Goal: Task Accomplishment & Management: Manage account settings

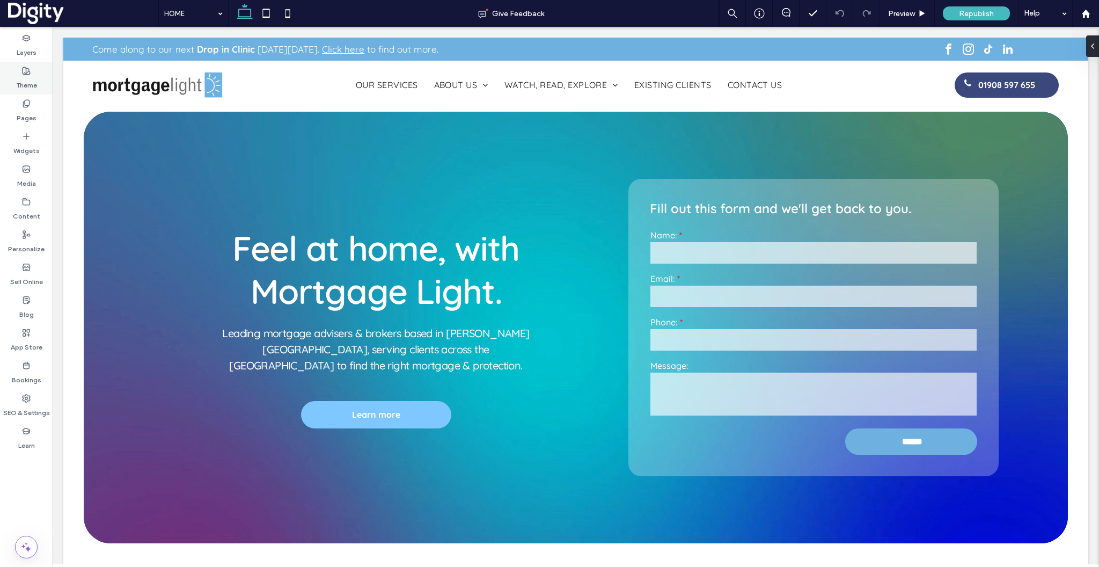
scroll to position [0, 139]
click at [13, 92] on div "Theme" at bounding box center [26, 78] width 53 height 33
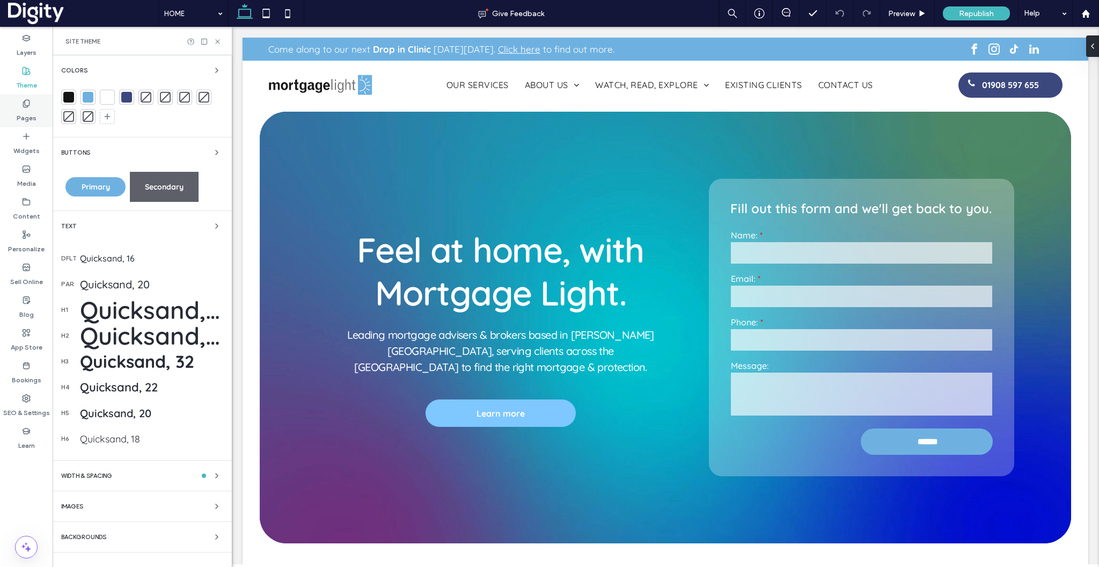
click at [16, 106] on div "Pages" at bounding box center [26, 110] width 53 height 33
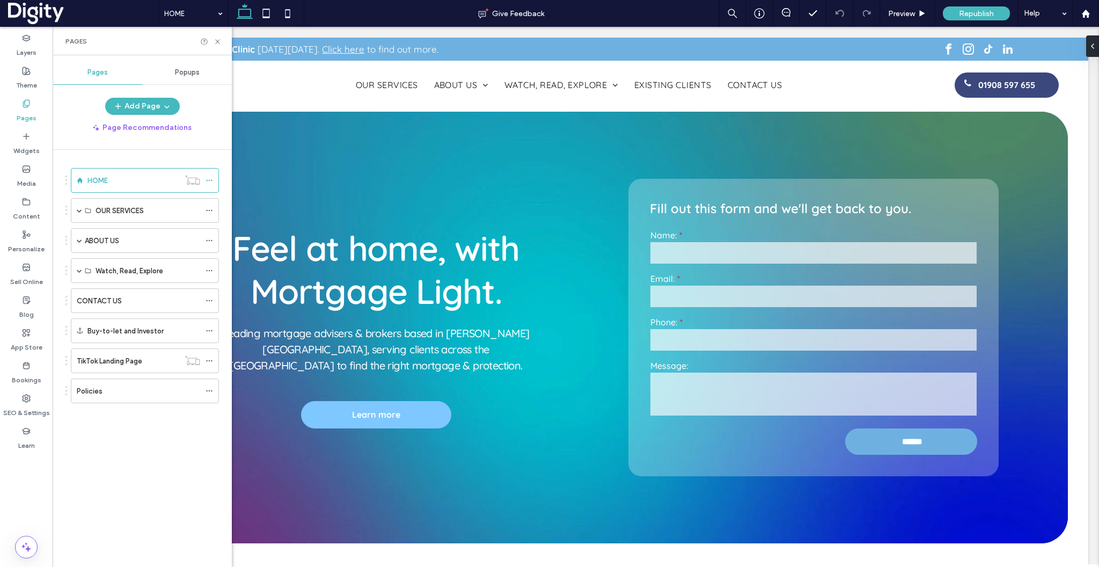
scroll to position [0, 173]
click at [77, 208] on span at bounding box center [79, 210] width 5 height 5
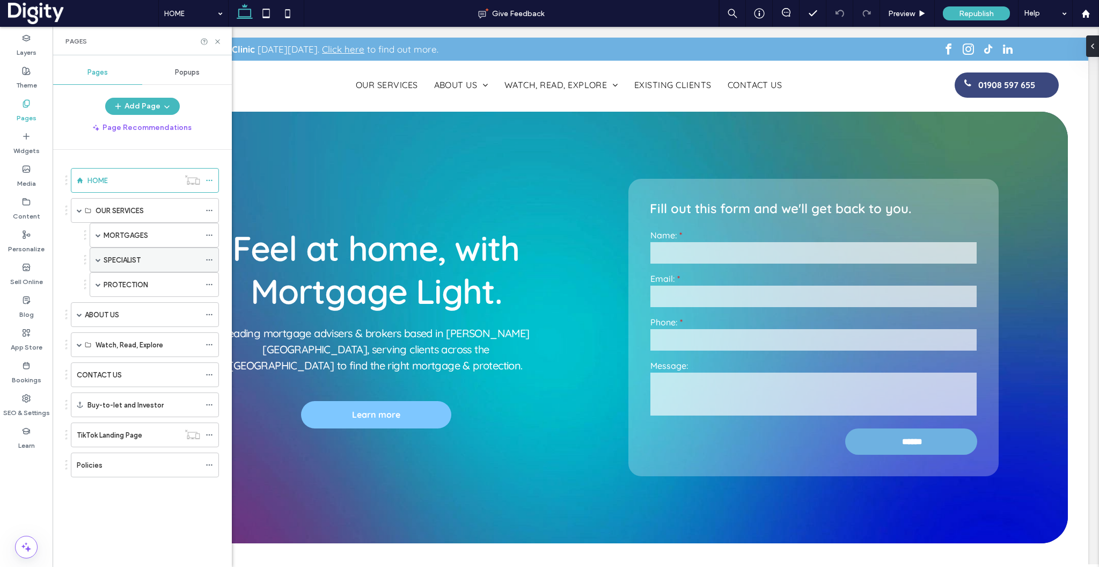
click at [97, 261] on span at bounding box center [98, 259] width 5 height 5
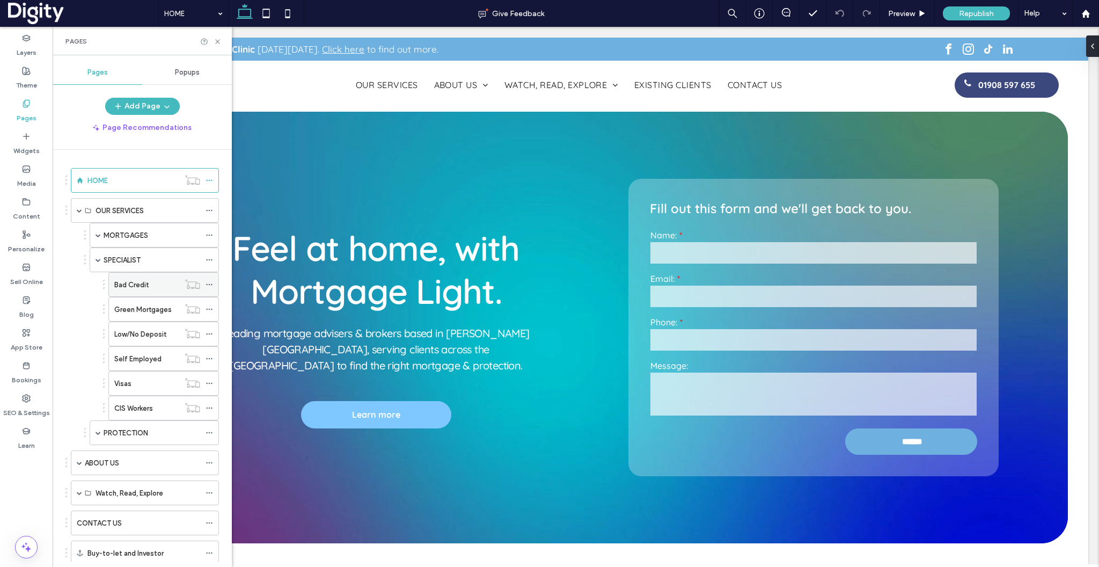
click at [131, 284] on label "Bad Credit" at bounding box center [131, 284] width 35 height 19
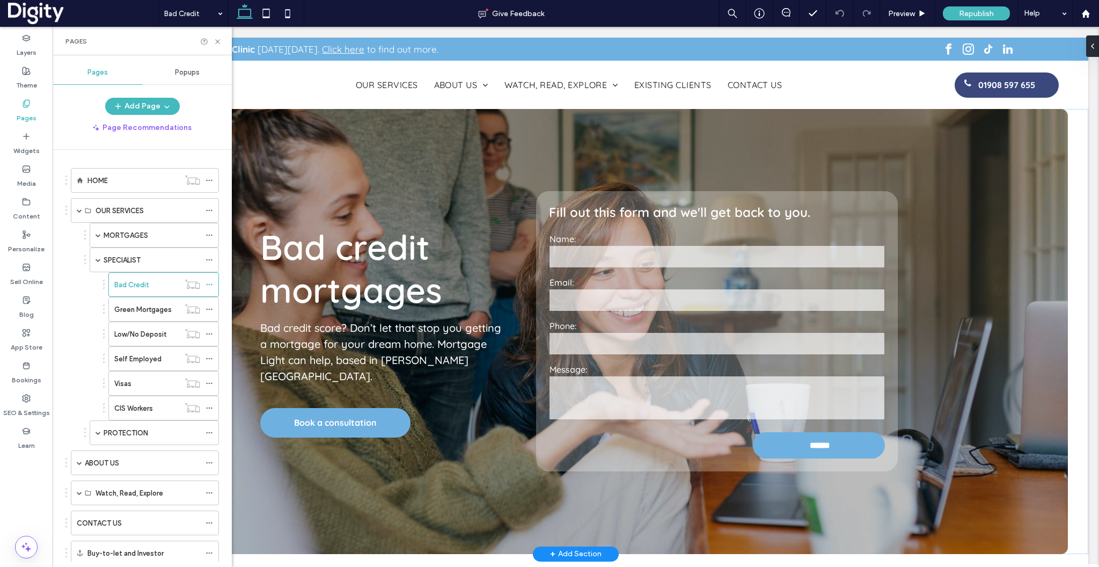
scroll to position [0, 2772]
click at [97, 430] on span at bounding box center [98, 432] width 5 height 5
click at [218, 41] on use at bounding box center [217, 41] width 4 height 4
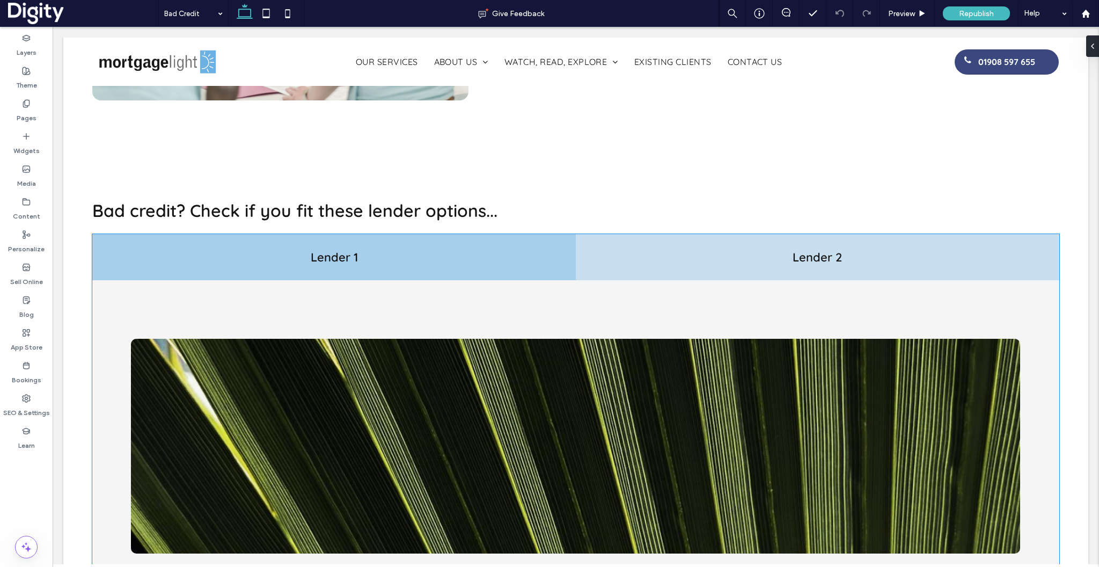
scroll to position [1211, 0]
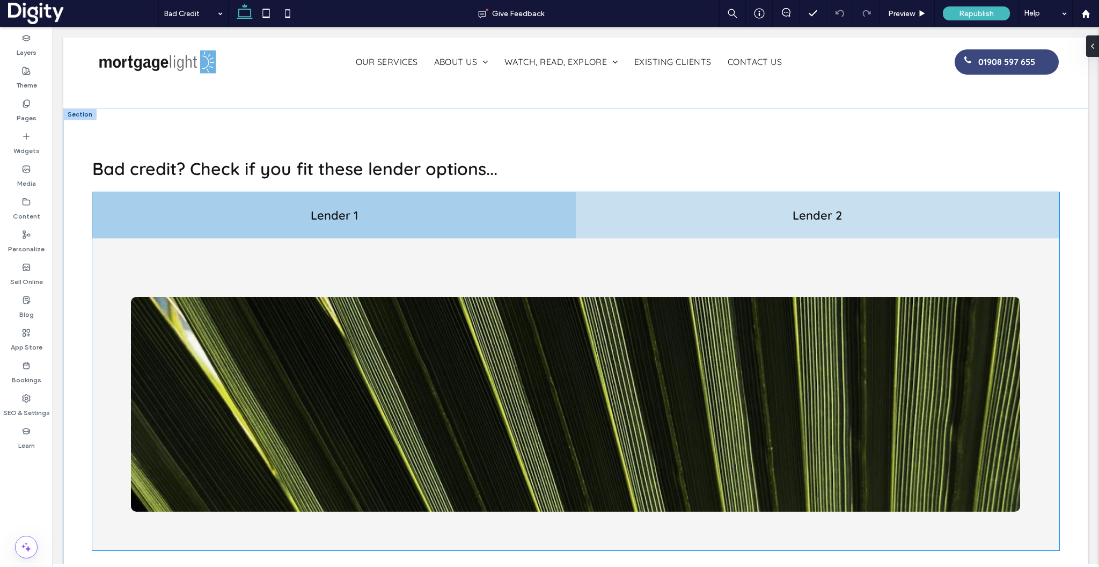
click at [348, 305] on img at bounding box center [575, 404] width 889 height 215
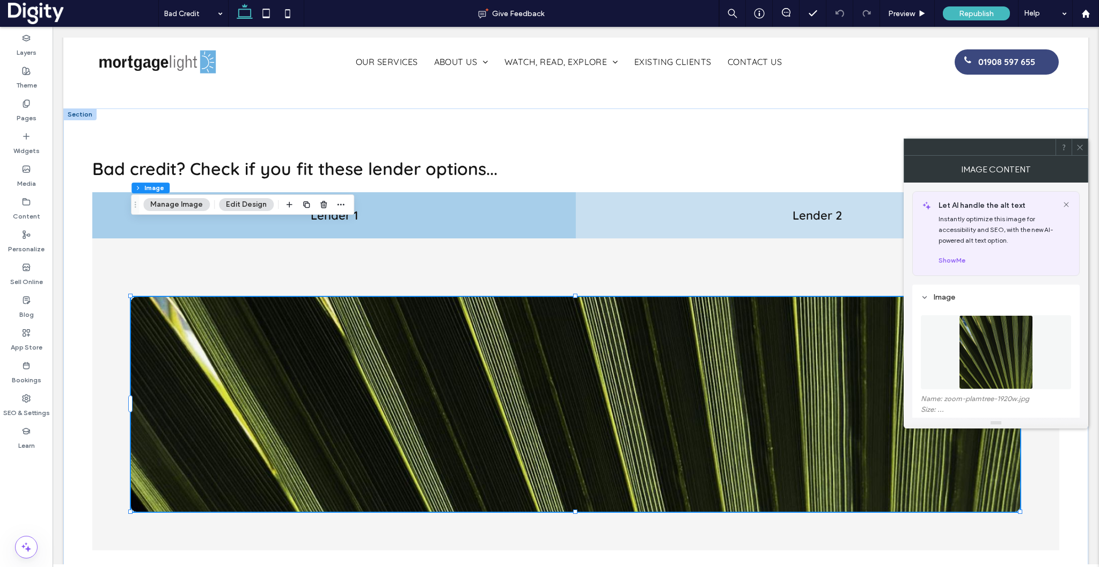
type input "**"
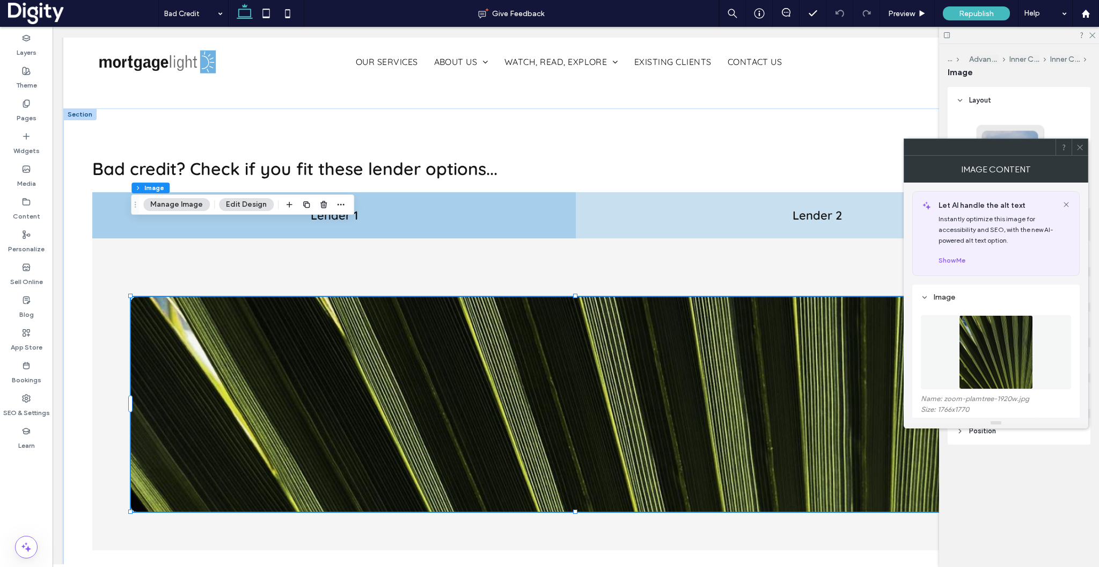
click at [976, 342] on img at bounding box center [996, 352] width 74 height 74
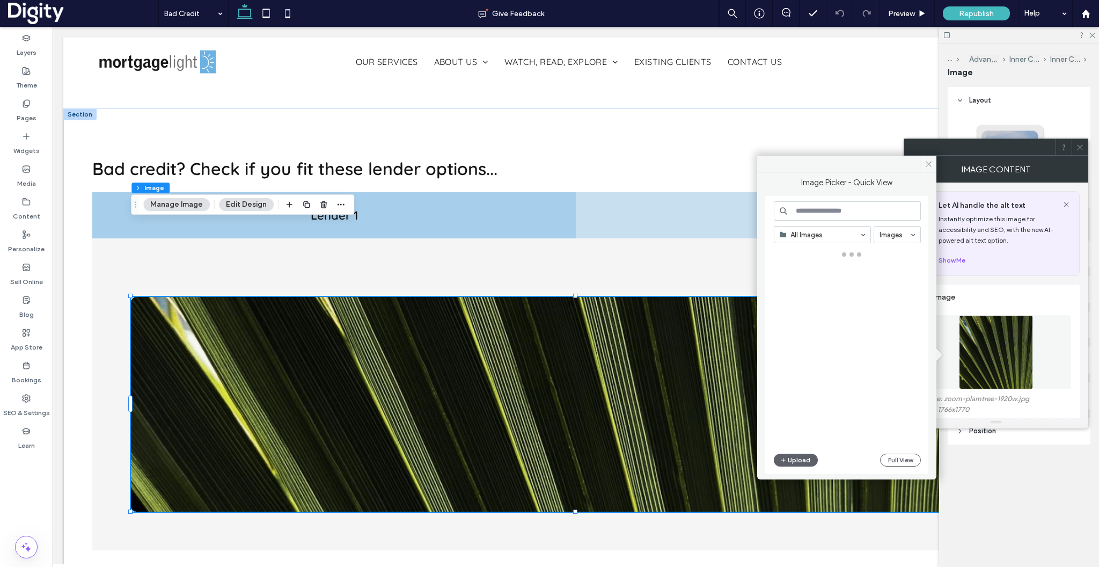
scroll to position [0, 0]
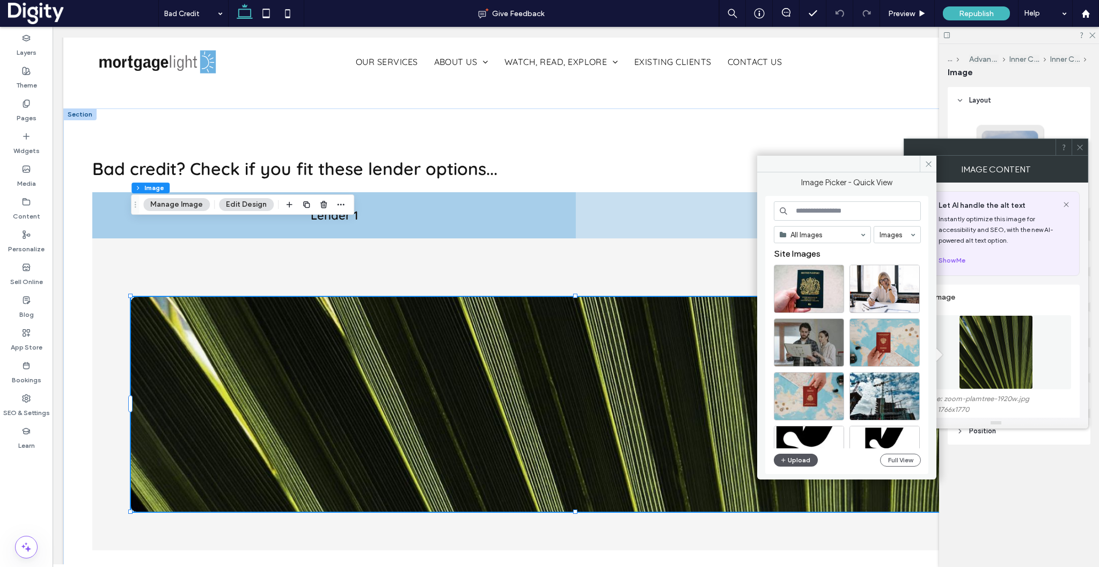
click at [795, 462] on button "Upload" at bounding box center [796, 459] width 44 height 13
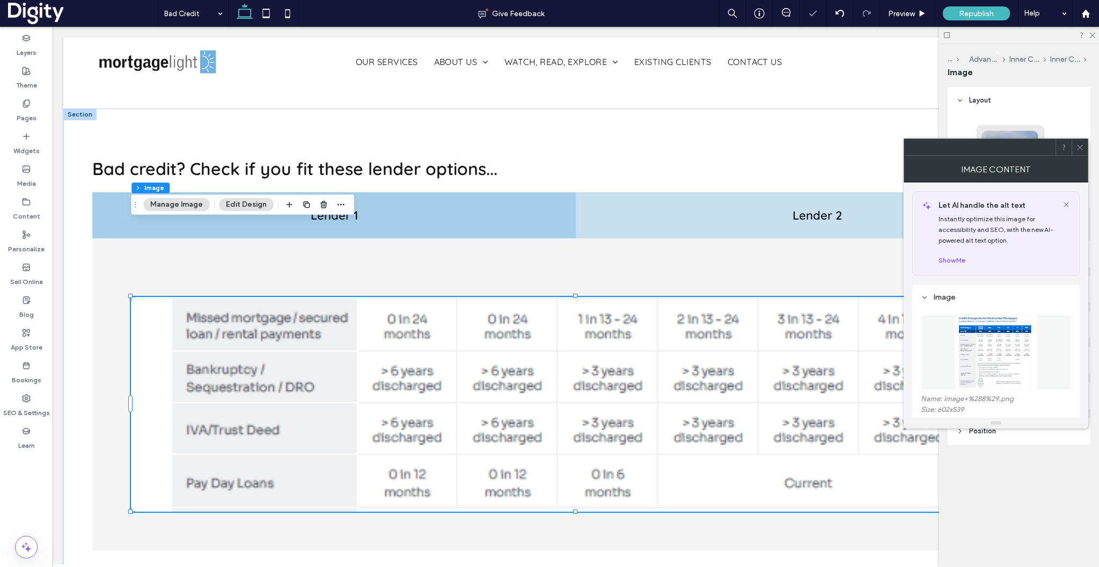
click at [1082, 148] on icon at bounding box center [1080, 147] width 8 height 8
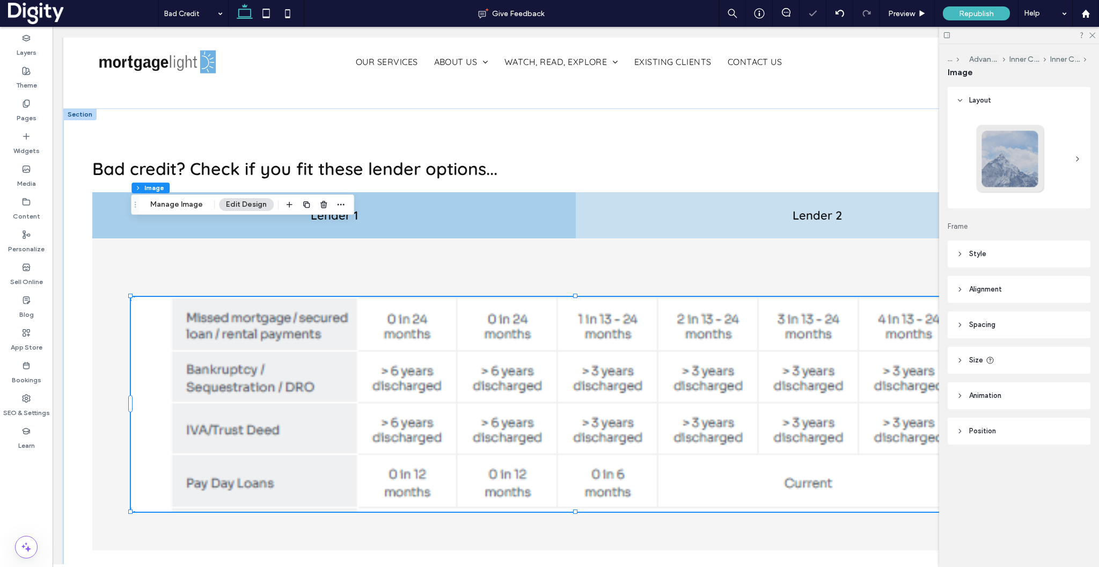
scroll to position [0, 173]
click at [991, 259] on header "Style" at bounding box center [1019, 253] width 143 height 27
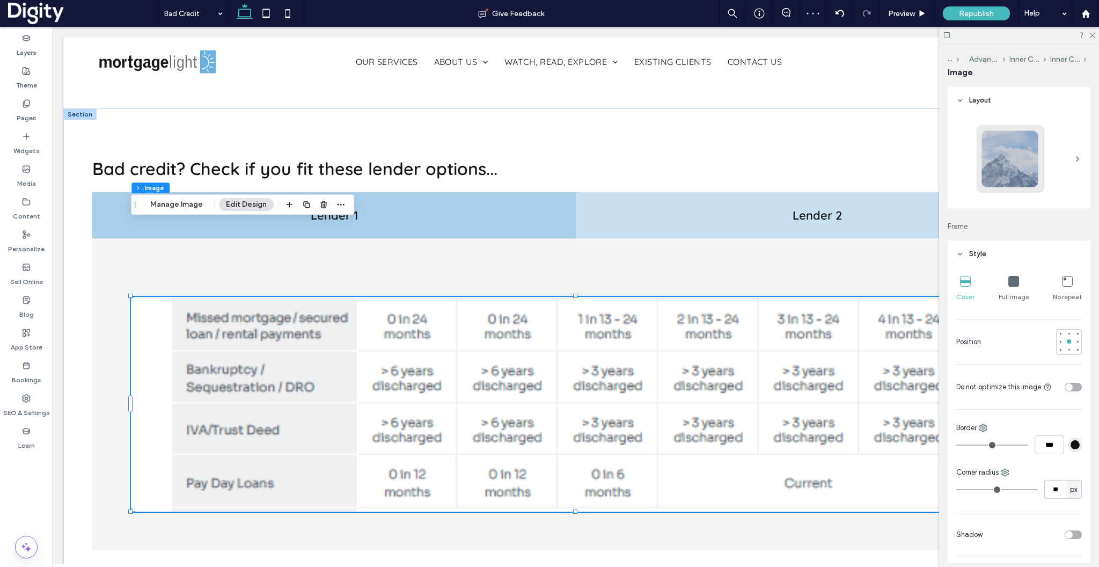
click at [1020, 289] on div "Full image" at bounding box center [1014, 289] width 31 height 34
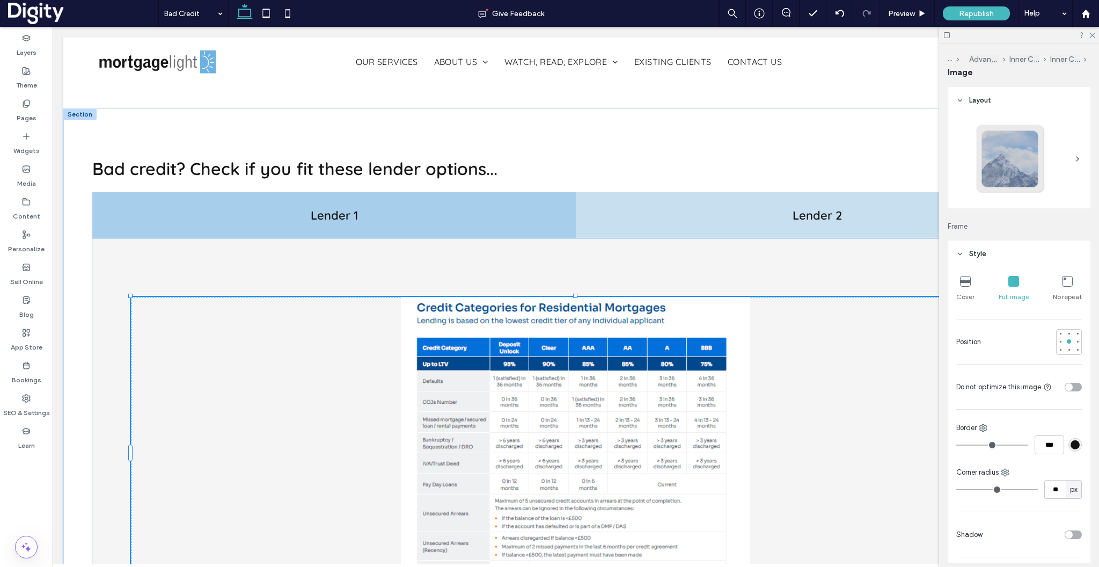
drag, startPoint x: 575, startPoint y: 437, endPoint x: 582, endPoint y: 535, distance: 98.5
click at [582, 535] on div "Bad credit? Check if you fit these lender options... Lender 1 Lender 2 100% , 5…" at bounding box center [575, 402] width 1025 height 589
type input "***"
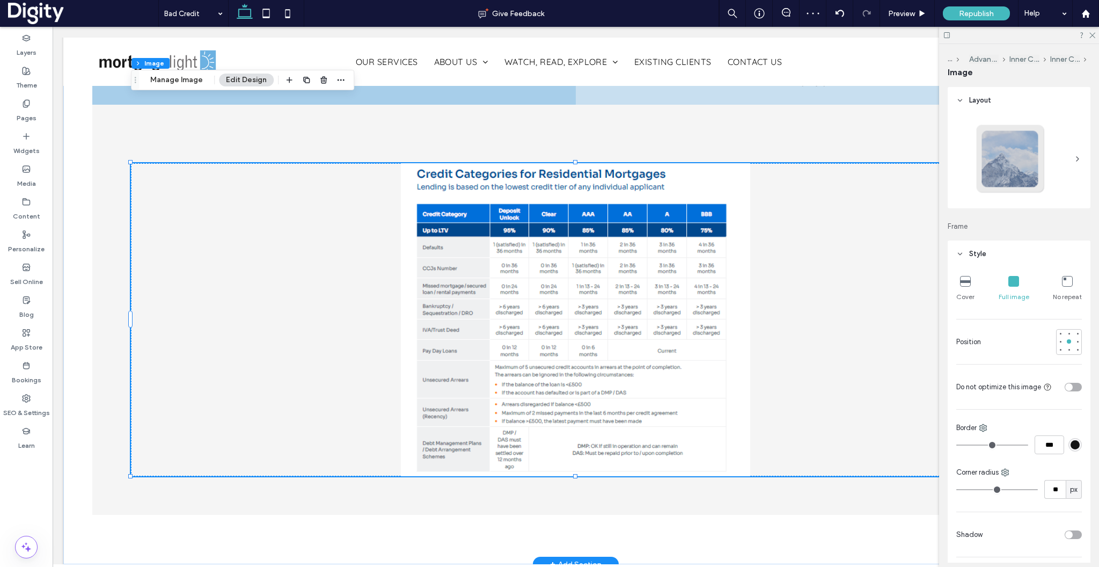
scroll to position [0, 347]
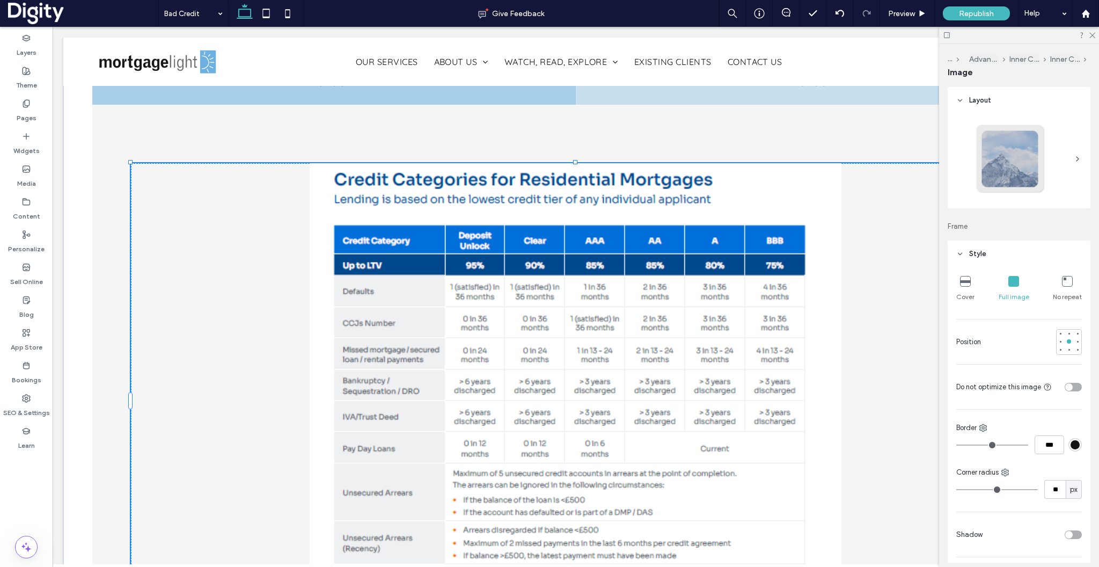
drag, startPoint x: 575, startPoint y: 401, endPoint x: 566, endPoint y: 565, distance: 163.4
type input "***"
click at [1094, 34] on icon at bounding box center [1091, 34] width 7 height 7
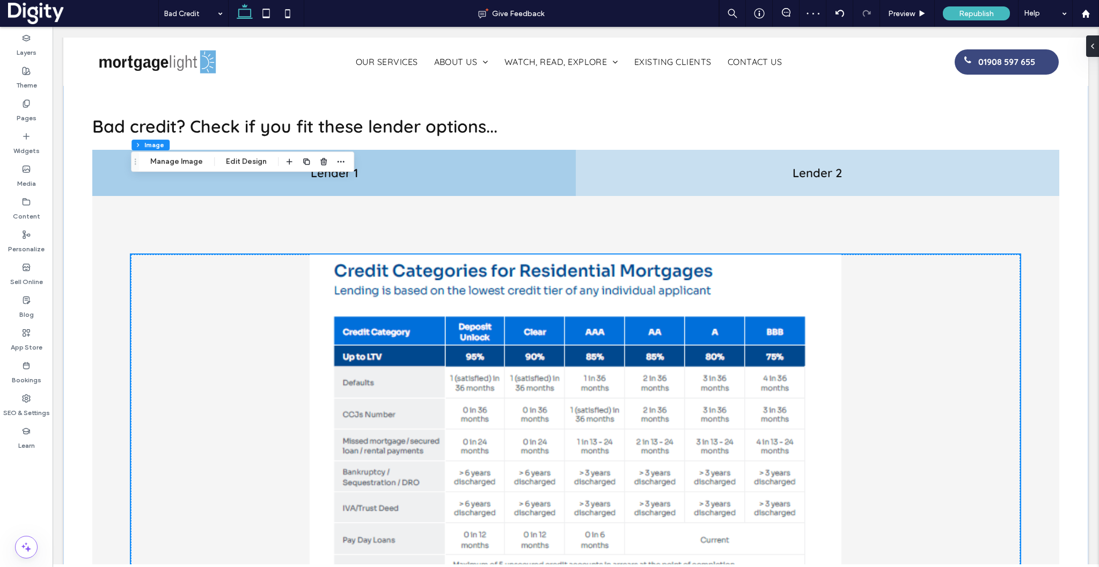
scroll to position [1252, 0]
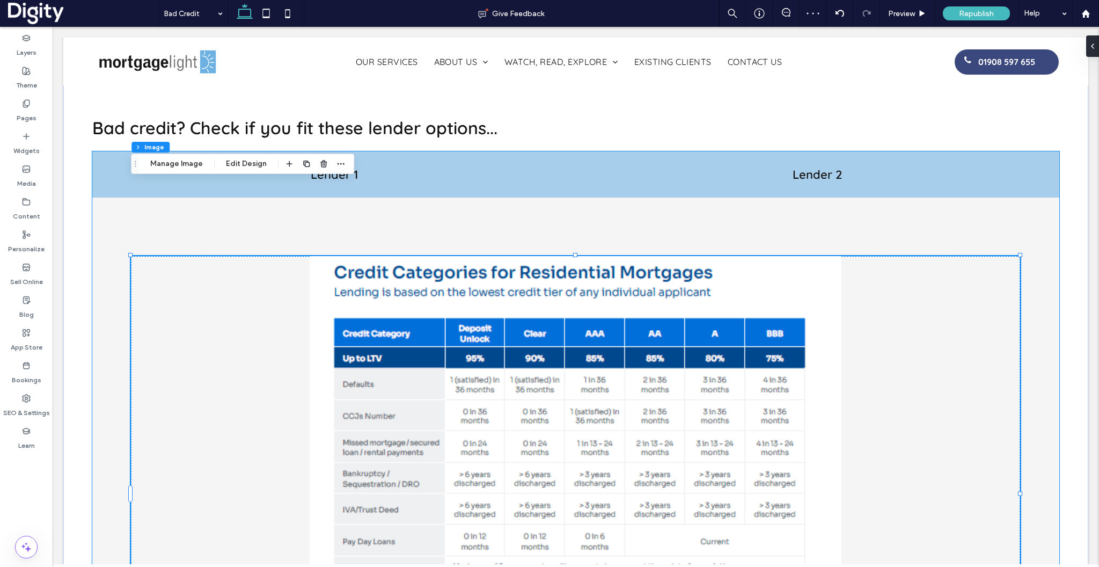
click at [828, 151] on div "Lender 2" at bounding box center [818, 174] width 484 height 47
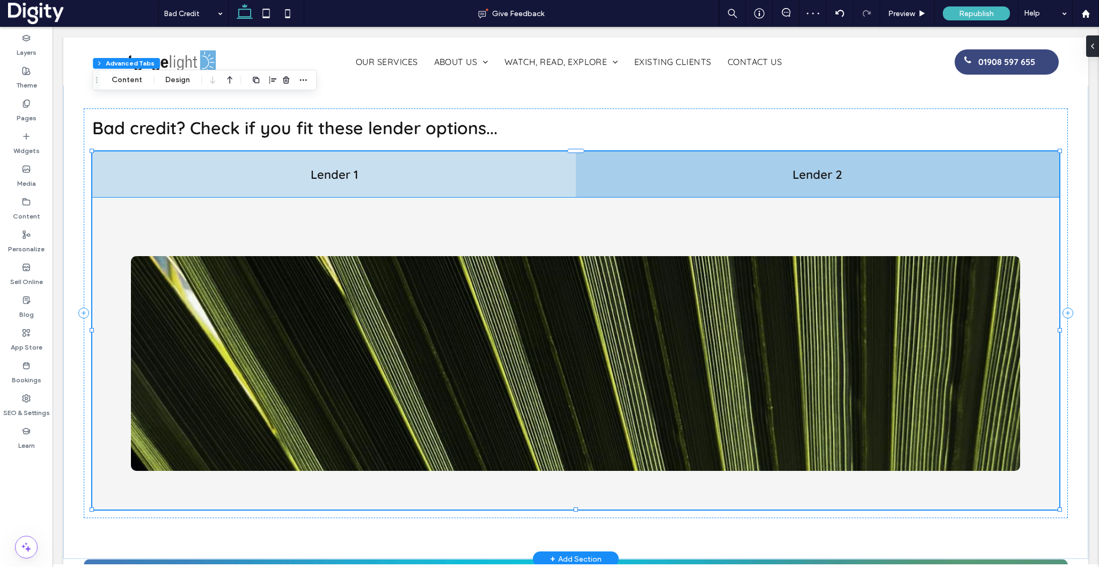
click at [587, 282] on img at bounding box center [575, 363] width 889 height 215
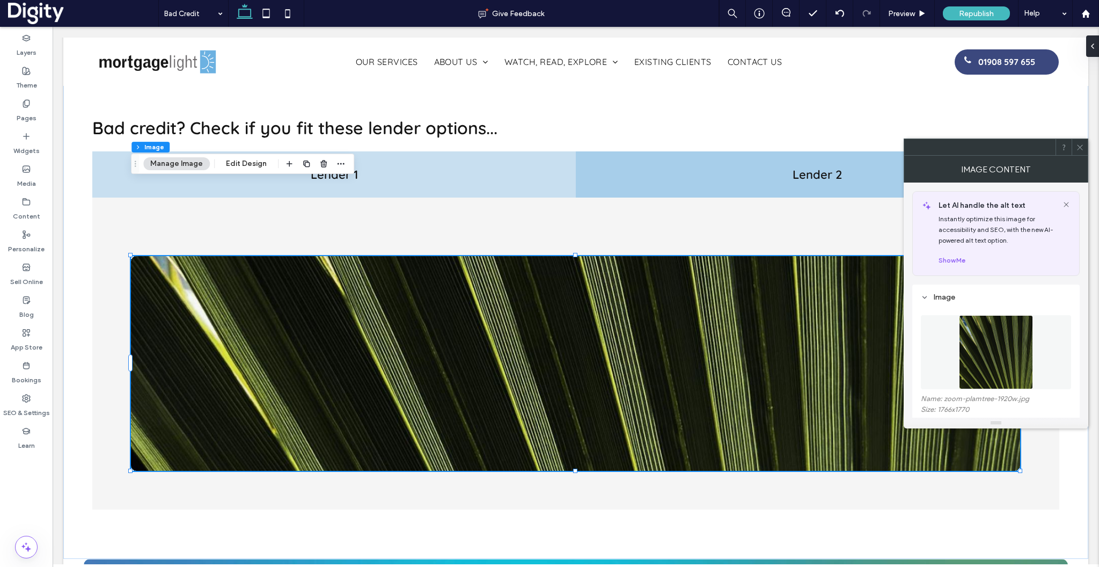
scroll to position [0, 519]
click at [967, 355] on img at bounding box center [996, 352] width 74 height 74
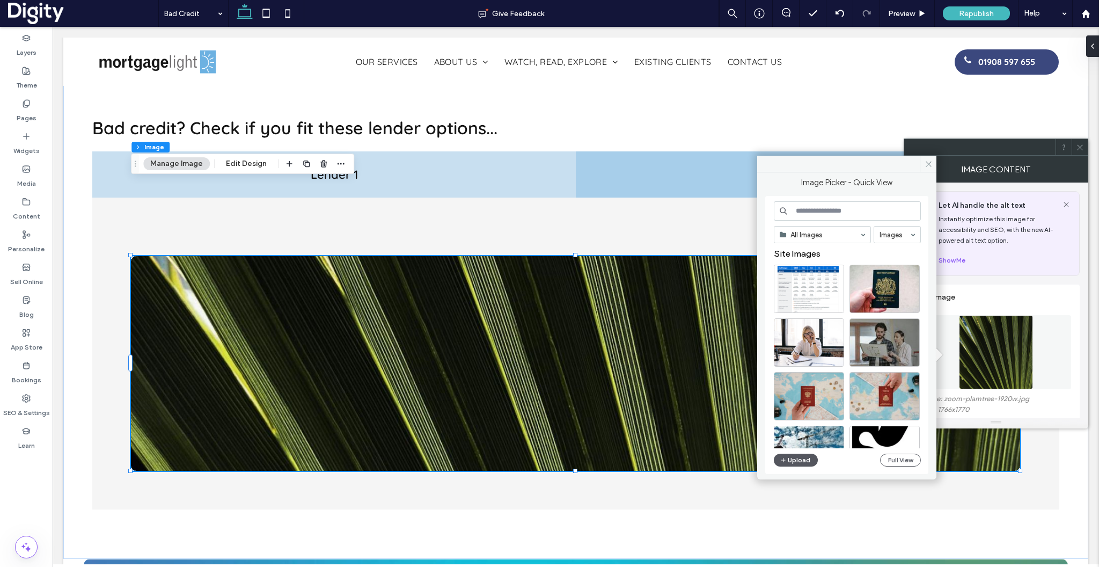
click at [806, 460] on button "Upload" at bounding box center [796, 459] width 44 height 13
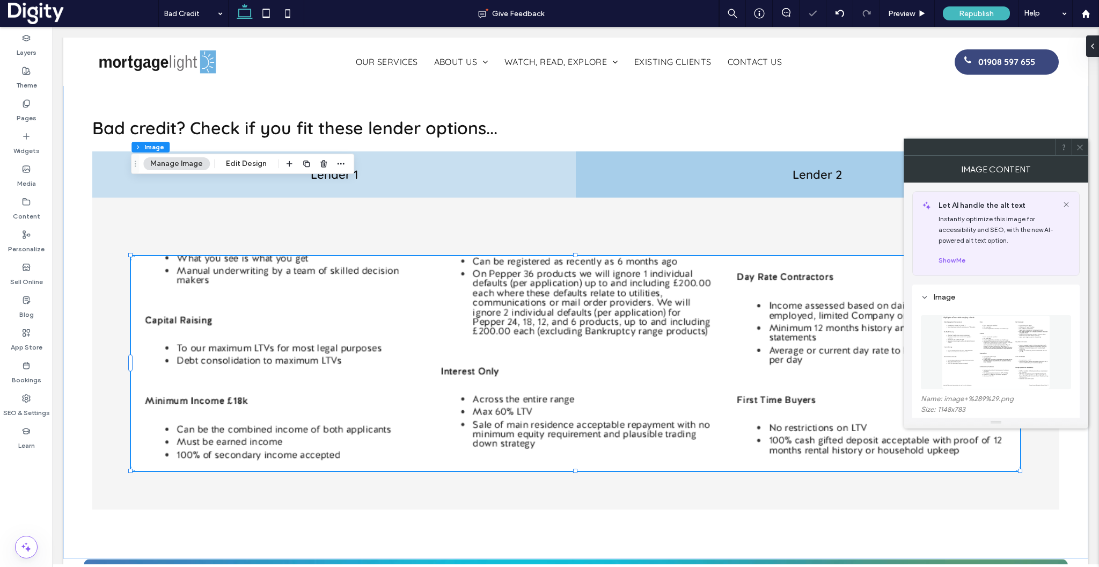
click at [1080, 151] on span at bounding box center [1080, 147] width 8 height 16
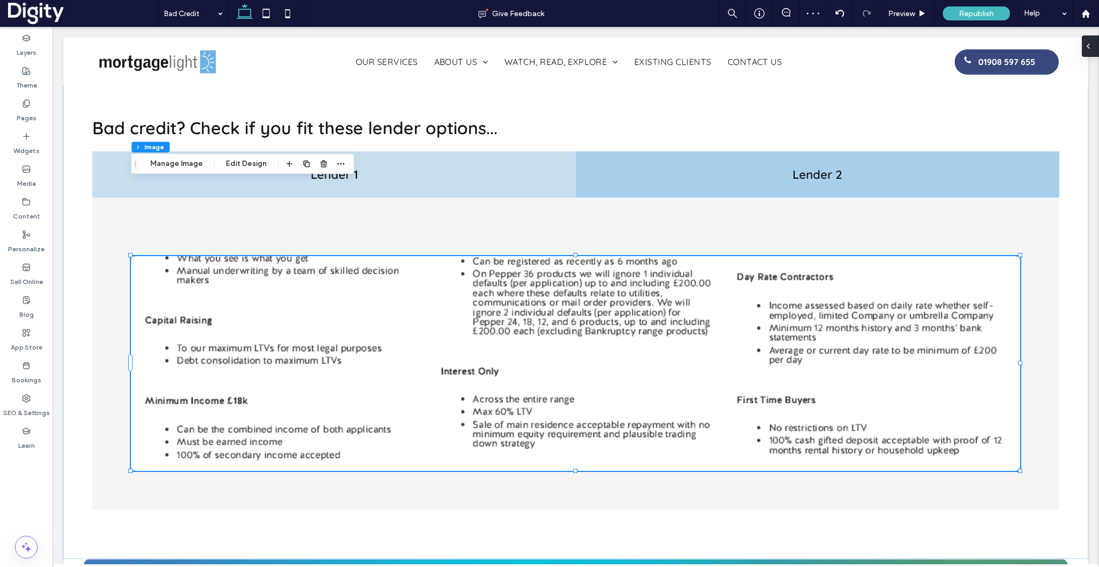
click at [1088, 50] on span at bounding box center [1088, 45] width 9 height 21
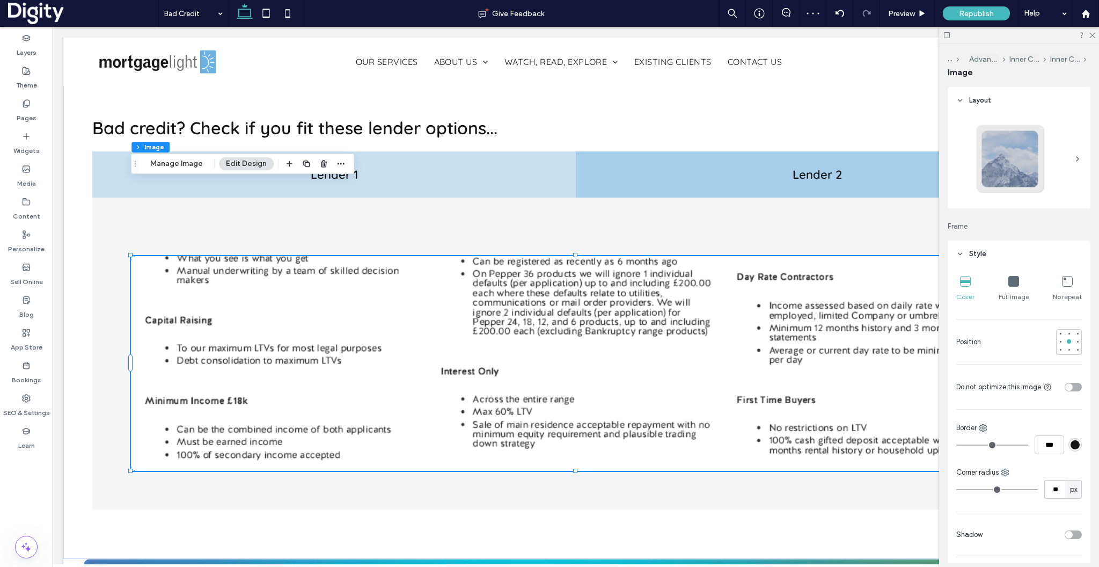
click at [1011, 282] on icon at bounding box center [1013, 281] width 11 height 11
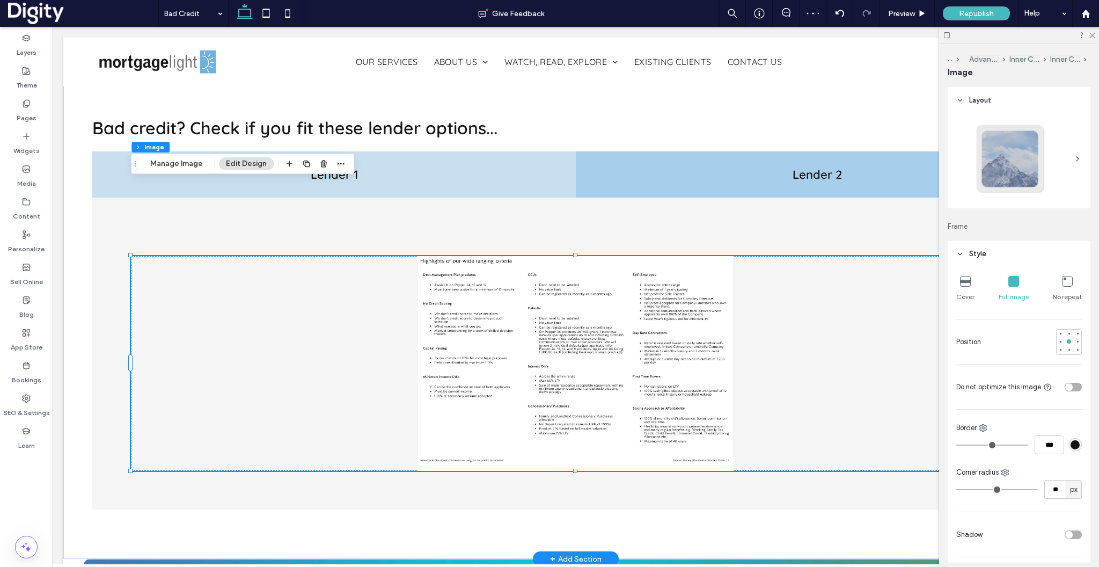
scroll to position [0, 693]
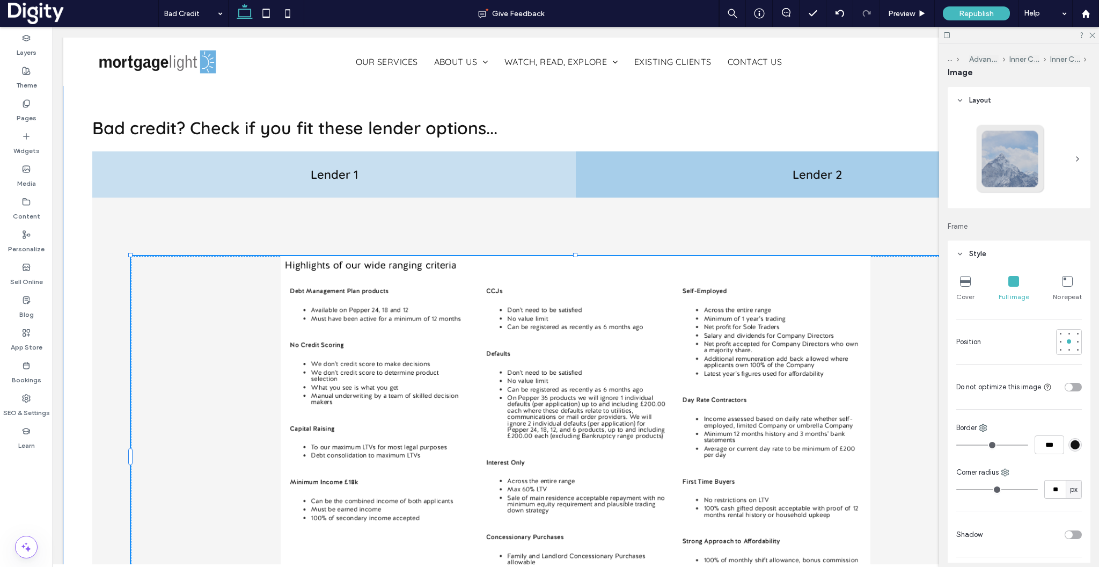
drag, startPoint x: 574, startPoint y: 396, endPoint x: 568, endPoint y: 583, distance: 187.4
type input "***"
click at [1093, 36] on icon at bounding box center [1091, 34] width 7 height 7
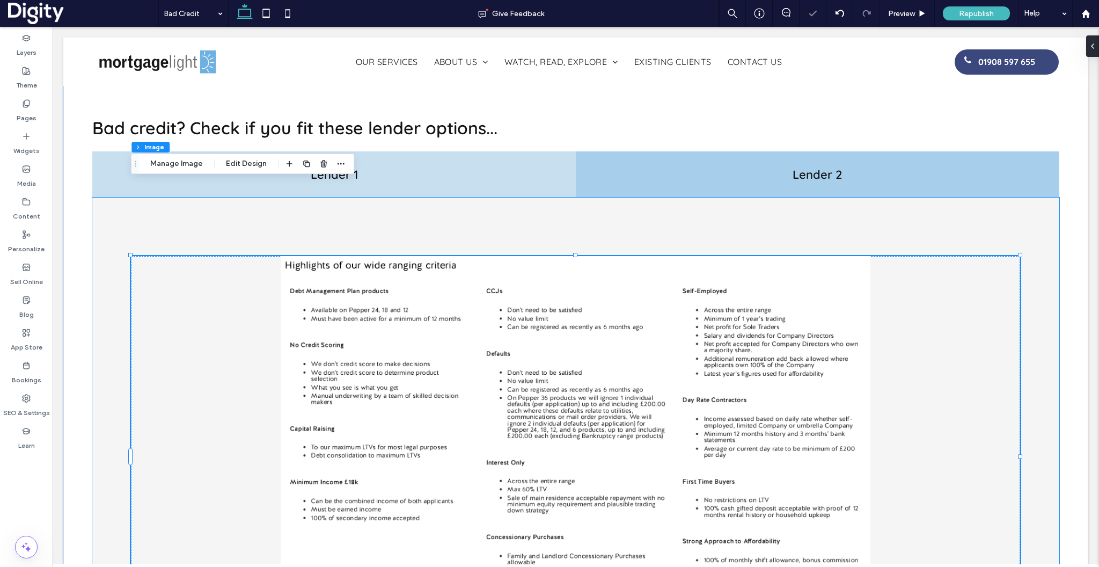
click at [1049, 210] on div "100% , 749px" at bounding box center [575, 446] width 967 height 499
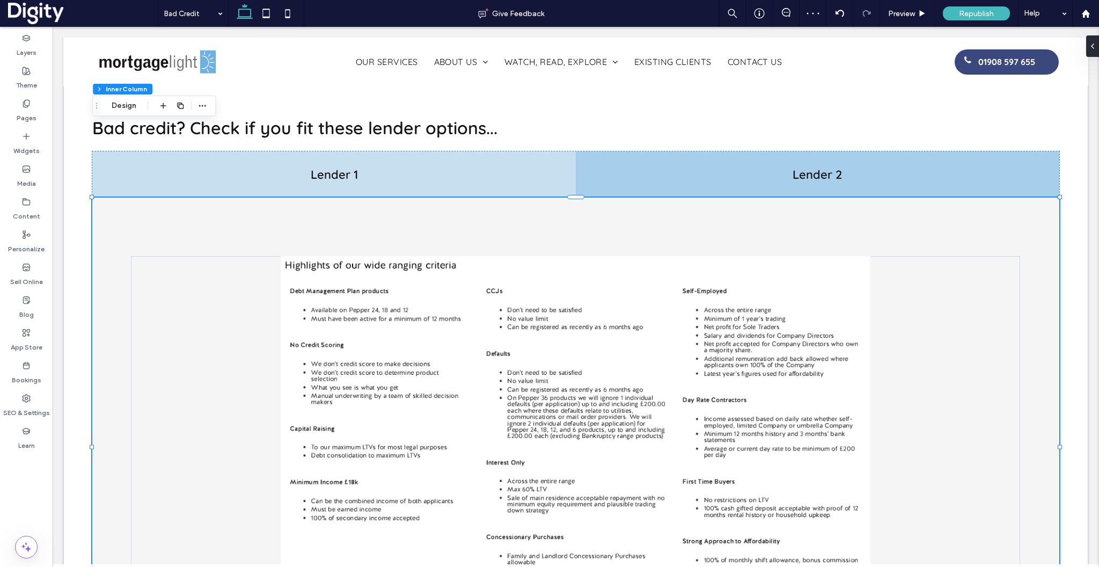
type input "**"
click at [26, 116] on label "Pages" at bounding box center [27, 115] width 20 height 15
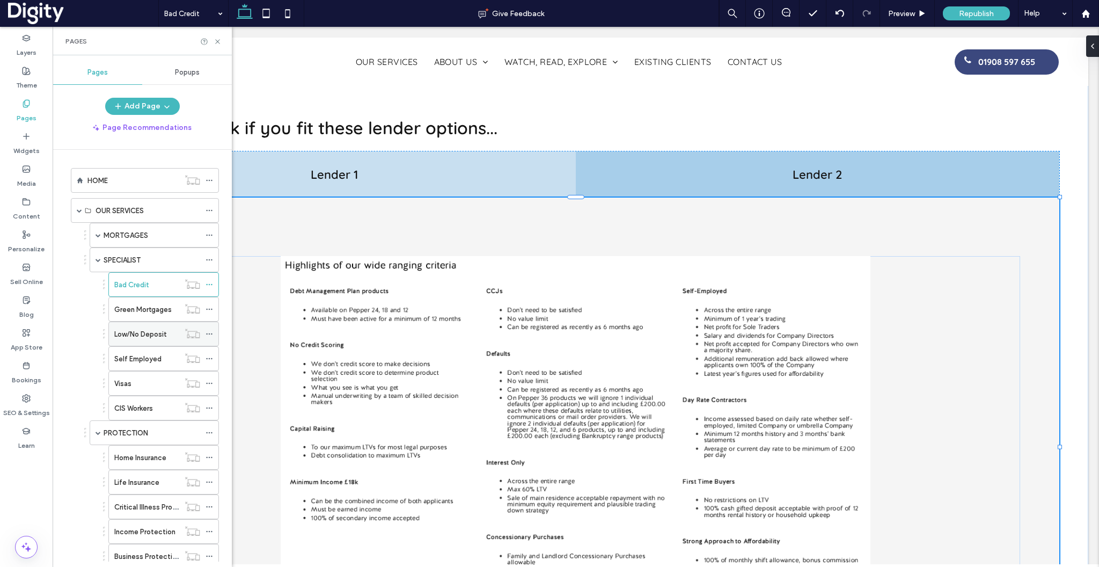
click at [155, 330] on label "Low/No Deposit" at bounding box center [140, 334] width 53 height 19
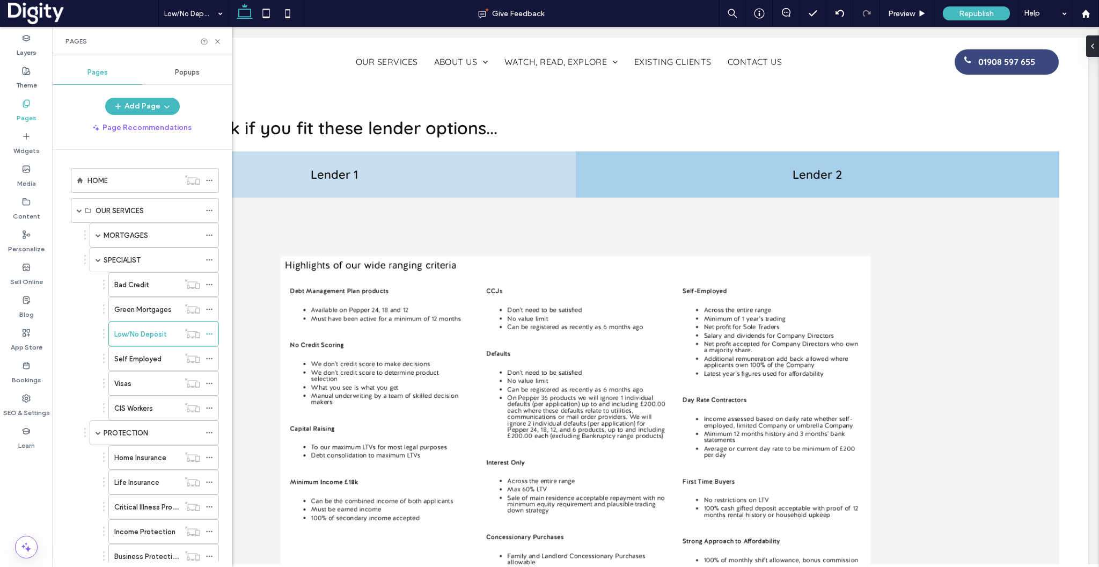
scroll to position [0, 1040]
click at [218, 41] on icon at bounding box center [218, 42] width 8 height 8
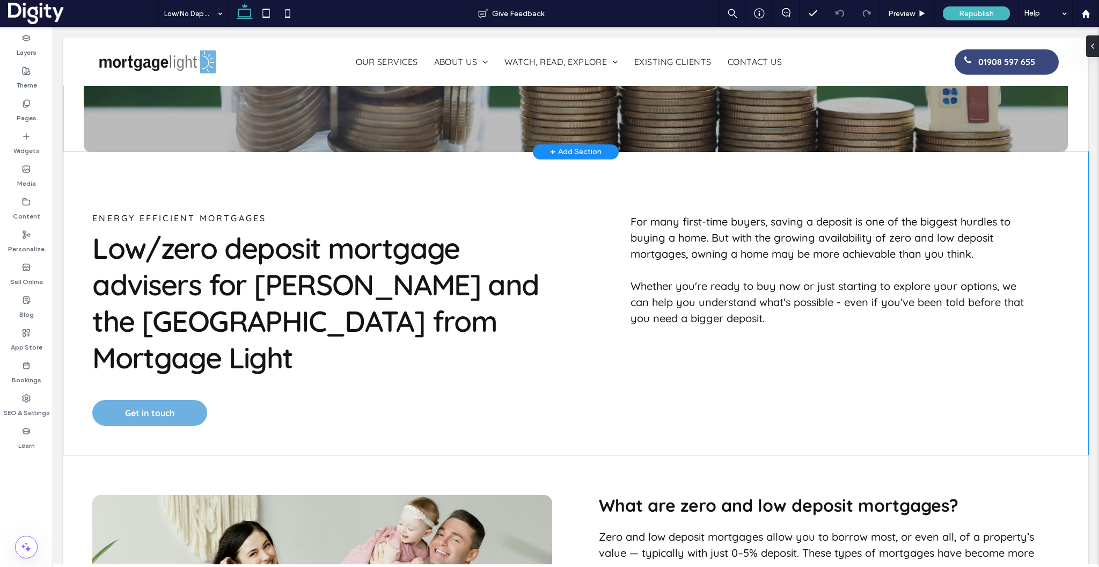
scroll to position [409, 0]
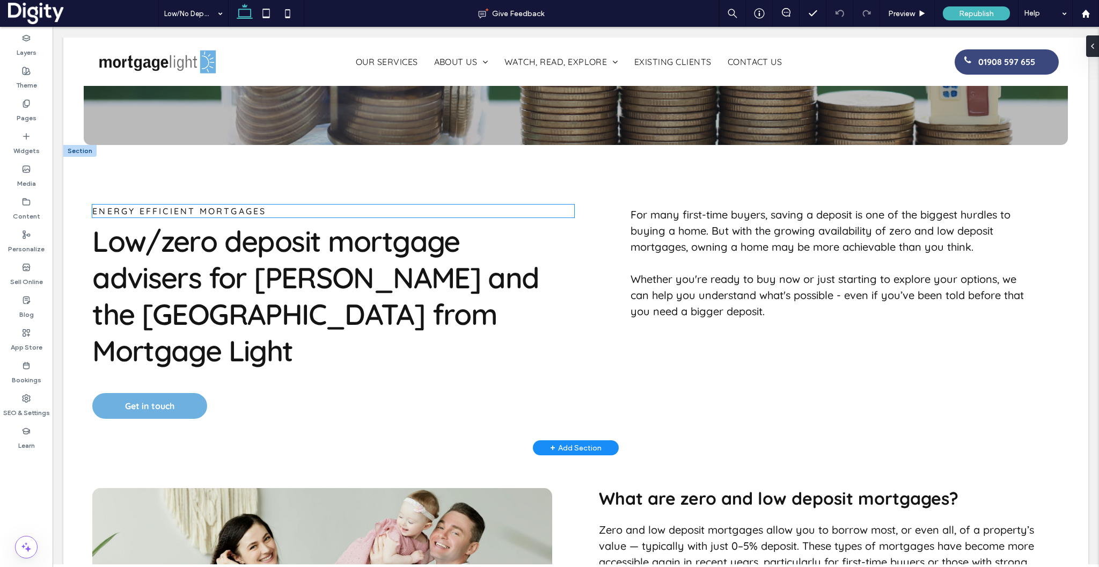
click at [223, 209] on span "ENERGY EFFICIENT MORTGAGES" at bounding box center [179, 211] width 174 height 11
click at [223, 209] on div "ENERGY EFFICIENT MORTGAGES" at bounding box center [333, 210] width 482 height 13
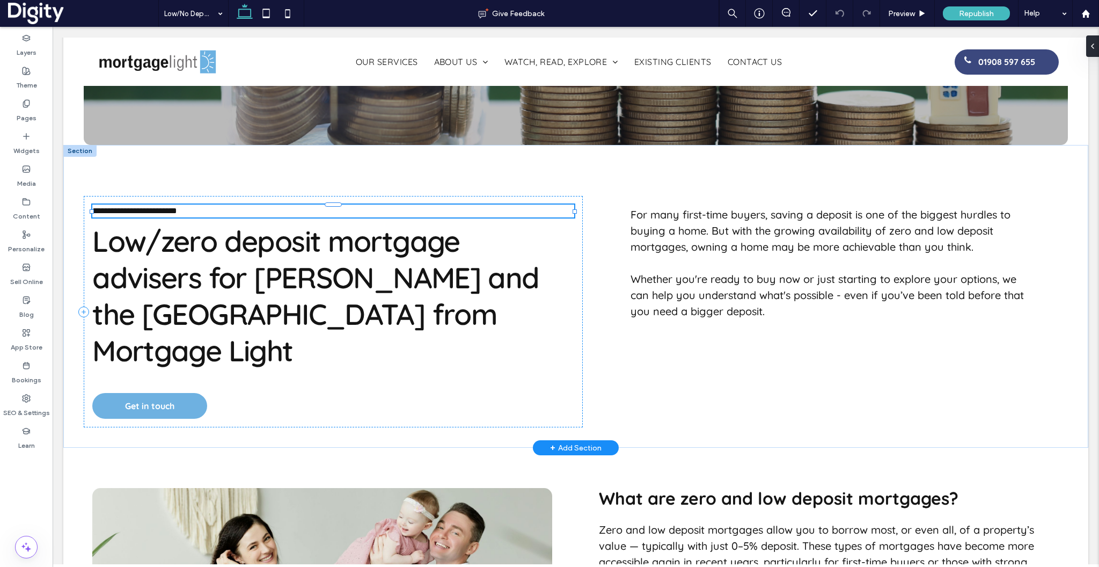
type input "*********"
type input "**"
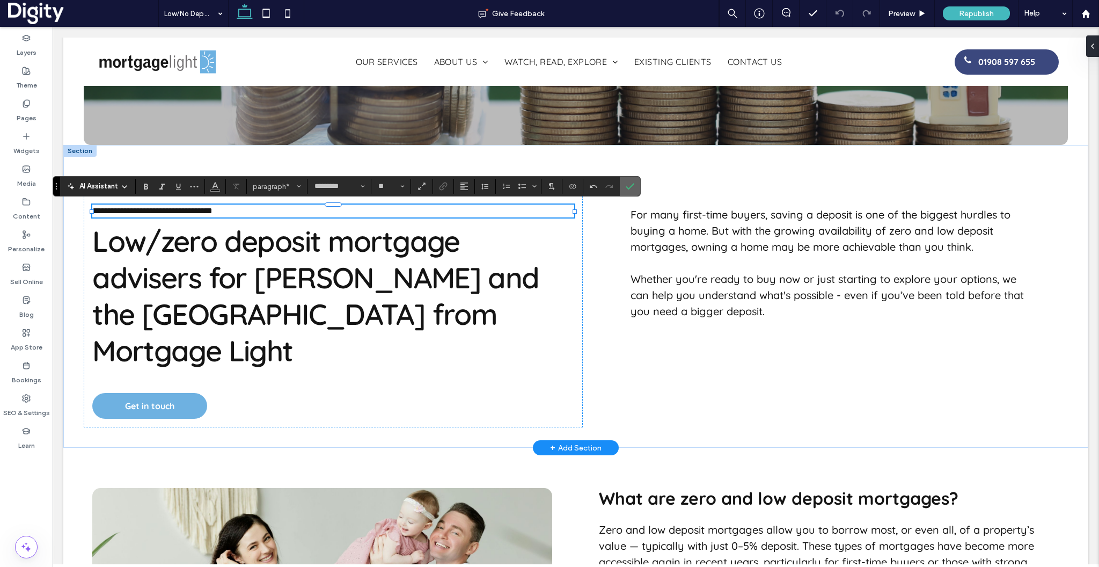
scroll to position [0, 326]
click at [634, 184] on use "Confirm" at bounding box center [630, 186] width 9 height 6
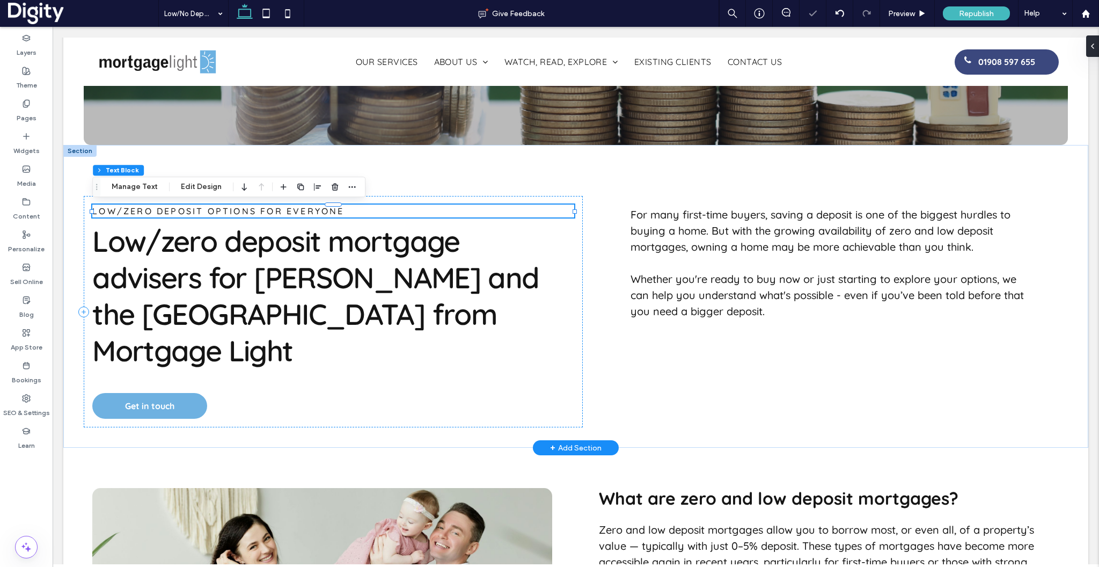
click at [125, 213] on span "LOW/ZERO DEPOSIT OPTIONS FOR EVERYONE" at bounding box center [218, 211] width 252 height 11
type input "*********"
type input "**"
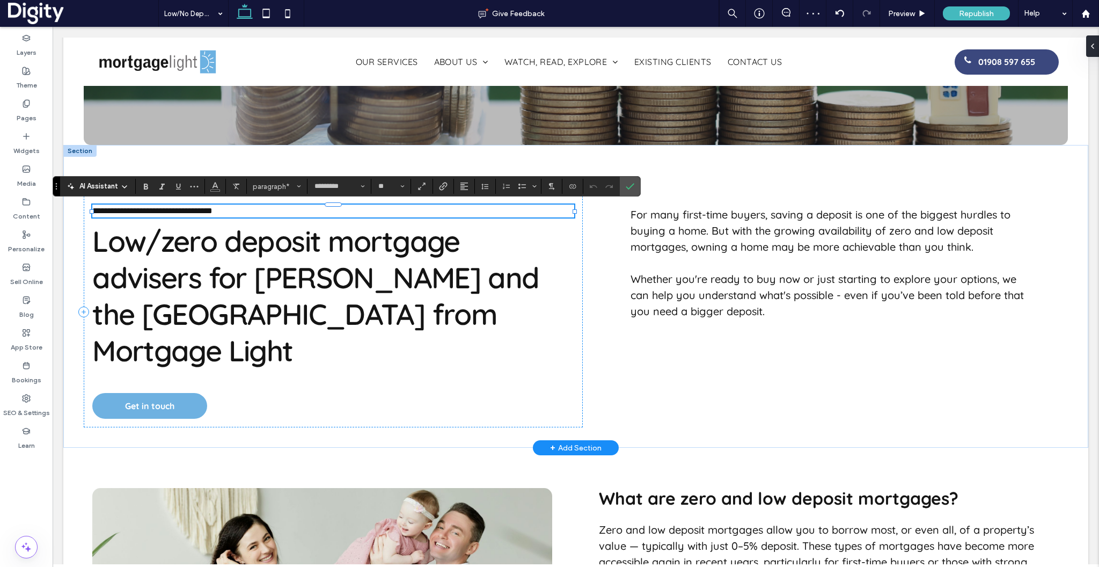
click at [122, 213] on span "**********" at bounding box center [152, 211] width 120 height 8
click at [632, 187] on icon "Confirm" at bounding box center [630, 186] width 9 height 9
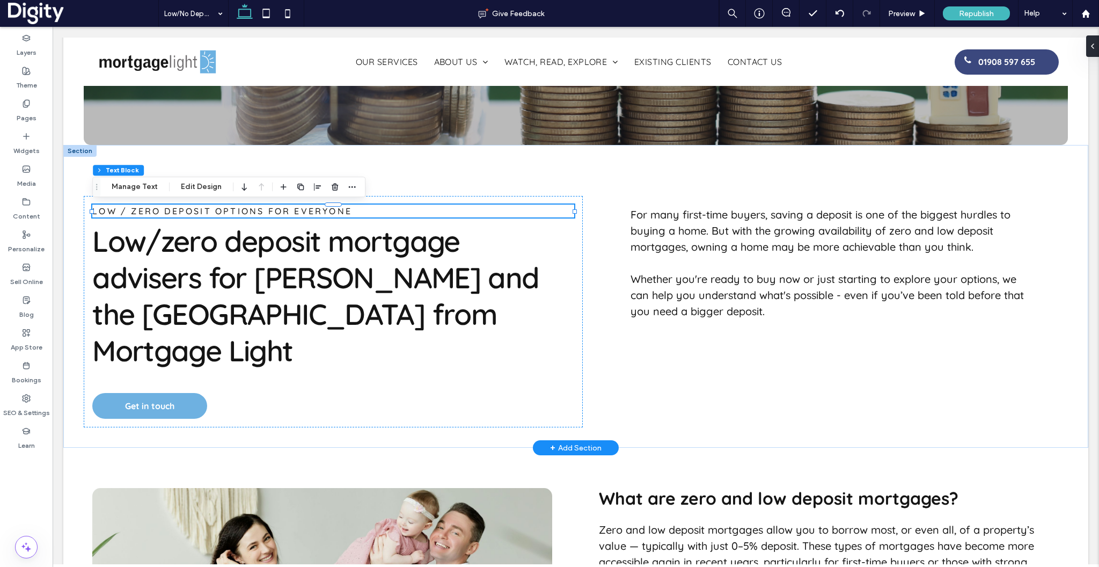
scroll to position [0, 490]
click at [627, 393] on div "LOW / ZERO DEPOSIT OPTIONS FOR EVERYONE Low/zero deposit mortgage advisers for …" at bounding box center [575, 296] width 1025 height 303
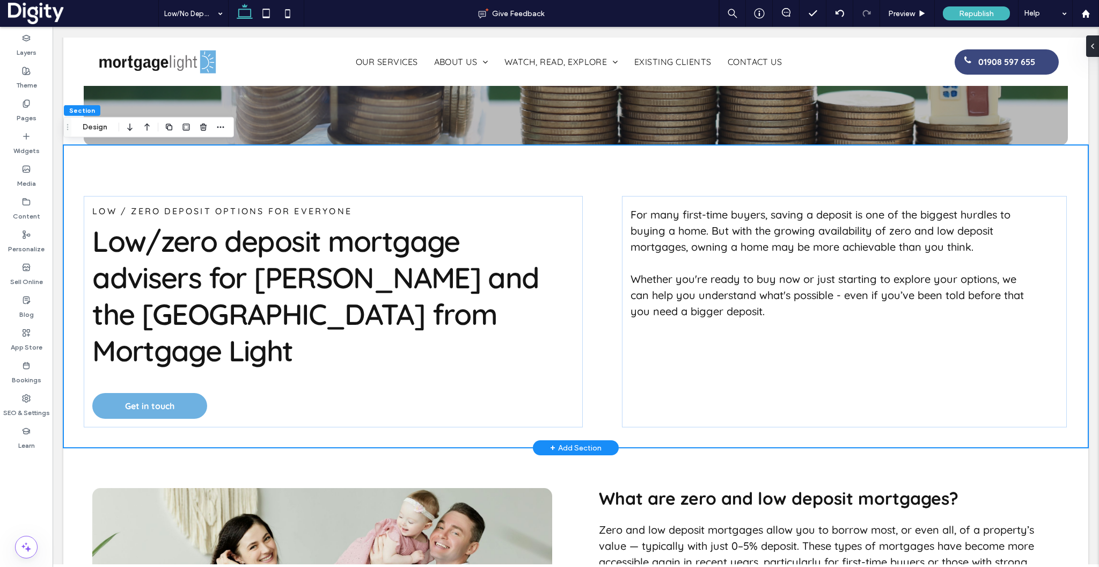
scroll to position [0, 653]
click at [20, 108] on label "Pages" at bounding box center [27, 115] width 20 height 15
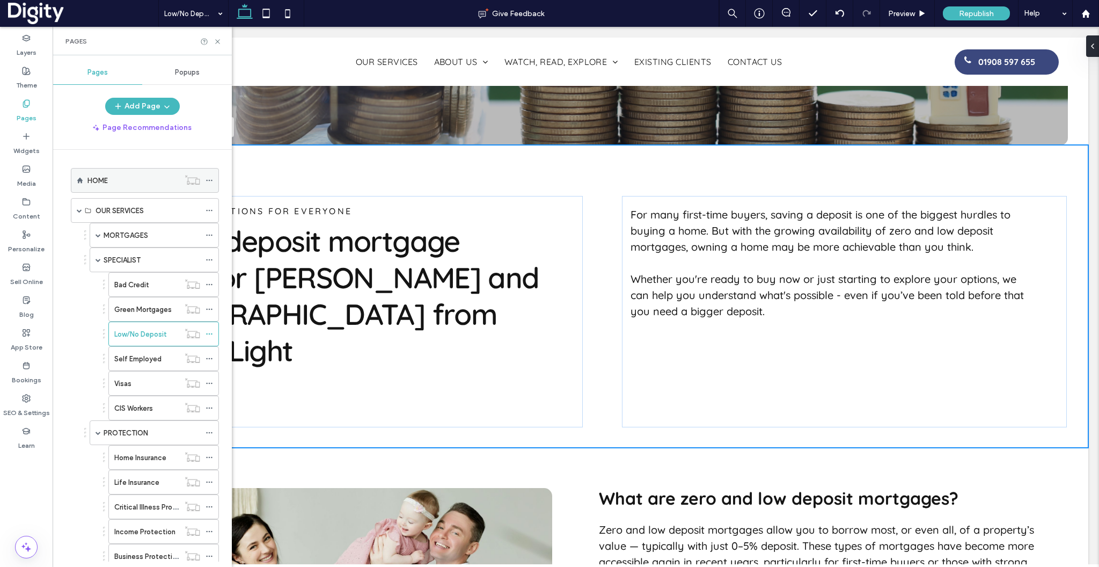
click at [125, 179] on div "HOME" at bounding box center [133, 180] width 92 height 11
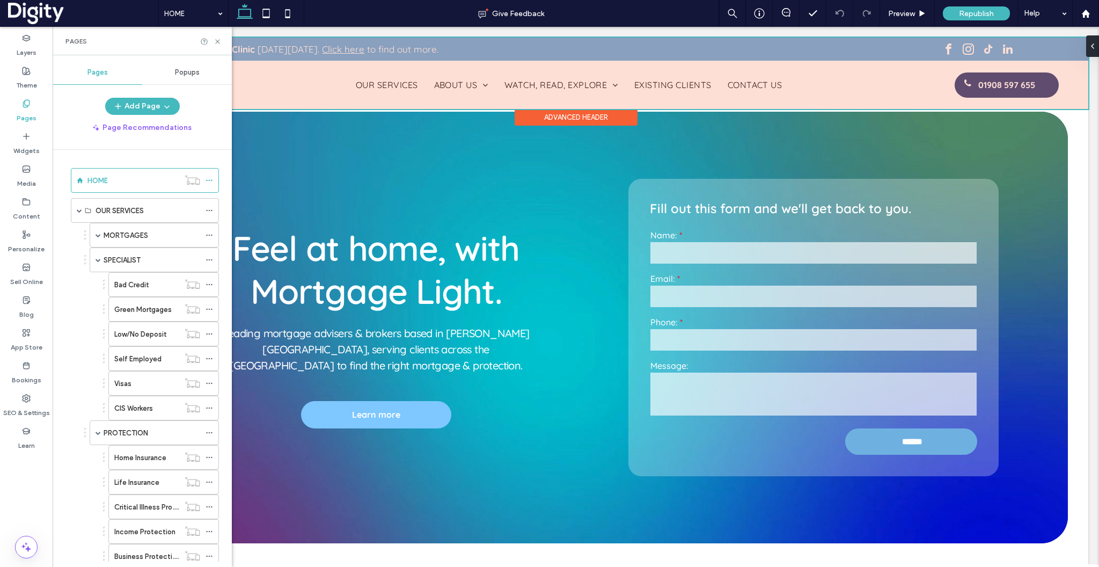
scroll to position [0, 694]
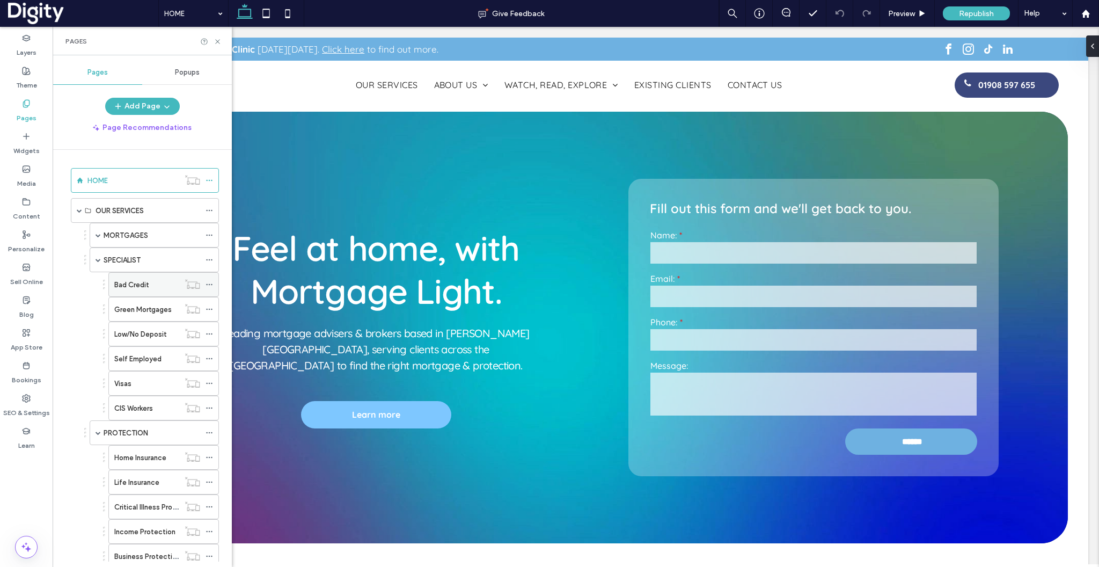
click at [140, 283] on label "Bad Credit" at bounding box center [131, 284] width 35 height 19
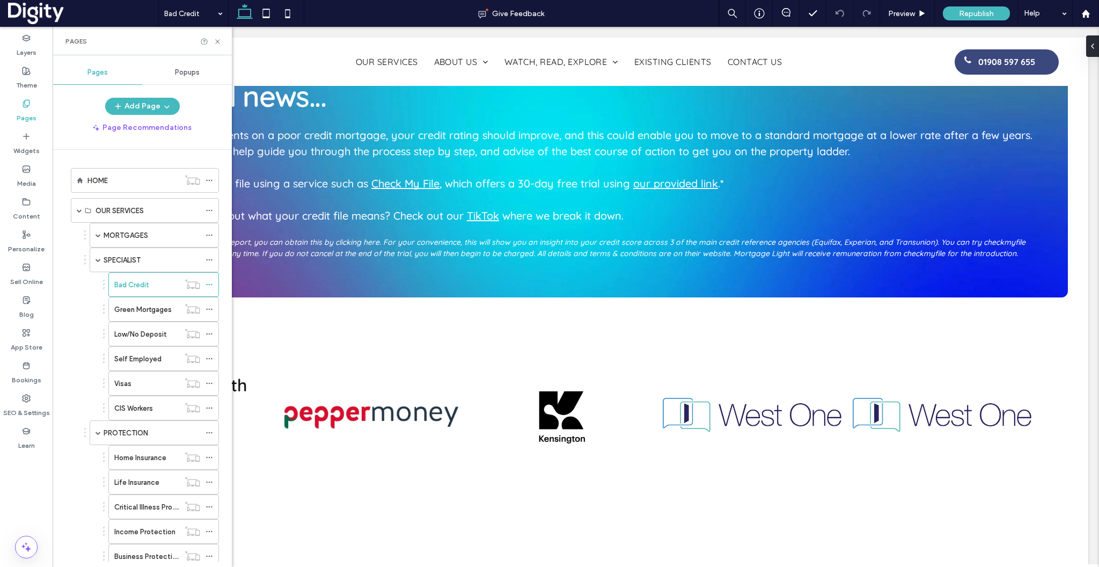
scroll to position [2085, 0]
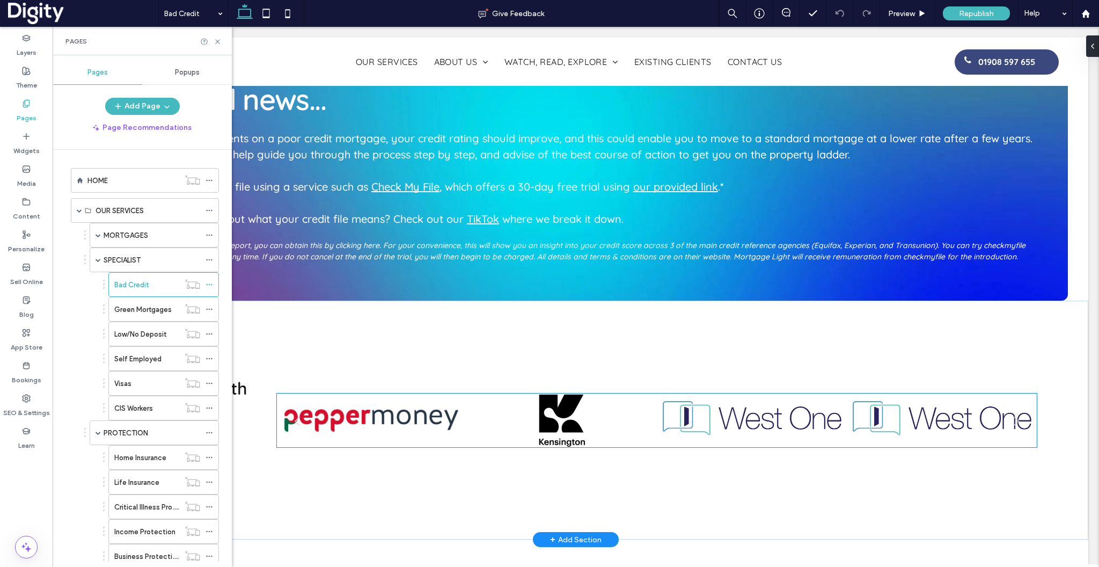
click at [508, 393] on div at bounding box center [562, 420] width 179 height 54
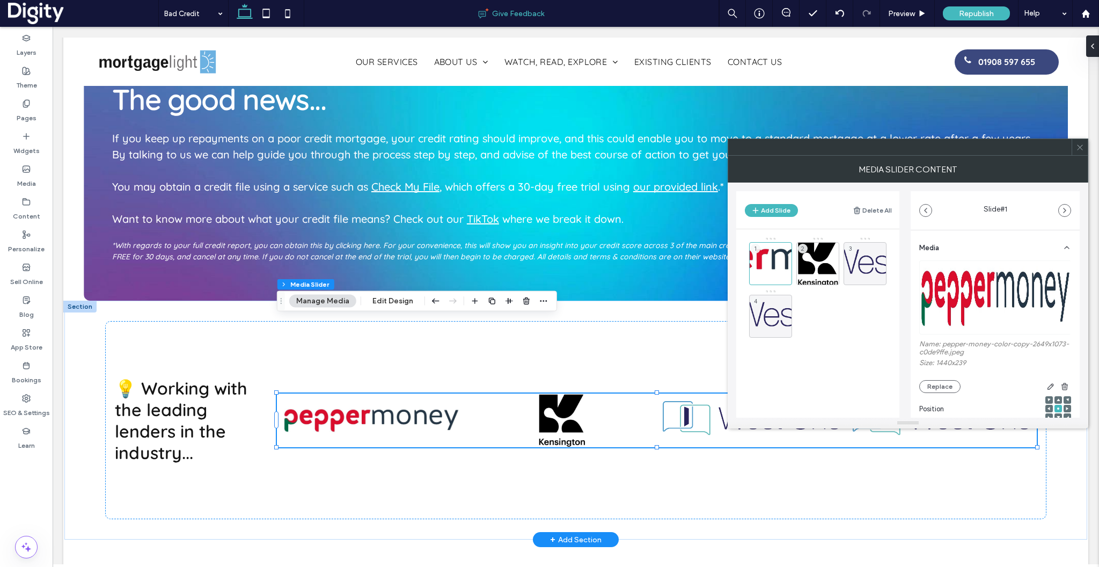
scroll to position [0, 519]
click at [765, 321] on div "4" at bounding box center [770, 316] width 43 height 43
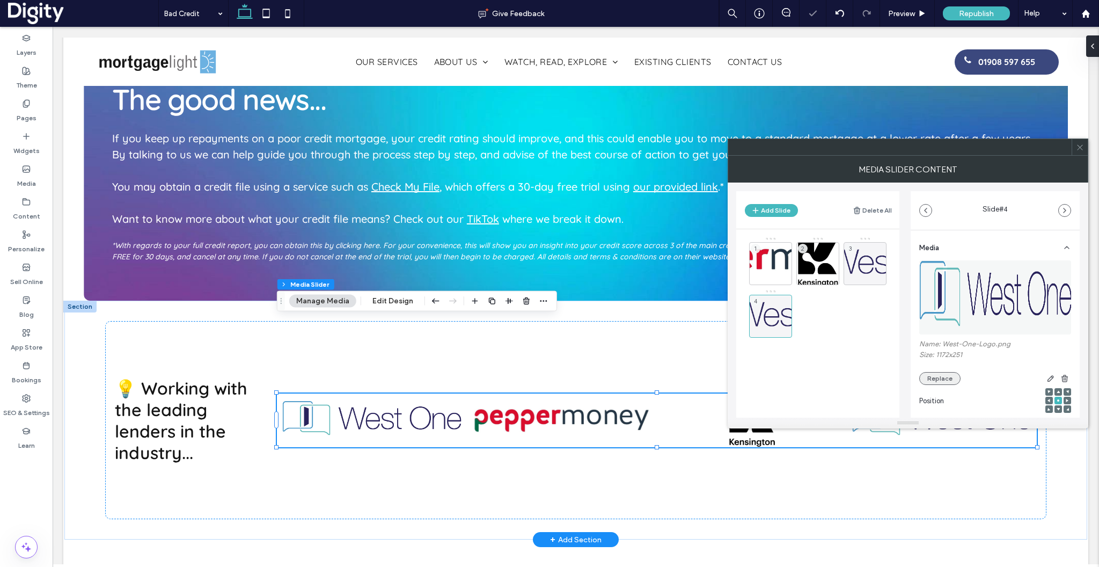
click at [943, 383] on button "Replace" at bounding box center [939, 378] width 41 height 13
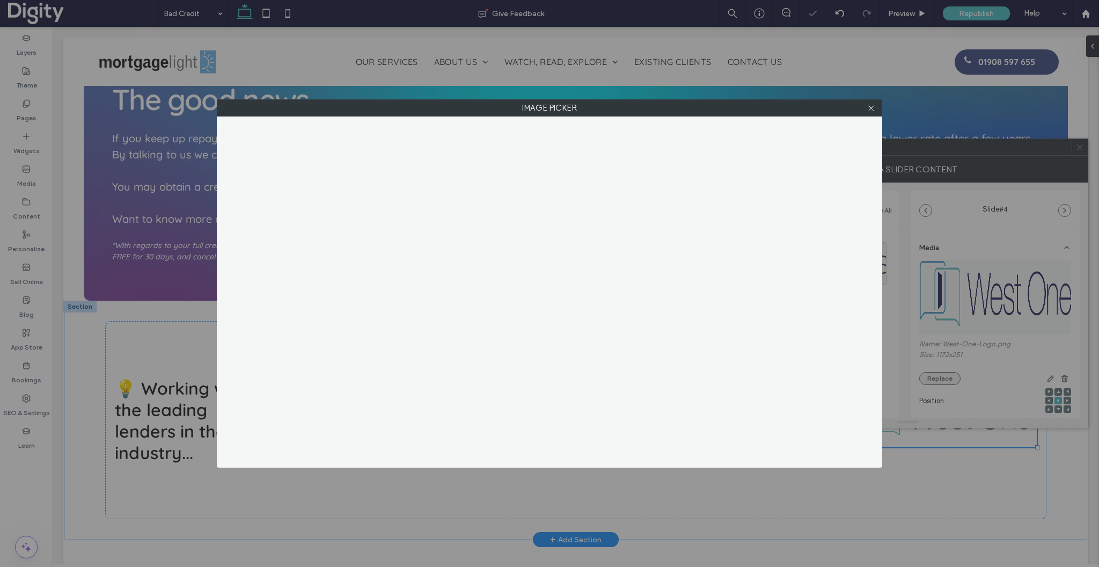
scroll to position [0, 693]
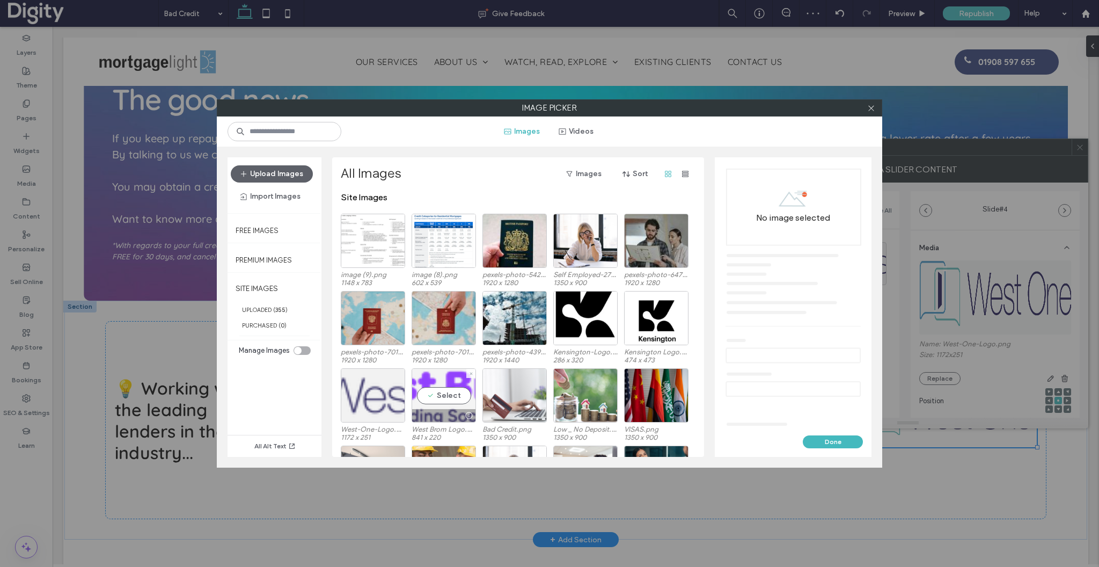
click at [442, 387] on div "Select" at bounding box center [444, 395] width 64 height 54
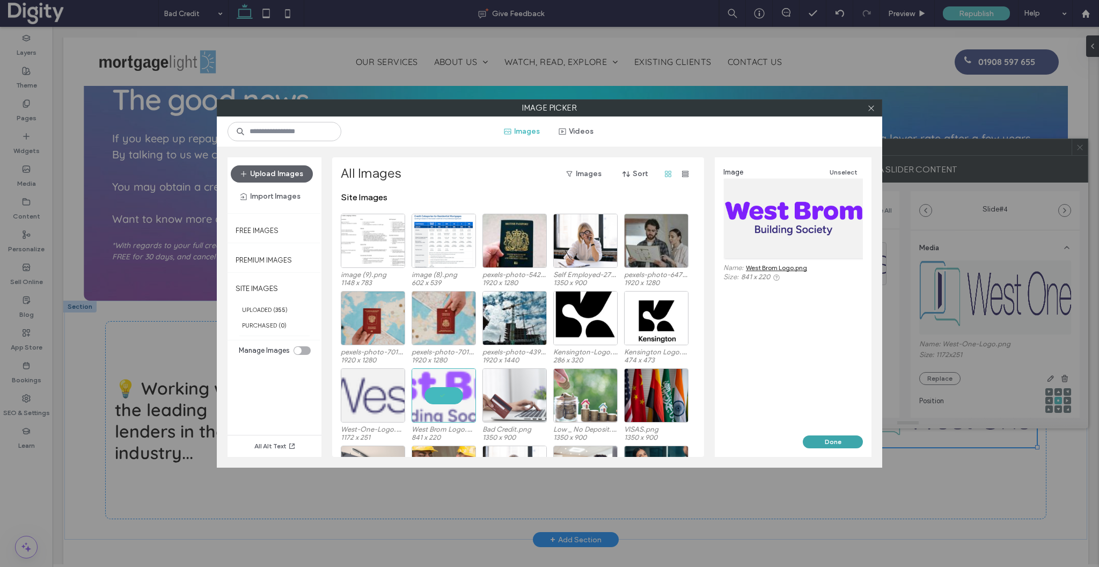
click at [833, 441] on button "Done" at bounding box center [833, 441] width 60 height 13
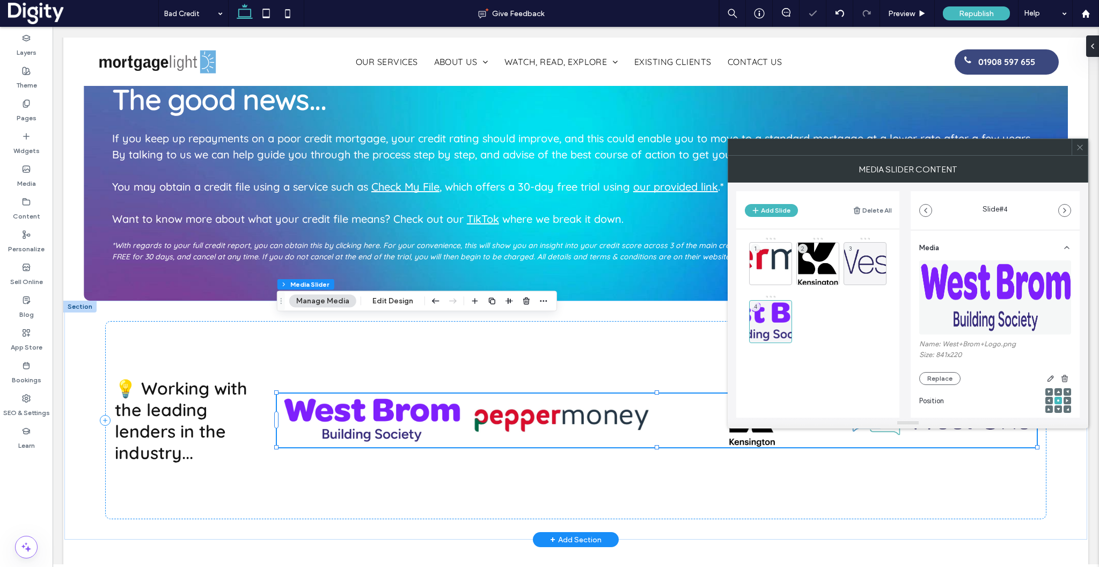
click at [1082, 149] on icon at bounding box center [1080, 147] width 8 height 8
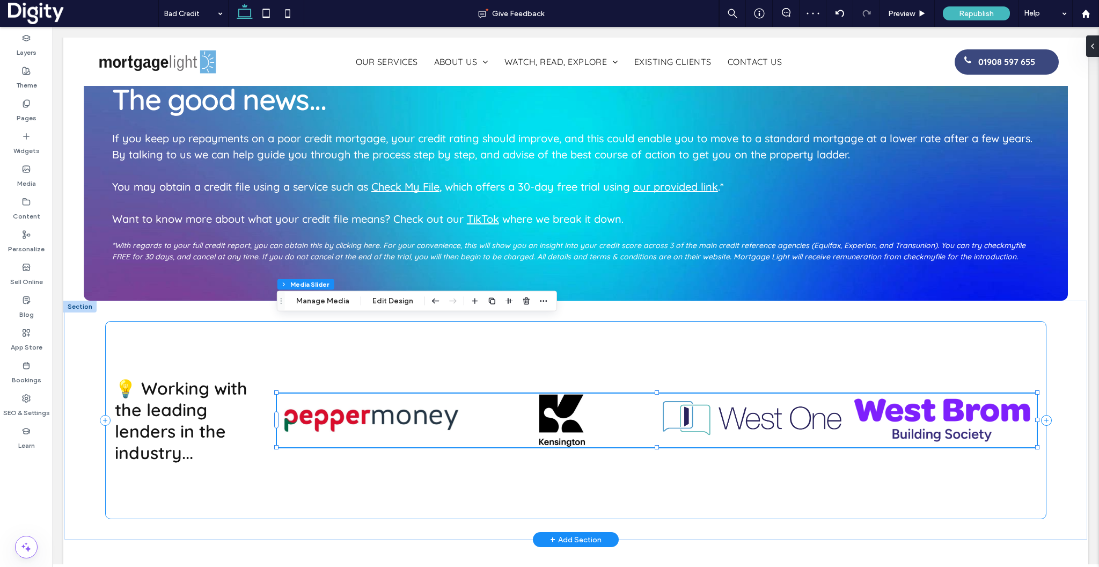
click at [676, 421] on div "💡 Working with the leading lenders in the industry... a a a a" at bounding box center [575, 420] width 941 height 198
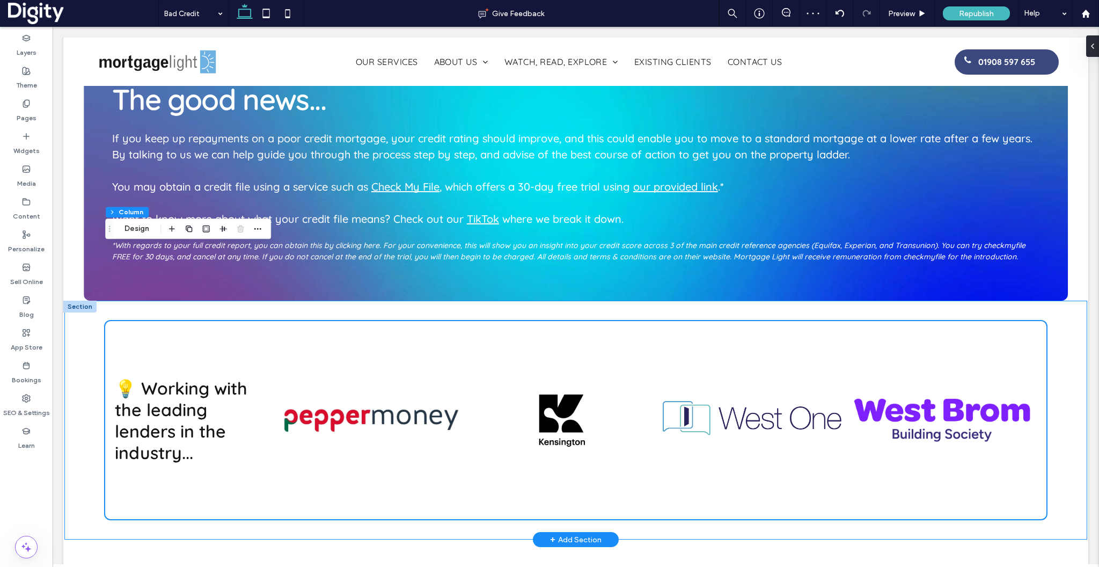
click at [72, 301] on div "💡 Working with the leading lenders in the industry... a a a a" at bounding box center [575, 420] width 1023 height 239
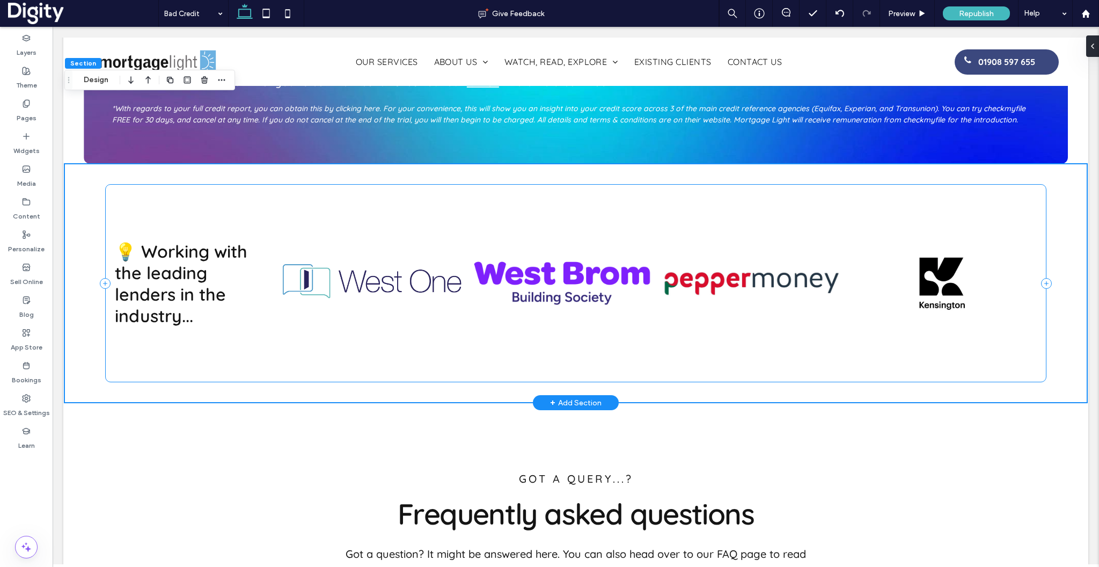
scroll to position [2218, 0]
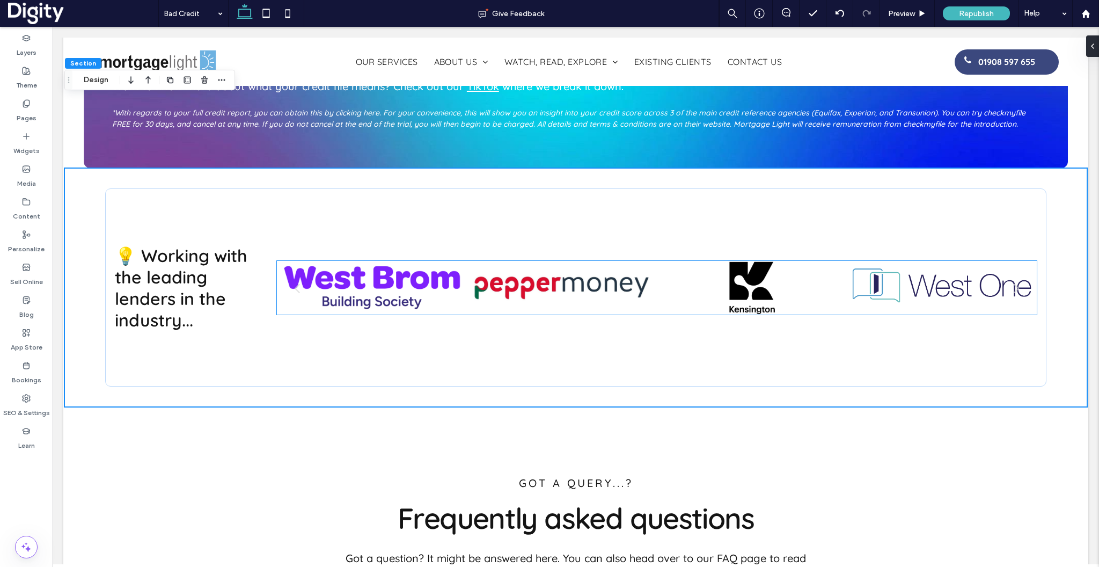
click at [515, 293] on div at bounding box center [562, 302] width 179 height 19
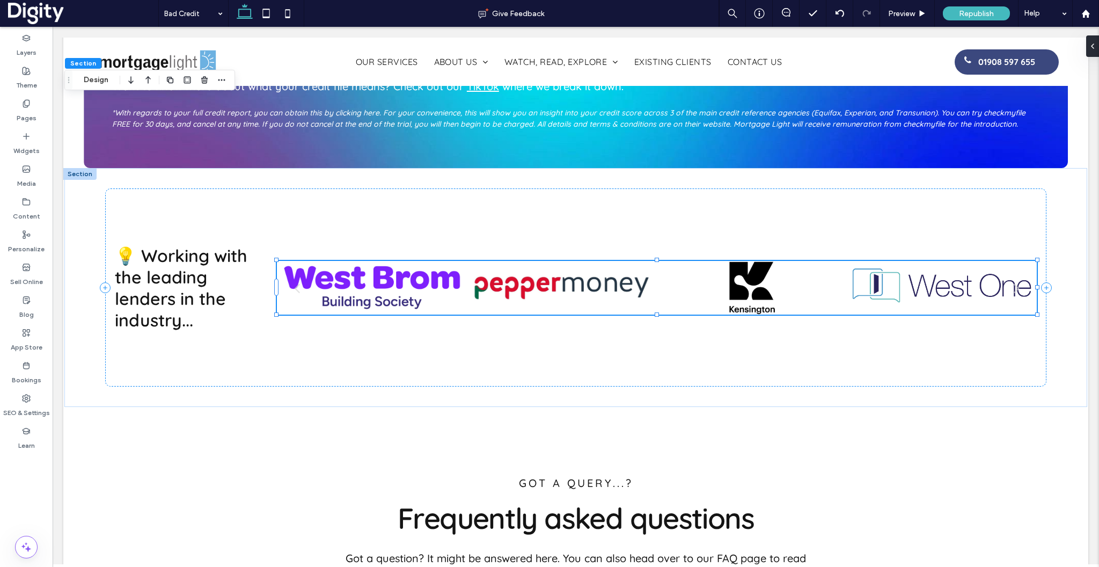
click at [515, 293] on div at bounding box center [562, 302] width 179 height 19
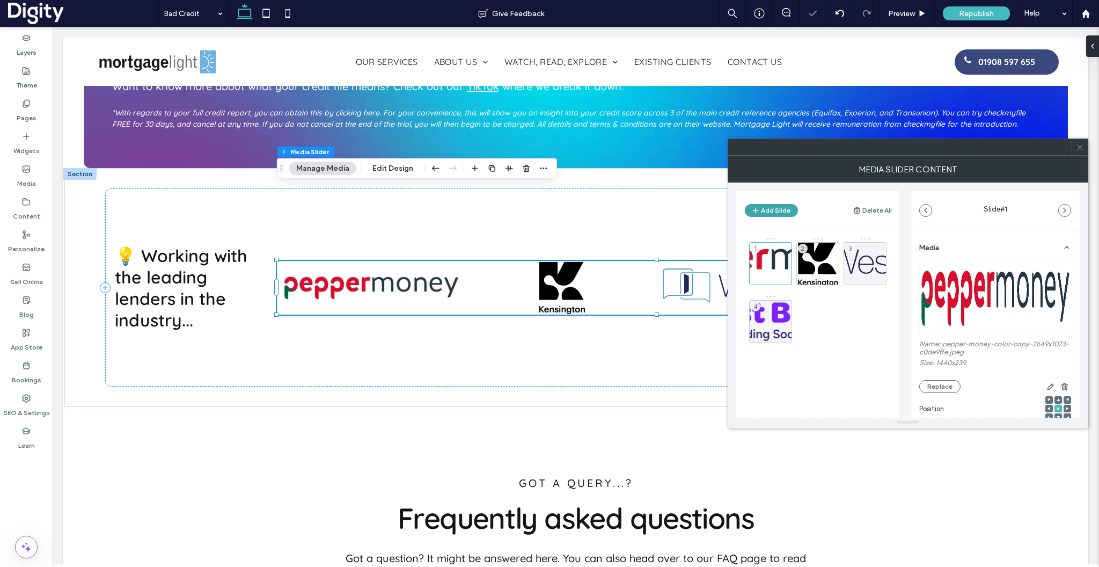
click at [785, 212] on button "Add Slide" at bounding box center [771, 210] width 53 height 13
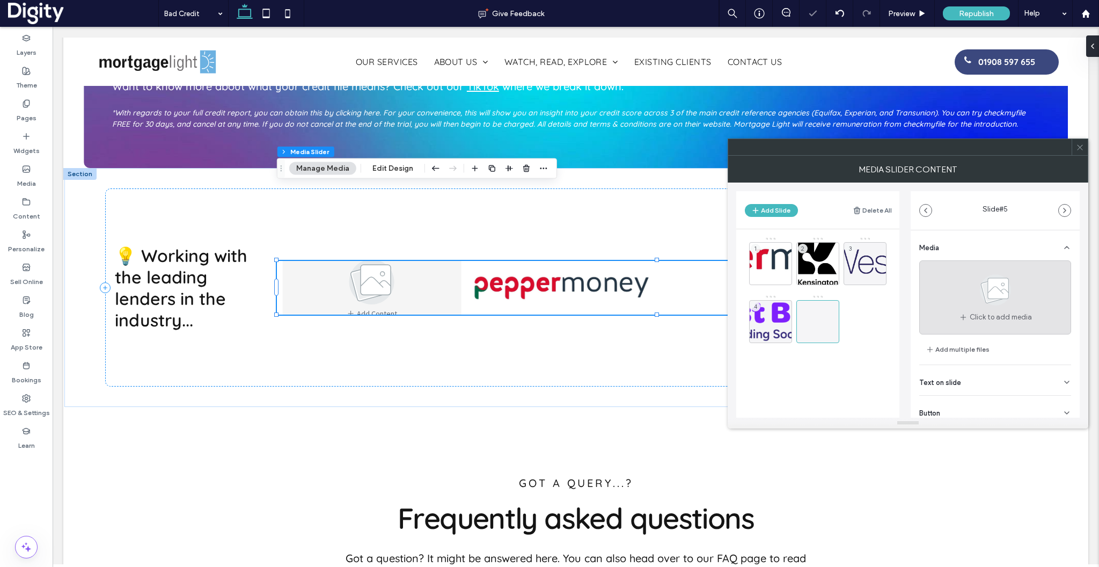
click at [1010, 294] on icon at bounding box center [996, 289] width 54 height 35
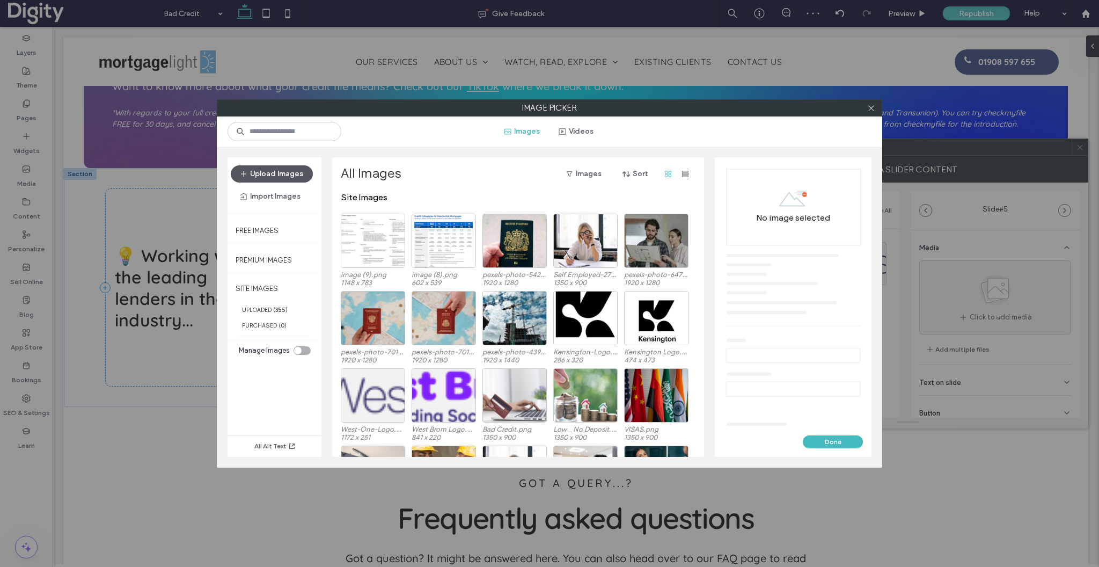
click at [256, 175] on button "Upload Images" at bounding box center [272, 173] width 82 height 17
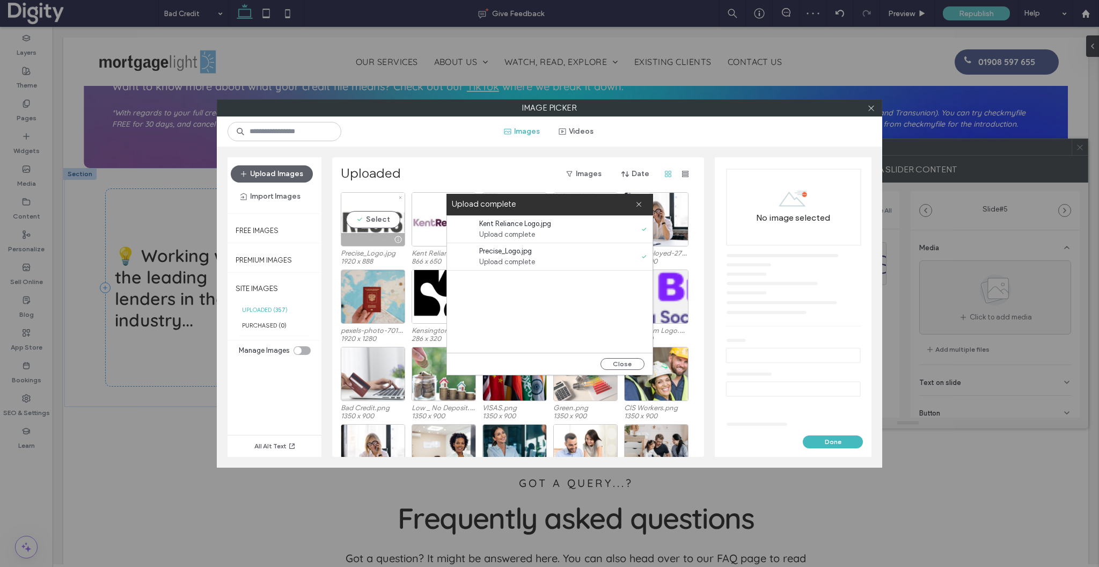
click at [376, 218] on div "Select" at bounding box center [373, 219] width 64 height 54
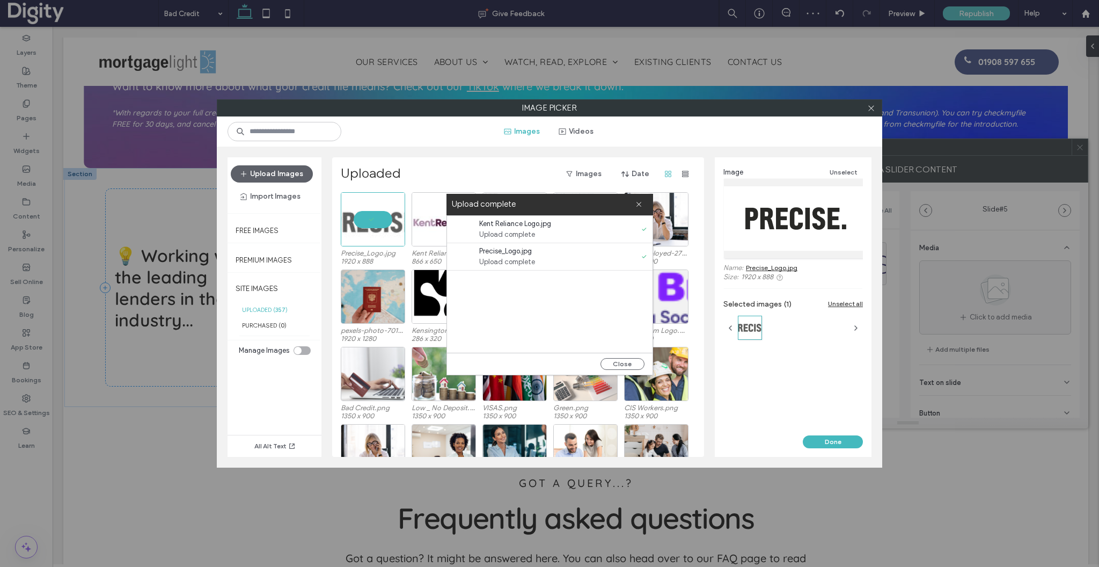
scroll to position [0, 1733]
click at [827, 444] on button "Done" at bounding box center [833, 441] width 60 height 13
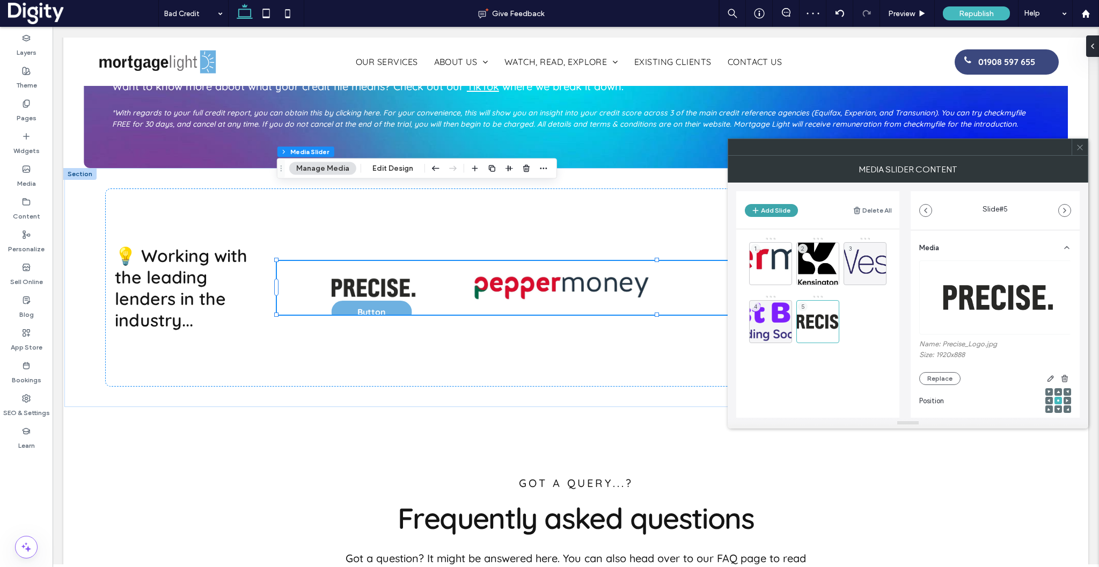
click at [791, 214] on button "Add Slide" at bounding box center [771, 210] width 53 height 13
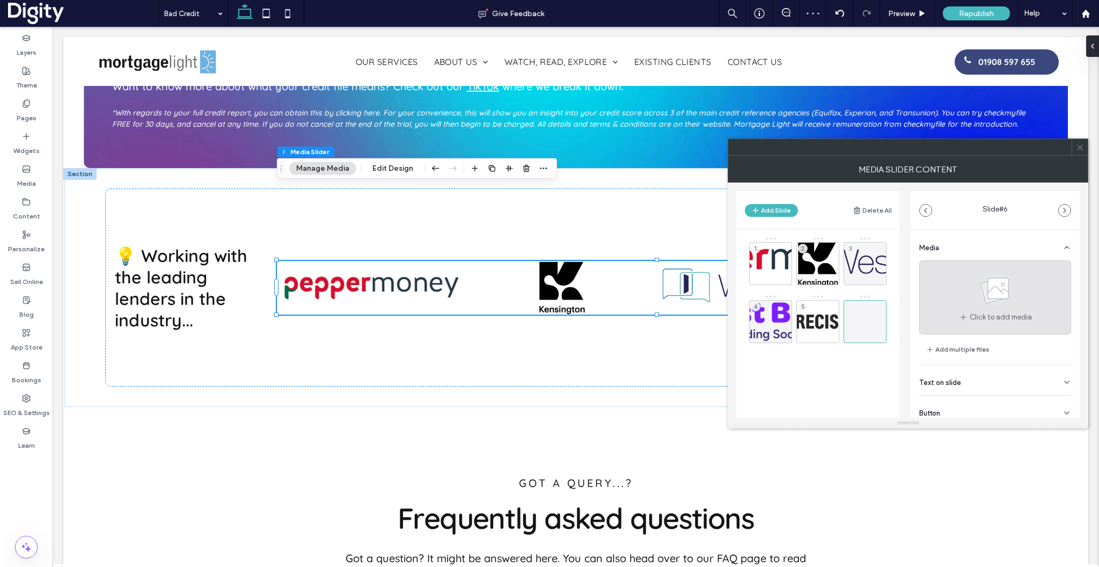
click at [990, 302] on use at bounding box center [995, 289] width 31 height 31
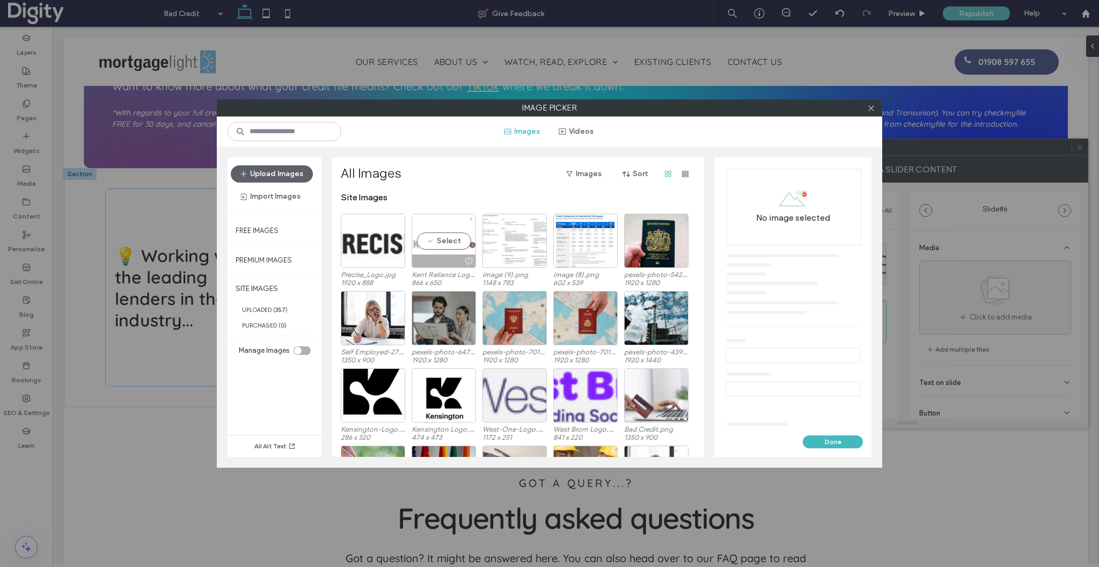
click at [425, 243] on div "Select" at bounding box center [444, 241] width 64 height 54
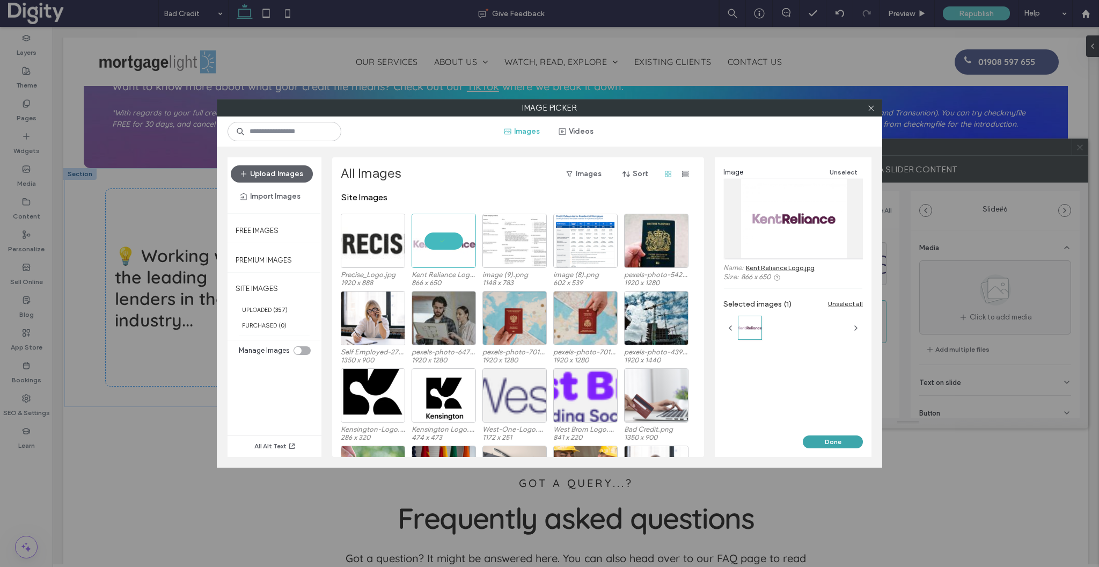
click at [828, 439] on button "Done" at bounding box center [833, 441] width 60 height 13
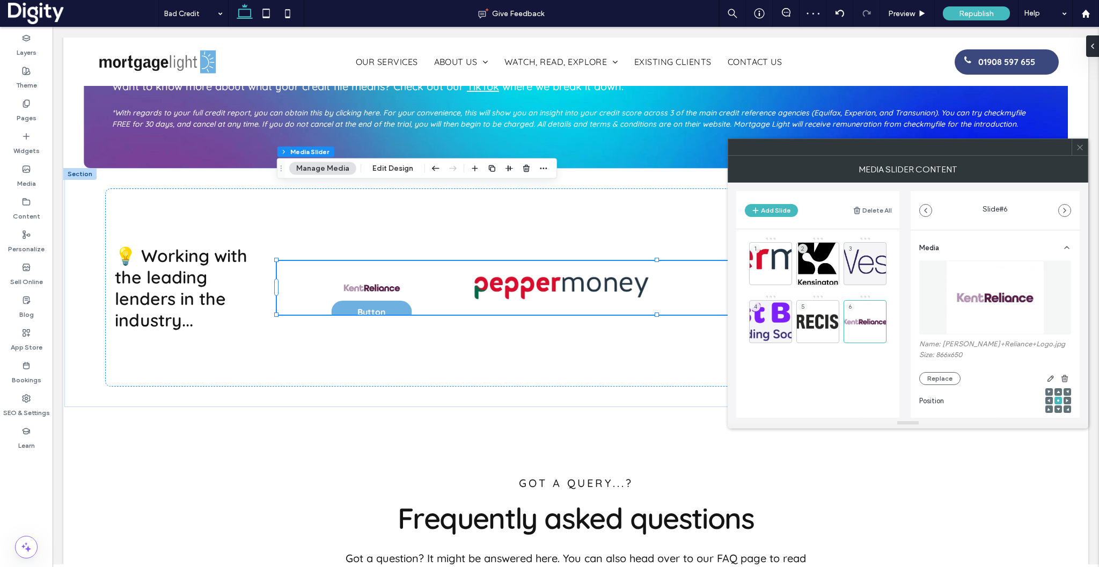
scroll to position [0, 1906]
click at [785, 337] on icon at bounding box center [785, 337] width 9 height 10
click at [764, 210] on button "Add Slide" at bounding box center [771, 210] width 53 height 13
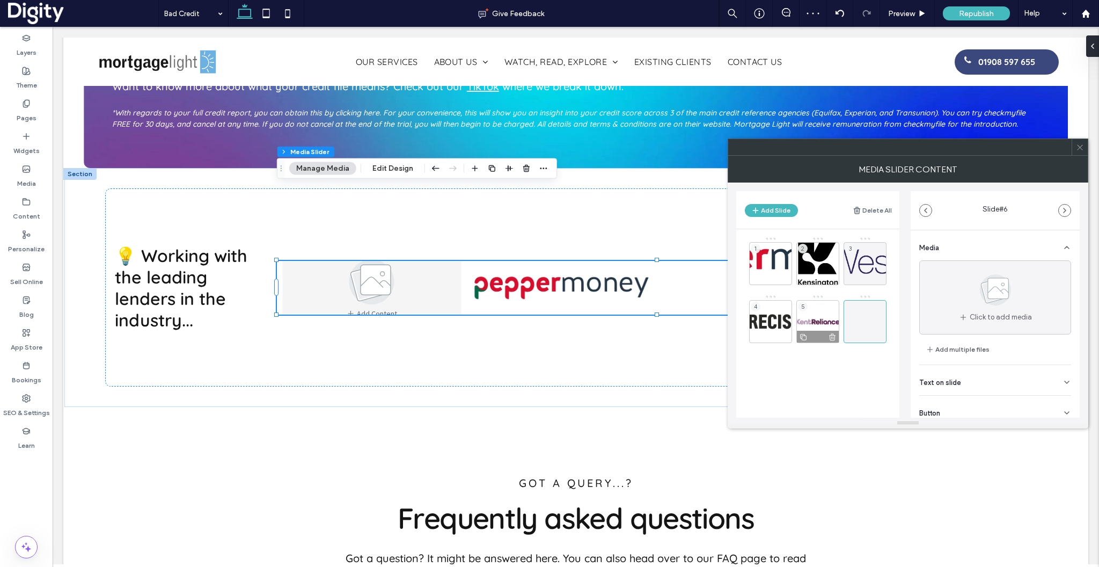
click at [811, 317] on div "5" at bounding box center [817, 321] width 43 height 43
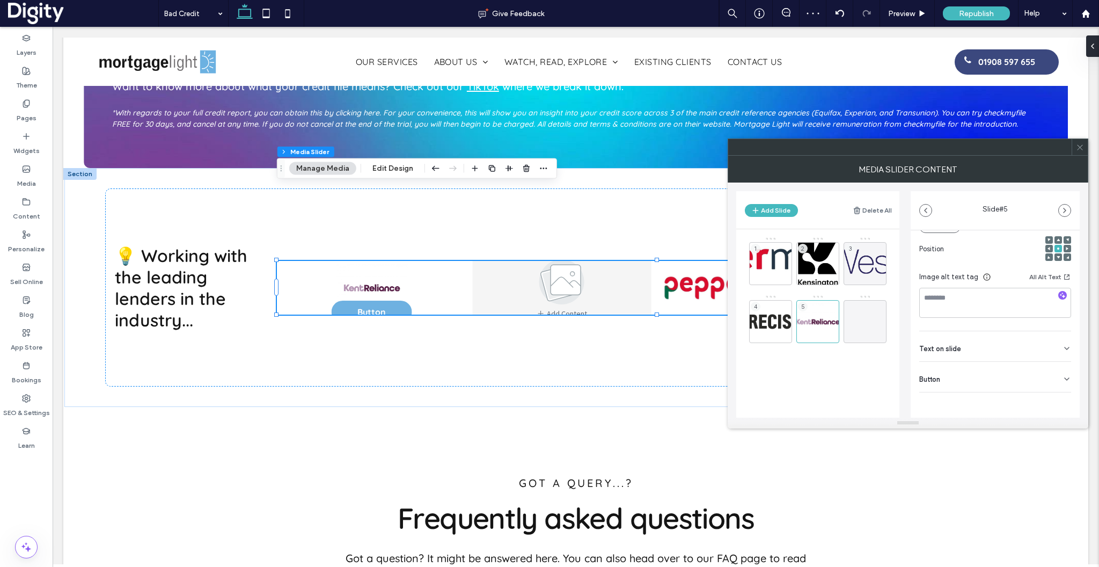
click at [1035, 387] on div "Button" at bounding box center [995, 377] width 152 height 30
click at [1057, 400] on use at bounding box center [1061, 400] width 9 height 6
click at [772, 324] on div "4" at bounding box center [770, 321] width 43 height 43
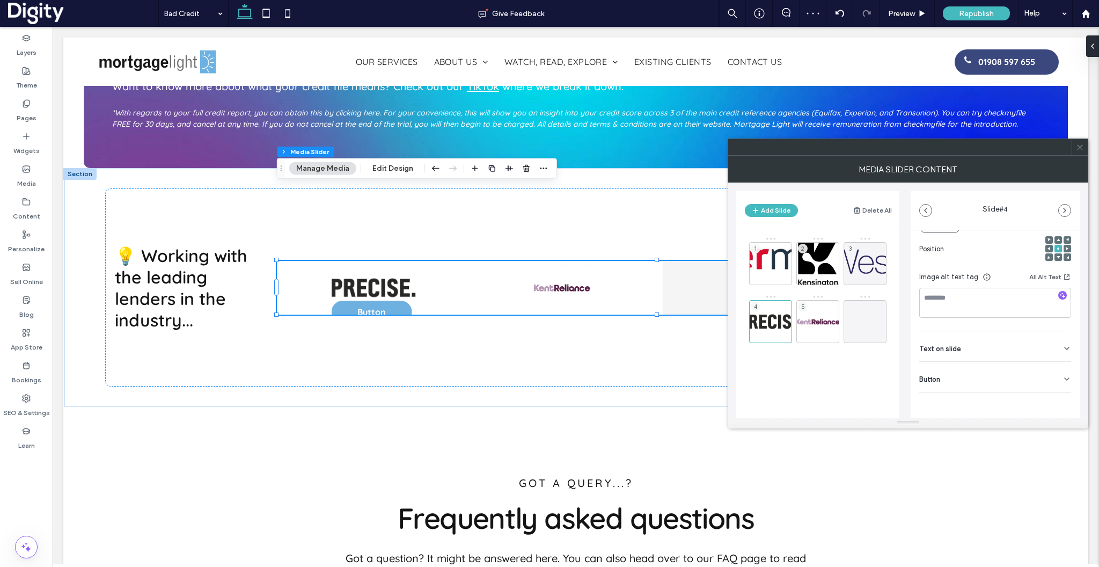
click at [1041, 380] on div "Button" at bounding box center [995, 377] width 152 height 30
click at [1057, 401] on icon at bounding box center [1062, 401] width 10 height 10
click at [862, 322] on icon at bounding box center [865, 321] width 13 height 13
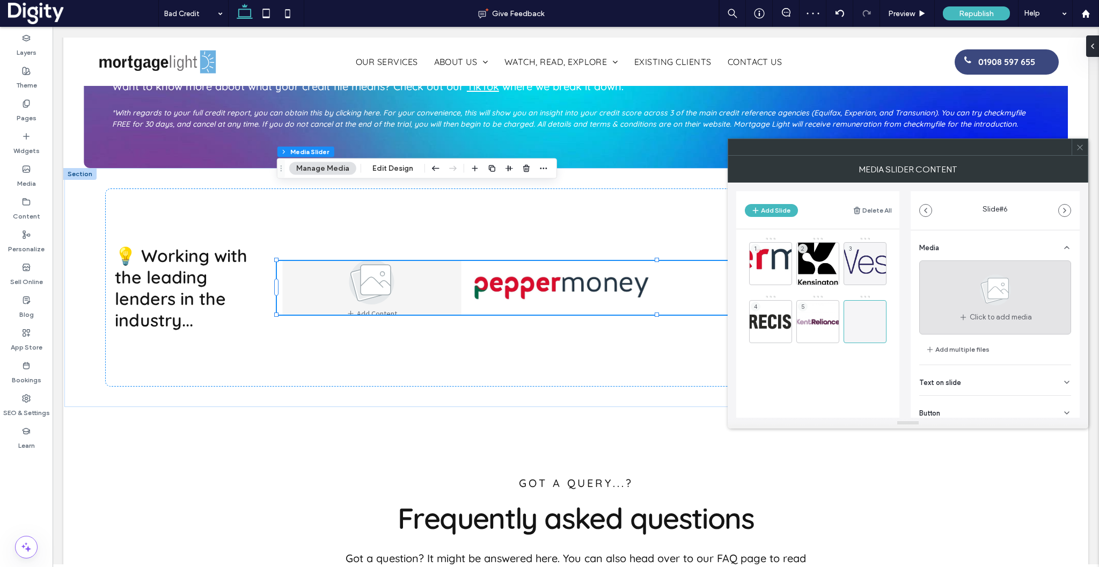
click at [1001, 314] on span "Click to add media" at bounding box center [1001, 317] width 62 height 11
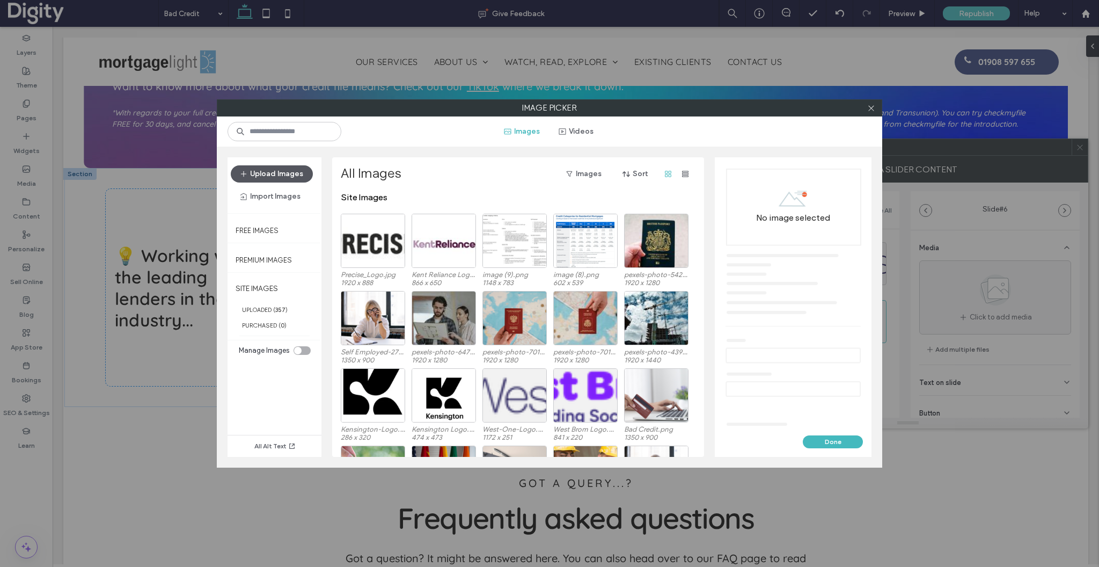
click at [289, 178] on button "Upload Images" at bounding box center [272, 173] width 82 height 17
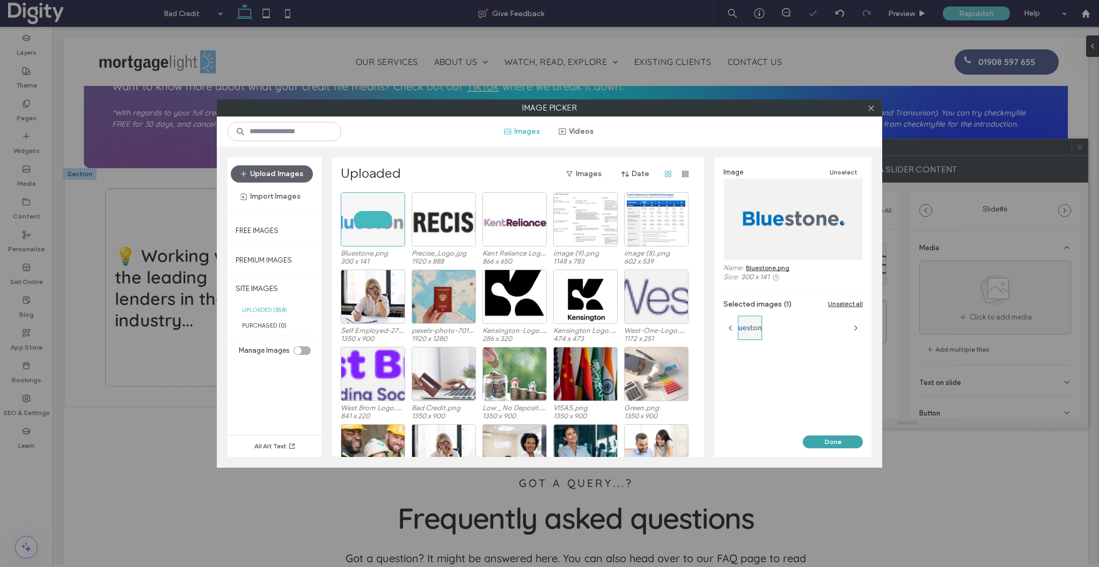
click at [819, 438] on button "Done" at bounding box center [833, 441] width 60 height 13
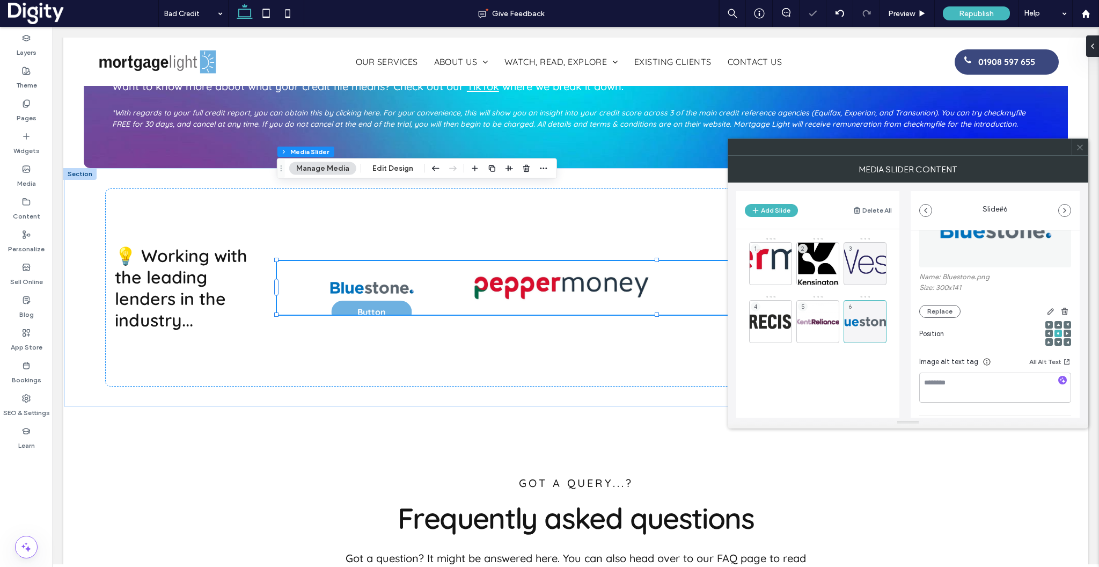
scroll to position [153, 0]
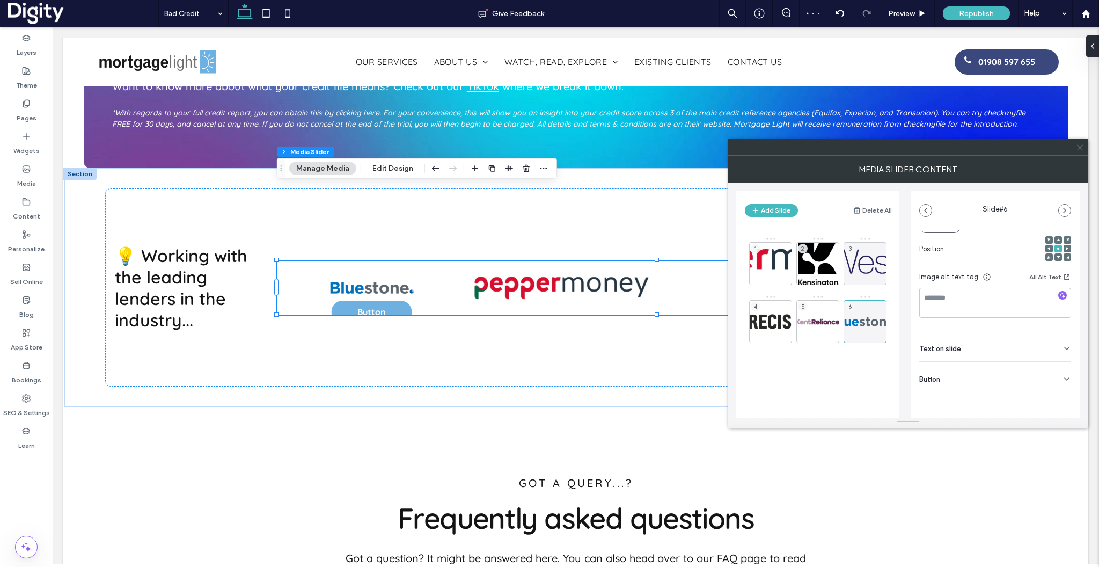
click at [1006, 382] on div "Button" at bounding box center [995, 377] width 152 height 30
click at [1057, 398] on use at bounding box center [1061, 400] width 9 height 6
click at [1078, 150] on icon at bounding box center [1080, 147] width 8 height 8
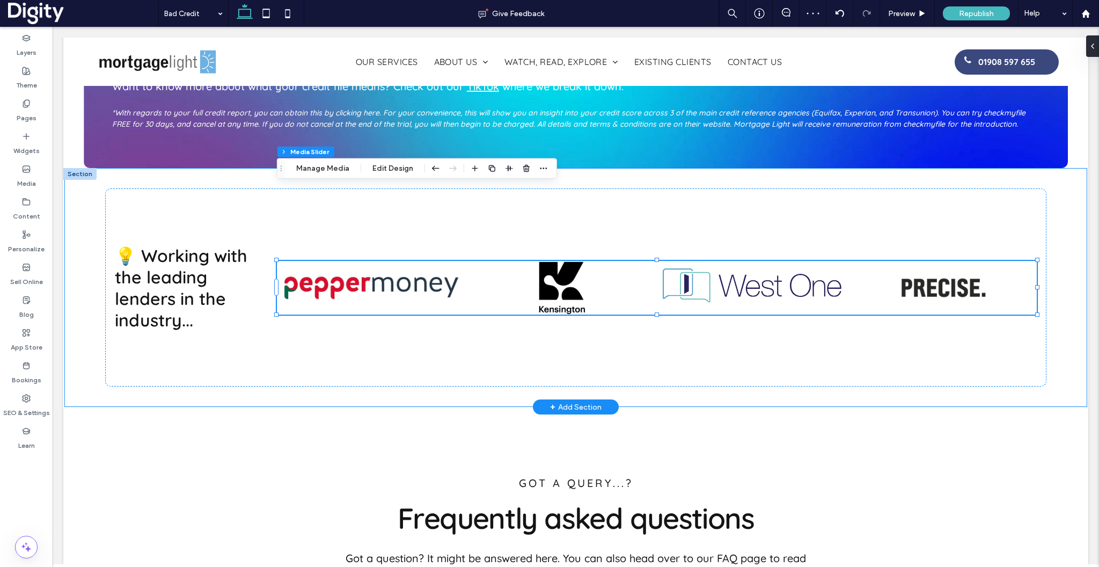
click at [1069, 293] on div "💡 Working with the leading lenders in the industry... a a a a" at bounding box center [575, 287] width 1023 height 239
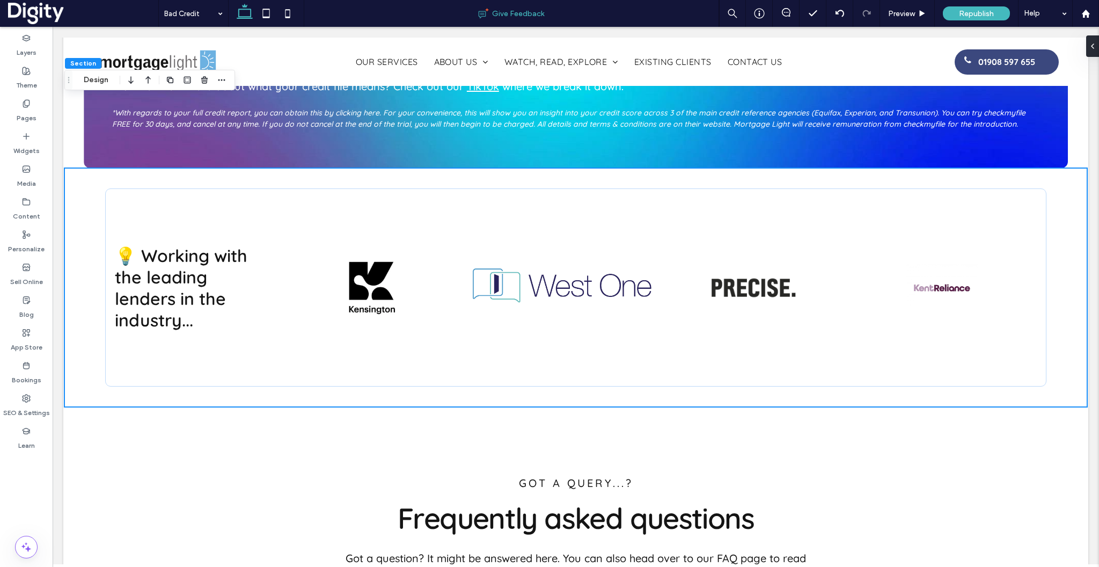
scroll to position [0, 2426]
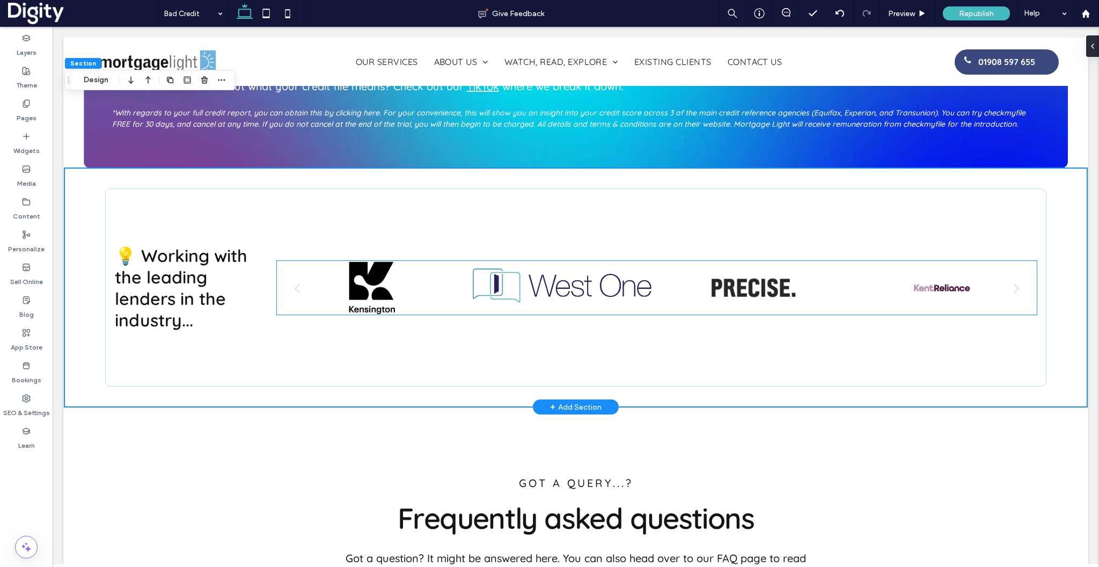
click at [425, 261] on div at bounding box center [371, 288] width 179 height 54
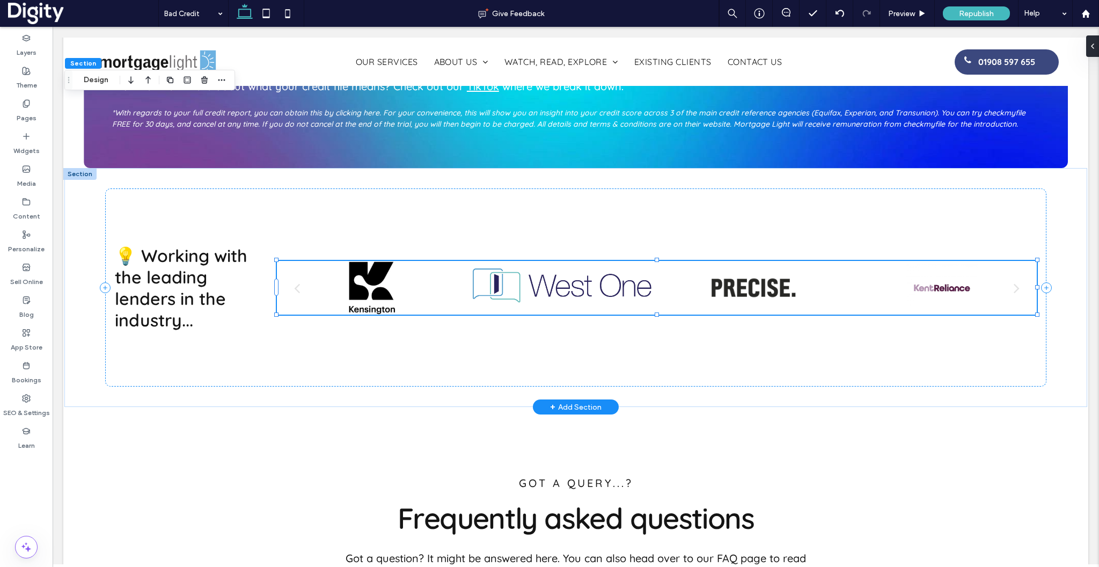
click at [425, 261] on div at bounding box center [371, 288] width 179 height 54
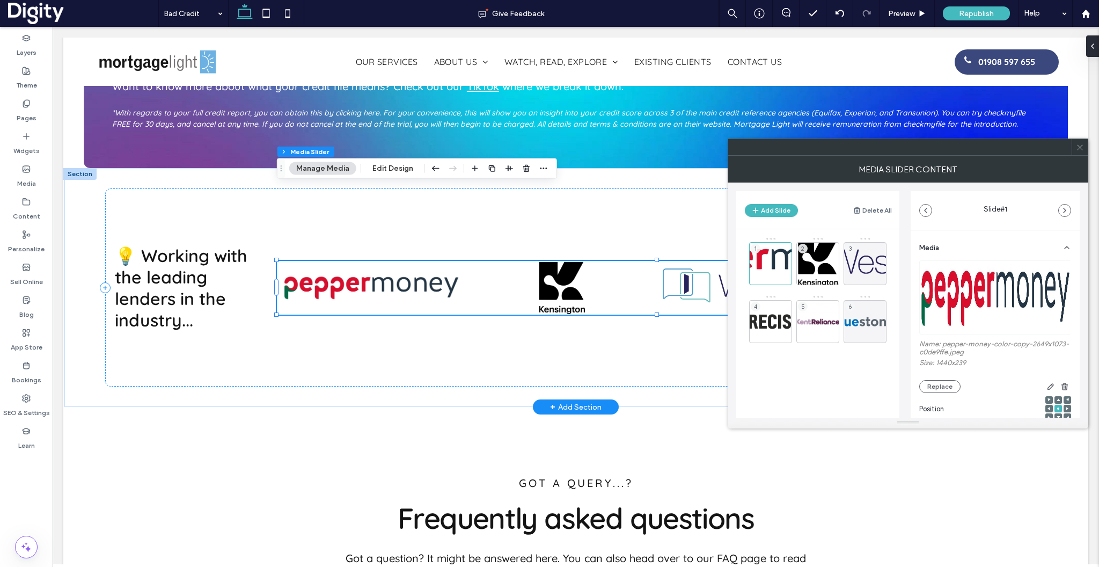
scroll to position [0, 2599]
drag, startPoint x: 865, startPoint y: 321, endPoint x: 815, endPoint y: 261, distance: 77.4
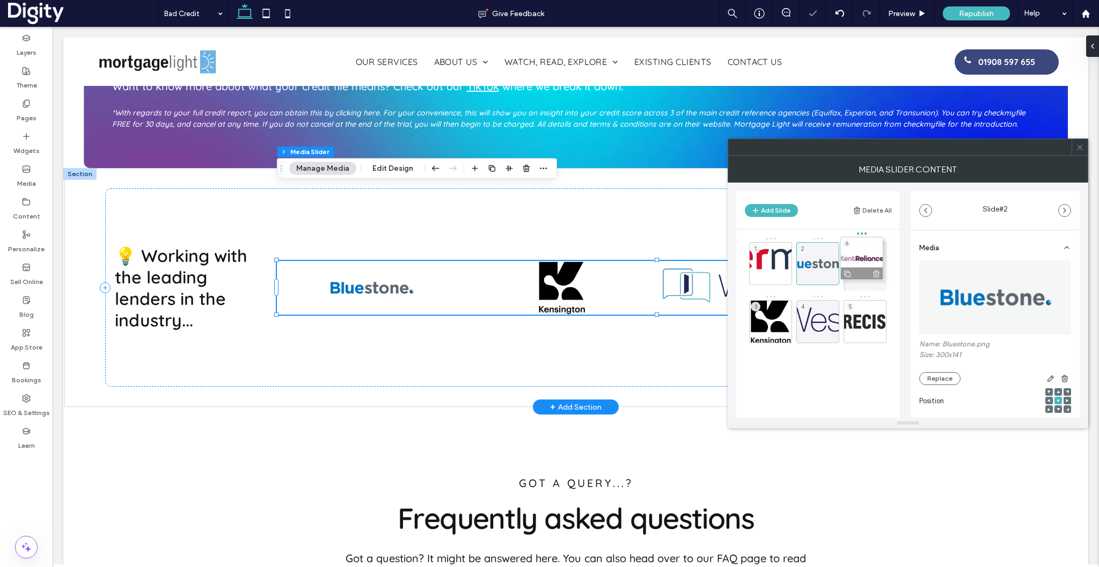
drag, startPoint x: 869, startPoint y: 329, endPoint x: 867, endPoint y: 266, distance: 63.4
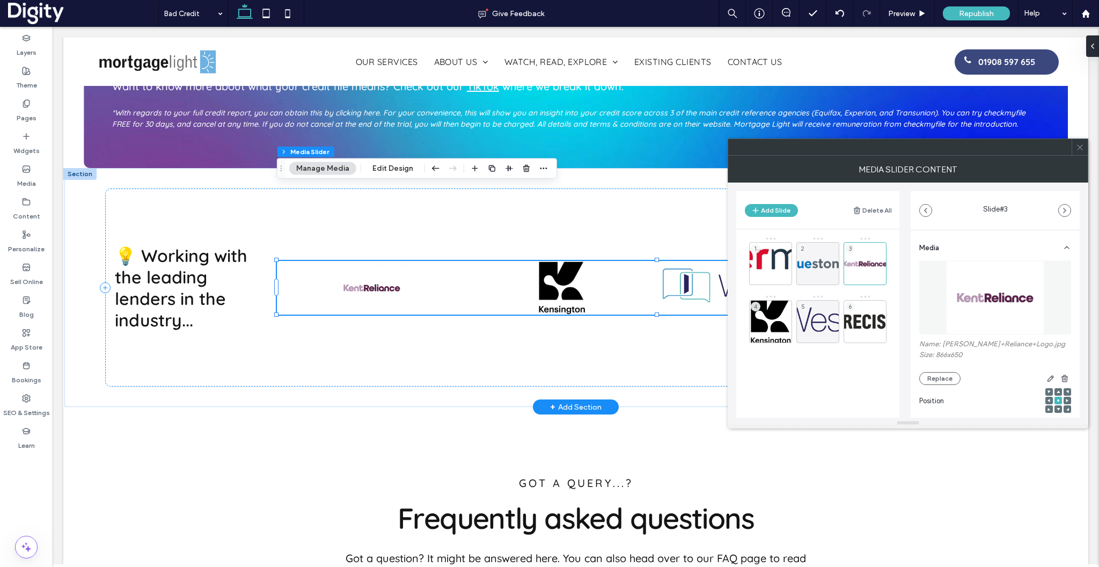
scroll to position [0, 2772]
drag, startPoint x: 860, startPoint y: 321, endPoint x: 767, endPoint y: 319, distance: 92.3
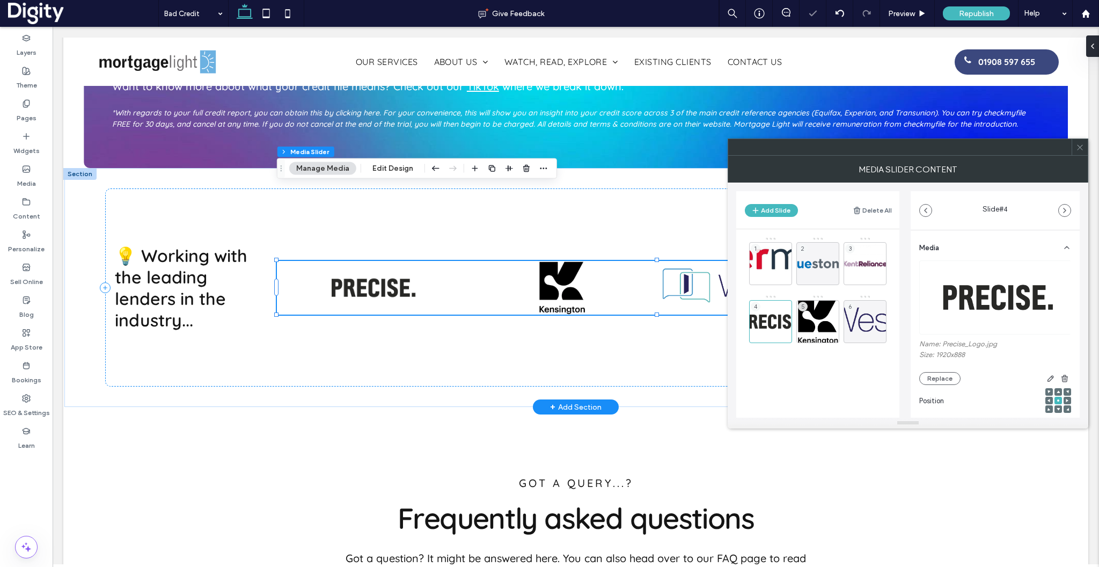
click at [1081, 149] on use at bounding box center [1079, 146] width 5 height 5
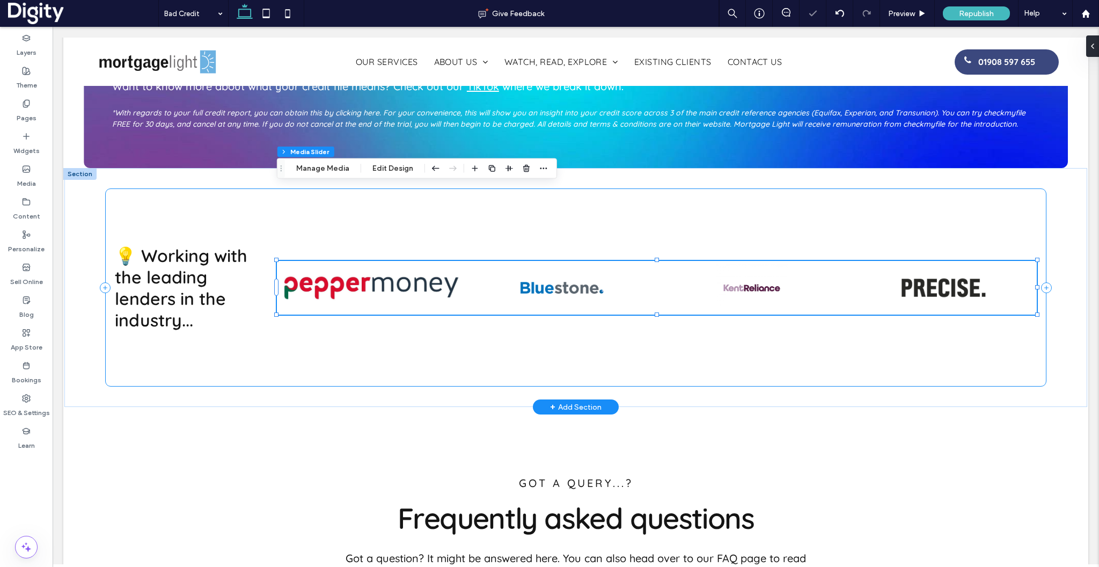
click at [605, 261] on div "💡 Working with the leading lenders in the industry... a a a a" at bounding box center [575, 287] width 941 height 198
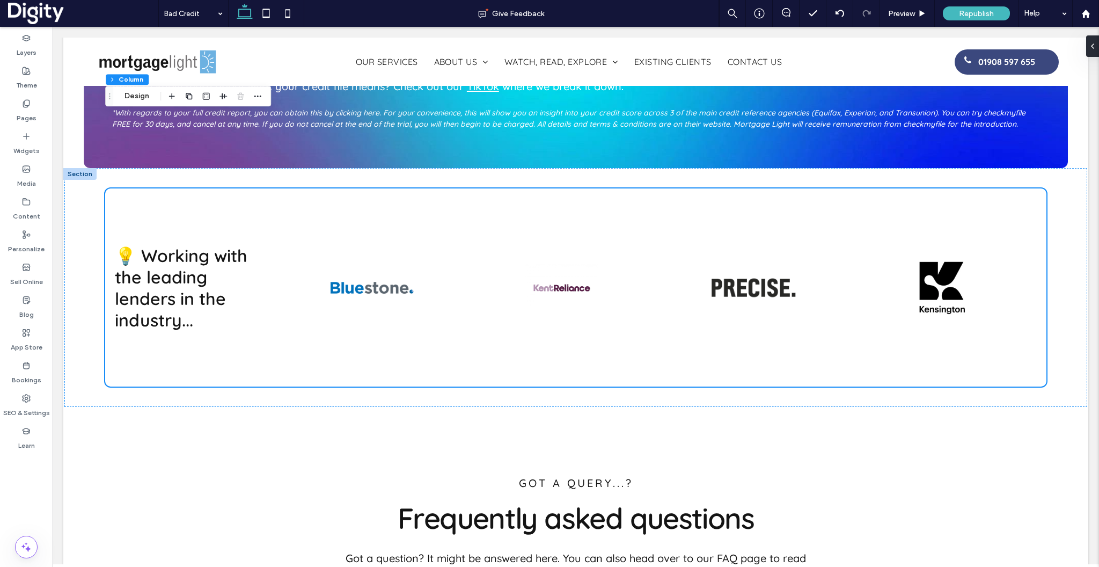
scroll to position [0, 173]
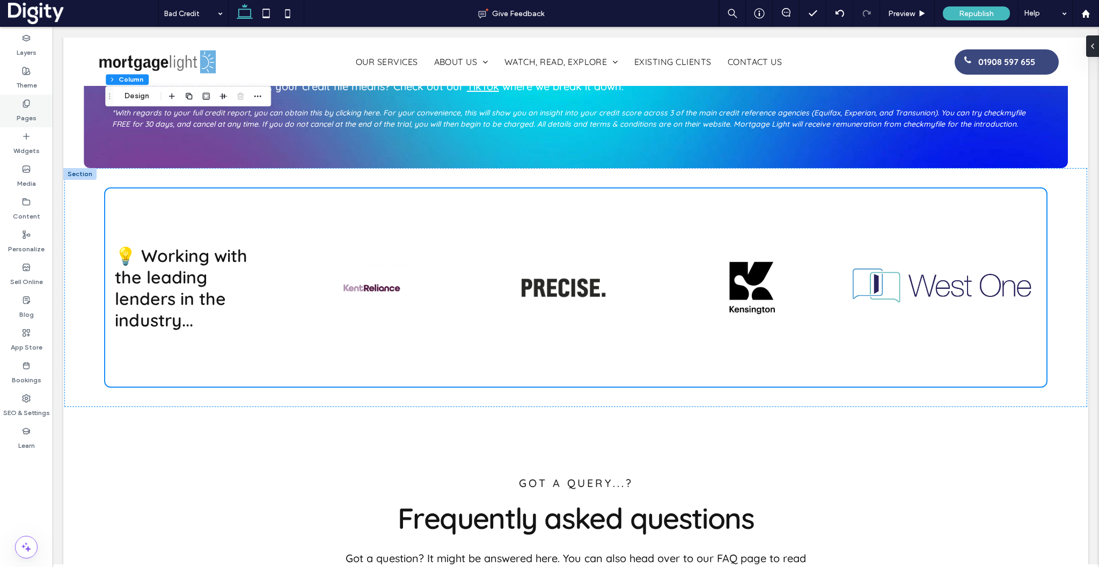
click at [22, 104] on icon at bounding box center [26, 103] width 9 height 9
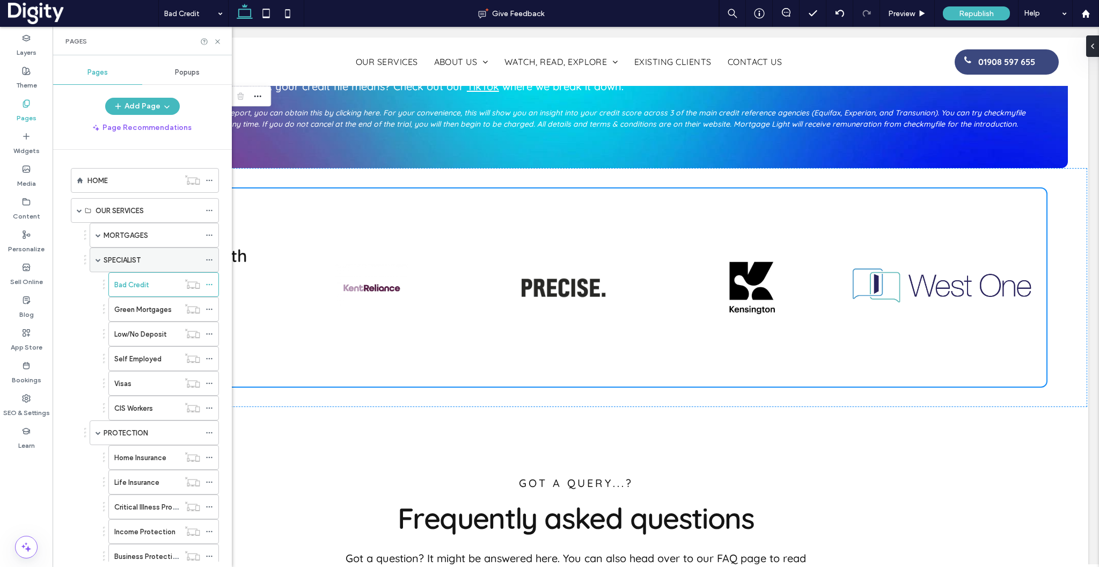
click at [102, 257] on div "SPECIALIST" at bounding box center [154, 259] width 129 height 25
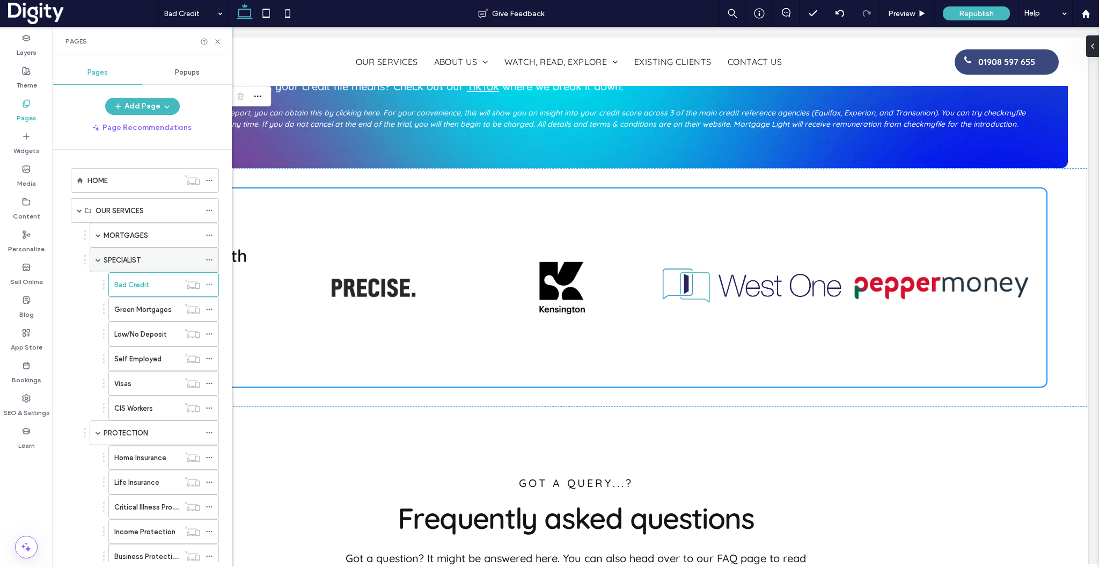
click at [100, 262] on span at bounding box center [98, 259] width 5 height 5
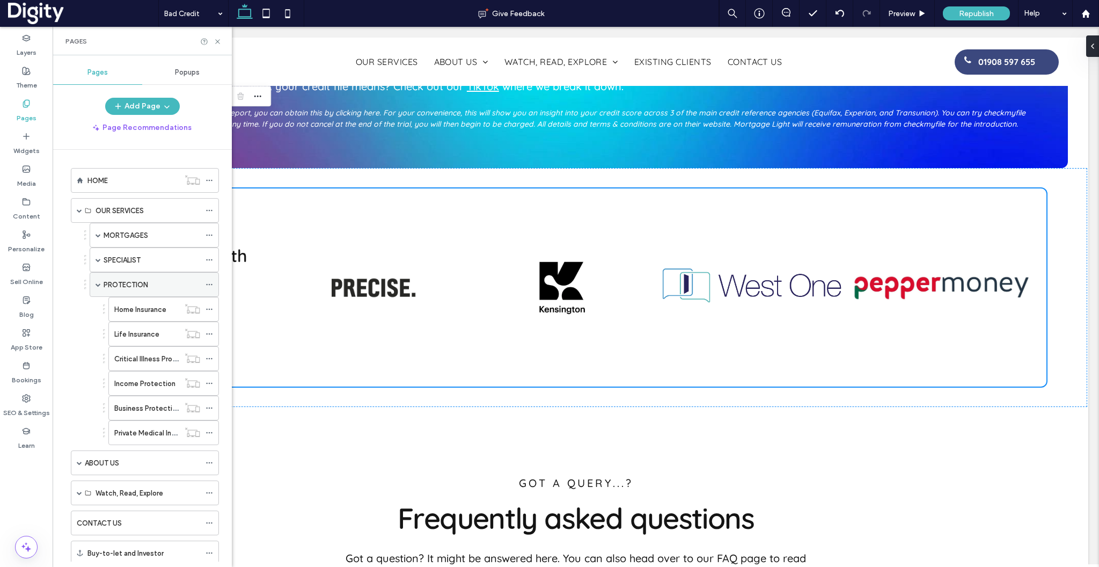
click at [98, 284] on span at bounding box center [98, 284] width 5 height 5
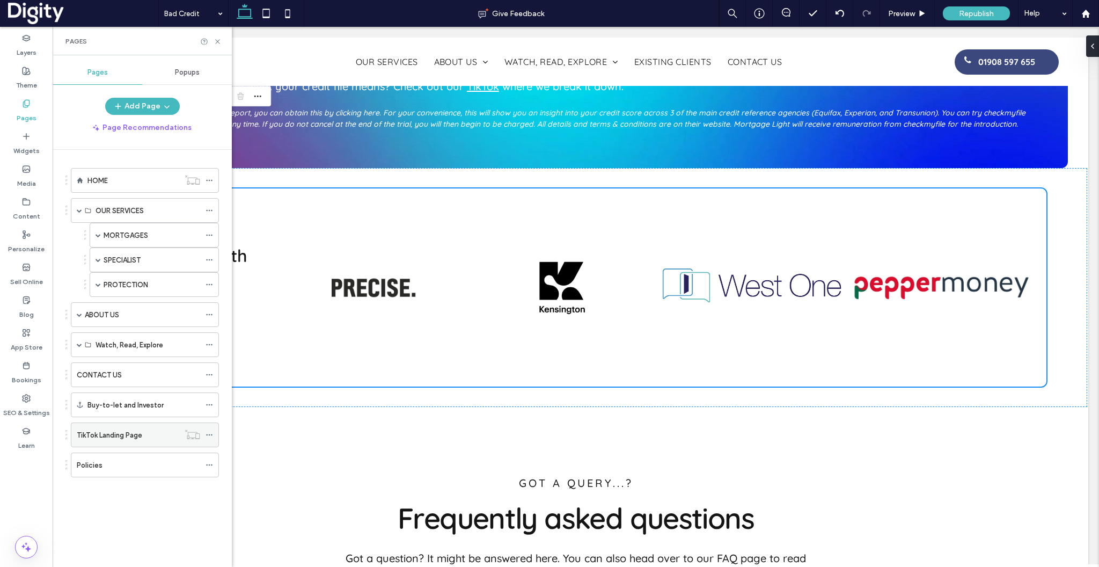
click at [96, 435] on label "TikTok Landing Page" at bounding box center [109, 435] width 65 height 19
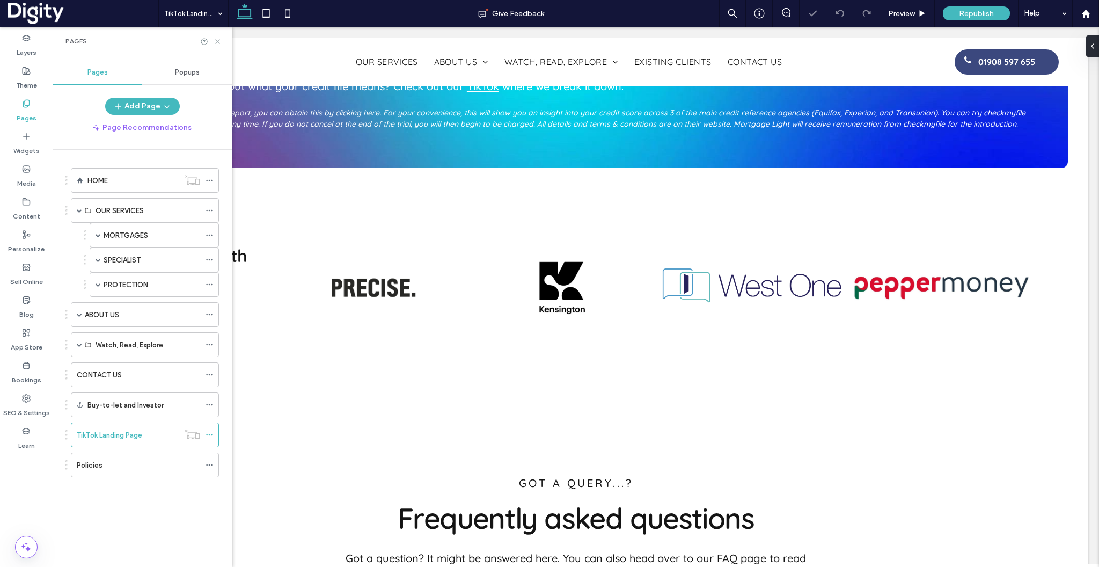
click at [216, 40] on icon at bounding box center [218, 42] width 8 height 8
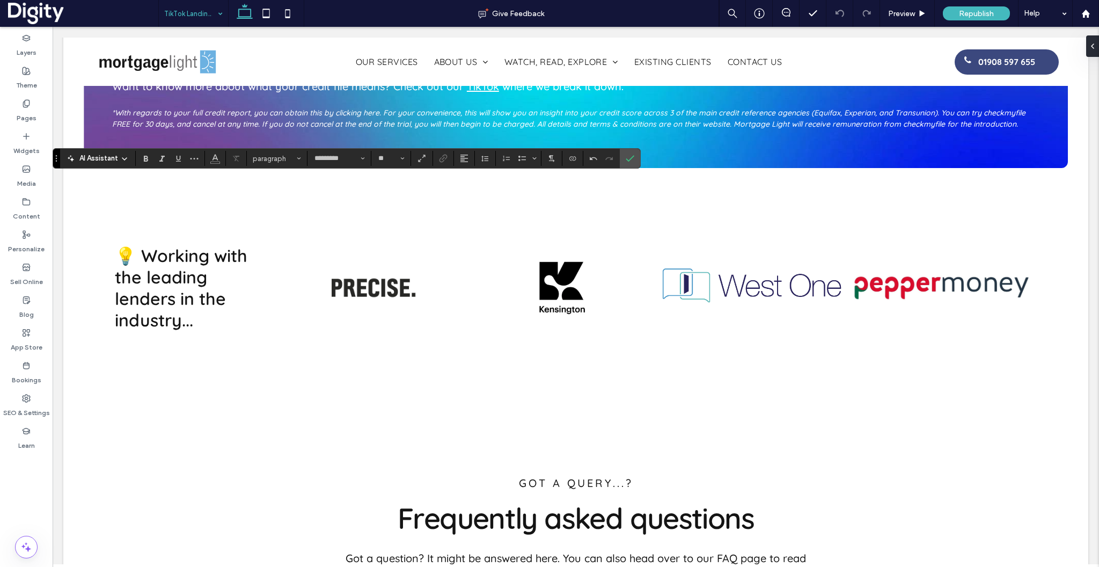
type input "**"
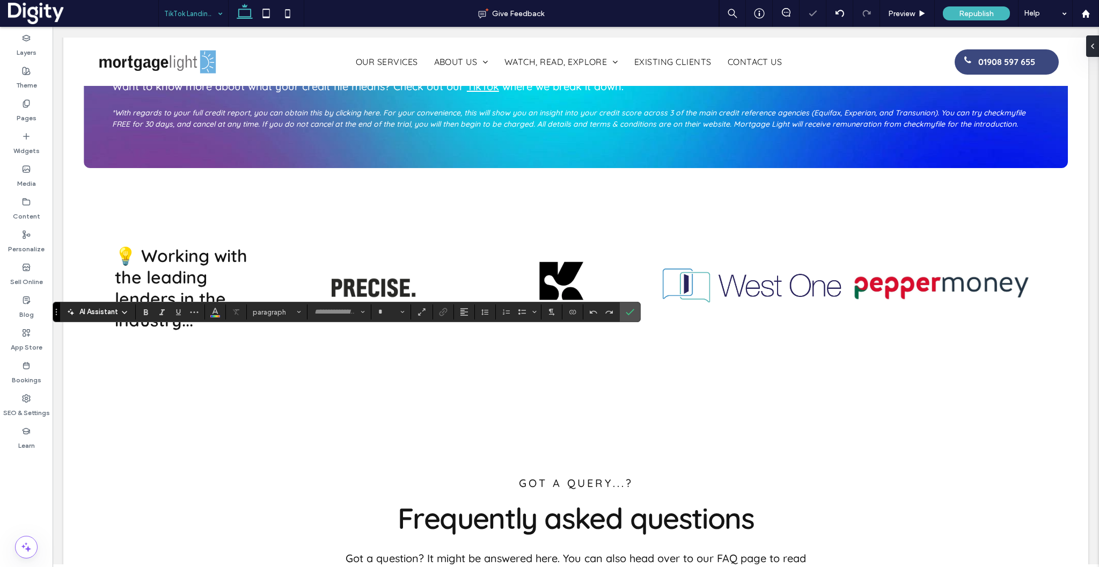
type input "*********"
type input "**"
type input "***"
type input "****"
click at [634, 316] on span "Confirm" at bounding box center [630, 312] width 9 height 18
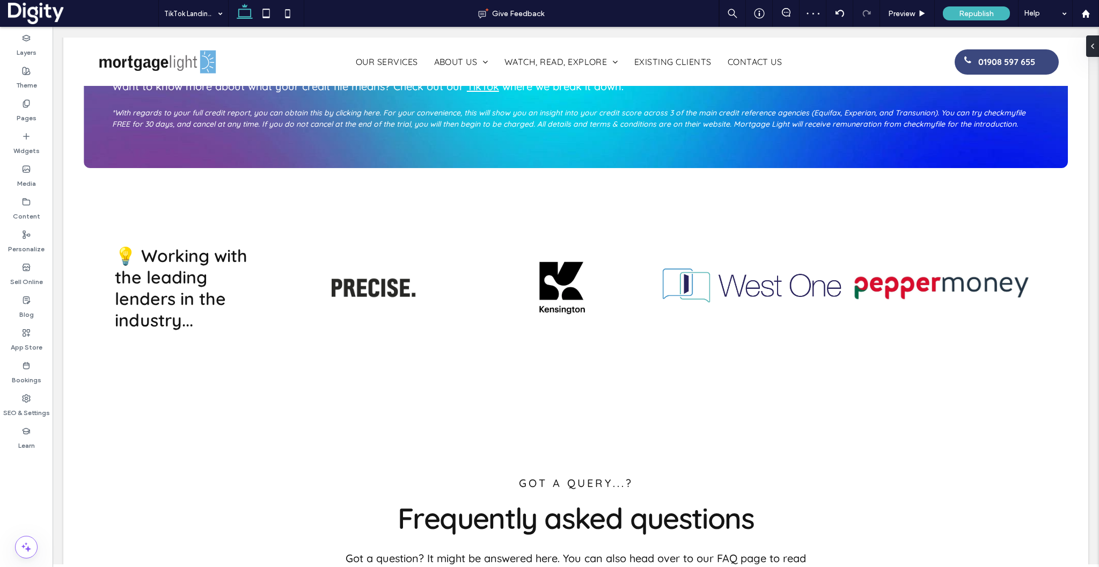
type input "**"
type input "***"
type input "**"
type input "***"
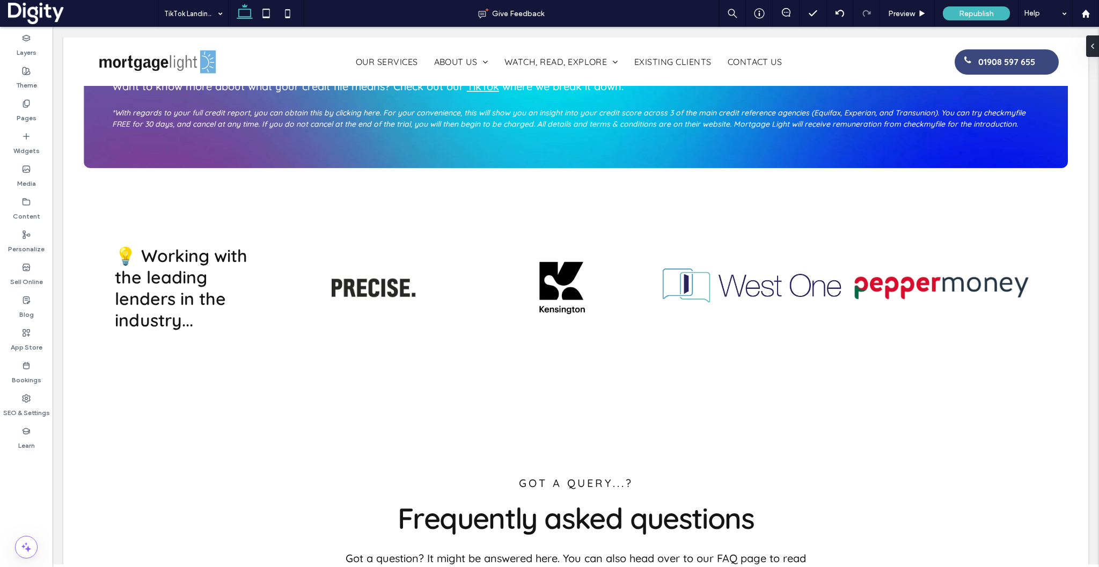
type input "***"
click at [292, 84] on span "button" at bounding box center [290, 80] width 13 height 13
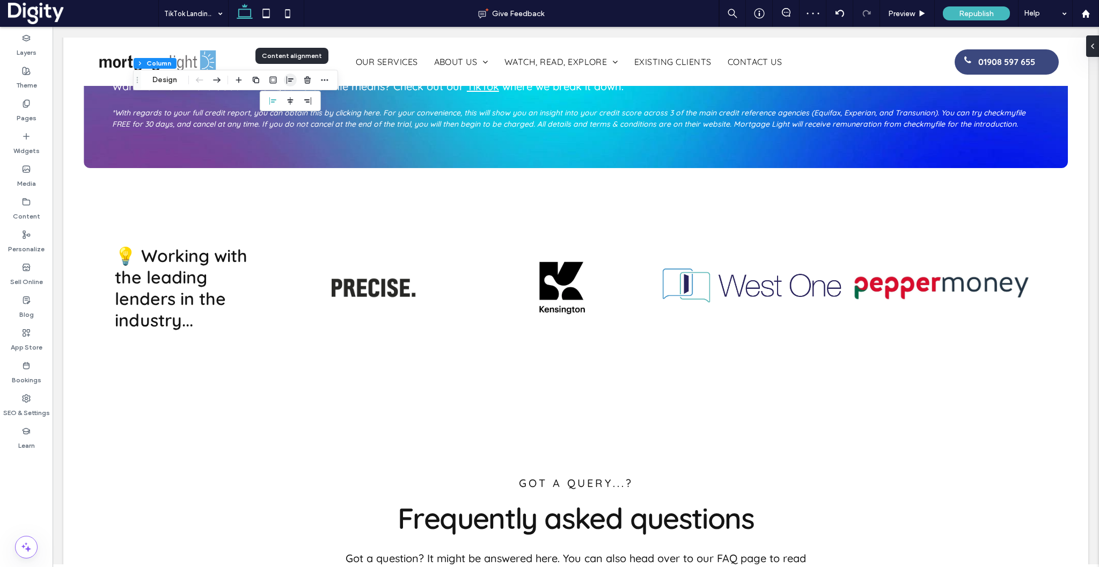
click at [291, 83] on icon "button" at bounding box center [290, 80] width 9 height 9
click at [1094, 45] on div at bounding box center [1090, 45] width 17 height 21
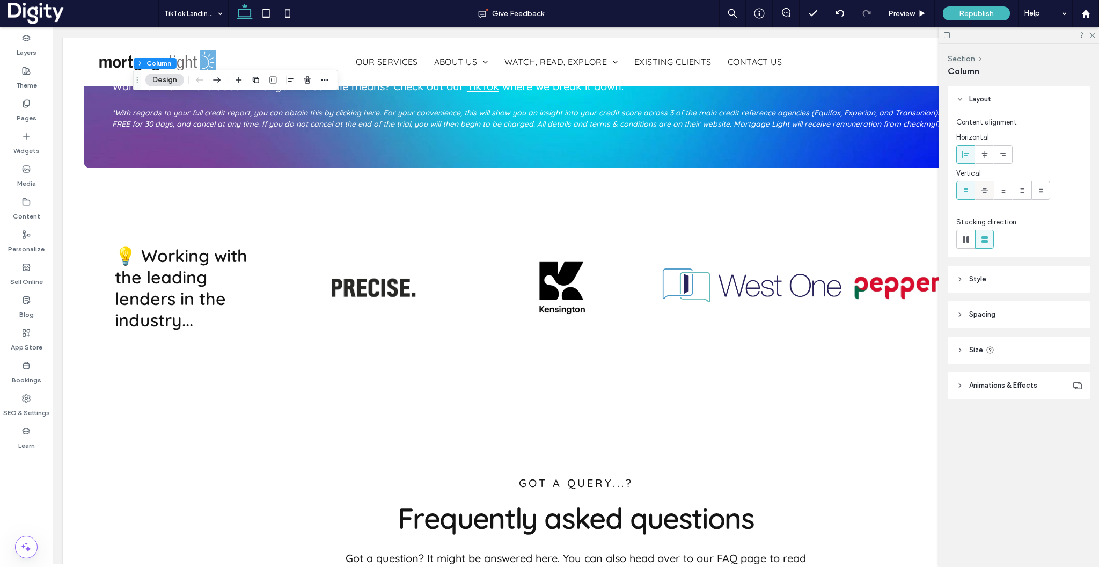
click at [984, 189] on icon at bounding box center [984, 190] width 9 height 9
click at [966, 194] on icon at bounding box center [966, 190] width 9 height 9
click at [1092, 35] on use at bounding box center [1092, 36] width 6 height 6
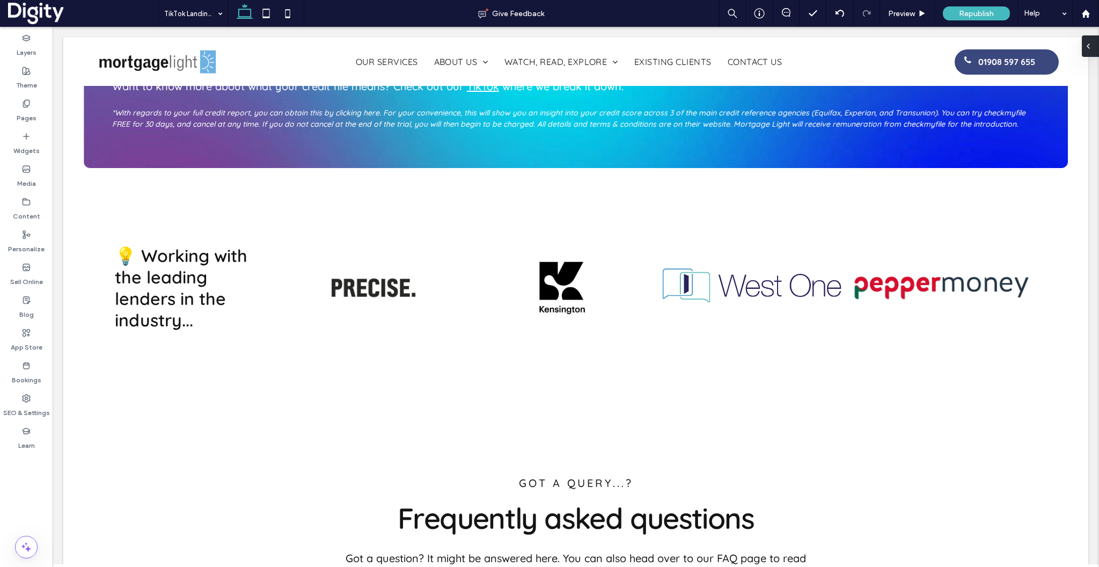
type input "*********"
type input "**"
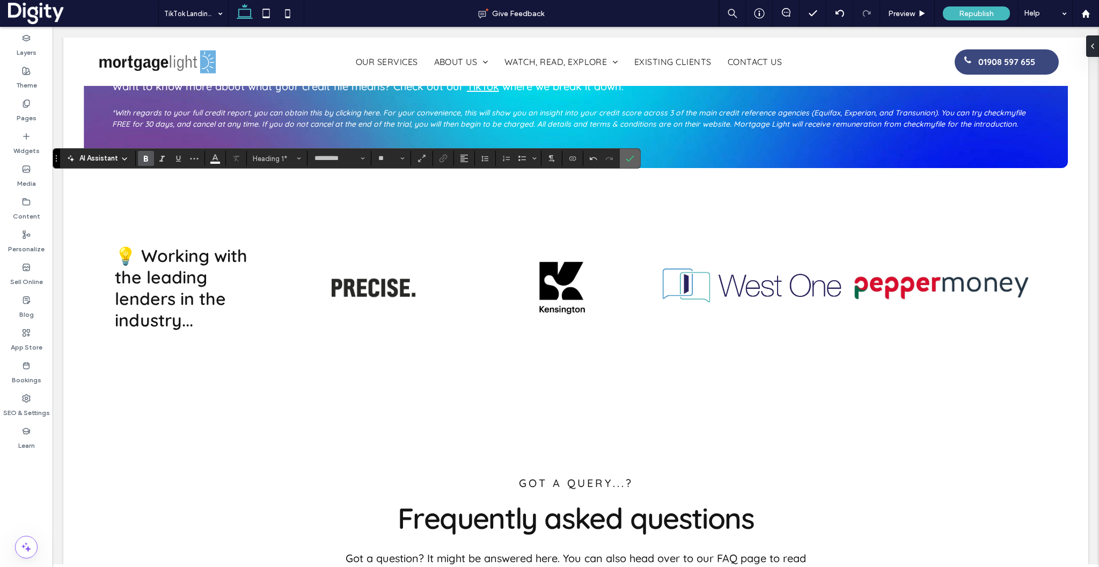
click at [631, 158] on use "Confirm" at bounding box center [630, 158] width 9 height 6
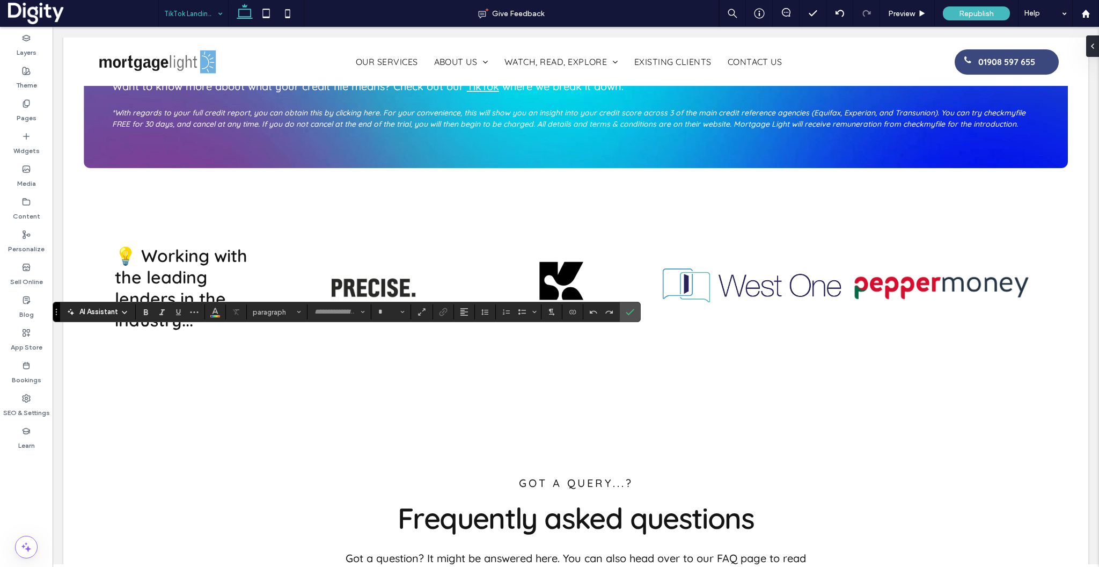
type input "*********"
type input "**"
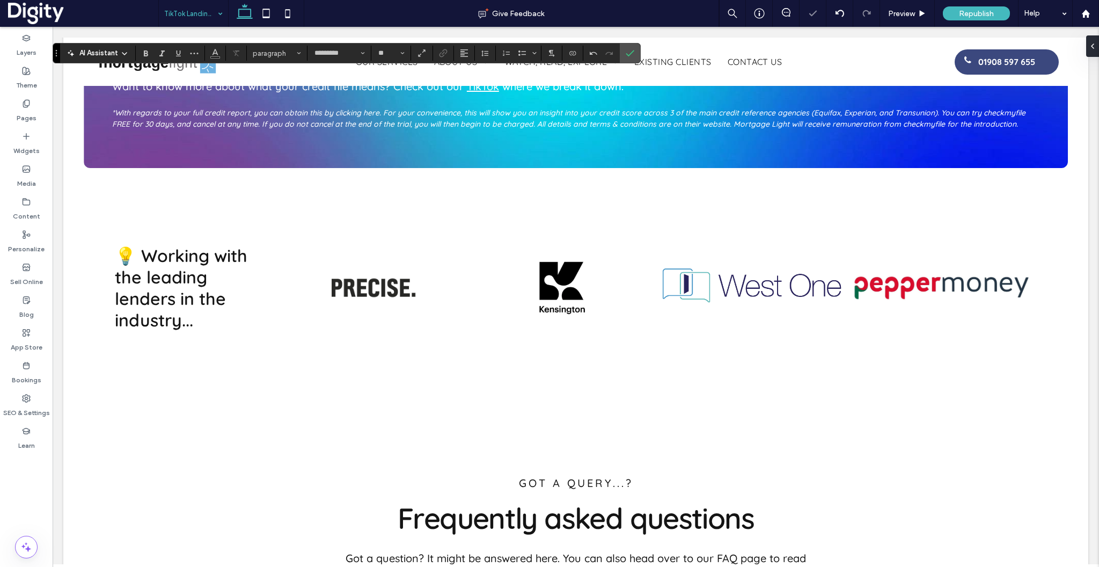
type input "***"
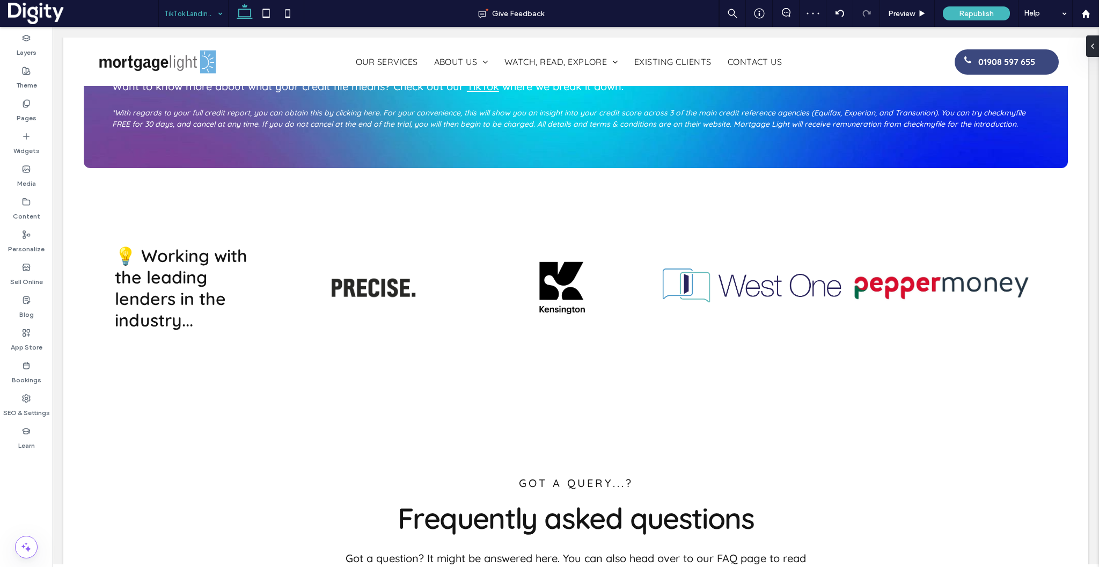
type input "**"
type input "*****"
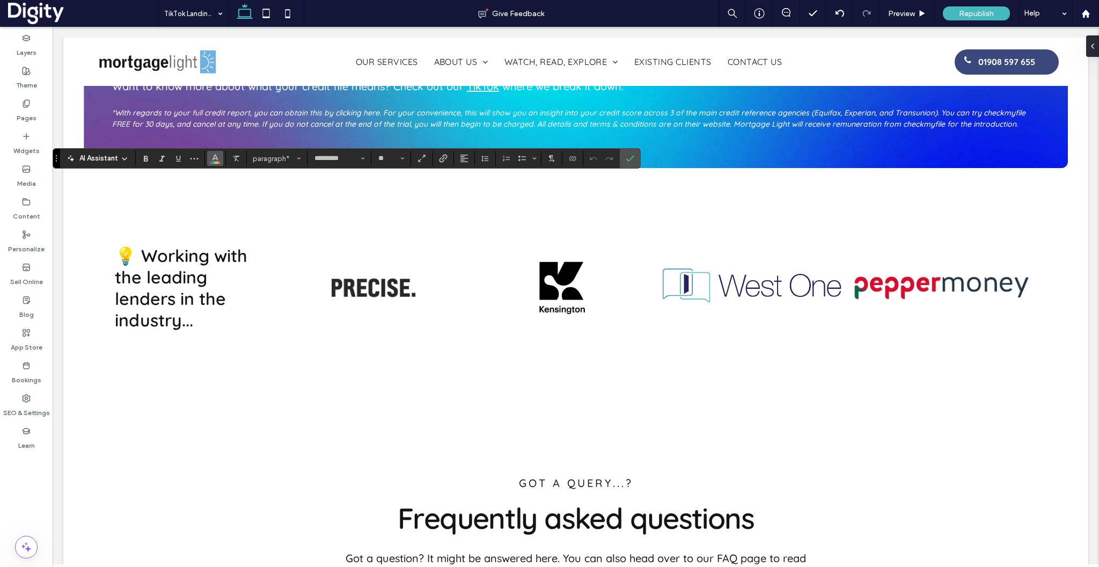
click at [214, 158] on use "Color" at bounding box center [216, 158] width 6 height 6
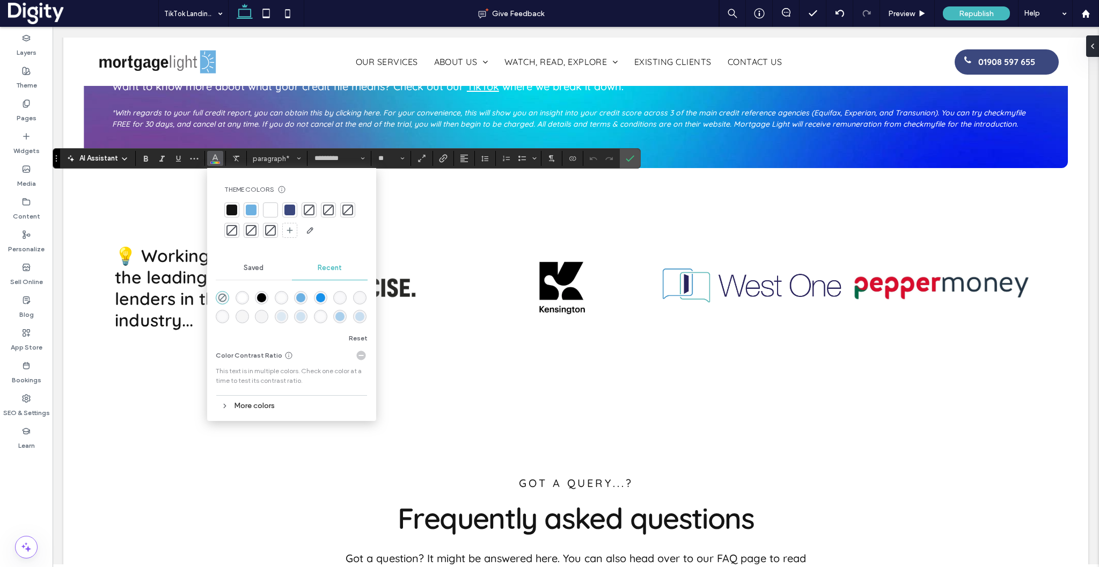
click at [272, 210] on div at bounding box center [270, 209] width 11 height 11
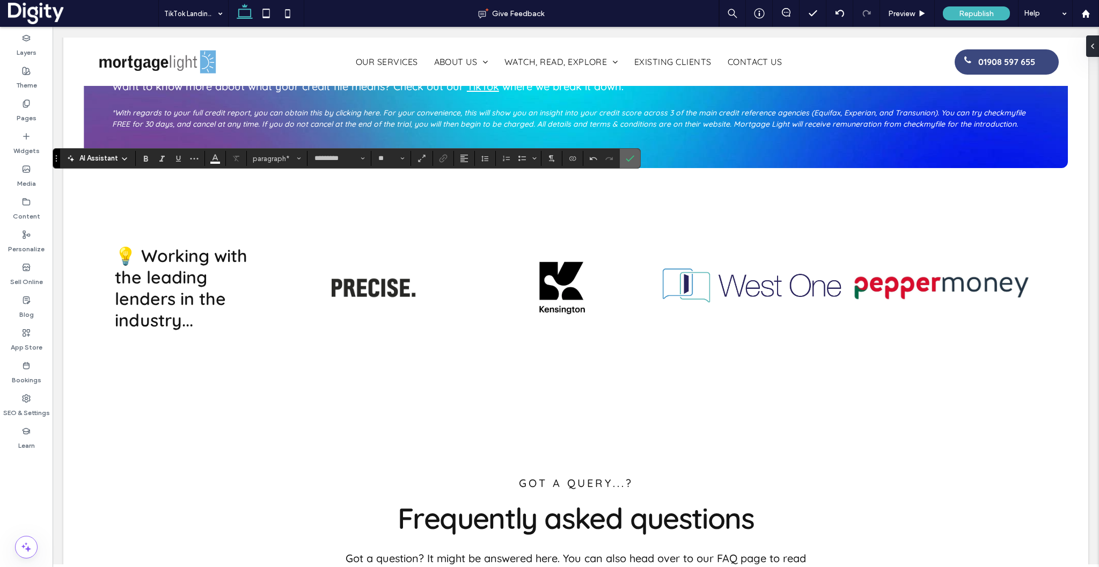
click at [628, 159] on icon "Confirm" at bounding box center [630, 158] width 9 height 9
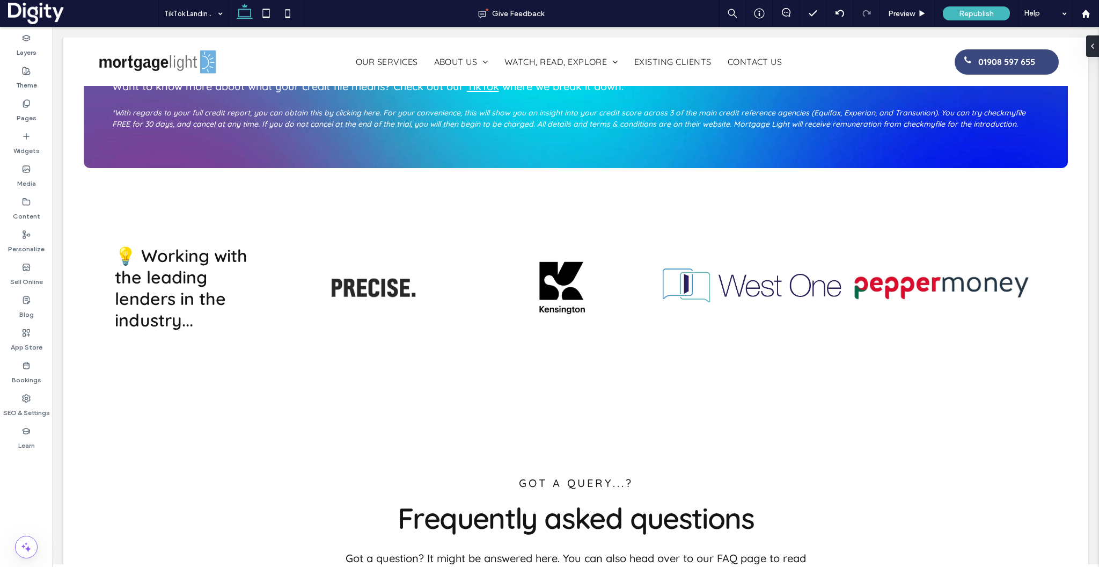
type input "***"
click at [1089, 39] on span at bounding box center [1088, 45] width 9 height 21
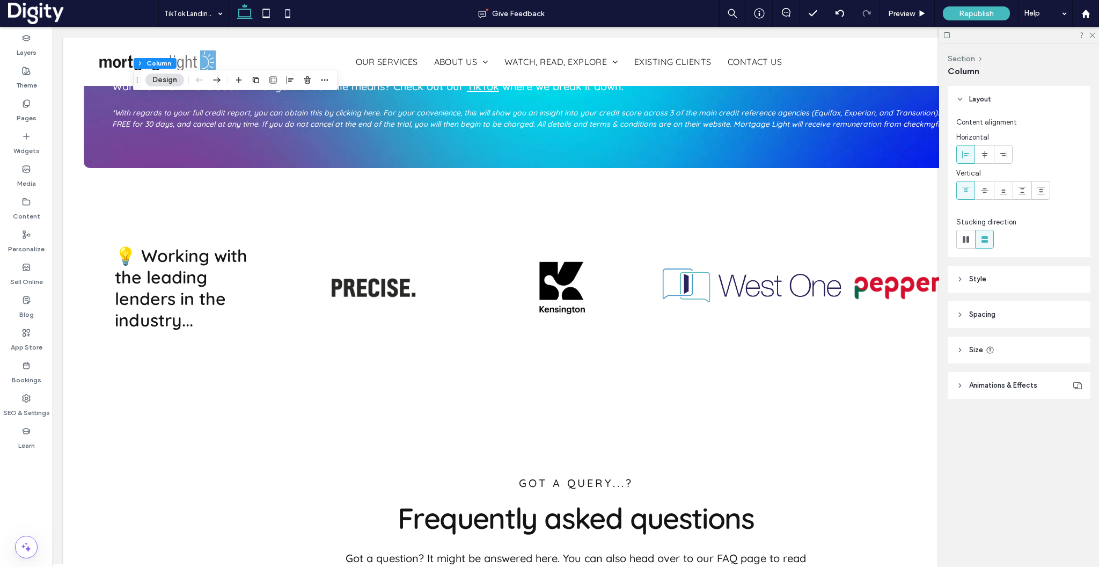
click at [983, 312] on span "Spacing" at bounding box center [982, 314] width 26 height 11
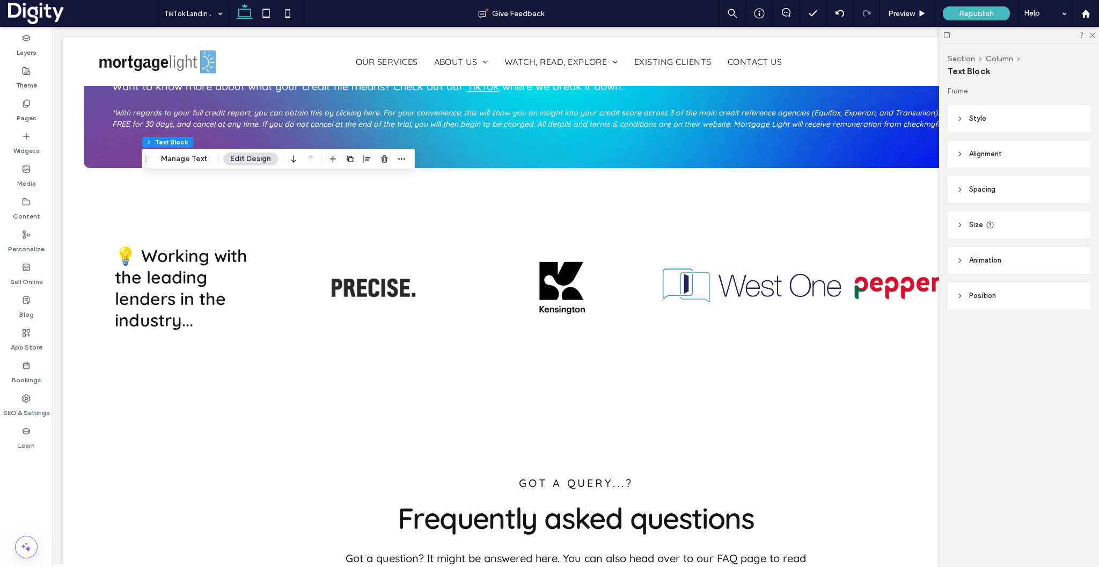
click at [999, 196] on header "Spacing" at bounding box center [1019, 189] width 143 height 27
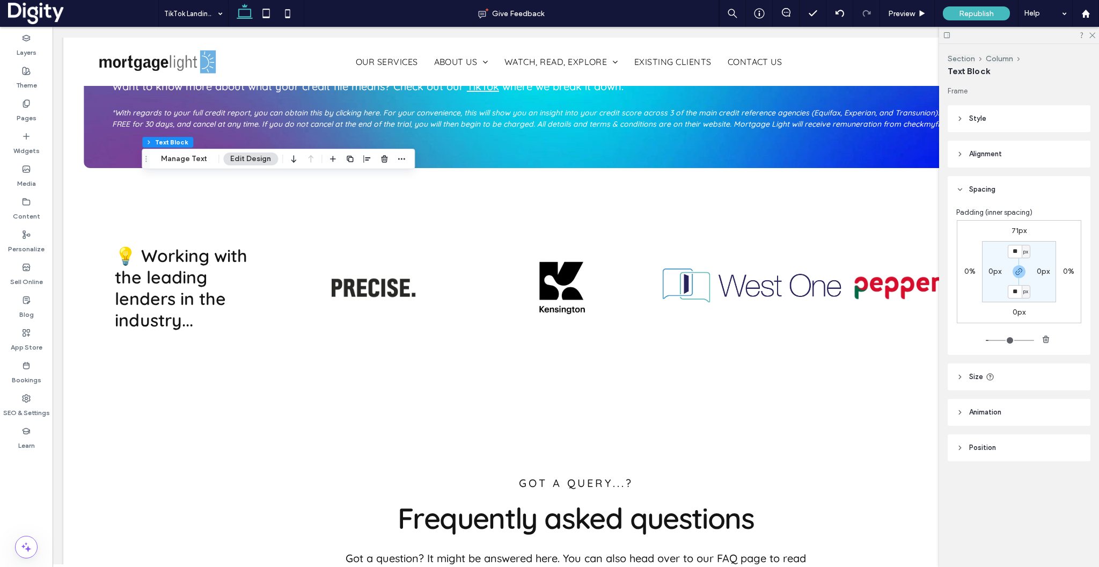
click at [1014, 229] on label "71px" at bounding box center [1019, 230] width 15 height 9
type input "**"
click at [1014, 229] on input "**" at bounding box center [1015, 230] width 14 height 13
type input "*"
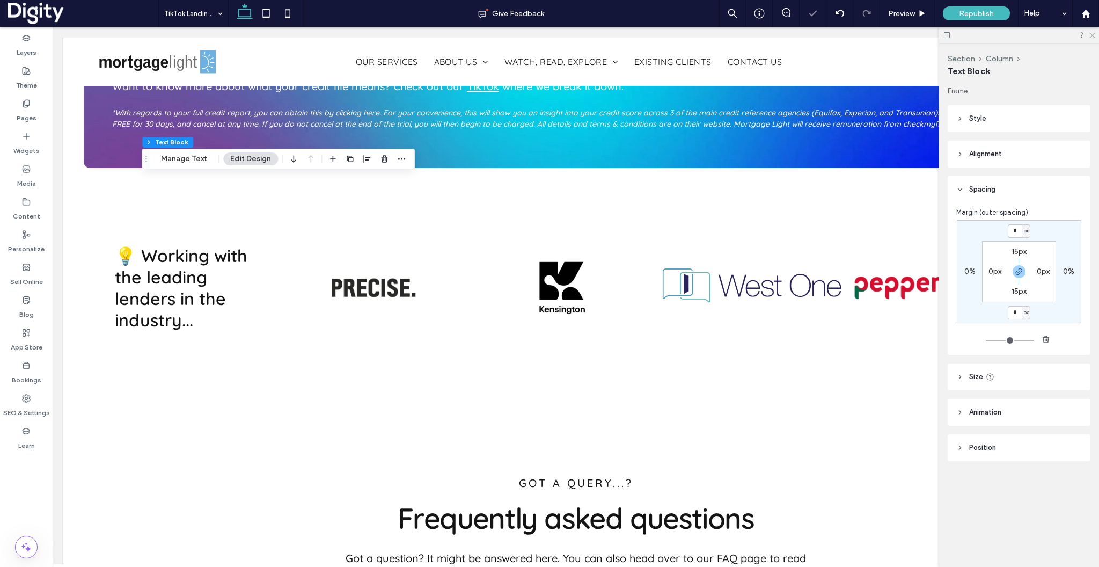
click at [1091, 32] on icon at bounding box center [1091, 34] width 7 height 7
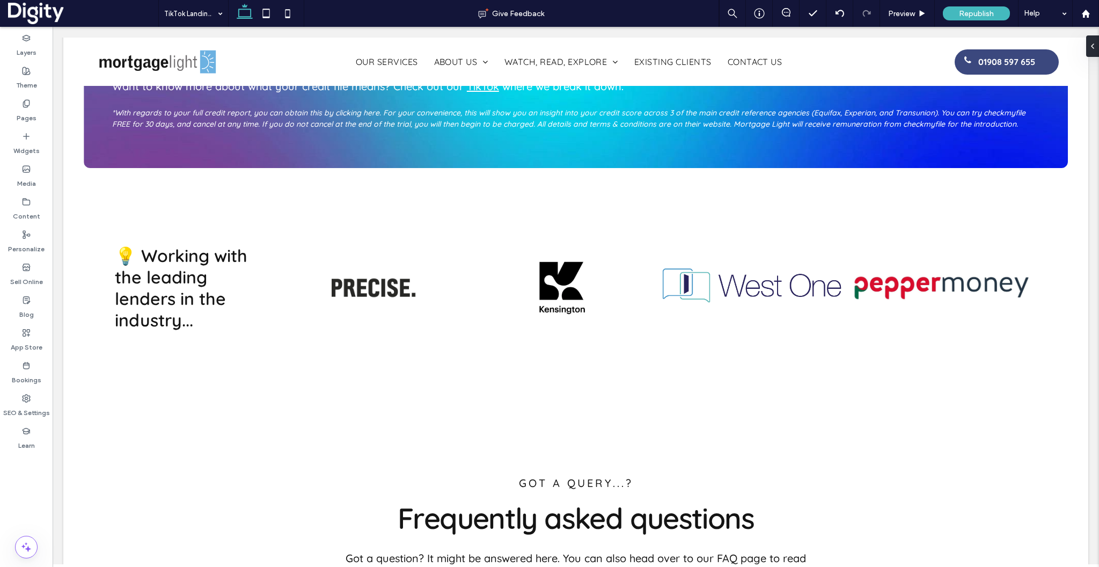
type input "**"
type input "***"
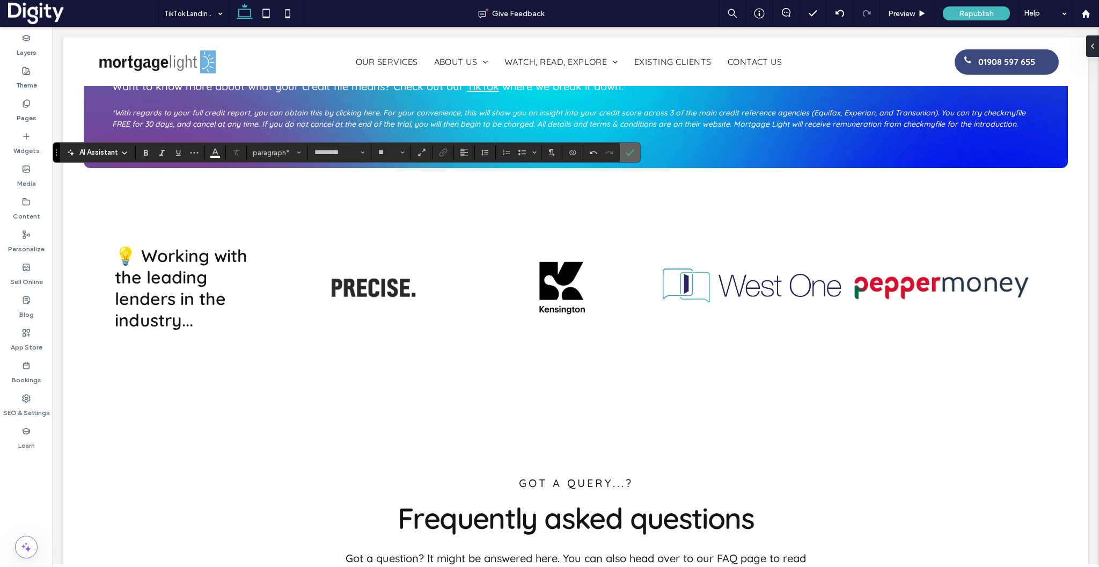
click at [631, 157] on span "Confirm" at bounding box center [630, 152] width 9 height 18
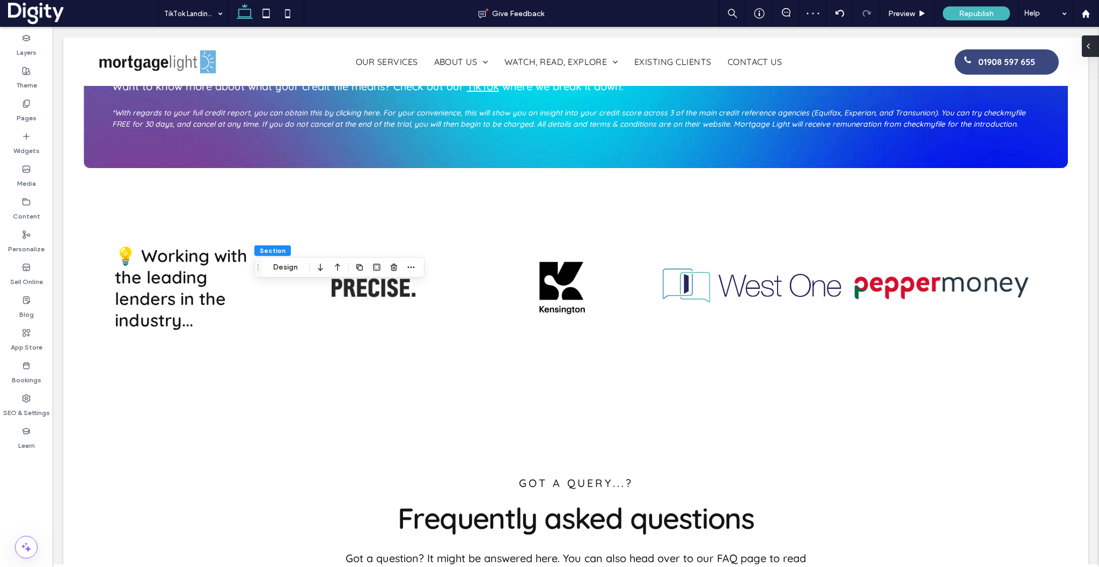
click at [1090, 45] on icon at bounding box center [1088, 46] width 9 height 9
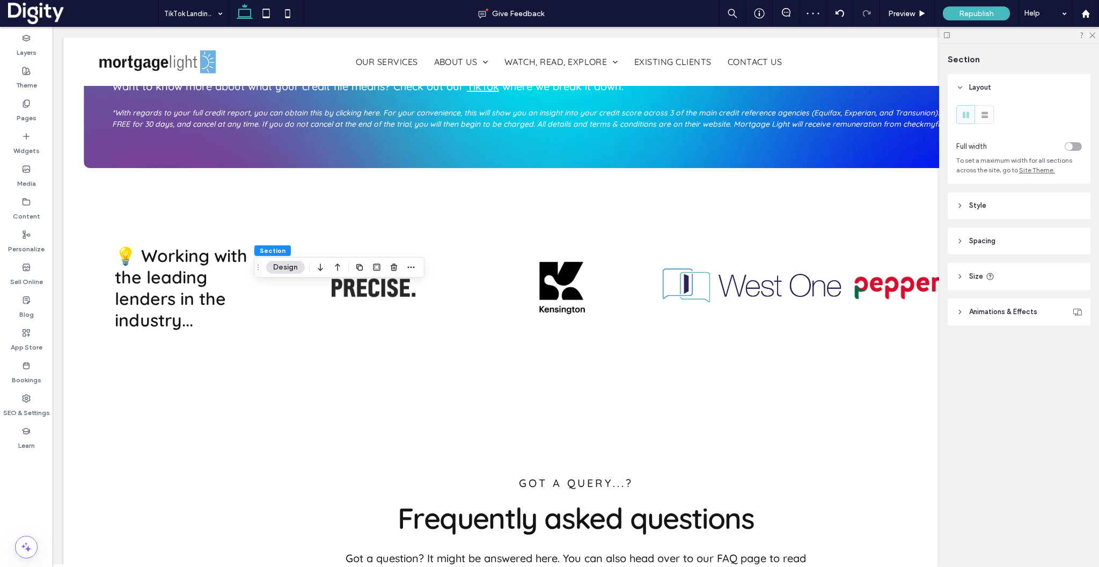
click at [983, 237] on span "Spacing" at bounding box center [982, 241] width 26 height 11
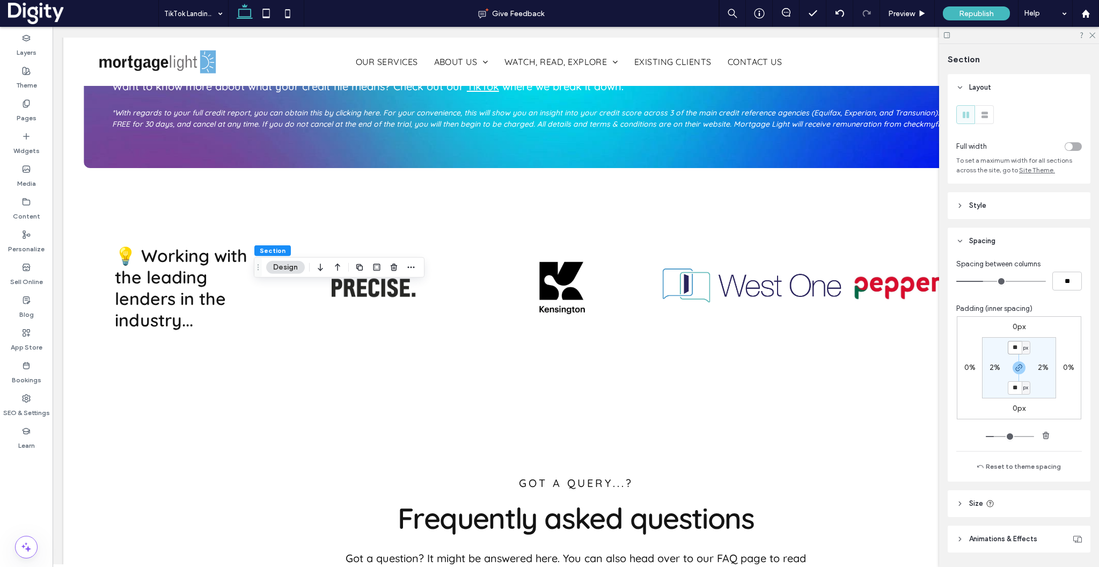
click at [1014, 348] on input "**" at bounding box center [1015, 347] width 14 height 13
type input "**"
click at [1092, 35] on use at bounding box center [1092, 36] width 6 height 6
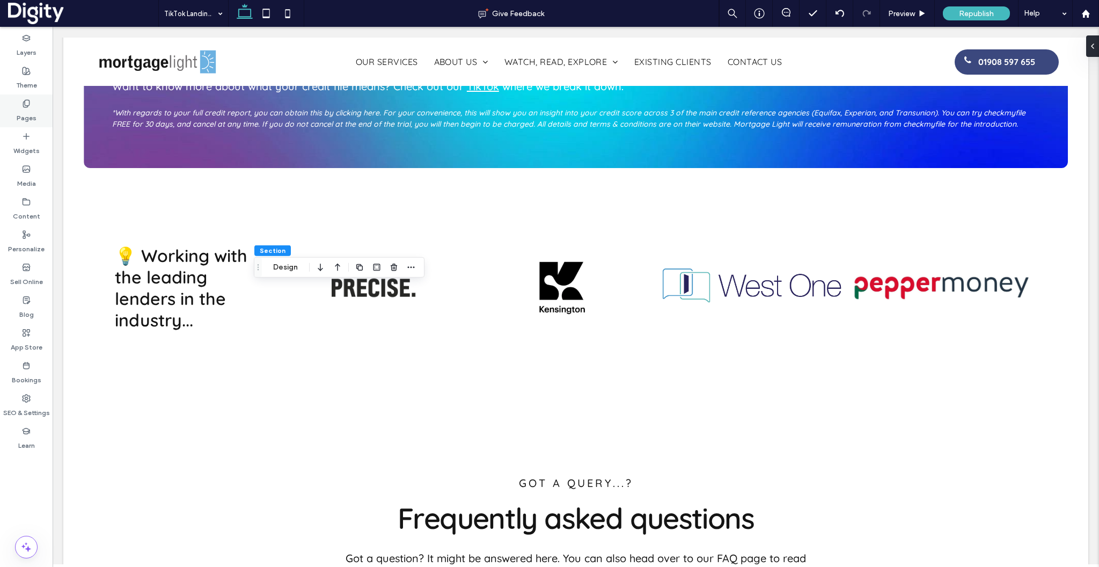
click at [13, 108] on div "Pages" at bounding box center [26, 110] width 53 height 33
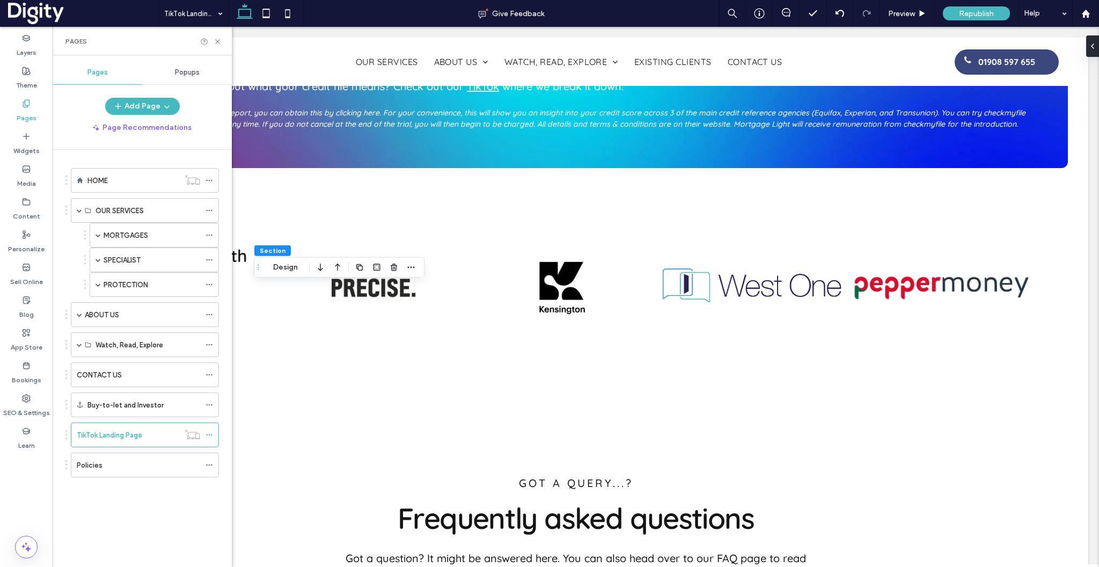
click at [100, 377] on label "CONTACT US" at bounding box center [99, 374] width 45 height 19
click at [216, 39] on icon at bounding box center [218, 42] width 8 height 8
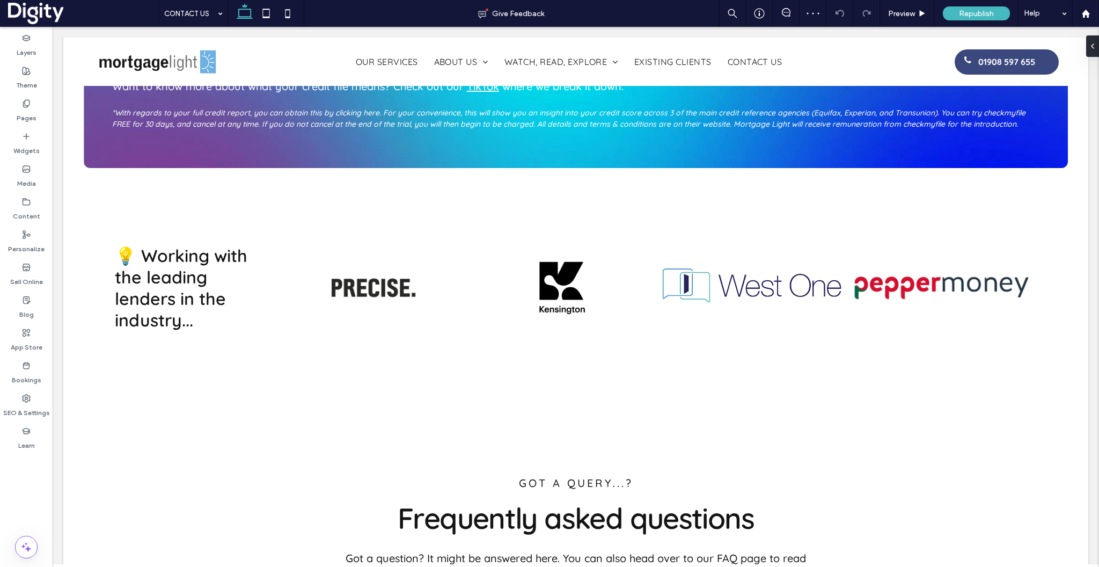
type input "*********"
type input "**"
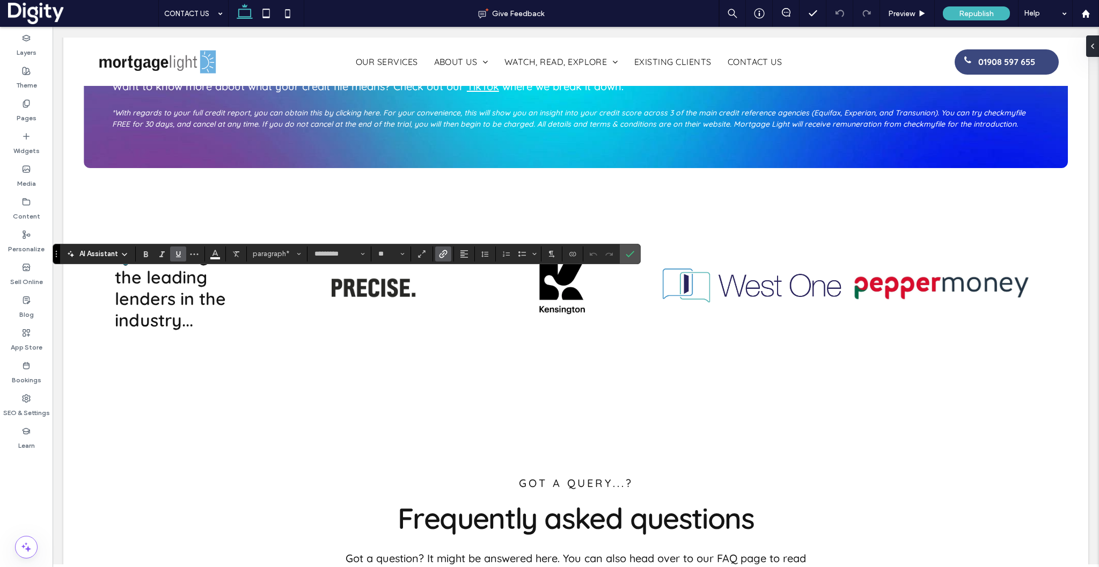
click at [444, 258] on icon "Link" at bounding box center [443, 254] width 9 height 9
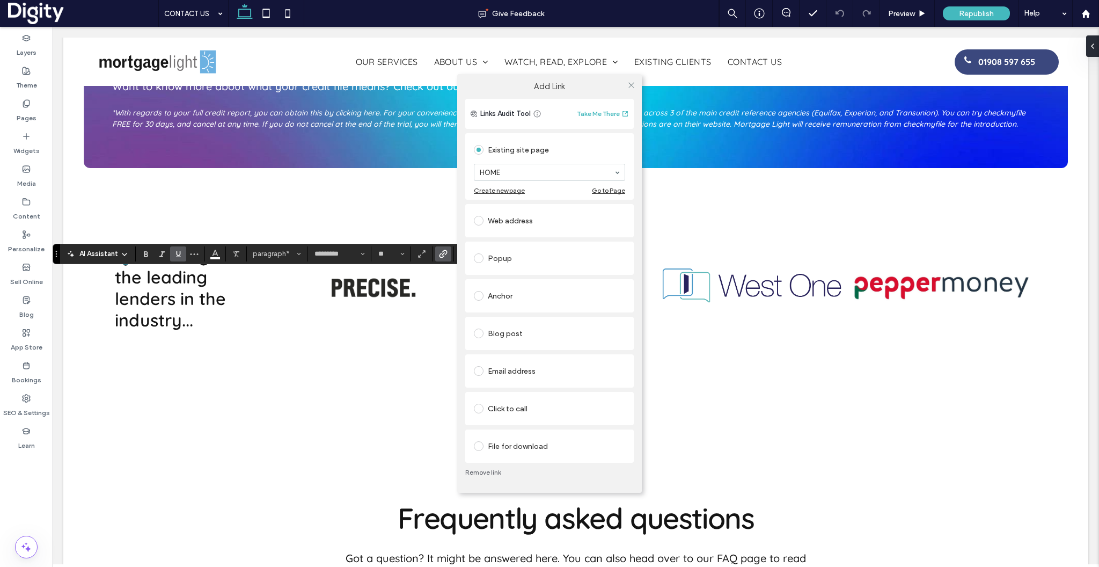
click at [32, 111] on div "Add Link Links Audit Tool Take Me There Existing site page HOME Create new page…" at bounding box center [549, 283] width 1099 height 567
click at [632, 83] on icon at bounding box center [631, 85] width 8 height 8
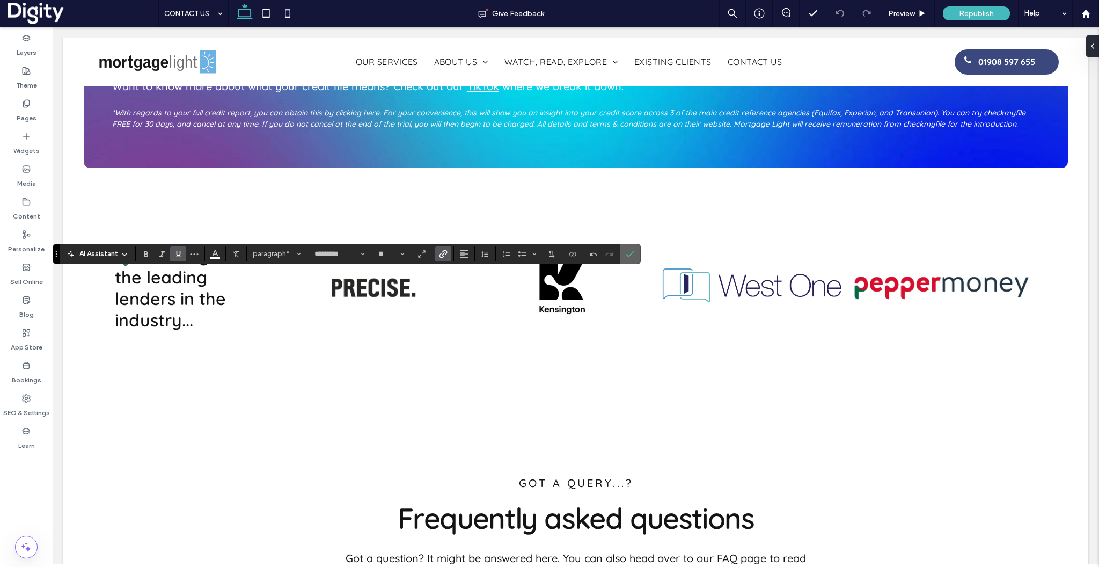
click at [630, 257] on icon "Confirm" at bounding box center [630, 254] width 9 height 9
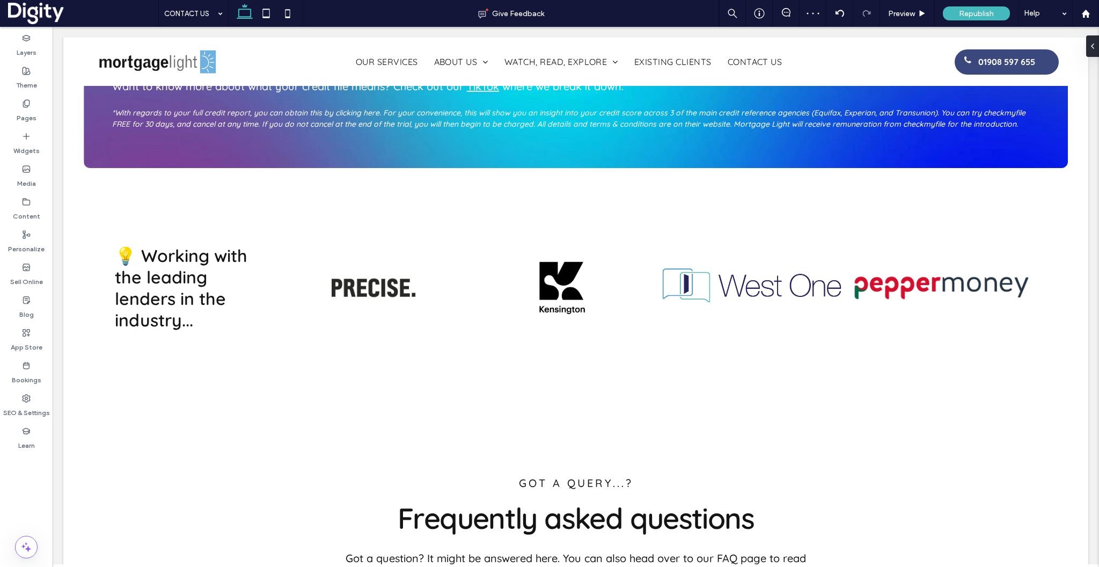
type input "**"
type input "***"
type input "**"
click at [28, 104] on icon at bounding box center [26, 103] width 9 height 9
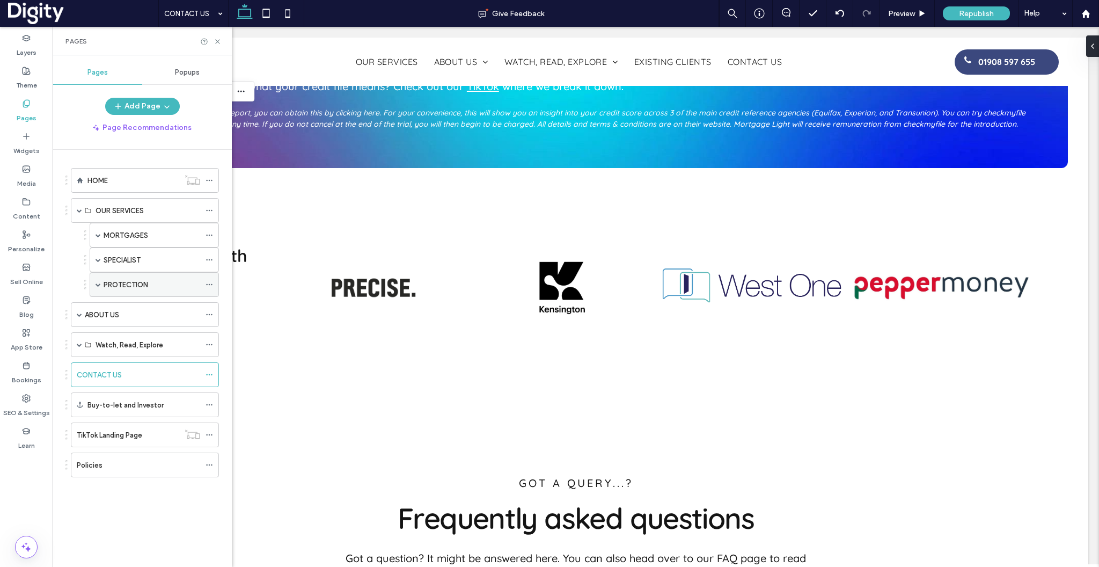
click at [99, 284] on span at bounding box center [98, 284] width 5 height 5
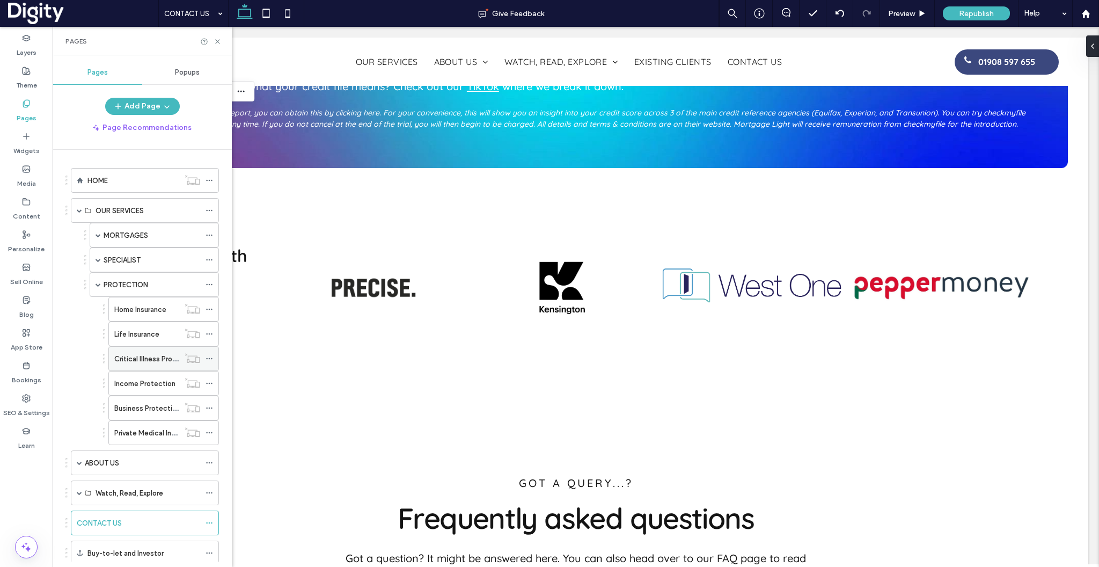
click at [135, 363] on label "Critical Illness Protection" at bounding box center [155, 358] width 83 height 19
click at [217, 41] on use at bounding box center [217, 41] width 4 height 4
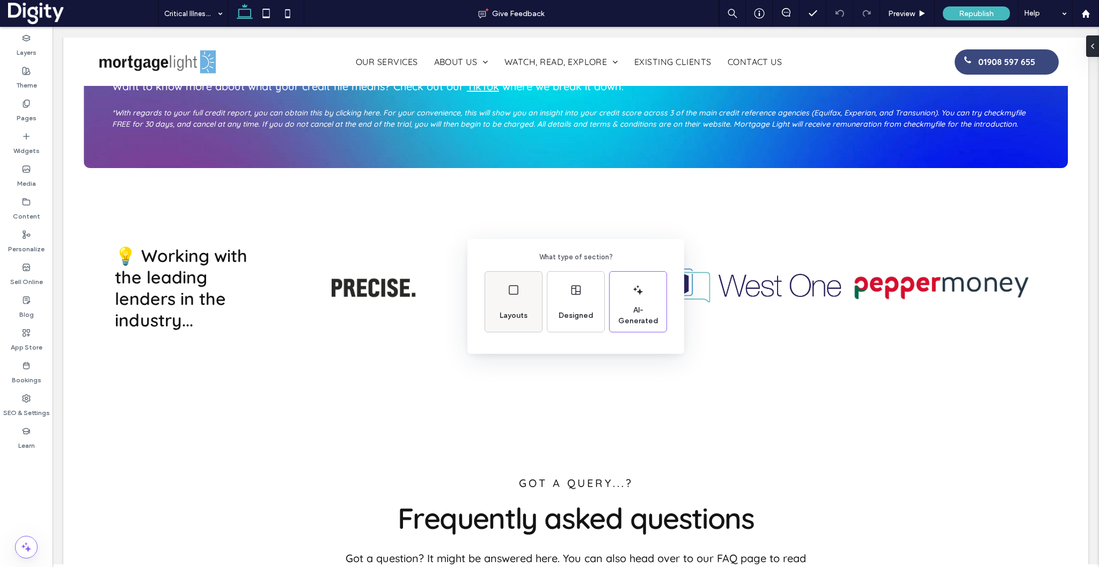
click at [516, 316] on span "Layouts" at bounding box center [513, 315] width 36 height 11
click at [544, 286] on icon at bounding box center [540, 283] width 27 height 27
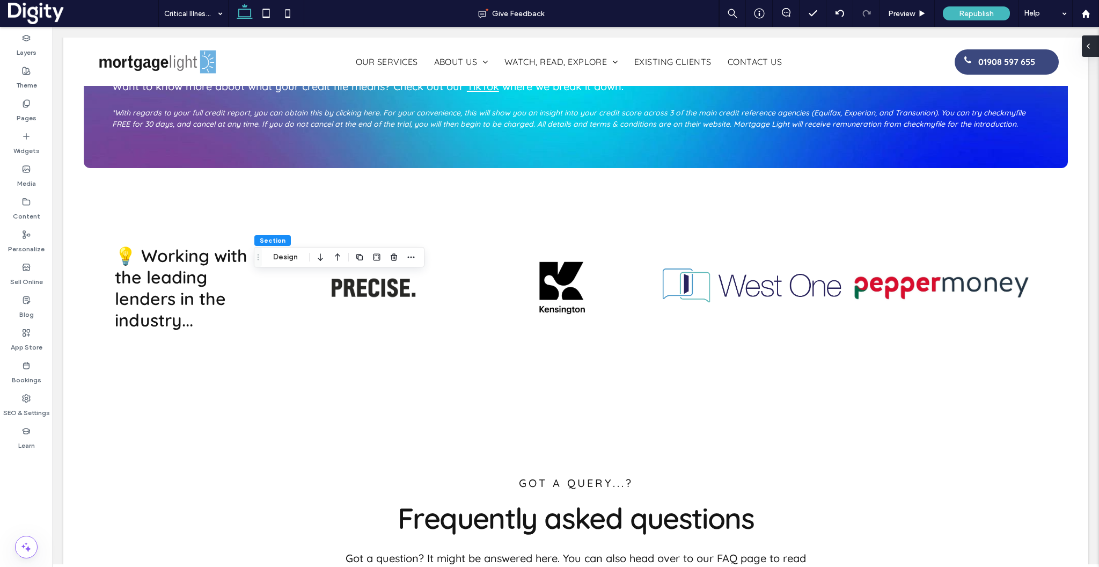
click at [1093, 47] on div at bounding box center [1090, 45] width 17 height 21
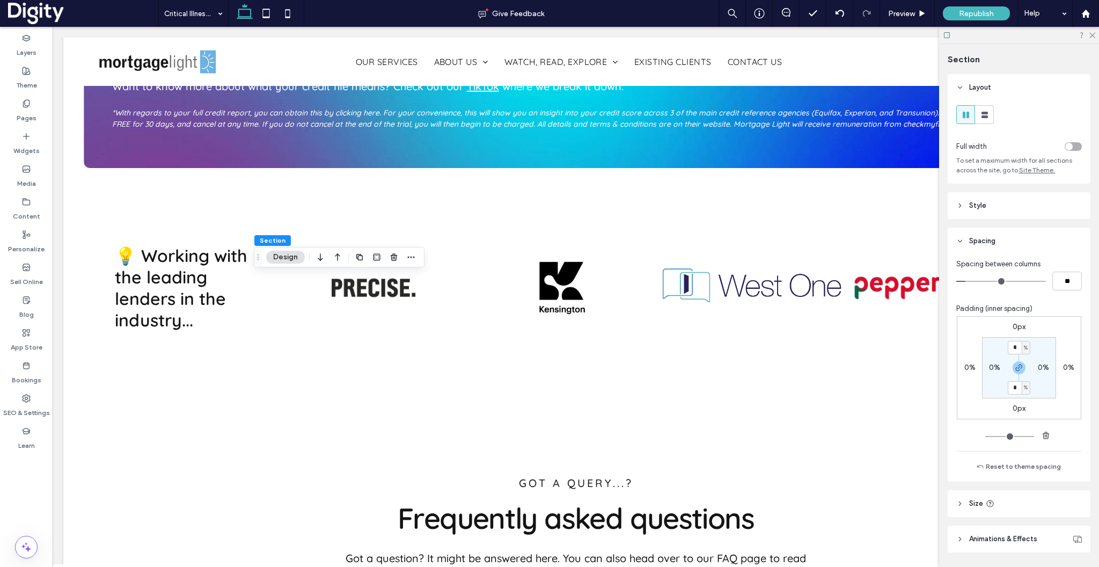
click at [1074, 142] on div "toggle" at bounding box center [1073, 146] width 17 height 9
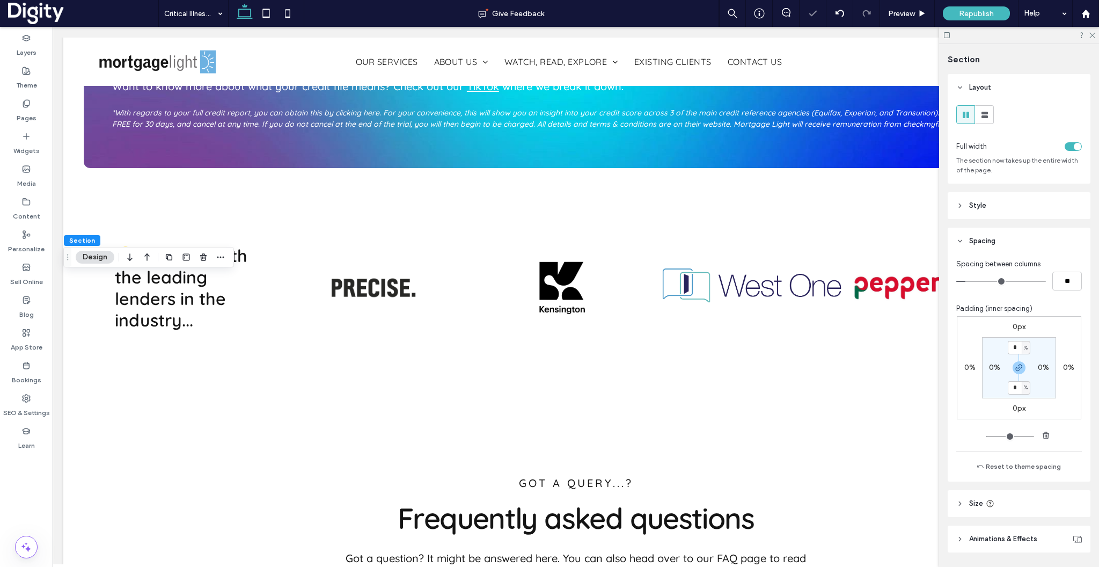
click at [992, 369] on label "0%" at bounding box center [994, 367] width 11 height 9
type input "*"
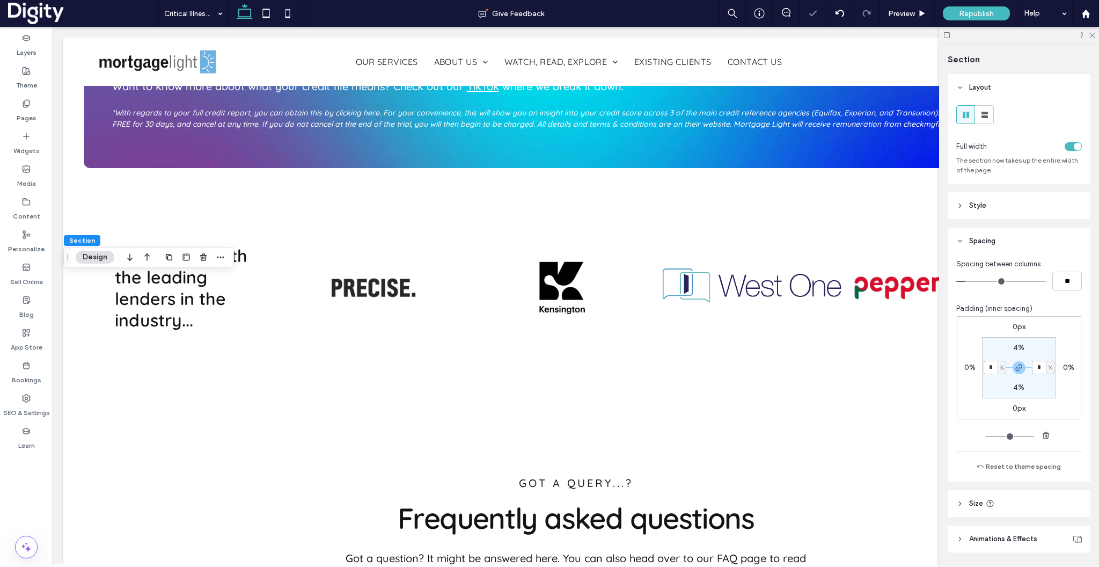
click at [1095, 36] on div at bounding box center [1019, 35] width 160 height 17
click at [1080, 35] on icon at bounding box center [1082, 35] width 8 height 8
click at [1096, 36] on div at bounding box center [1019, 35] width 160 height 17
click at [1091, 35] on icon at bounding box center [1091, 34] width 7 height 7
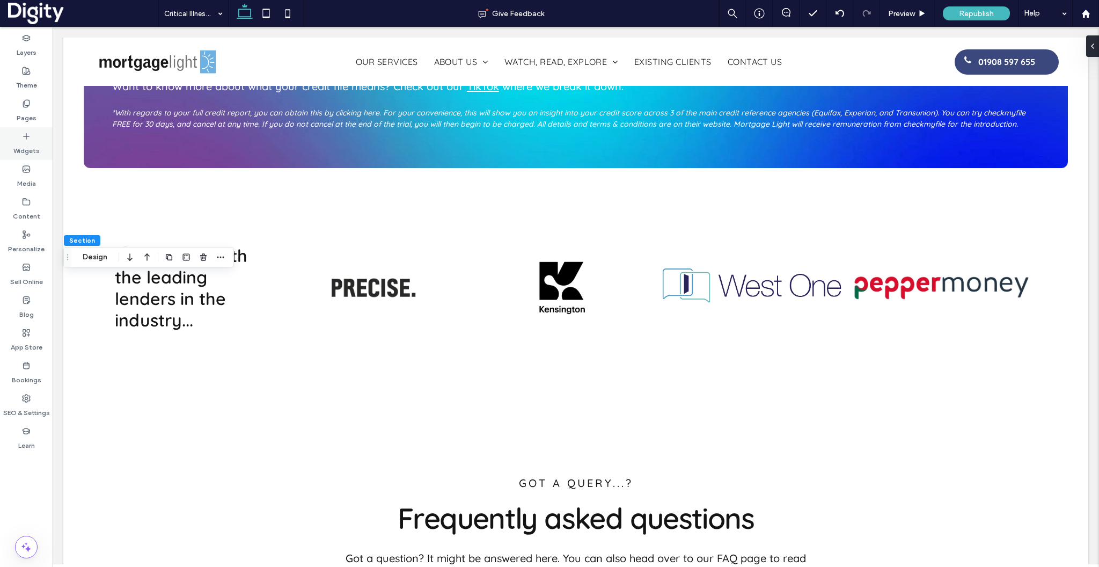
click at [28, 136] on use at bounding box center [26, 135] width 5 height 5
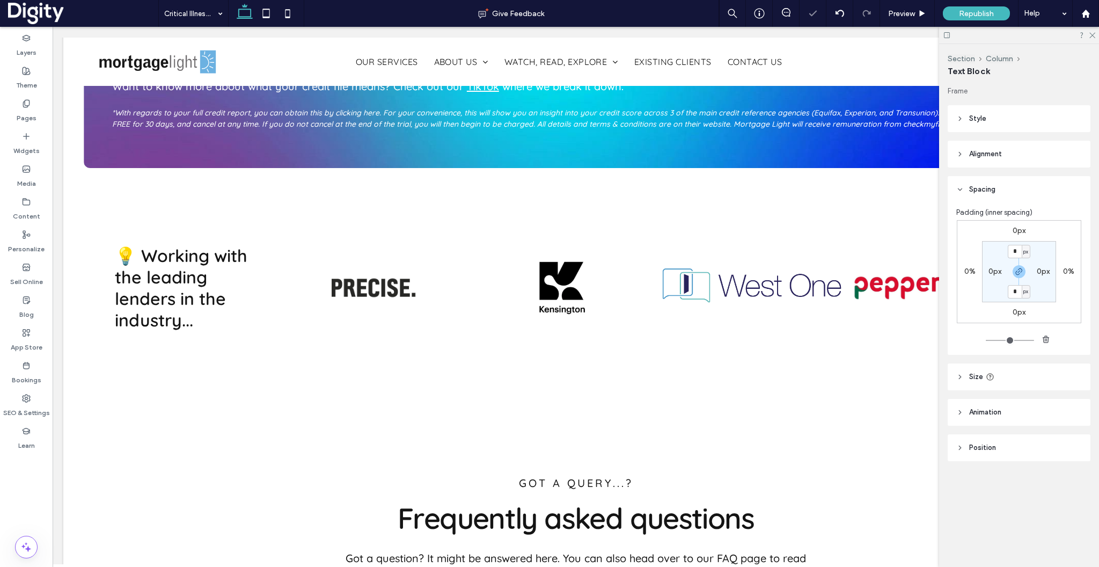
type input "*********"
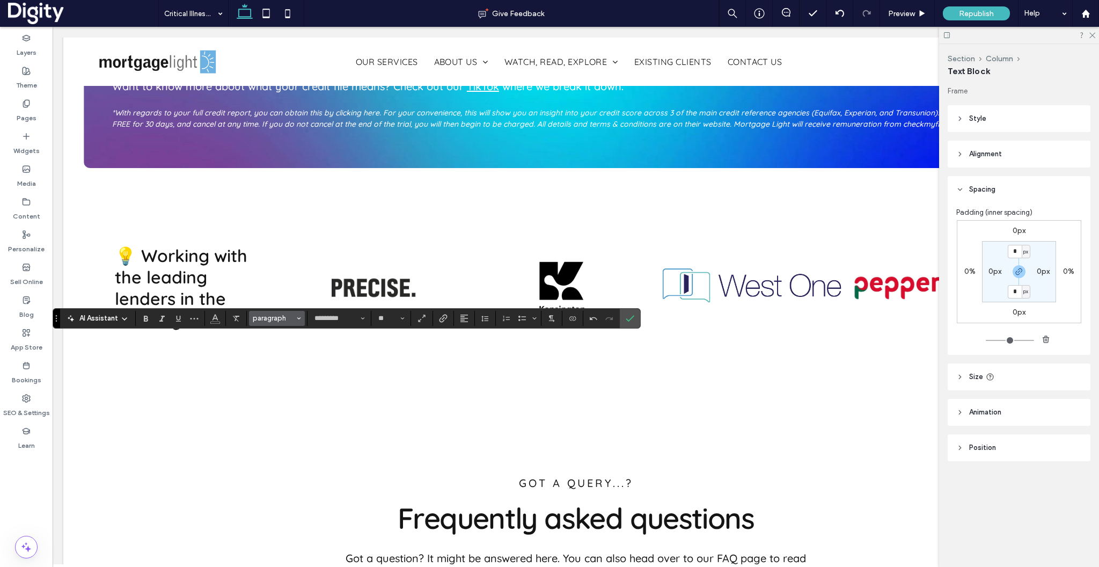
click at [279, 316] on span "paragraph" at bounding box center [274, 318] width 42 height 8
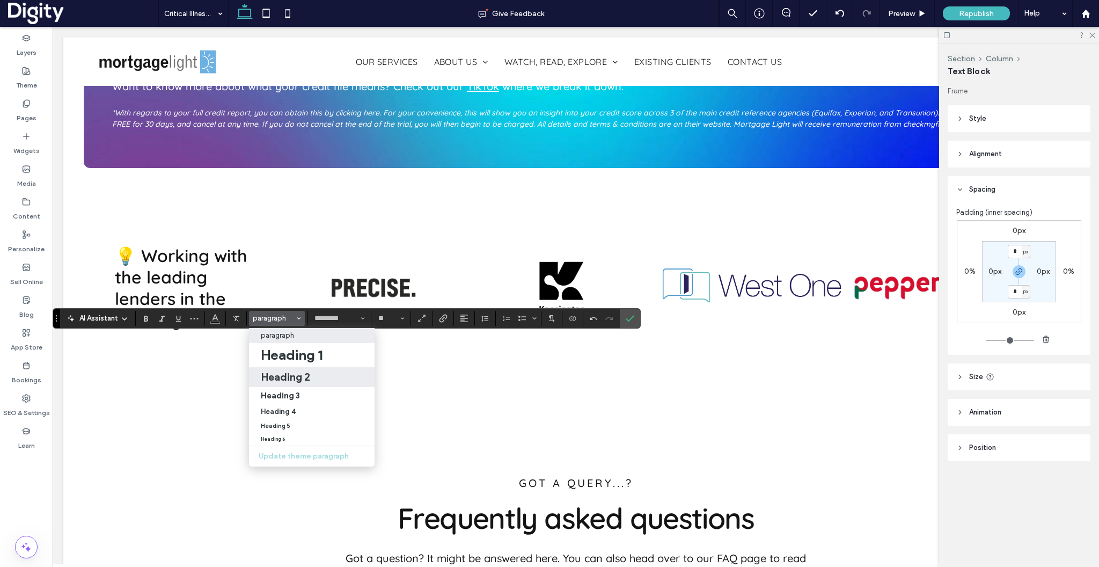
click at [292, 383] on h2 "Heading 2" at bounding box center [285, 376] width 49 height 13
type input "**"
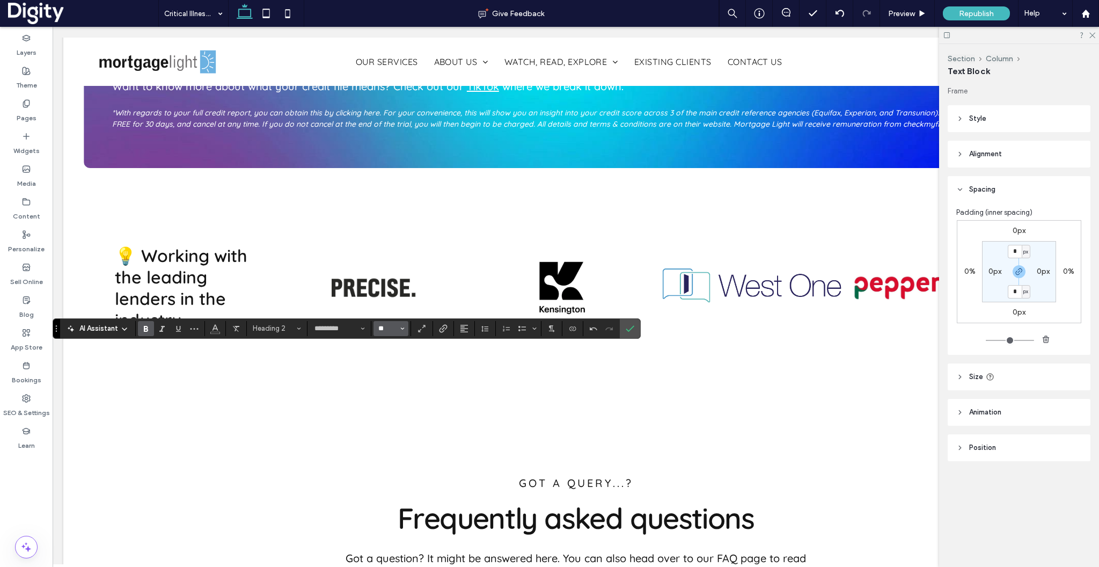
click at [388, 326] on input "**" at bounding box center [387, 328] width 21 height 9
type input "**"
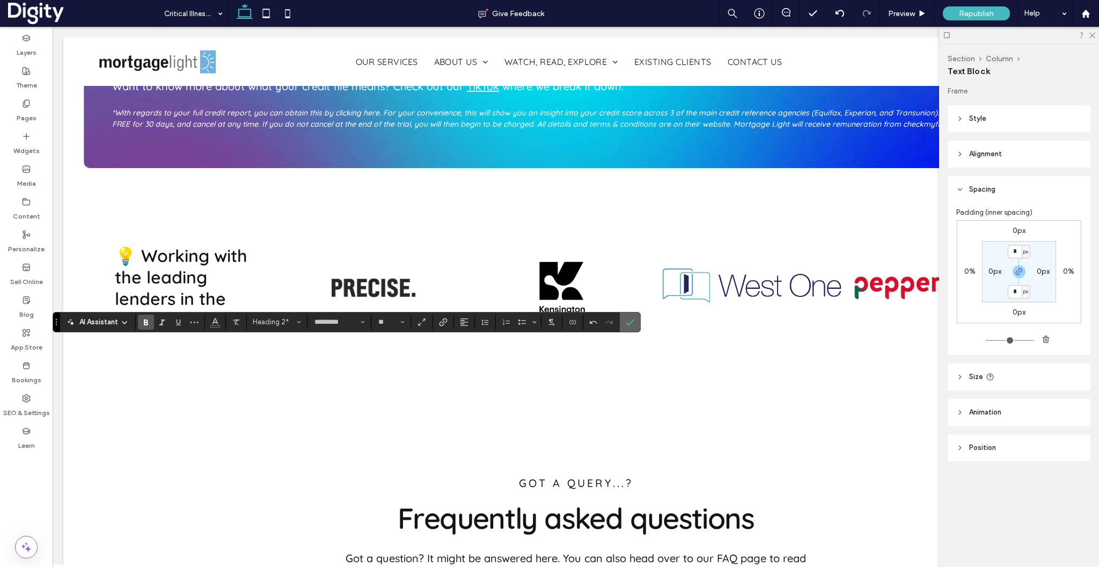
click at [633, 318] on icon "Confirm" at bounding box center [630, 322] width 9 height 9
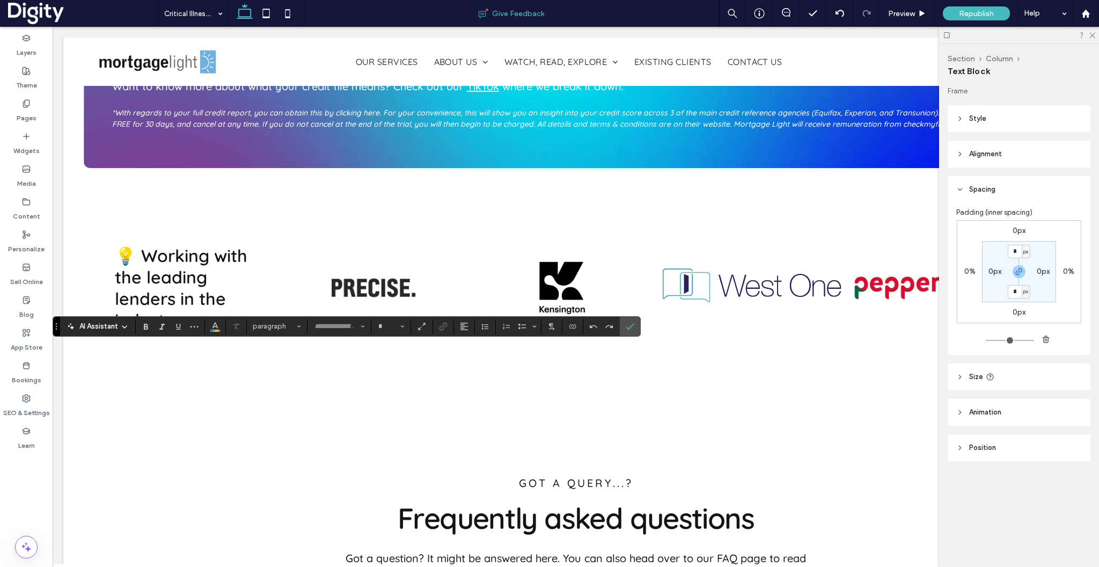
type input "*********"
type input "**"
click at [627, 331] on span "Confirm" at bounding box center [628, 326] width 5 height 19
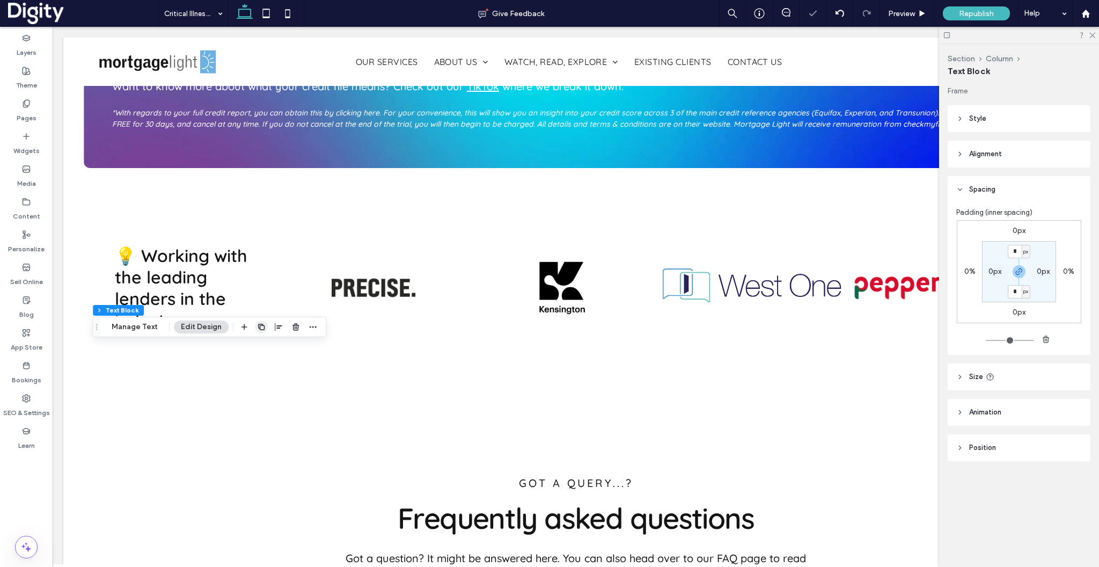
click at [262, 324] on icon "button" at bounding box center [261, 327] width 9 height 9
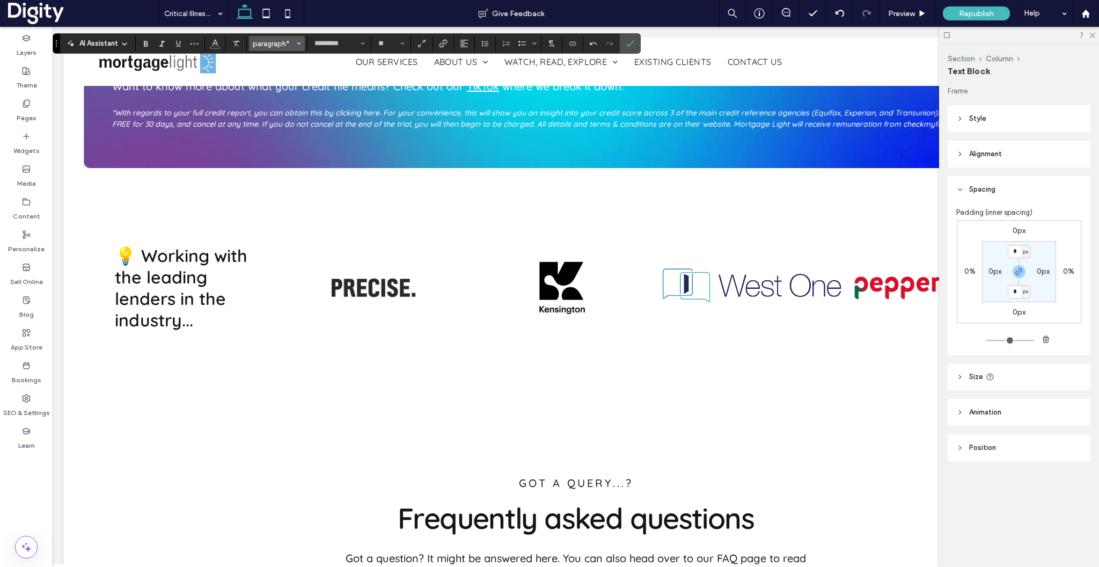
click at [289, 40] on span "paragraph*" at bounding box center [274, 44] width 42 height 8
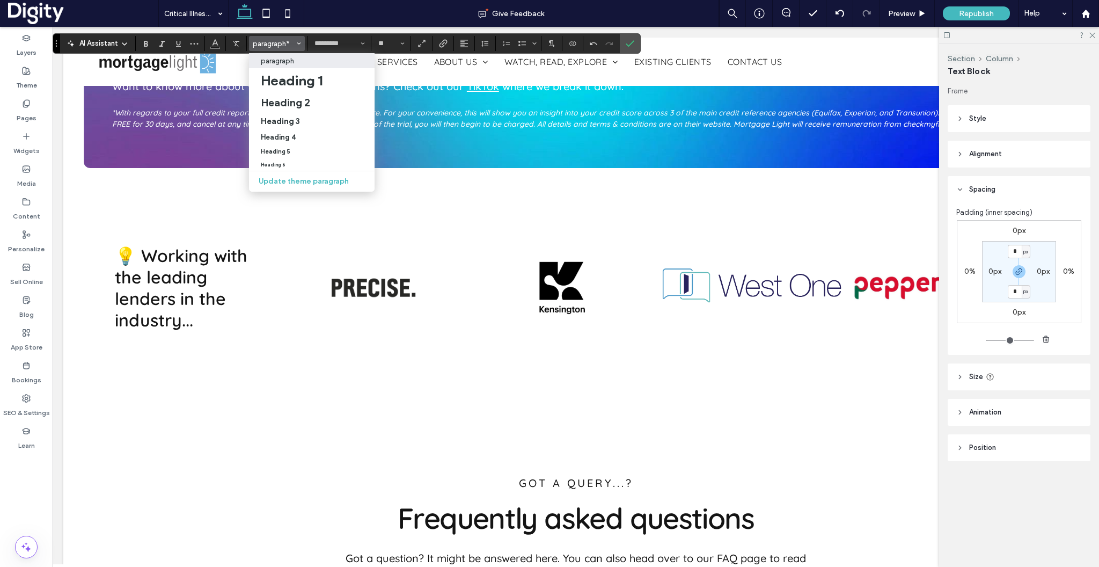
click at [276, 61] on p "paragraph" at bounding box center [277, 61] width 33 height 8
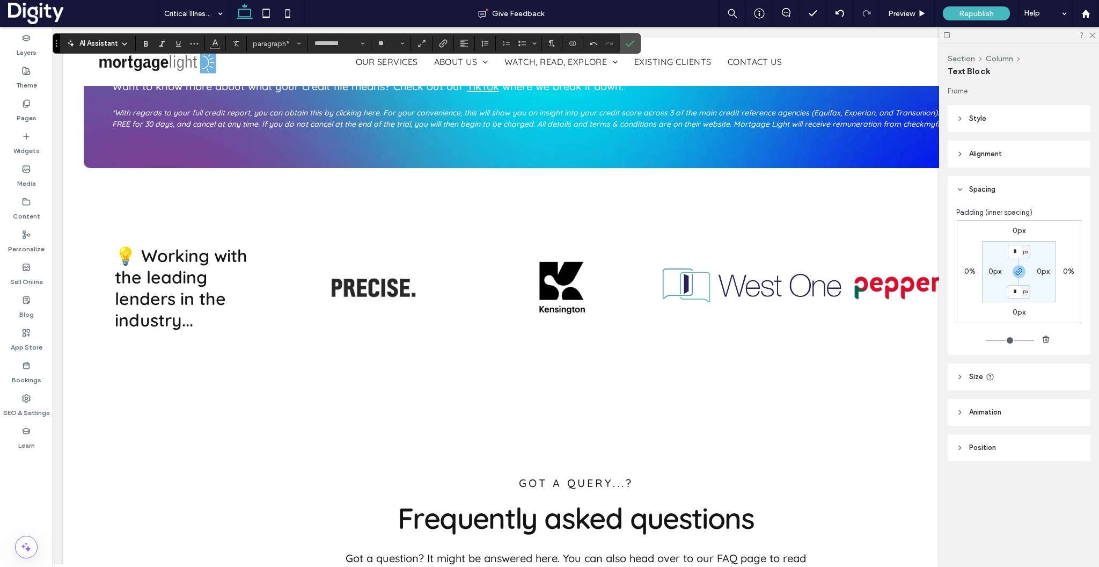
type input "**"
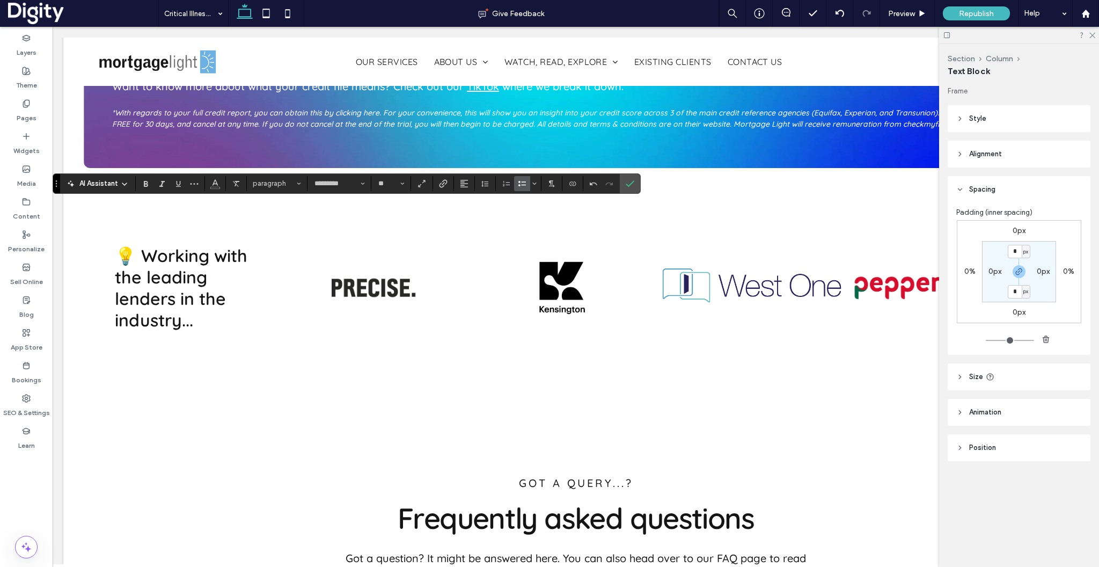
click at [523, 182] on use "Bulleted List" at bounding box center [522, 183] width 8 height 5
click at [387, 187] on input "**" at bounding box center [387, 183] width 21 height 9
type input "**"
click at [389, 186] on input "**" at bounding box center [387, 183] width 21 height 9
type input "**"
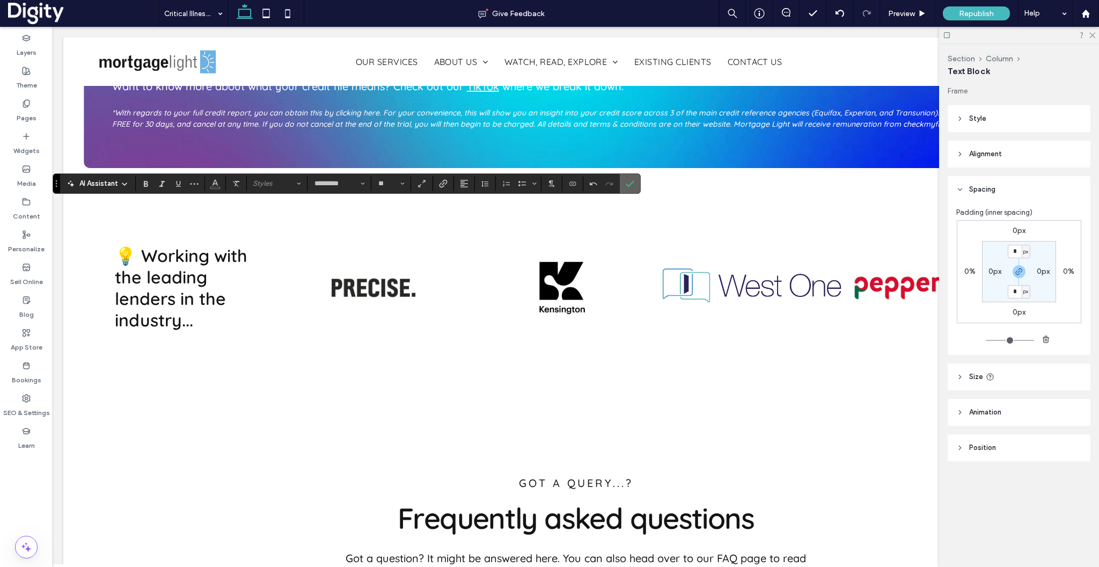
click at [632, 183] on use "Confirm" at bounding box center [630, 183] width 9 height 6
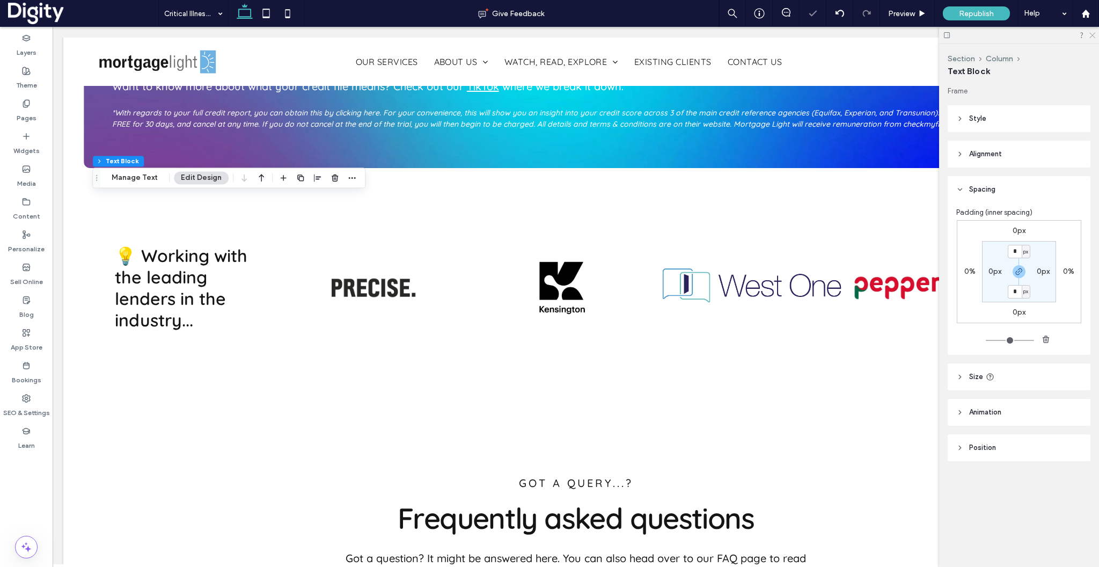
click at [1091, 36] on use at bounding box center [1092, 36] width 6 height 6
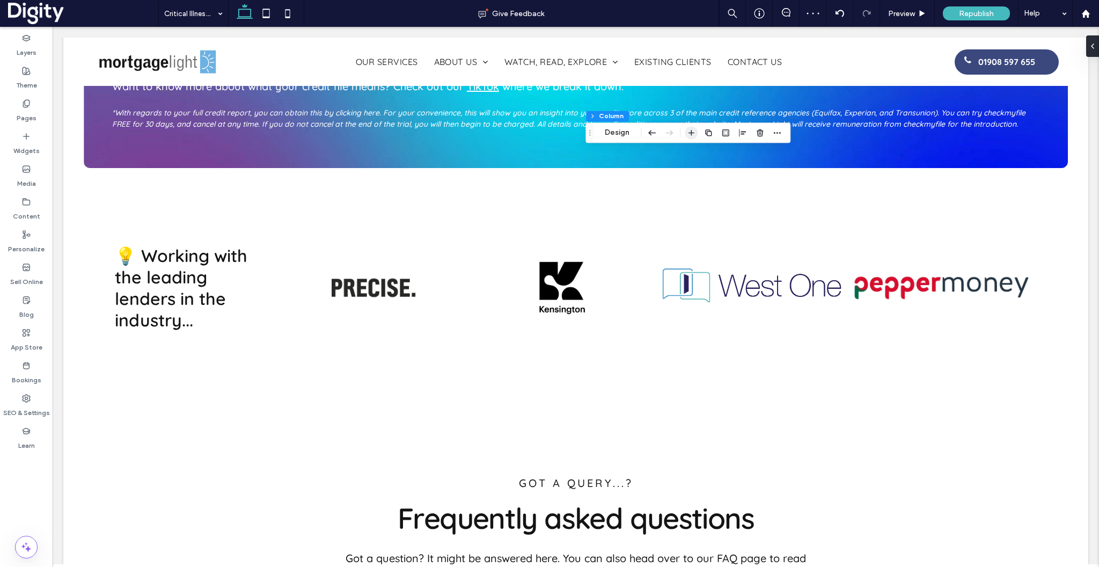
click at [689, 132] on icon "button" at bounding box center [691, 132] width 9 height 9
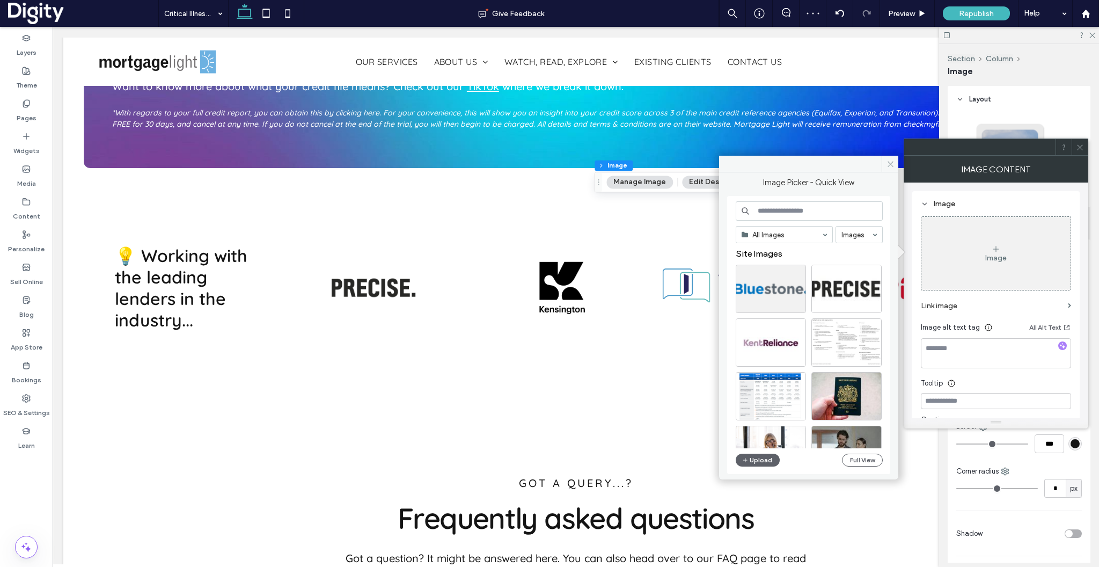
click at [810, 210] on input at bounding box center [809, 210] width 147 height 19
type input "****"
type input "***"
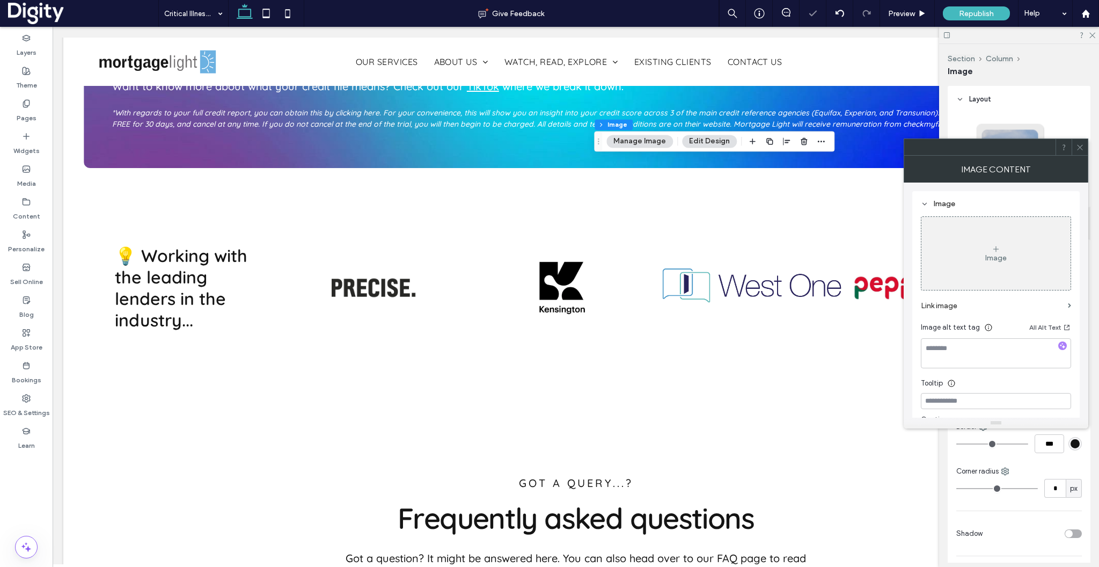
click at [1005, 267] on div "Image" at bounding box center [995, 253] width 149 height 71
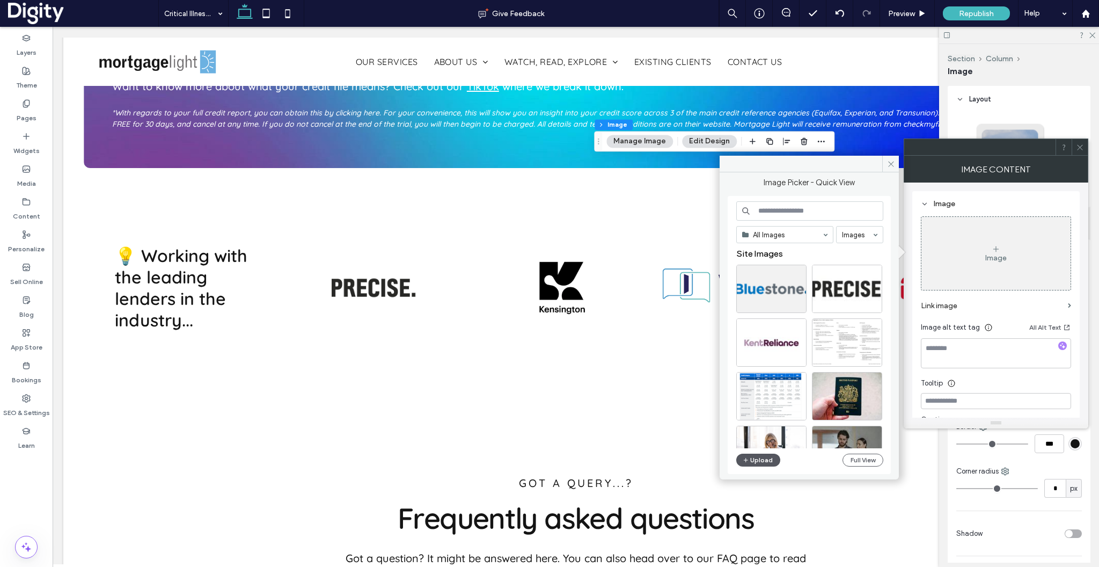
click at [764, 458] on button "Upload" at bounding box center [758, 459] width 44 height 13
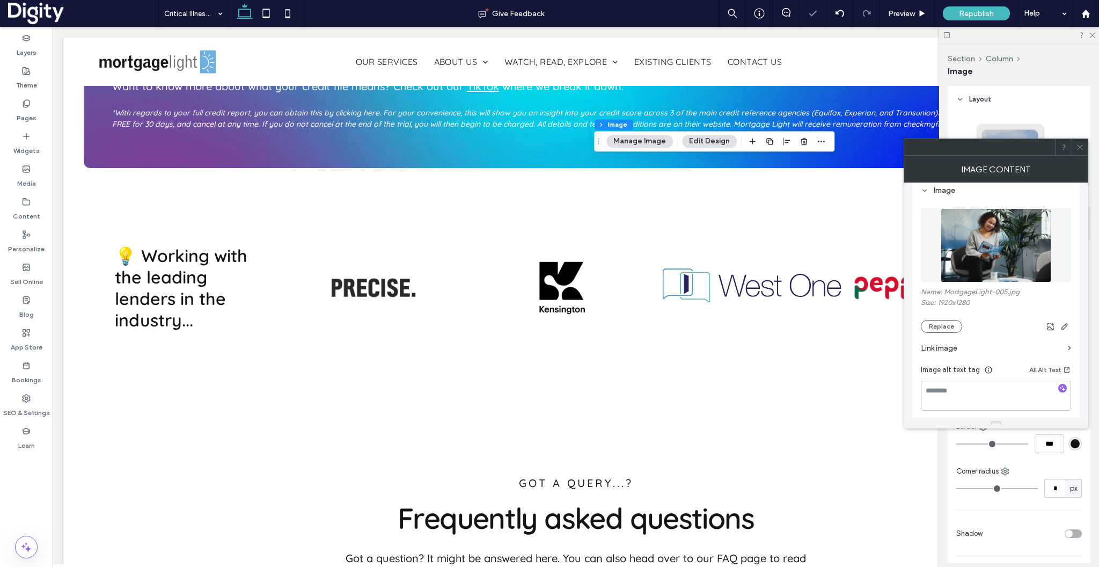
scroll to position [129, 0]
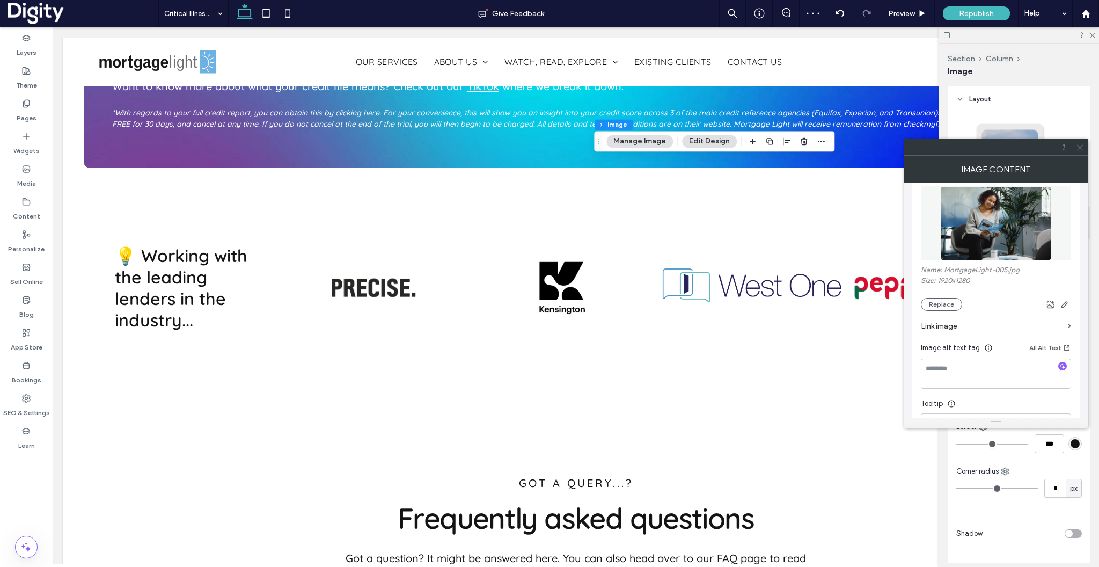
click at [1080, 146] on icon at bounding box center [1080, 147] width 8 height 8
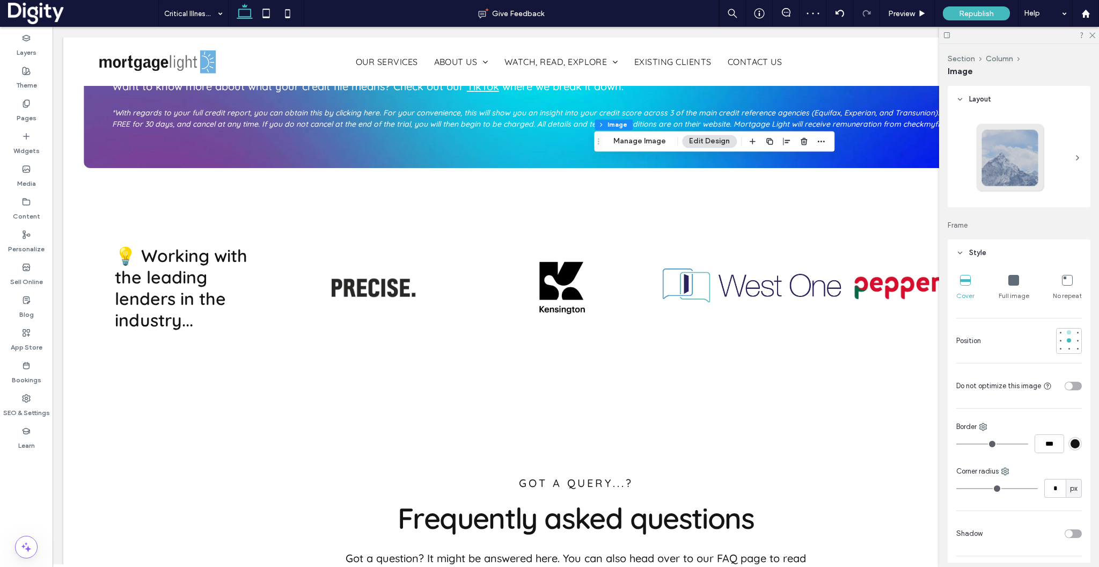
click at [1069, 332] on div at bounding box center [1069, 332] width 4 height 4
click at [1091, 31] on icon at bounding box center [1091, 34] width 7 height 7
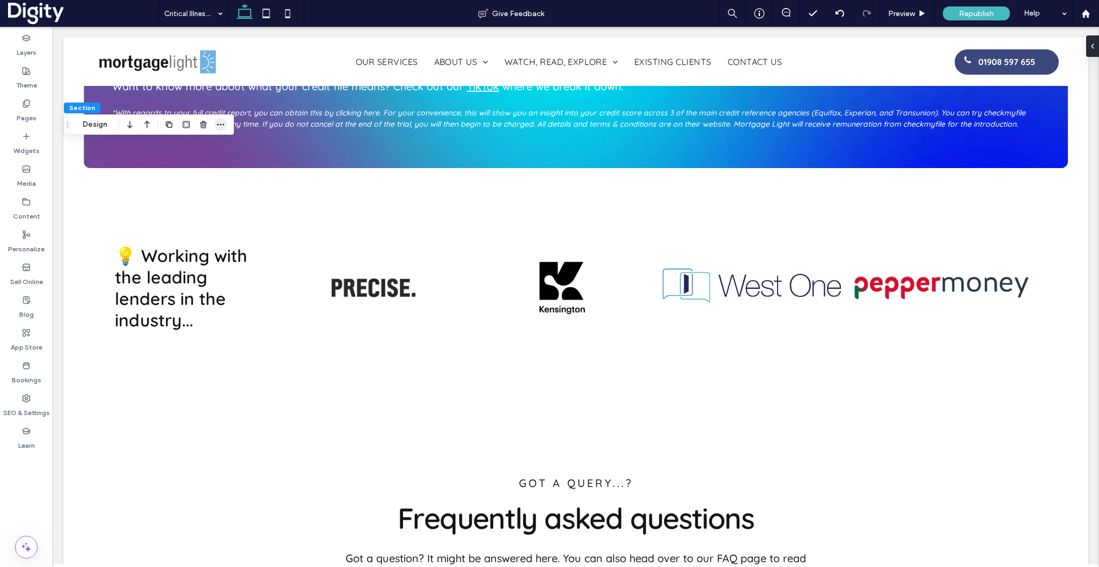
click at [223, 123] on icon "button" at bounding box center [220, 124] width 9 height 9
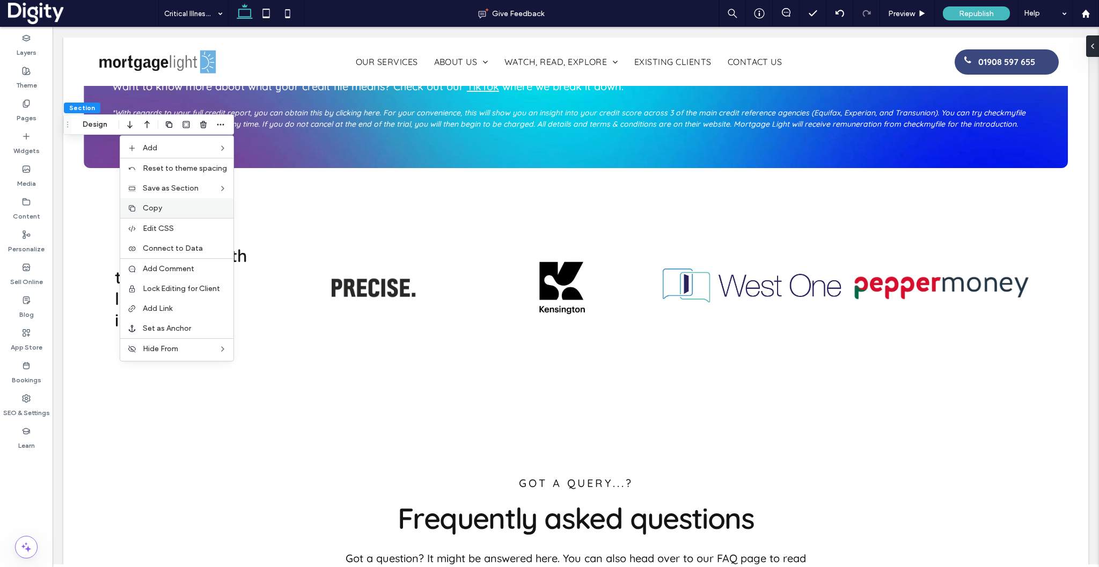
click at [160, 211] on span "Copy" at bounding box center [152, 207] width 19 height 9
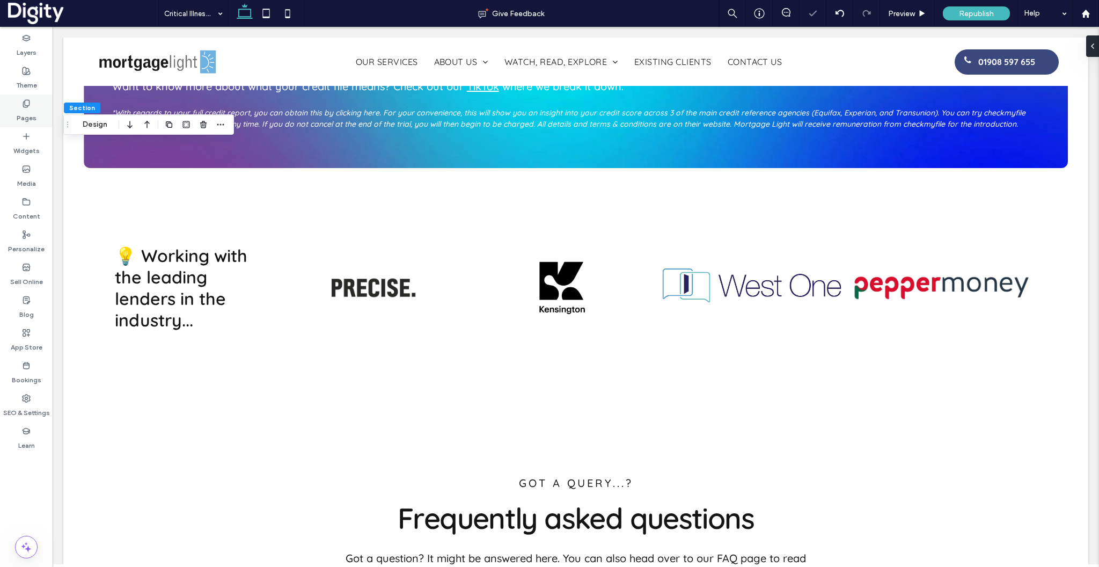
click at [16, 106] on div "Pages" at bounding box center [26, 110] width 53 height 33
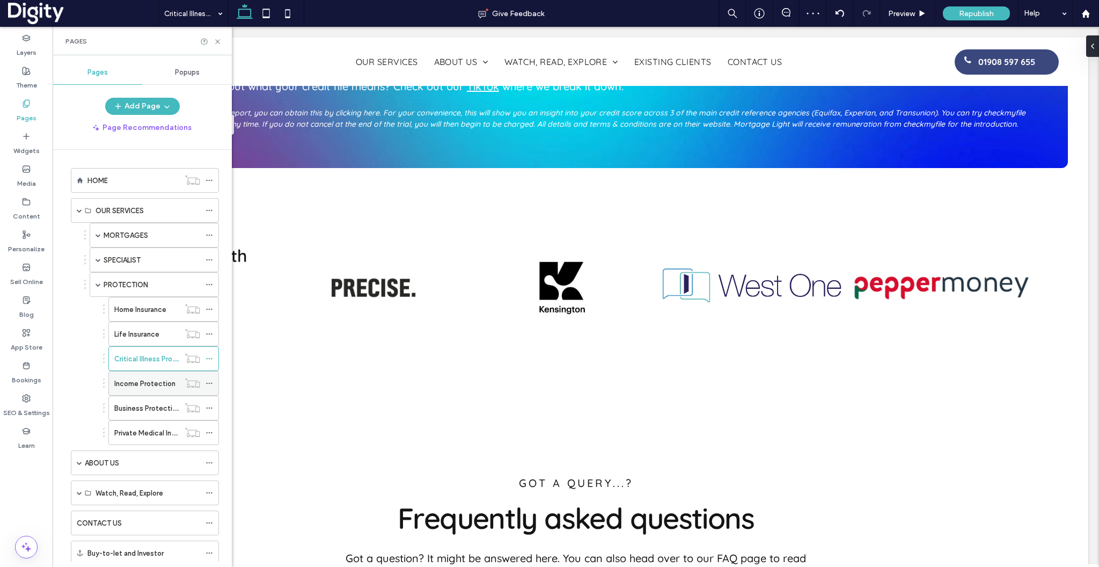
click at [145, 386] on label "Income Protection" at bounding box center [144, 383] width 61 height 19
click at [148, 330] on label "Life Insurance" at bounding box center [136, 334] width 45 height 19
click at [216, 40] on use at bounding box center [217, 41] width 4 height 4
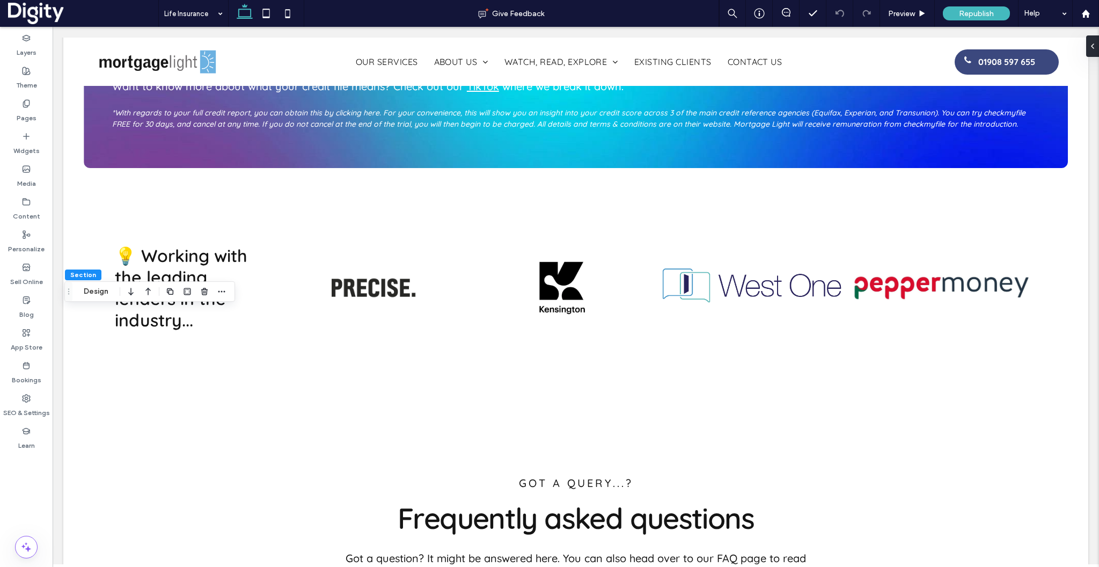
click at [228, 294] on div "Section Design" at bounding box center [149, 291] width 171 height 20
click at [222, 291] on icon "button" at bounding box center [221, 291] width 9 height 9
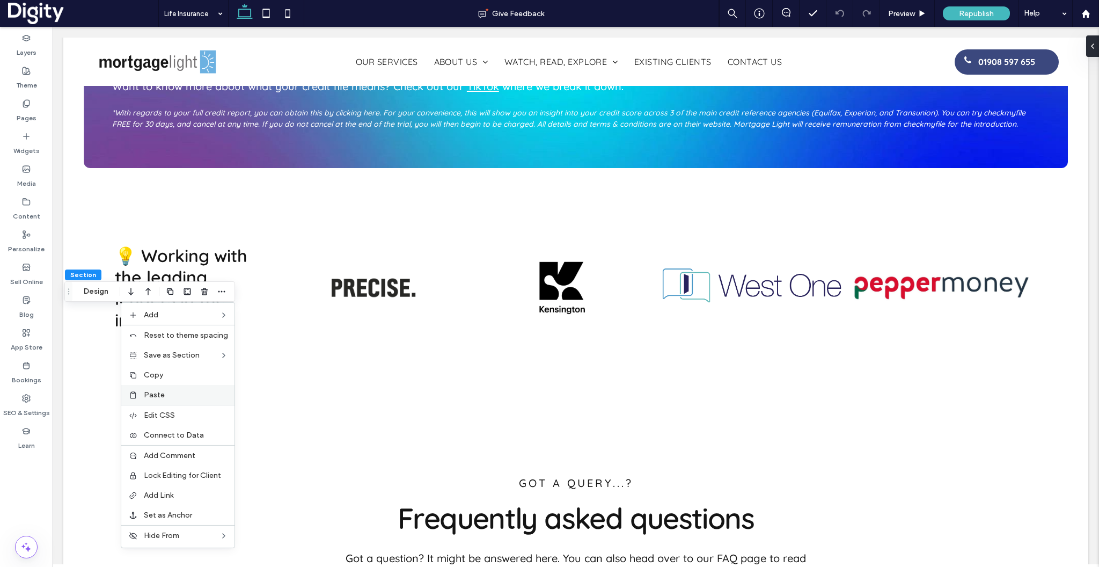
click at [165, 394] on span "Paste" at bounding box center [154, 394] width 21 height 9
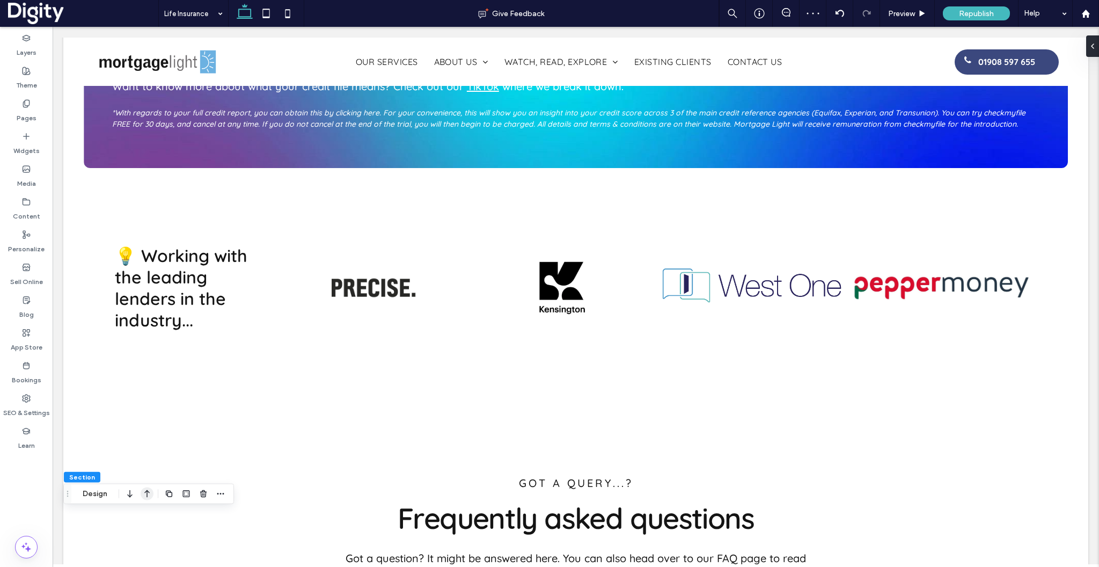
click at [145, 492] on icon "button" at bounding box center [147, 493] width 13 height 19
click at [27, 120] on label "Pages" at bounding box center [27, 115] width 20 height 15
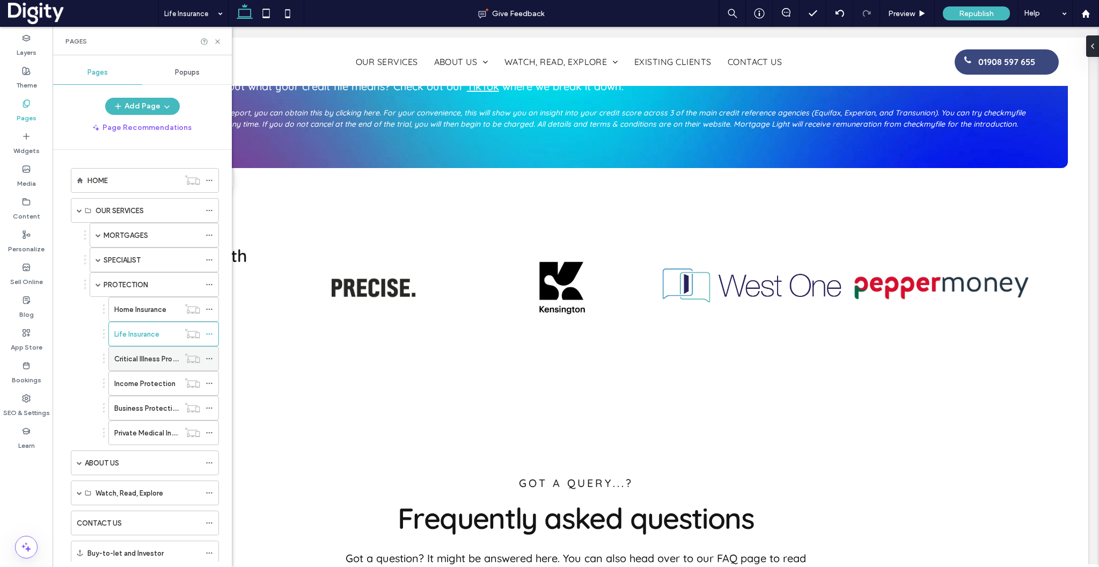
click at [157, 360] on label "Critical Illness Protection" at bounding box center [155, 358] width 83 height 19
click at [219, 40] on icon at bounding box center [218, 42] width 8 height 8
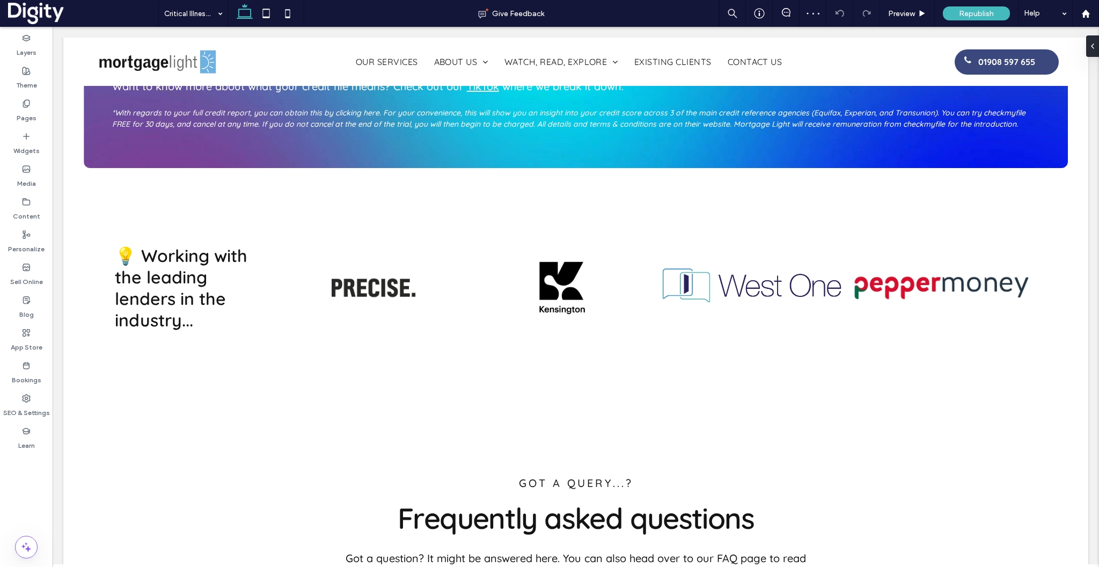
type input "*********"
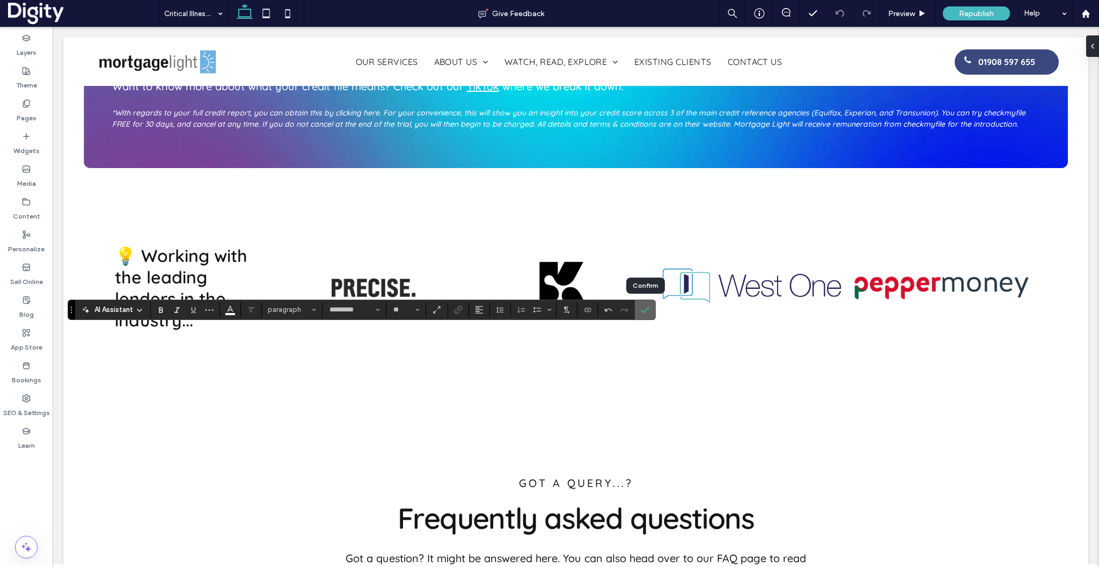
type input "**"
click at [649, 310] on label "Confirm" at bounding box center [645, 309] width 16 height 19
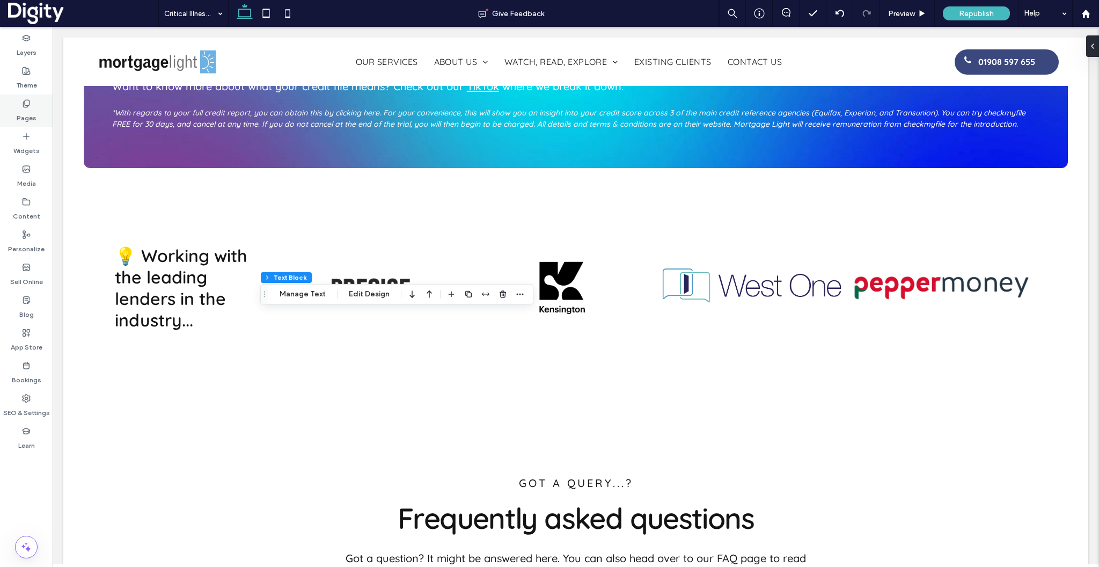
click at [29, 100] on use at bounding box center [26, 103] width 6 height 7
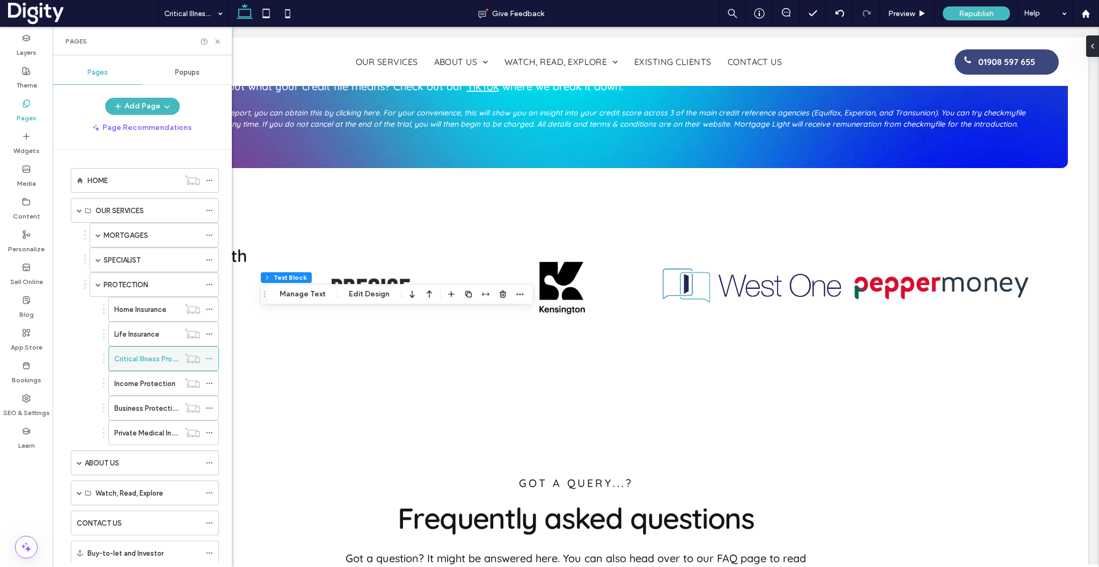
click at [209, 359] on icon at bounding box center [210, 359] width 8 height 8
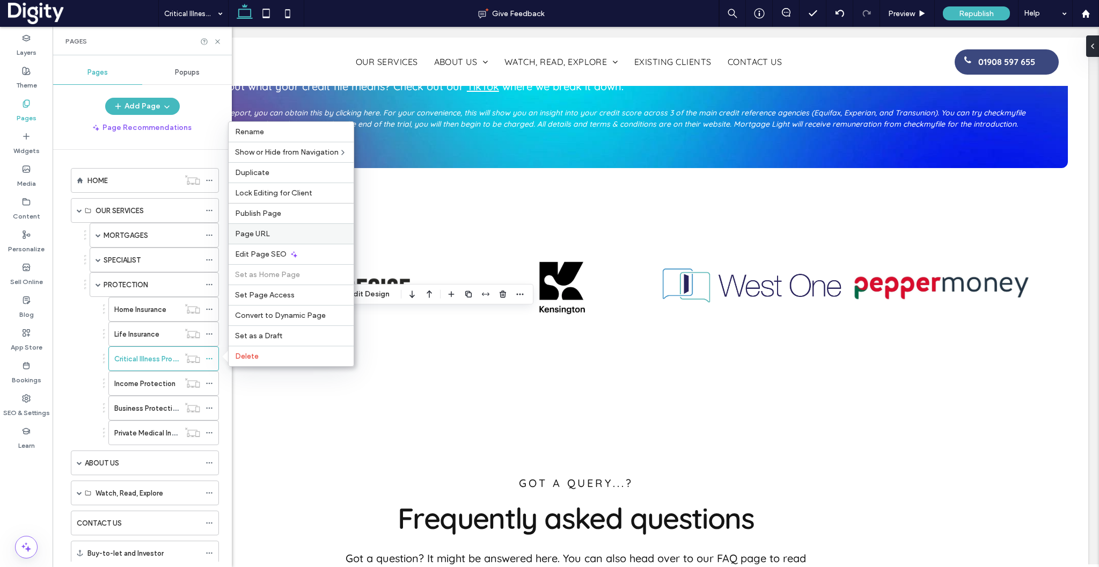
click at [254, 237] on span "Page URL" at bounding box center [252, 233] width 35 height 9
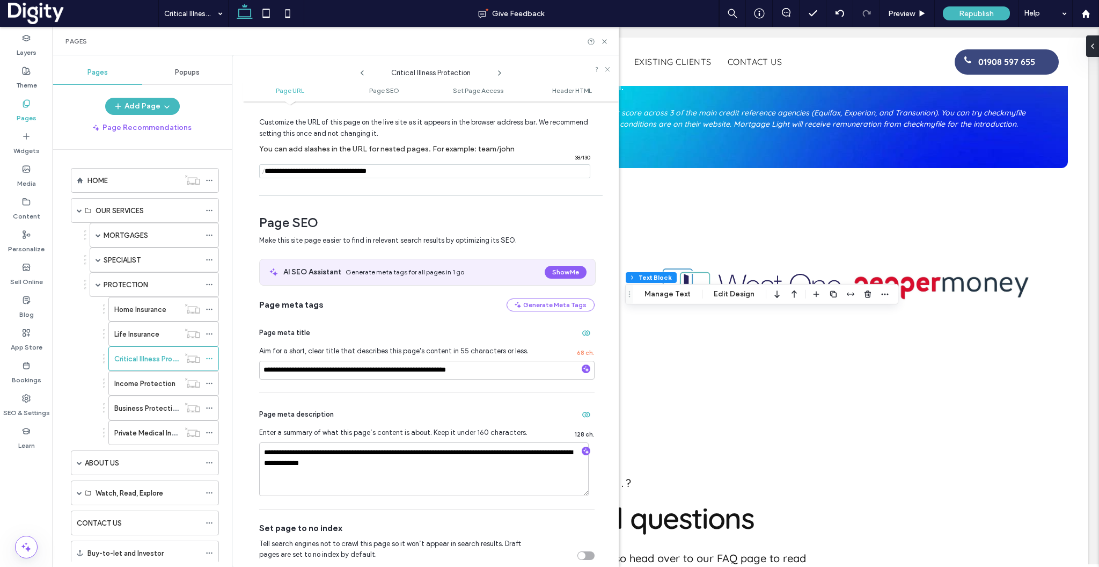
scroll to position [50, 0]
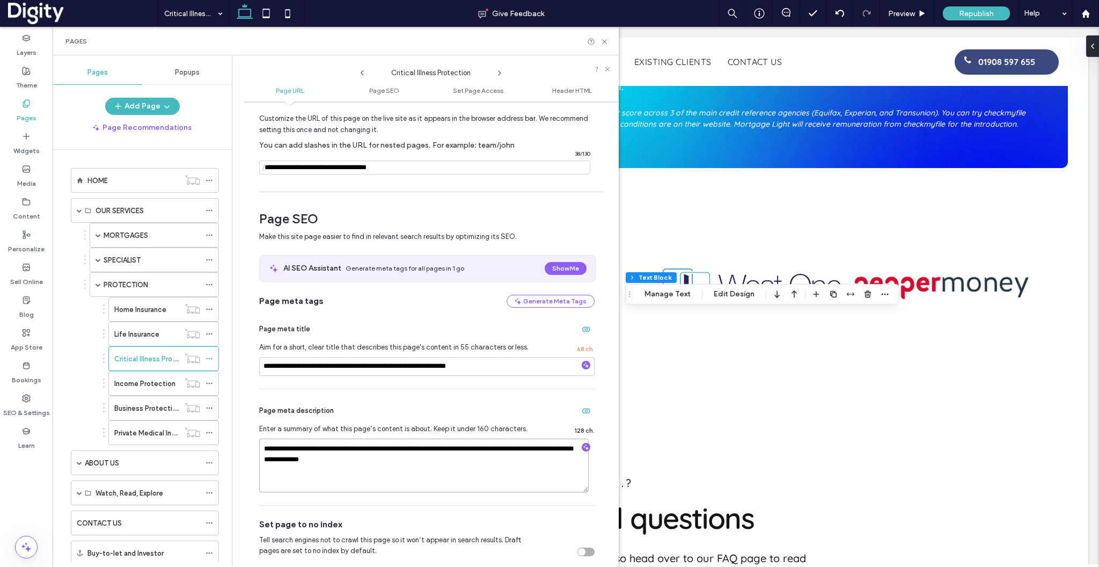
click at [394, 468] on textarea "**********" at bounding box center [424, 465] width 330 height 54
paste textarea "**********"
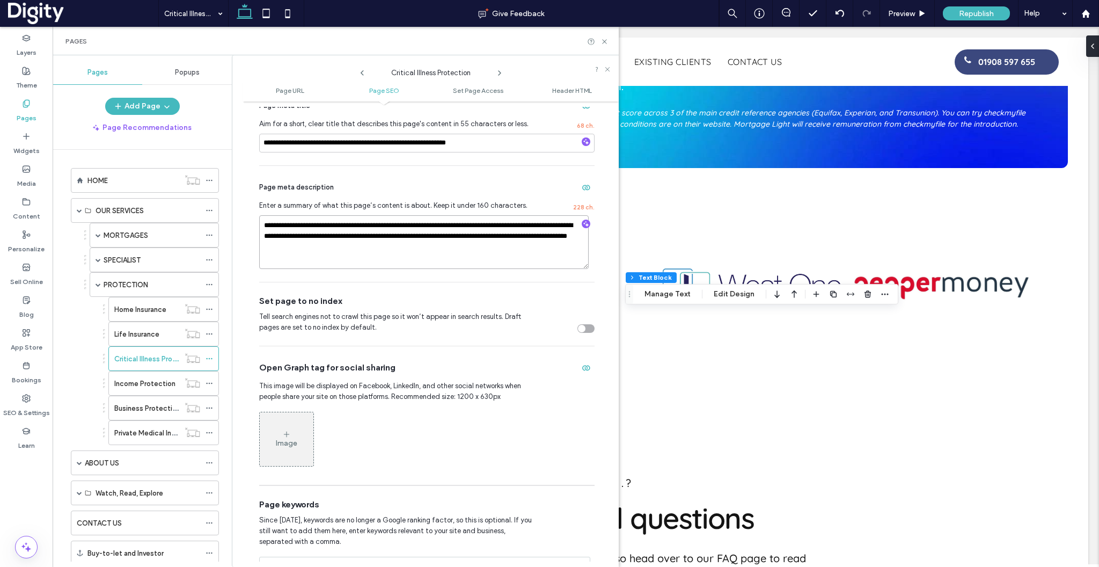
scroll to position [1197, 0]
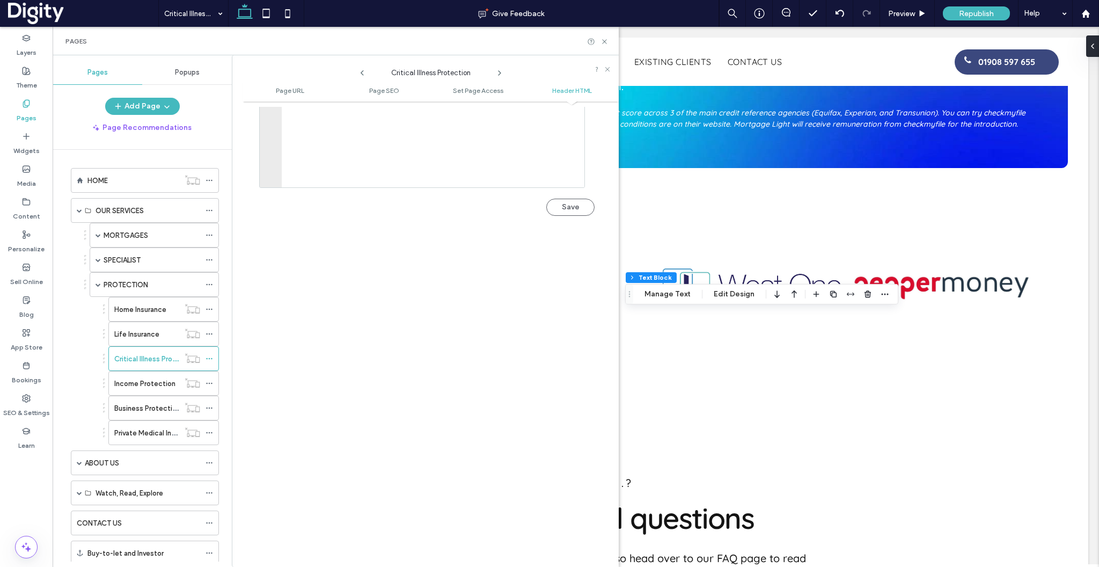
type textarea "**********"
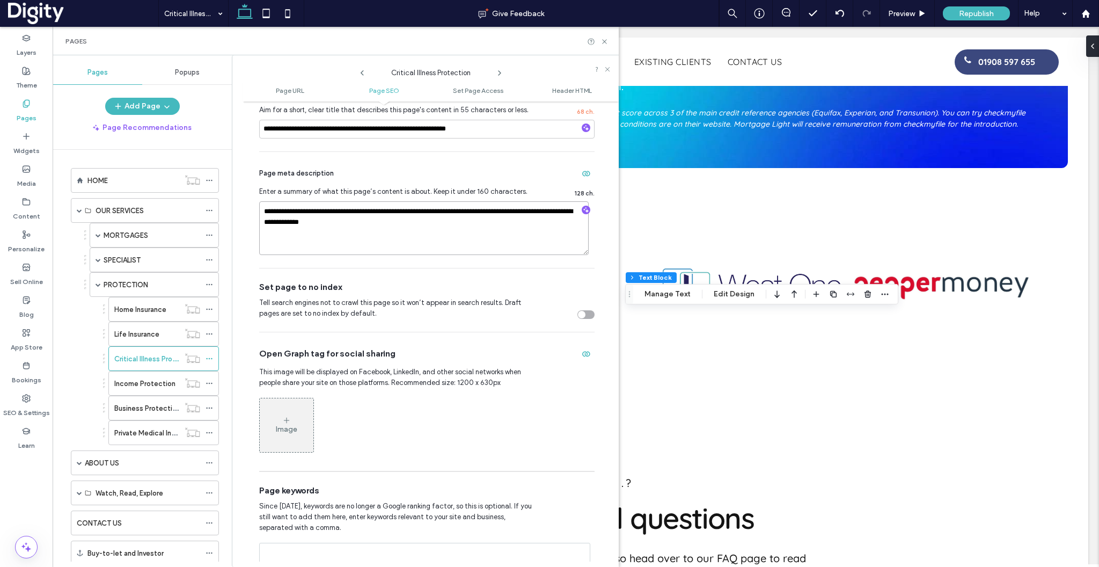
scroll to position [283, 0]
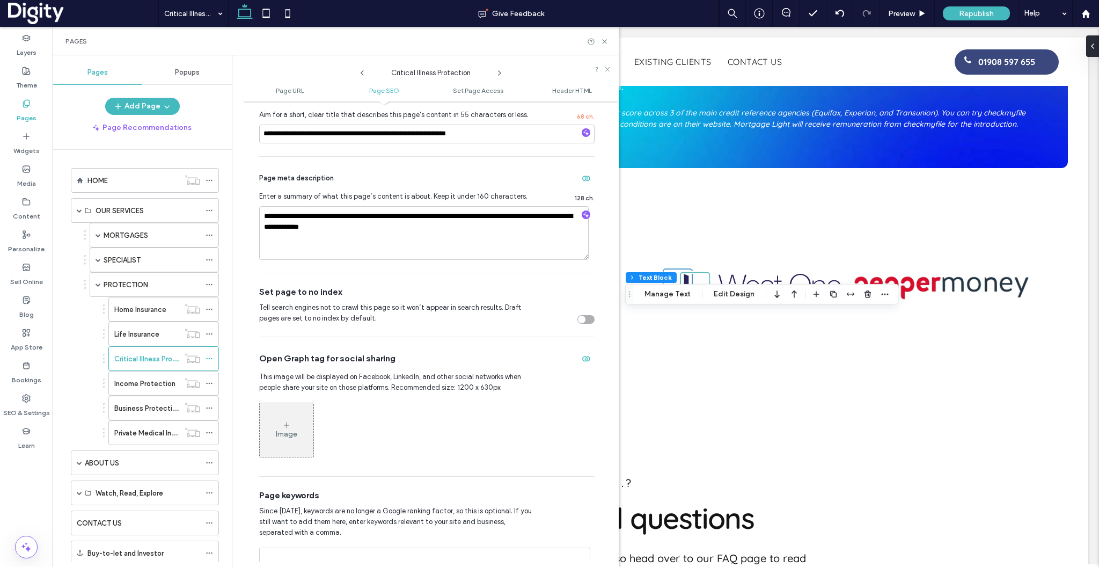
click at [507, 286] on div "Set page to no index Tell search engines not to crawl this page so it won’t app…" at bounding box center [426, 304] width 335 height 63
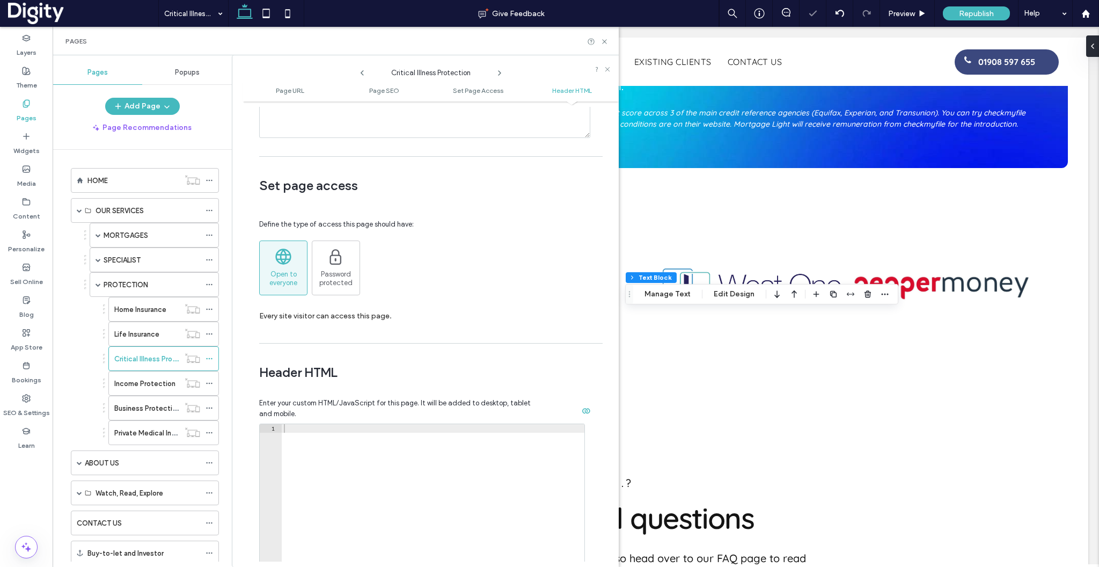
scroll to position [1008, 0]
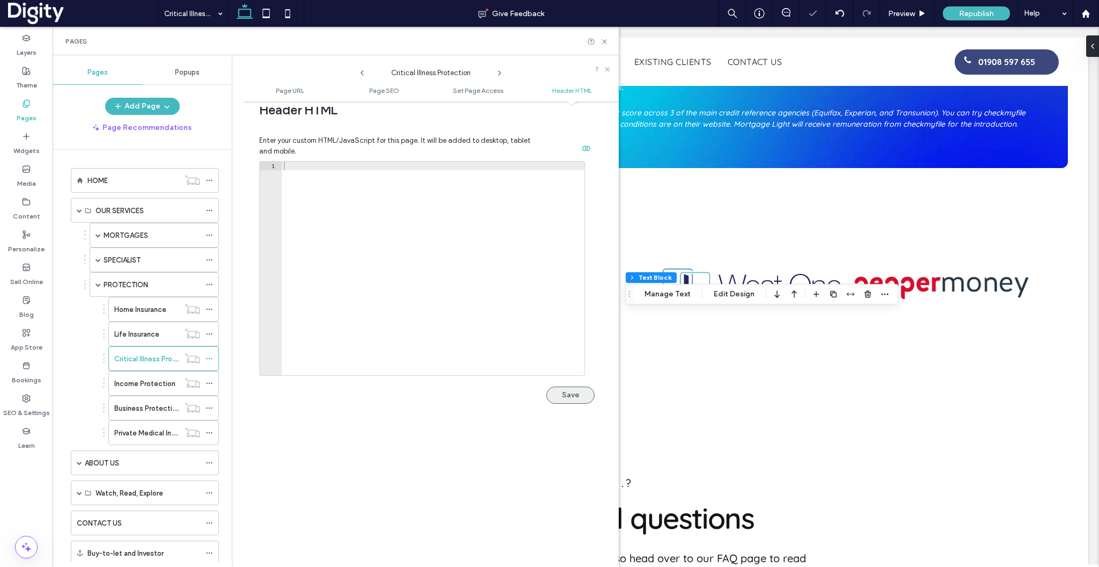
click at [565, 393] on button "Save" at bounding box center [570, 394] width 48 height 17
click at [607, 41] on icon at bounding box center [605, 42] width 8 height 8
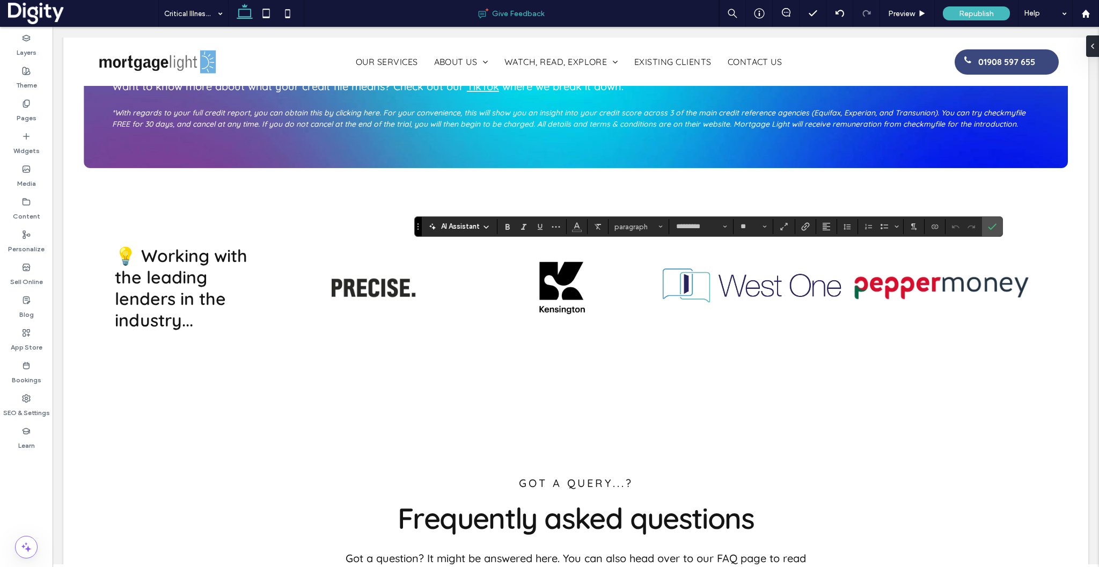
type input "**"
click at [992, 222] on icon "Confirm" at bounding box center [992, 226] width 9 height 9
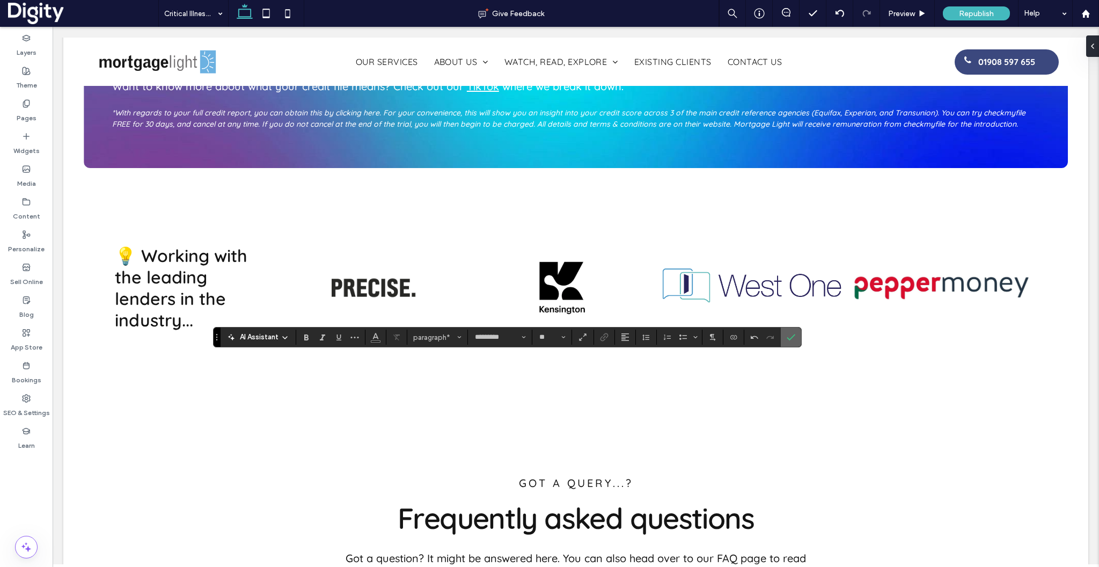
click at [791, 338] on use "Confirm" at bounding box center [791, 337] width 9 height 6
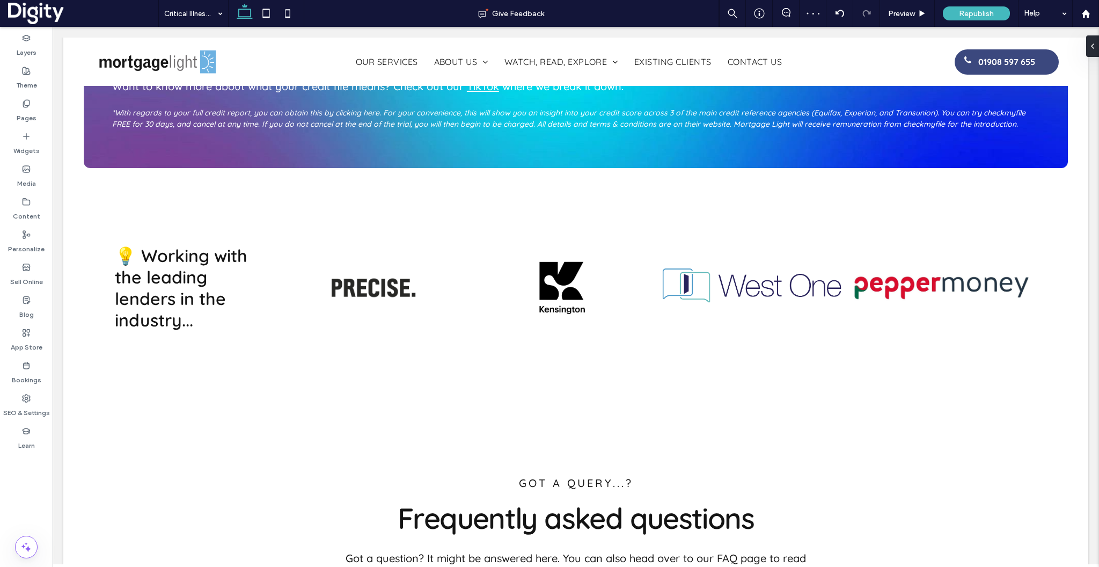
type input "**"
click at [30, 113] on label "Pages" at bounding box center [27, 115] width 20 height 15
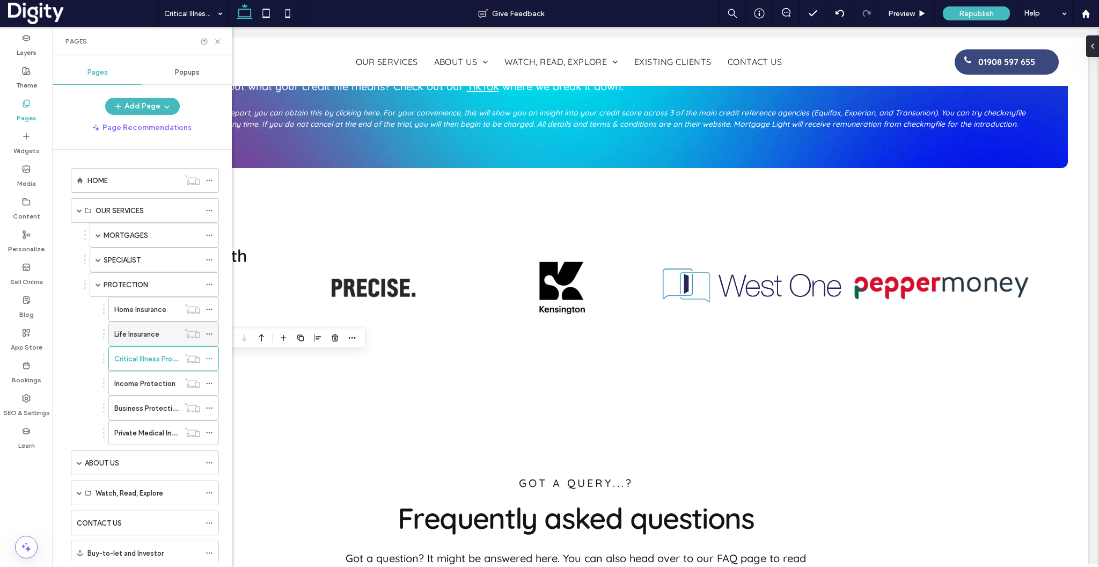
click at [210, 334] on icon at bounding box center [210, 334] width 8 height 8
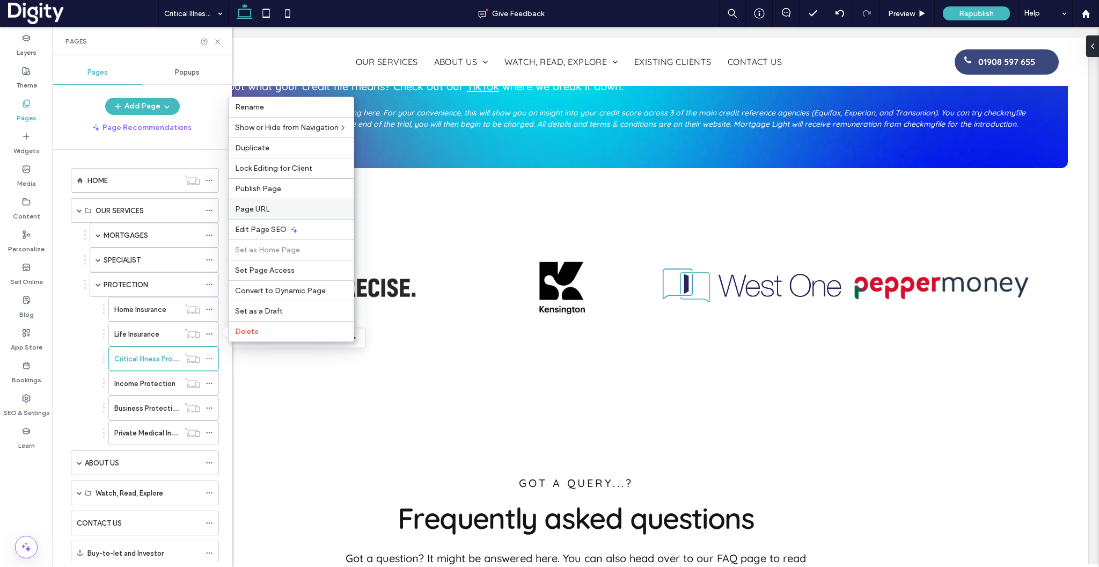
click at [266, 207] on span "Page URL" at bounding box center [252, 208] width 35 height 9
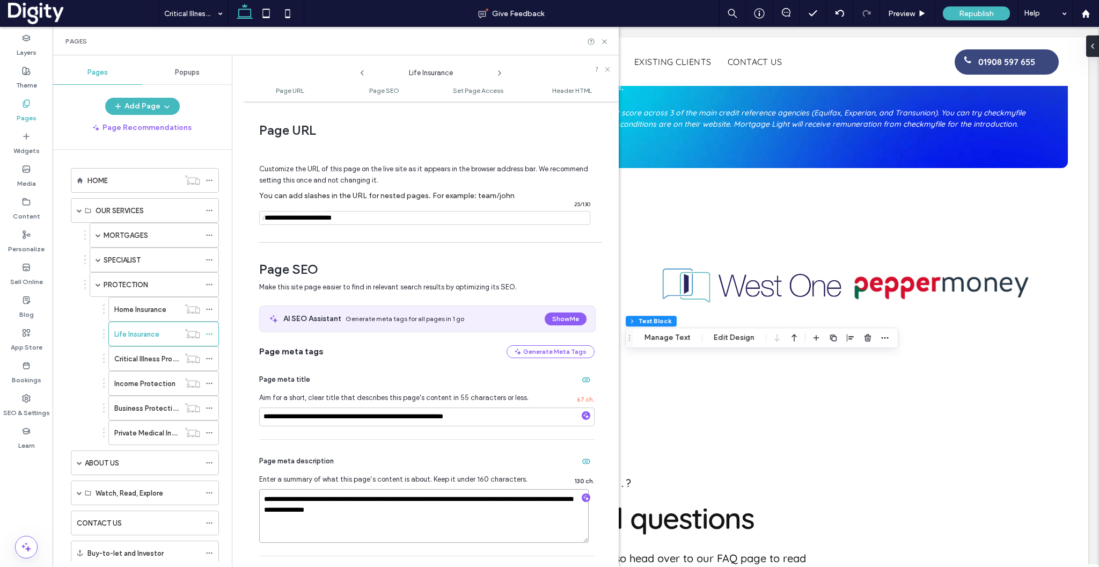
click at [386, 522] on textarea "**********" at bounding box center [424, 516] width 330 height 54
paste textarea "**********"
type textarea "**********"
click at [605, 44] on icon at bounding box center [605, 42] width 8 height 8
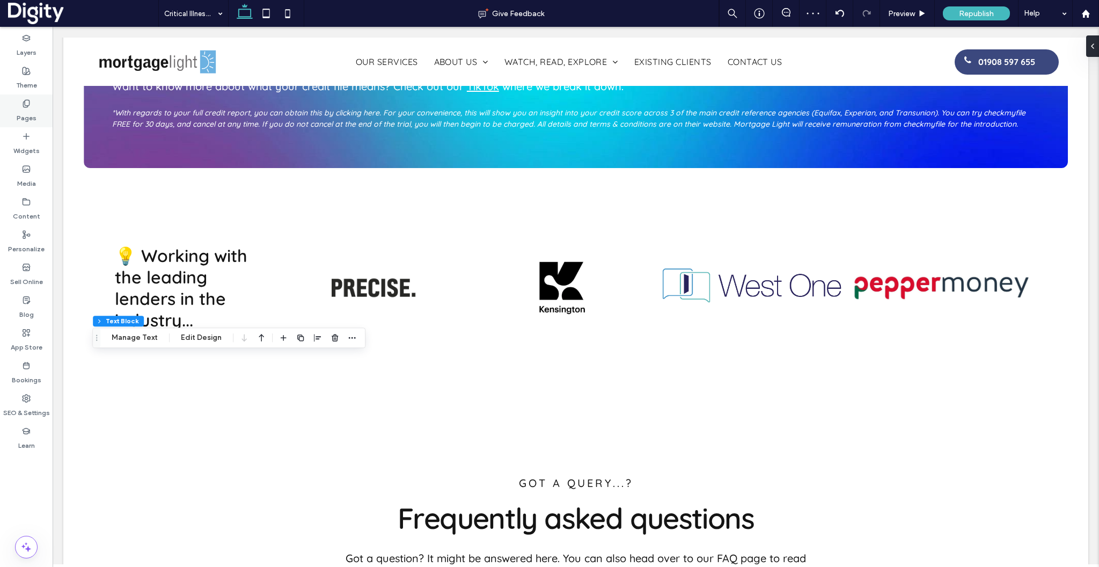
click at [26, 107] on use at bounding box center [26, 103] width 6 height 7
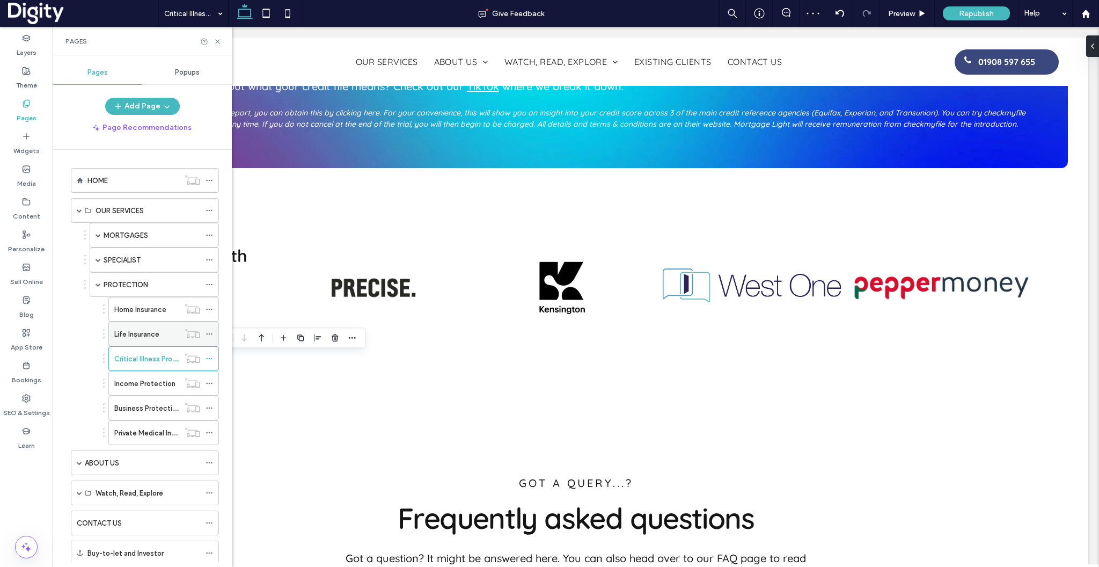
click at [140, 332] on label "Life Insurance" at bounding box center [136, 334] width 45 height 19
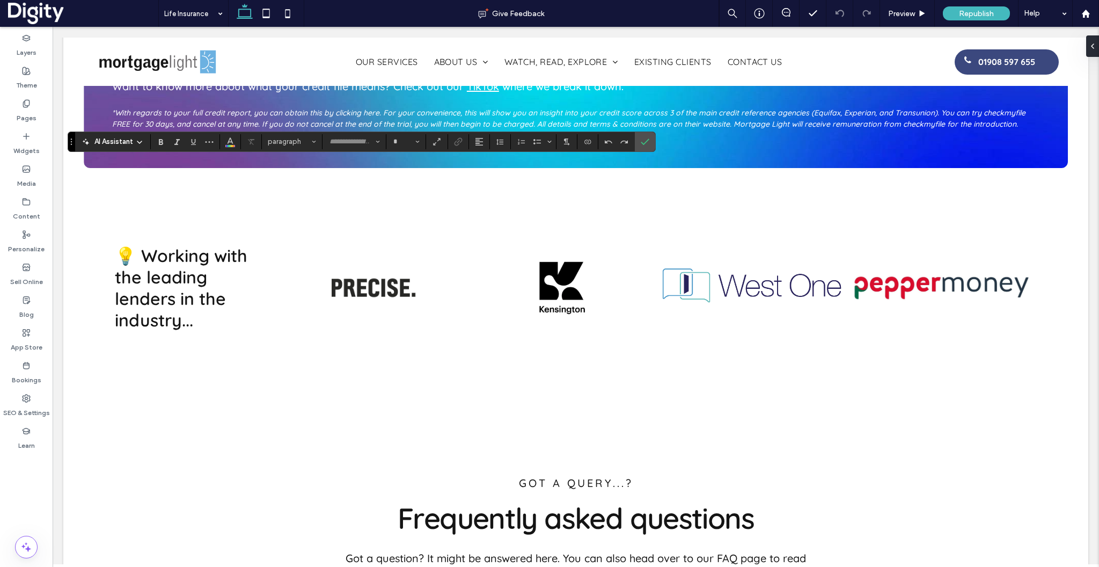
type input "*********"
type input "**"
click at [226, 144] on icon "Color" at bounding box center [230, 140] width 9 height 9
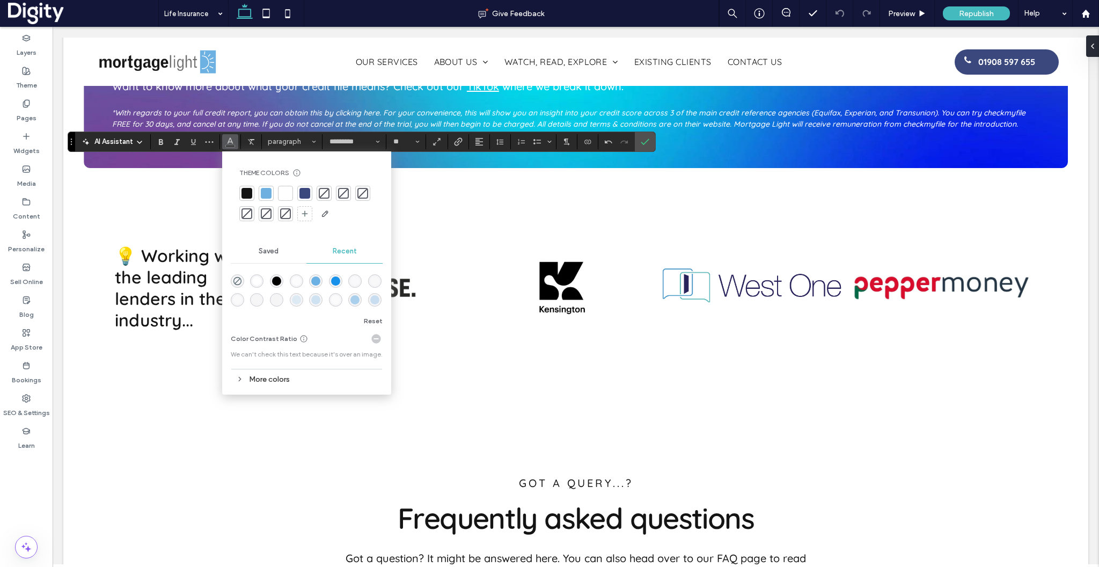
click at [286, 193] on div at bounding box center [285, 193] width 11 height 11
click at [647, 149] on span "Confirm" at bounding box center [645, 142] width 9 height 18
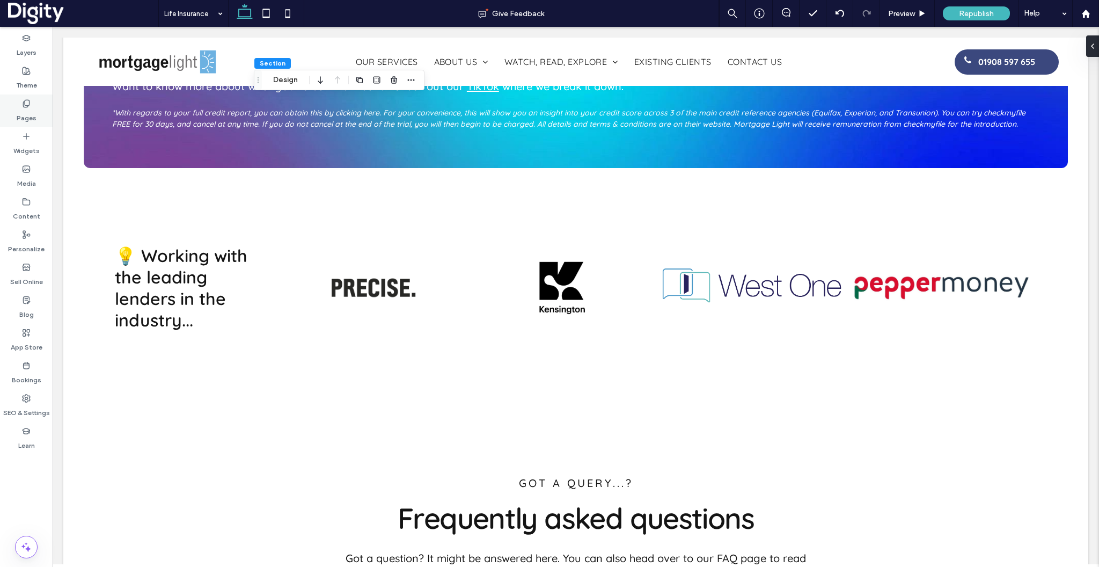
click at [24, 110] on label "Pages" at bounding box center [27, 115] width 20 height 15
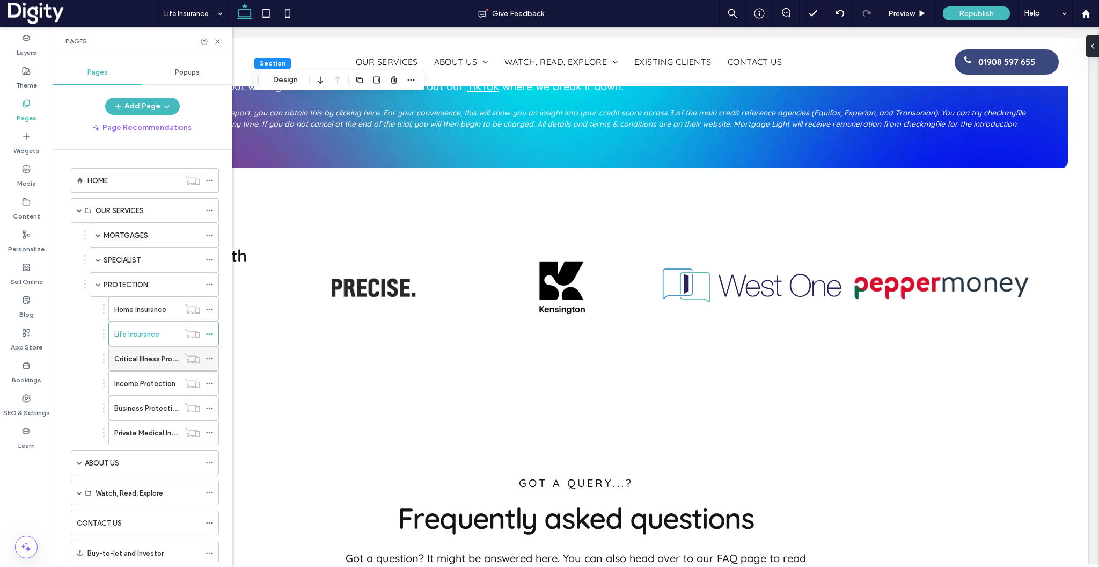
click at [144, 362] on label "Critical Illness Protection" at bounding box center [155, 358] width 83 height 19
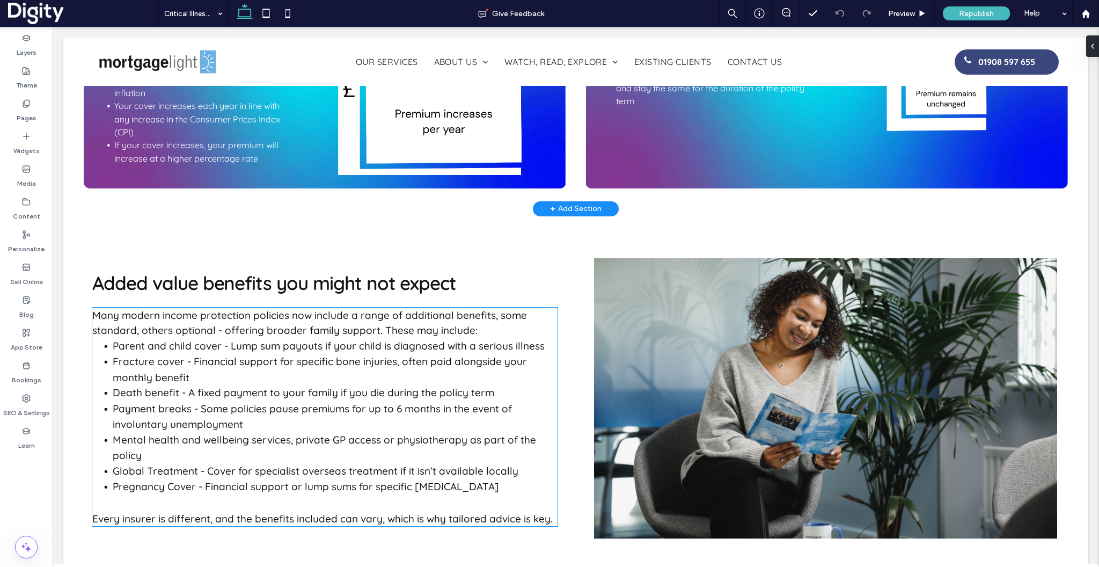
scroll to position [1225, 0]
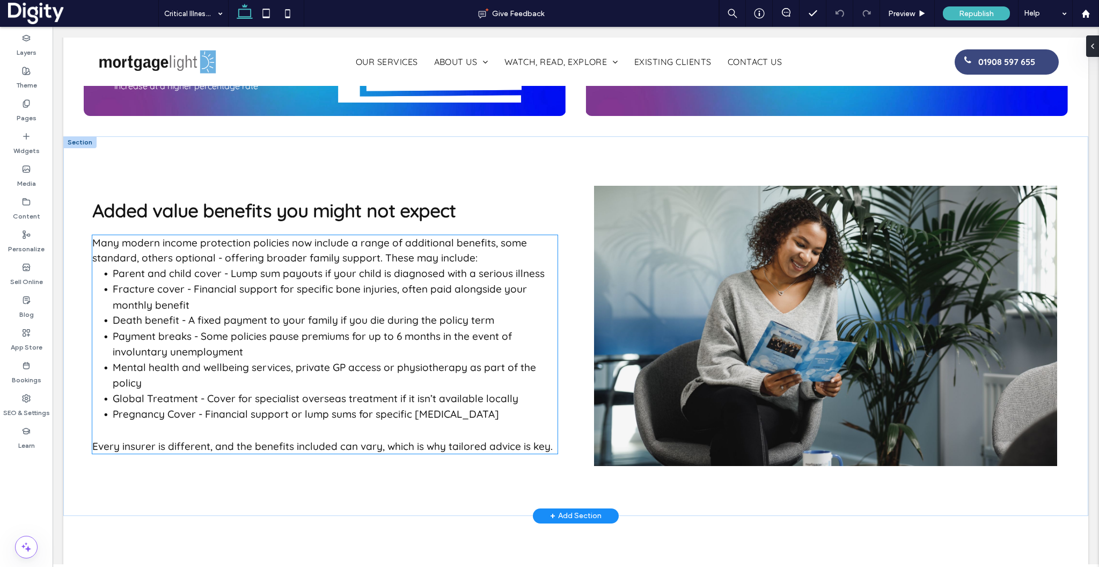
click at [480, 235] on p "Many modern income protection policies now include a range of additional benefi…" at bounding box center [324, 250] width 465 height 31
click at [480, 235] on div "Many modern income protection policies now include a range of additional benefi…" at bounding box center [324, 344] width 465 height 219
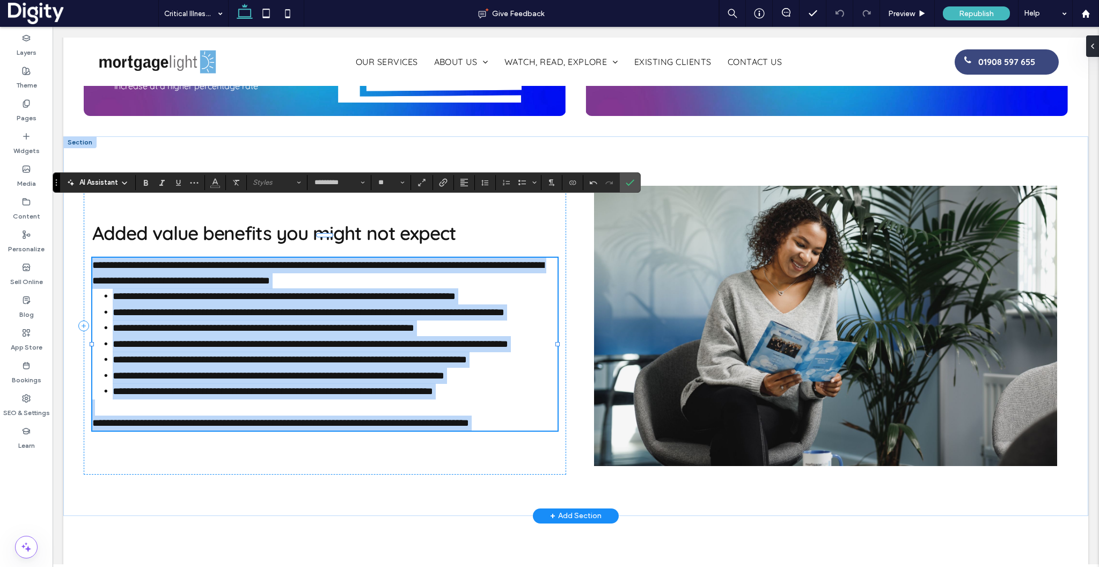
click at [493, 258] on p "**********" at bounding box center [324, 273] width 465 height 31
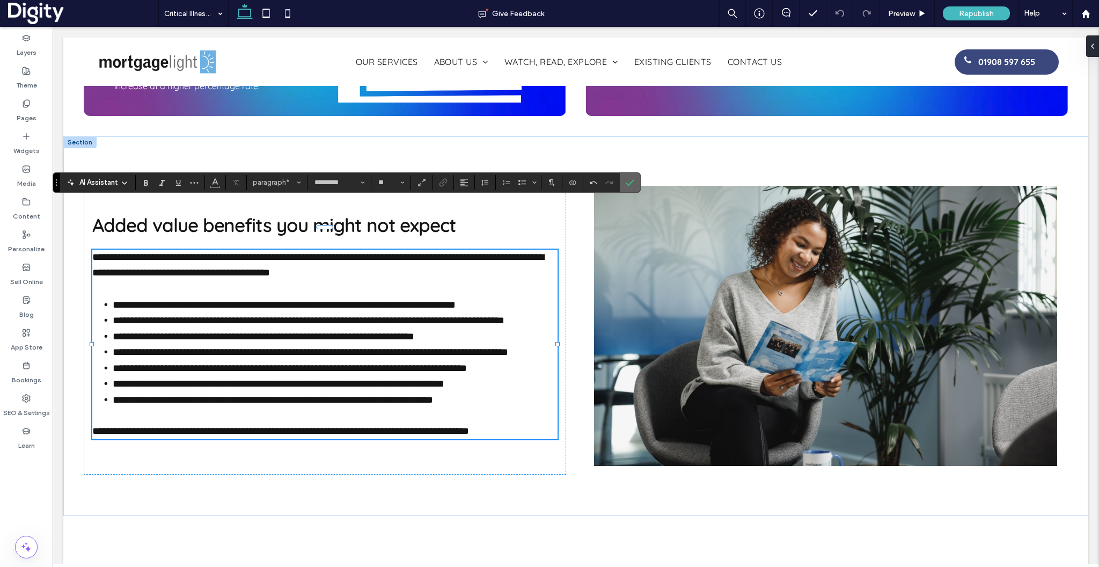
click at [636, 180] on label "Confirm" at bounding box center [630, 182] width 16 height 19
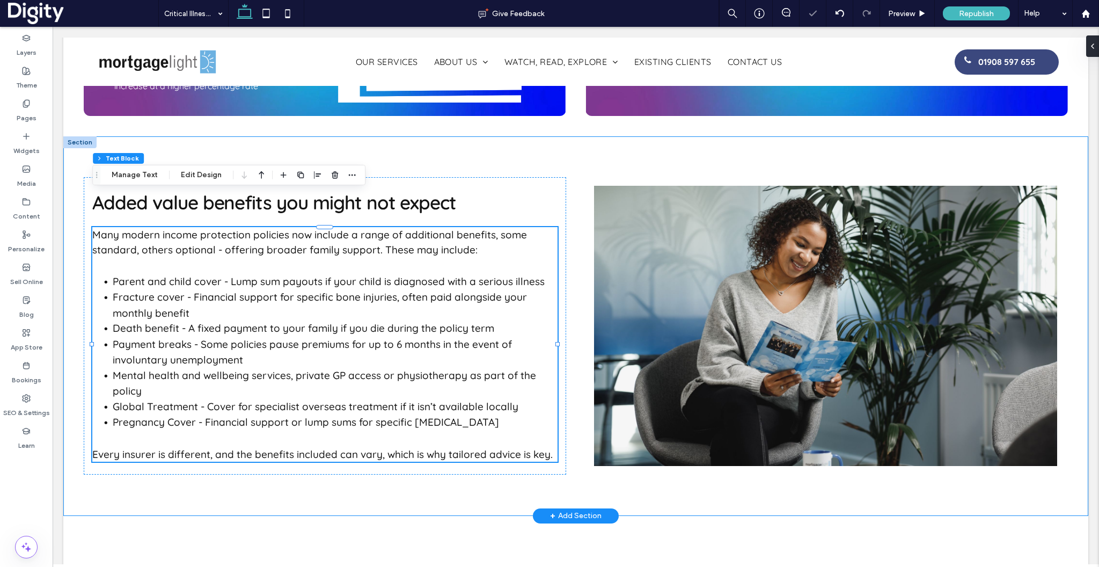
click at [335, 477] on div "Added value benefits you might not expect Many modern income protection policie…" at bounding box center [575, 325] width 1025 height 379
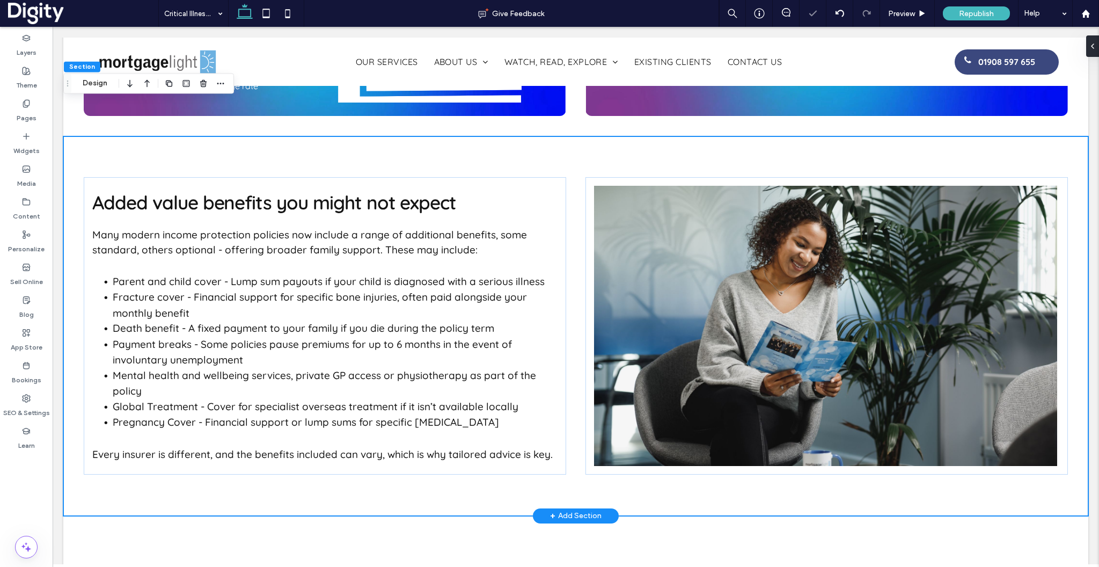
click at [564, 510] on div "+ Add Section" at bounding box center [576, 516] width 52 height 12
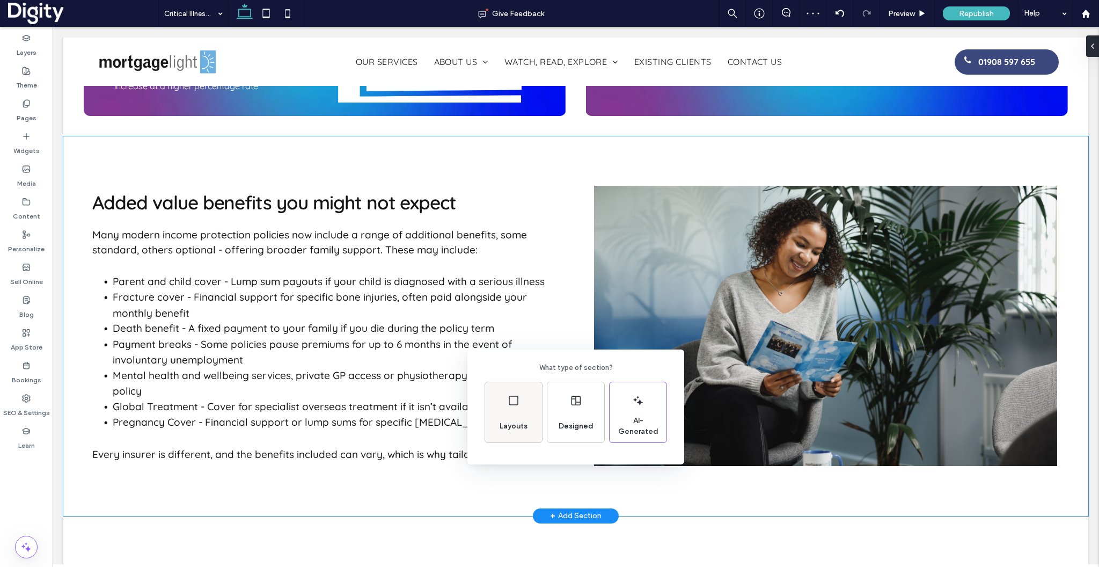
click at [510, 411] on div "Layouts" at bounding box center [513, 412] width 57 height 60
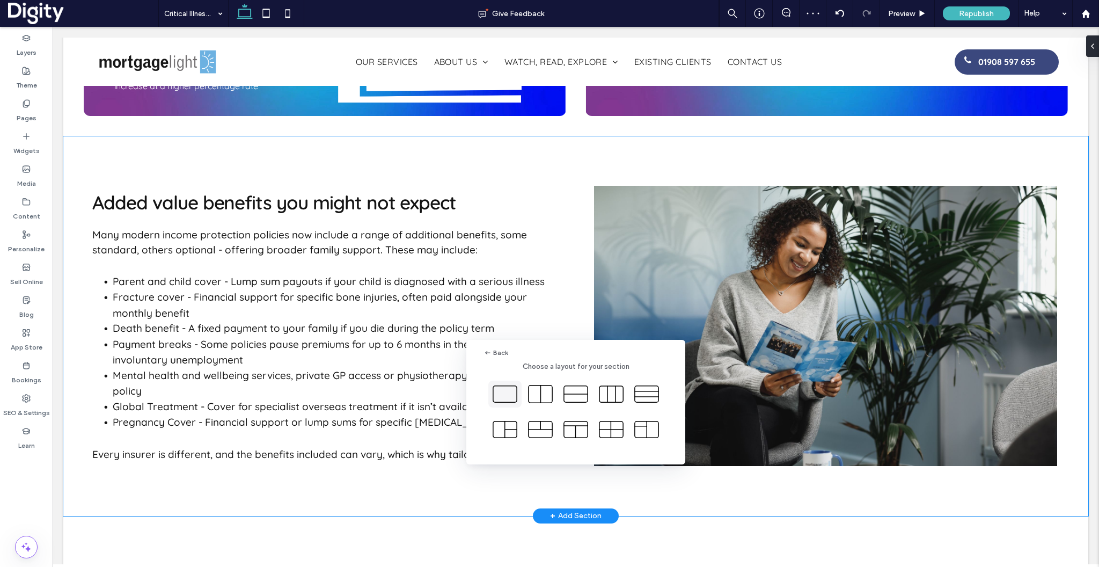
click at [502, 402] on use at bounding box center [505, 394] width 24 height 16
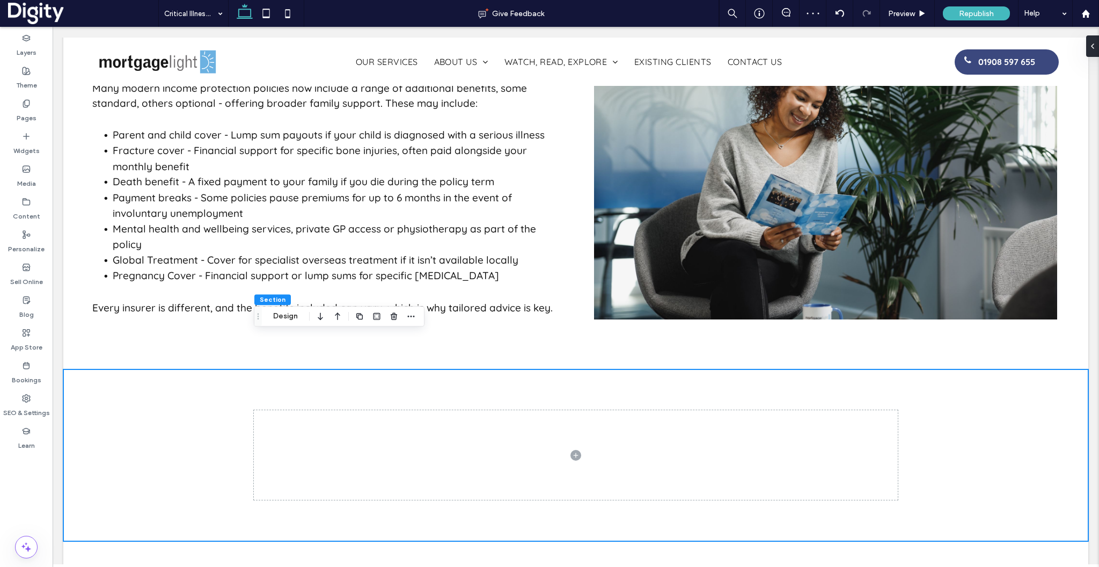
scroll to position [0, 341]
click at [61, 406] on body "Come along to our next Drop in [GEOGRAPHIC_DATA] [DATE][DATE]. Click here to fi…" at bounding box center [576, 260] width 1047 height 3208
click at [94, 403] on div at bounding box center [575, 455] width 1025 height 172
click at [1091, 45] on icon at bounding box center [1088, 46] width 9 height 9
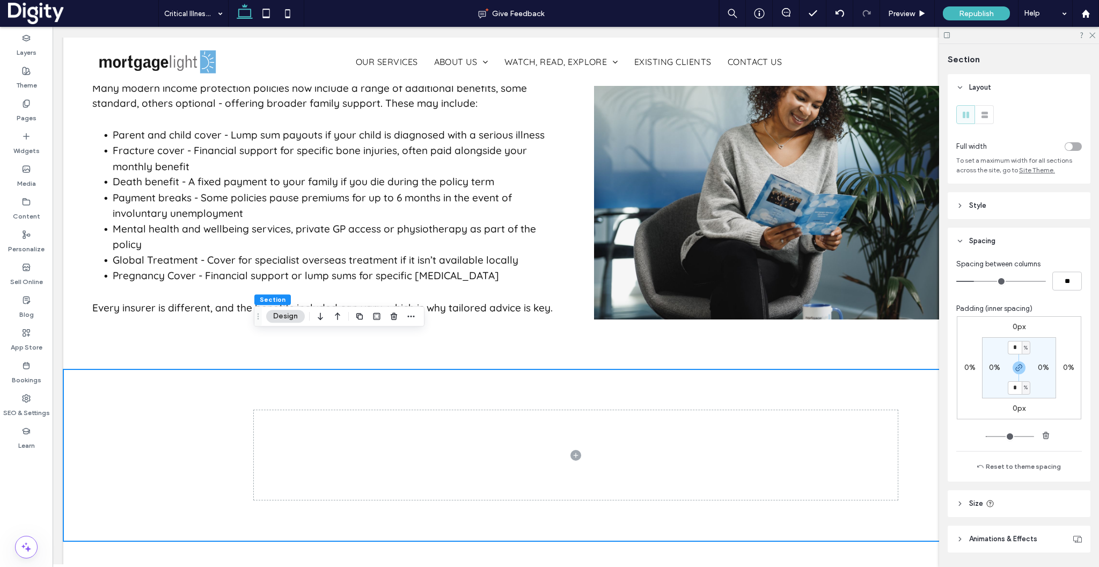
click at [1074, 147] on div "toggle" at bounding box center [1073, 146] width 17 height 9
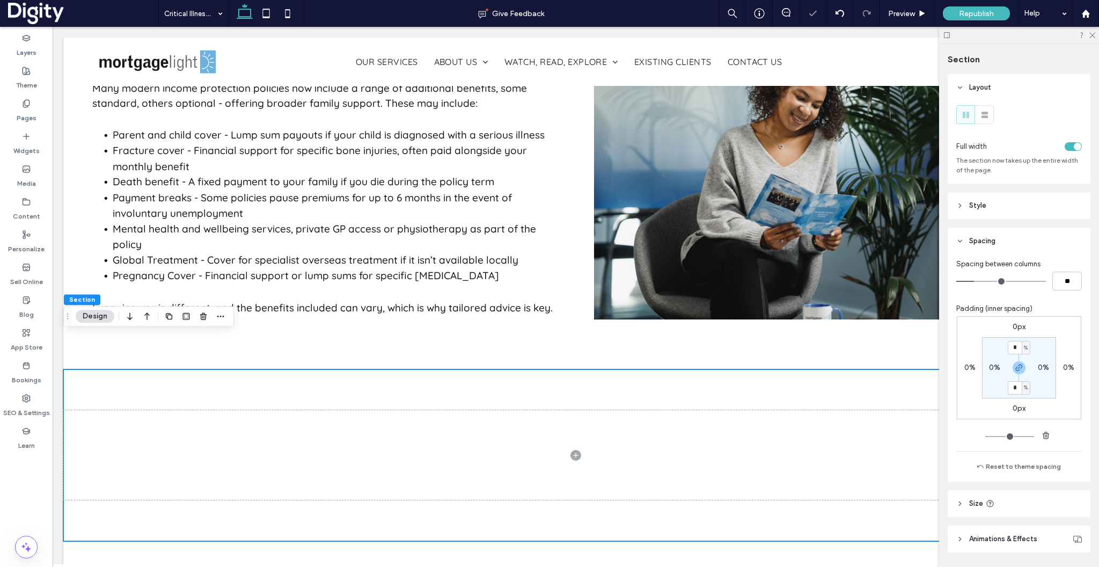
click at [997, 367] on label "0%" at bounding box center [994, 367] width 11 height 9
type input "*"
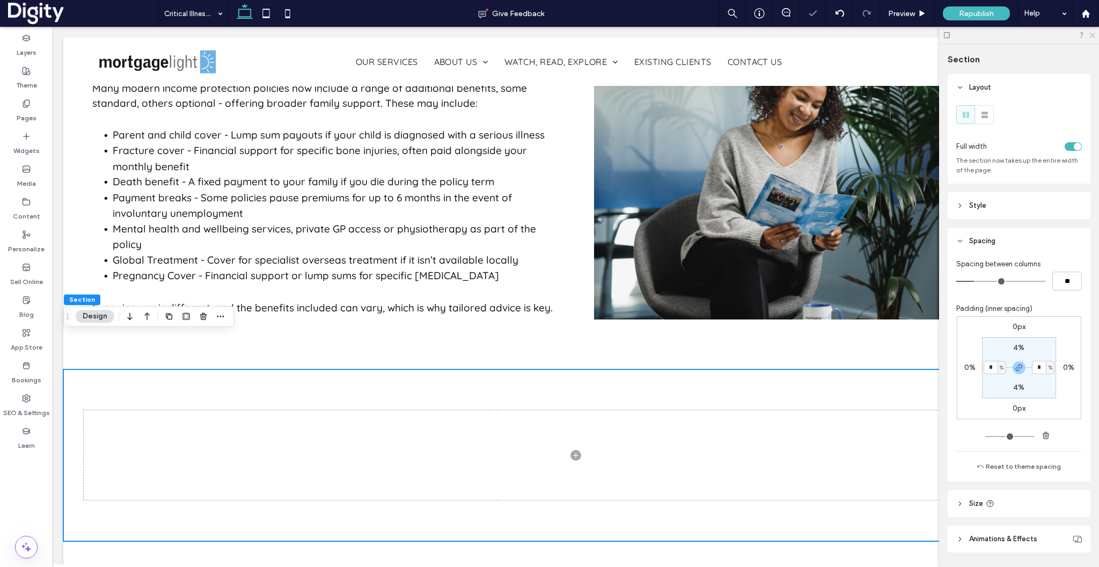
click at [1094, 35] on icon at bounding box center [1091, 34] width 7 height 7
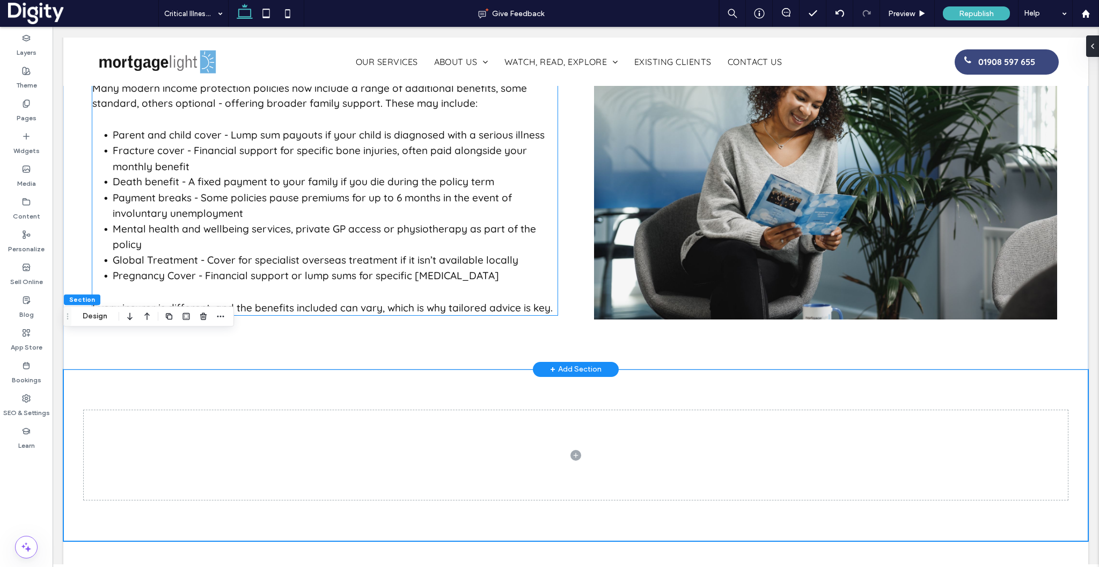
scroll to position [0, 683]
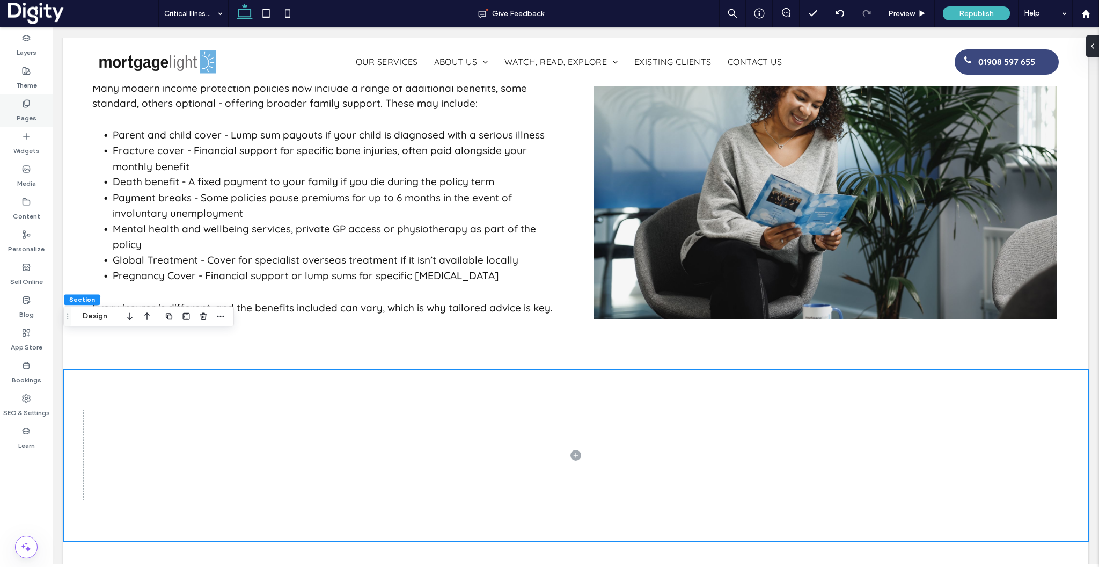
click at [30, 110] on label "Pages" at bounding box center [27, 115] width 20 height 15
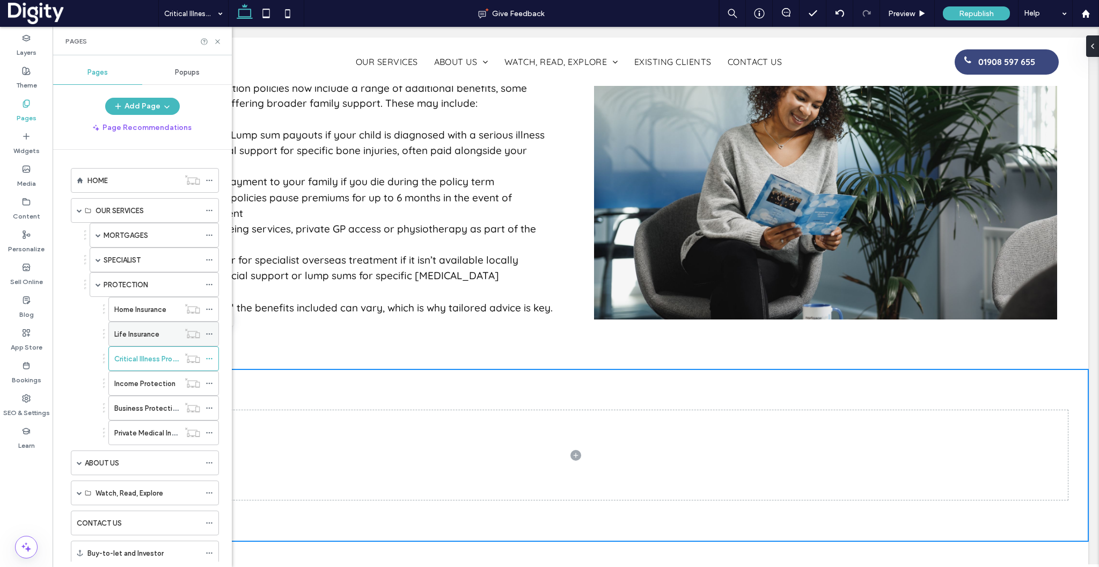
click at [142, 330] on label "Life Insurance" at bounding box center [136, 334] width 45 height 19
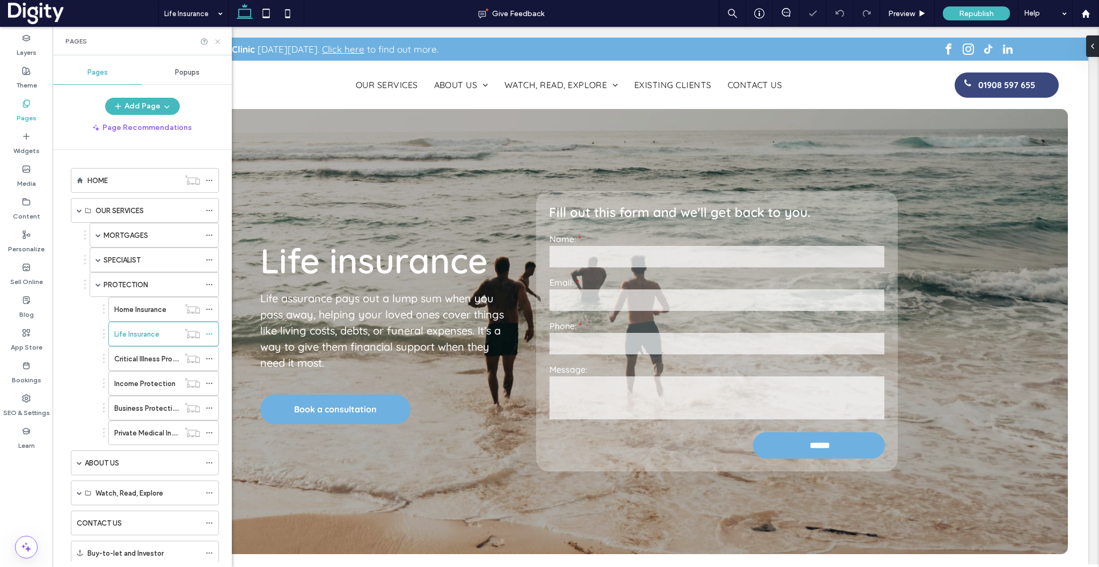
drag, startPoint x: 219, startPoint y: 37, endPoint x: 265, endPoint y: 301, distance: 267.9
click at [219, 38] on icon at bounding box center [218, 42] width 8 height 8
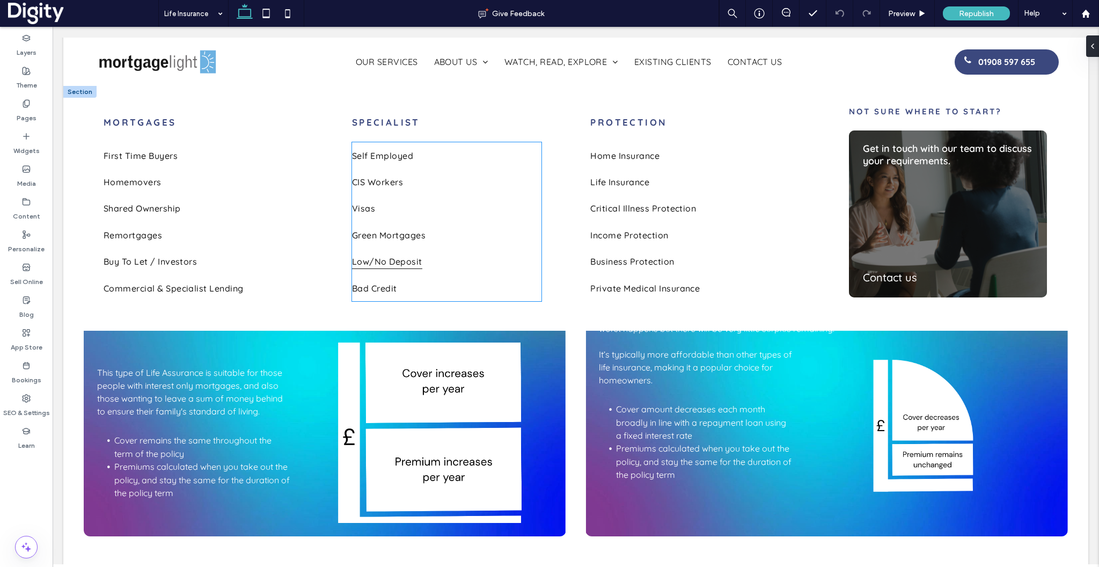
scroll to position [0, 349]
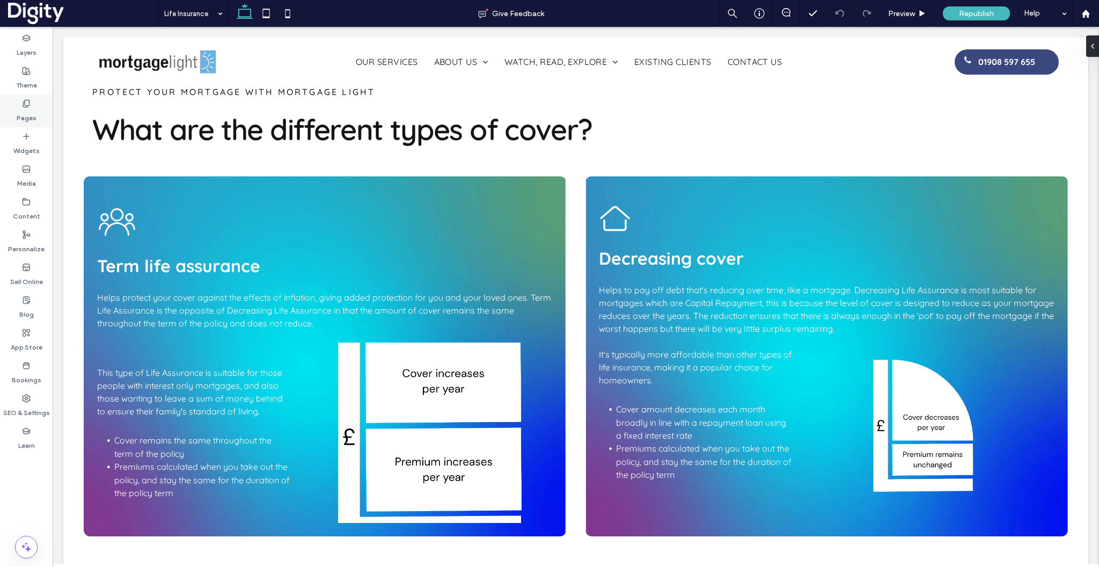
click at [28, 106] on use at bounding box center [26, 103] width 6 height 7
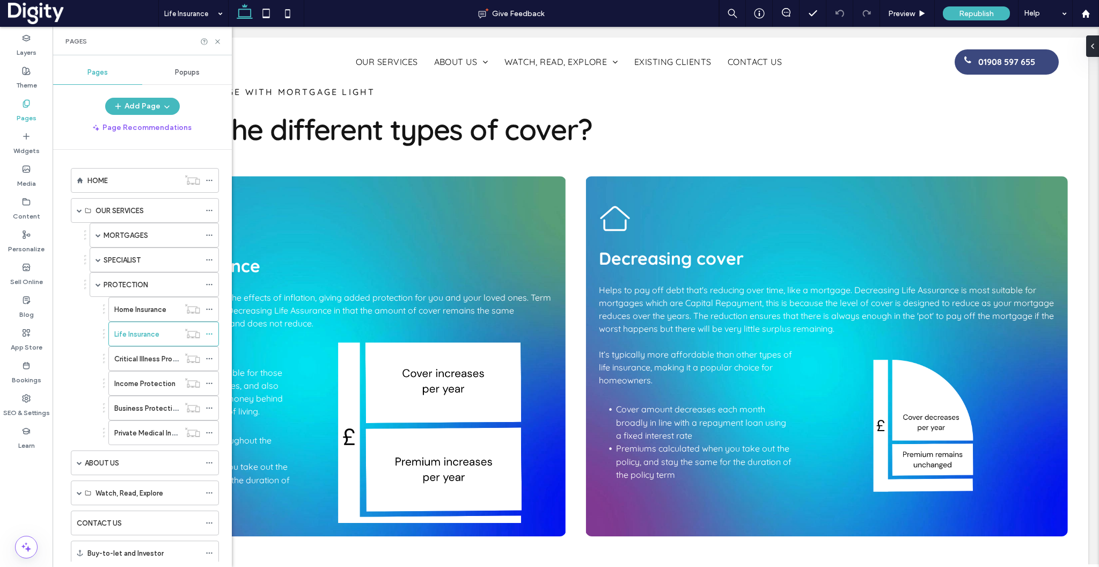
scroll to position [0, 699]
click at [219, 39] on icon at bounding box center [218, 42] width 8 height 8
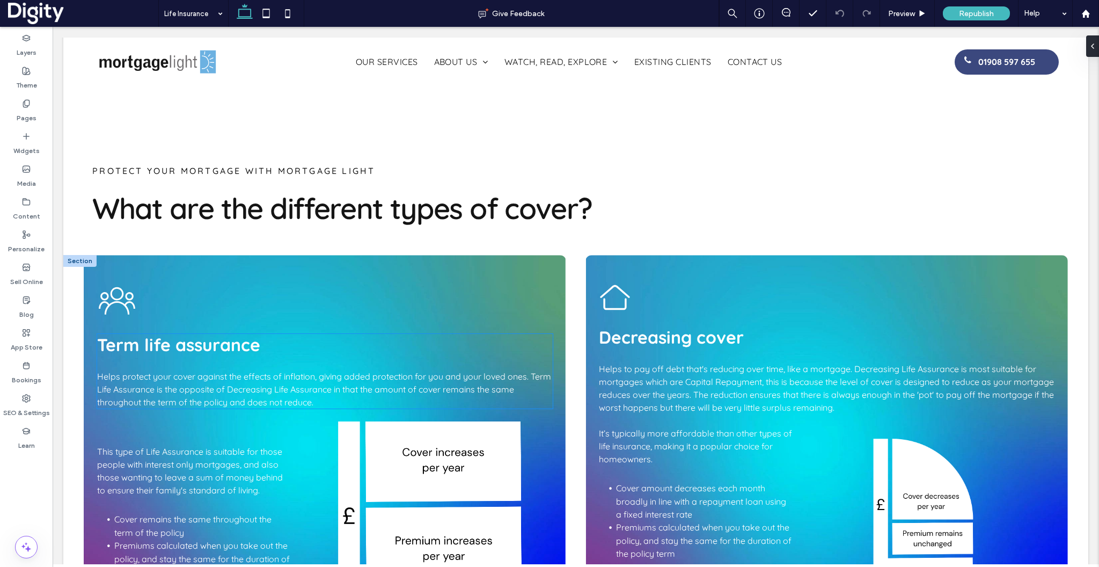
scroll to position [748, 0]
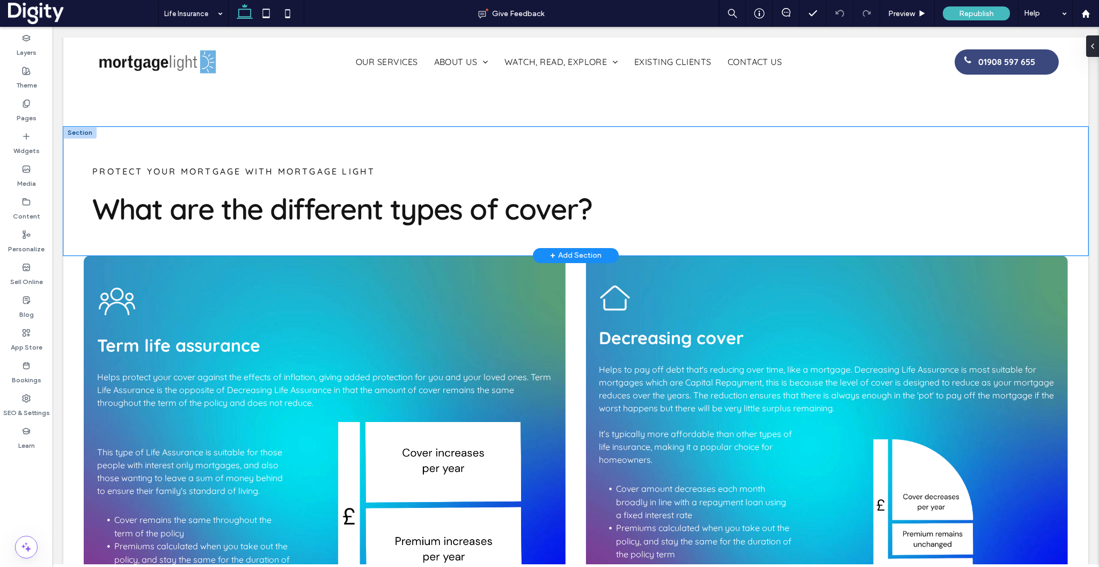
click at [72, 189] on div "PROTECT YOUR MORTGAGE WITH MORTGAGE LIGHT What are the different types of cover?" at bounding box center [575, 191] width 1025 height 129
click at [216, 81] on icon "button" at bounding box center [220, 80] width 9 height 9
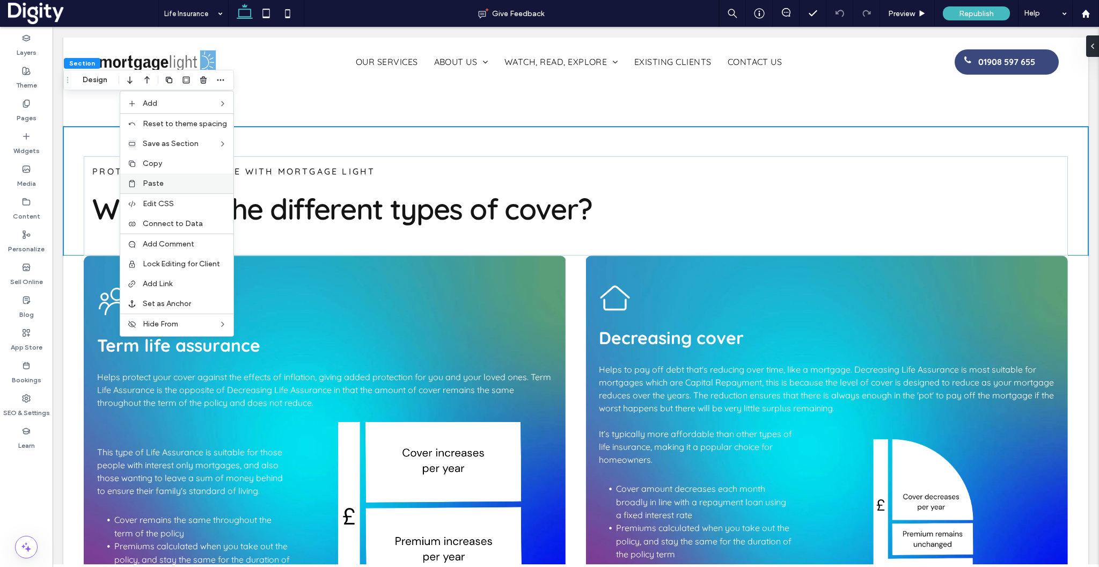
scroll to position [0, 874]
click at [252, 159] on div "Multiple Sections" at bounding box center [279, 165] width 88 height 20
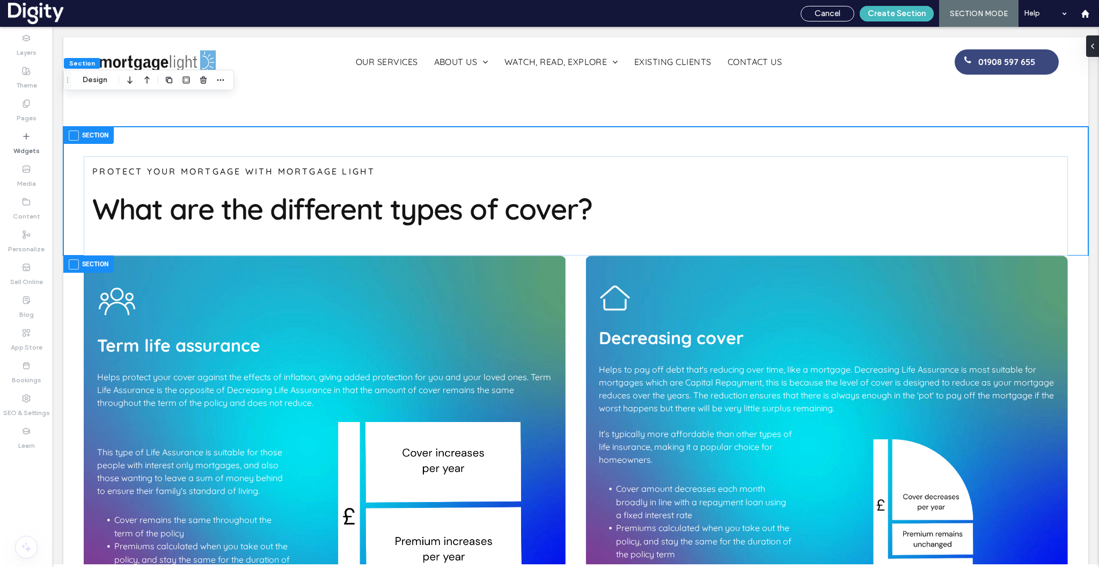
click at [77, 259] on span at bounding box center [74, 264] width 10 height 10
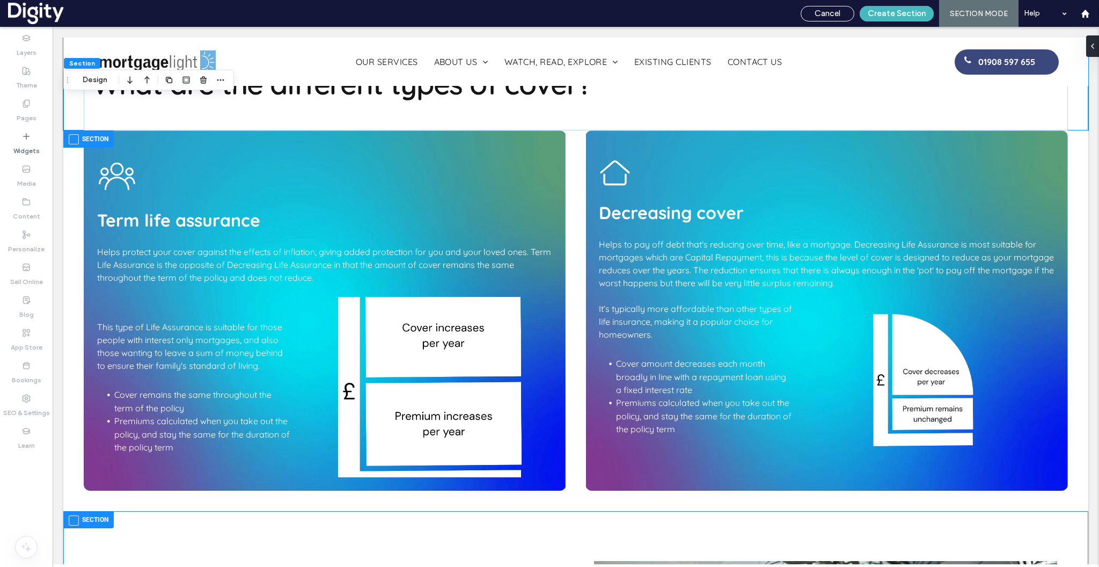
scroll to position [985, 0]
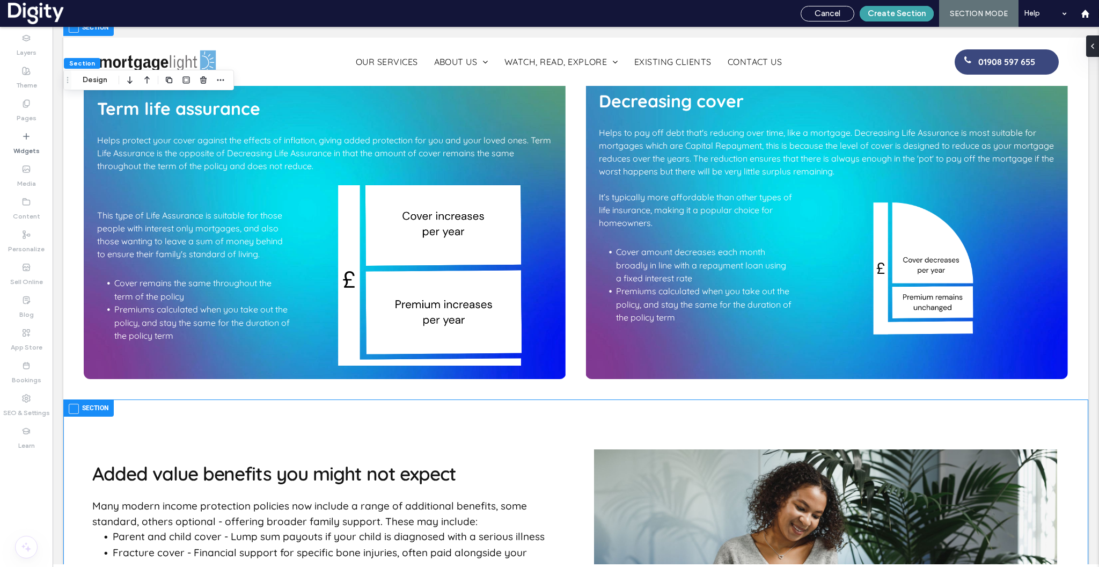
click at [905, 13] on button "Create Section" at bounding box center [897, 14] width 74 height 16
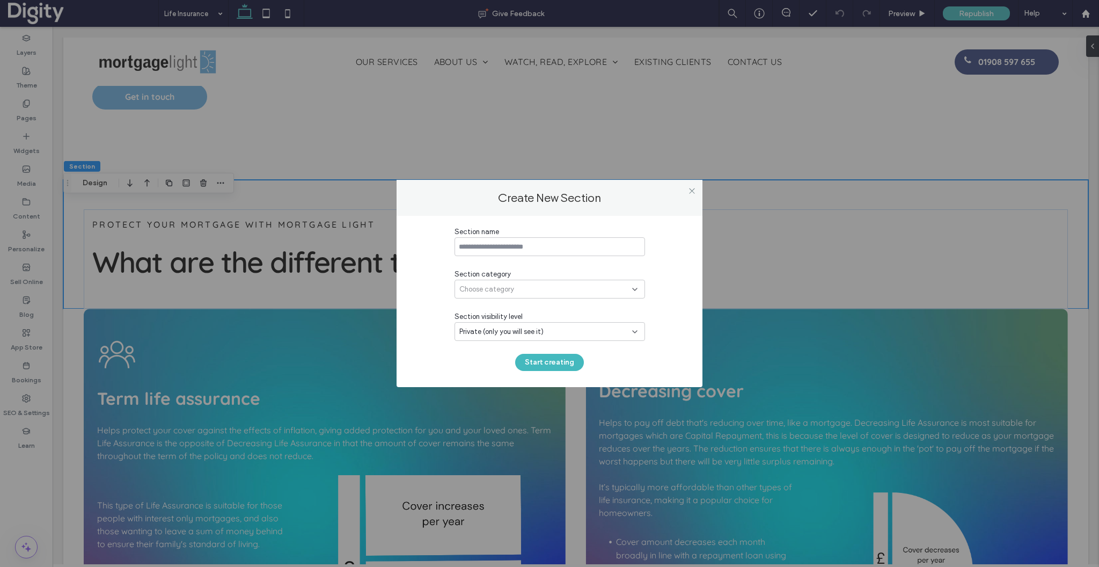
scroll to position [606, 0]
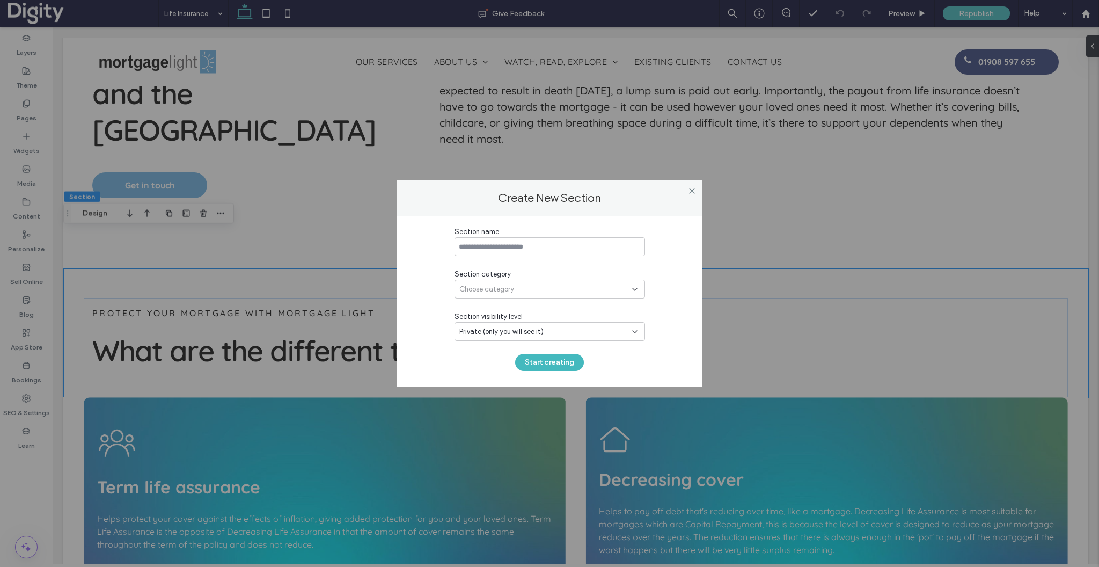
click at [511, 289] on span "Choose category" at bounding box center [486, 289] width 55 height 11
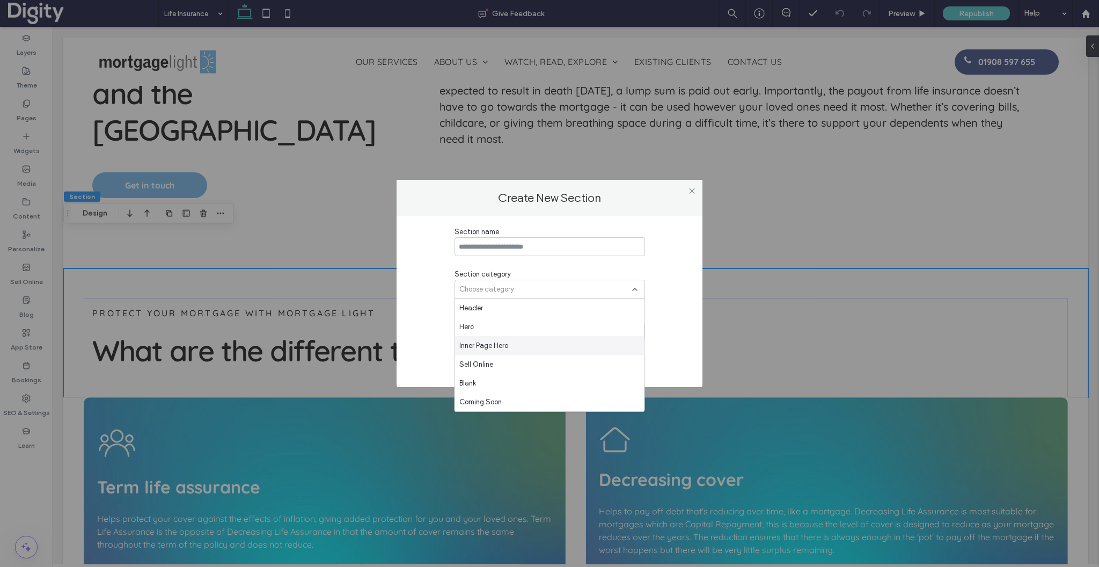
scroll to position [0, 1049]
click at [486, 343] on span "Inner Page Hero" at bounding box center [483, 345] width 49 height 11
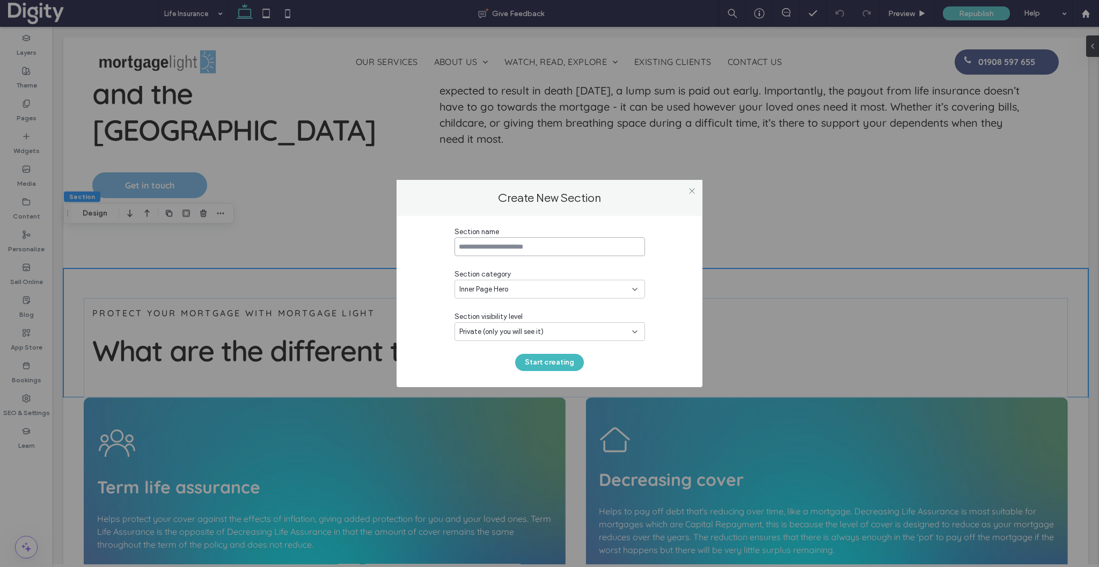
click at [500, 251] on input at bounding box center [550, 246] width 191 height 19
type input "**********"
click at [542, 363] on button "Start creating" at bounding box center [549, 362] width 69 height 17
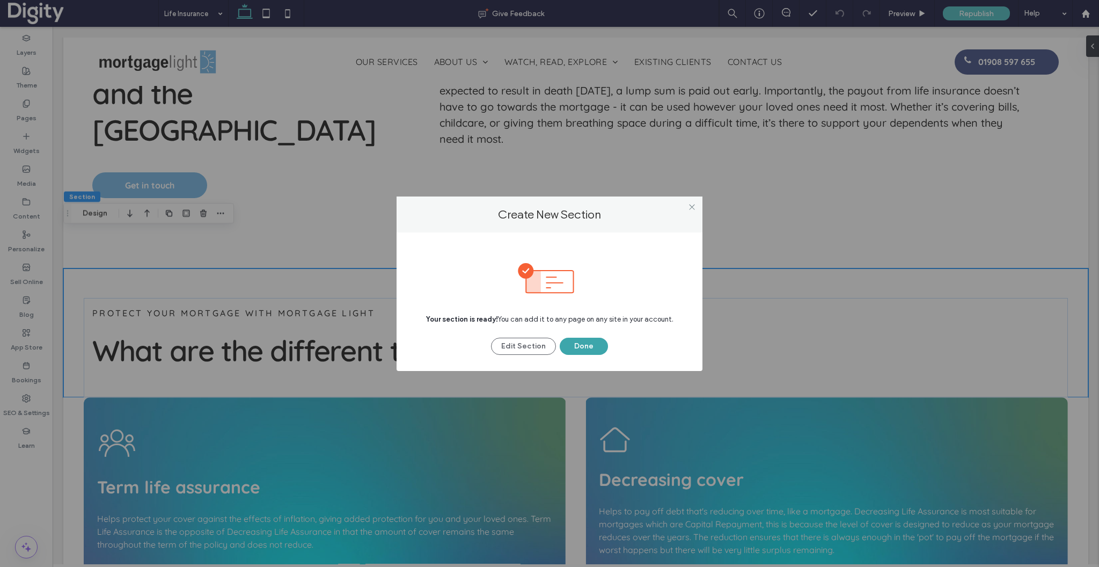
click at [573, 348] on button "Done" at bounding box center [584, 346] width 48 height 17
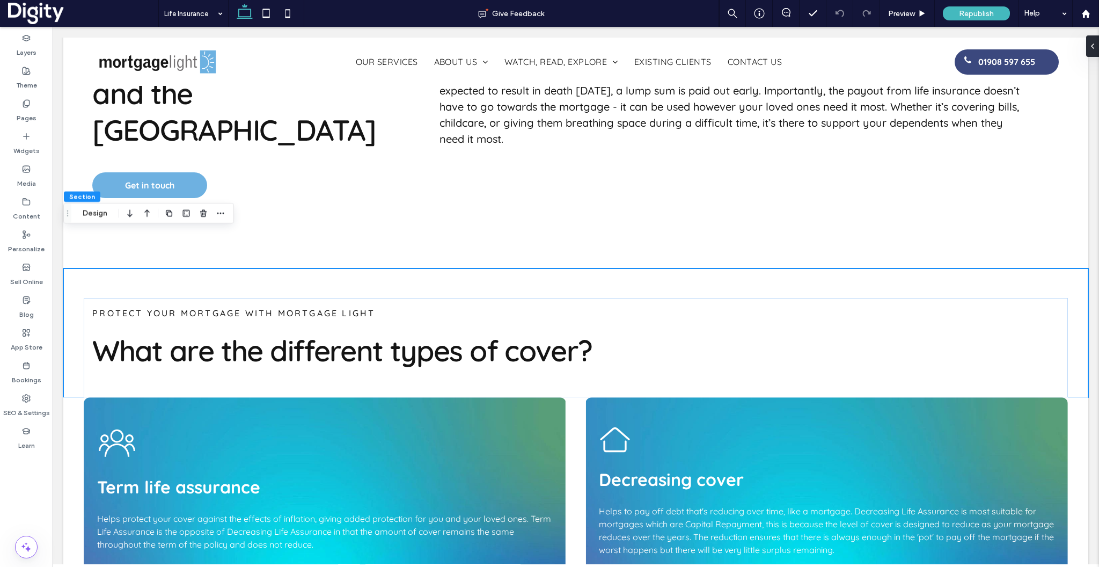
scroll to position [0, 1574]
click at [26, 111] on label "Pages" at bounding box center [27, 115] width 20 height 15
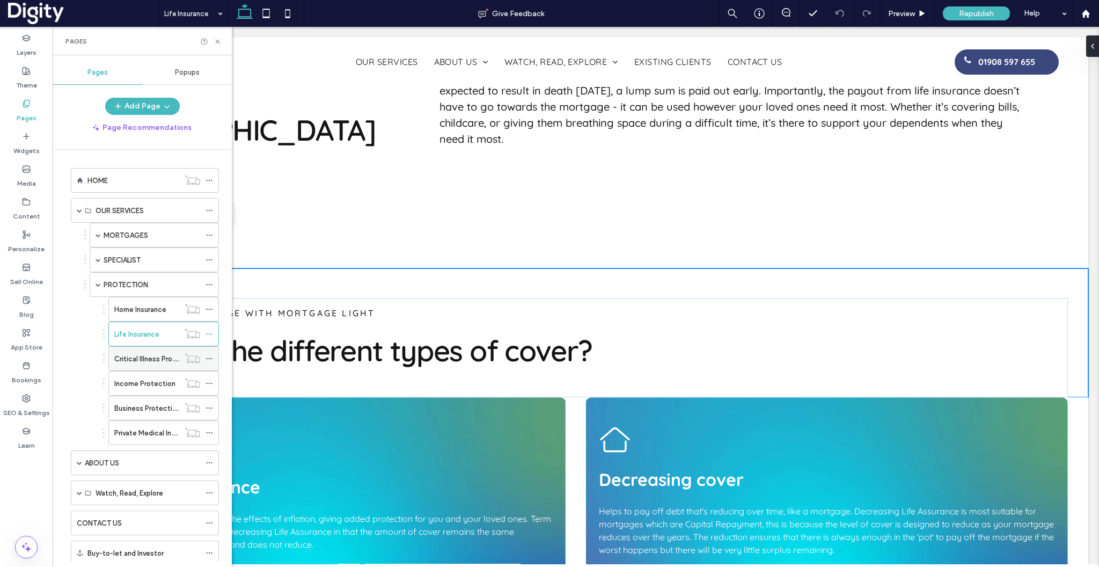
click at [156, 355] on label "Critical Illness Protection" at bounding box center [155, 358] width 83 height 19
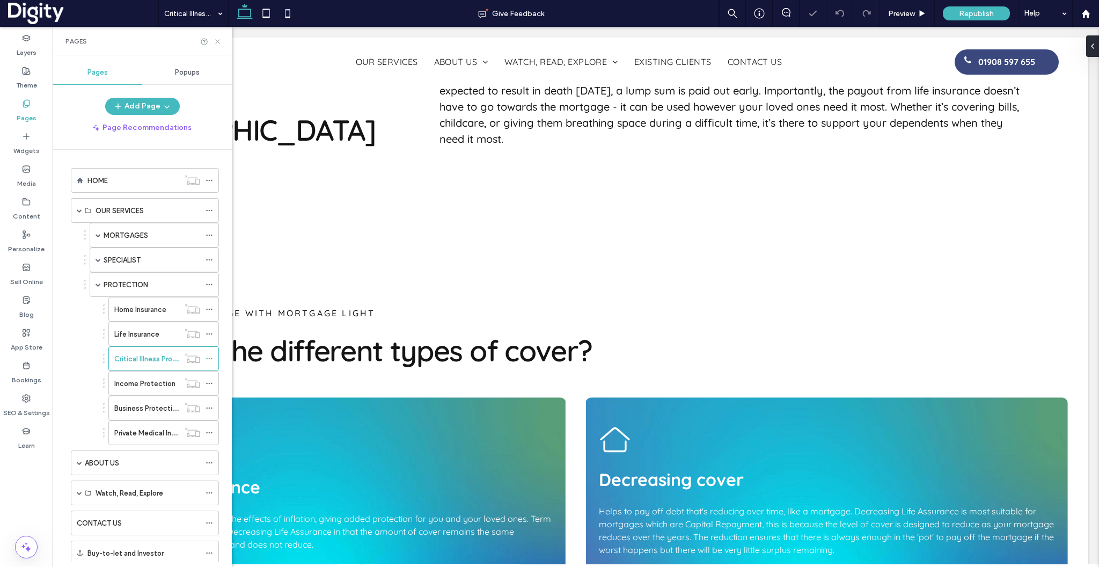
click at [216, 43] on icon at bounding box center [218, 42] width 8 height 8
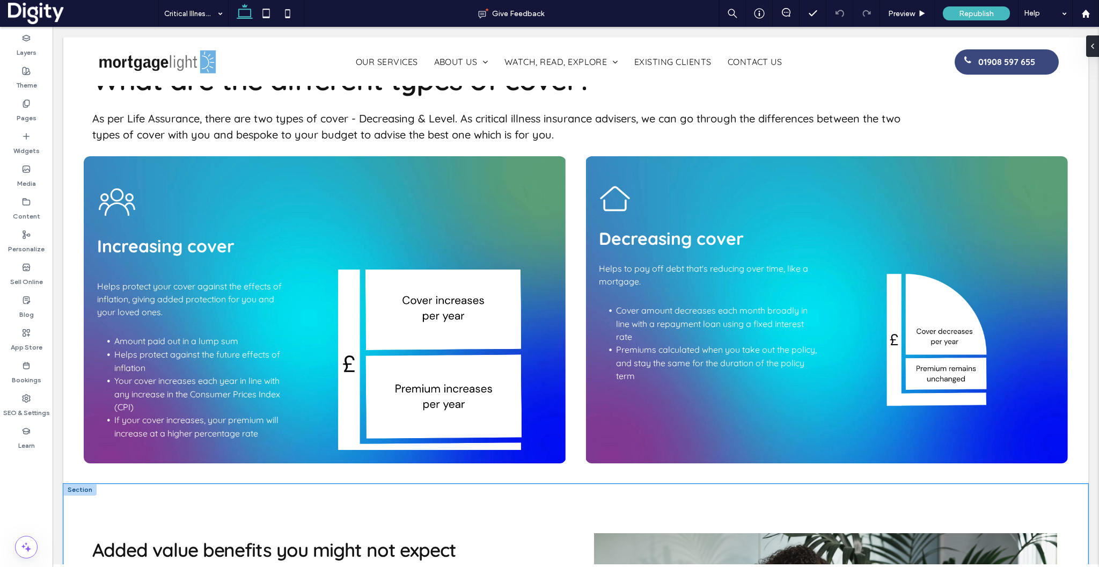
scroll to position [0, 171]
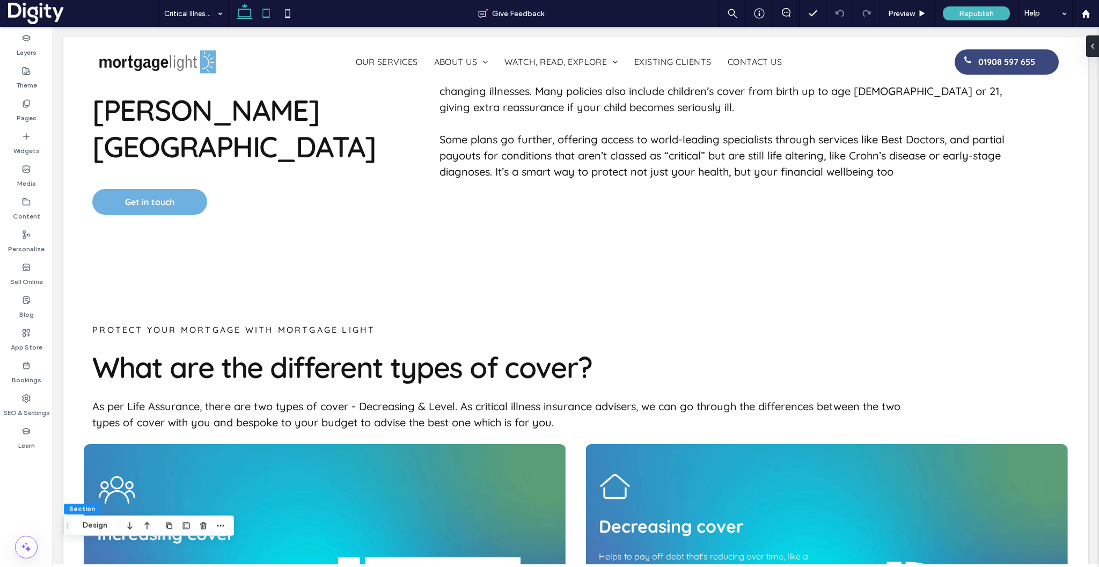
scroll to position [0, 1195]
click at [27, 111] on label "Pages" at bounding box center [27, 115] width 20 height 15
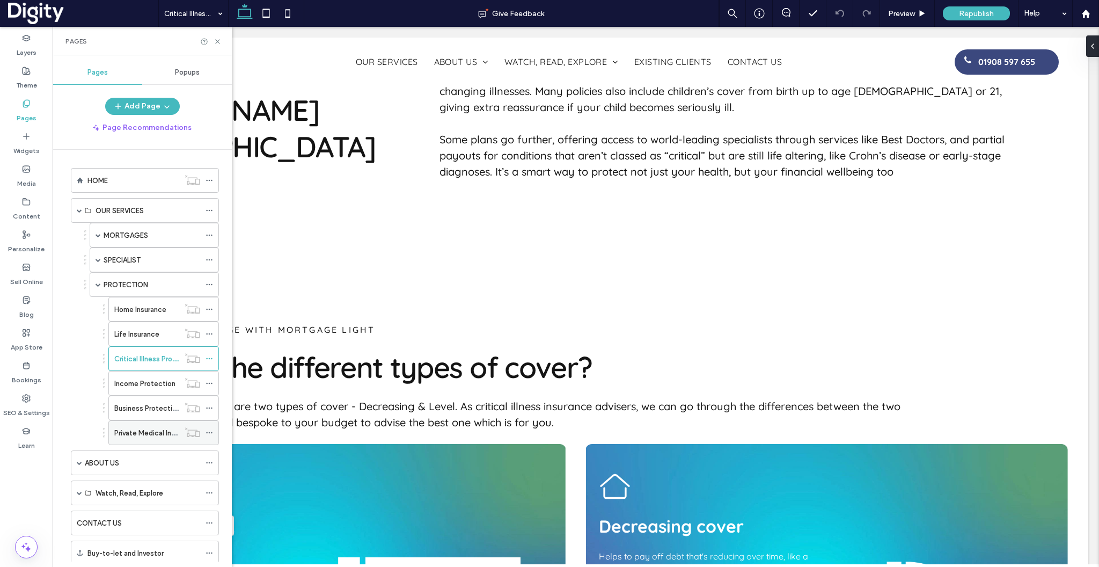
scroll to position [91, 0]
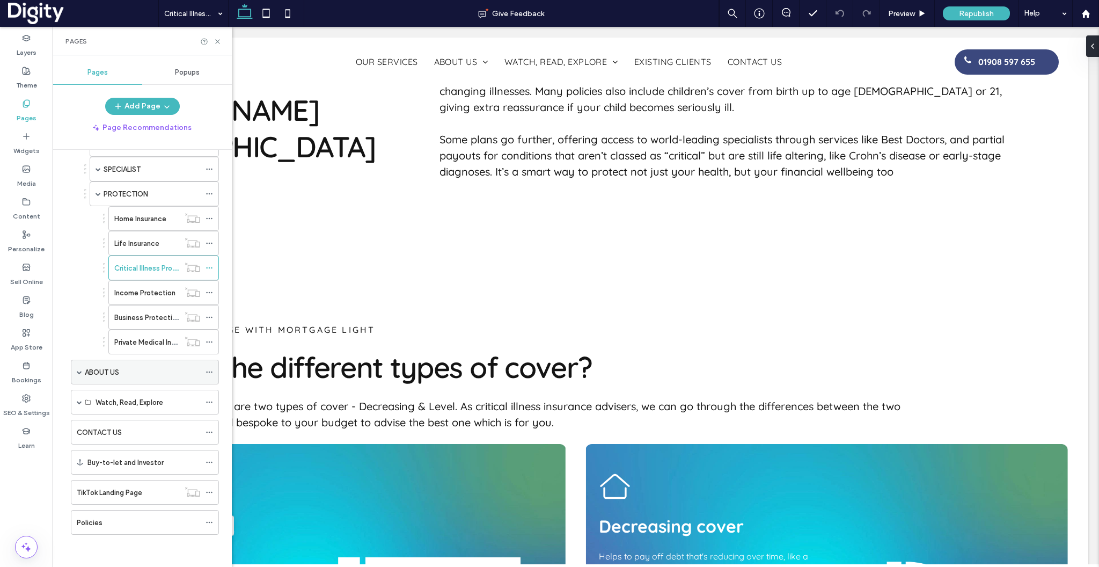
click at [76, 370] on div "ABOUT US" at bounding box center [145, 372] width 148 height 25
click at [78, 370] on span at bounding box center [79, 371] width 5 height 5
click at [113, 398] on label "Meet the Team" at bounding box center [131, 396] width 50 height 19
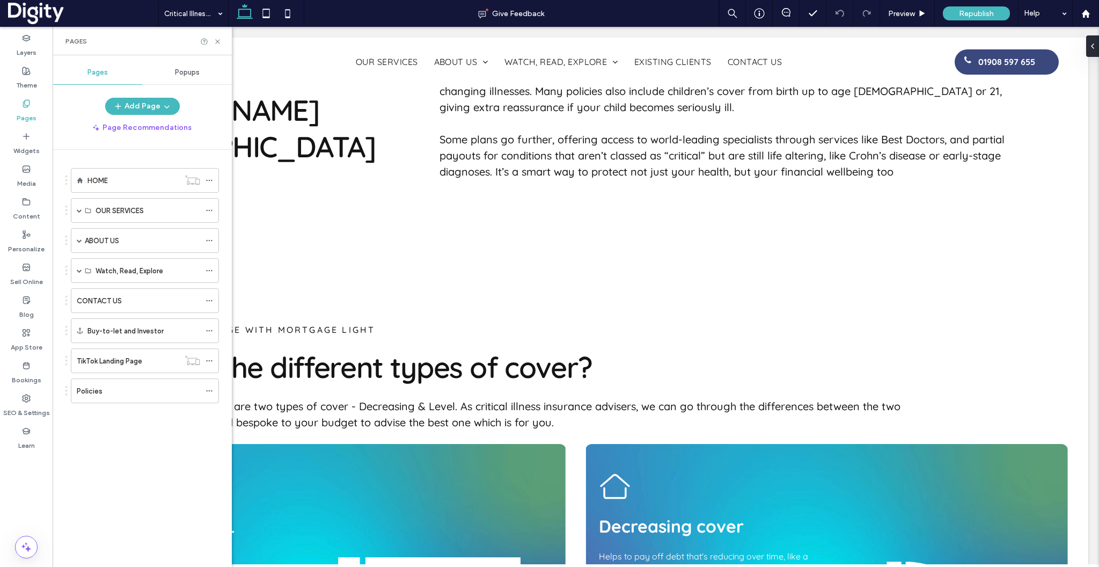
scroll to position [0, 0]
click at [216, 43] on icon at bounding box center [218, 42] width 8 height 8
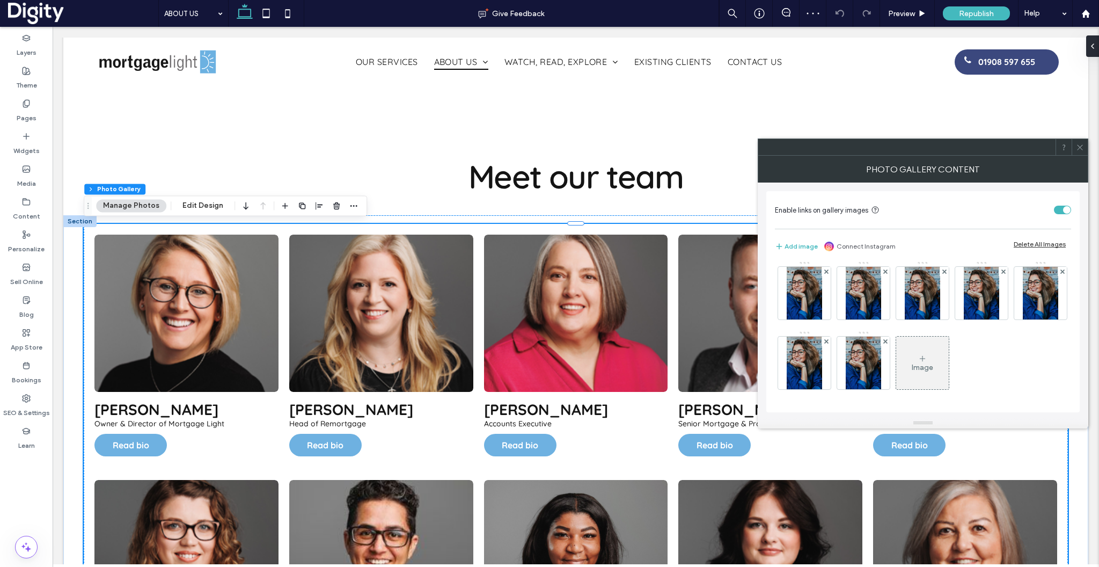
scroll to position [212, 0]
click at [896, 347] on div "Image" at bounding box center [922, 363] width 53 height 50
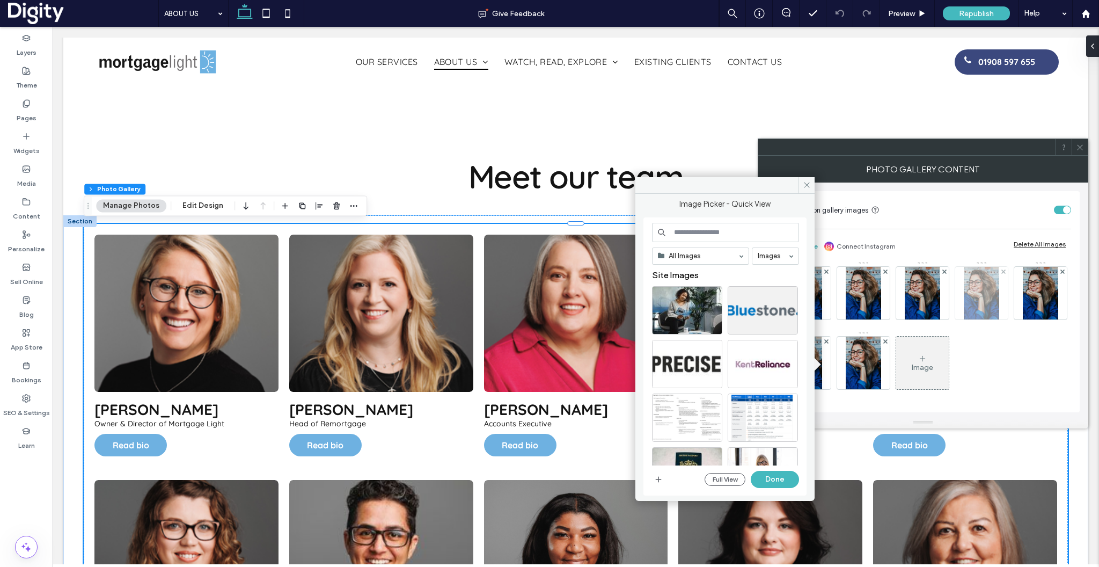
click at [964, 305] on img at bounding box center [981, 293] width 35 height 53
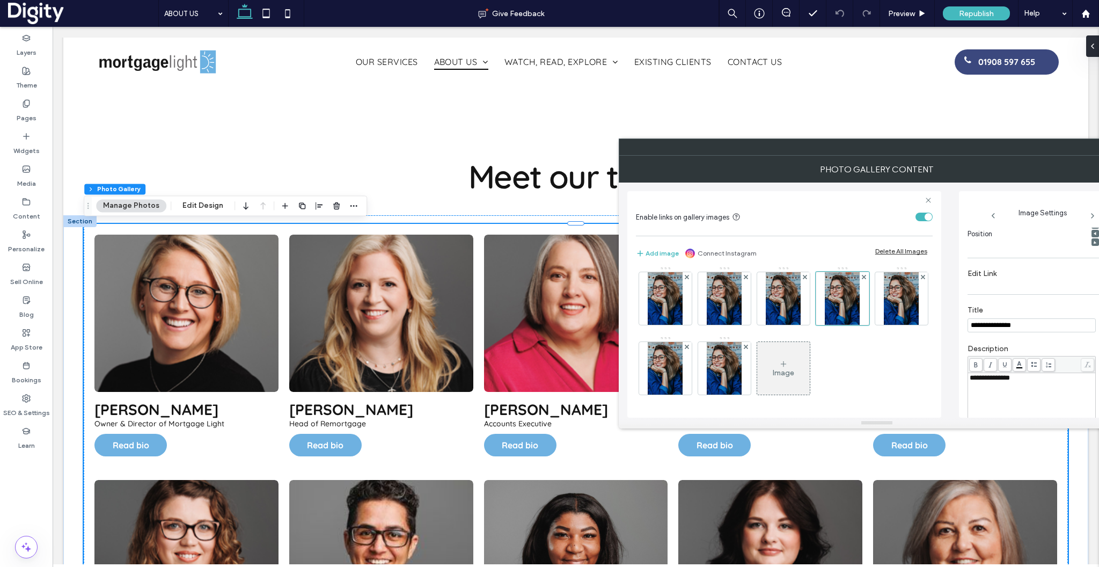
scroll to position [0, 0]
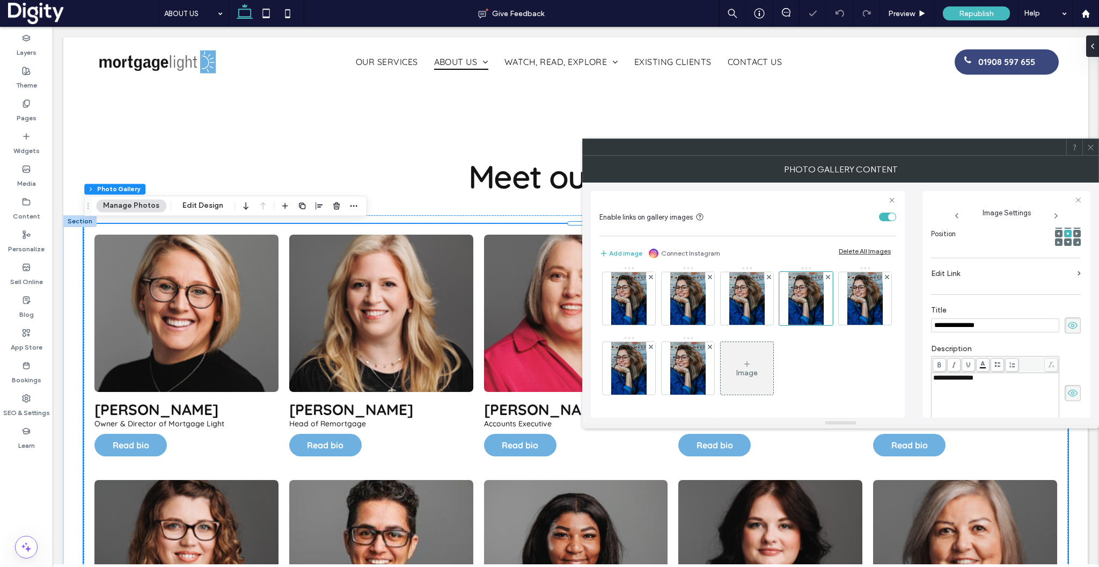
click at [721, 364] on div "Image" at bounding box center [747, 368] width 53 height 50
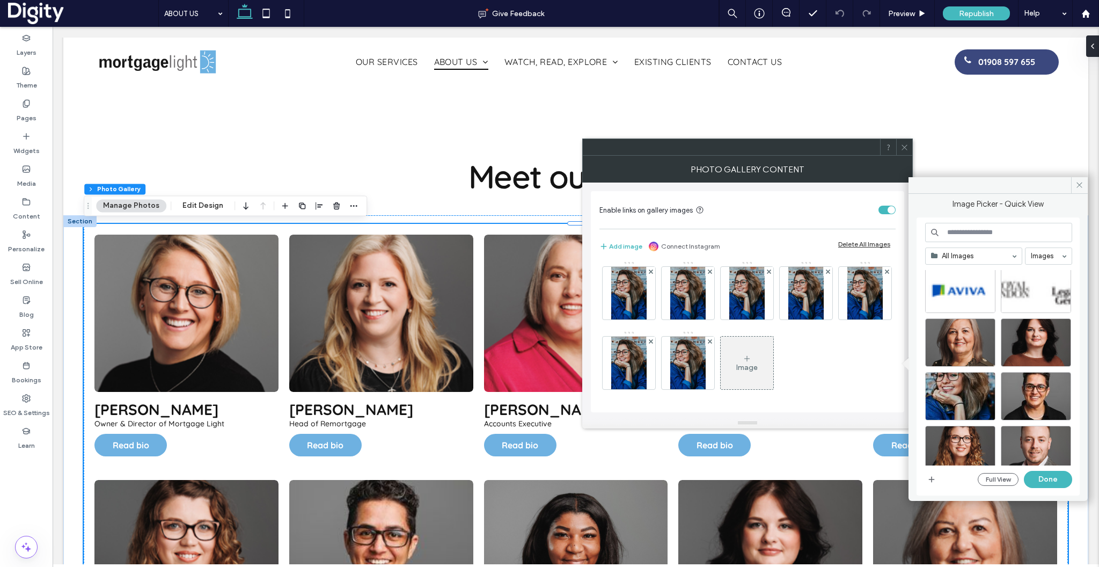
scroll to position [7750, 0]
click at [967, 396] on div "Select" at bounding box center [960, 395] width 70 height 48
click at [1057, 477] on button "Done" at bounding box center [1048, 479] width 48 height 17
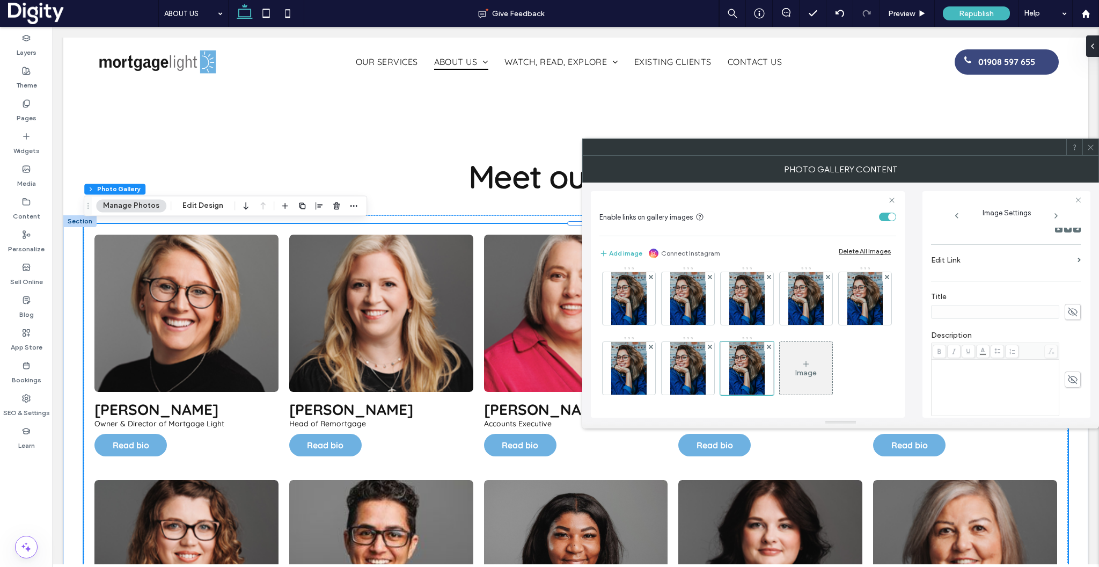
scroll to position [186, 0]
click at [1070, 310] on icon at bounding box center [1072, 307] width 11 height 12
paste input "*********"
type input "*********"
click at [967, 368] on div "Rich Text Editor" at bounding box center [995, 382] width 125 height 54
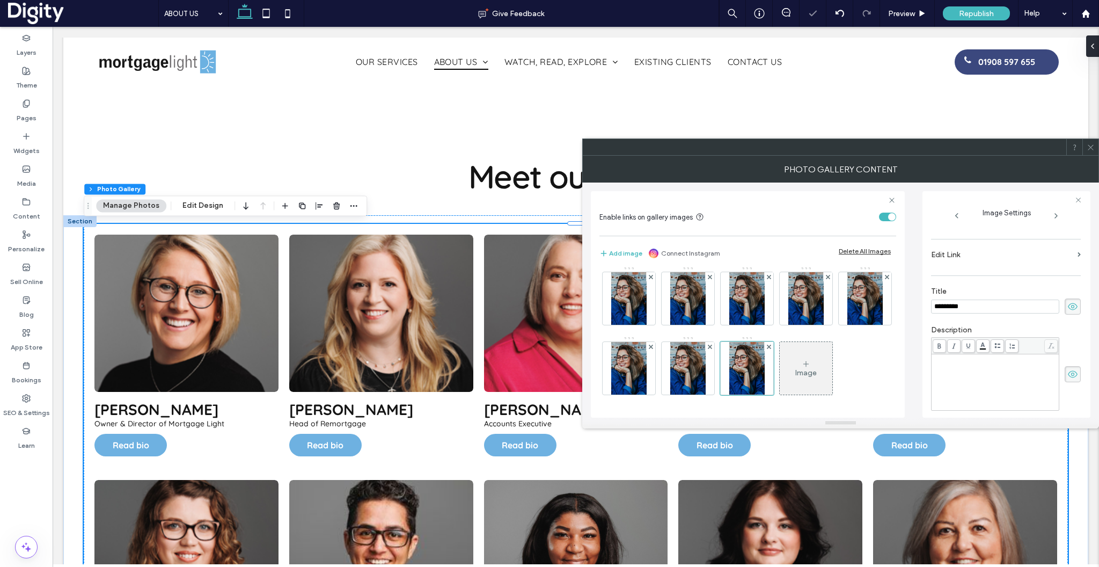
click at [962, 380] on div "Rich Text Editor" at bounding box center [995, 382] width 125 height 54
click at [1062, 341] on div "**********" at bounding box center [1006, 374] width 150 height 74
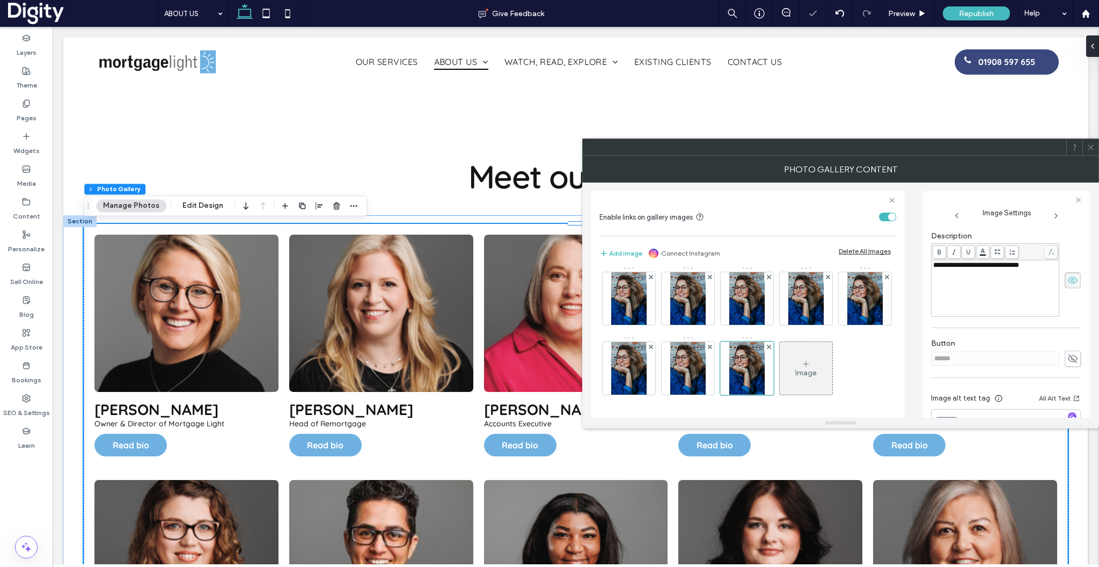
scroll to position [288, 0]
click at [1067, 364] on div "Button ******" at bounding box center [1006, 345] width 150 height 39
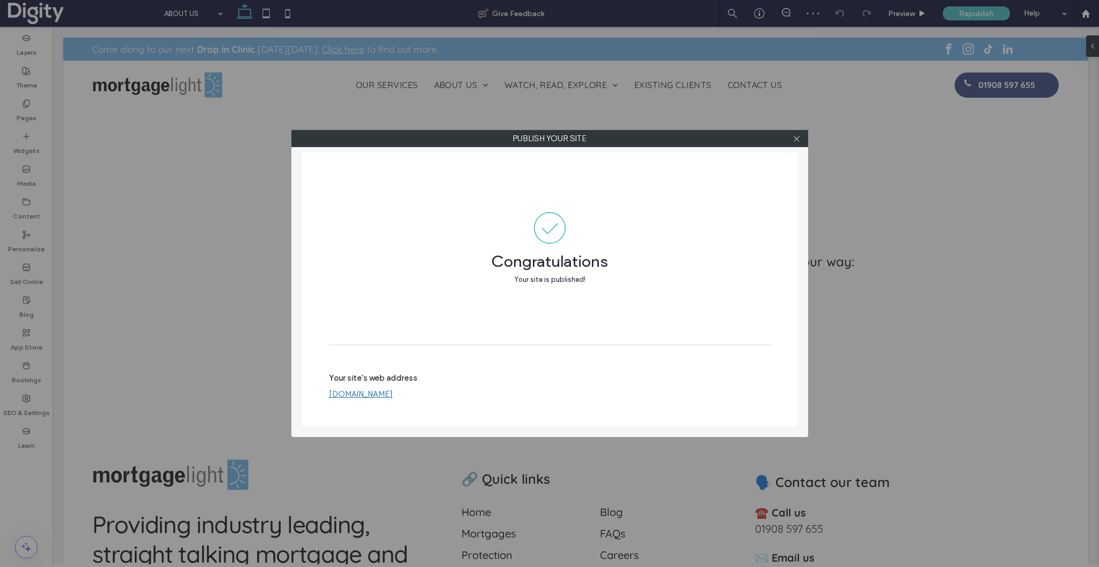
click at [375, 399] on div "Your site's web address mortgagelight.digity.co.uk" at bounding box center [550, 386] width 442 height 34
click at [384, 386] on label "Your site's web address" at bounding box center [373, 381] width 89 height 16
click at [384, 396] on link "mortgagelight.digity.co.uk" at bounding box center [361, 394] width 64 height 10
click at [798, 138] on icon at bounding box center [797, 139] width 8 height 8
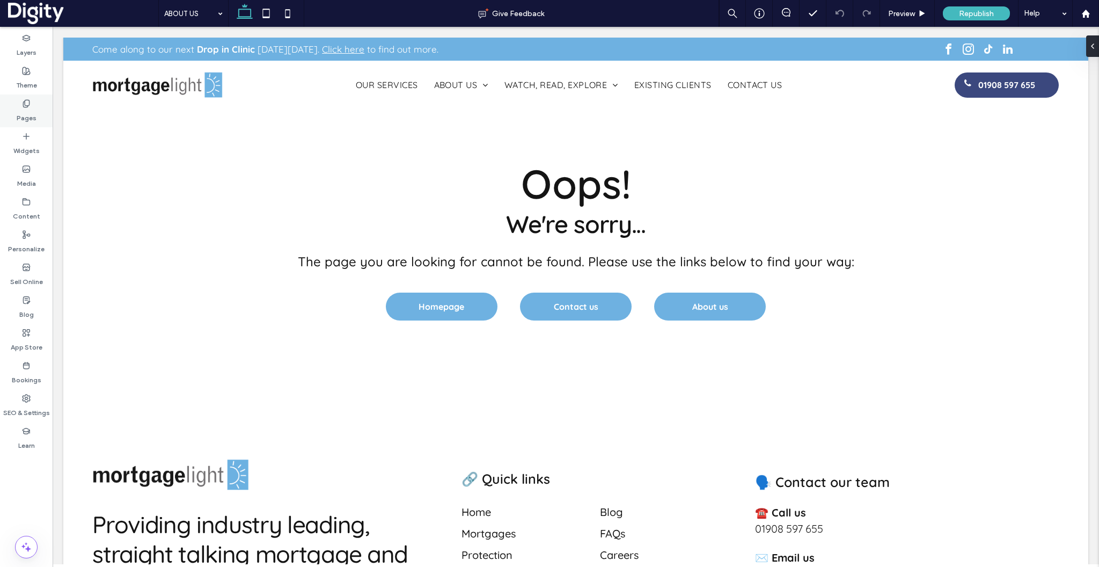
click at [26, 106] on icon at bounding box center [26, 103] width 9 height 9
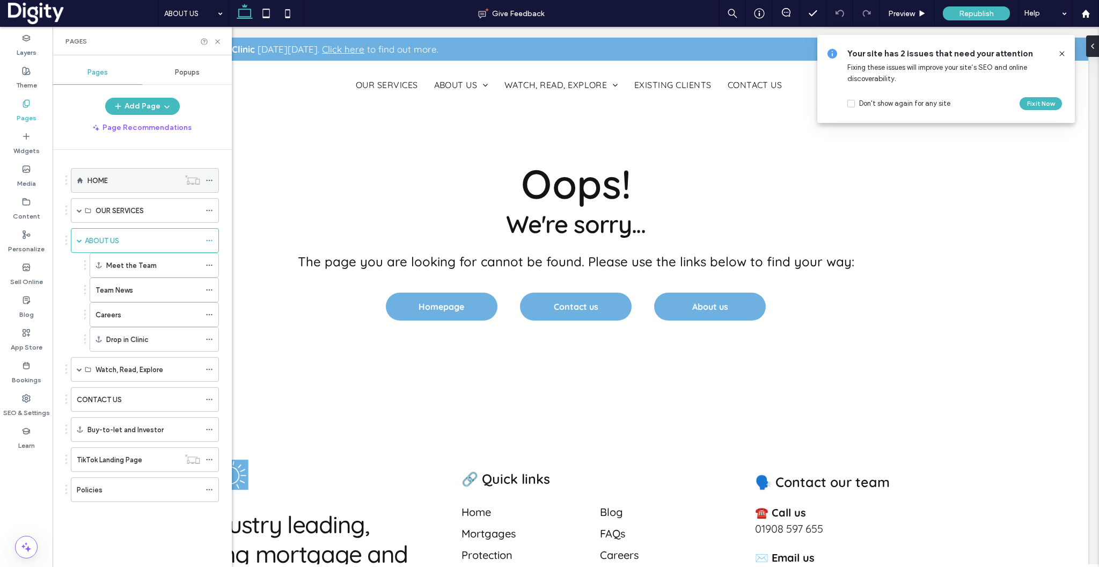
click at [108, 185] on label "HOME" at bounding box center [97, 180] width 20 height 19
click at [221, 42] on icon at bounding box center [218, 42] width 8 height 8
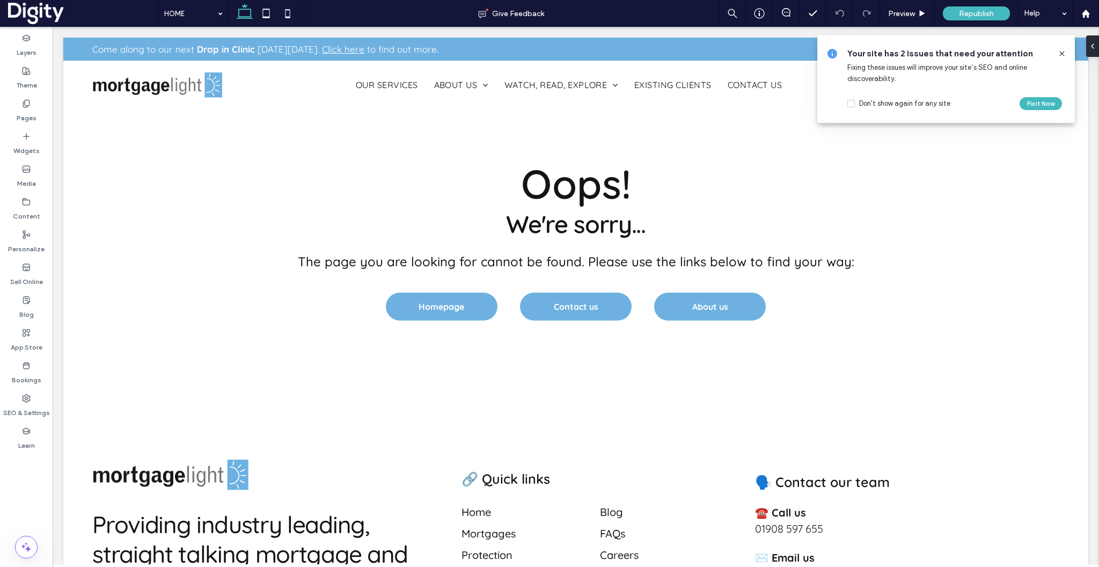
click at [1060, 49] on span at bounding box center [1062, 54] width 9 height 12
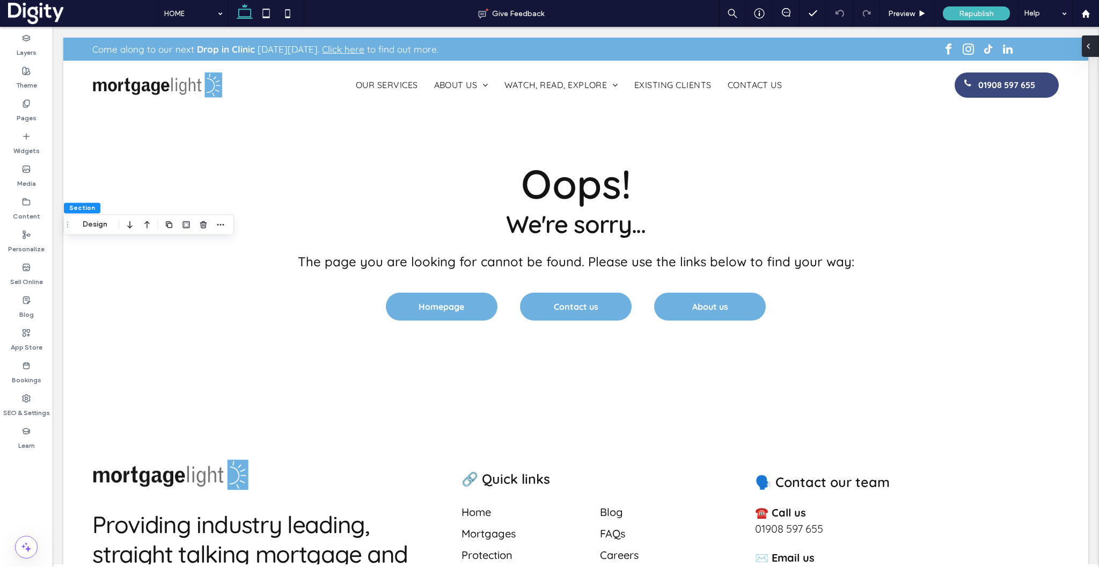
click at [1092, 48] on icon at bounding box center [1088, 46] width 9 height 9
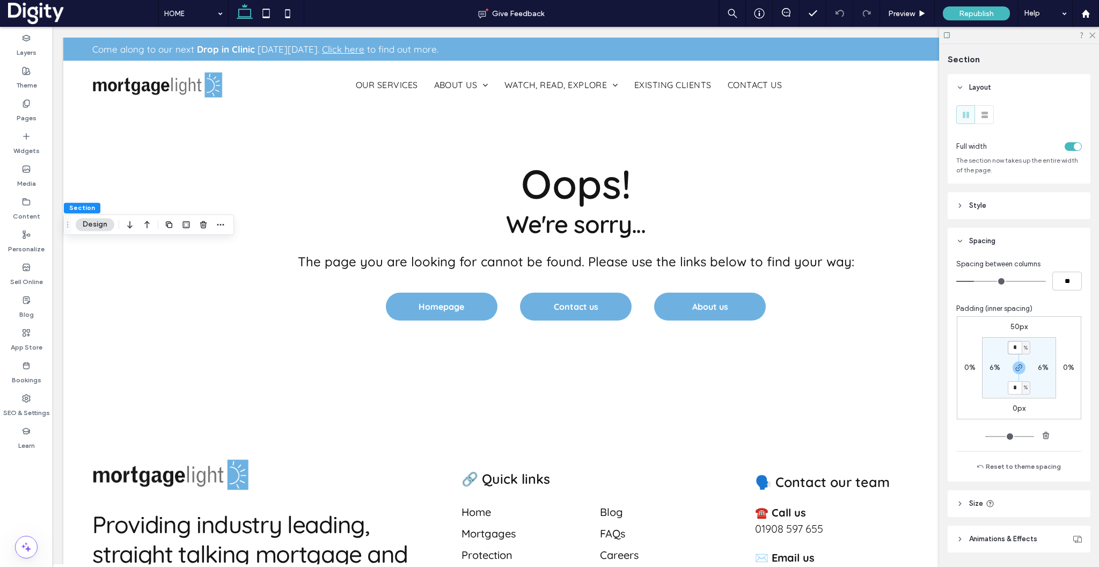
click at [1015, 347] on input "*" at bounding box center [1015, 347] width 14 height 13
type input "*"
click at [1092, 34] on use at bounding box center [1092, 36] width 6 height 6
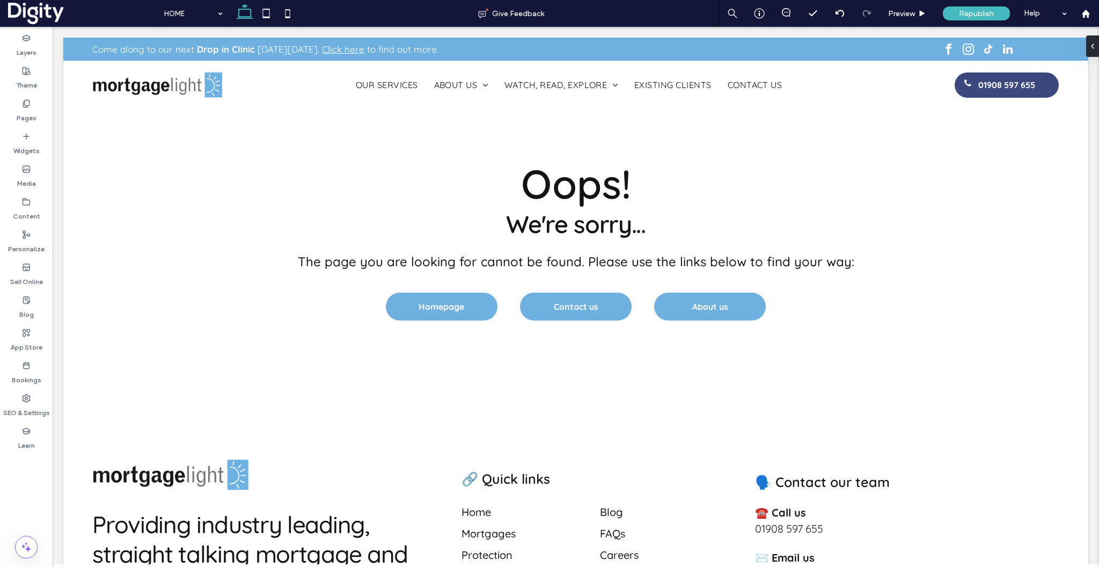
type input "***"
click at [31, 97] on div "Pages" at bounding box center [26, 110] width 53 height 33
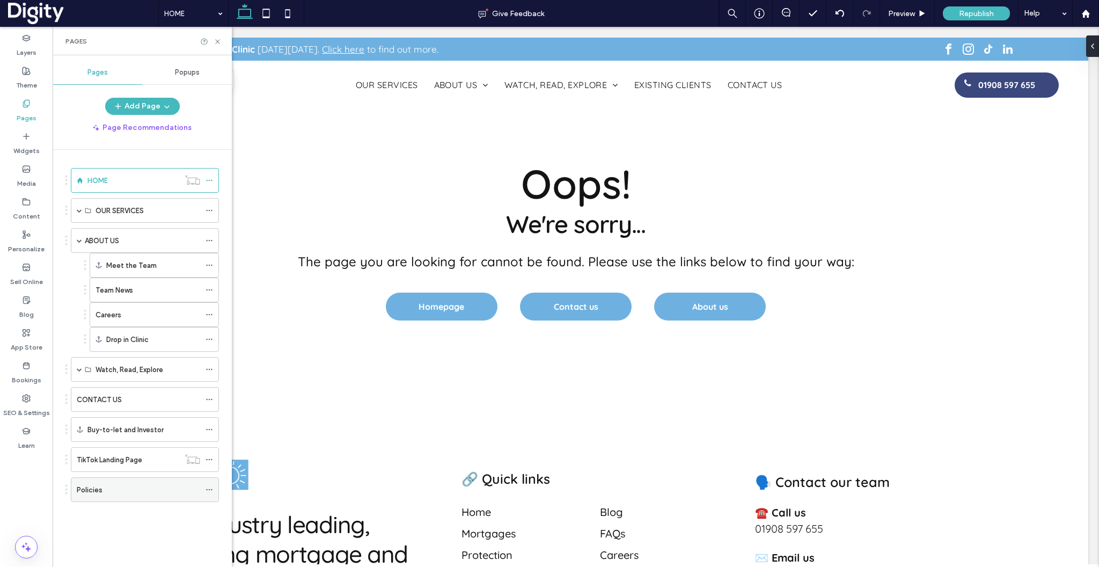
click at [89, 486] on label "Policies" at bounding box center [90, 489] width 26 height 19
click at [218, 39] on icon at bounding box center [218, 42] width 8 height 8
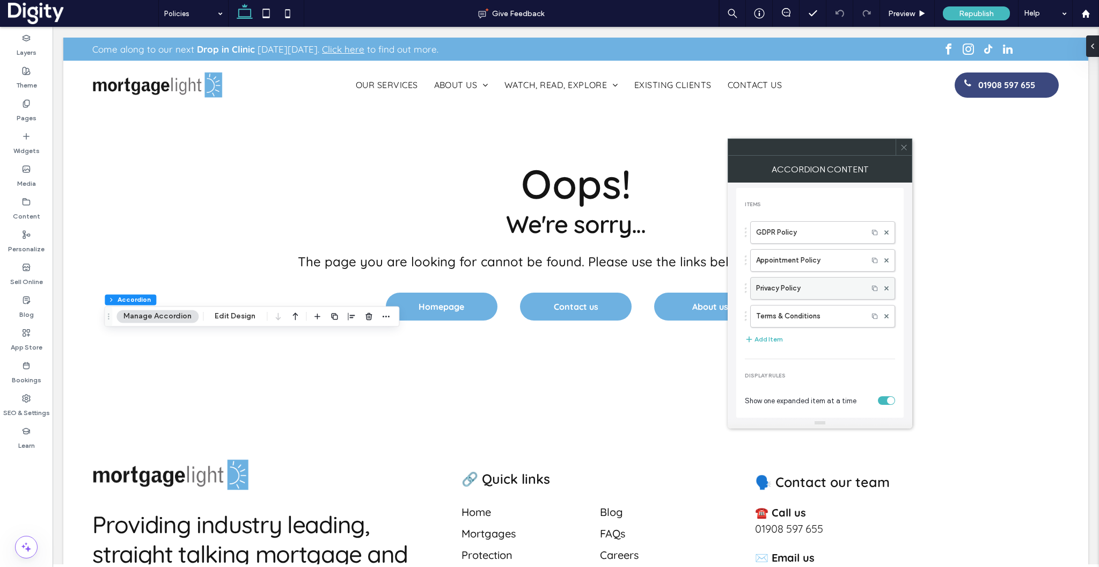
click at [816, 291] on label "Privacy Policy" at bounding box center [809, 287] width 106 height 21
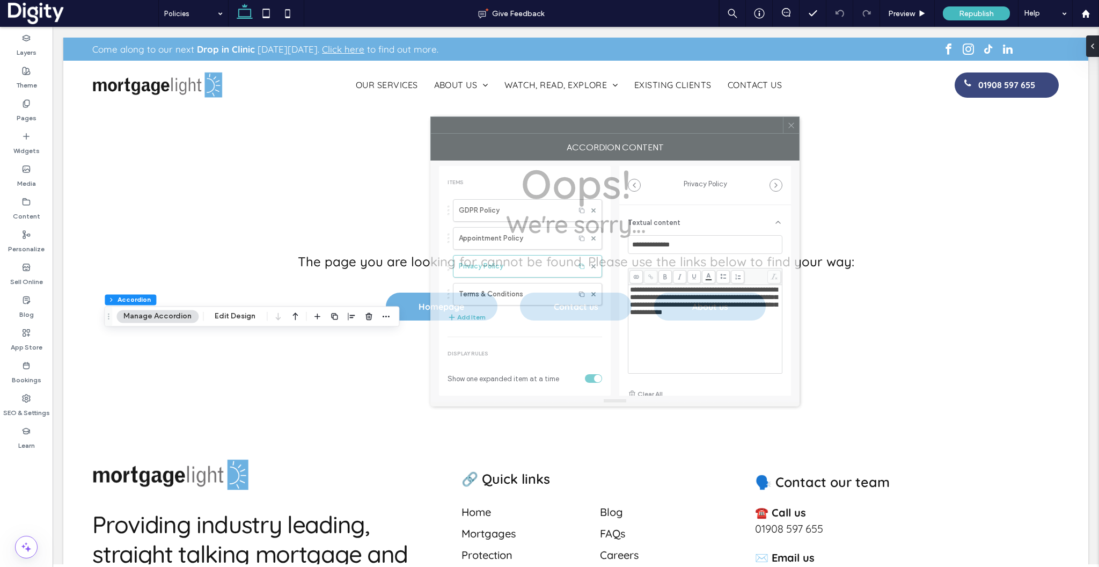
drag, startPoint x: 877, startPoint y: 152, endPoint x: 581, endPoint y: 130, distance: 297.6
click at [581, 130] on div at bounding box center [607, 125] width 352 height 16
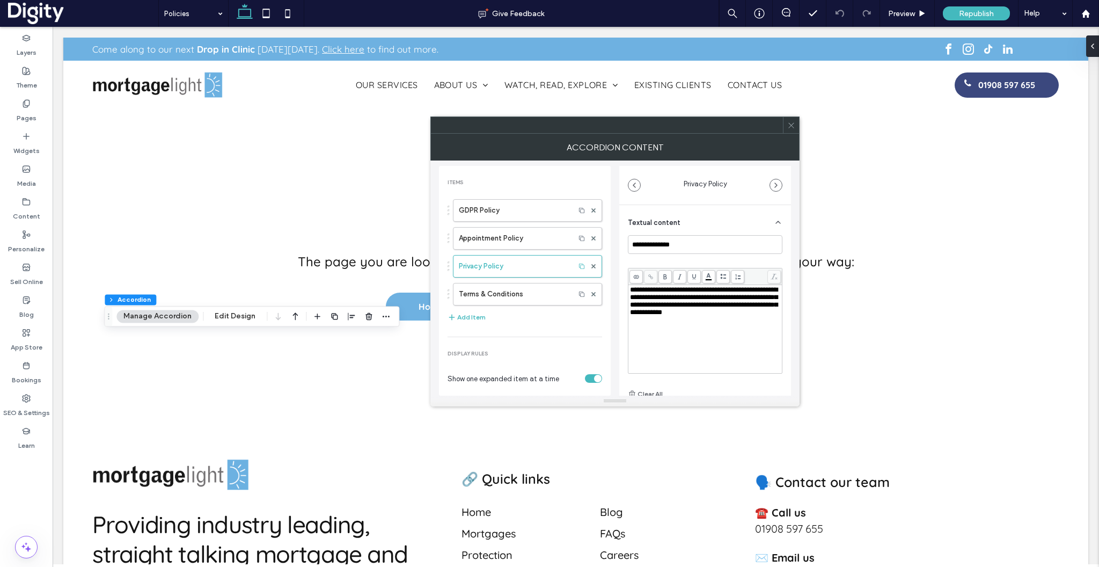
click at [729, 333] on div "**********" at bounding box center [705, 329] width 151 height 86
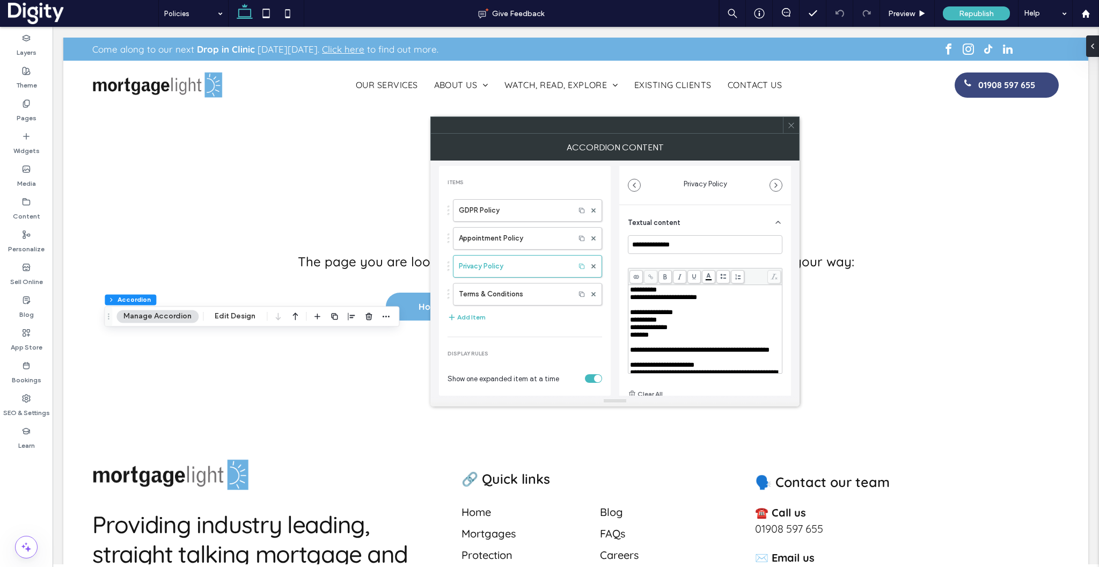
click at [650, 289] on span "**********" at bounding box center [643, 289] width 27 height 7
click at [643, 258] on div "**********" at bounding box center [705, 317] width 155 height 165
click at [677, 295] on span "**********" at bounding box center [663, 297] width 67 height 7
drag, startPoint x: 676, startPoint y: 292, endPoint x: 624, endPoint y: 291, distance: 52.1
click at [624, 291] on div "**********" at bounding box center [705, 338] width 172 height 266
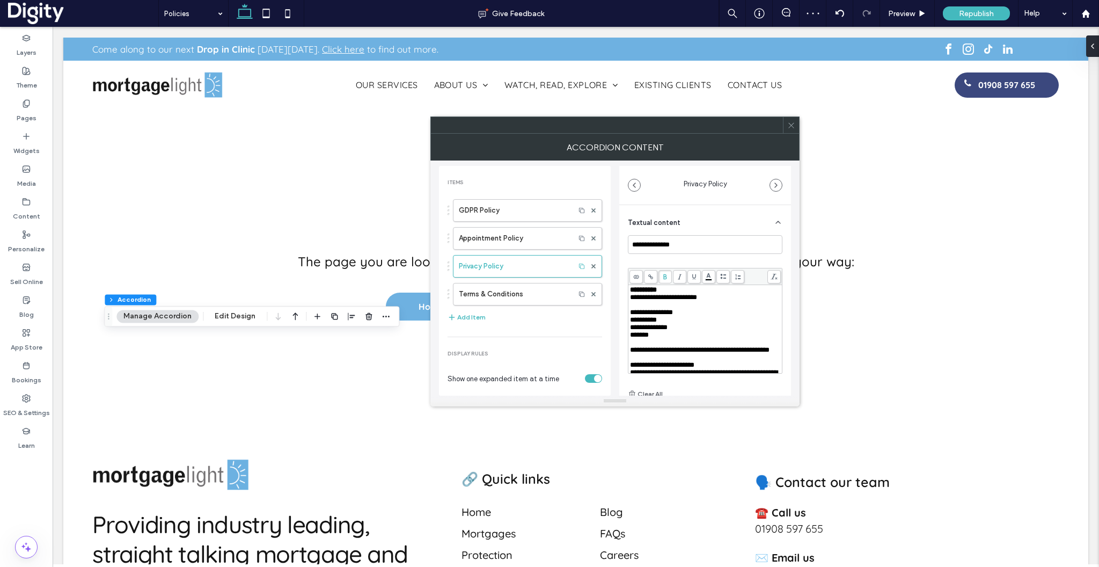
click at [628, 317] on div "**********" at bounding box center [704, 329] width 153 height 88
click at [631, 316] on span "**********" at bounding box center [651, 312] width 43 height 7
drag, startPoint x: 653, startPoint y: 298, endPoint x: 629, endPoint y: 298, distance: 23.6
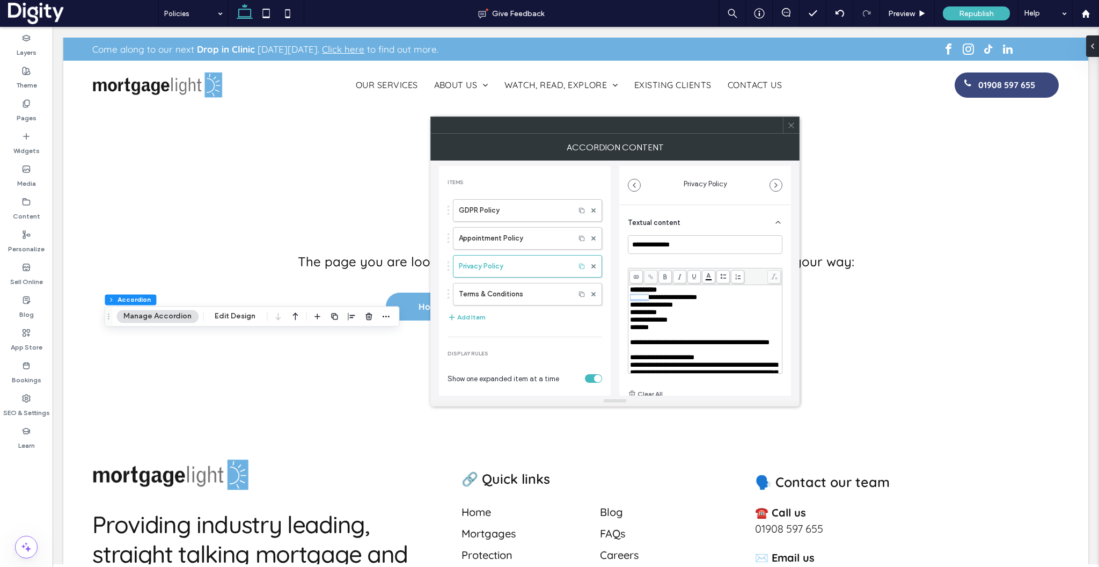
click at [630, 298] on div "**********" at bounding box center [705, 329] width 151 height 86
click at [671, 264] on div "**********" at bounding box center [705, 320] width 155 height 116
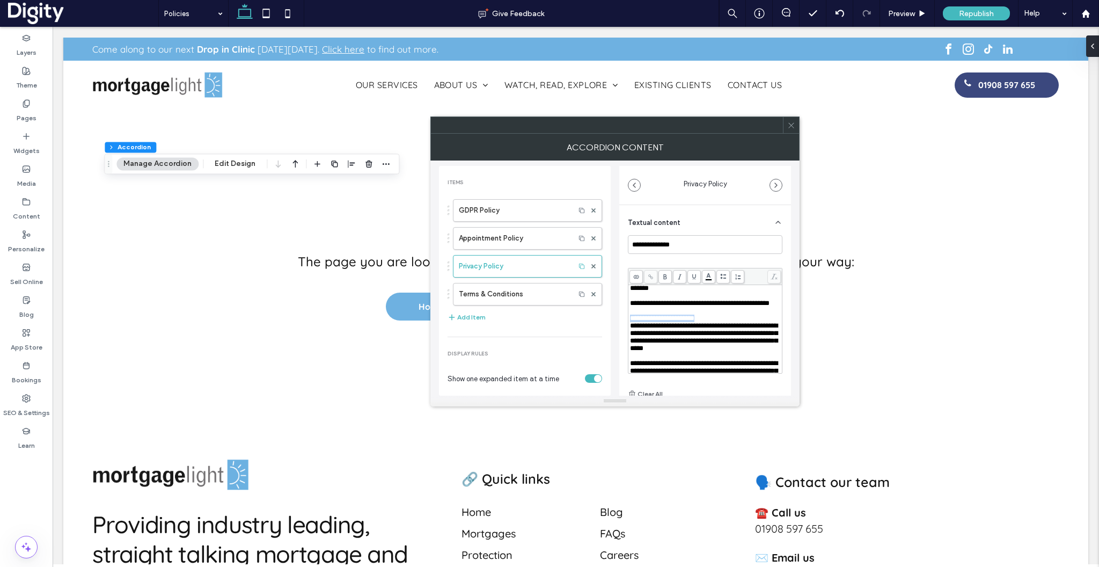
drag, startPoint x: 709, startPoint y: 335, endPoint x: 623, endPoint y: 335, distance: 85.9
click at [623, 335] on div "**********" at bounding box center [705, 338] width 172 height 266
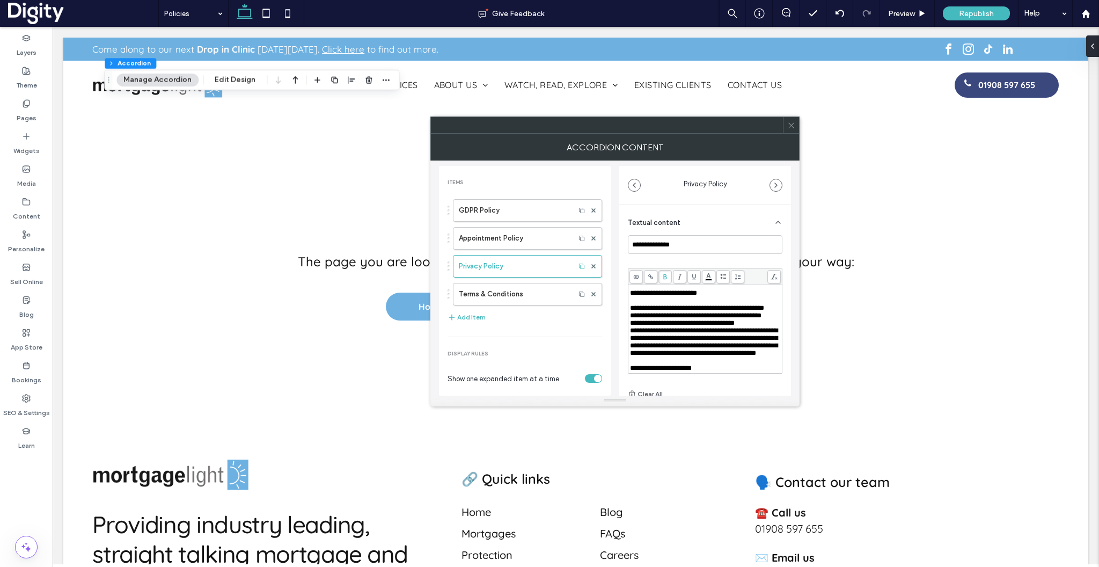
scroll to position [327, 0]
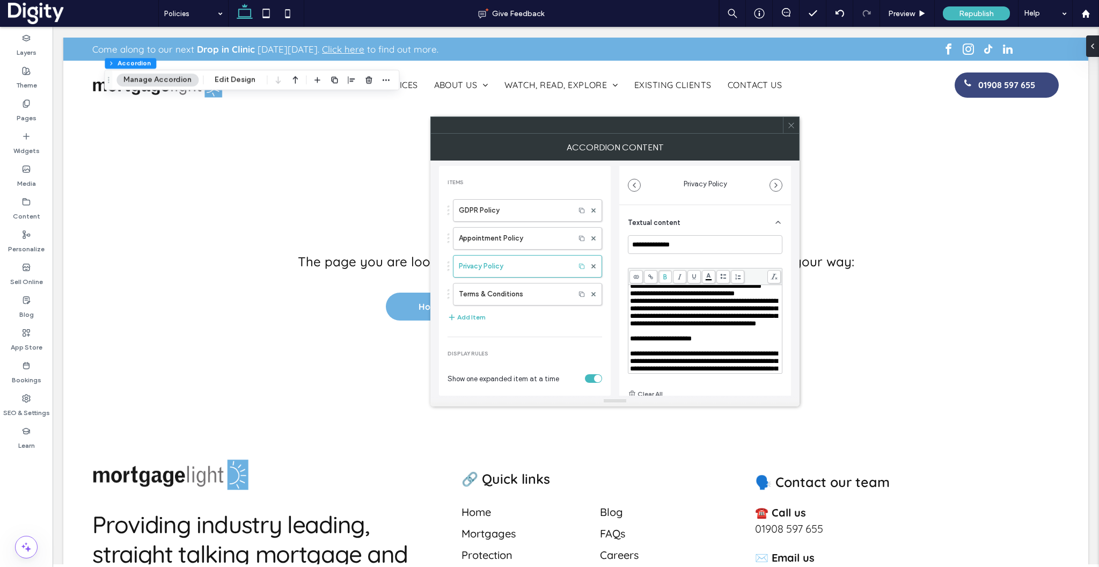
drag, startPoint x: 683, startPoint y: 342, endPoint x: 614, endPoint y: 333, distance: 69.8
click at [614, 333] on div "**********" at bounding box center [615, 277] width 352 height 235
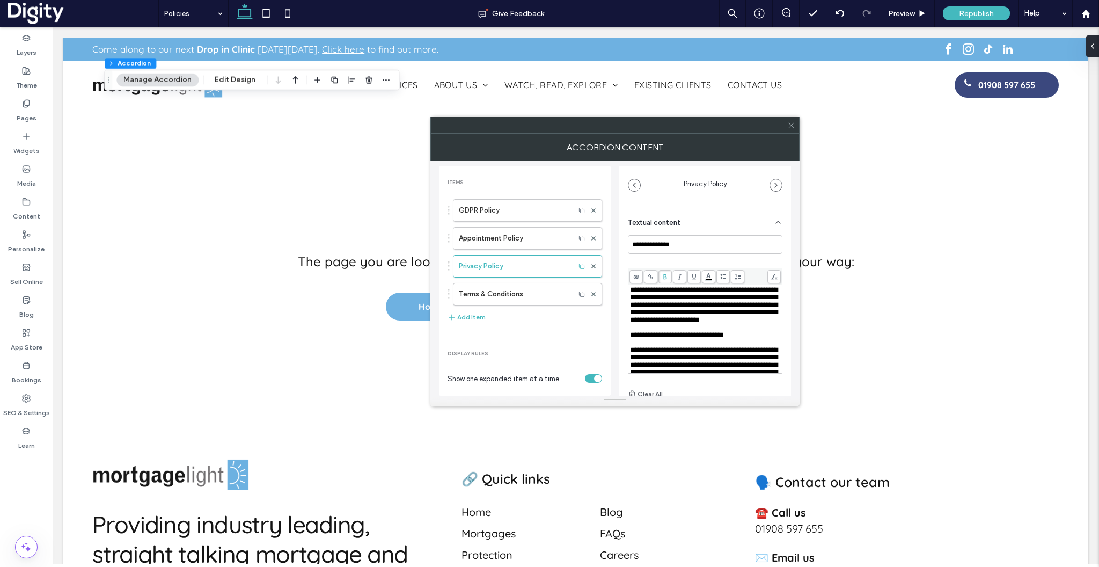
click at [765, 233] on div "**********" at bounding box center [705, 230] width 151 height 8
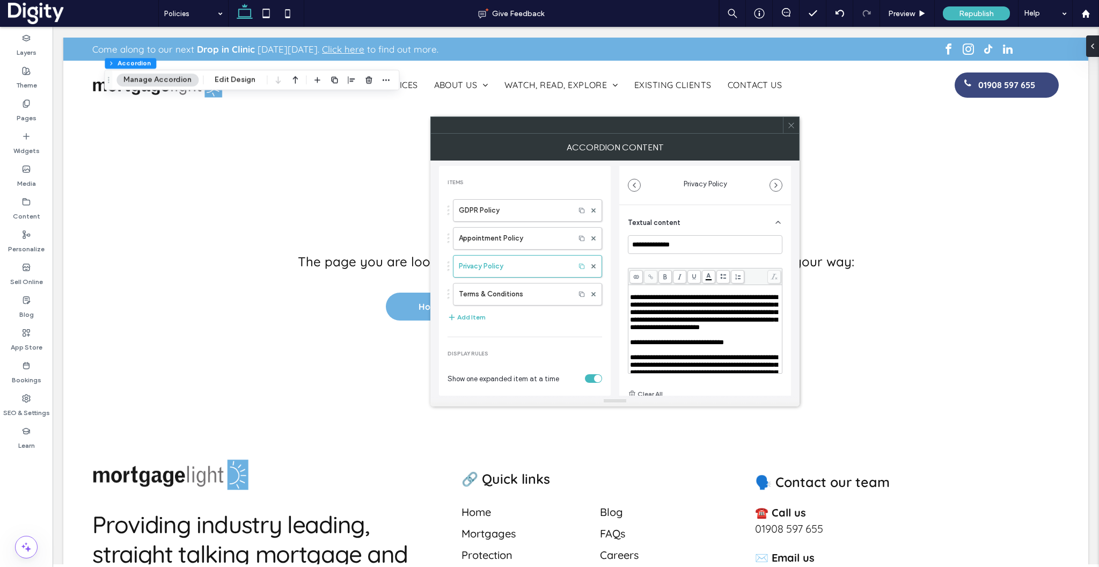
drag, startPoint x: 763, startPoint y: 346, endPoint x: 612, endPoint y: 309, distance: 155.2
click at [612, 309] on div "**********" at bounding box center [615, 277] width 352 height 235
click at [722, 279] on icon at bounding box center [723, 277] width 6 height 6
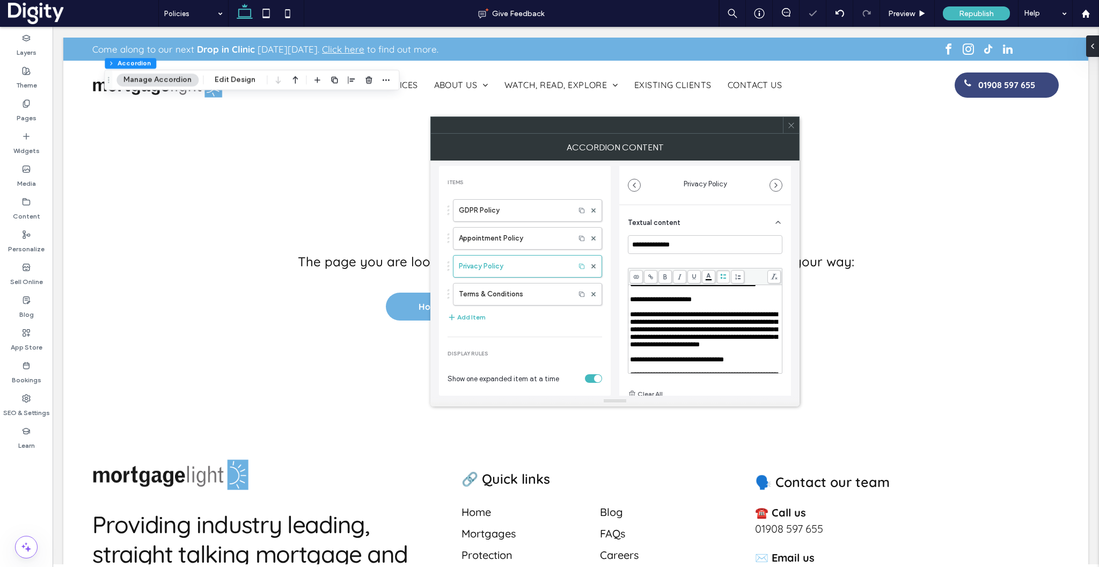
click at [659, 211] on div "Rich Text Editor" at bounding box center [705, 207] width 151 height 8
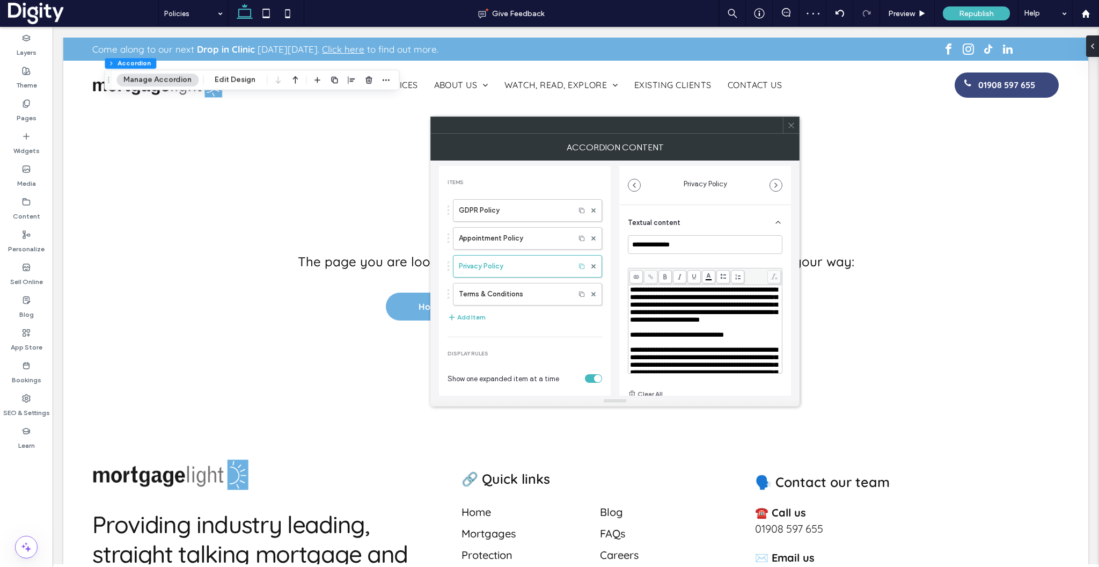
scroll to position [409, 0]
click at [657, 232] on div "Rich Text Editor" at bounding box center [705, 229] width 151 height 8
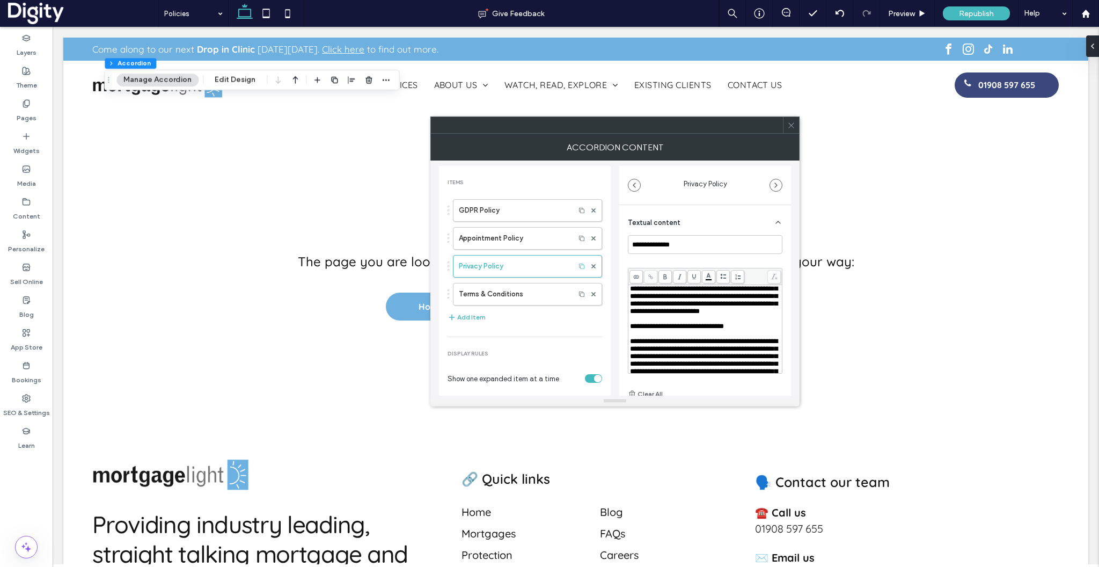
click at [687, 254] on span "**********" at bounding box center [704, 240] width 148 height 30
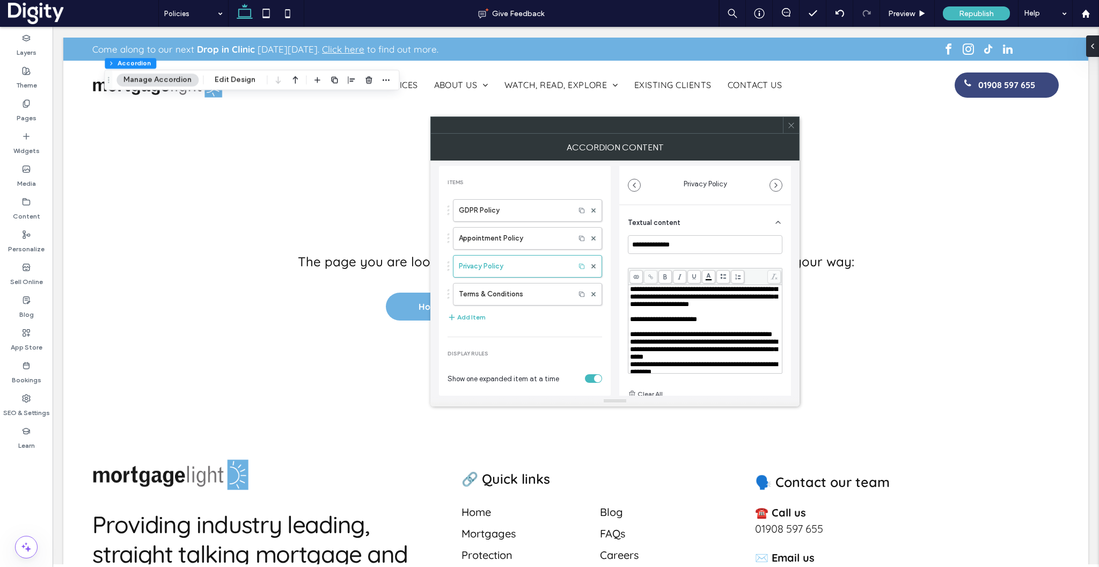
scroll to position [485, 0]
drag, startPoint x: 736, startPoint y: 321, endPoint x: 629, endPoint y: 320, distance: 107.3
click at [629, 320] on div "**********" at bounding box center [704, 329] width 153 height 88
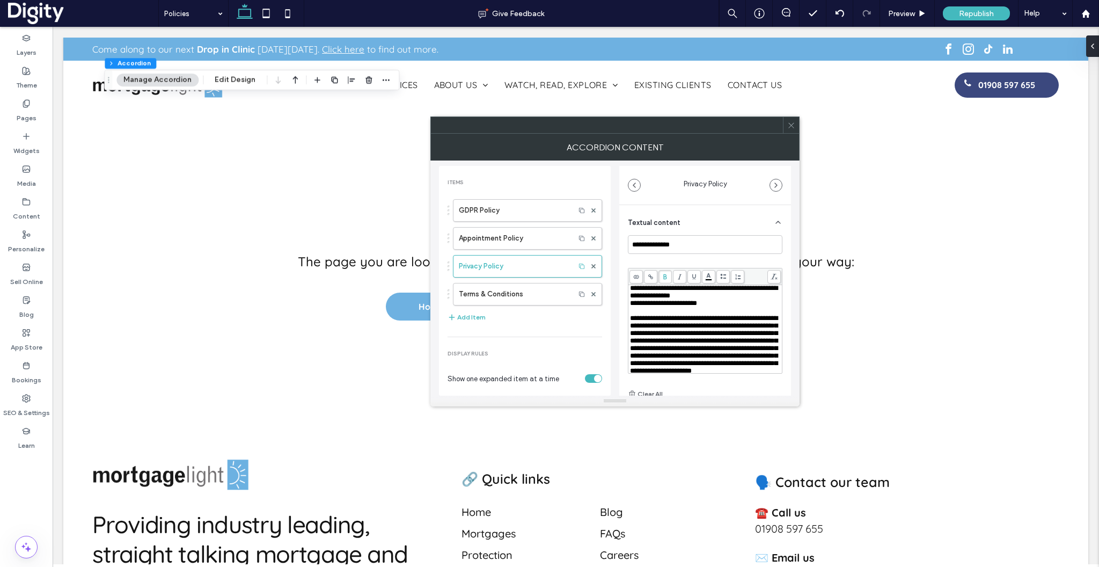
scroll to position [587, 0]
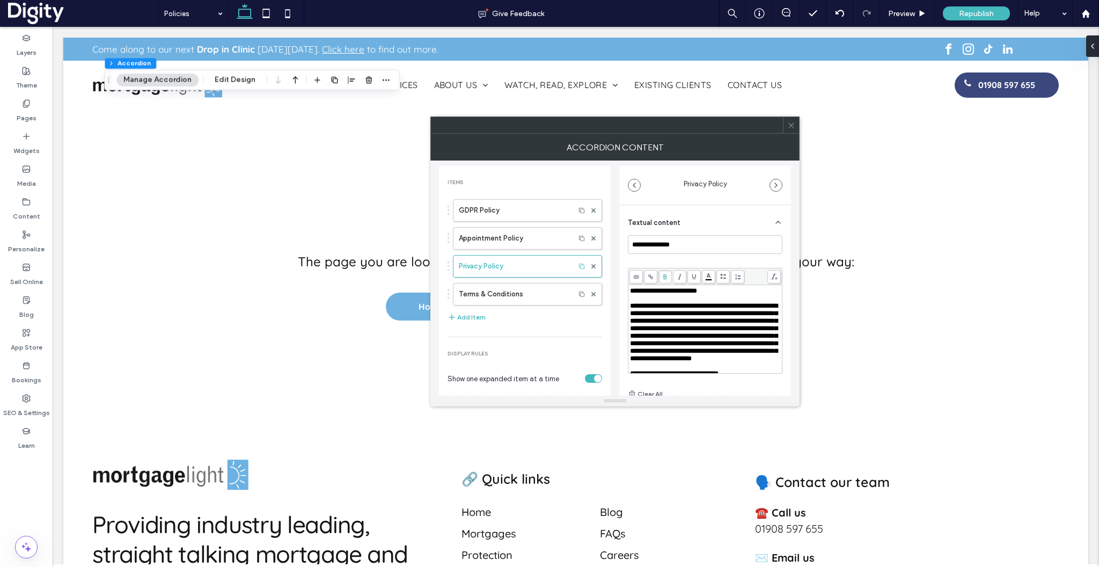
drag, startPoint x: 668, startPoint y: 304, endPoint x: 621, endPoint y: 296, distance: 47.5
click at [621, 296] on div "**********" at bounding box center [705, 338] width 172 height 266
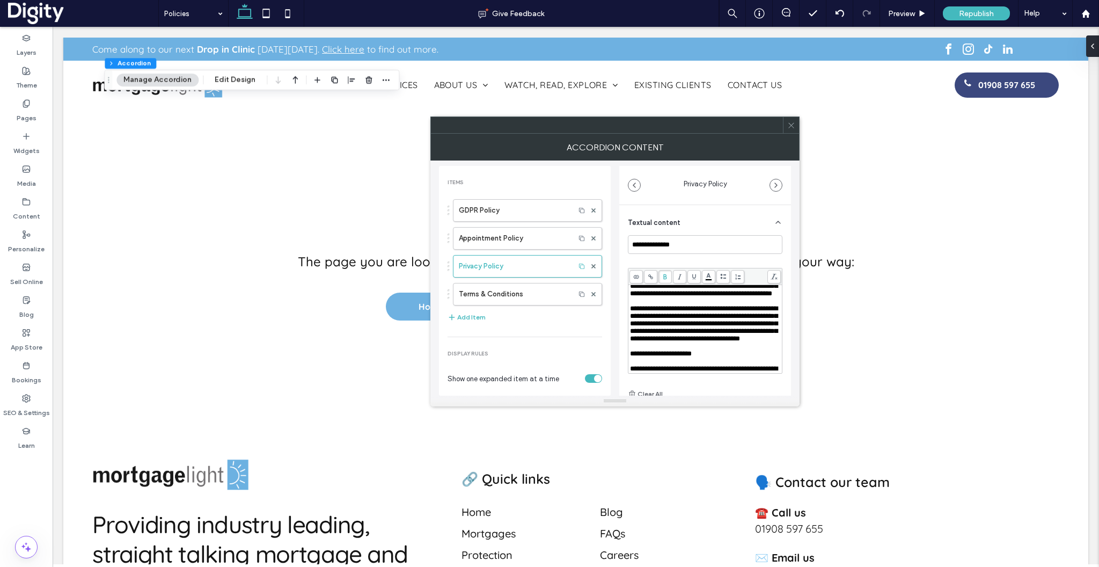
scroll to position [718, 0]
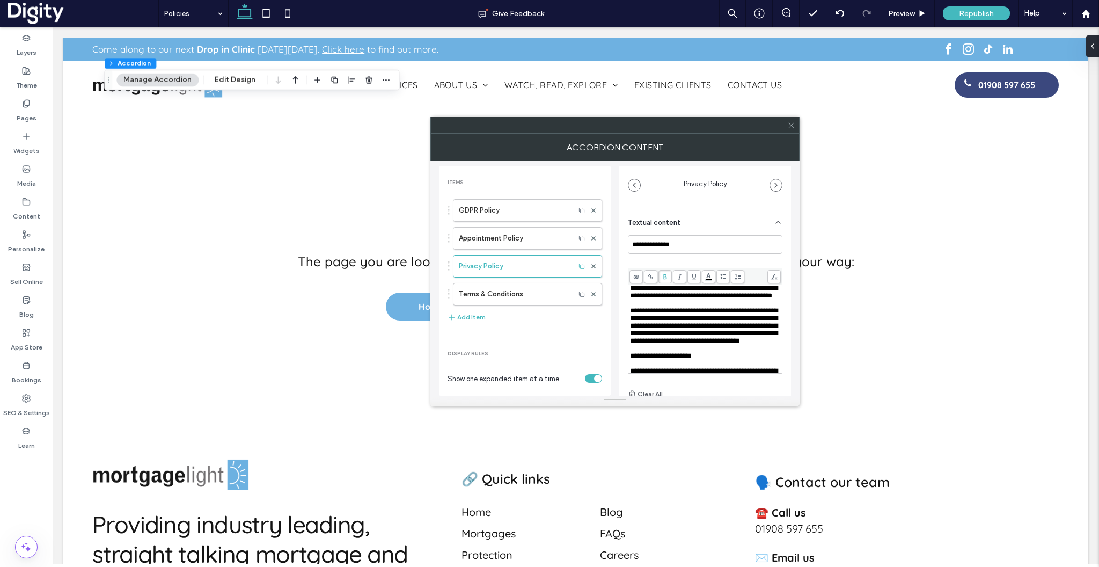
click at [725, 157] on div "**********" at bounding box center [705, 149] width 151 height 15
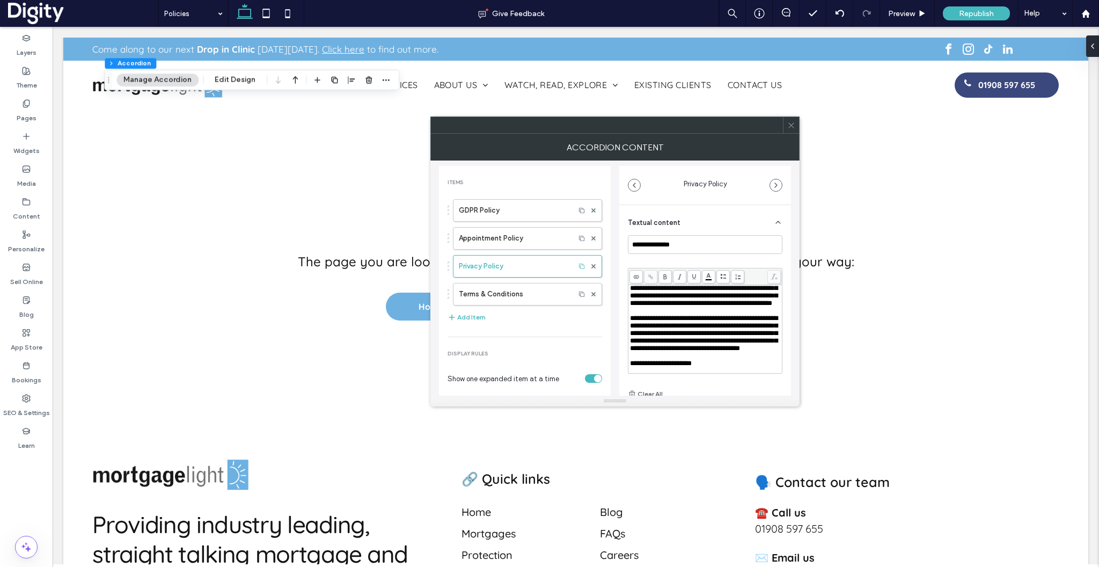
drag, startPoint x: 717, startPoint y: 345, endPoint x: 657, endPoint y: 304, distance: 72.2
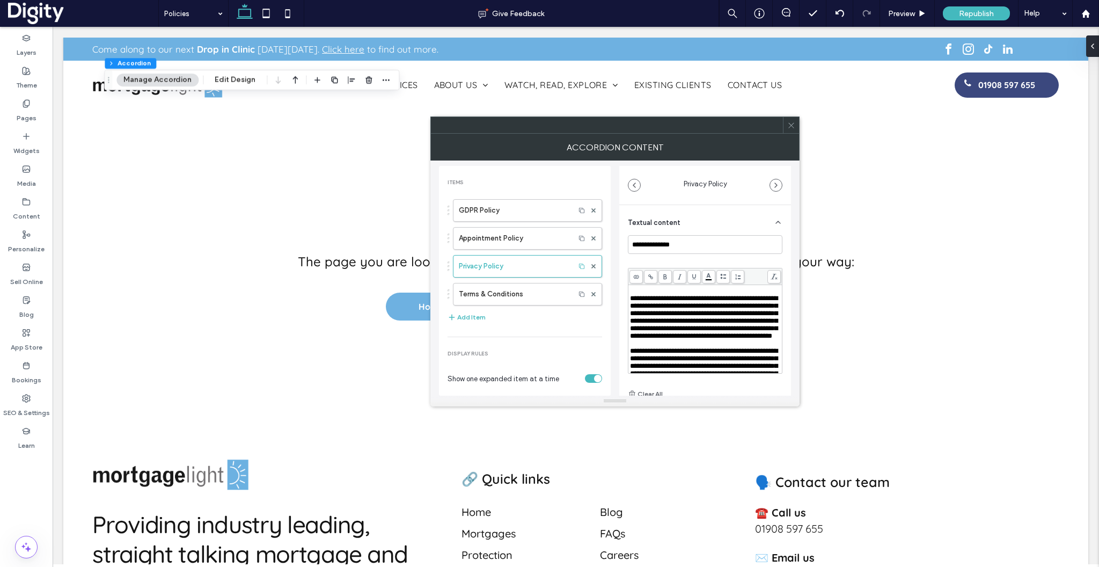
scroll to position [673, 0]
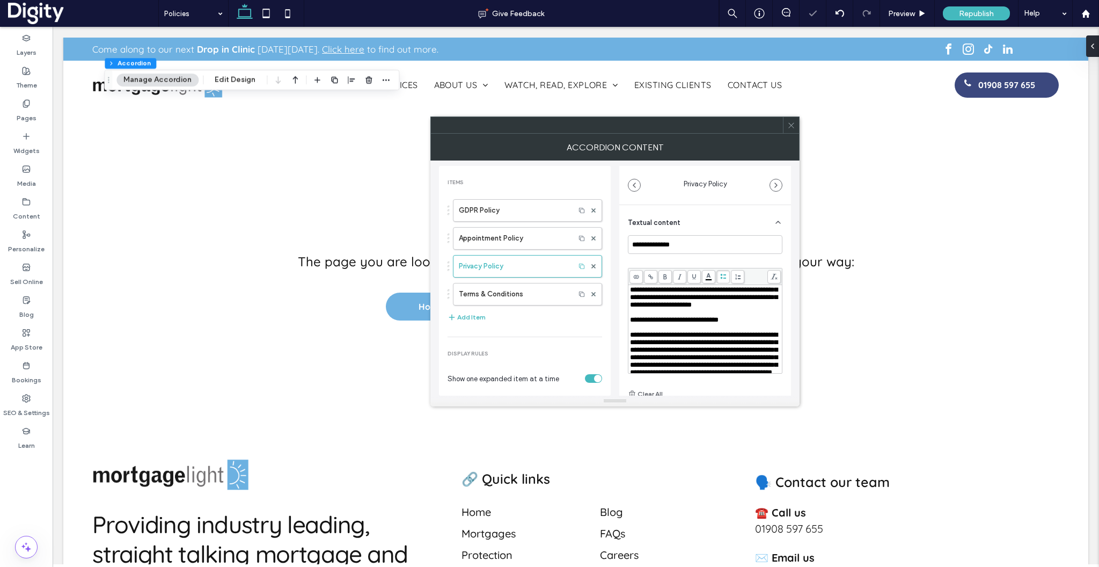
click at [724, 275] on icon at bounding box center [723, 277] width 6 height 6
click at [670, 133] on span "**********" at bounding box center [663, 129] width 67 height 7
click at [670, 141] on div "Rich Text Editor" at bounding box center [705, 138] width 151 height 8
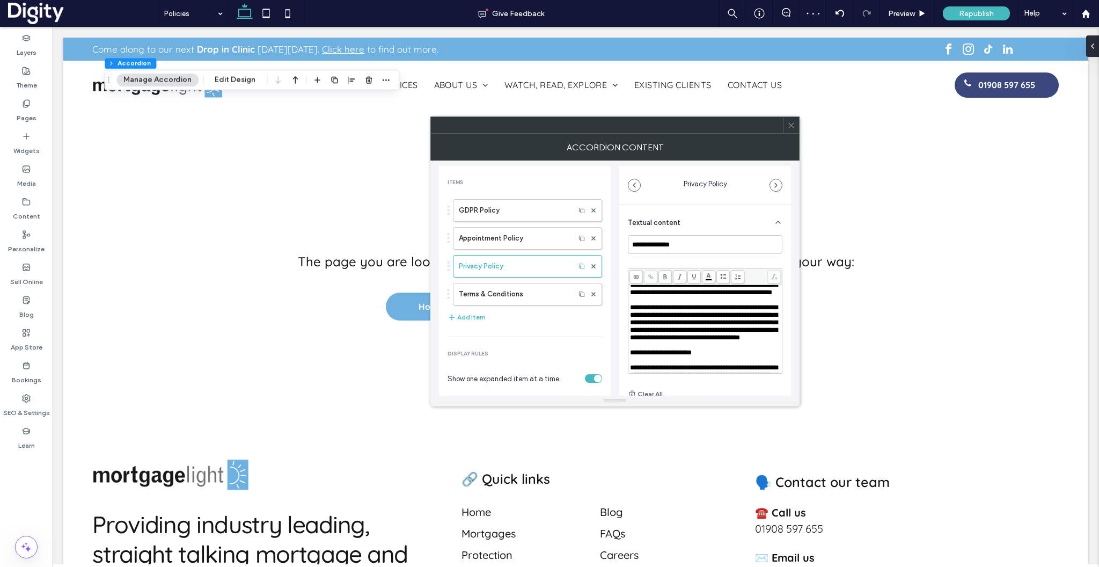
scroll to position [765, 0]
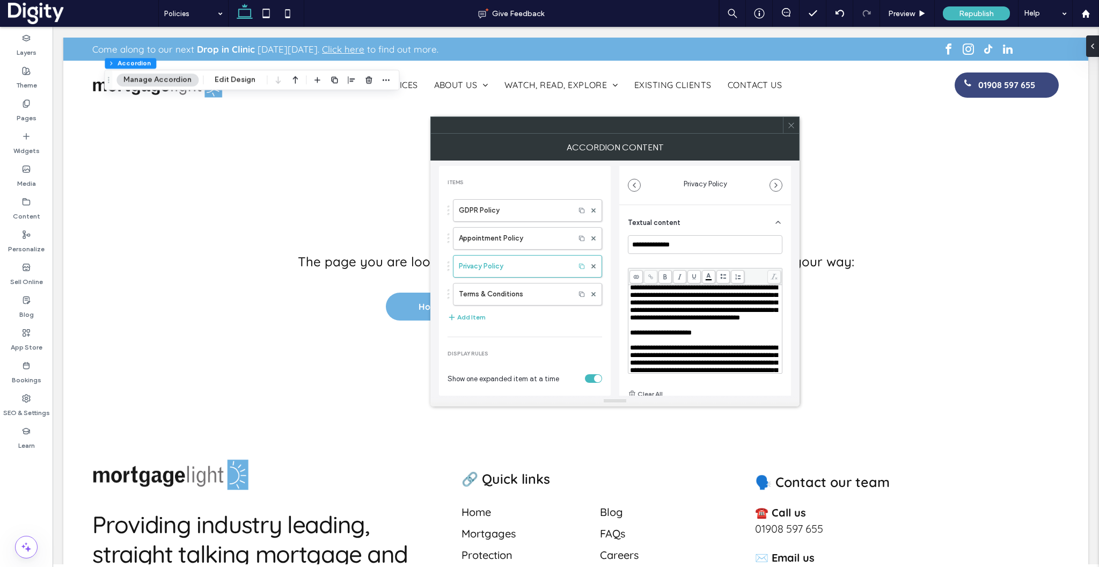
drag, startPoint x: 742, startPoint y: 325, endPoint x: 610, endPoint y: 325, distance: 132.0
click at [610, 325] on div "**********" at bounding box center [615, 277] width 352 height 235
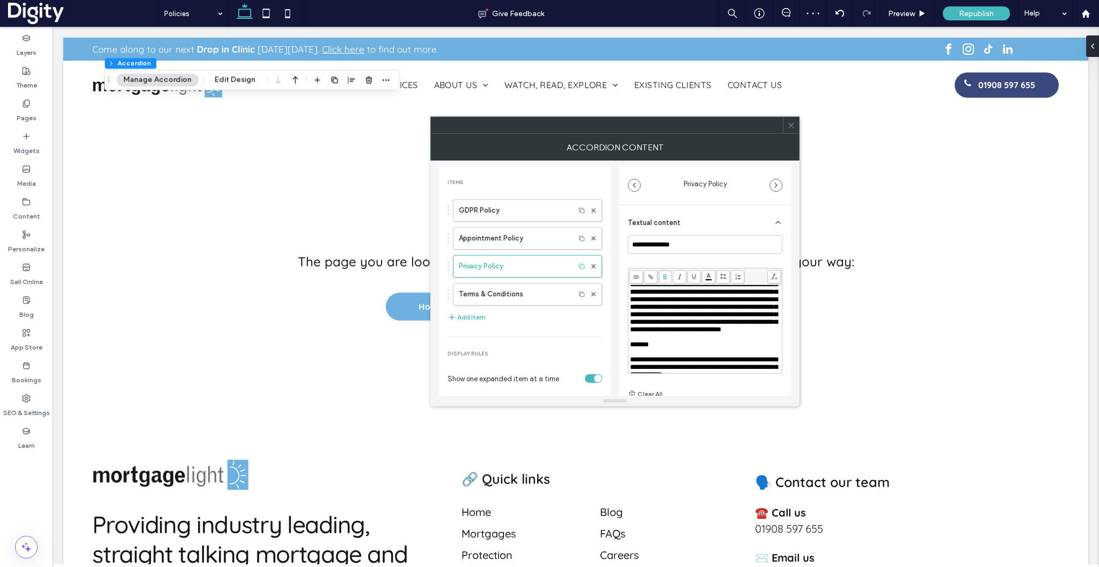
scroll to position [859, 0]
click at [631, 129] on span "**********" at bounding box center [674, 125] width 89 height 7
click at [683, 129] on span "**********" at bounding box center [674, 125] width 89 height 7
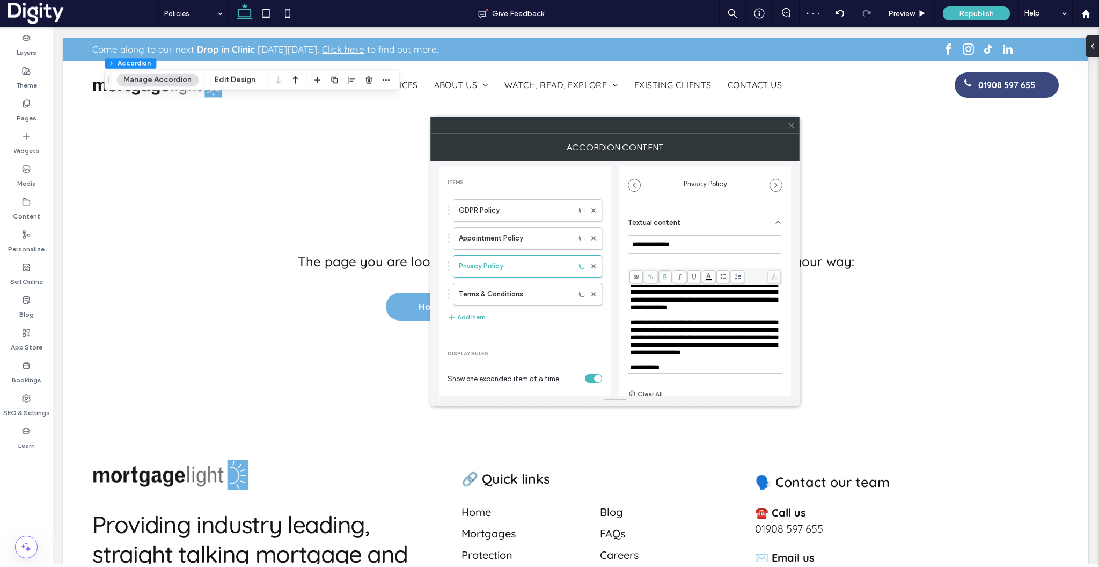
scroll to position [1037, 0]
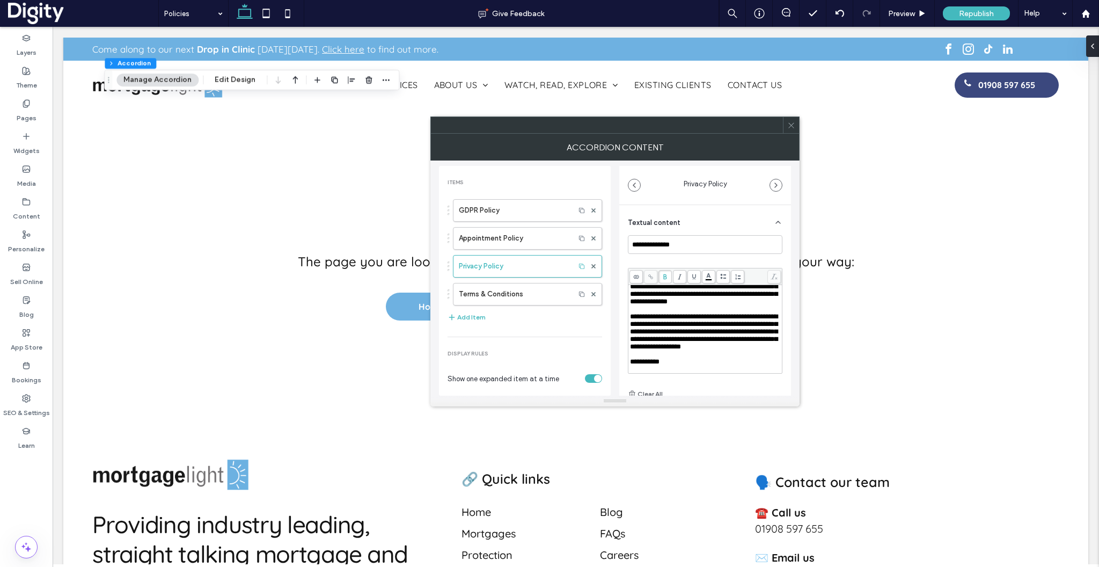
drag, startPoint x: 723, startPoint y: 327, endPoint x: 630, endPoint y: 325, distance: 93.4
click at [630, 65] on div "**********" at bounding box center [705, 61] width 151 height 8
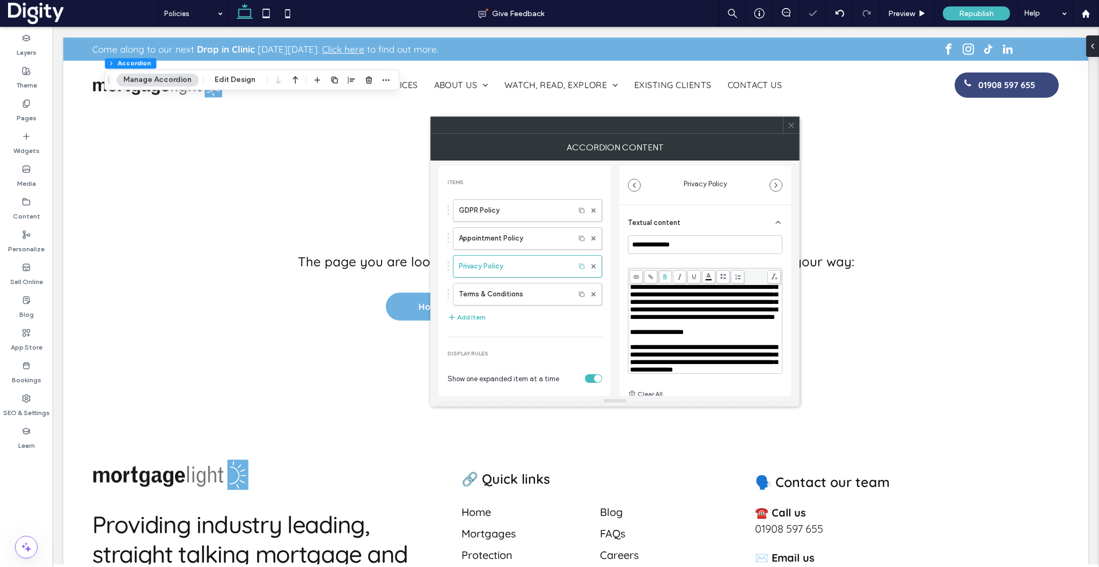
scroll to position [1168, 0]
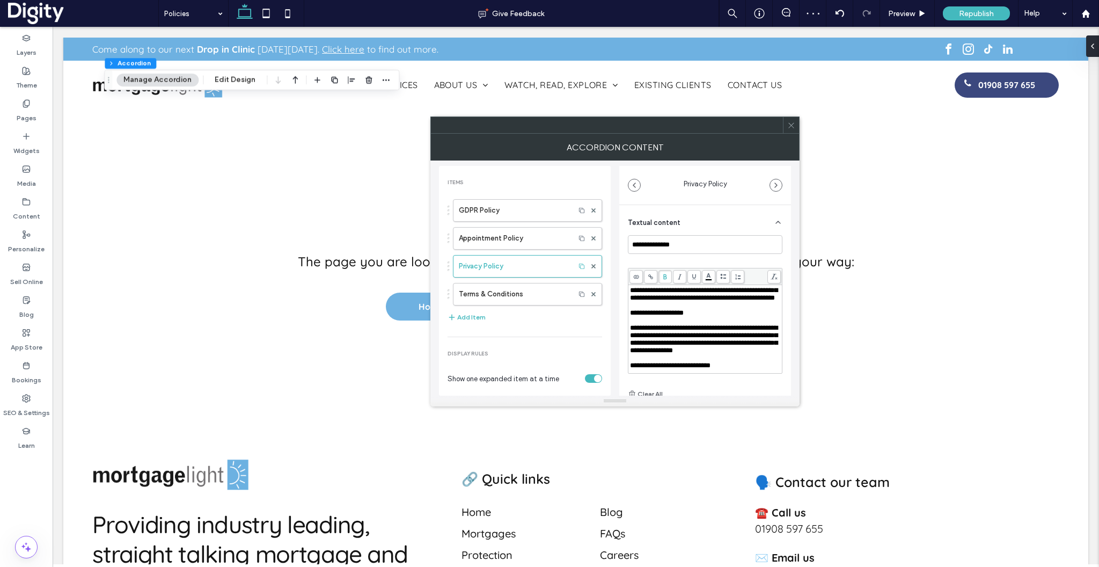
drag, startPoint x: 668, startPoint y: 341, endPoint x: 630, endPoint y: 340, distance: 38.1
click at [630, 39] on div "*******" at bounding box center [705, 35] width 151 height 8
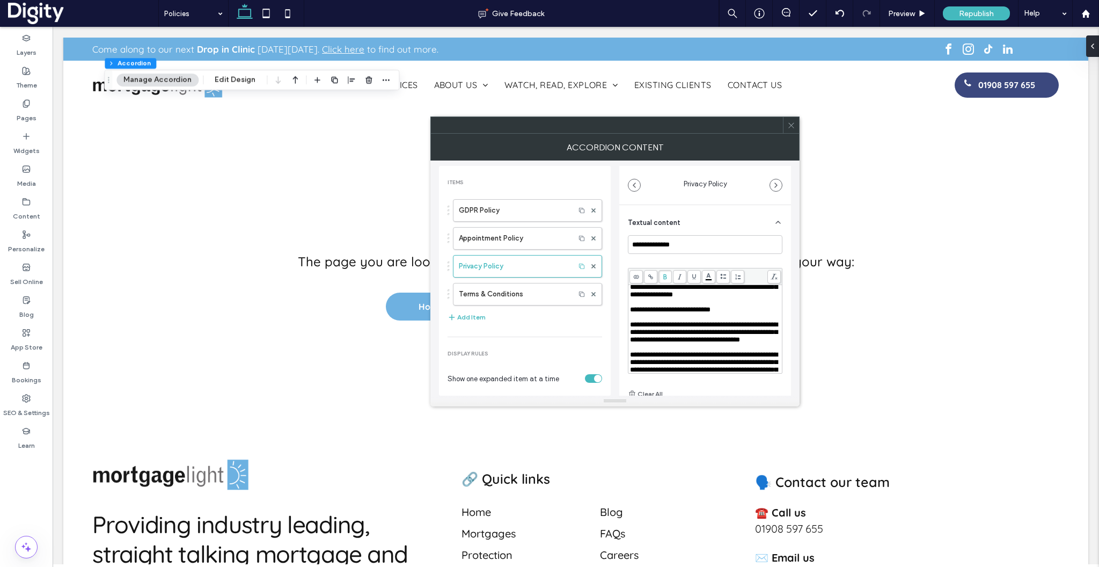
scroll to position [1222, 0]
drag, startPoint x: 708, startPoint y: 288, endPoint x: 627, endPoint y: 341, distance: 96.5
click at [627, 341] on div "**********" at bounding box center [705, 338] width 172 height 266
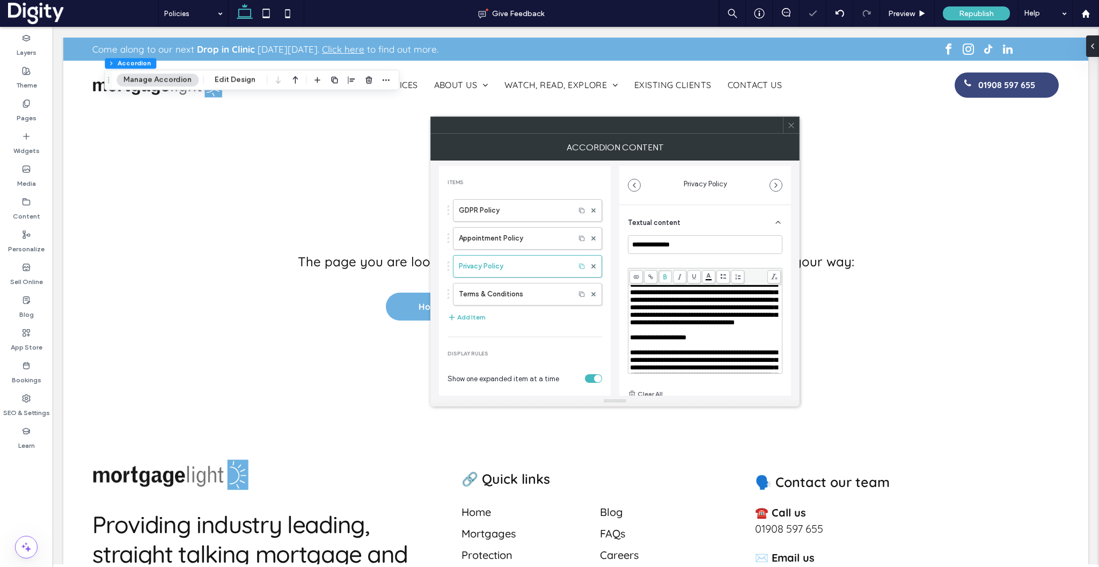
scroll to position [1298, 0]
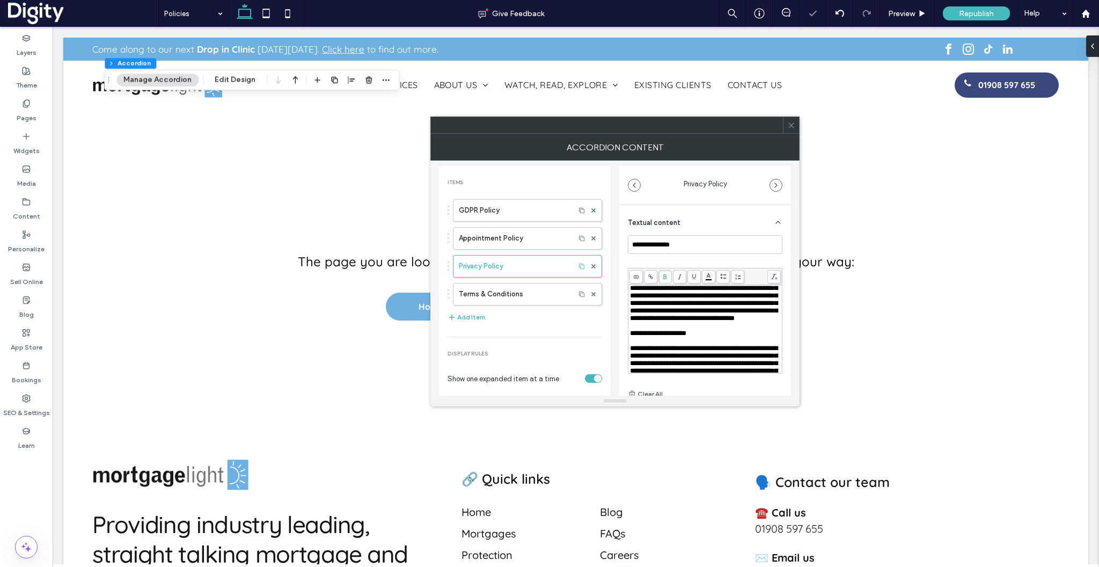
drag, startPoint x: 674, startPoint y: 321, endPoint x: 623, endPoint y: 321, distance: 51.0
click at [623, 321] on div "**********" at bounding box center [705, 338] width 172 height 266
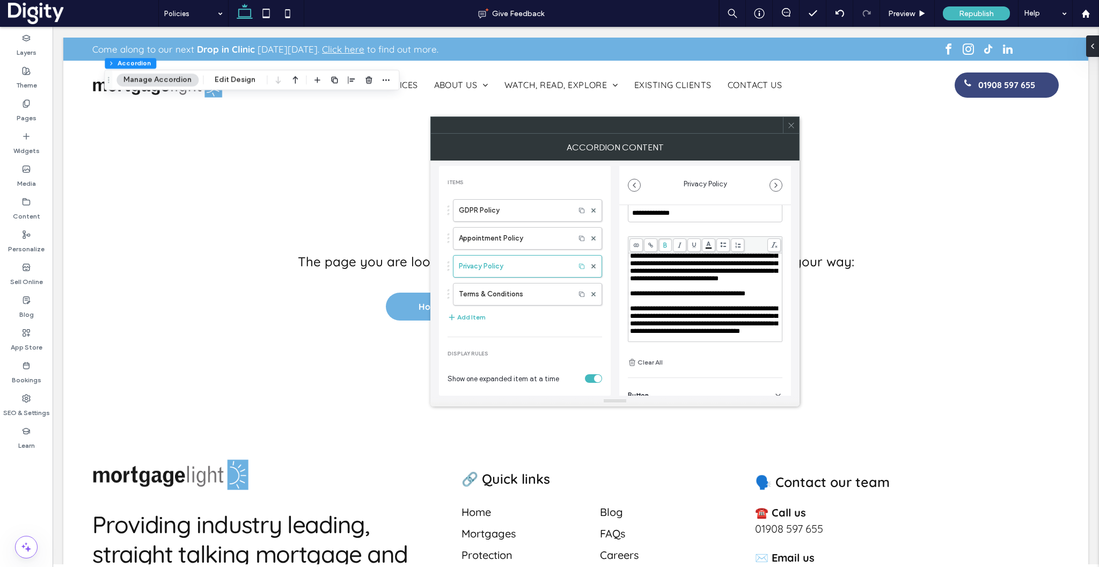
scroll to position [1436, 0]
drag, startPoint x: 686, startPoint y: 339, endPoint x: 628, endPoint y: 280, distance: 82.7
click at [628, 280] on div "**********" at bounding box center [704, 297] width 153 height 88
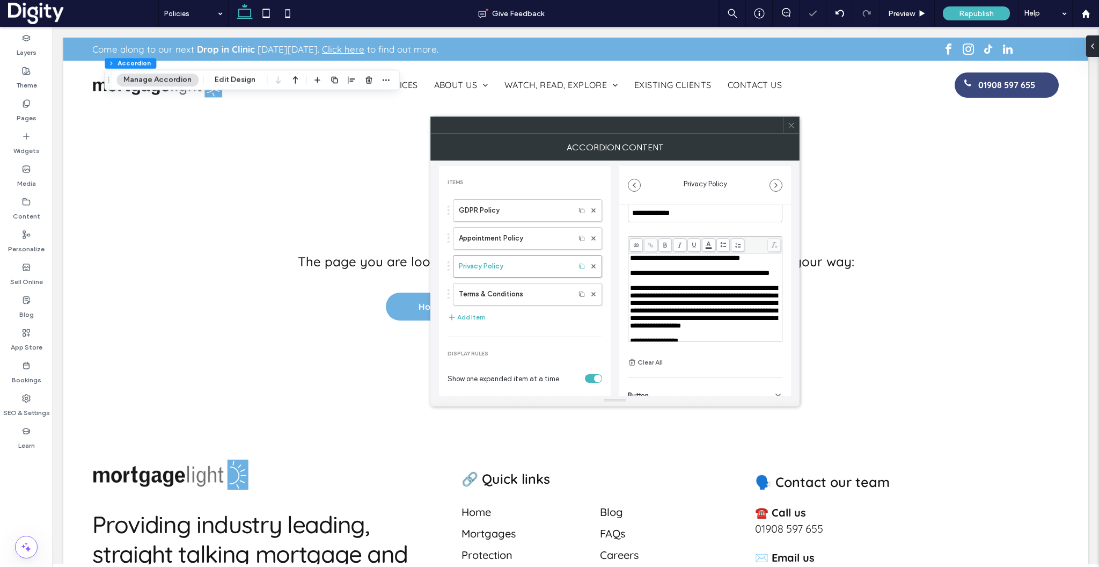
scroll to position [1525, 0]
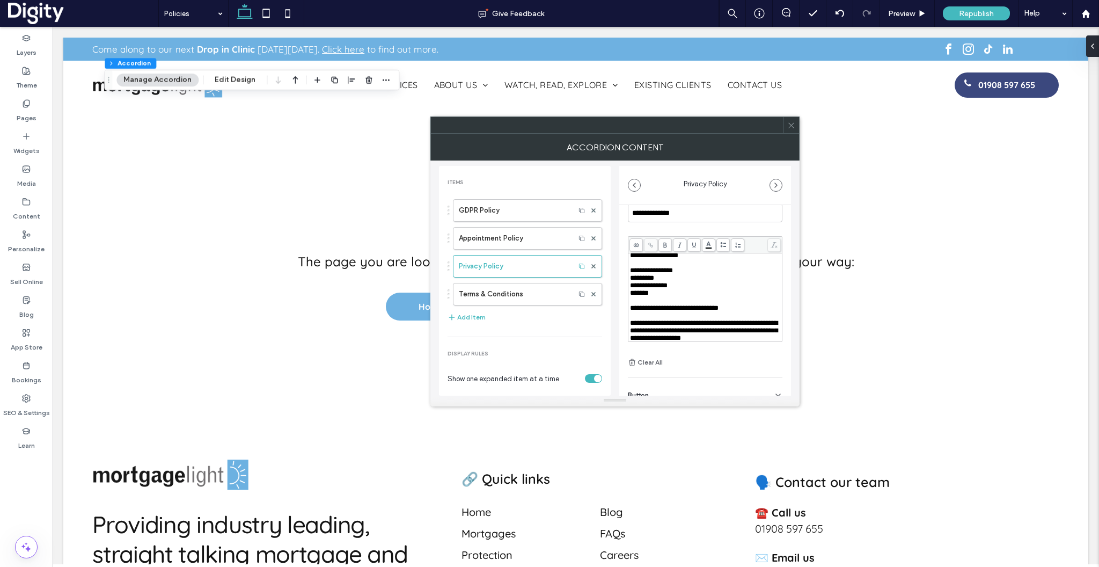
scroll to position [1587, 0]
drag, startPoint x: 757, startPoint y: 304, endPoint x: 629, endPoint y: 303, distance: 127.7
click at [629, 303] on div "**********" at bounding box center [704, 297] width 153 height 88
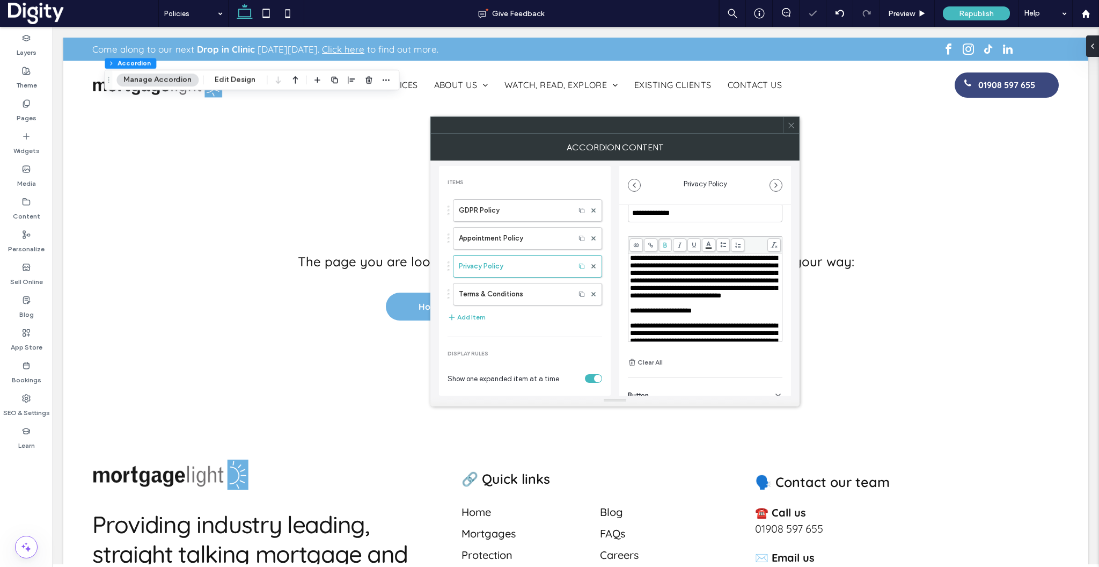
scroll to position [1732, 0]
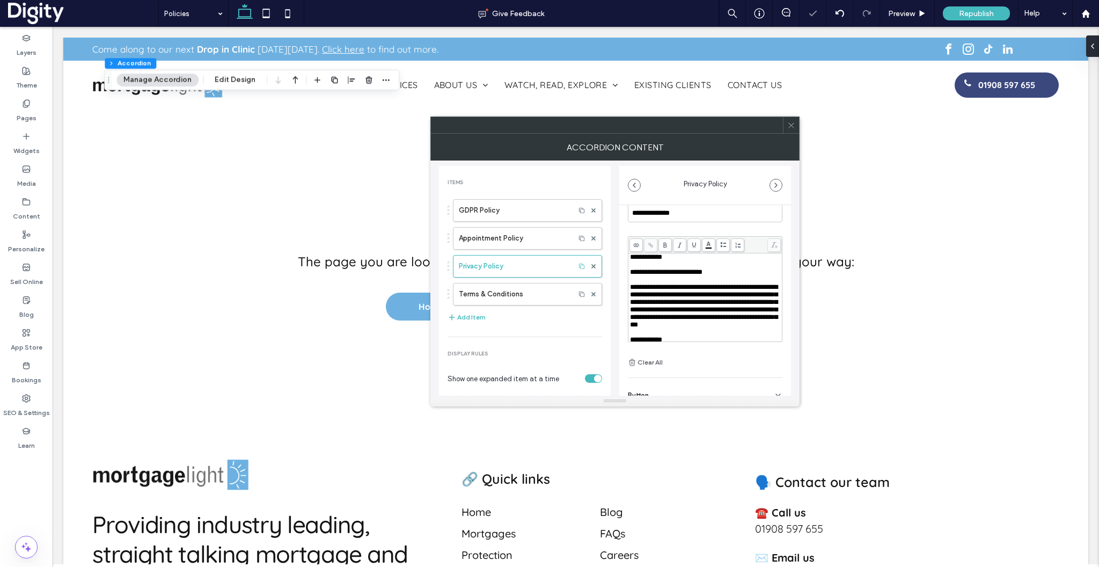
scroll to position [1809, 0]
drag, startPoint x: 666, startPoint y: 303, endPoint x: 629, endPoint y: 292, distance: 38.6
click at [629, 292] on div "**********" at bounding box center [704, 297] width 153 height 88
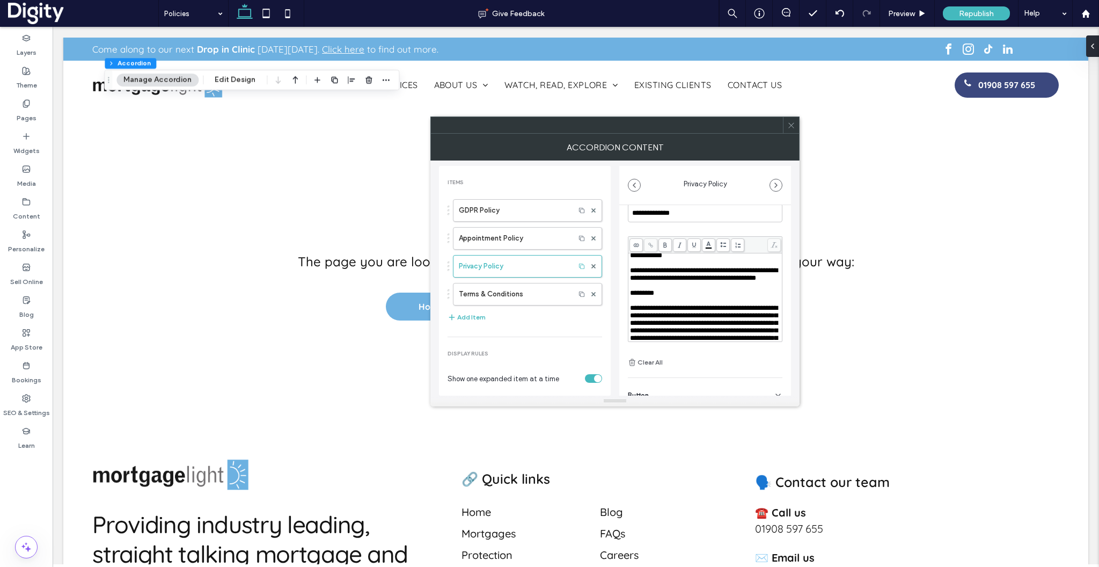
scroll to position [1891, 0]
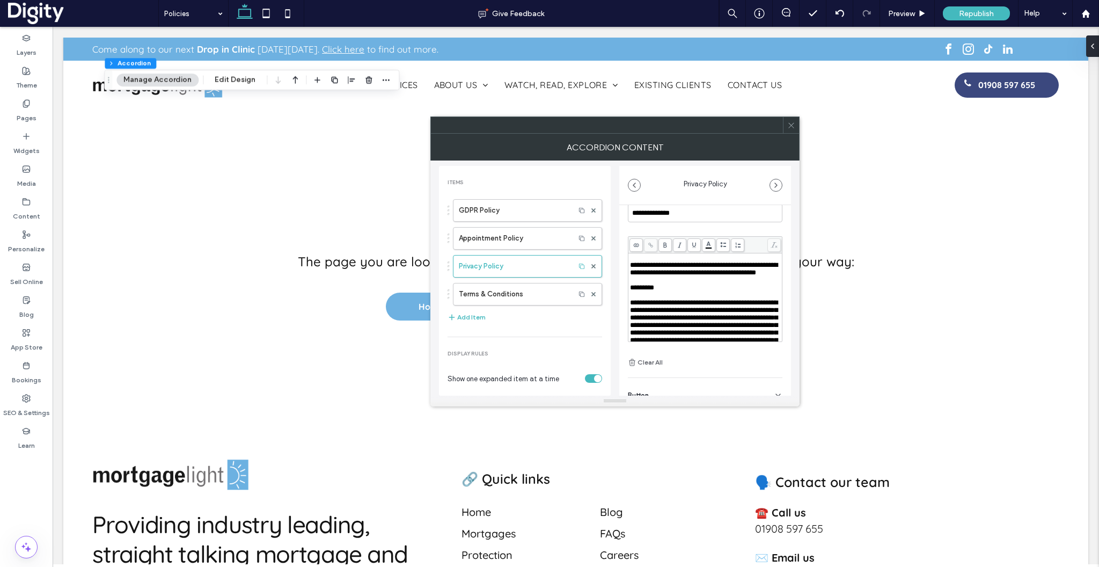
drag, startPoint x: 671, startPoint y: 326, endPoint x: 628, endPoint y: 320, distance: 42.9
click at [628, 320] on div "**********" at bounding box center [704, 297] width 153 height 88
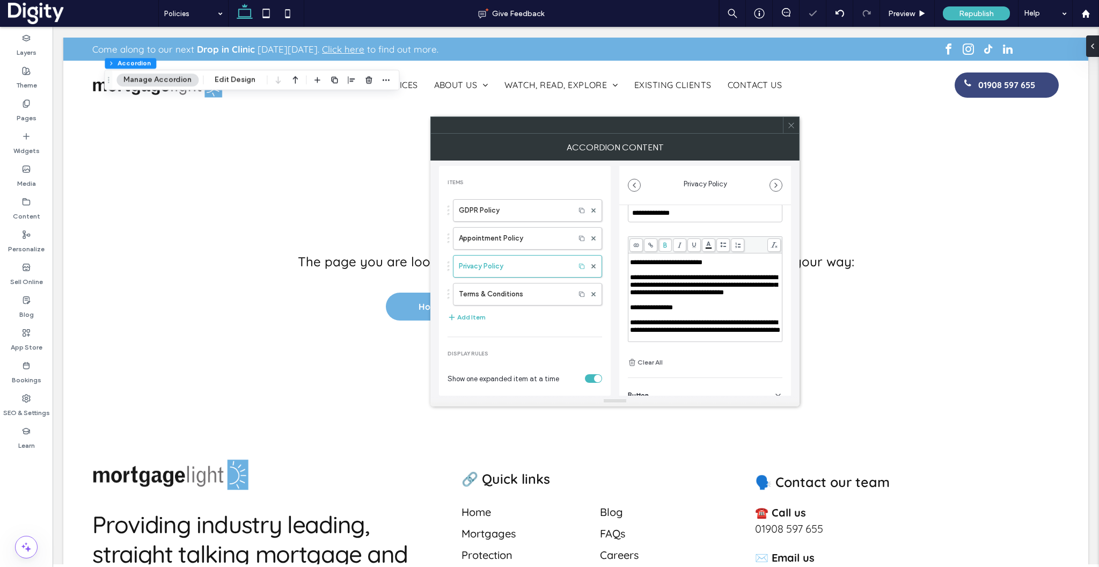
scroll to position [1995, 0]
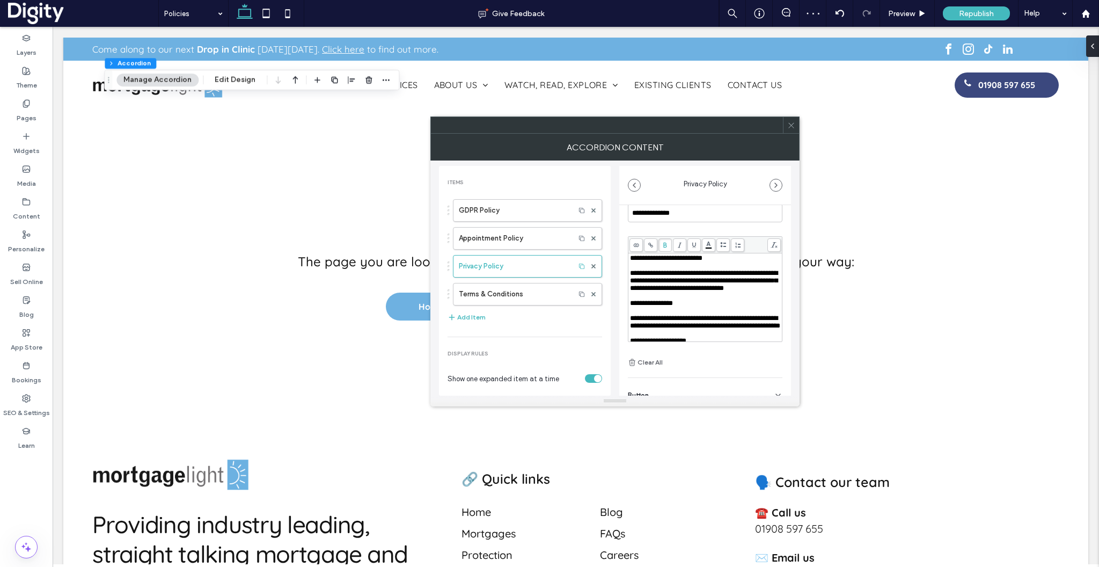
drag, startPoint x: 728, startPoint y: 295, endPoint x: 628, endPoint y: 289, distance: 99.5
click at [628, 289] on div "**********" at bounding box center [704, 297] width 153 height 88
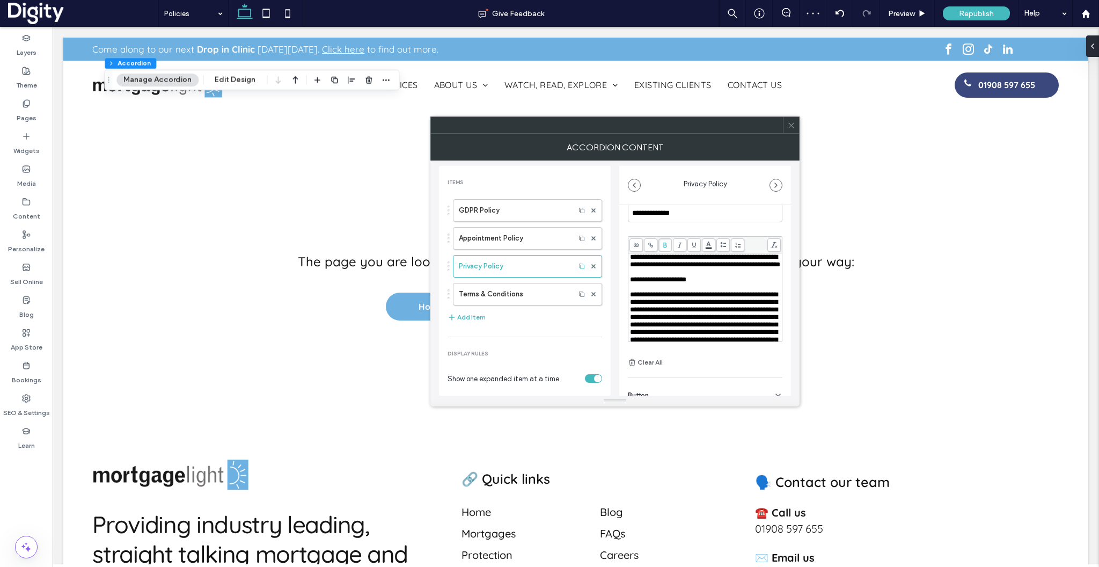
scroll to position [2079, 0]
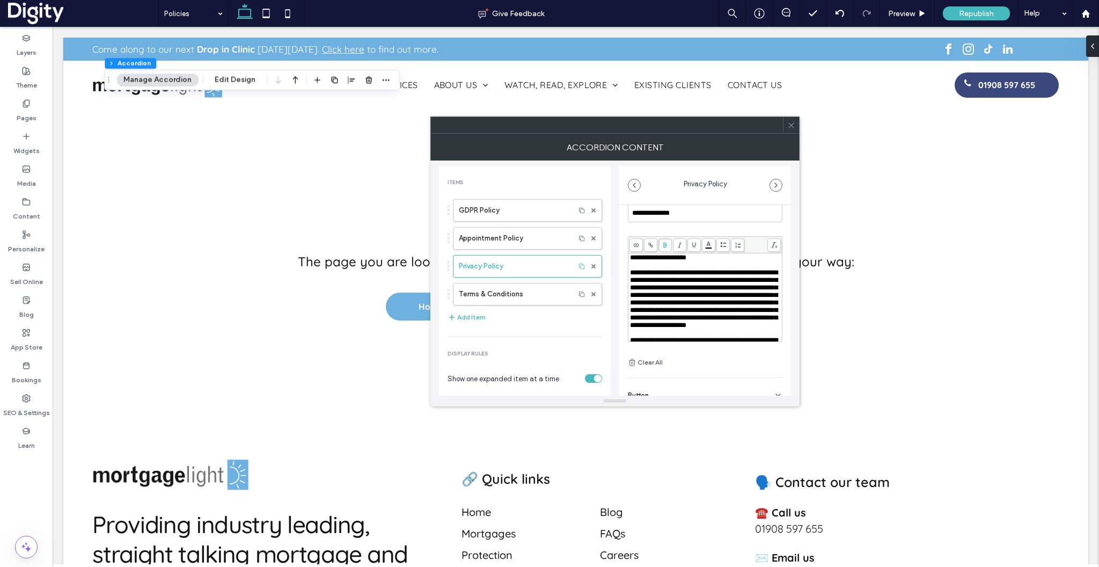
click at [623, 316] on div "**********" at bounding box center [705, 306] width 172 height 266
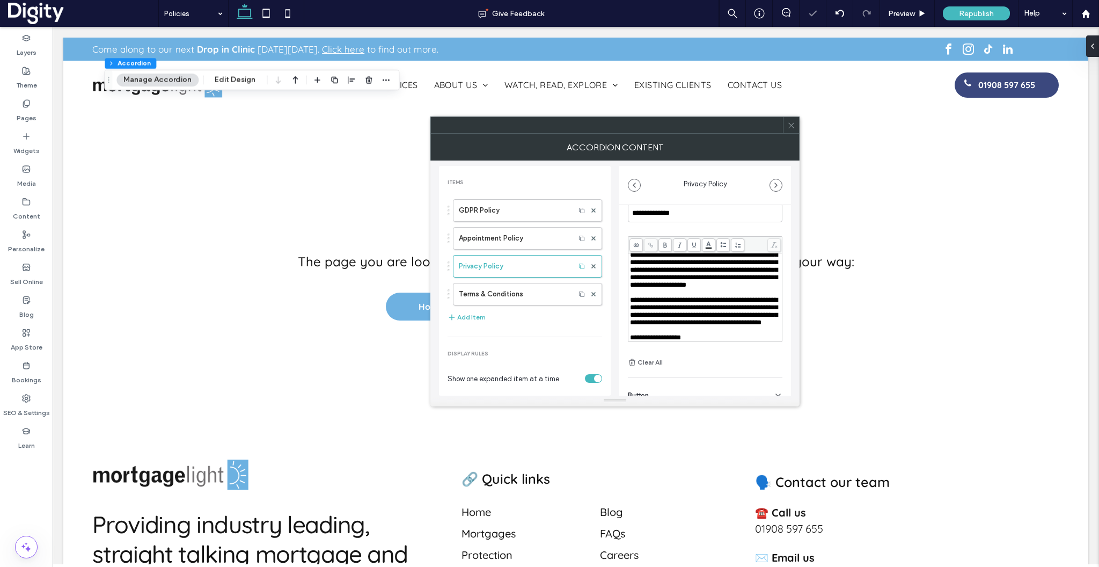
scroll to position [2126, 0]
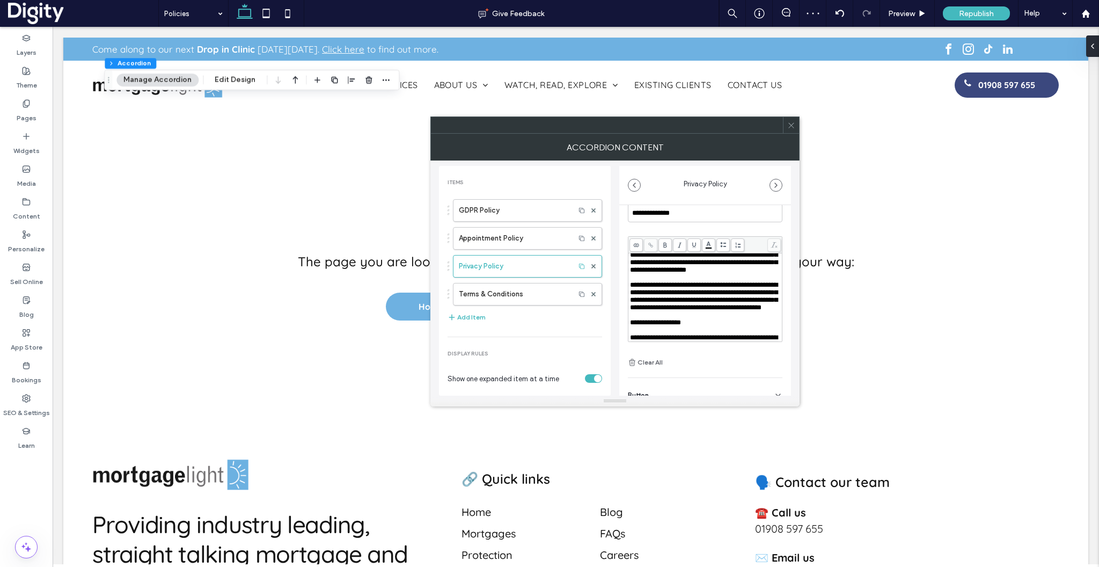
drag, startPoint x: 765, startPoint y: 304, endPoint x: 630, endPoint y: 305, distance: 135.2
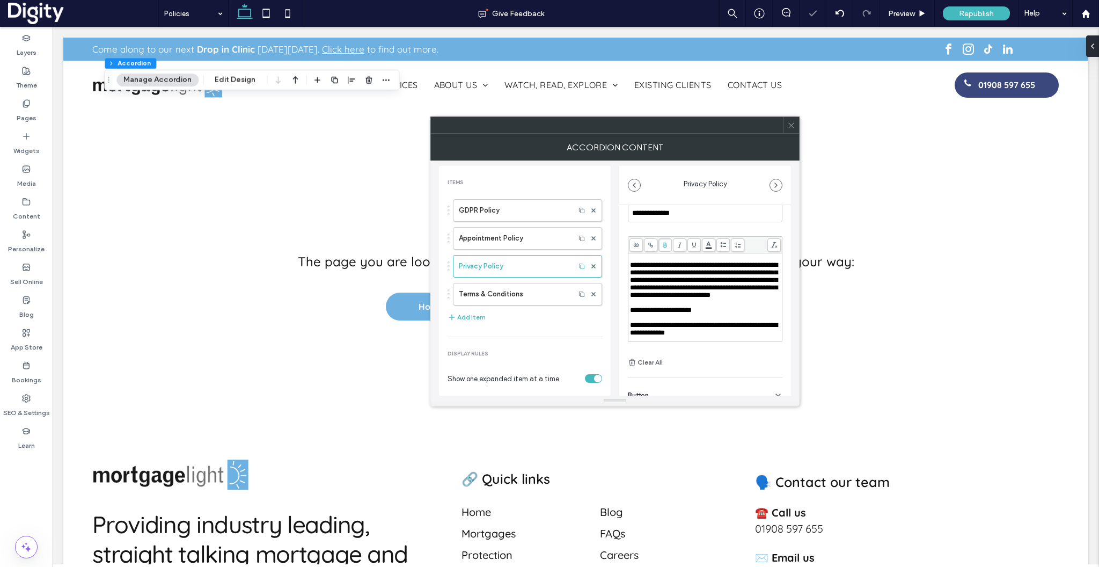
scroll to position [2200, 0]
drag, startPoint x: 644, startPoint y: 300, endPoint x: 629, endPoint y: 292, distance: 16.8
click at [629, 292] on div "**********" at bounding box center [704, 297] width 153 height 88
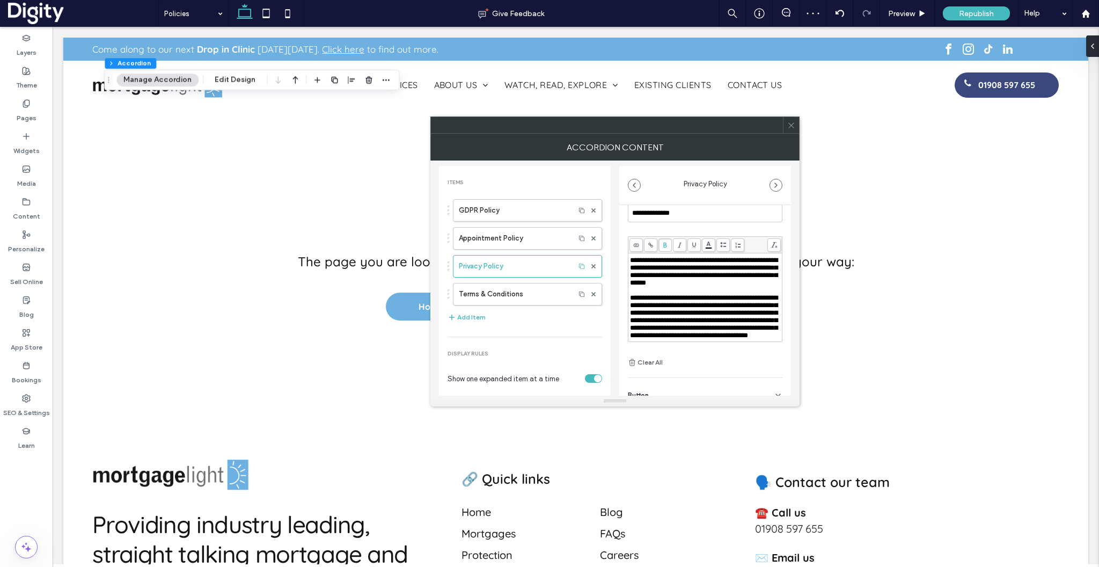
scroll to position [2288, 0]
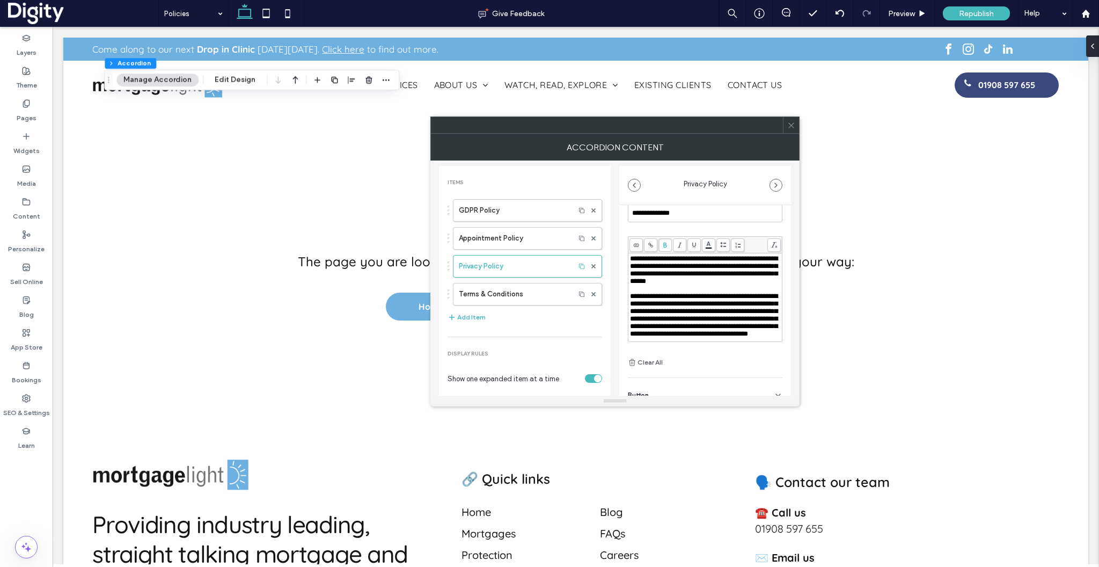
drag, startPoint x: 739, startPoint y: 308, endPoint x: 630, endPoint y: 306, distance: 109.0
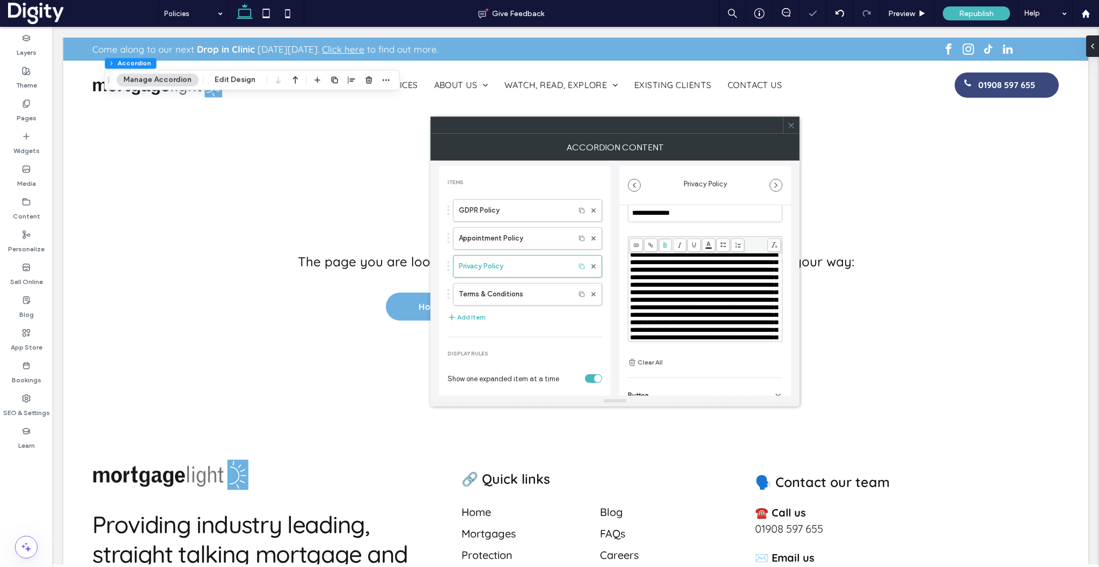
scroll to position [2384, 0]
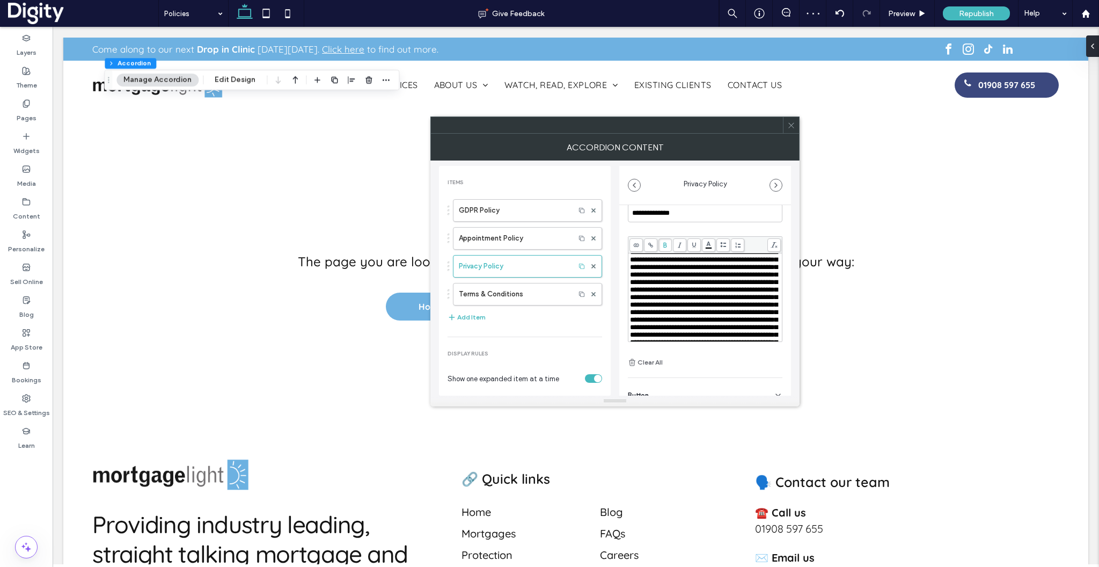
drag, startPoint x: 747, startPoint y: 296, endPoint x: 631, endPoint y: 295, distance: 116.5
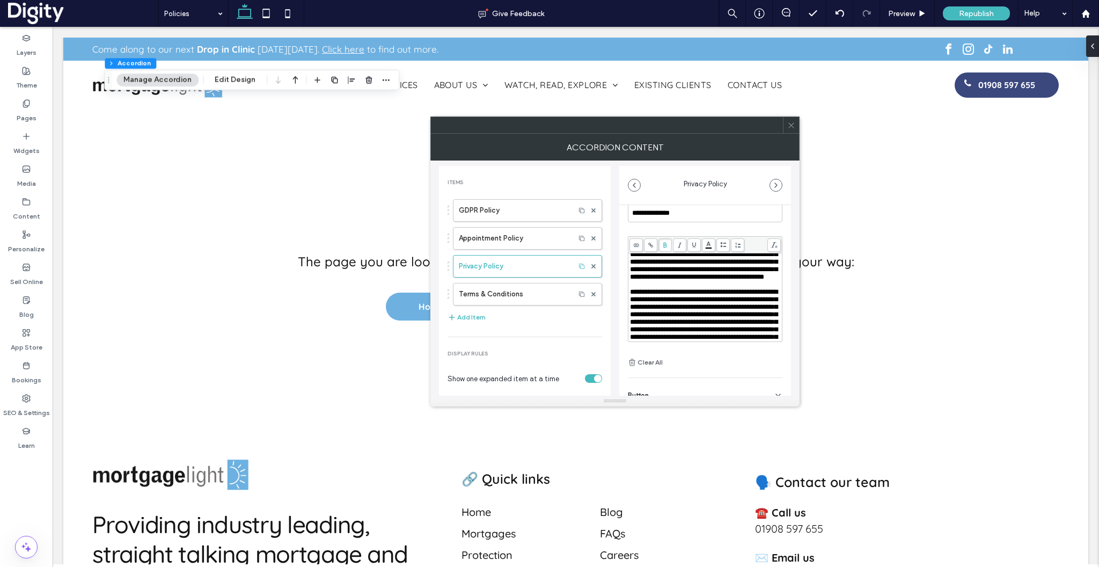
drag, startPoint x: 678, startPoint y: 309, endPoint x: 626, endPoint y: 308, distance: 52.1
click at [626, 308] on div "**********" at bounding box center [705, 306] width 172 height 266
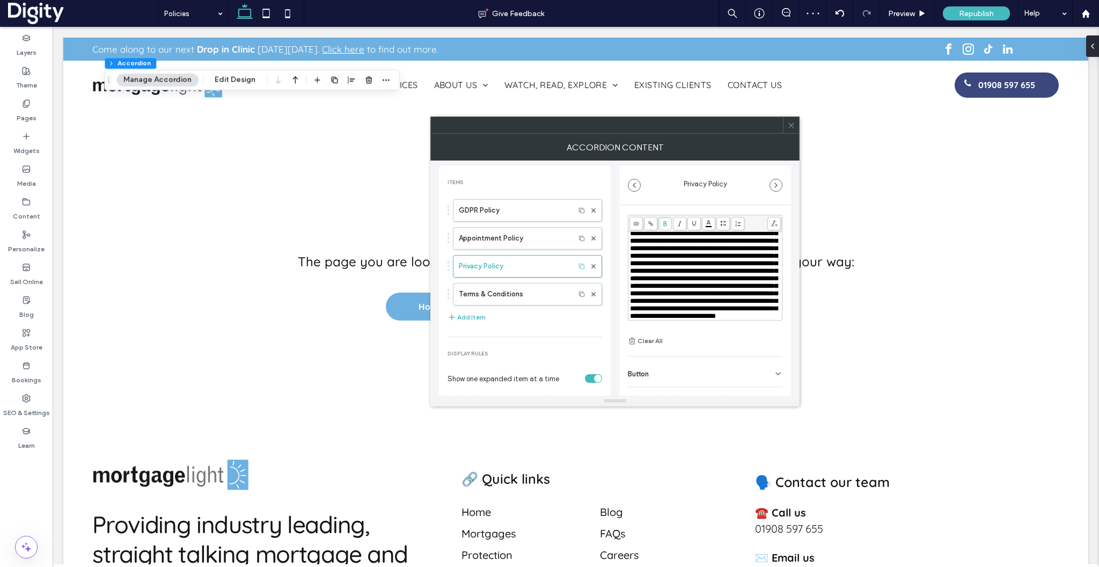
scroll to position [48, 0]
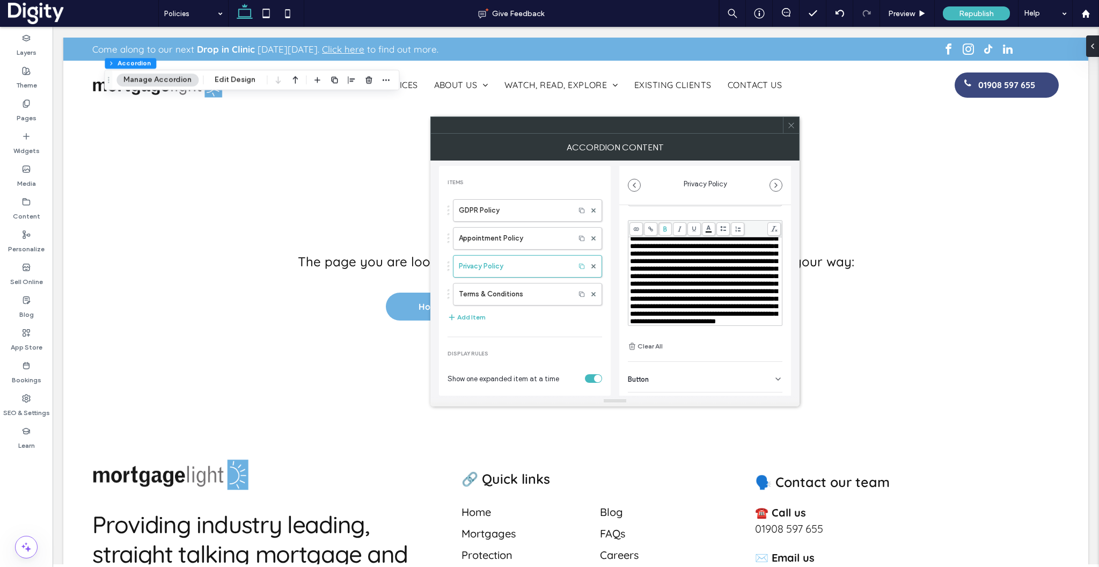
drag, startPoint x: 674, startPoint y: 275, endPoint x: 631, endPoint y: 273, distance: 42.4
drag, startPoint x: 751, startPoint y: 299, endPoint x: 621, endPoint y: 299, distance: 129.3
click at [621, 299] on div "**********" at bounding box center [705, 290] width 172 height 266
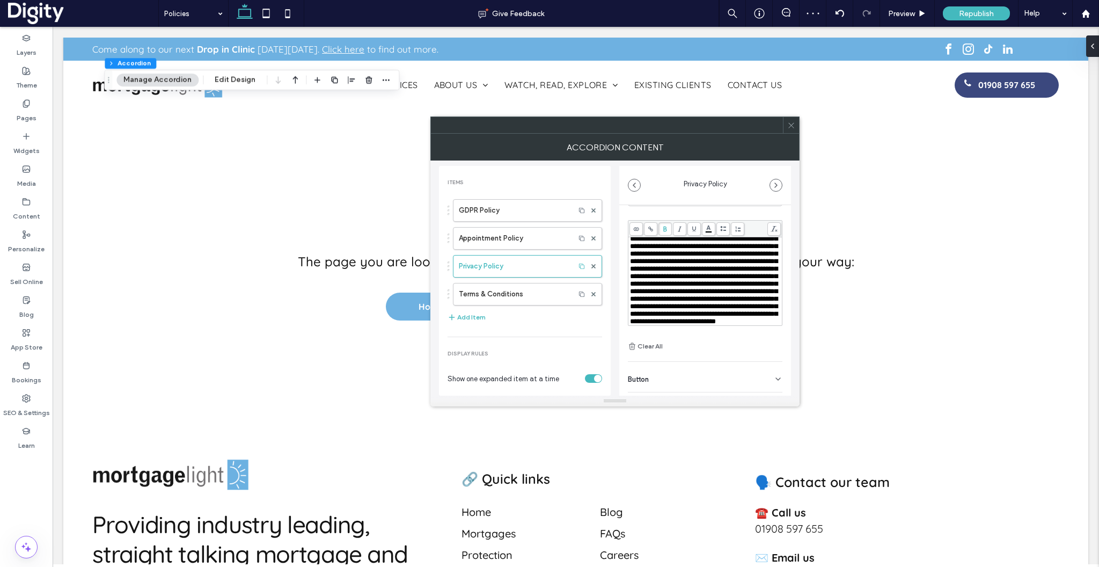
drag, startPoint x: 698, startPoint y: 258, endPoint x: 630, endPoint y: 260, distance: 67.7
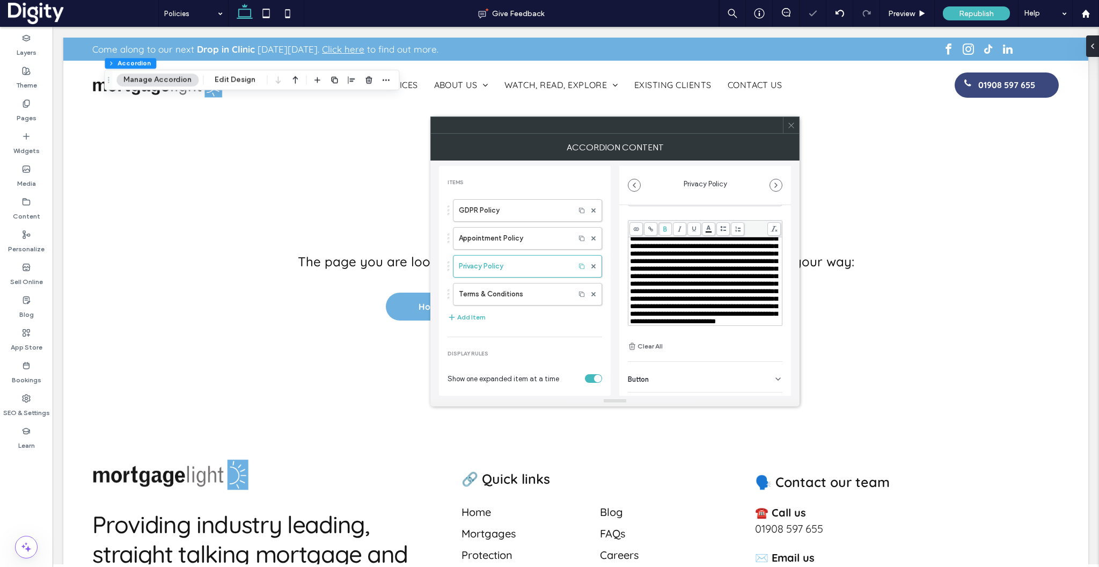
drag, startPoint x: 702, startPoint y: 279, endPoint x: 627, endPoint y: 279, distance: 74.6
click at [627, 279] on div "**********" at bounding box center [705, 290] width 172 height 266
drag, startPoint x: 697, startPoint y: 291, endPoint x: 629, endPoint y: 292, distance: 68.2
click at [629, 292] on div "**********" at bounding box center [704, 281] width 153 height 88
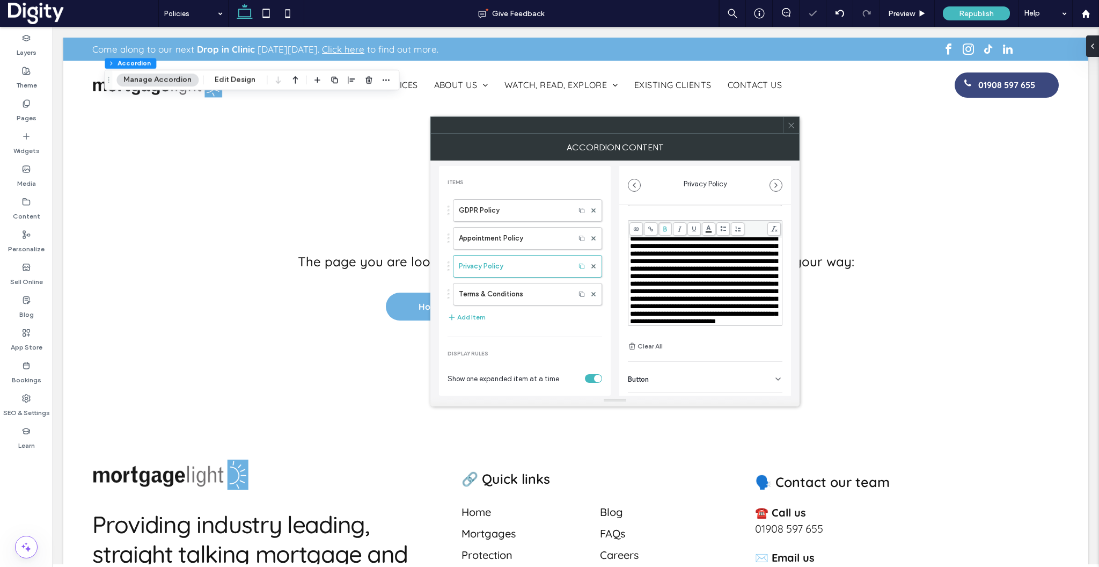
scroll to position [2976, 0]
drag, startPoint x: 710, startPoint y: 287, endPoint x: 630, endPoint y: 287, distance: 80.5
click at [623, 316] on div "**********" at bounding box center [705, 290] width 172 height 266
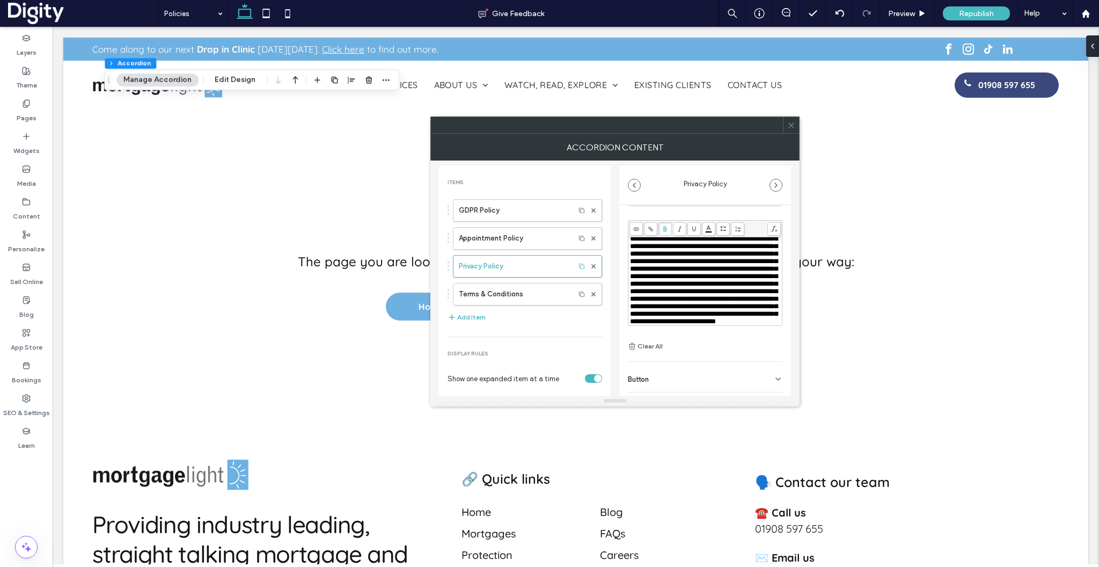
scroll to position [3010, 0]
click at [485, 213] on label "GDPR Policy" at bounding box center [514, 210] width 111 height 21
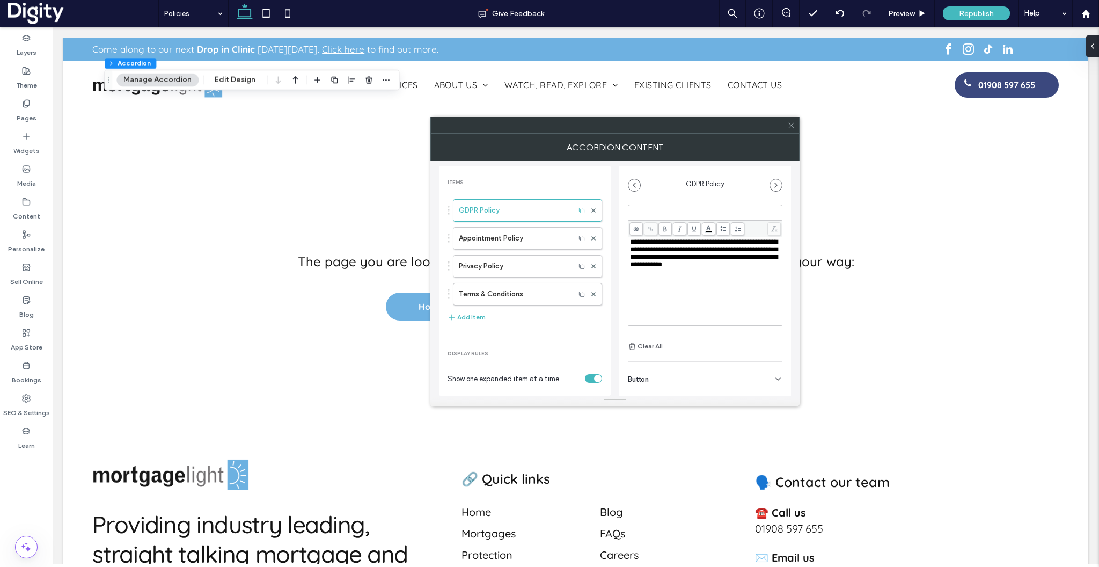
scroll to position [0, 0]
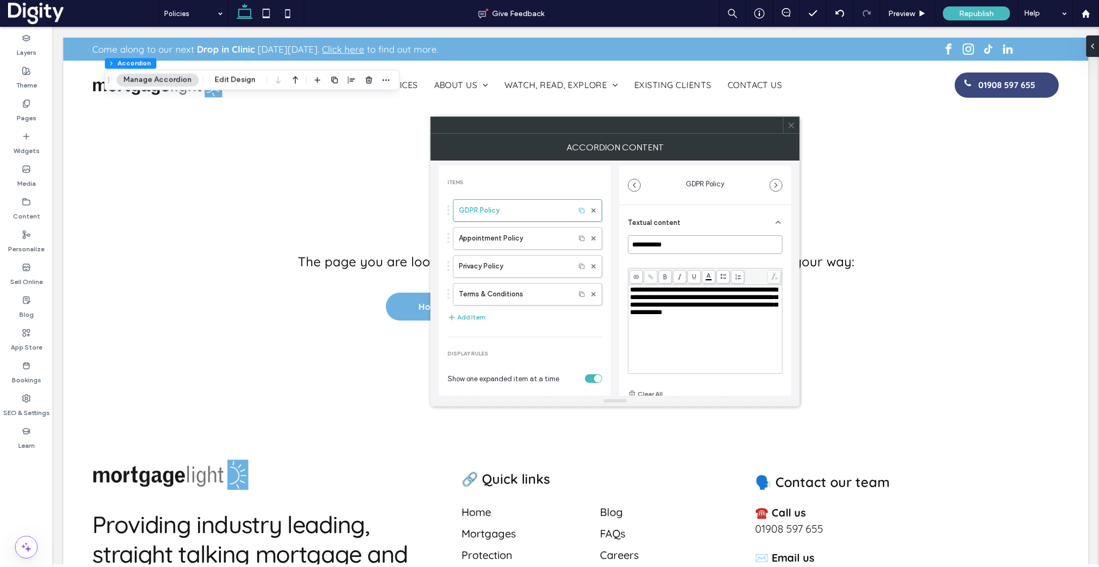
click at [695, 247] on input "**********" at bounding box center [705, 244] width 155 height 19
type input "**********"
click at [712, 310] on span "**********" at bounding box center [704, 301] width 148 height 30
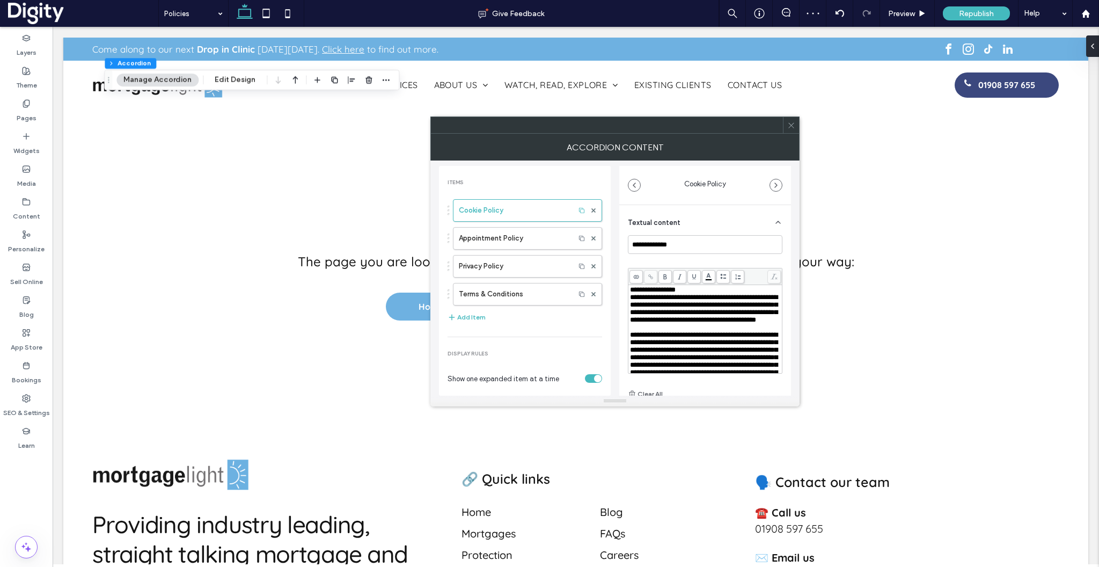
click at [707, 291] on div "**********" at bounding box center [705, 290] width 151 height 8
drag, startPoint x: 696, startPoint y: 288, endPoint x: 604, endPoint y: 288, distance: 91.8
click at [604, 288] on div "**********" at bounding box center [615, 277] width 352 height 235
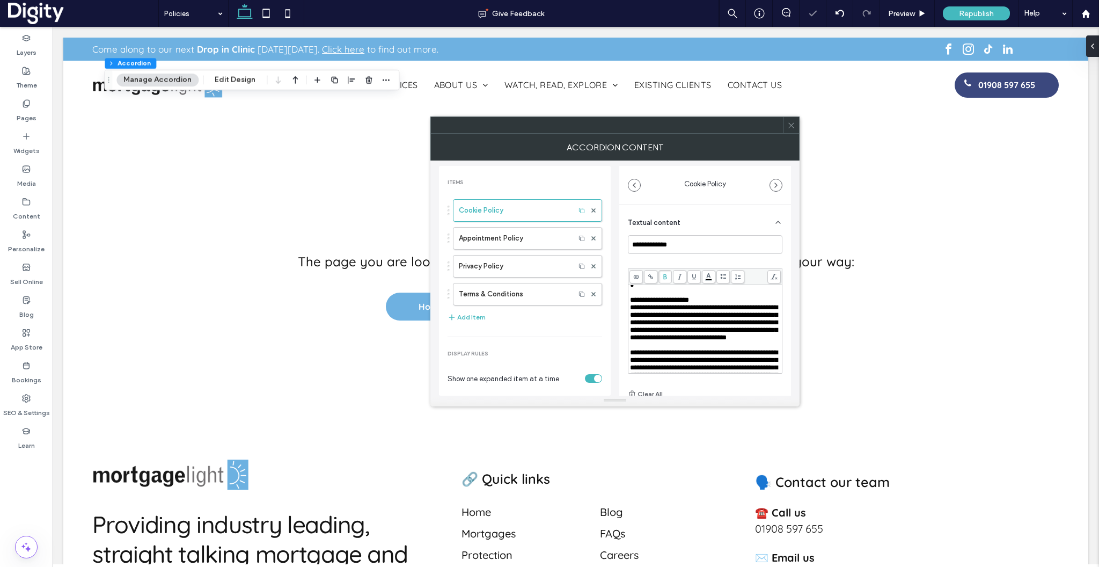
scroll to position [136, 0]
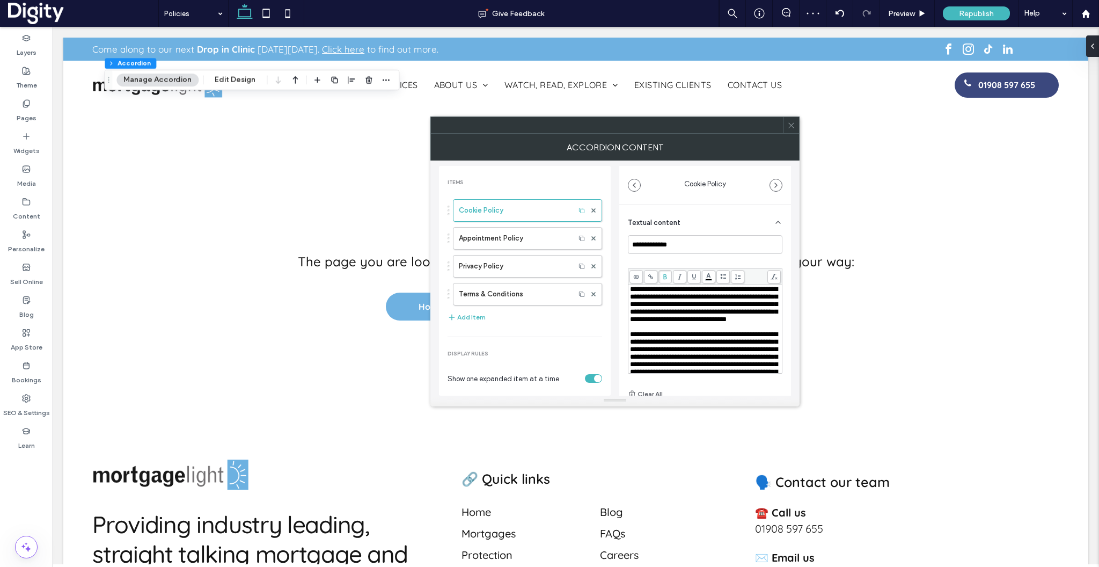
click at [661, 278] on div "Rich Text Editor" at bounding box center [705, 274] width 151 height 8
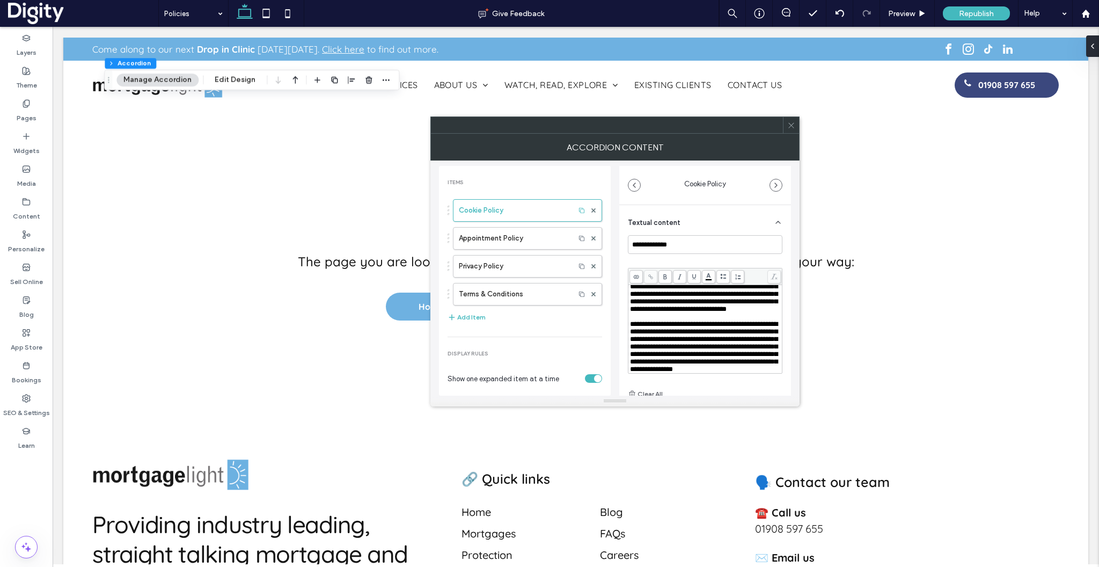
click at [716, 275] on div "**********" at bounding box center [705, 272] width 151 height 8
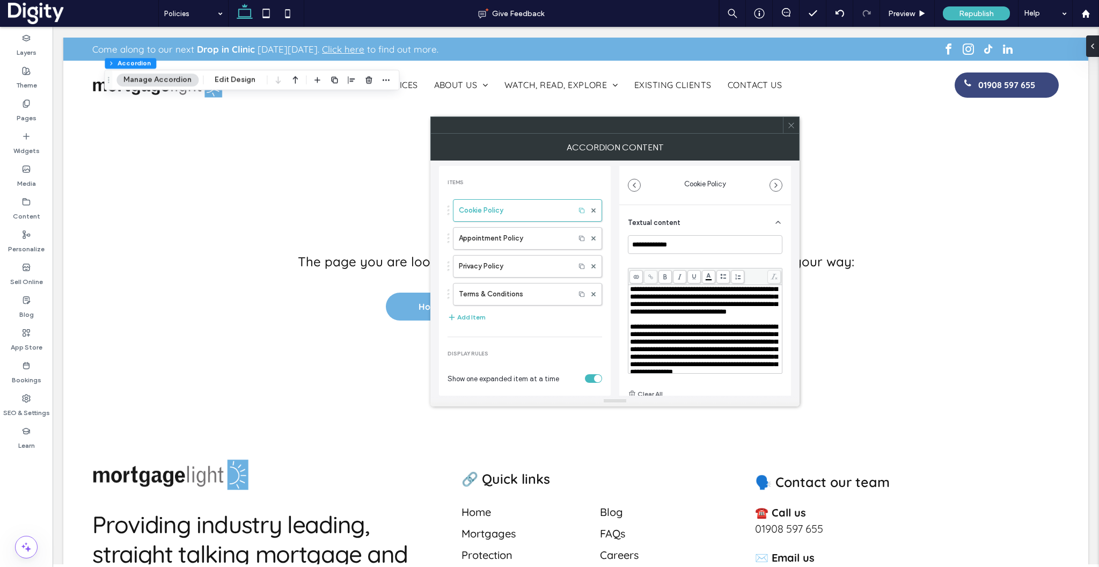
drag, startPoint x: 716, startPoint y: 309, endPoint x: 628, endPoint y: 310, distance: 88.0
click at [628, 310] on div "**********" at bounding box center [704, 329] width 153 height 88
click at [664, 315] on span "**********" at bounding box center [704, 296] width 148 height 37
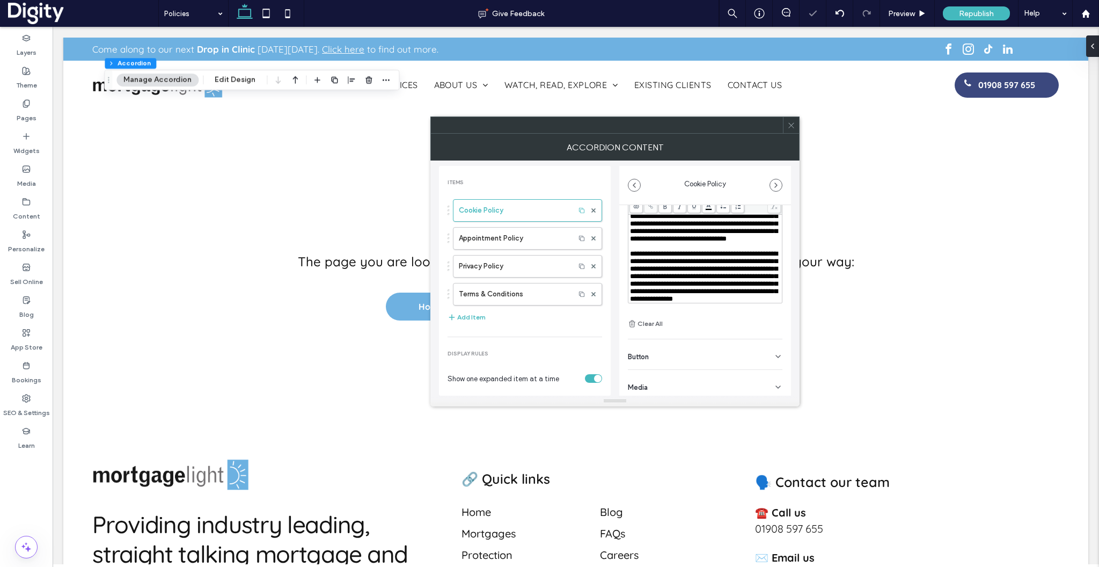
scroll to position [71, 0]
click at [670, 292] on span "**********" at bounding box center [704, 276] width 148 height 52
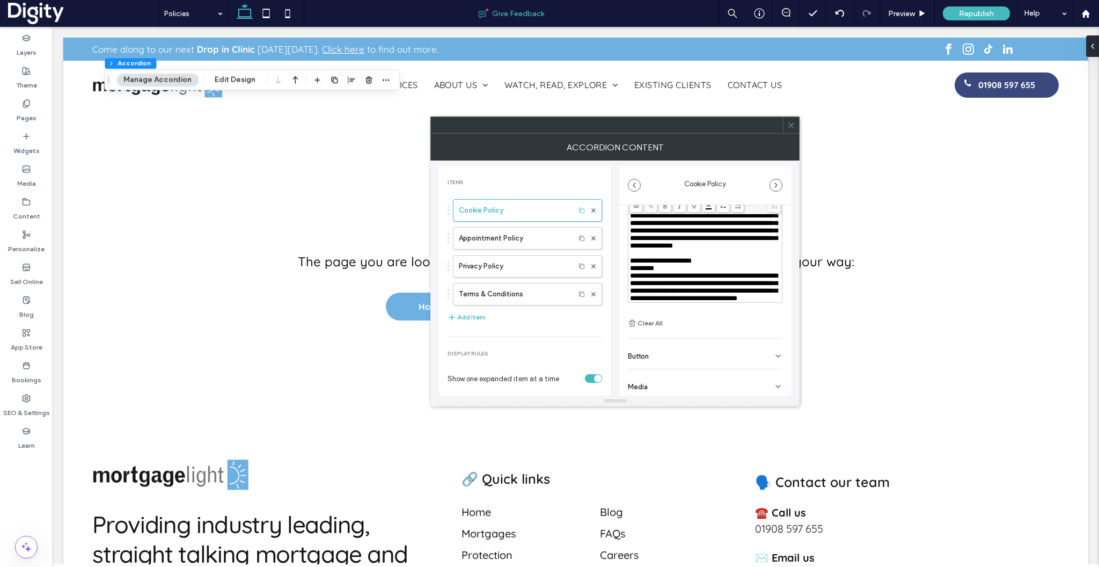
scroll to position [291, 0]
click at [722, 257] on div "**********" at bounding box center [705, 261] width 151 height 8
click at [676, 266] on div "*********" at bounding box center [705, 269] width 151 height 8
drag, startPoint x: 721, startPoint y: 247, endPoint x: 575, endPoint y: 238, distance: 146.3
click at [575, 238] on div "**********" at bounding box center [615, 277] width 352 height 235
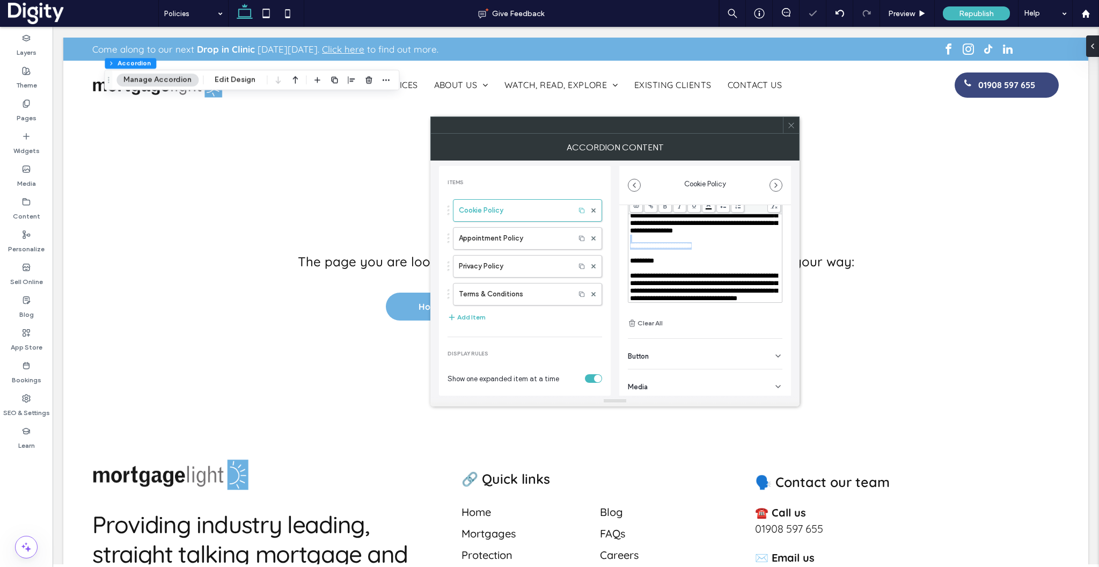
scroll to position [308, 0]
click at [733, 295] on div "**********" at bounding box center [705, 287] width 151 height 30
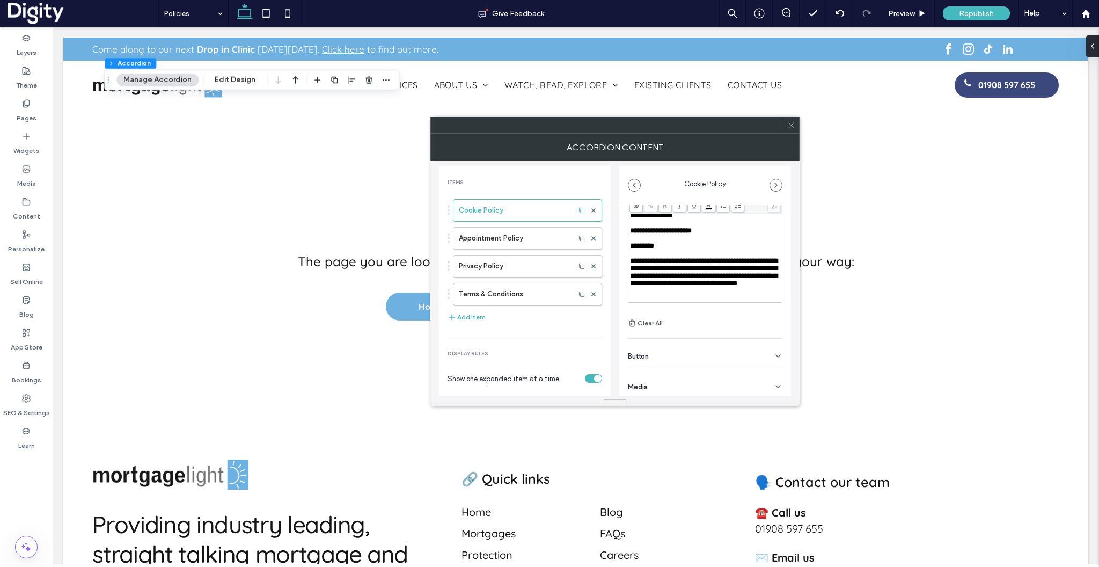
scroll to position [368, 0]
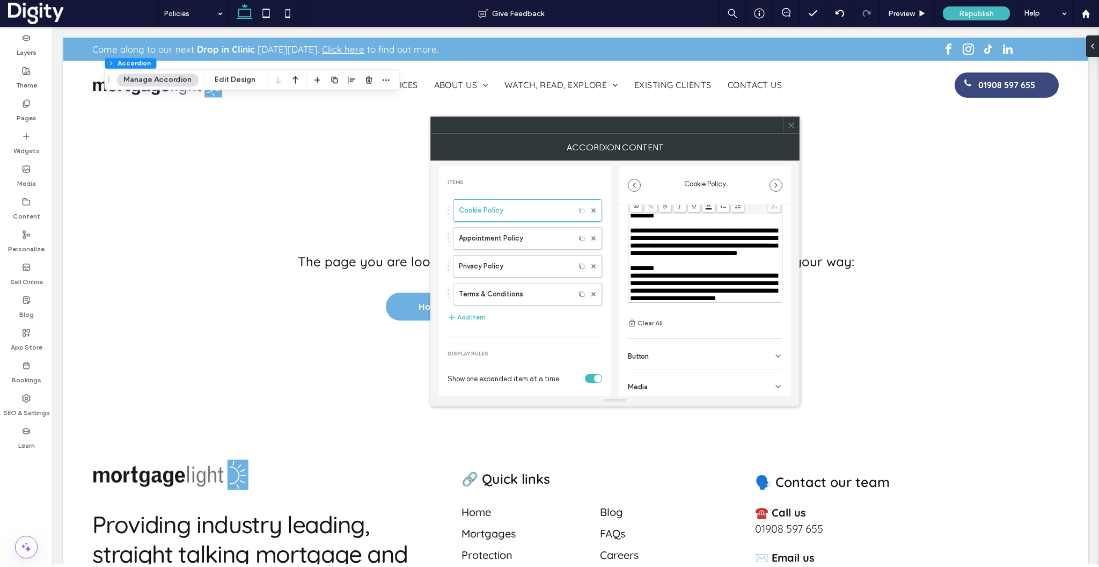
click at [669, 272] on span "**********" at bounding box center [704, 287] width 148 height 30
click at [672, 265] on div "*********" at bounding box center [705, 269] width 151 height 8
click at [706, 304] on div "**********" at bounding box center [705, 250] width 155 height 116
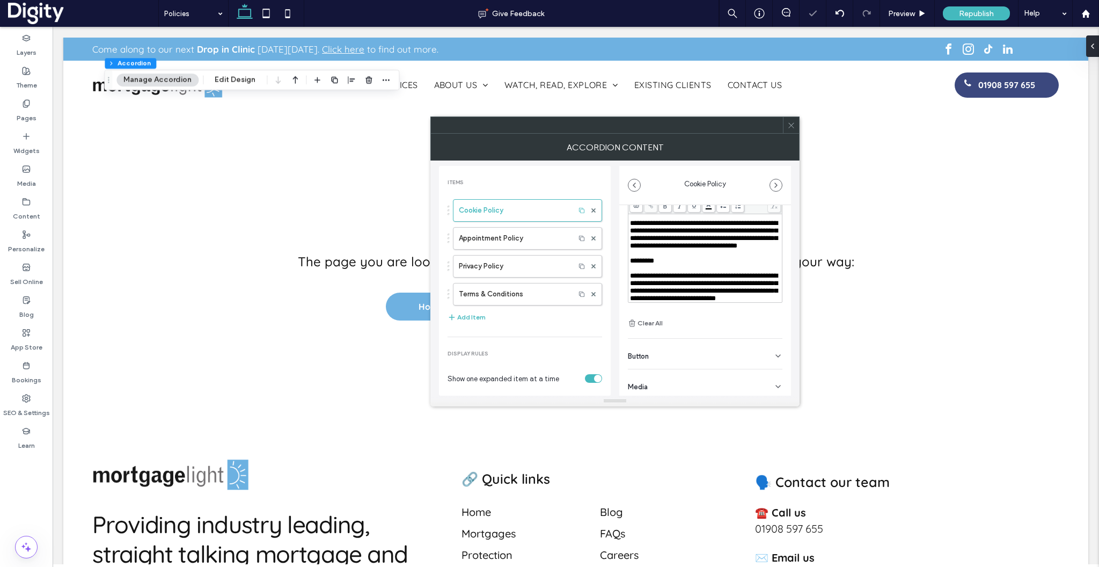
click at [709, 298] on div "**********" at bounding box center [705, 287] width 151 height 30
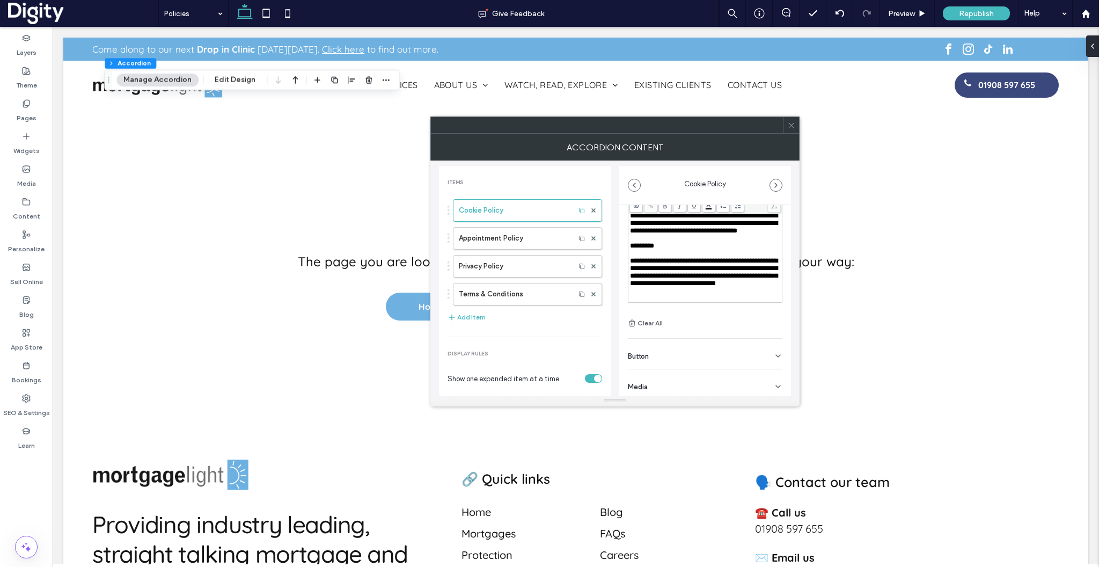
scroll to position [437, 0]
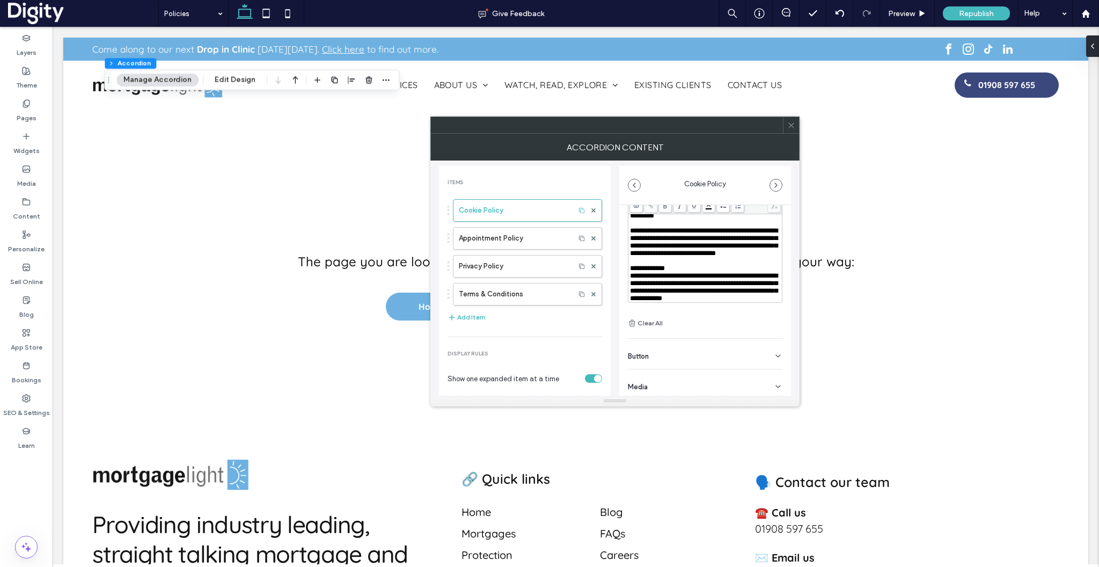
click at [683, 265] on div "**********" at bounding box center [705, 269] width 151 height 8
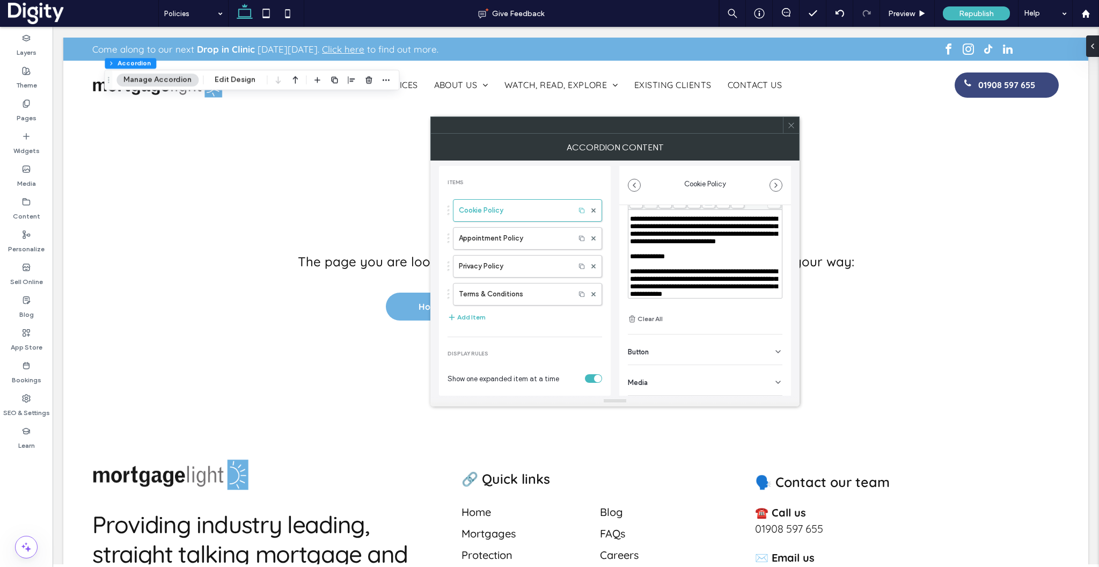
scroll to position [445, 0]
click at [703, 294] on div "**********" at bounding box center [705, 283] width 151 height 30
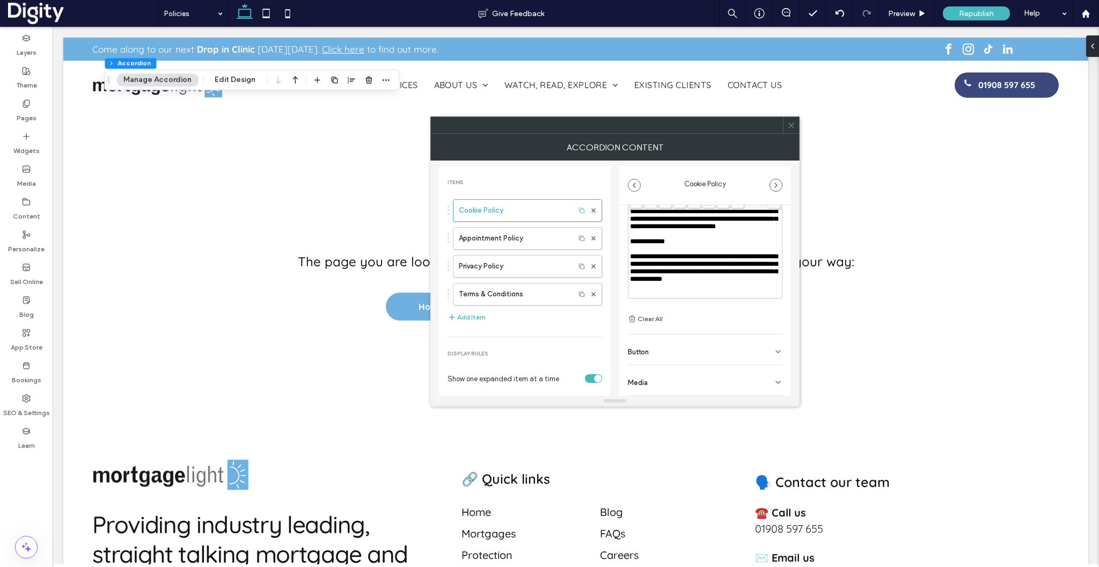
scroll to position [488, 0]
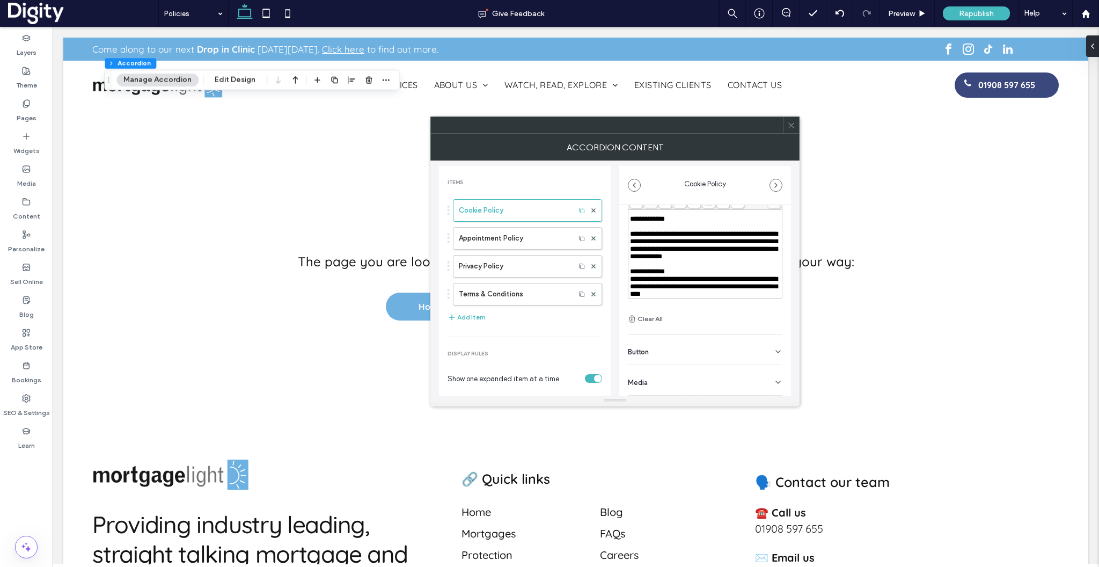
click at [689, 268] on div "**********" at bounding box center [705, 272] width 151 height 8
click at [751, 291] on div "**********" at bounding box center [705, 286] width 151 height 23
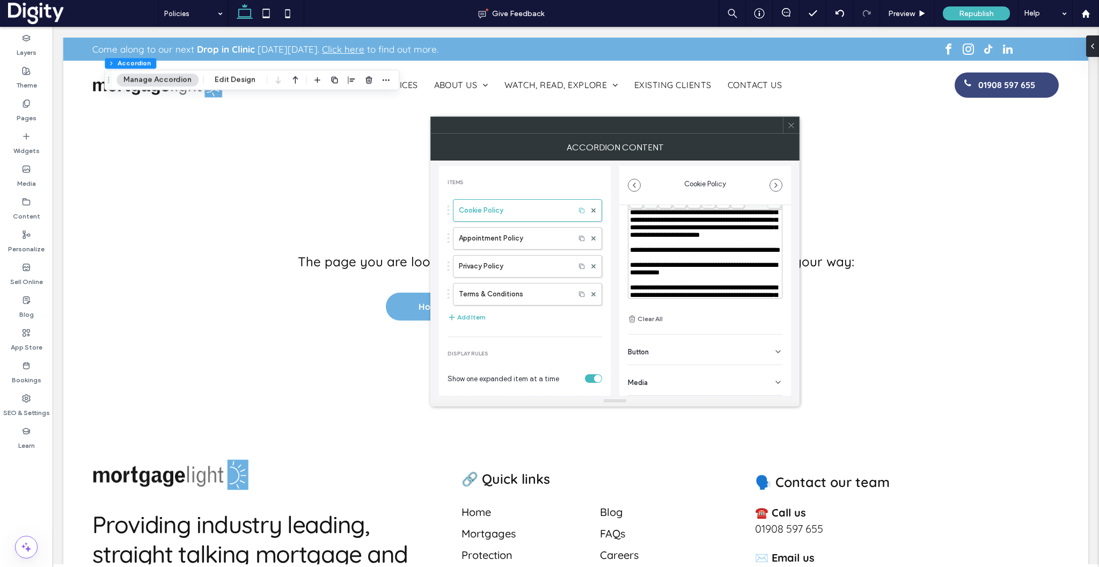
scroll to position [523, 0]
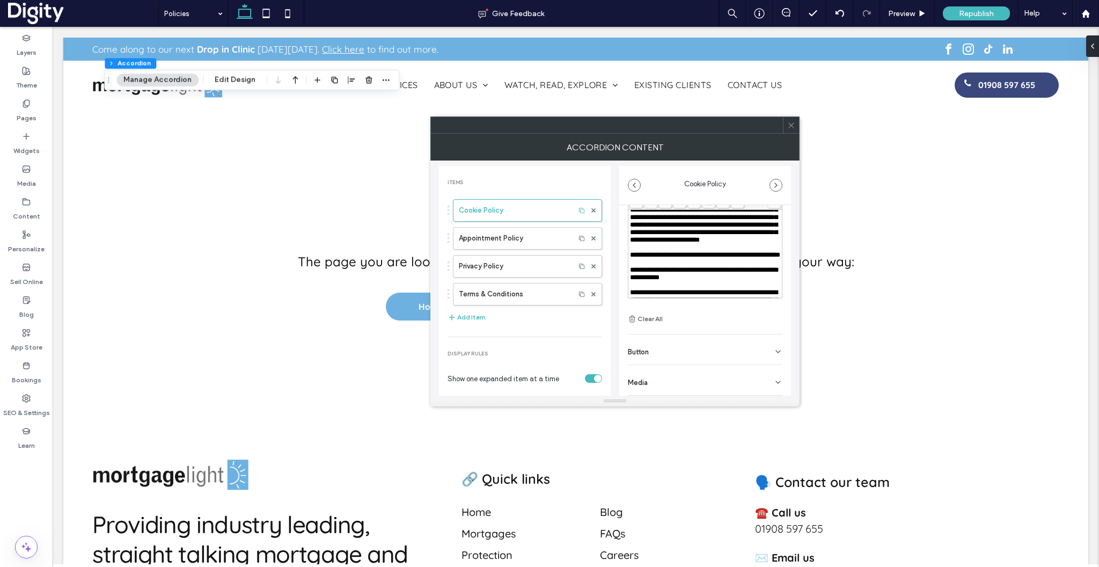
click at [732, 138] on div "Rich Text Editor" at bounding box center [705, 135] width 151 height 8
click at [745, 146] on div "**********" at bounding box center [705, 142] width 151 height 8
drag, startPoint x: 728, startPoint y: 286, endPoint x: 627, endPoint y: 284, distance: 100.9
click at [628, 284] on div "**********" at bounding box center [705, 246] width 155 height 106
click at [621, 252] on div "**********" at bounding box center [705, 263] width 172 height 266
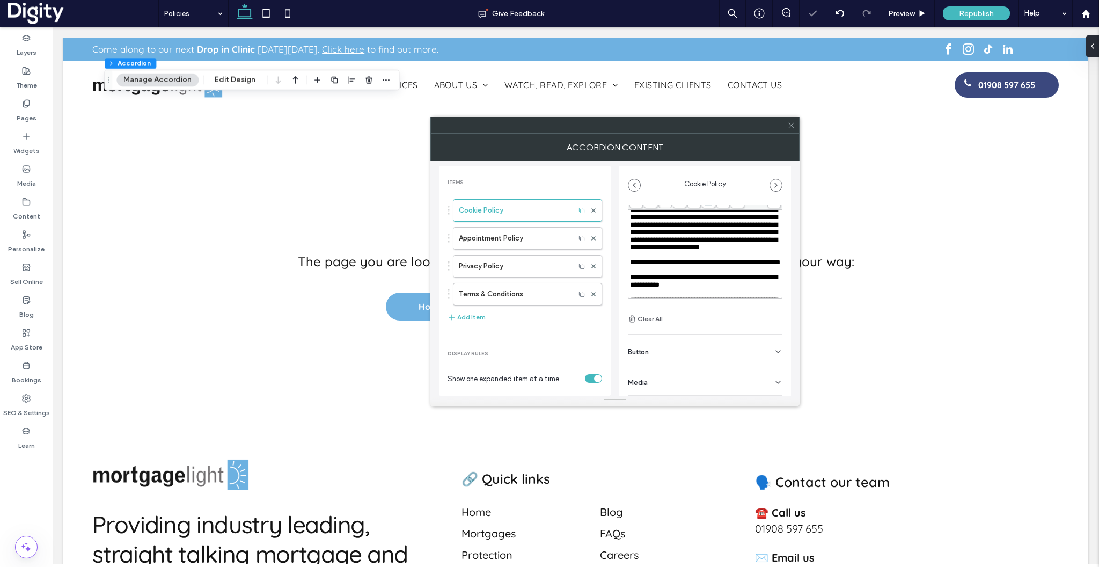
click at [788, 122] on icon at bounding box center [791, 125] width 8 height 8
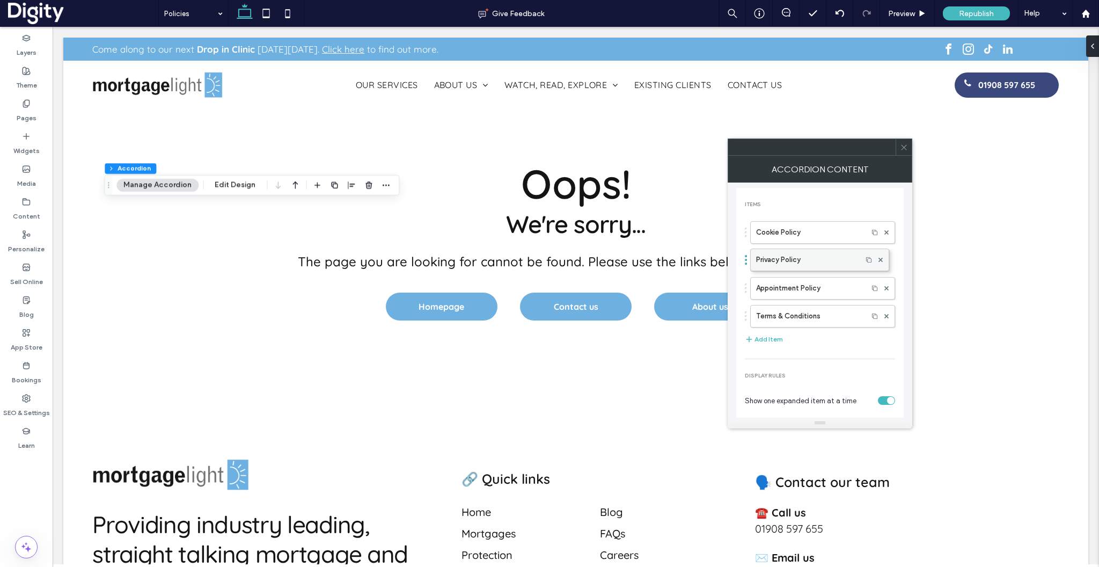
drag, startPoint x: 780, startPoint y: 286, endPoint x: 780, endPoint y: 252, distance: 33.8
click at [883, 288] on div at bounding box center [887, 288] width 16 height 16
click at [884, 289] on icon at bounding box center [886, 288] width 4 height 4
click at [884, 288] on icon at bounding box center [886, 288] width 4 height 4
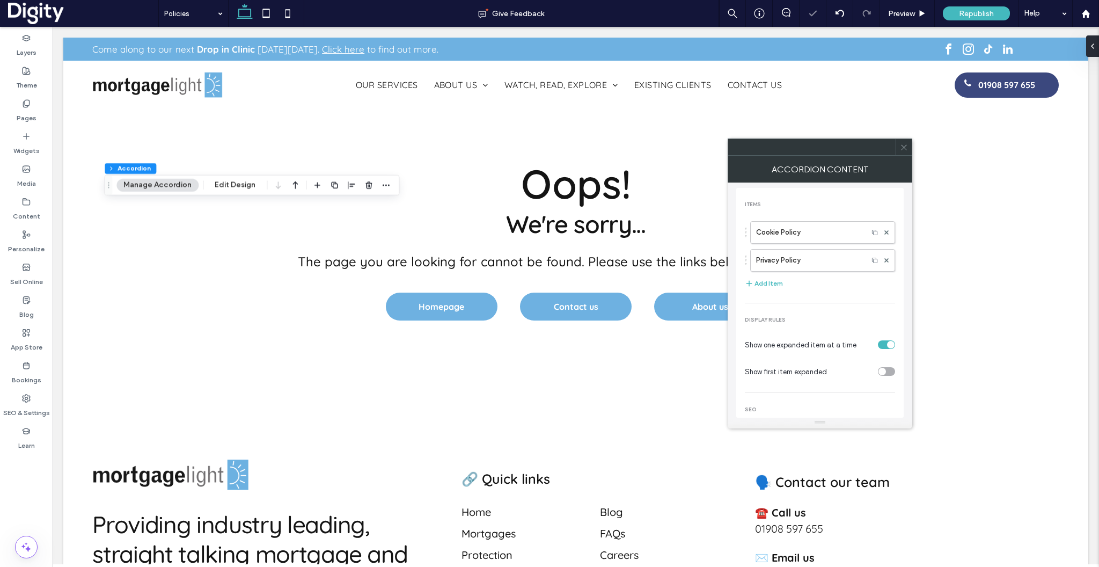
click at [907, 149] on icon at bounding box center [904, 147] width 8 height 8
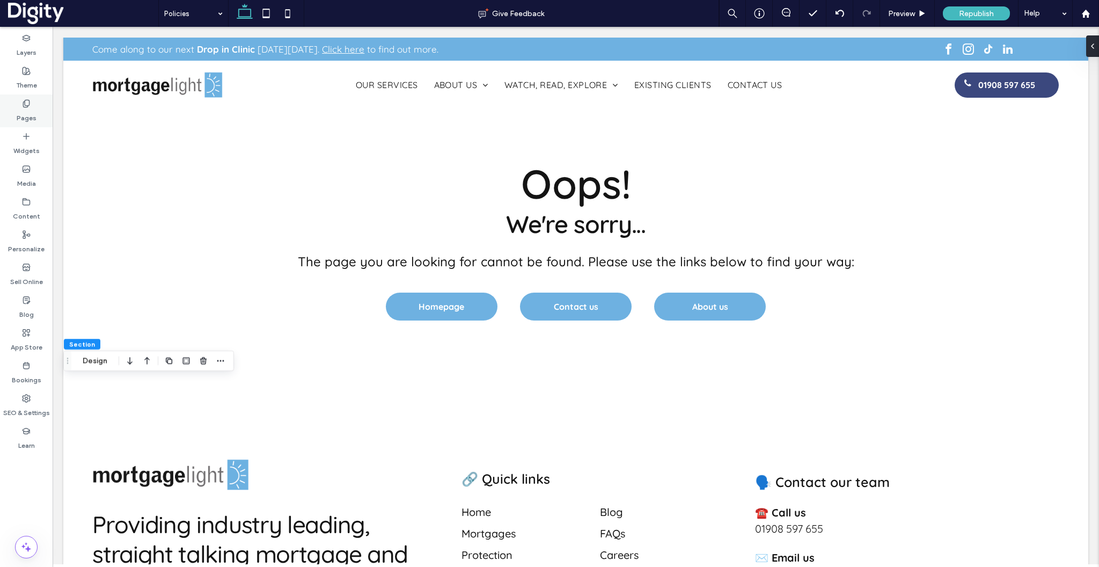
click at [23, 108] on label "Pages" at bounding box center [27, 115] width 20 height 15
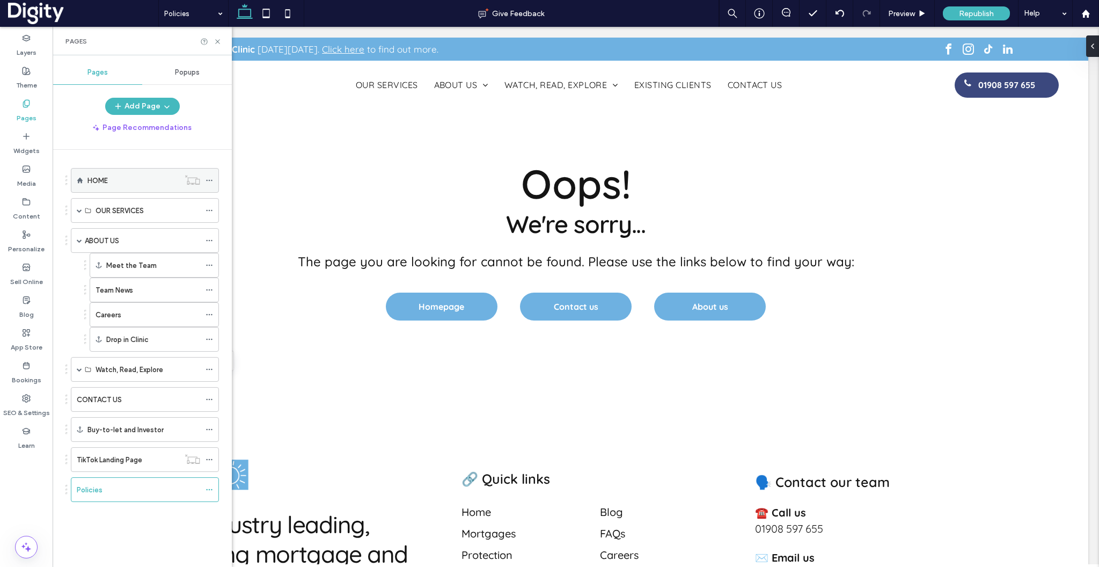
click at [112, 181] on div "HOME" at bounding box center [133, 180] width 92 height 11
click at [220, 42] on icon at bounding box center [218, 42] width 8 height 8
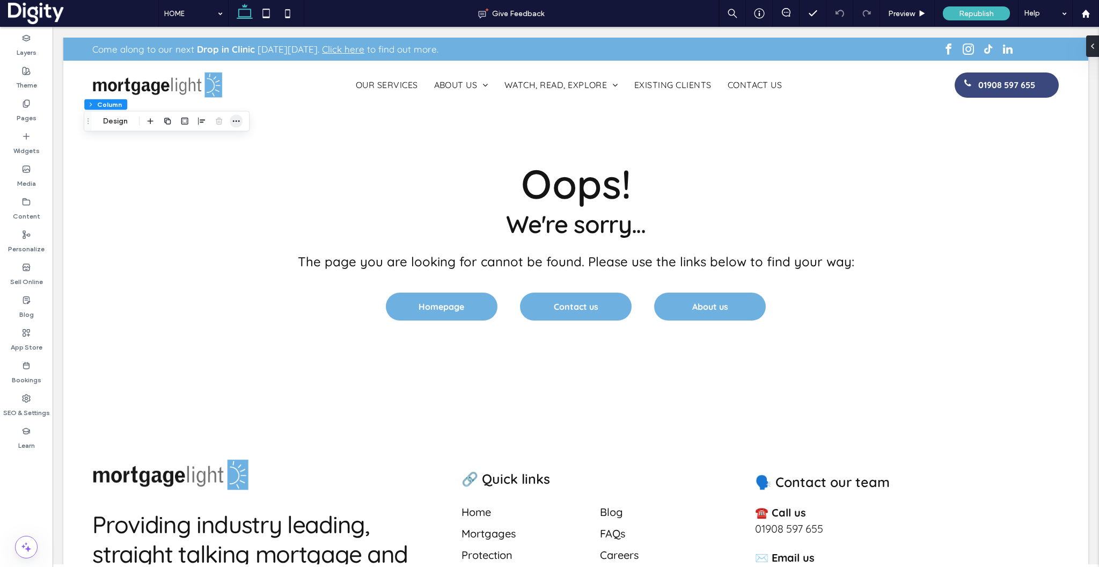
click at [236, 120] on icon "button" at bounding box center [236, 121] width 9 height 9
click at [215, 100] on span "button" at bounding box center [220, 100] width 13 height 13
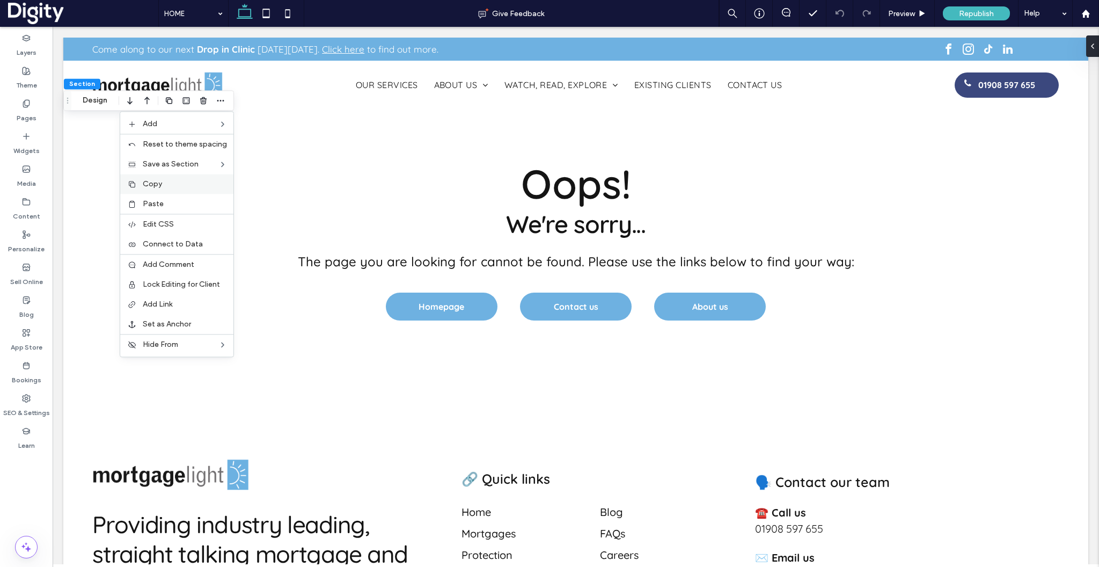
click at [152, 184] on span "Copy" at bounding box center [152, 183] width 19 height 9
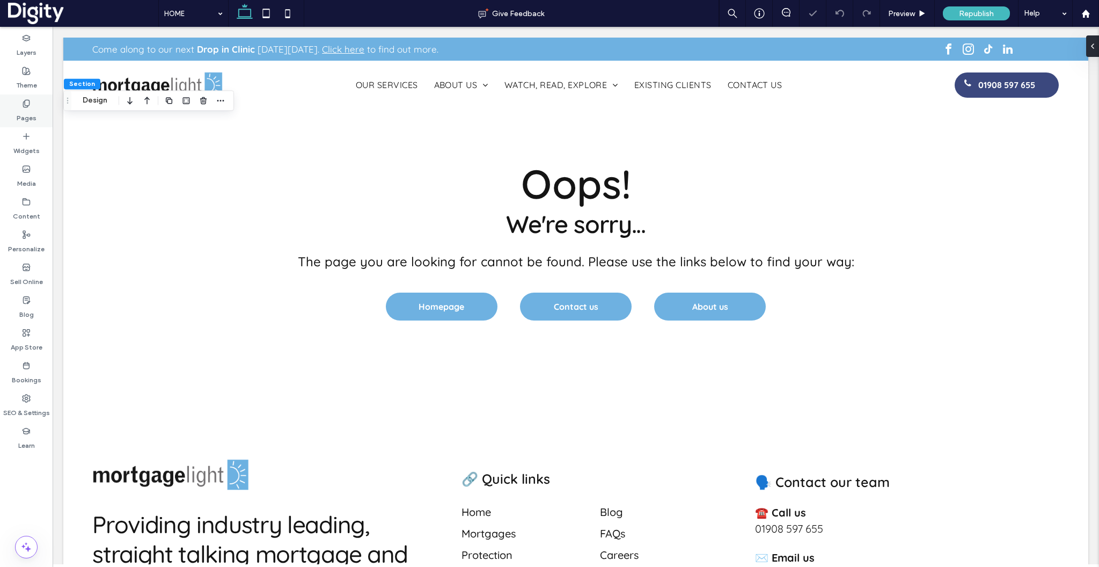
click at [20, 101] on div "Pages" at bounding box center [26, 110] width 53 height 33
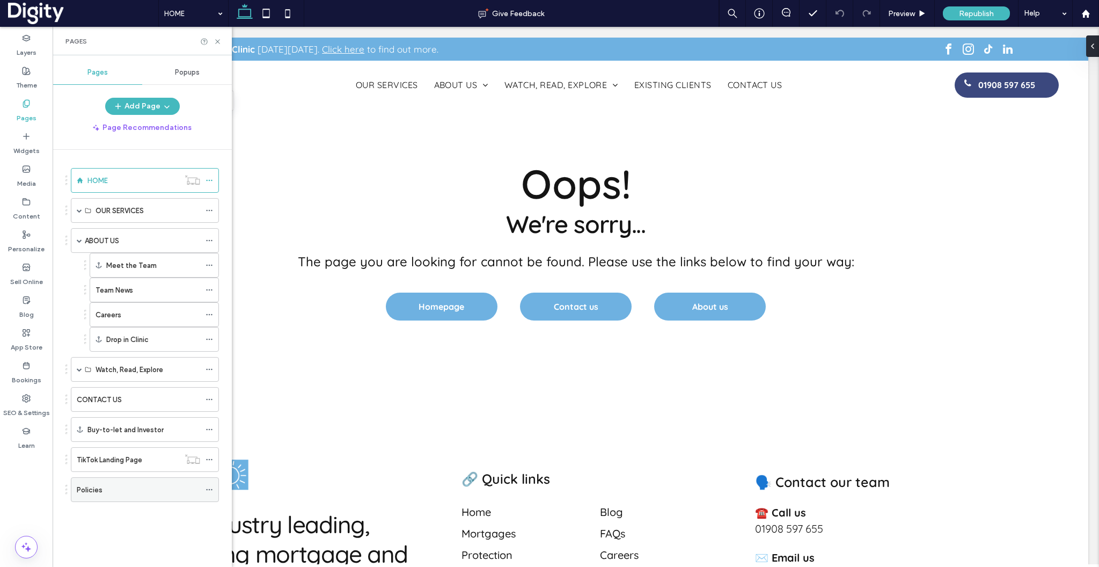
click at [89, 492] on label "Policies" at bounding box center [90, 489] width 26 height 19
click at [218, 41] on icon at bounding box center [218, 42] width 8 height 8
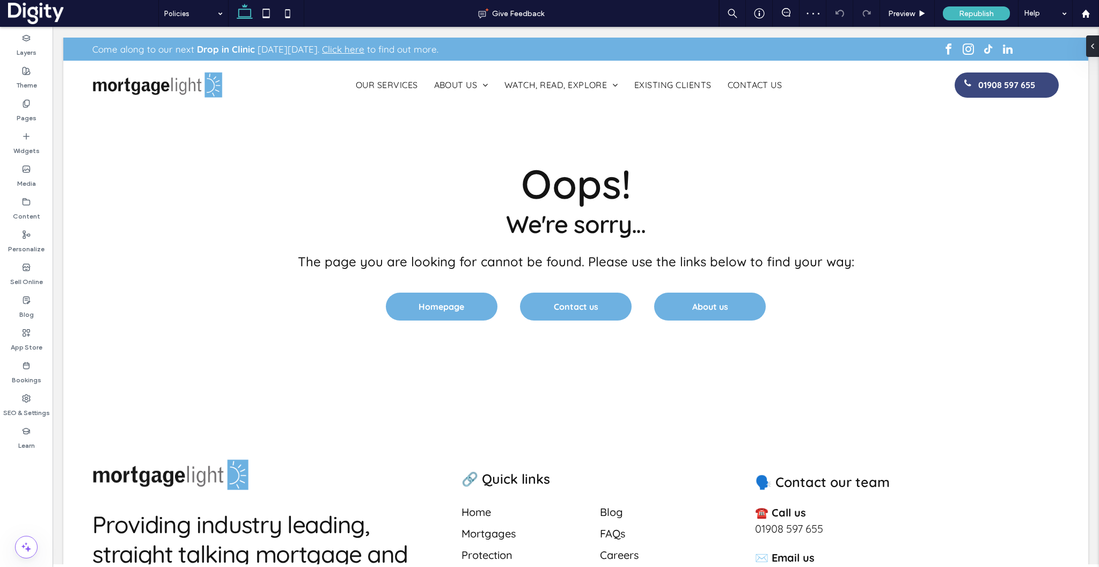
type input "*********"
type input "**"
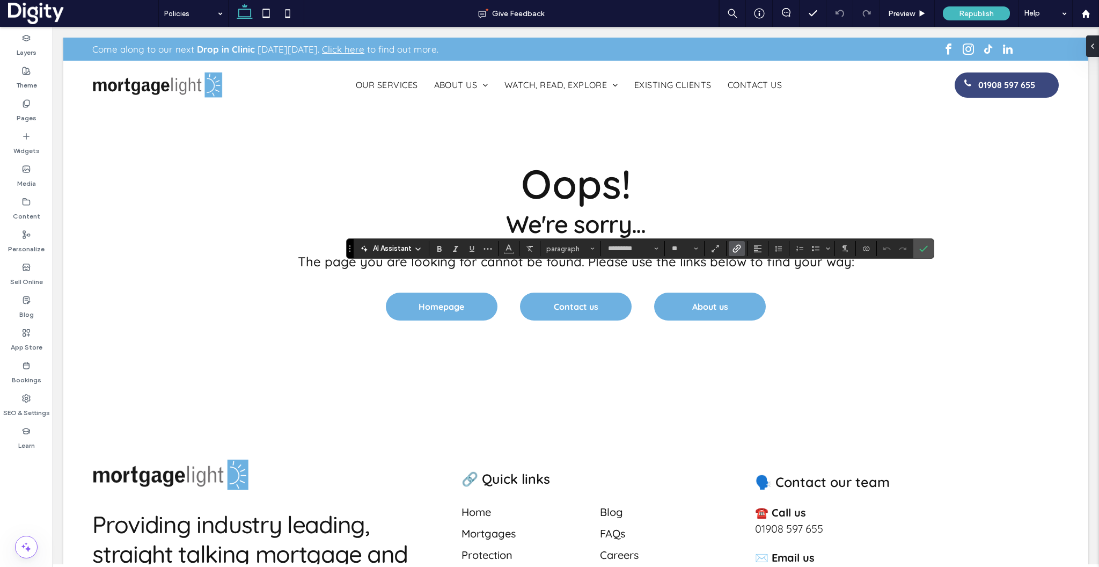
click at [736, 247] on icon "Link" at bounding box center [737, 248] width 9 height 9
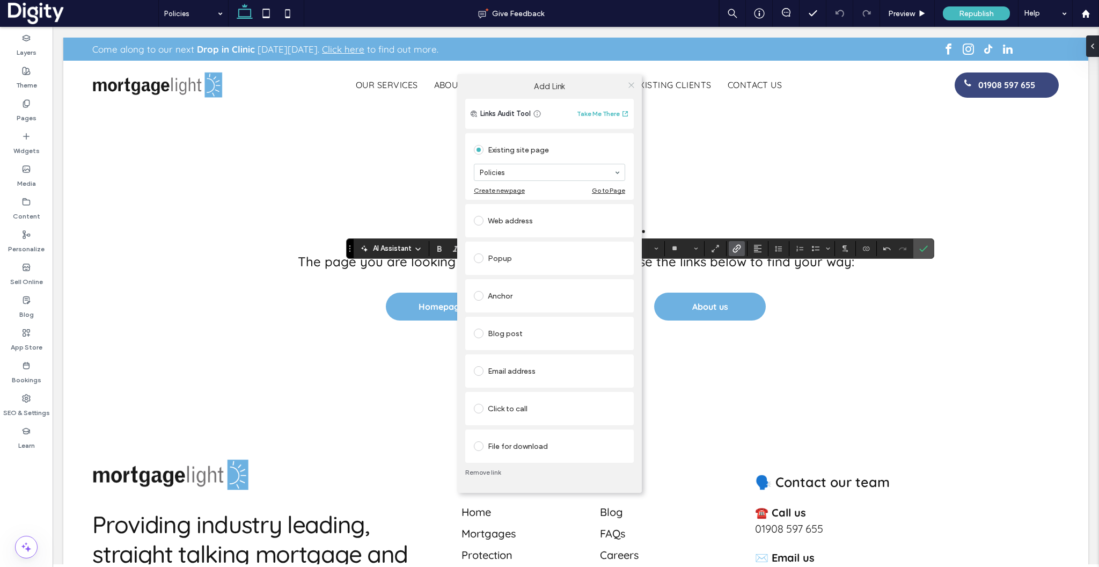
click at [632, 84] on icon at bounding box center [631, 85] width 8 height 8
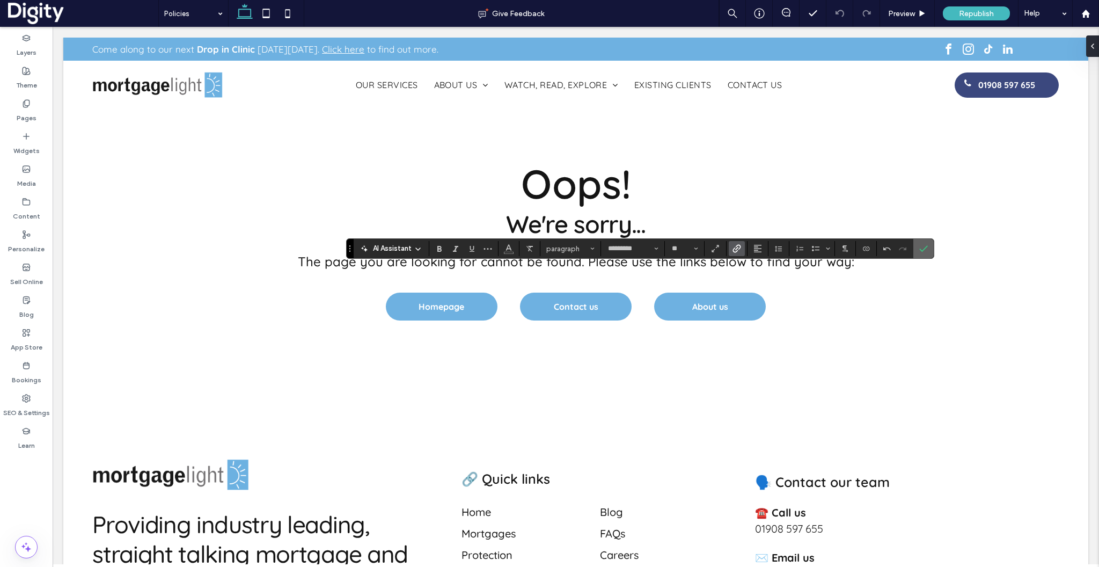
click at [919, 248] on icon "Confirm" at bounding box center [923, 248] width 9 height 9
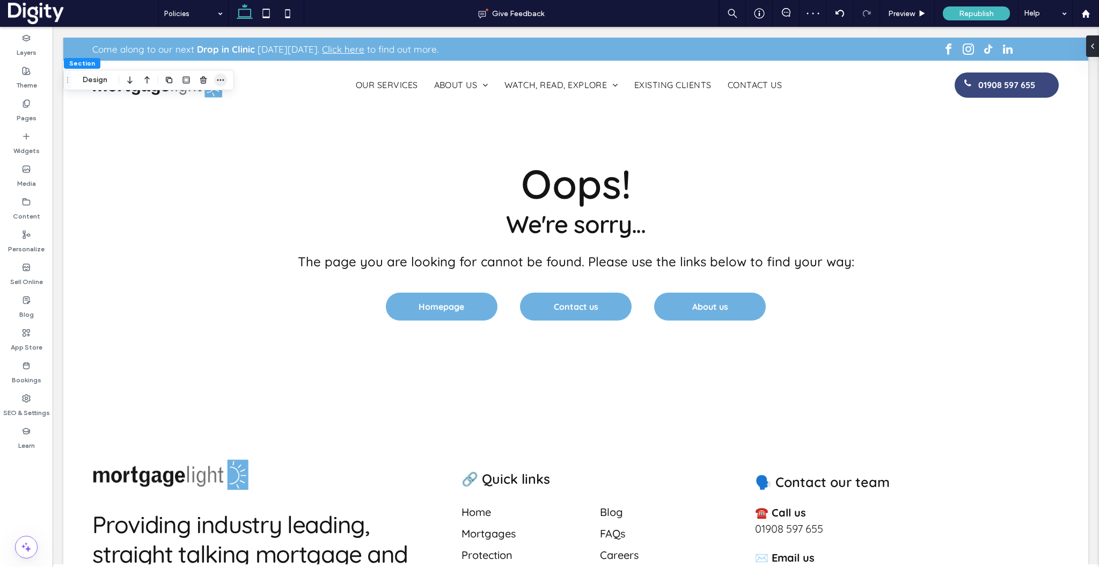
click at [224, 81] on icon "button" at bounding box center [220, 80] width 9 height 9
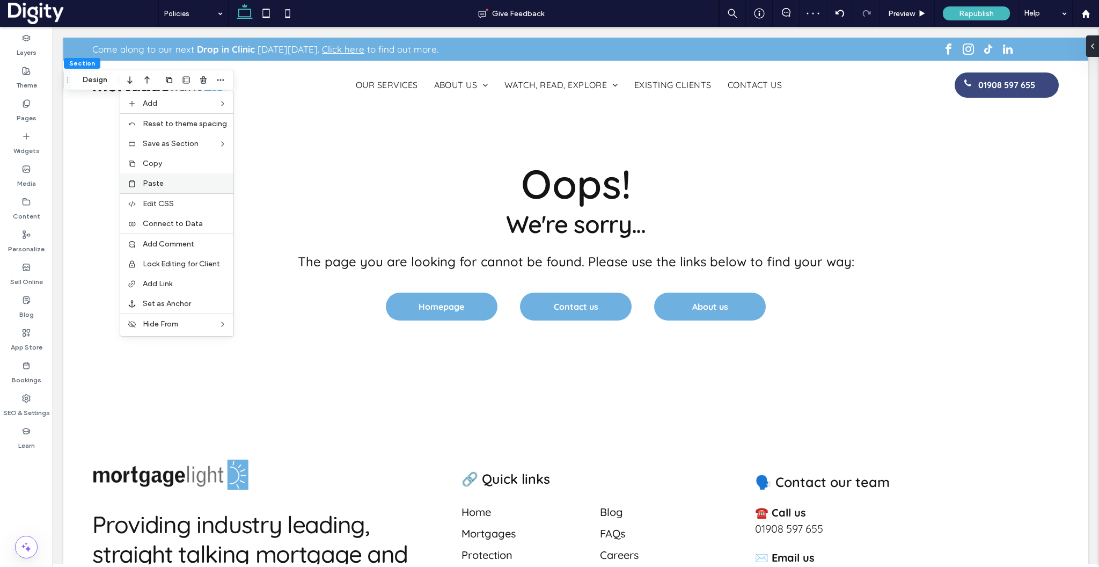
click at [164, 182] on span "Paste" at bounding box center [153, 183] width 21 height 9
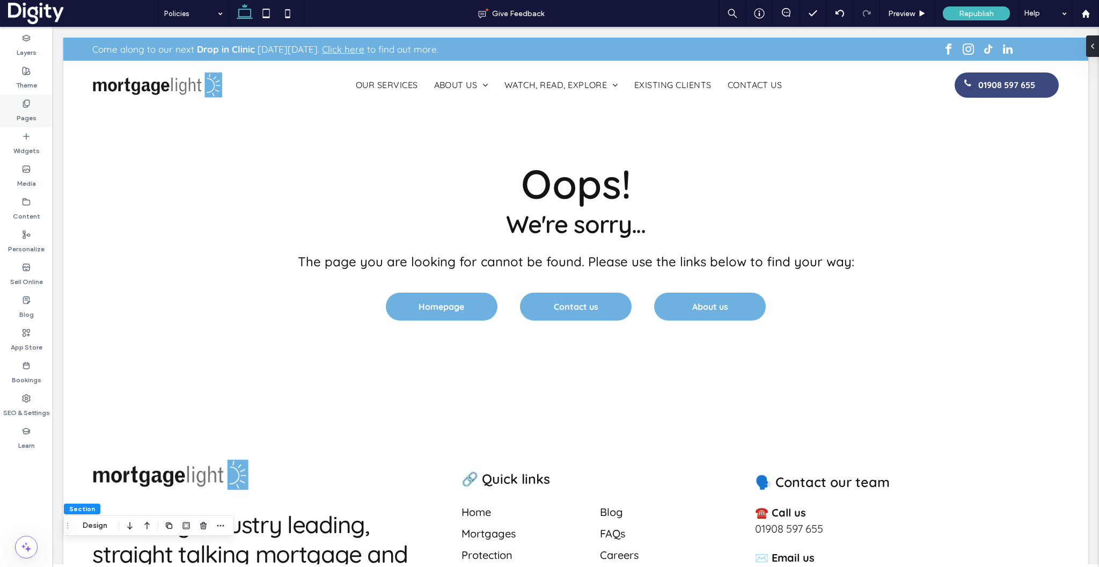
click at [25, 104] on use at bounding box center [26, 103] width 6 height 7
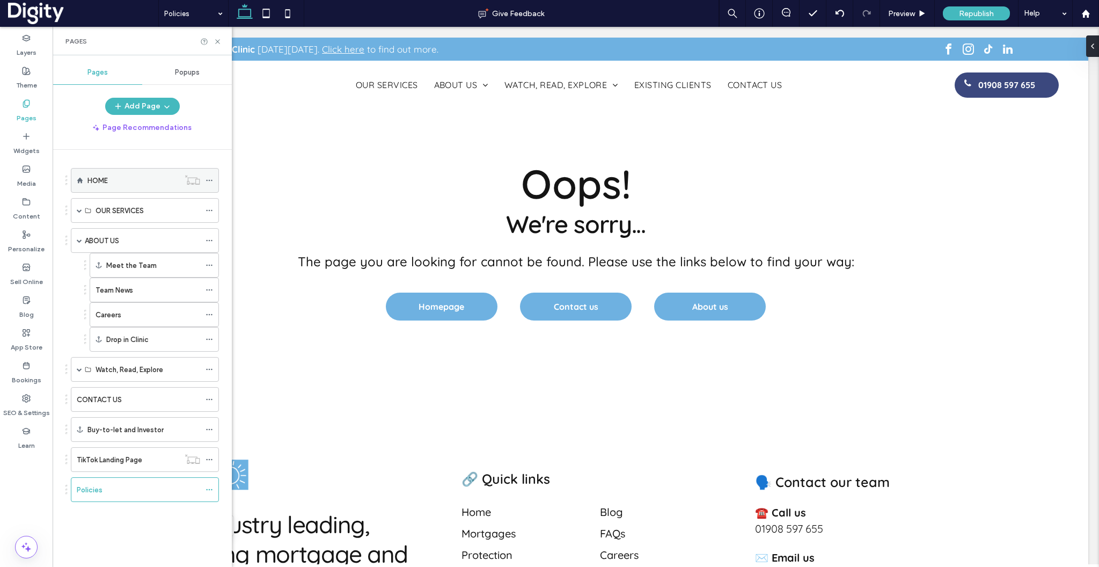
click at [101, 180] on label "HOME" at bounding box center [97, 180] width 20 height 19
click at [218, 42] on icon at bounding box center [218, 42] width 8 height 8
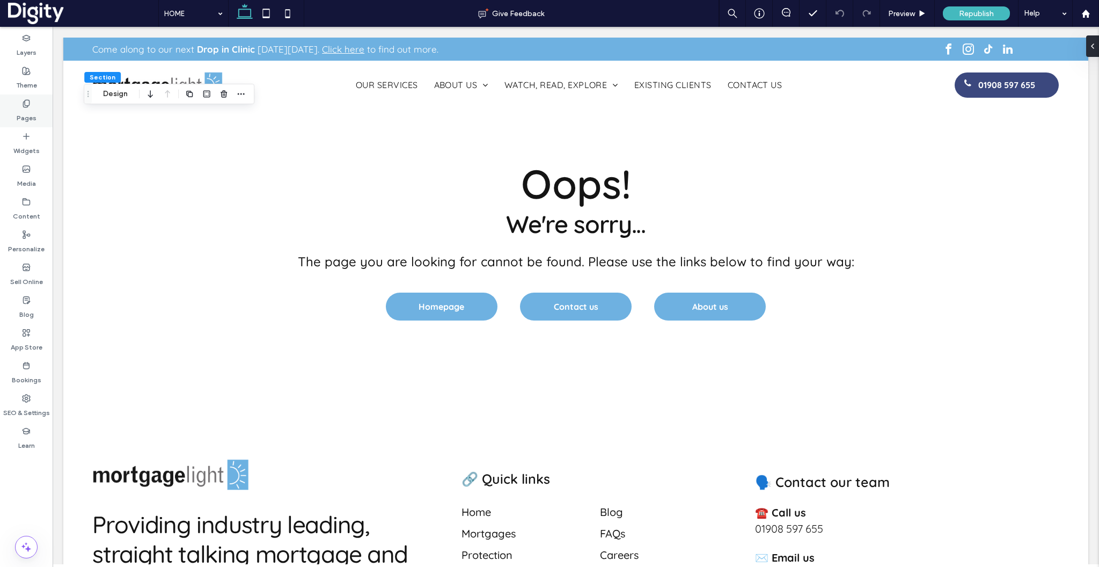
click at [20, 112] on label "Pages" at bounding box center [27, 115] width 20 height 15
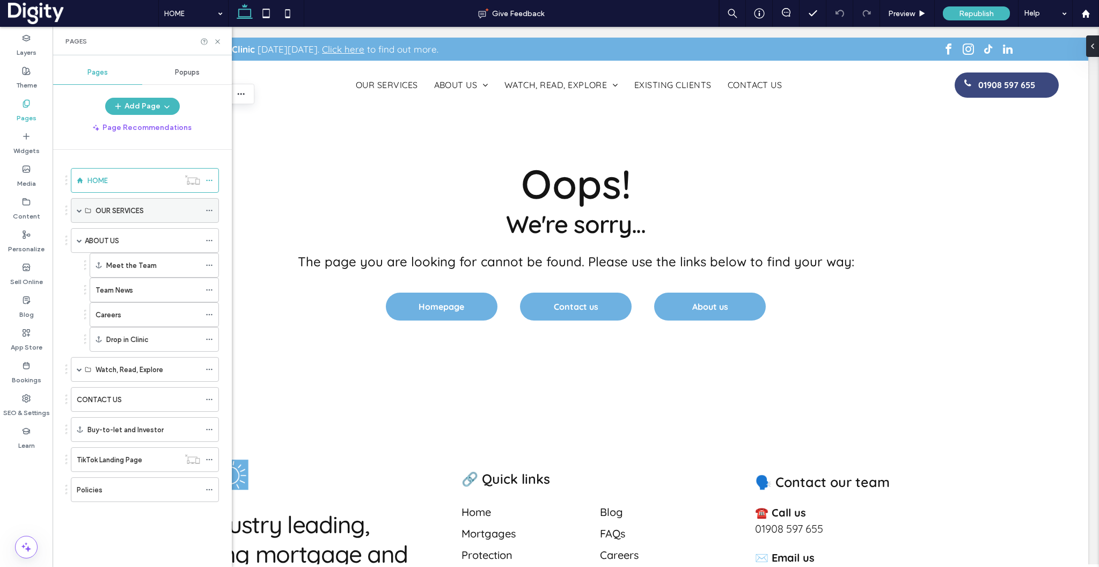
click at [79, 210] on span at bounding box center [79, 210] width 5 height 5
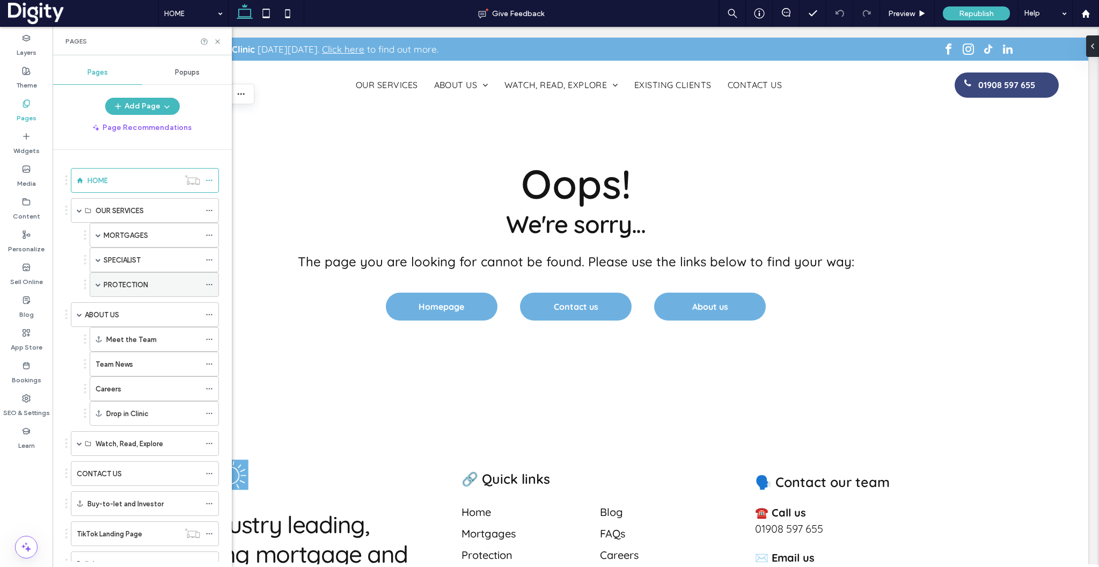
click at [100, 286] on span at bounding box center [98, 284] width 5 height 5
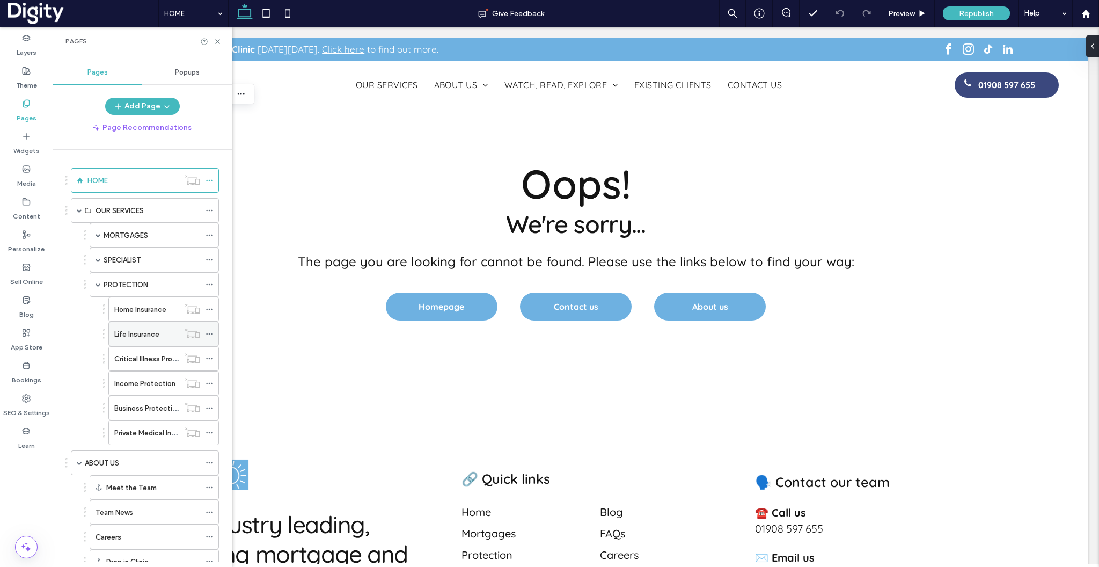
click at [136, 338] on label "Life Insurance" at bounding box center [136, 334] width 45 height 19
click at [217, 43] on icon at bounding box center [218, 42] width 8 height 8
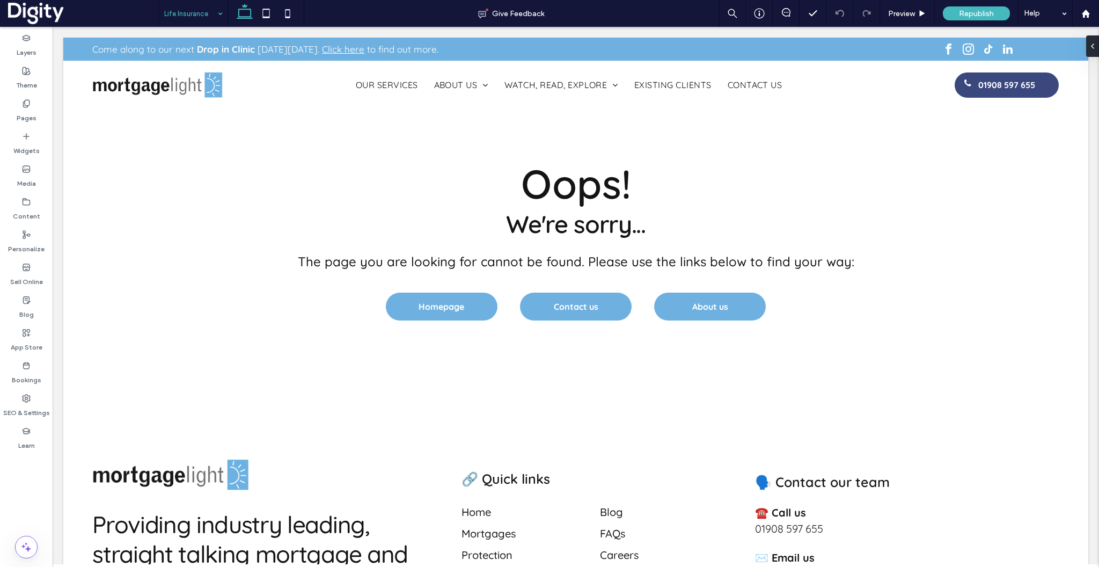
type input "**"
type input "****"
type input "***"
click at [14, 105] on div "Pages" at bounding box center [26, 110] width 53 height 33
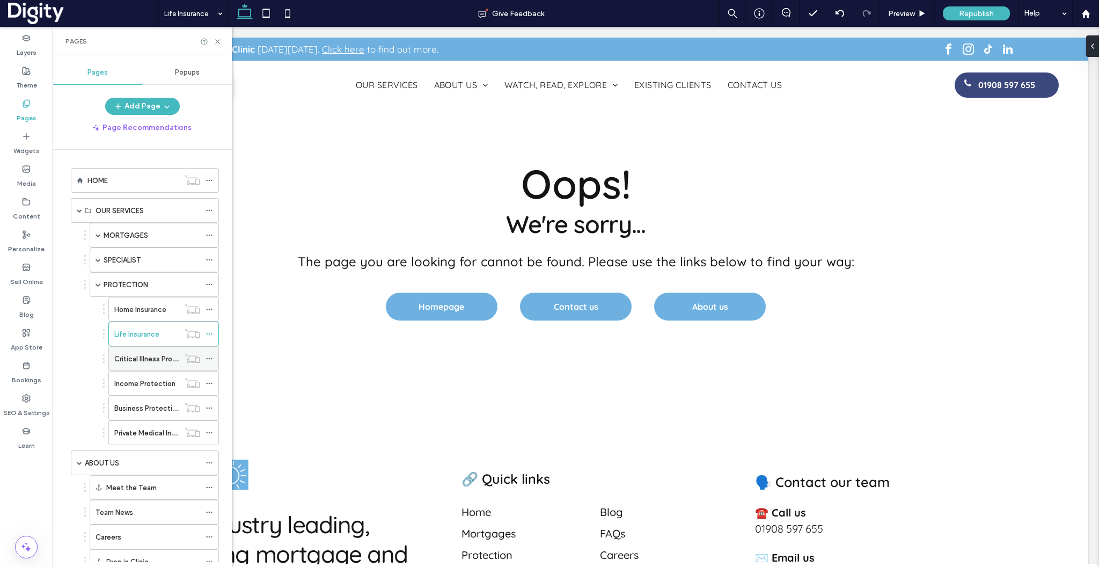
click at [138, 363] on label "Critical Illness Protection" at bounding box center [155, 358] width 83 height 19
click at [219, 41] on icon at bounding box center [218, 42] width 8 height 8
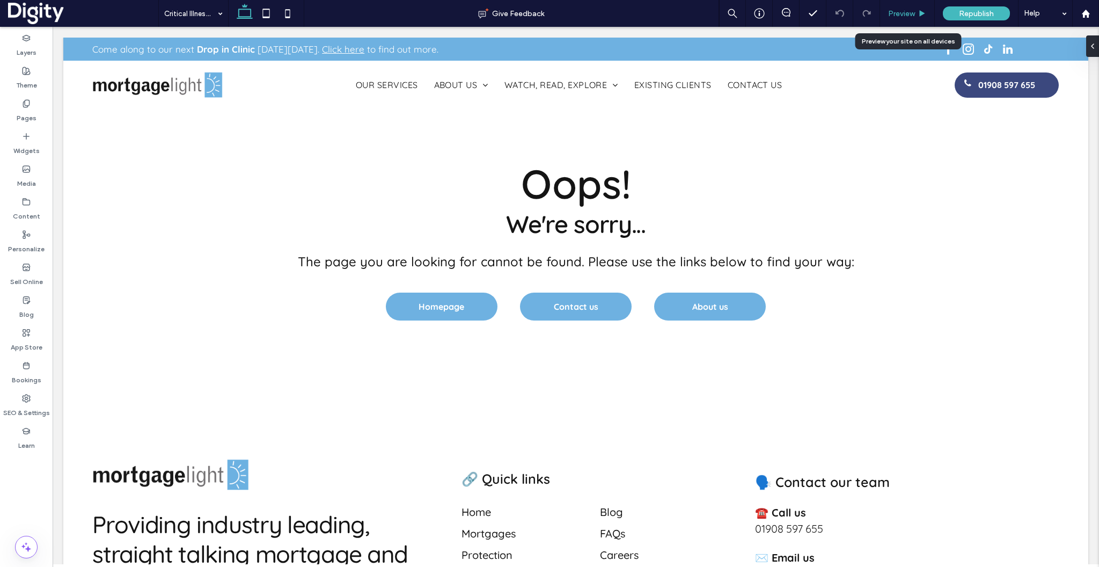
click at [906, 19] on div "Preview" at bounding box center [907, 13] width 55 height 27
click at [909, 12] on span "Preview" at bounding box center [901, 13] width 27 height 9
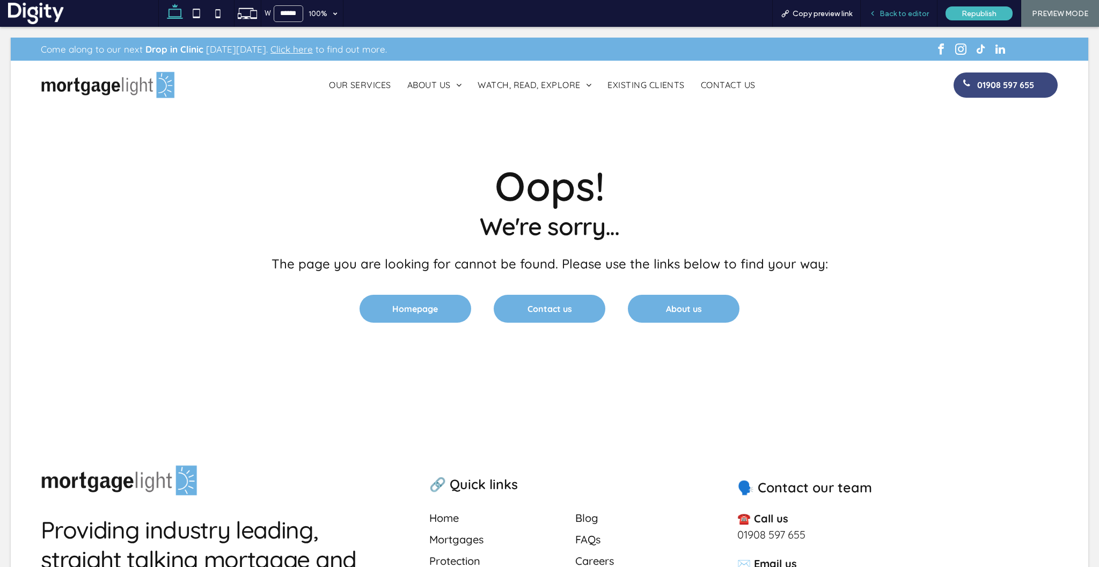
click at [897, 11] on span "Back to editor" at bounding box center [904, 13] width 49 height 9
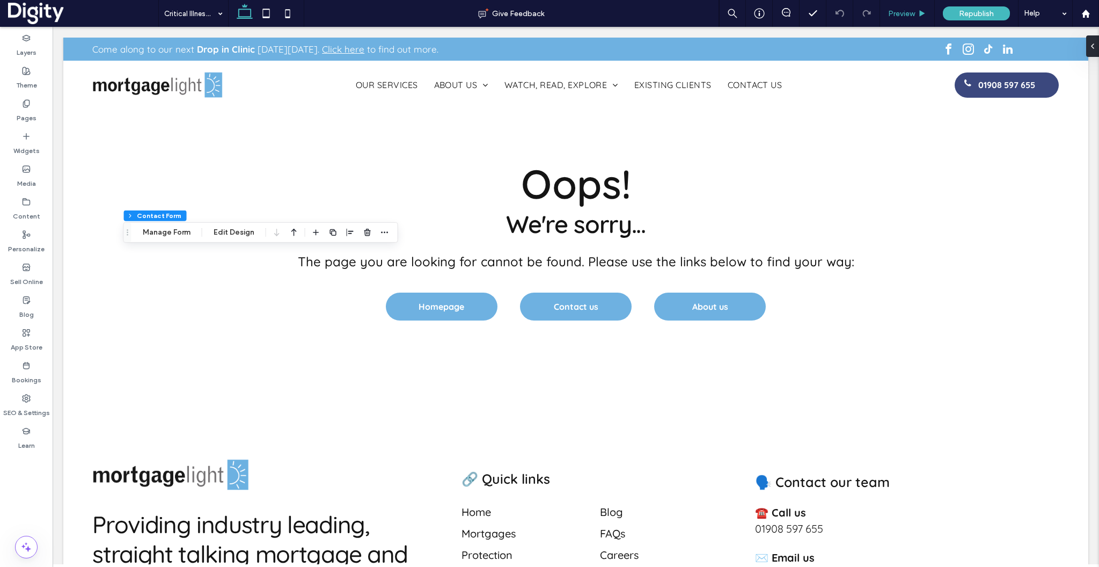
type input "*"
type input "***"
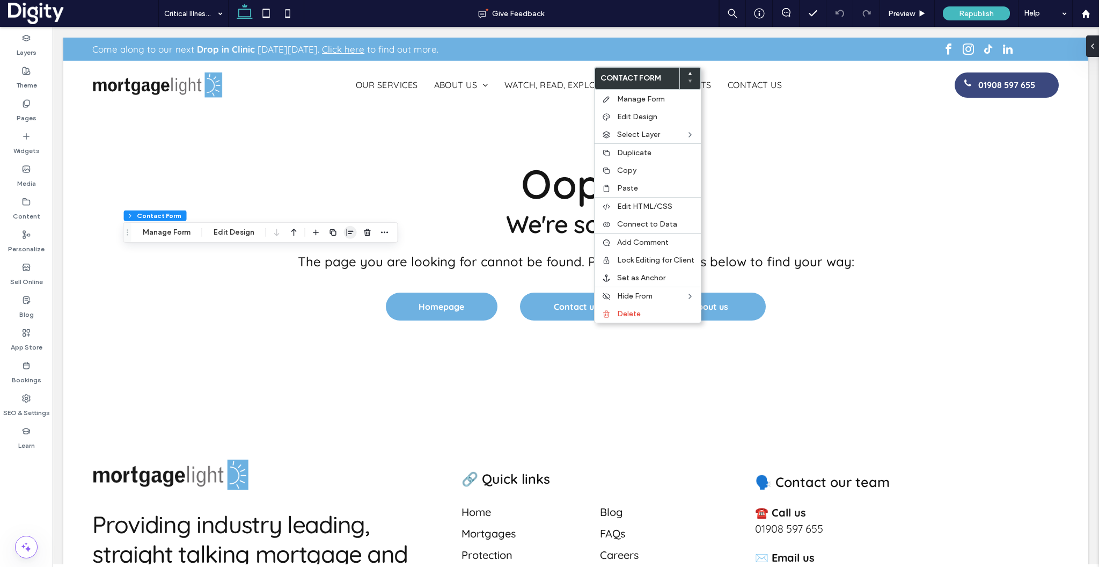
click at [348, 231] on icon "button" at bounding box center [350, 232] width 9 height 9
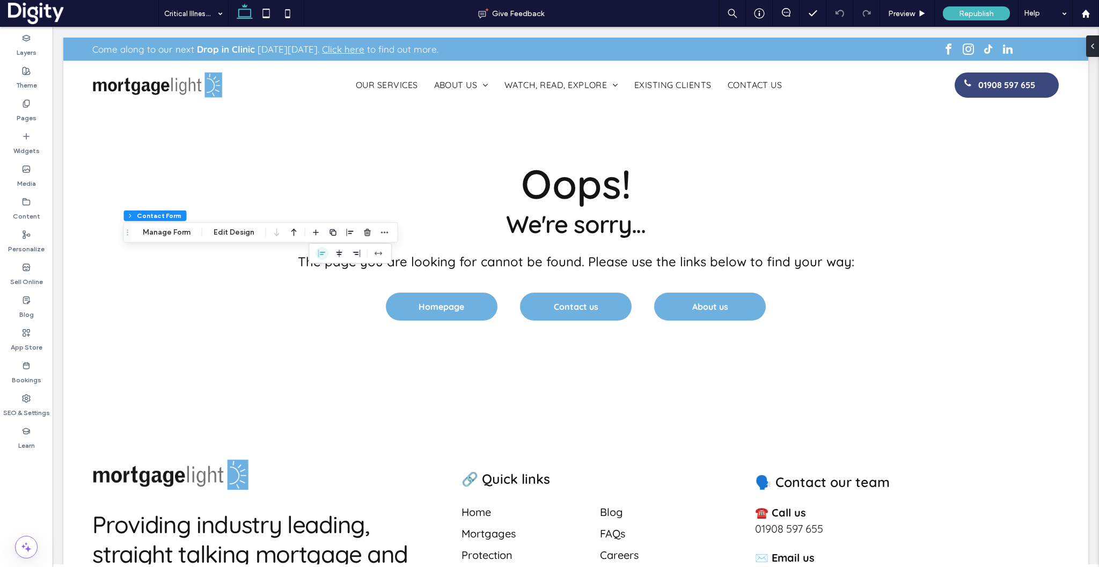
click at [320, 255] on icon "flex-start" at bounding box center [322, 253] width 9 height 9
click at [914, 8] on div "Preview" at bounding box center [907, 13] width 55 height 27
click at [907, 19] on div "Preview" at bounding box center [907, 13] width 55 height 27
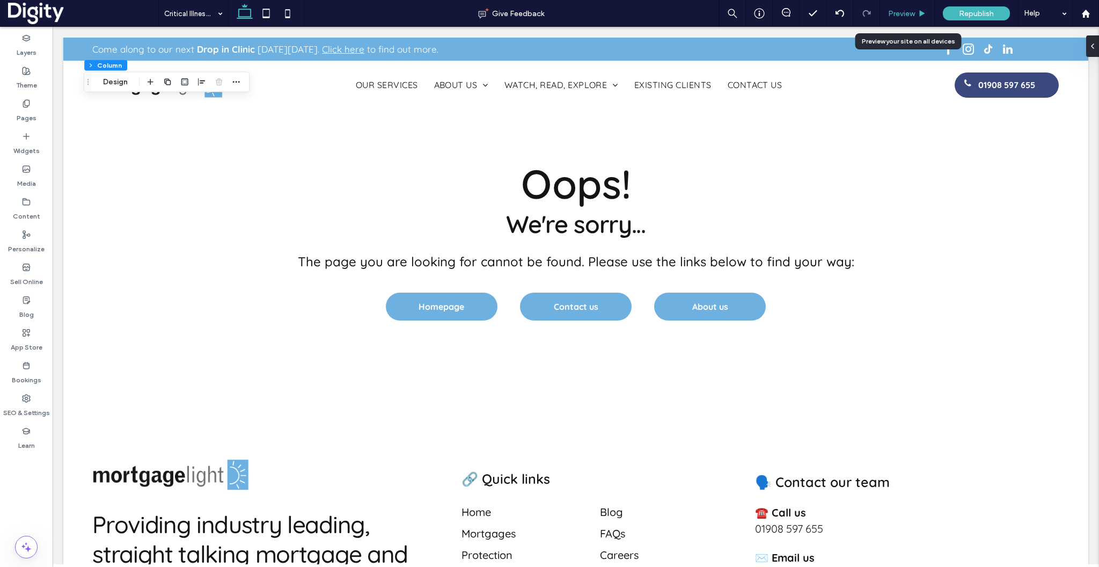
click at [904, 21] on div "Preview" at bounding box center [907, 13] width 55 height 27
click at [906, 9] on span "Preview" at bounding box center [901, 13] width 27 height 9
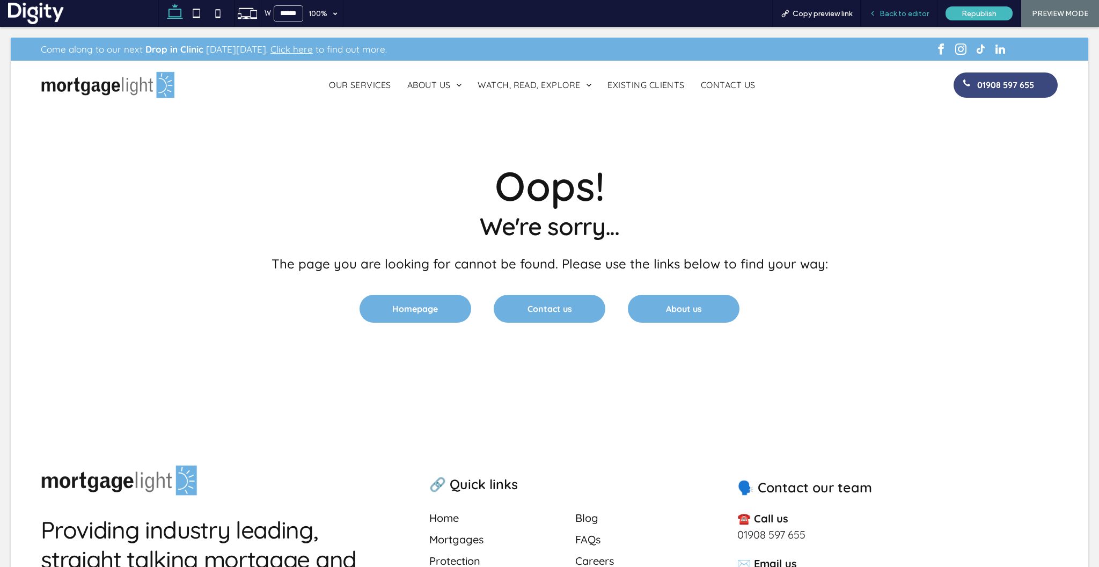
click at [910, 16] on span "Back to editor" at bounding box center [904, 13] width 49 height 9
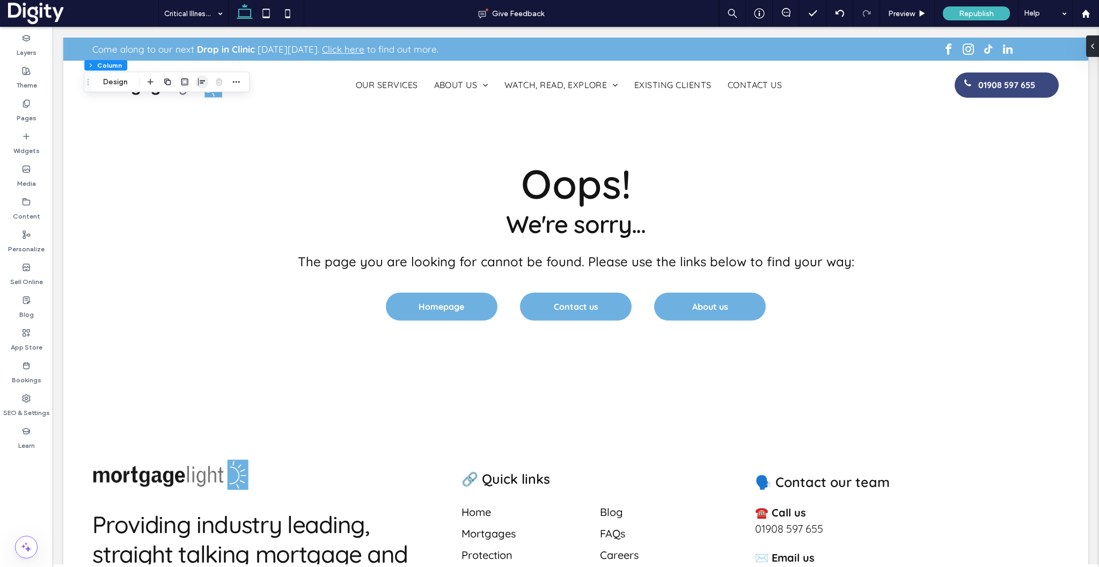
click at [199, 82] on icon "button" at bounding box center [201, 82] width 9 height 9
click at [204, 104] on icon "center" at bounding box center [201, 103] width 9 height 9
click at [187, 101] on use "flex-start" at bounding box center [184, 103] width 7 height 8
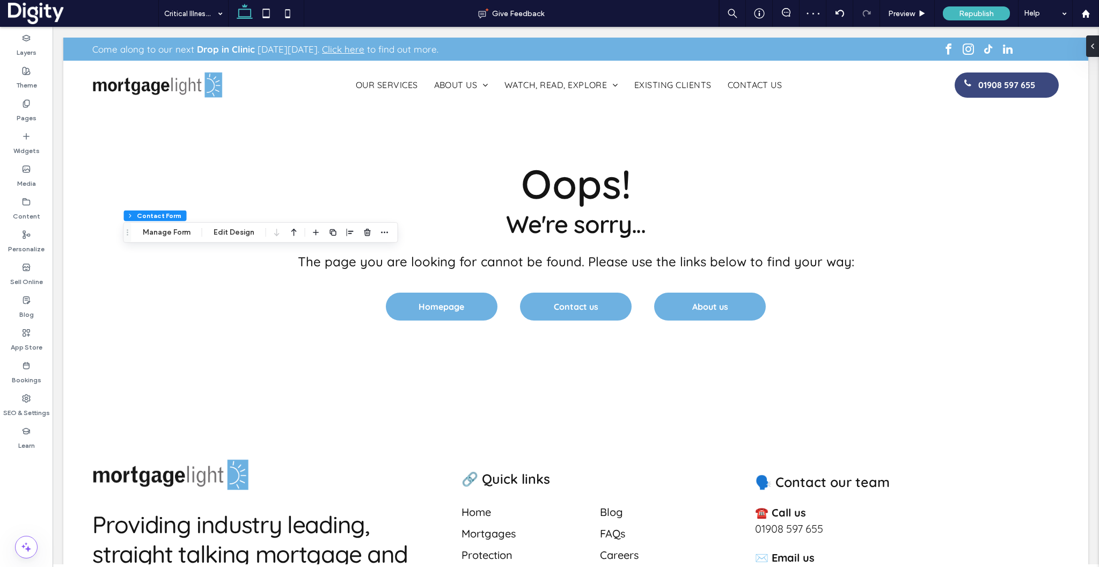
type input "*"
type input "***"
type input "**"
type input "****"
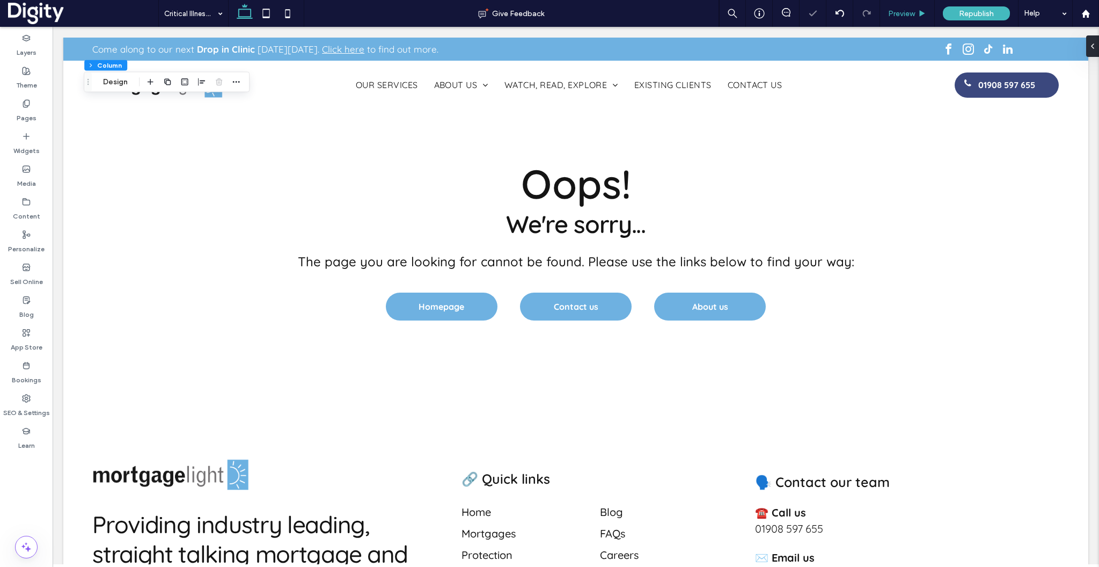
click at [917, 18] on div "Preview" at bounding box center [907, 13] width 55 height 27
click at [909, 11] on span "Preview" at bounding box center [901, 13] width 27 height 9
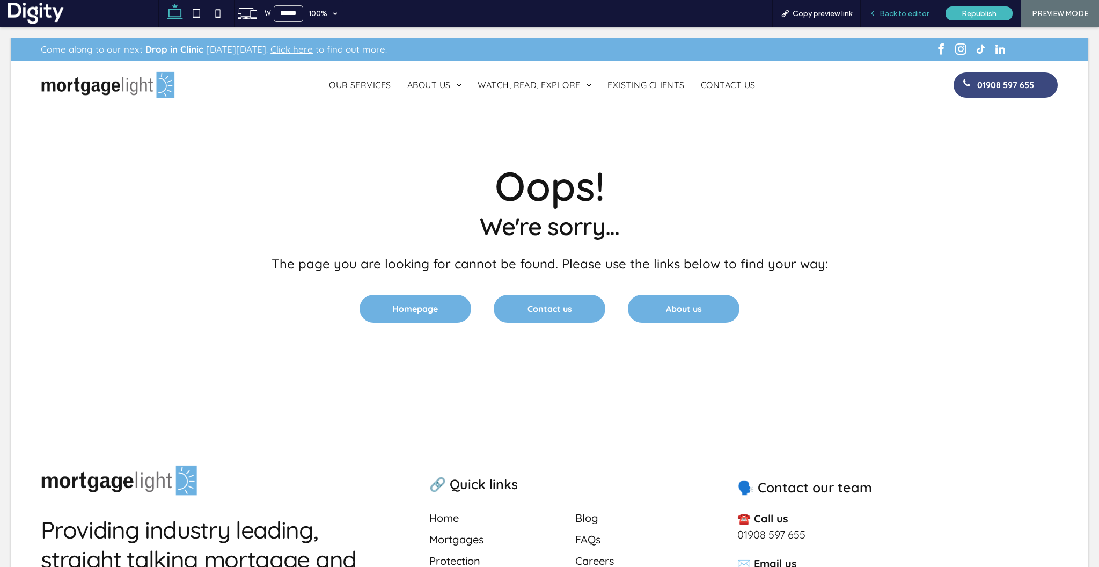
click at [899, 14] on span "Back to editor" at bounding box center [904, 13] width 49 height 9
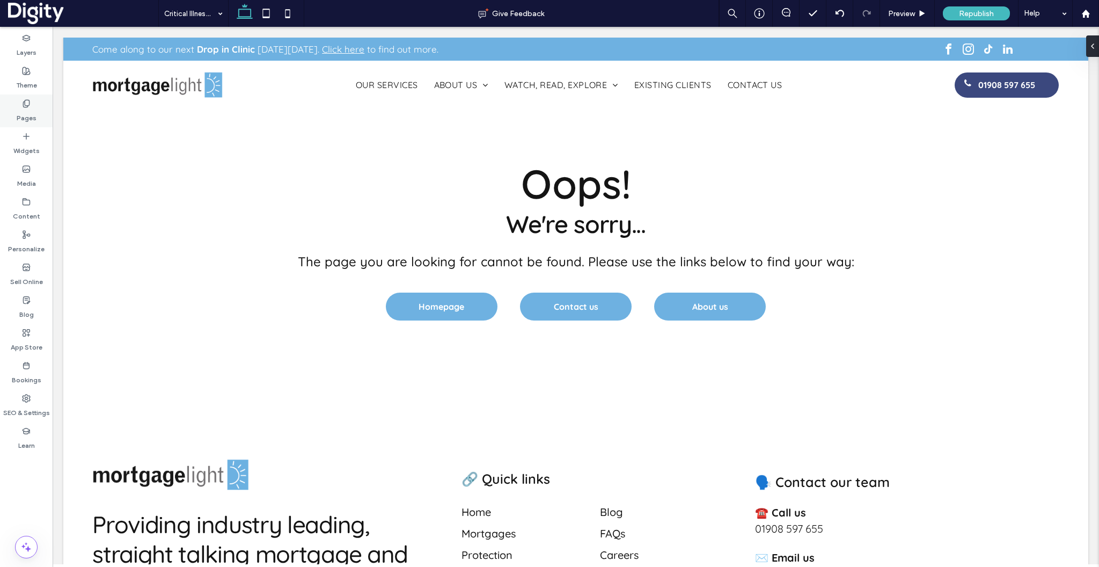
click at [19, 107] on div "Pages" at bounding box center [26, 110] width 53 height 33
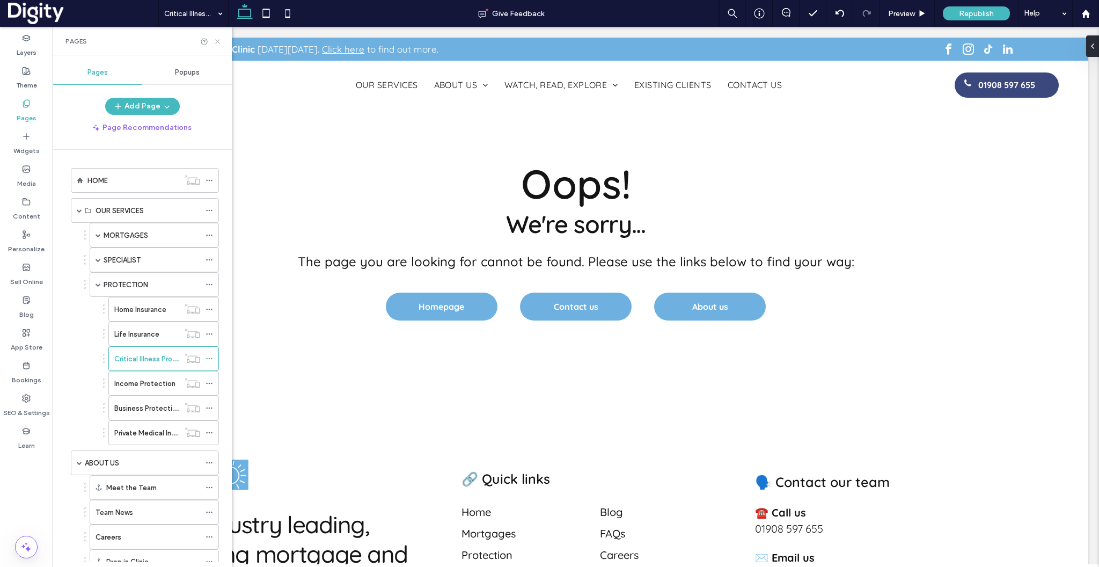
click at [218, 40] on icon at bounding box center [218, 42] width 8 height 8
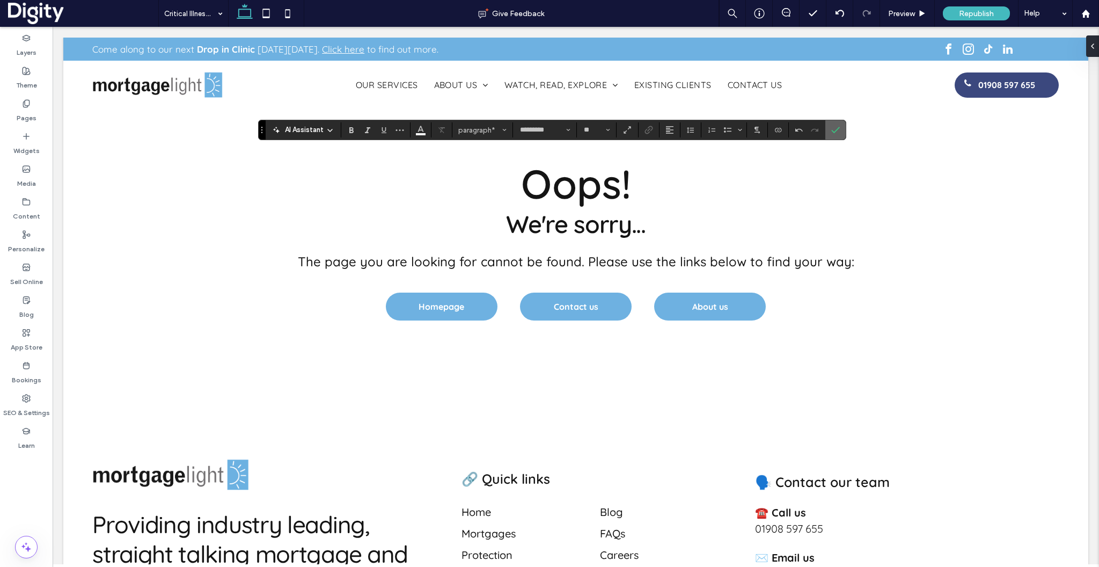
click at [835, 134] on icon "Confirm" at bounding box center [835, 130] width 9 height 9
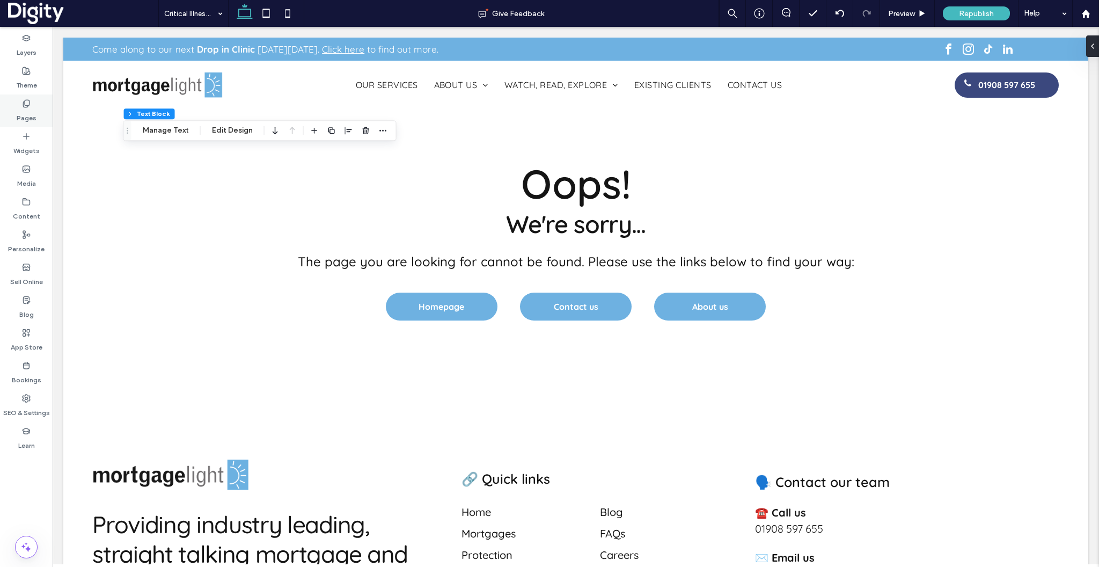
click at [31, 109] on label "Pages" at bounding box center [27, 115] width 20 height 15
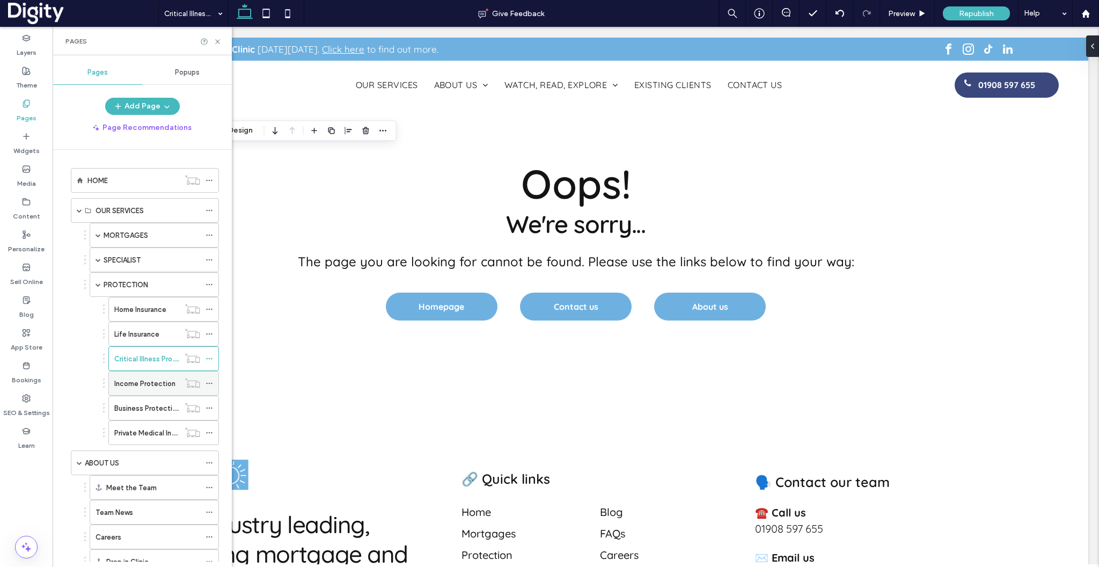
click at [139, 384] on label "Income Protection" at bounding box center [144, 383] width 61 height 19
click at [217, 39] on icon at bounding box center [218, 42] width 8 height 8
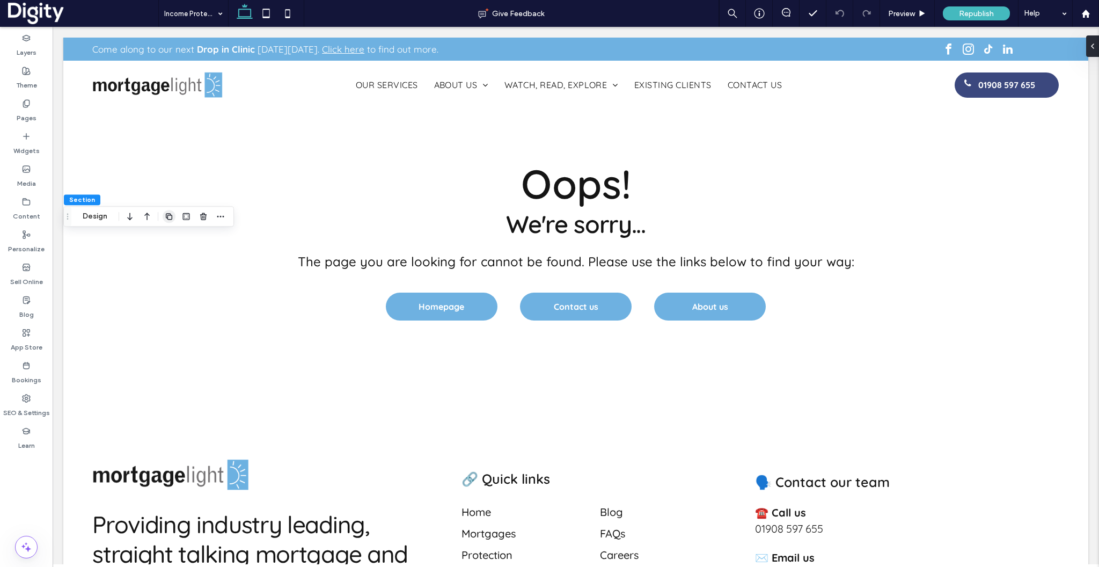
click at [166, 218] on icon "button" at bounding box center [169, 216] width 9 height 9
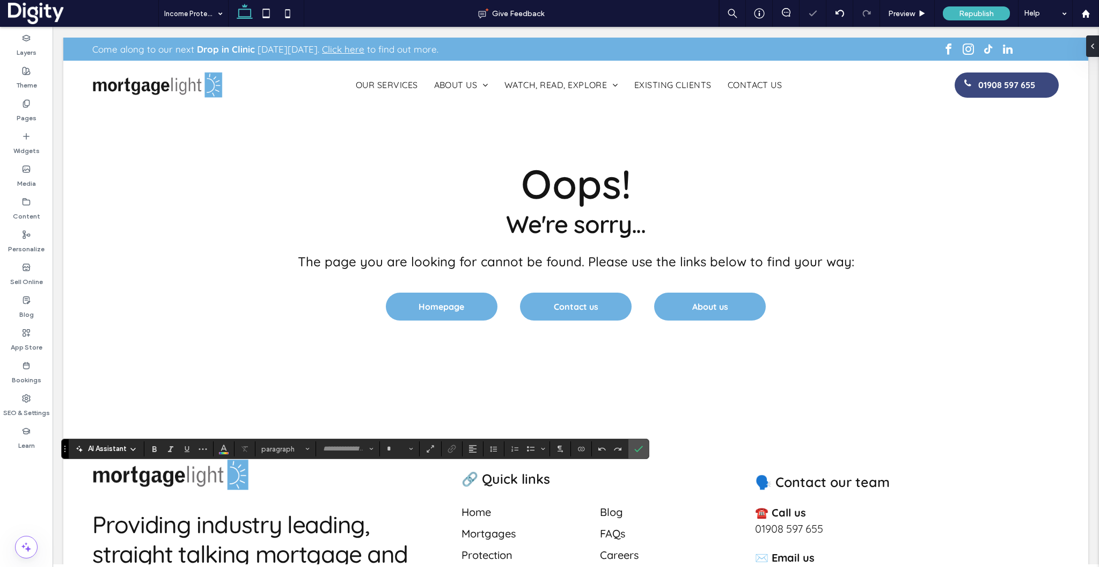
type input "*********"
type input "**"
click at [642, 451] on icon "Confirm" at bounding box center [638, 448] width 9 height 9
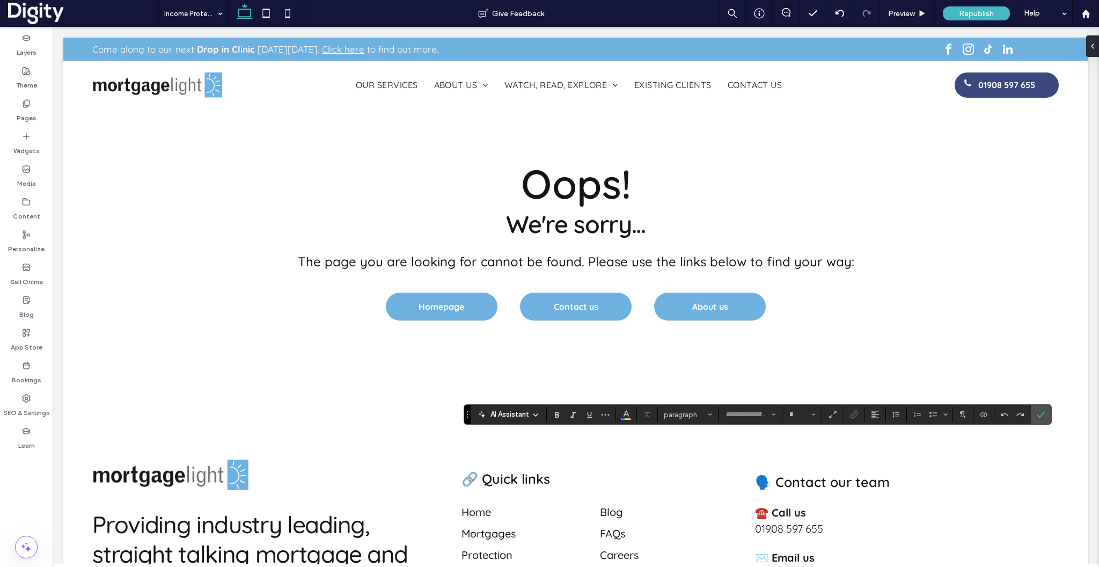
type input "*********"
type input "**"
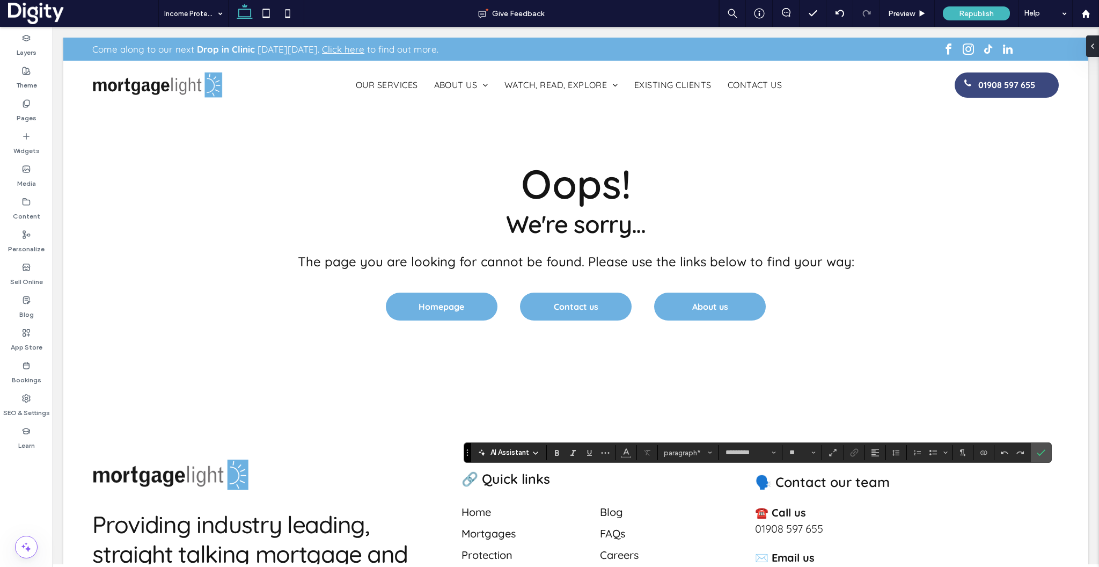
type input "**"
click at [1042, 456] on icon "Confirm" at bounding box center [1041, 452] width 9 height 9
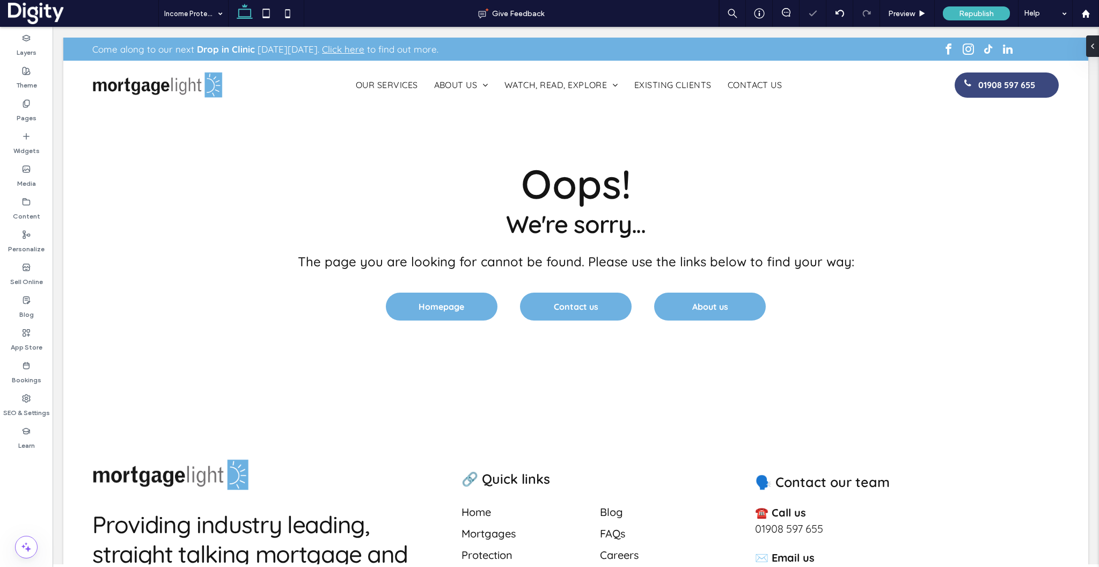
type input "*********"
type input "**"
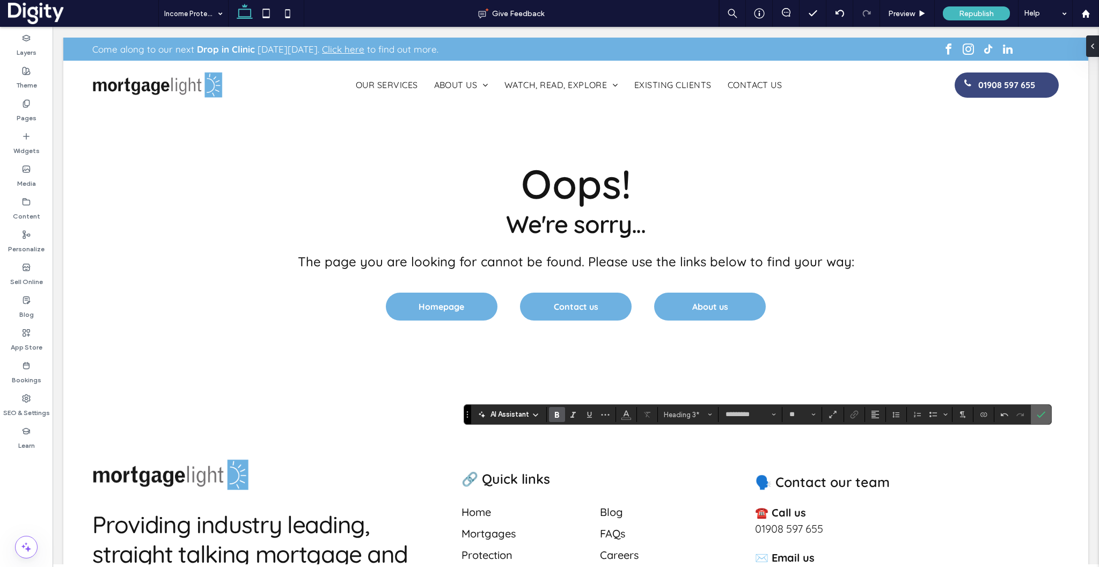
click at [1038, 410] on icon "Confirm" at bounding box center [1041, 414] width 9 height 9
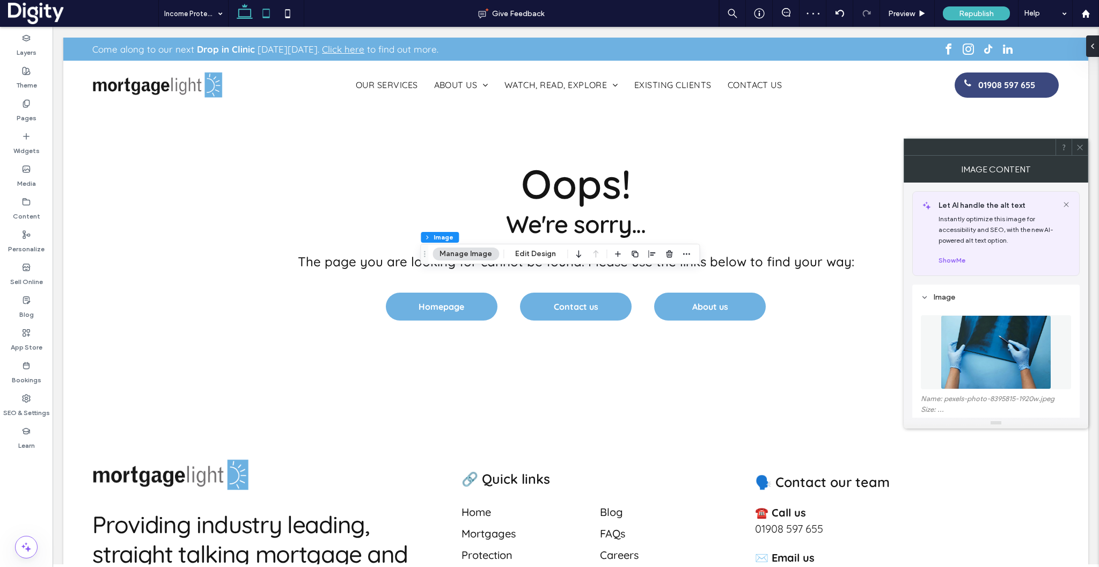
type input "*"
click at [959, 351] on figure at bounding box center [996, 352] width 150 height 74
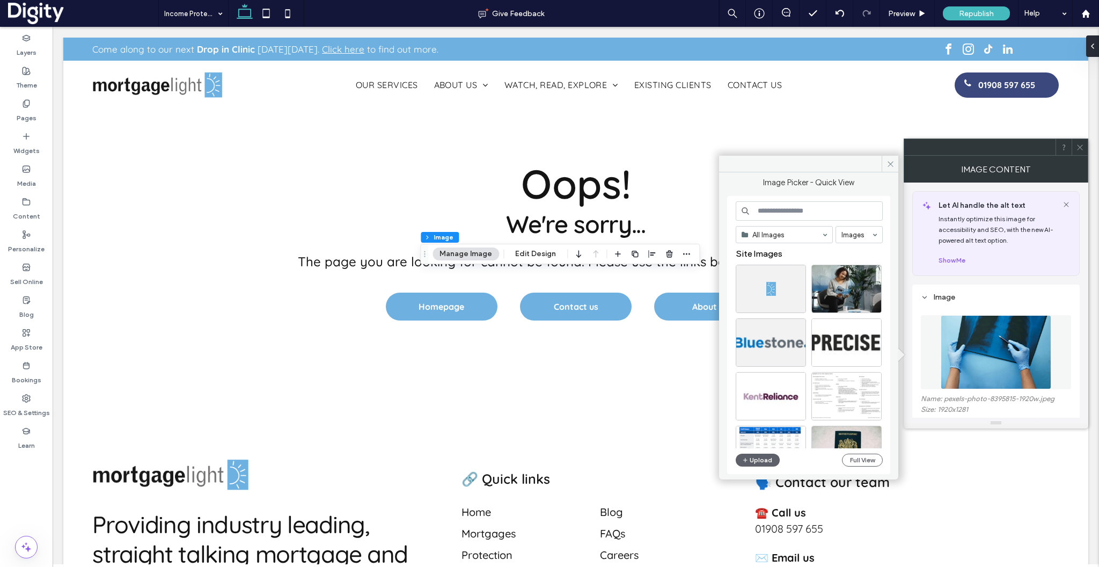
click at [764, 210] on input at bounding box center [809, 210] width 147 height 19
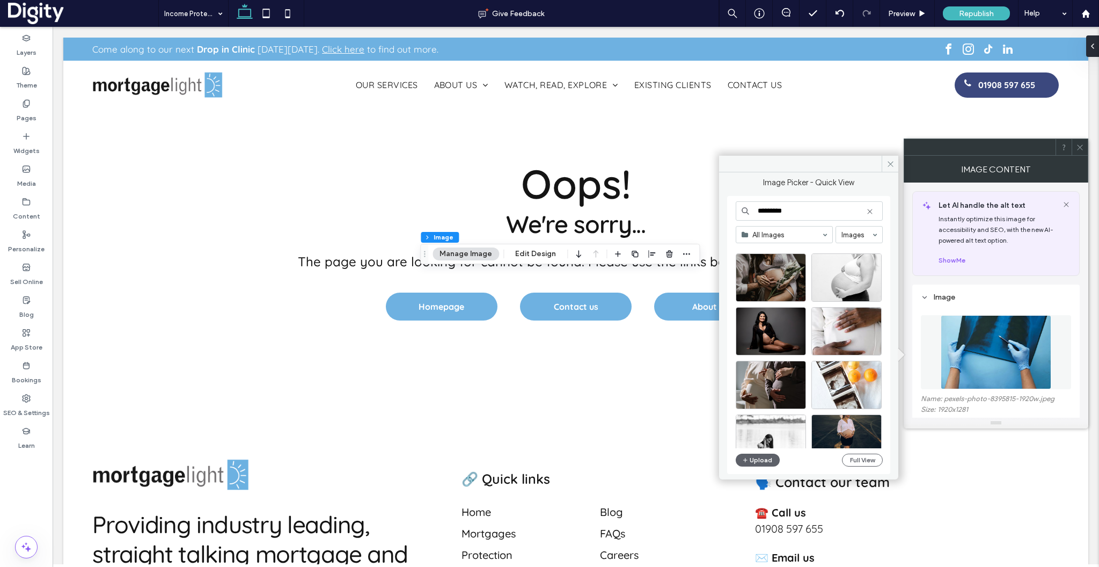
scroll to position [1569, 0]
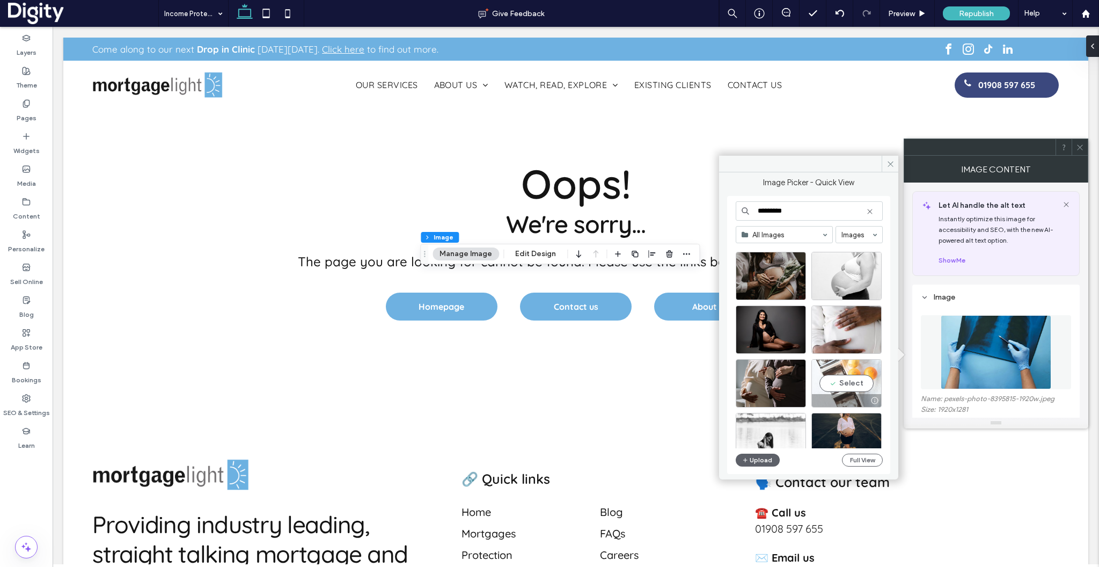
type input "*********"
click at [855, 387] on div "Select" at bounding box center [846, 383] width 70 height 48
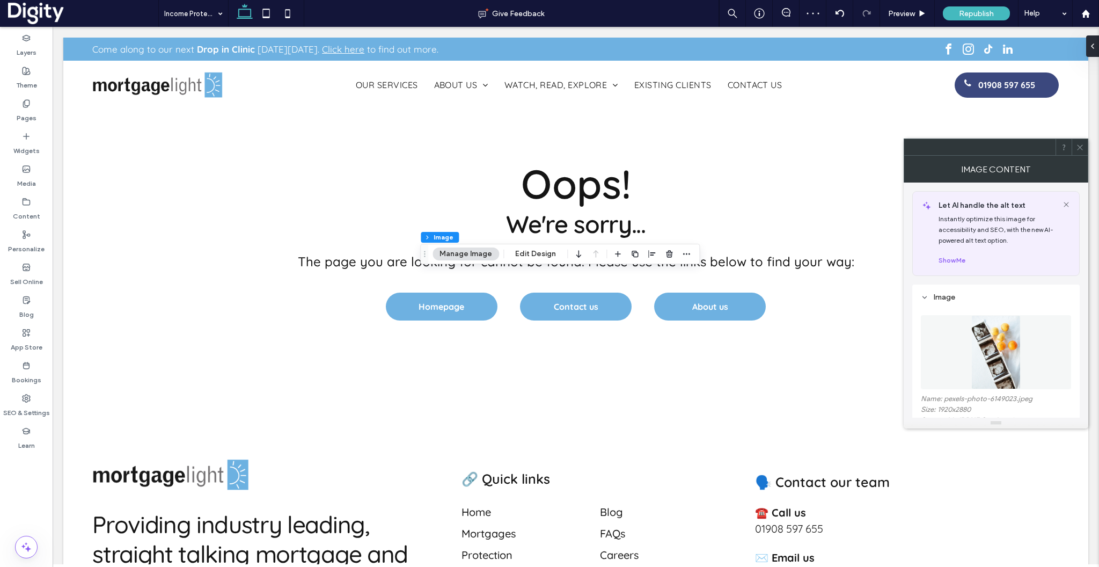
click at [1004, 347] on img at bounding box center [996, 352] width 50 height 74
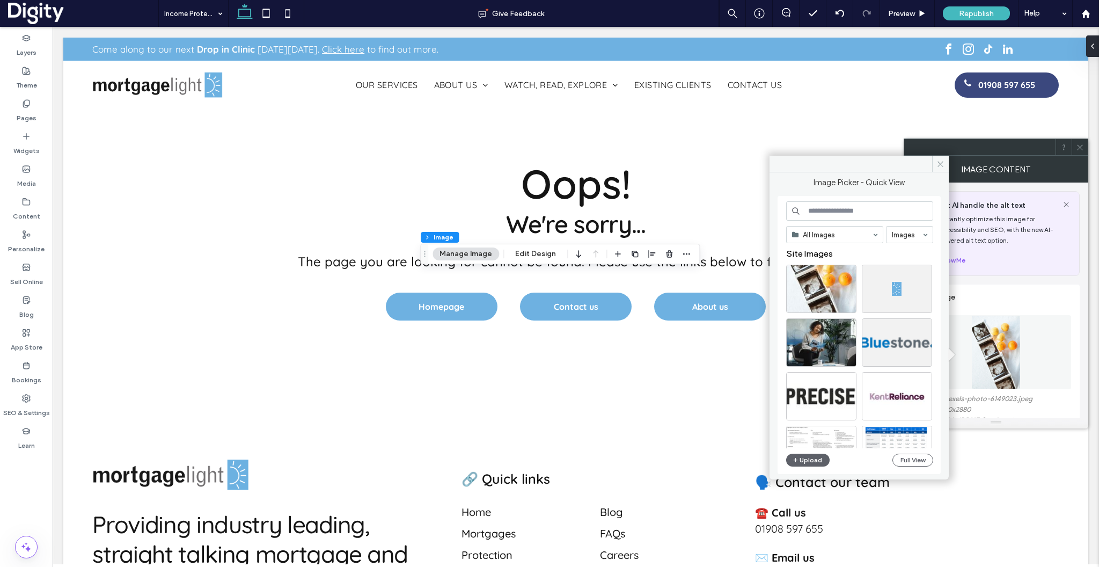
click at [843, 216] on input at bounding box center [859, 210] width 147 height 19
type input "**********"
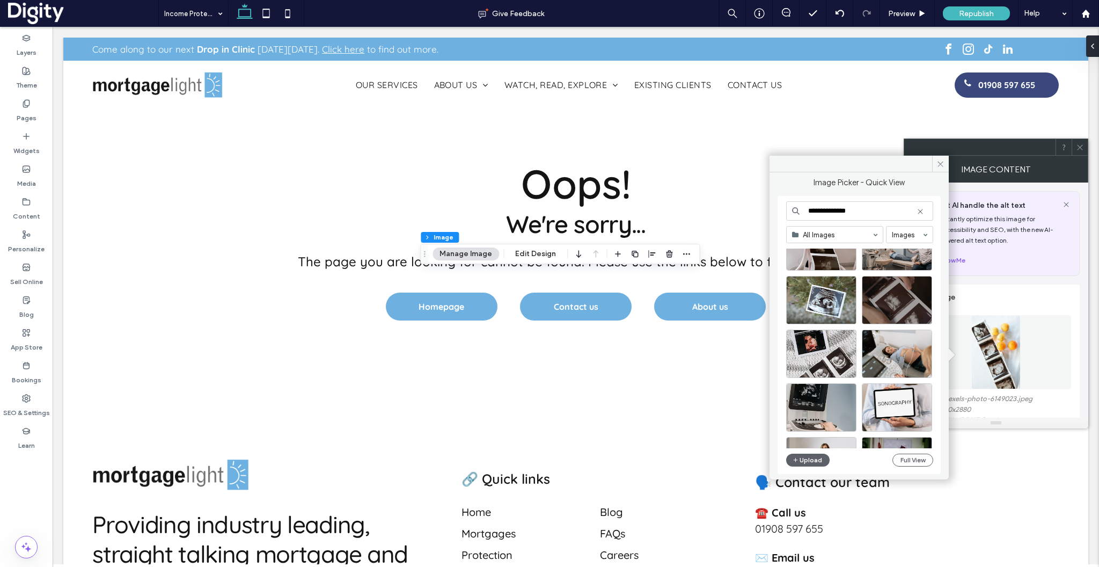
scroll to position [153, 0]
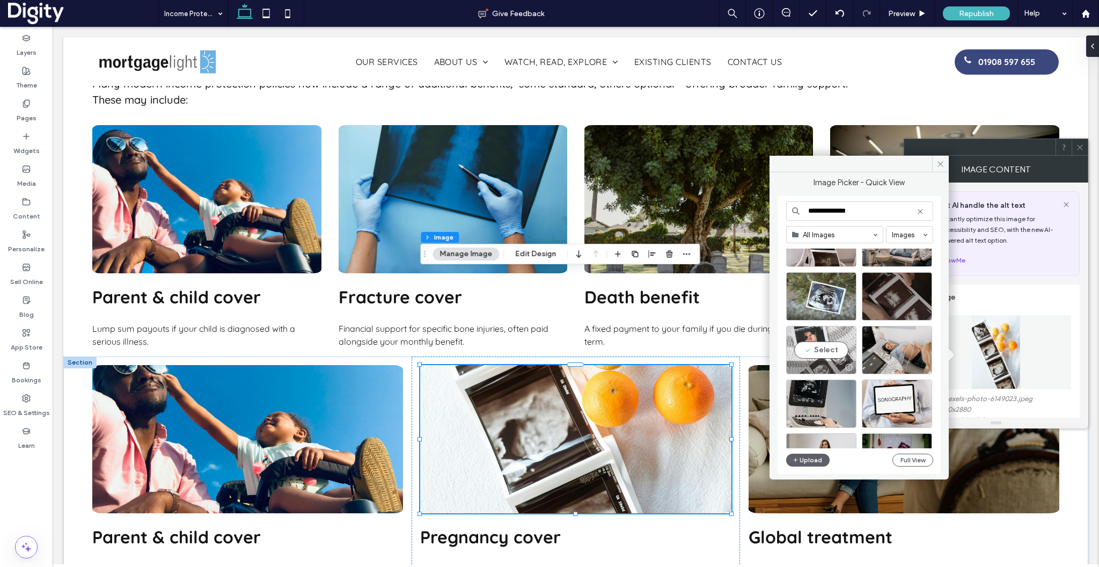
scroll to position [0, 2219]
type input "**********"
click at [823, 349] on div "Select" at bounding box center [821, 350] width 70 height 48
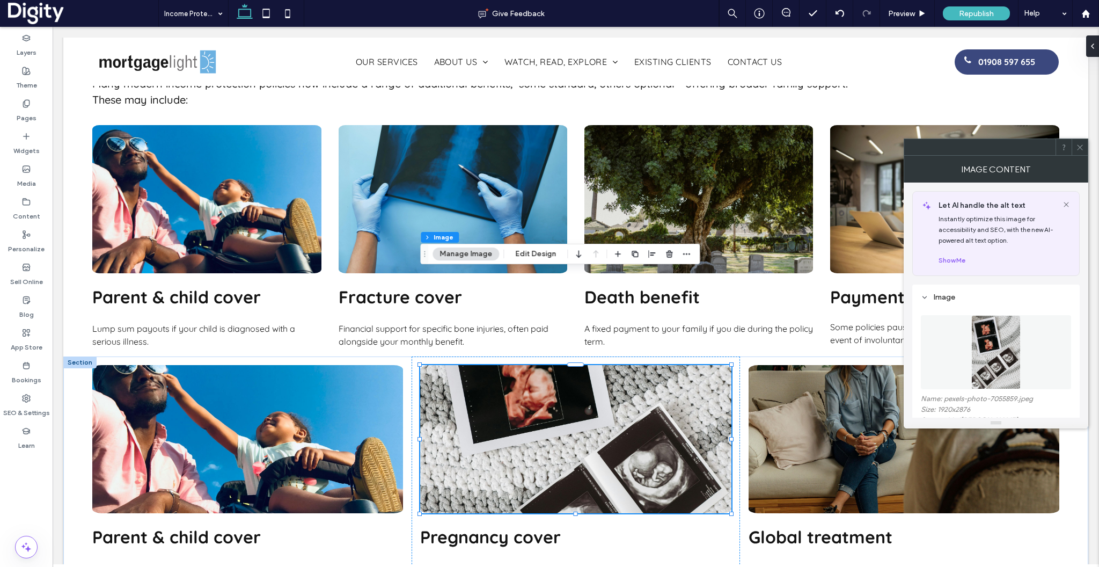
click at [1081, 149] on icon at bounding box center [1080, 147] width 8 height 8
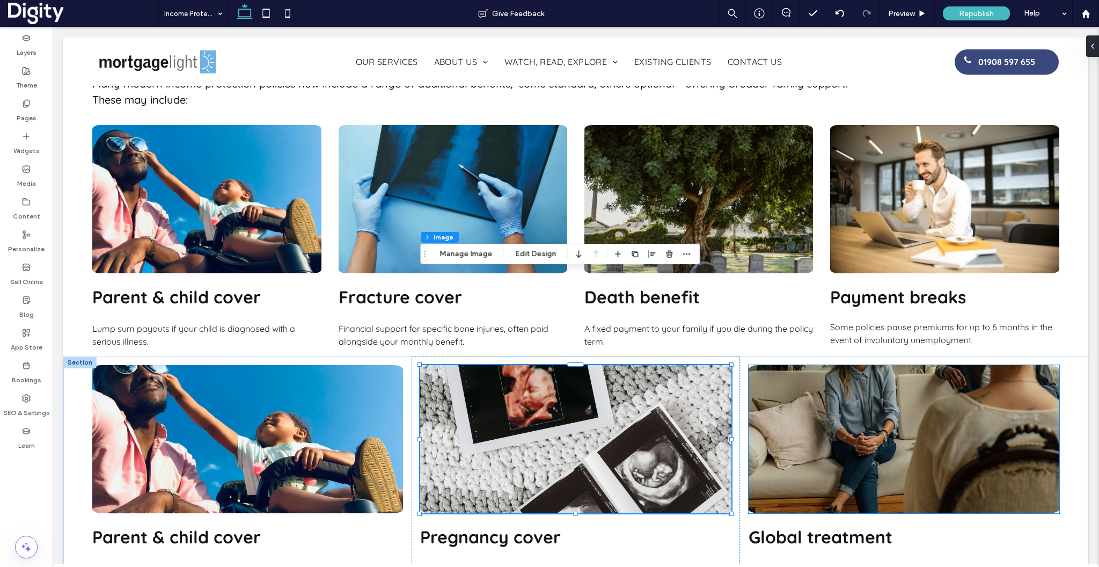
click at [990, 365] on img at bounding box center [904, 439] width 311 height 148
click at [990, 365] on div at bounding box center [904, 439] width 311 height 148
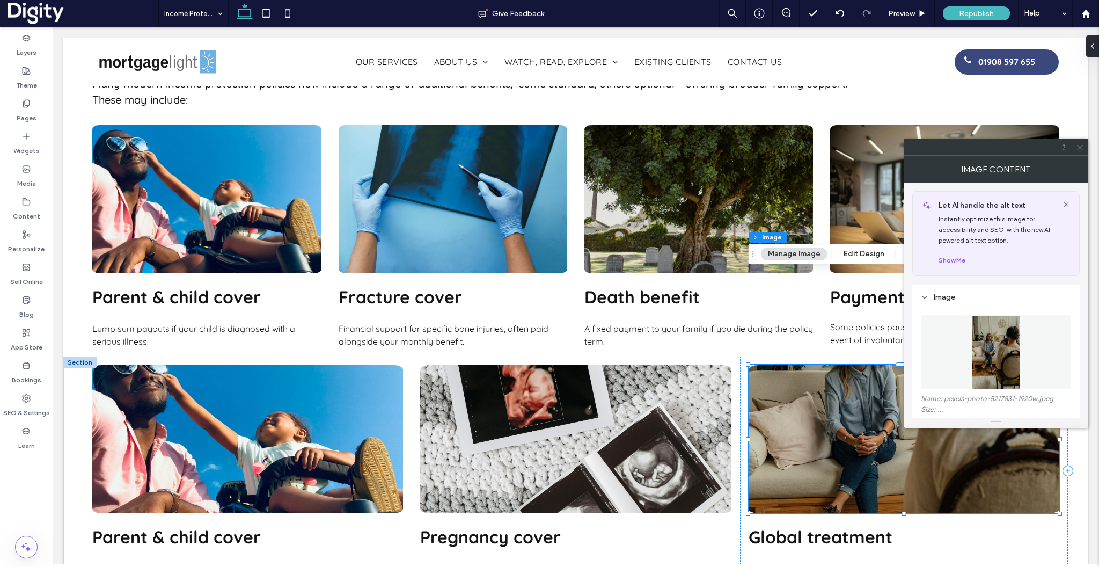
scroll to position [0, 2390]
type input "*"
click at [945, 333] on figure at bounding box center [996, 352] width 150 height 74
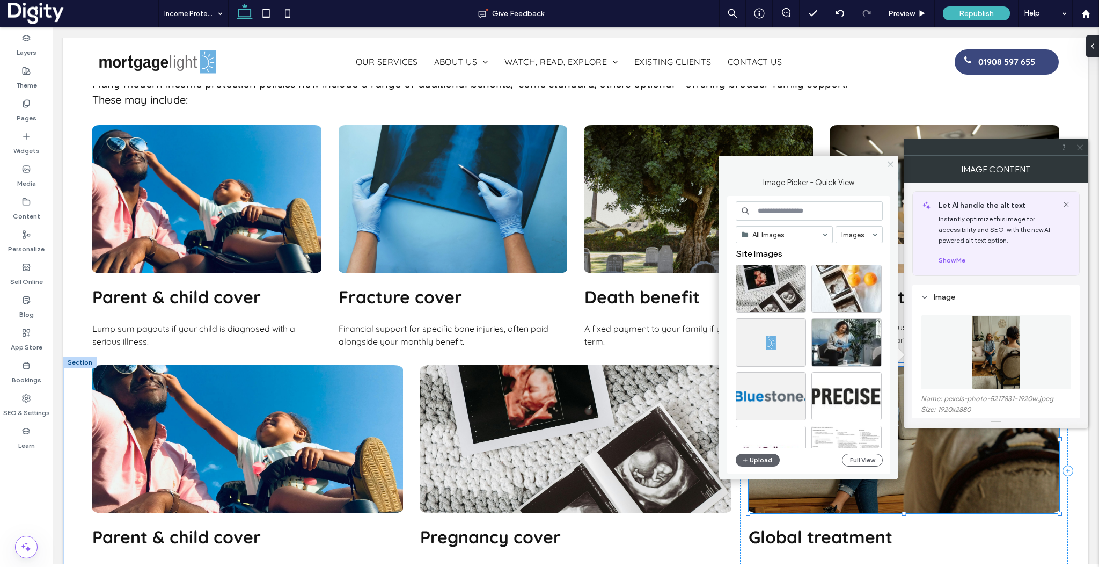
click at [826, 202] on input at bounding box center [809, 210] width 147 height 19
click at [829, 207] on input at bounding box center [809, 210] width 147 height 19
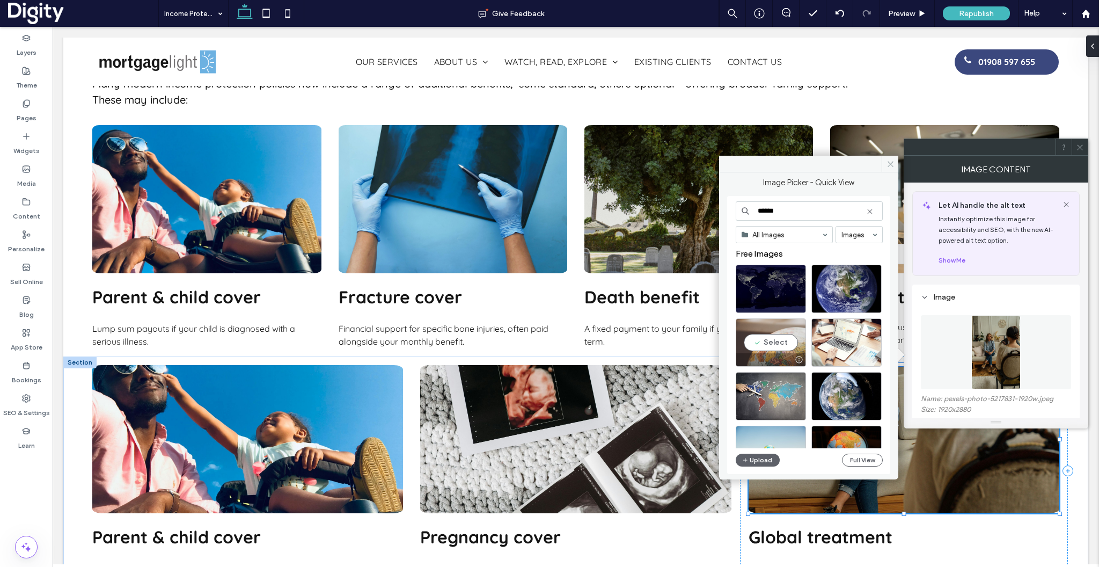
type input "******"
click at [774, 344] on div "Select" at bounding box center [771, 342] width 70 height 48
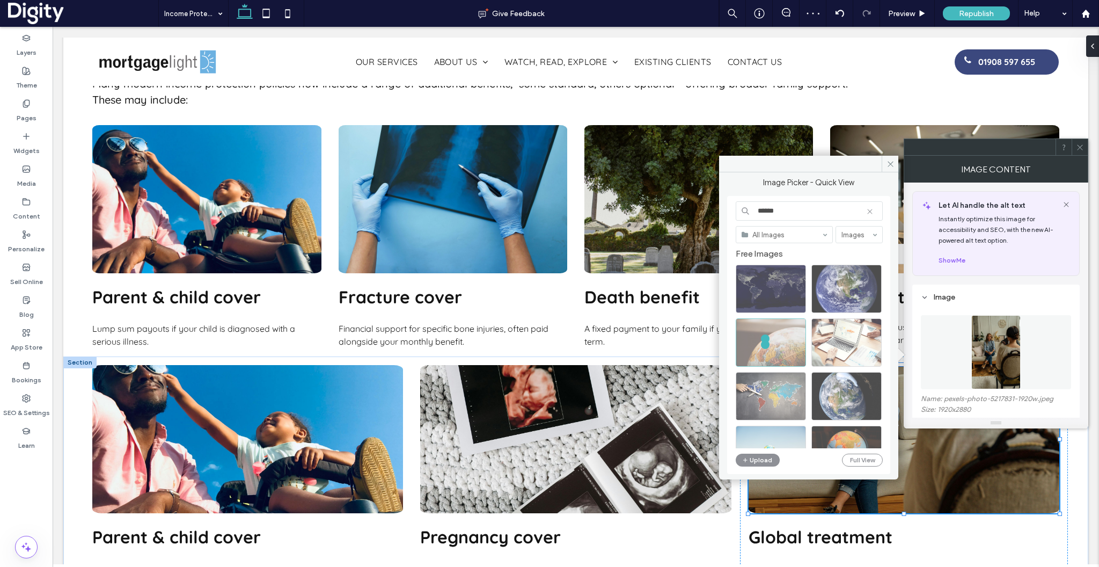
scroll to position [0, 2731]
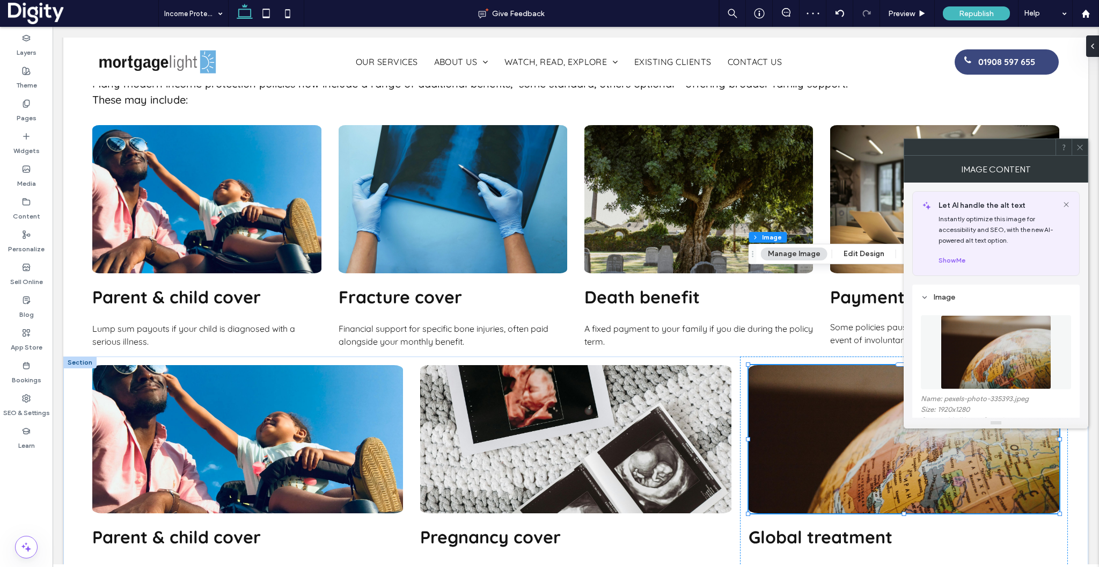
click at [1081, 148] on icon at bounding box center [1080, 147] width 8 height 8
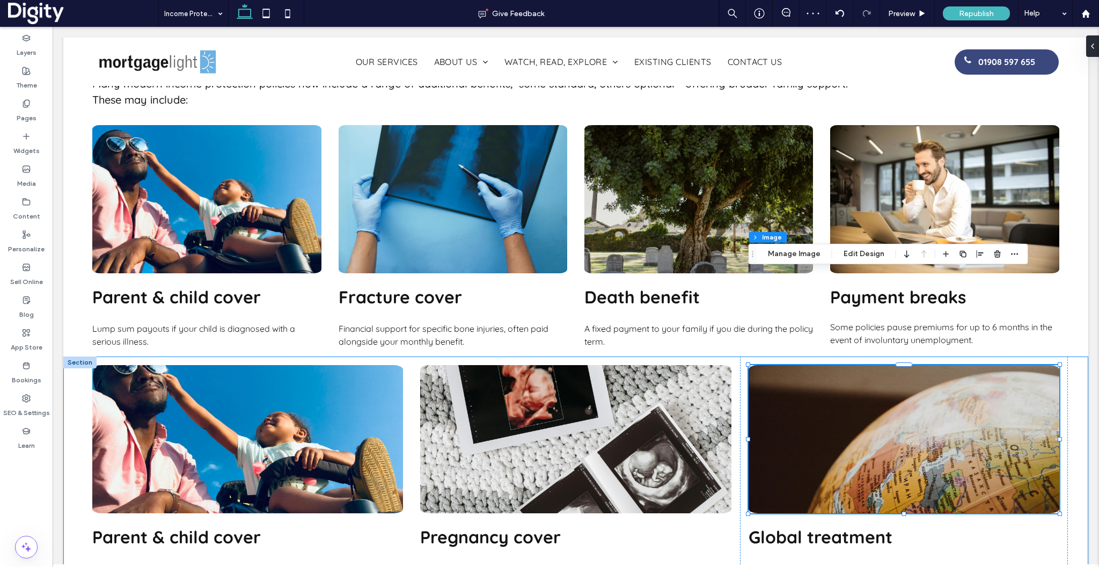
click at [1080, 356] on div "Parent & child cover Lump sum payouts if your child is diagnosed with a serious…" at bounding box center [575, 470] width 1025 height 229
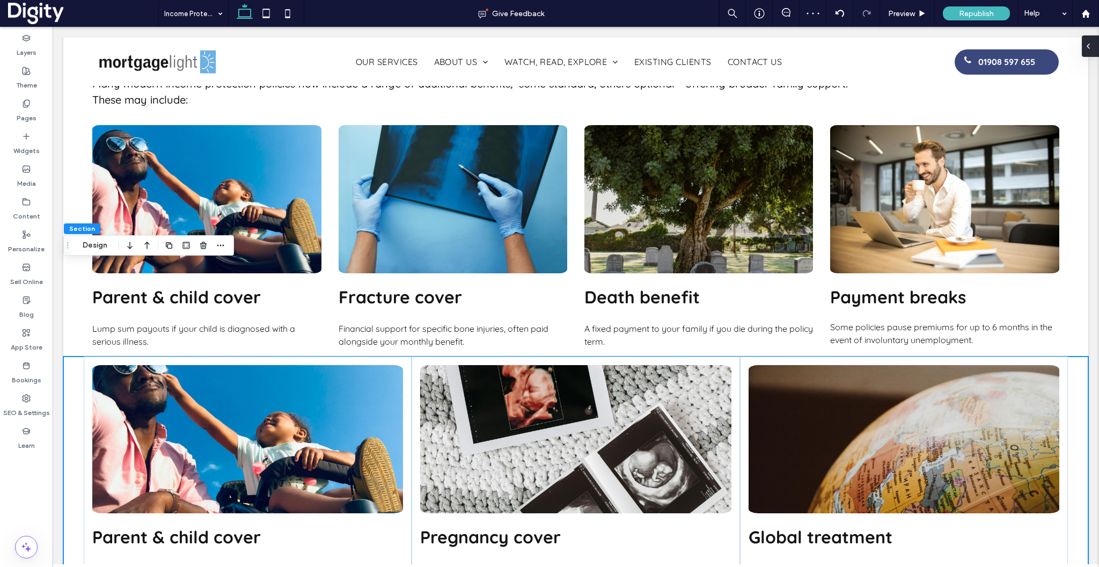
click at [1095, 56] on div at bounding box center [1090, 45] width 17 height 21
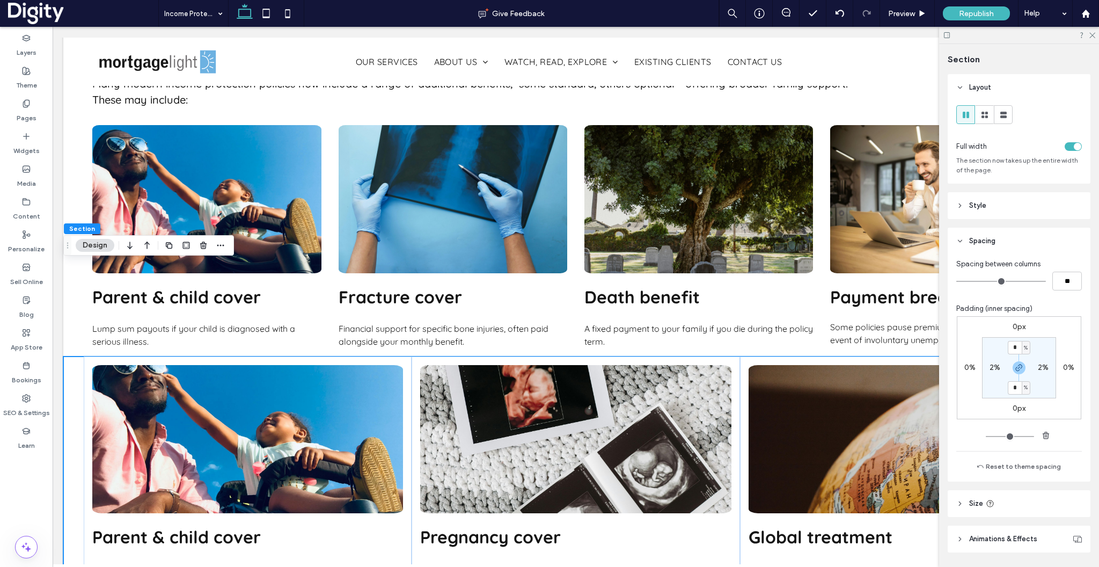
click at [989, 368] on div "2%" at bounding box center [995, 368] width 24 height 10
click at [993, 371] on label "2%" at bounding box center [995, 367] width 11 height 9
type input "*"
type input "**"
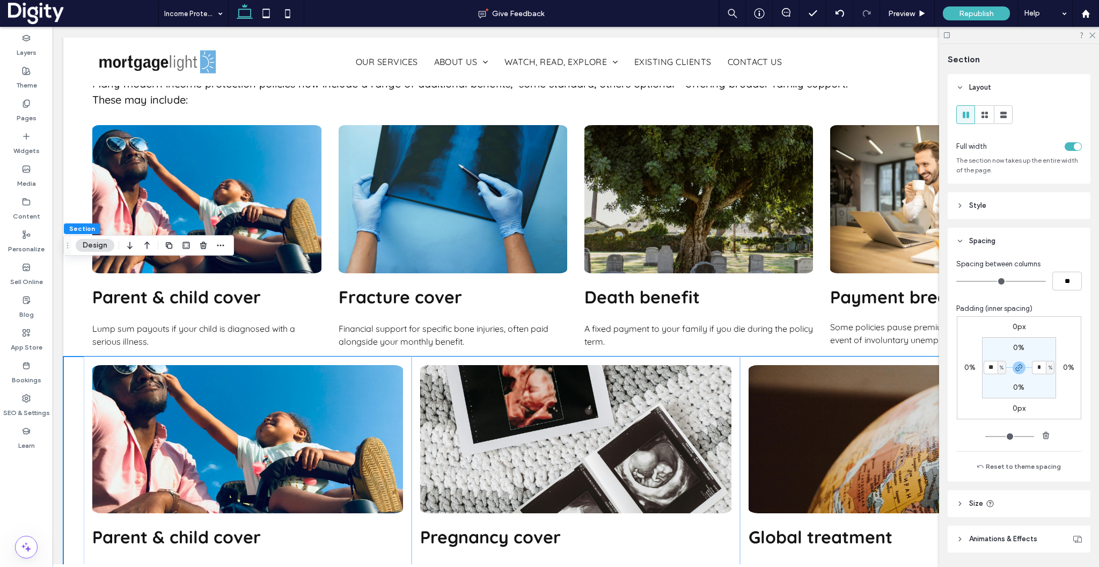
type input "**"
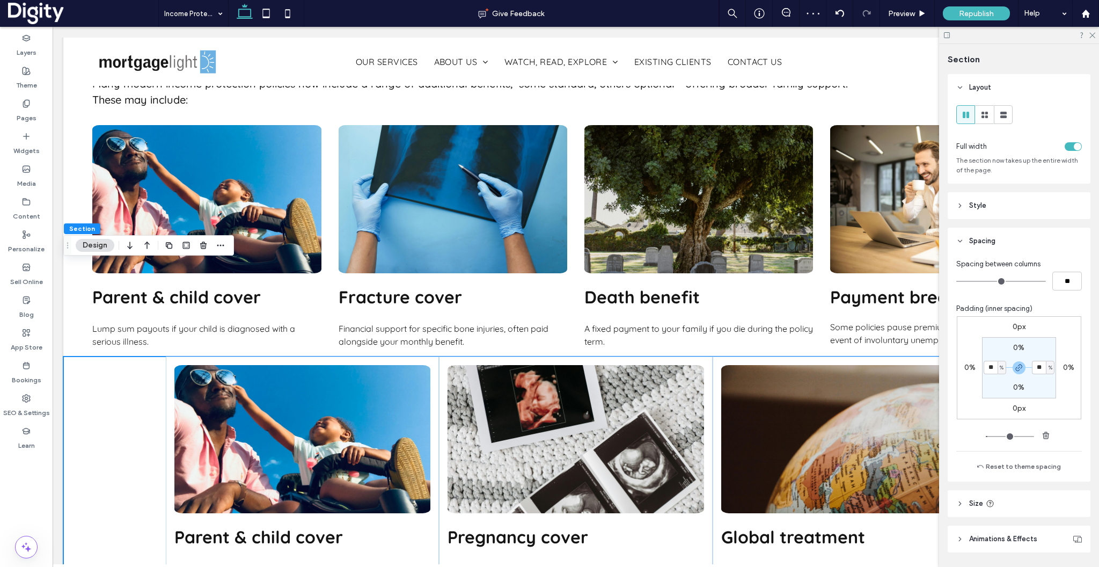
type input "**"
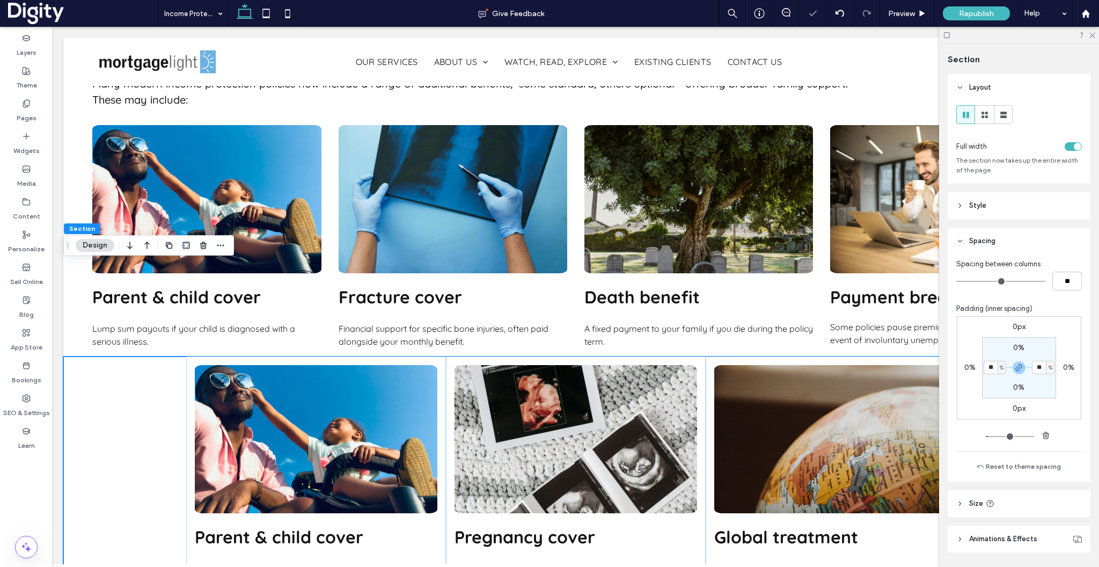
scroll to position [0, 0]
click at [1091, 36] on icon at bounding box center [1091, 34] width 7 height 7
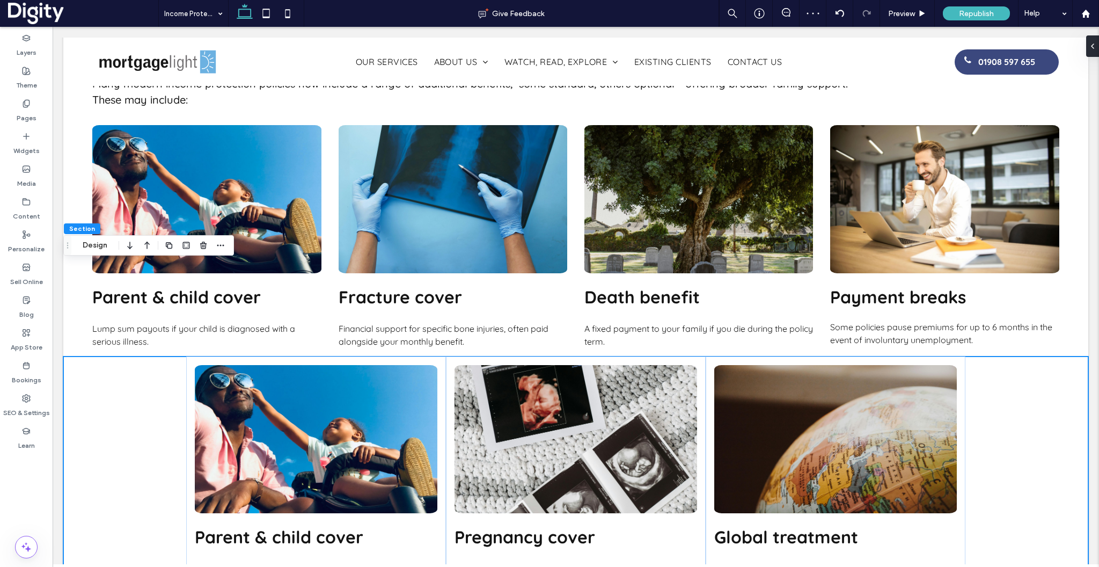
click at [113, 411] on div "Parent & child cover Lump sum payouts if your child is diagnosed with a serious…" at bounding box center [575, 476] width 1025 height 240
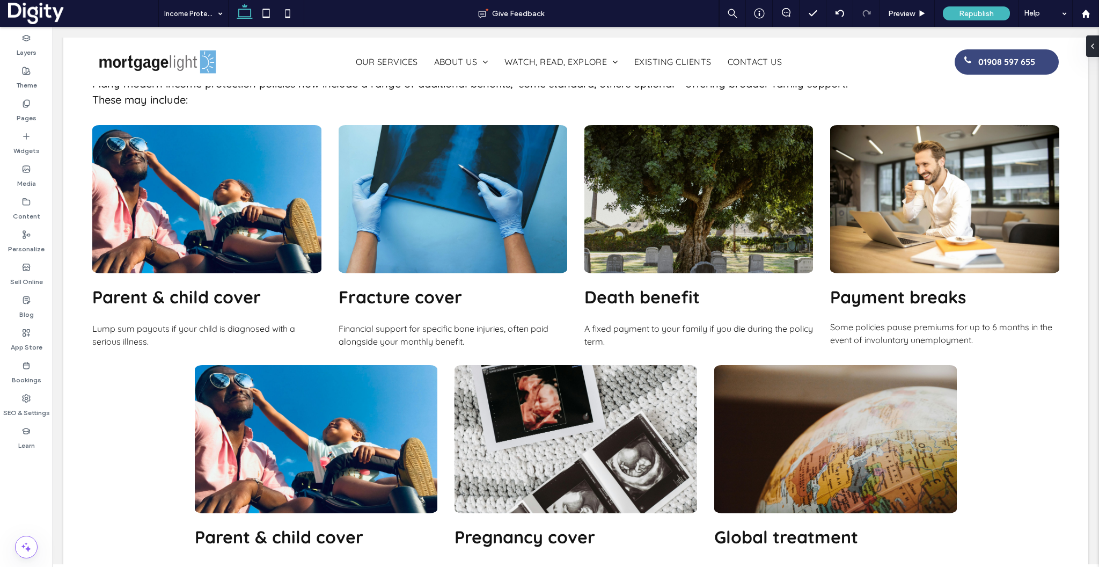
drag, startPoint x: 365, startPoint y: 524, endPoint x: 363, endPoint y: 538, distance: 13.6
type input "**"
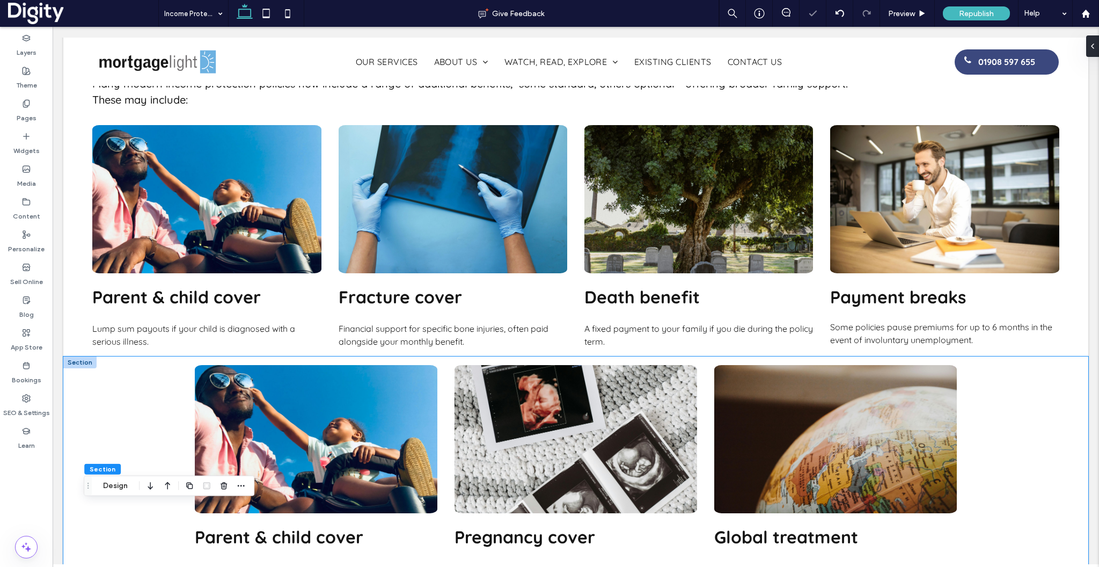
scroll to position [0, 171]
click at [94, 393] on div "Parent & child cover Lump sum payouts if your child is diagnosed with a serious…" at bounding box center [575, 476] width 1025 height 240
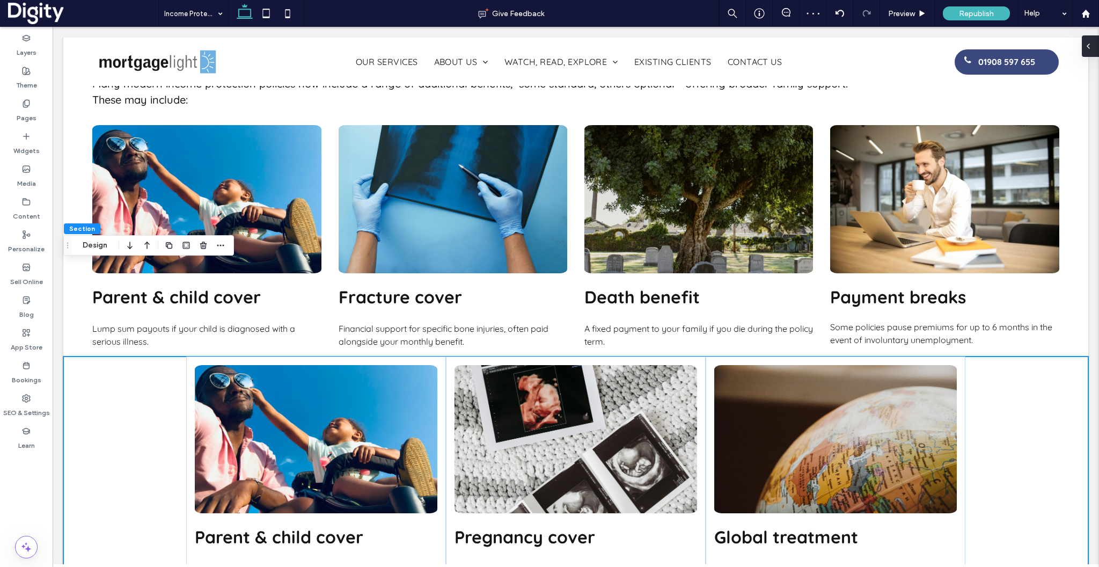
click at [1094, 49] on div at bounding box center [1090, 45] width 17 height 21
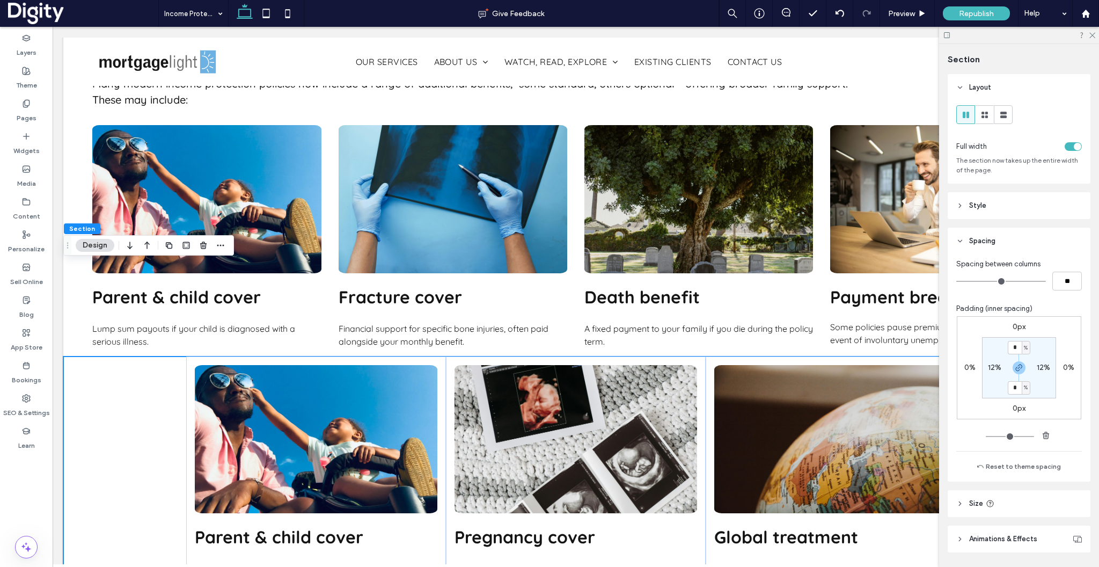
click at [991, 368] on label "12%" at bounding box center [994, 367] width 13 height 9
type input "**"
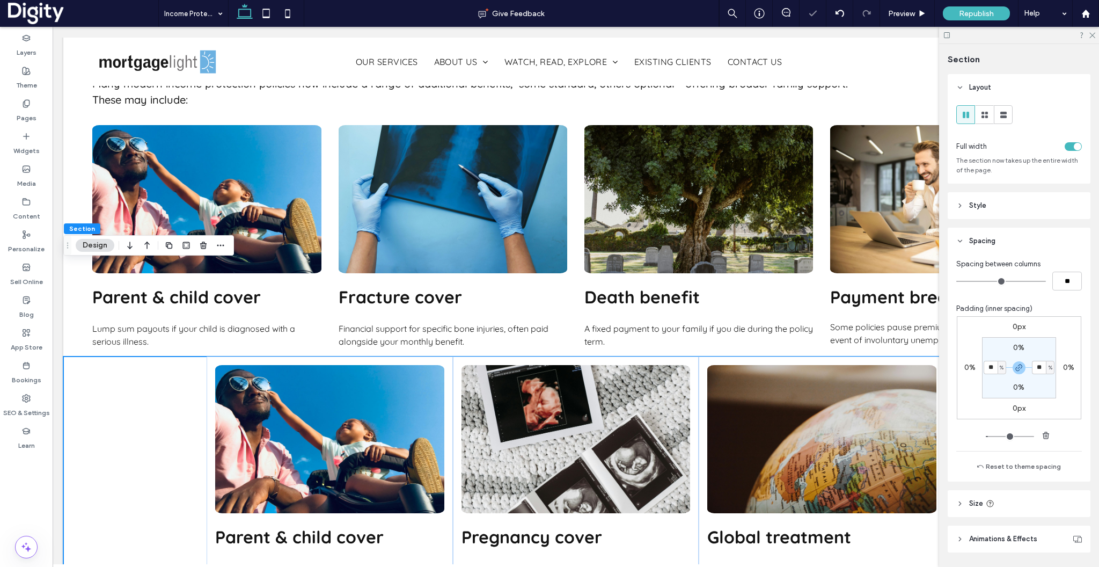
click at [1093, 38] on div at bounding box center [1019, 35] width 160 height 17
click at [1093, 33] on icon at bounding box center [1091, 34] width 7 height 7
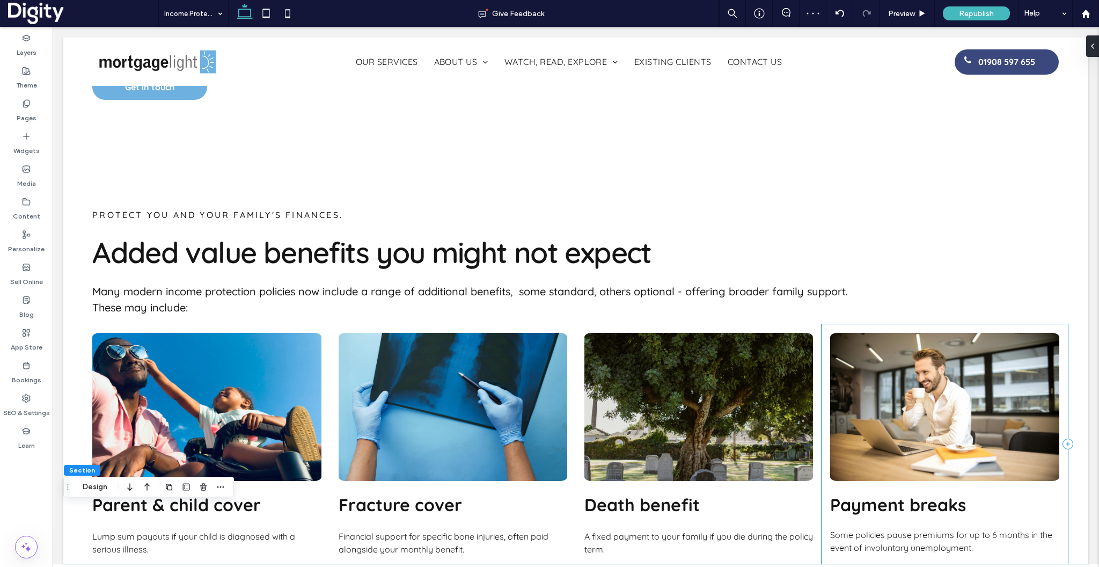
scroll to position [845, 0]
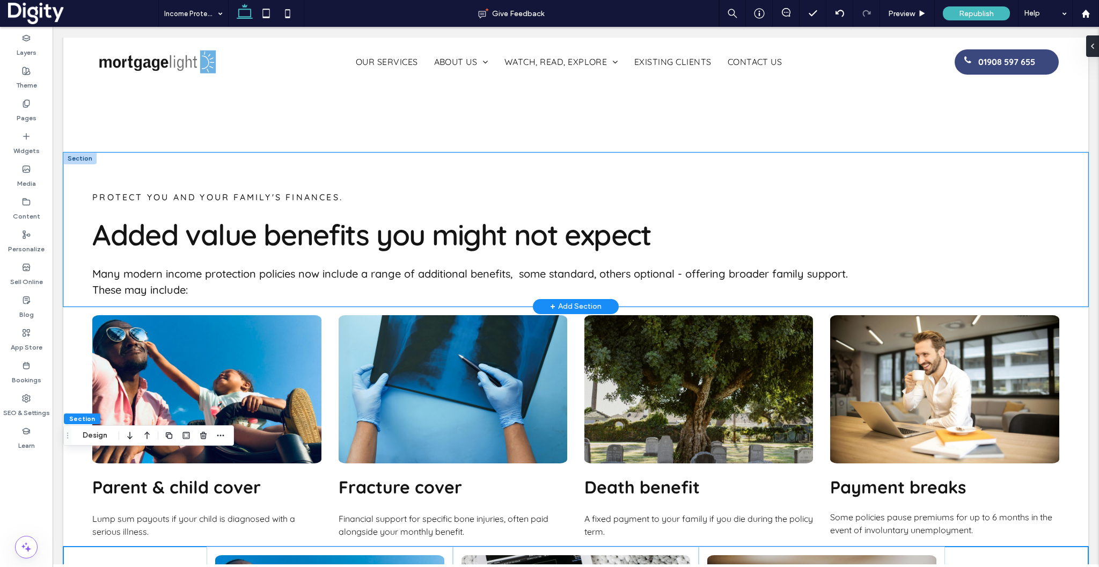
click at [74, 158] on div "PROTECT YOU AND YOUR FAMILY's FINANCes. Added value benefits you might not expe…" at bounding box center [575, 229] width 1025 height 154
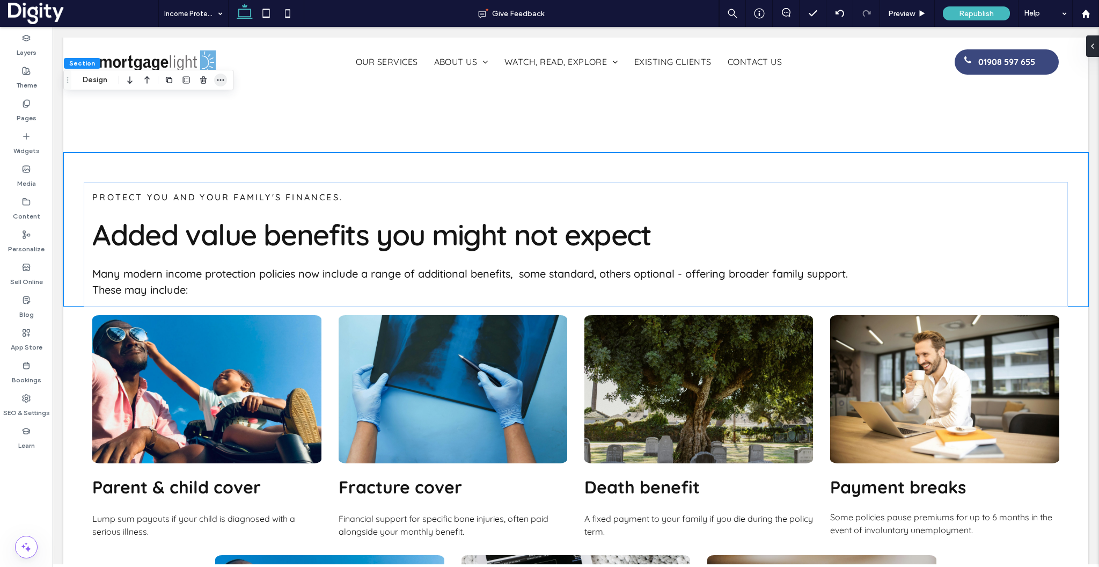
click at [226, 79] on span "button" at bounding box center [220, 80] width 13 height 13
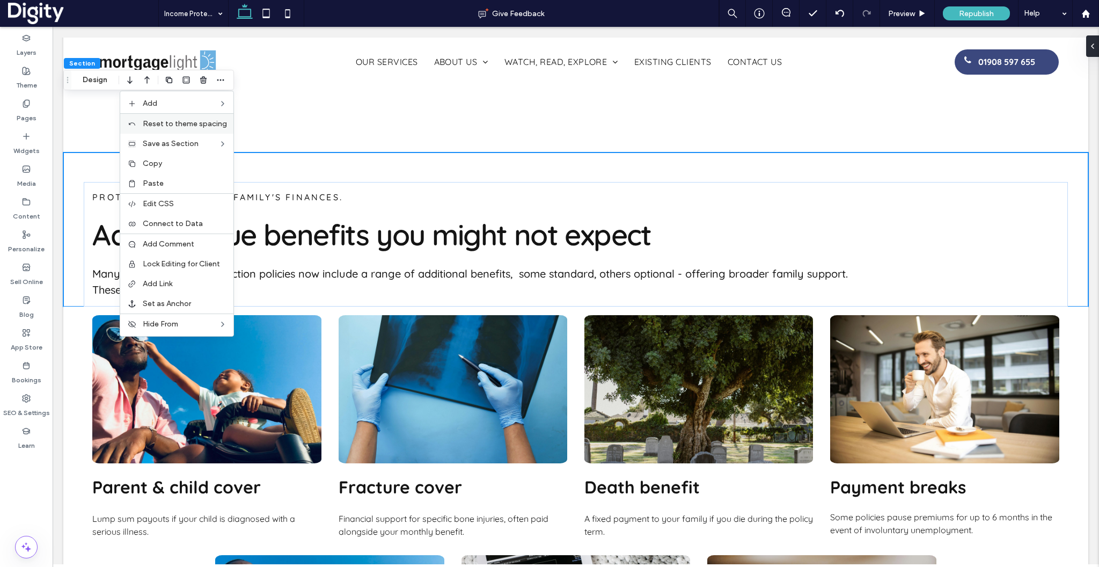
scroll to position [0, 512]
drag, startPoint x: 259, startPoint y: 164, endPoint x: 29, endPoint y: 200, distance: 232.4
click at [259, 164] on span "Multiple Sections" at bounding box center [272, 164] width 61 height 9
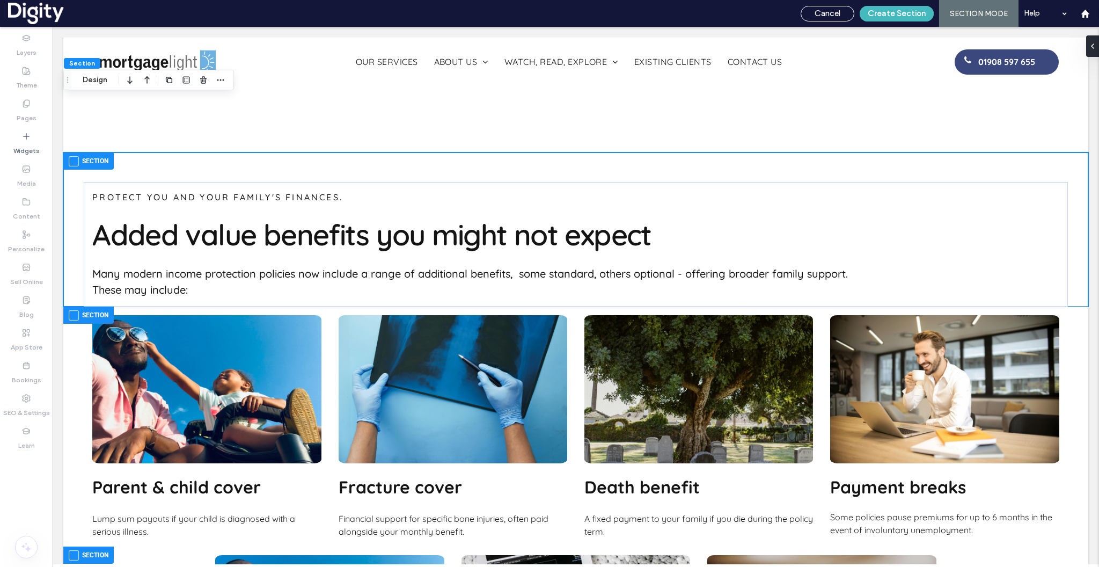
click at [72, 310] on span at bounding box center [74, 315] width 10 height 10
click at [72, 550] on span at bounding box center [74, 555] width 10 height 10
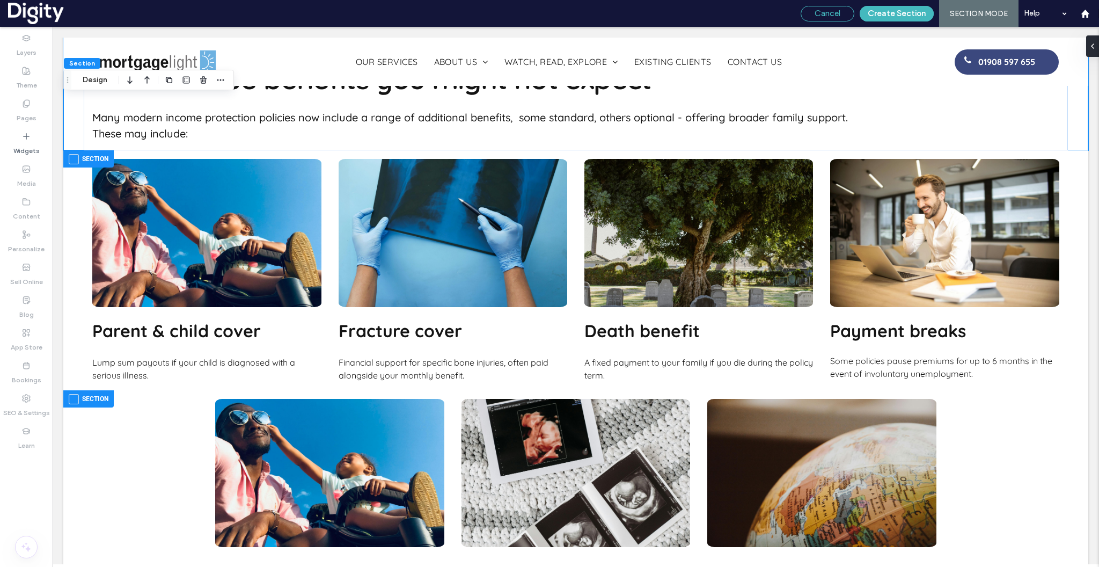
scroll to position [0, 683]
drag, startPoint x: 184, startPoint y: 312, endPoint x: 831, endPoint y: 10, distance: 714.0
click at [831, 10] on span "Cancel" at bounding box center [828, 14] width 26 height 10
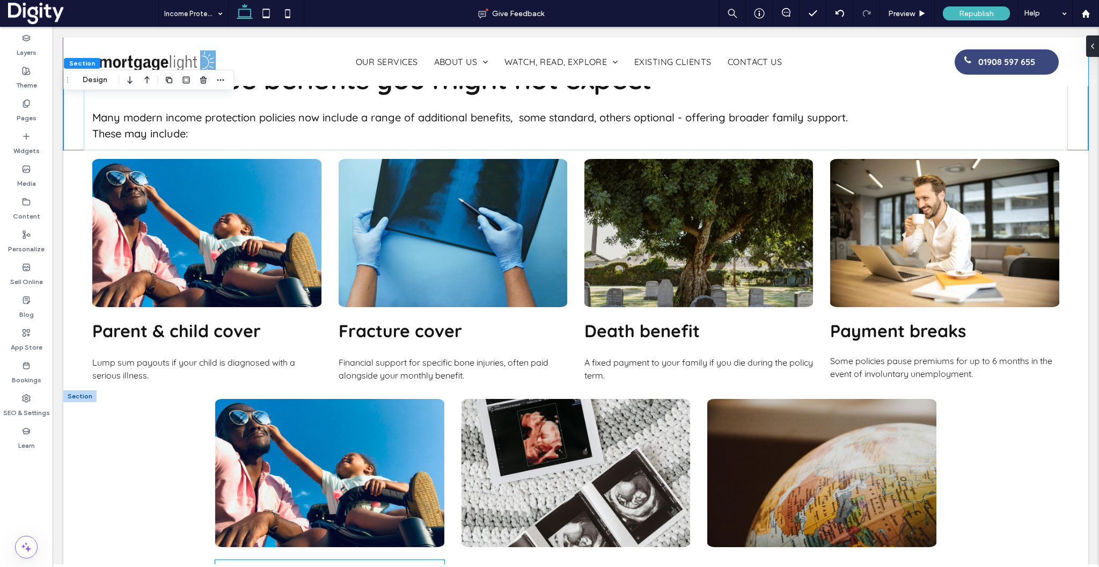
click at [251, 560] on strong "Parent & child cover" at bounding box center [299, 570] width 169 height 21
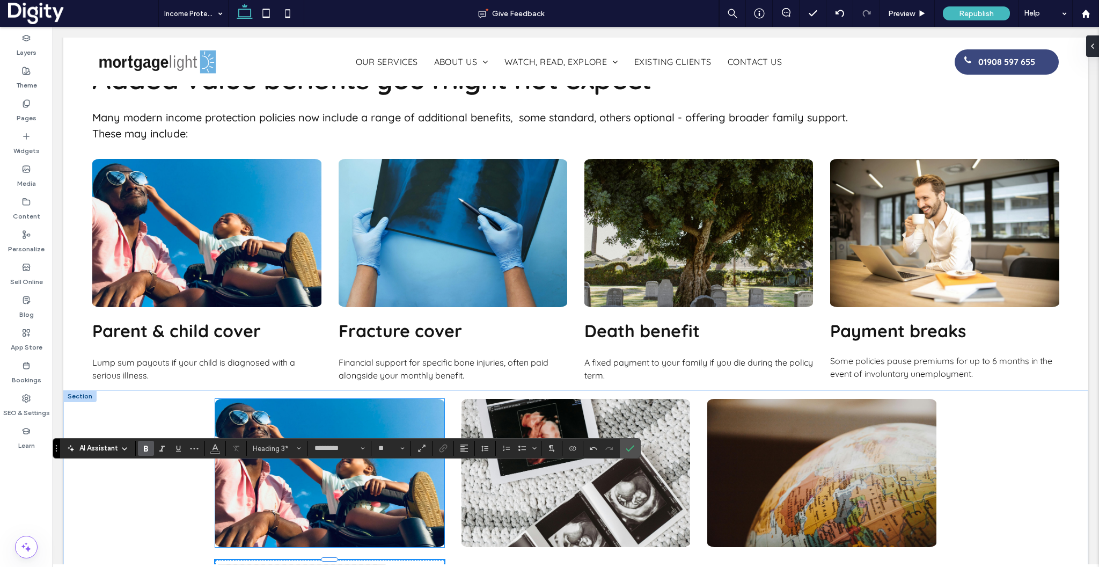
scroll to position [0, 1024]
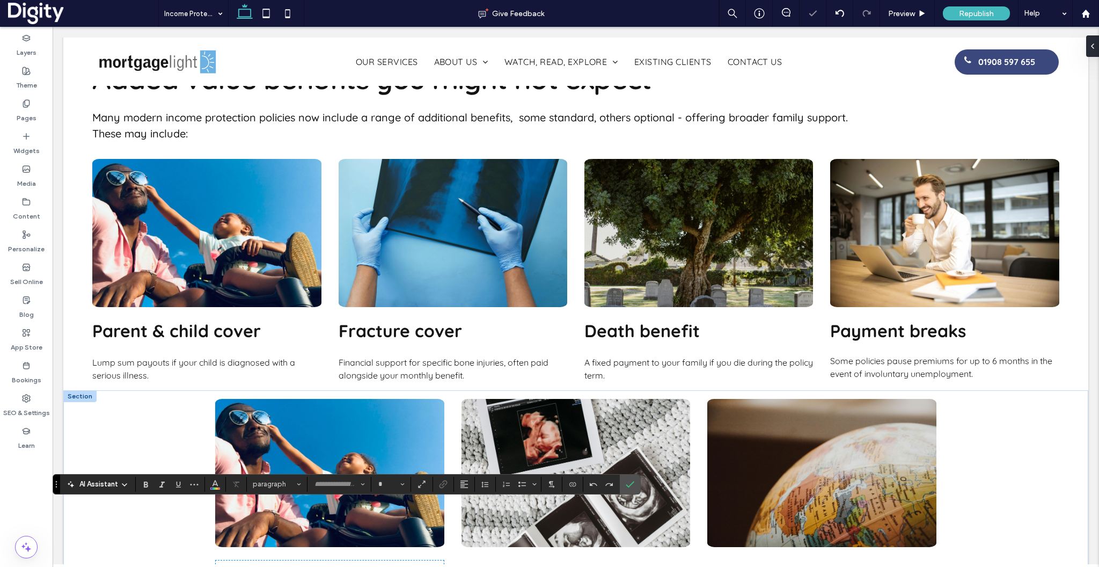
type input "*********"
type input "**"
click at [632, 487] on icon "Confirm" at bounding box center [630, 484] width 9 height 9
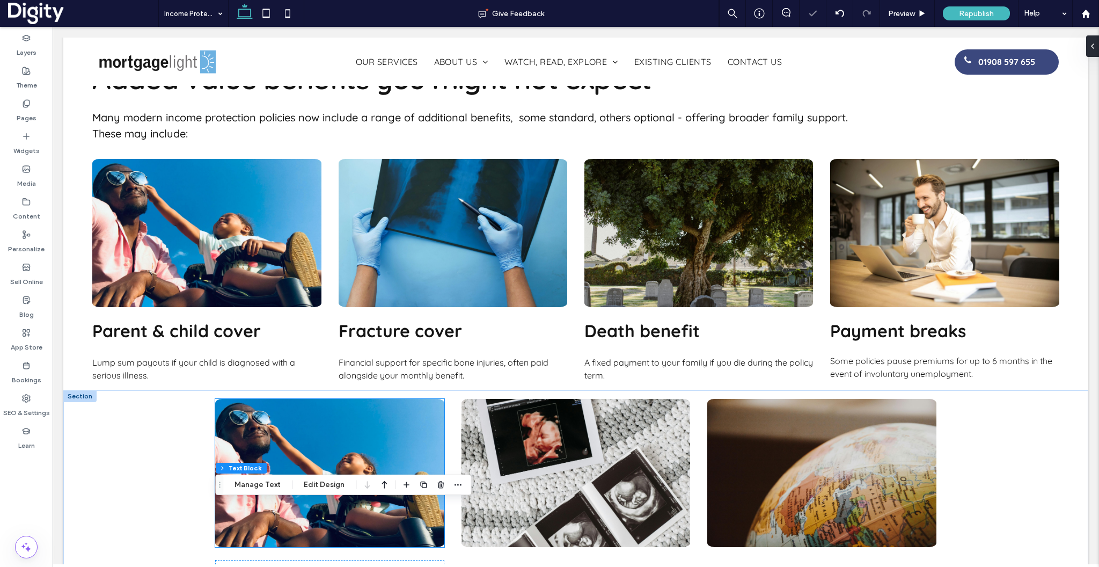
click at [288, 399] on img at bounding box center [329, 473] width 229 height 148
click at [288, 399] on div at bounding box center [329, 473] width 229 height 148
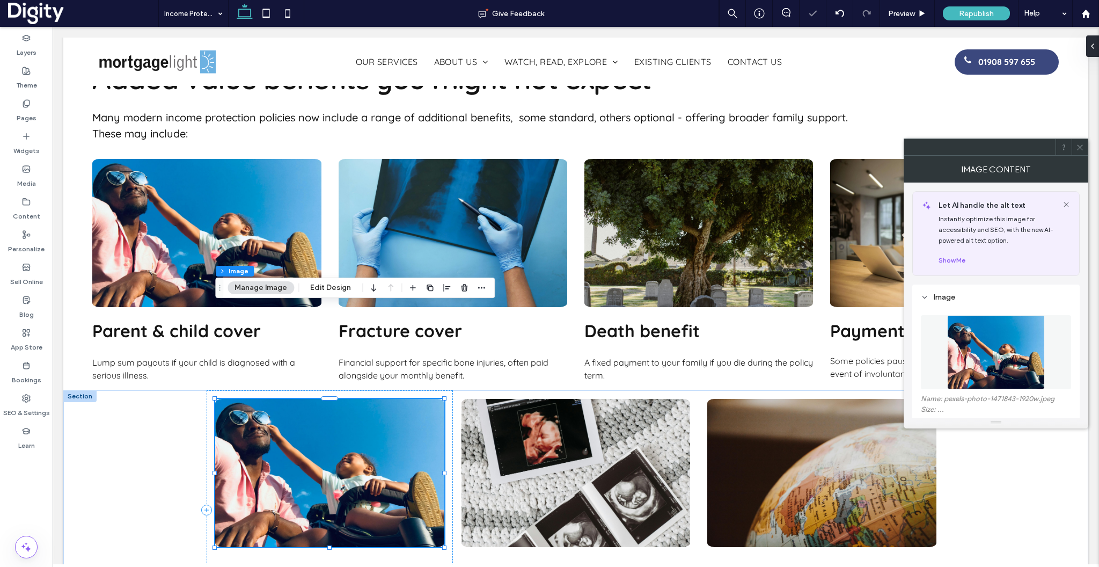
scroll to position [0, 1195]
type input "*"
click at [955, 353] on figure at bounding box center [996, 352] width 150 height 74
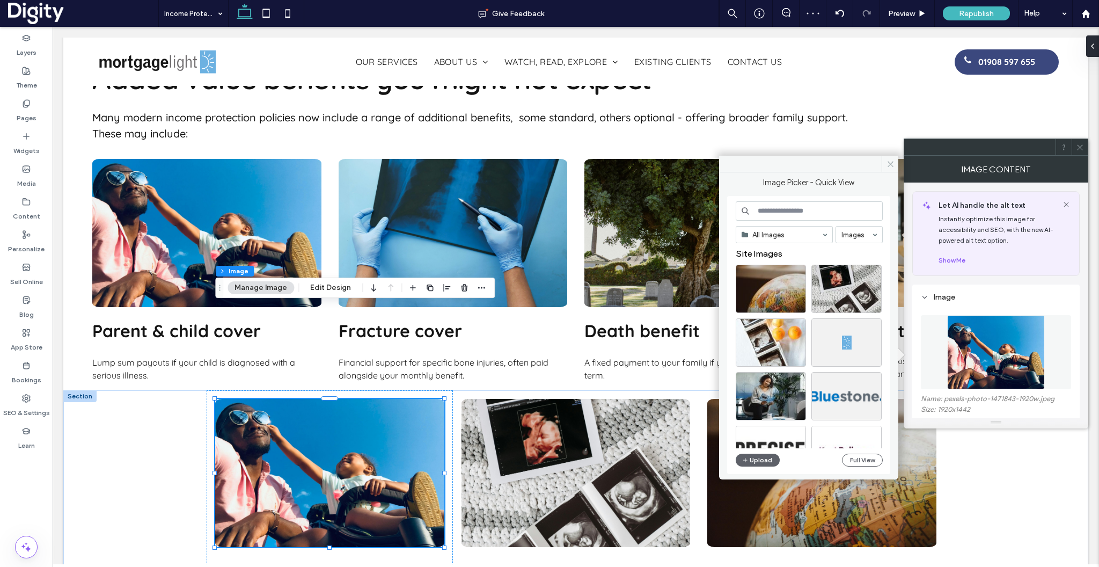
click at [854, 214] on input at bounding box center [809, 210] width 147 height 19
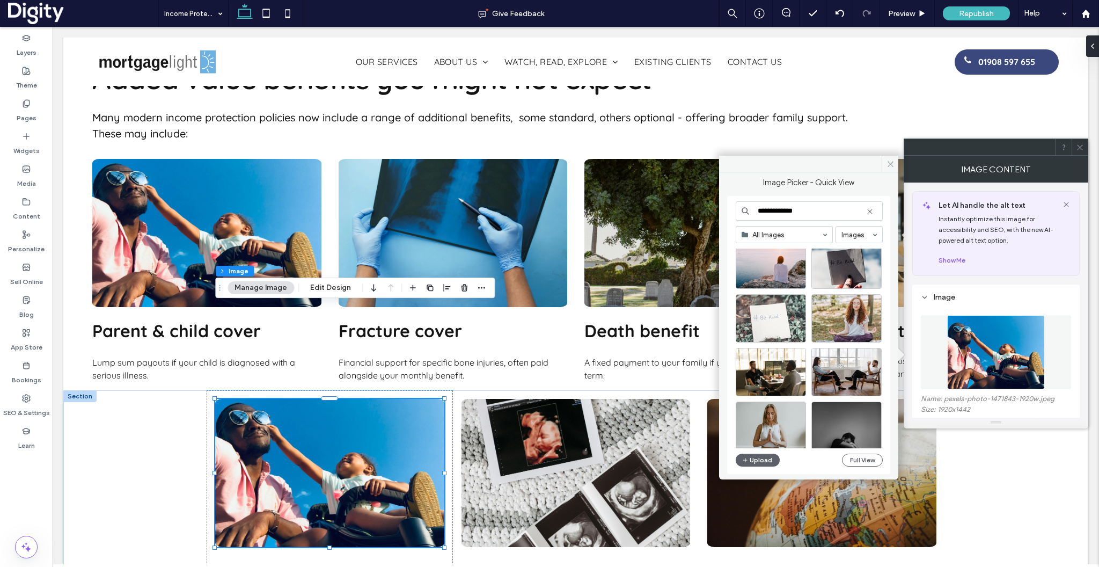
scroll to position [310, 0]
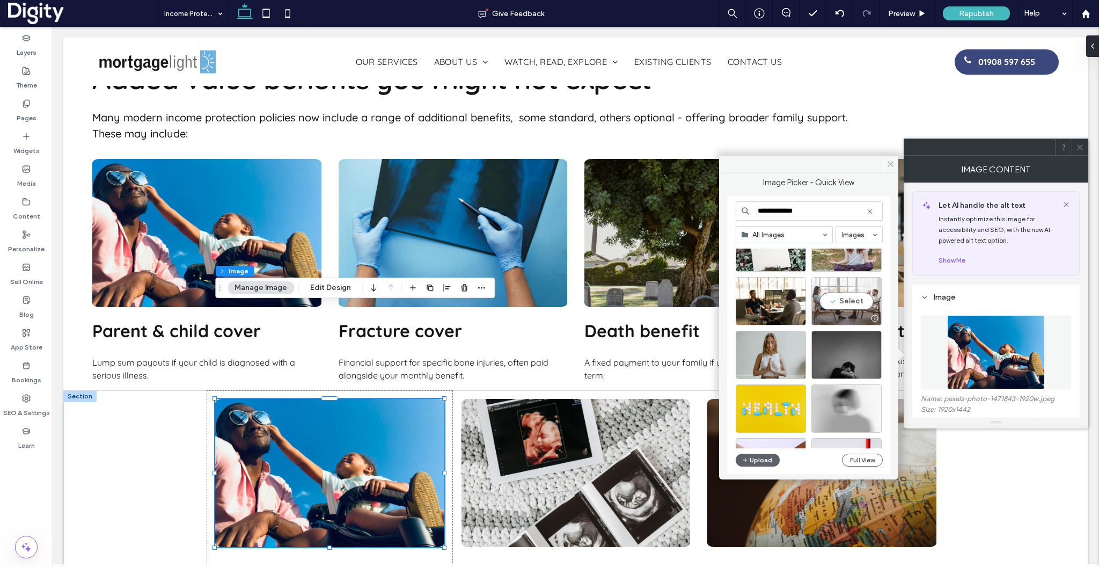
type input "**********"
click at [861, 303] on div "Select" at bounding box center [846, 301] width 70 height 48
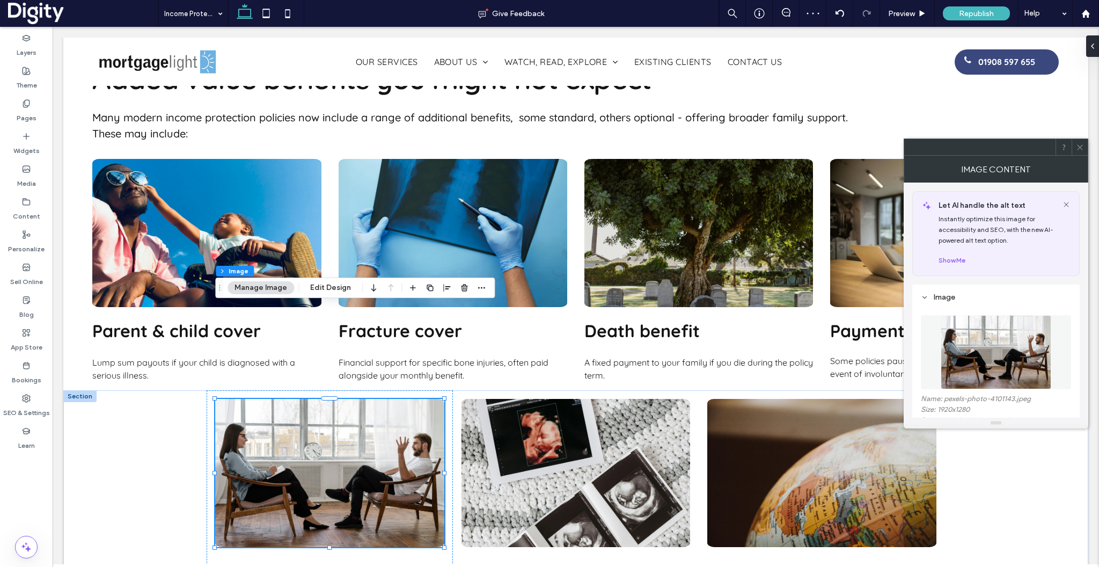
click at [1081, 147] on icon at bounding box center [1080, 147] width 8 height 8
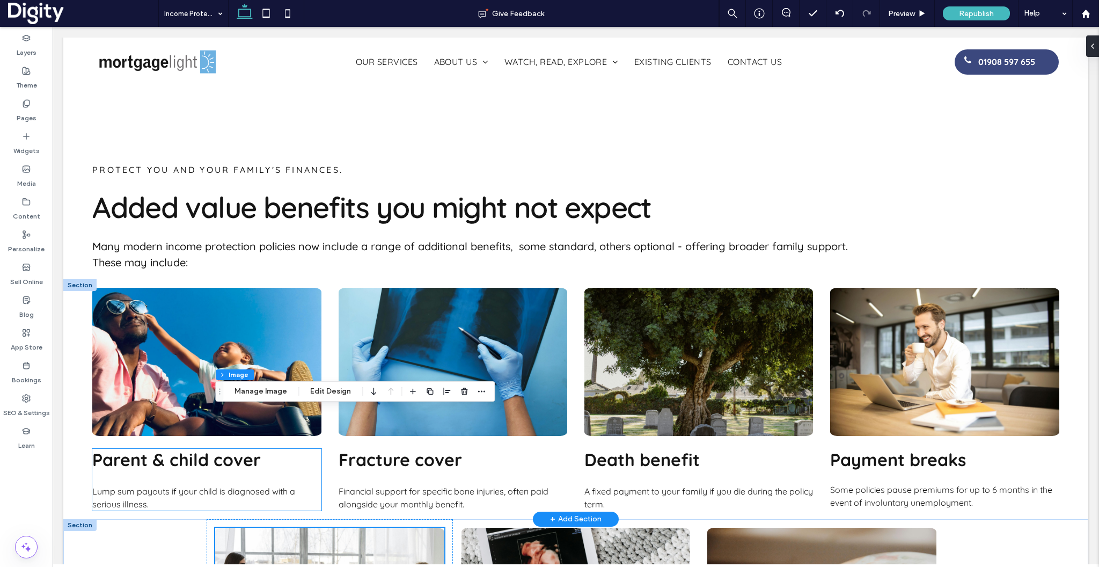
scroll to position [871, 0]
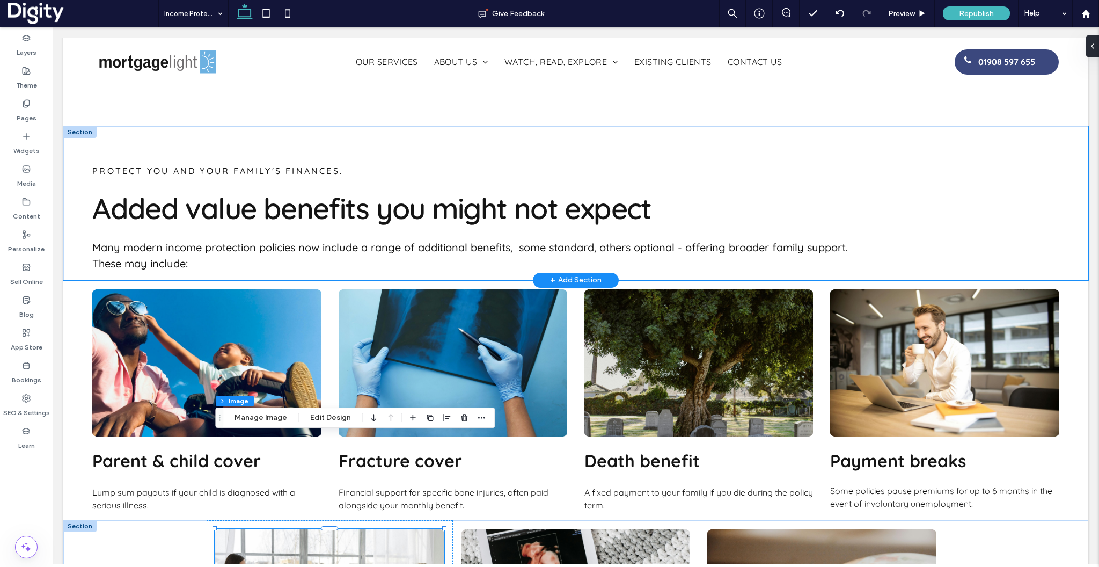
click at [70, 140] on div "PROTECT YOU AND YOUR FAMILY's FINANCes. Added value benefits you might not expe…" at bounding box center [575, 203] width 1025 height 154
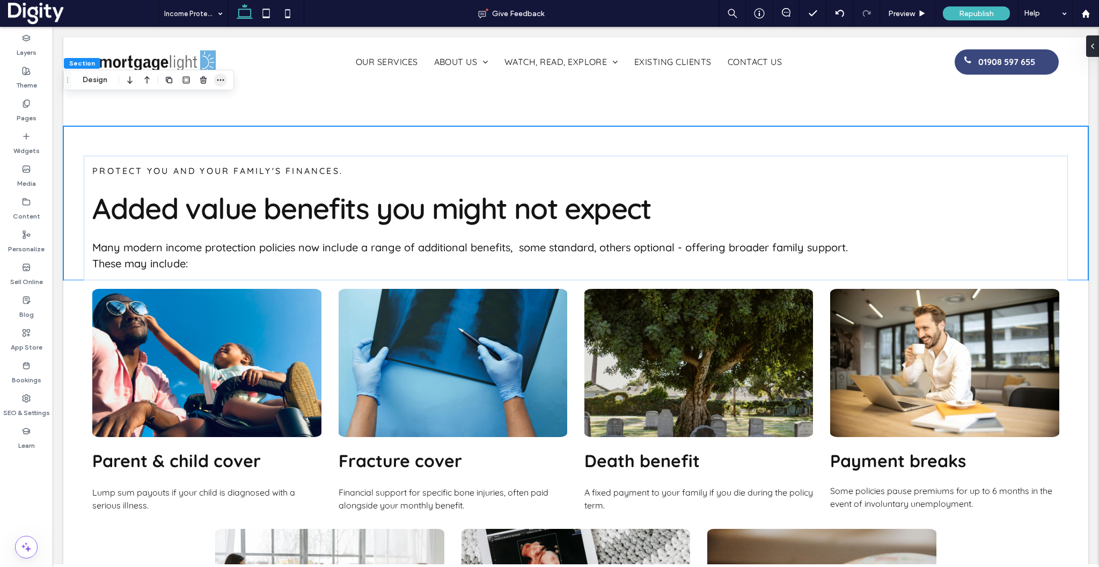
click at [217, 78] on icon "button" at bounding box center [220, 80] width 9 height 9
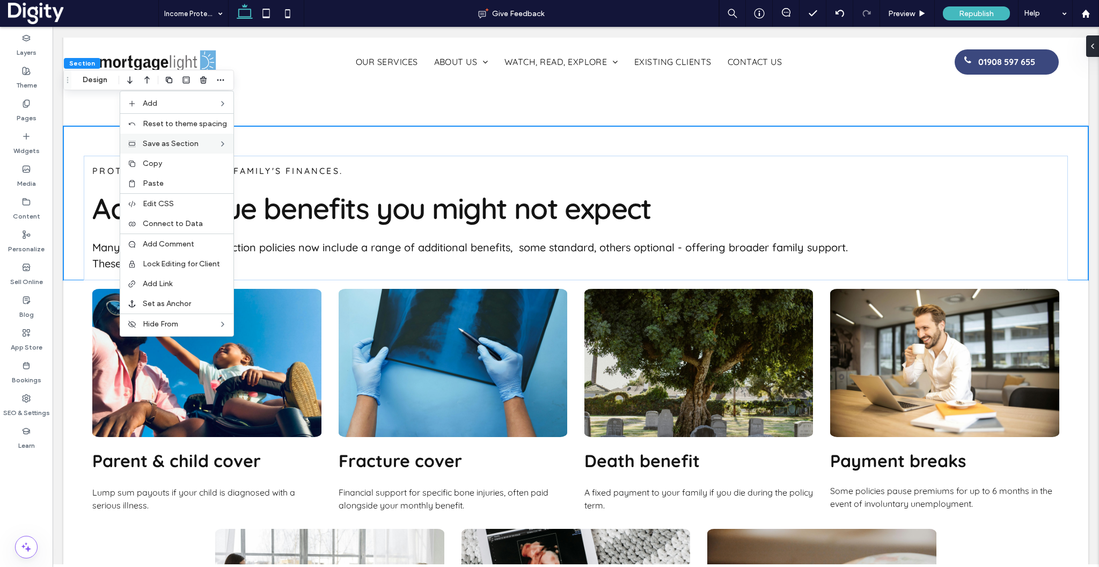
scroll to position [0, 1707]
click at [261, 168] on span "Multiple Sections" at bounding box center [272, 164] width 61 height 9
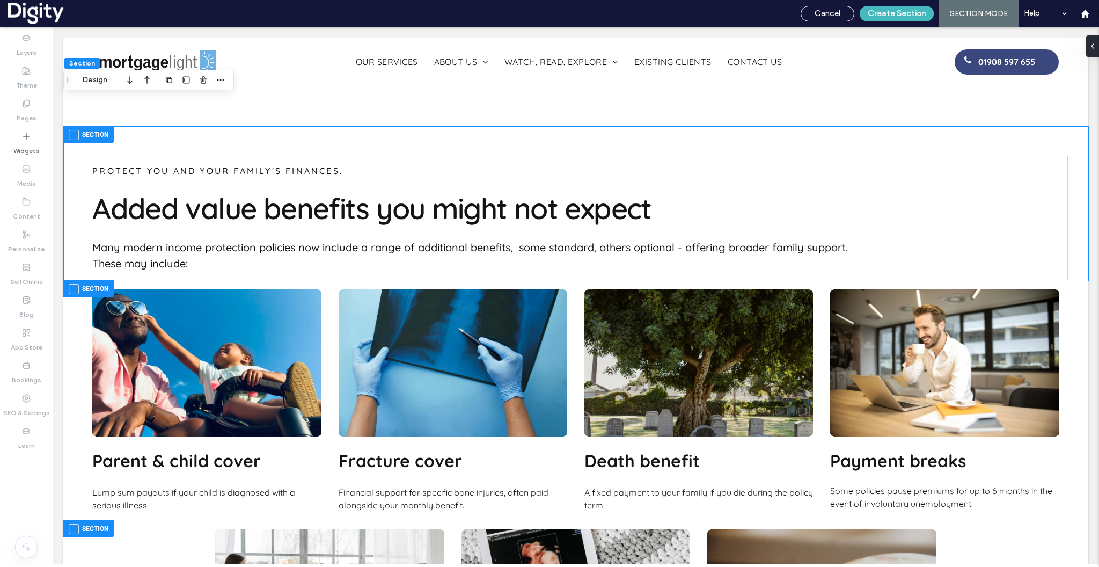
click at [75, 284] on span at bounding box center [74, 289] width 10 height 10
click at [73, 524] on span at bounding box center [74, 529] width 10 height 10
click at [905, 14] on button "Create Section" at bounding box center [897, 14] width 74 height 16
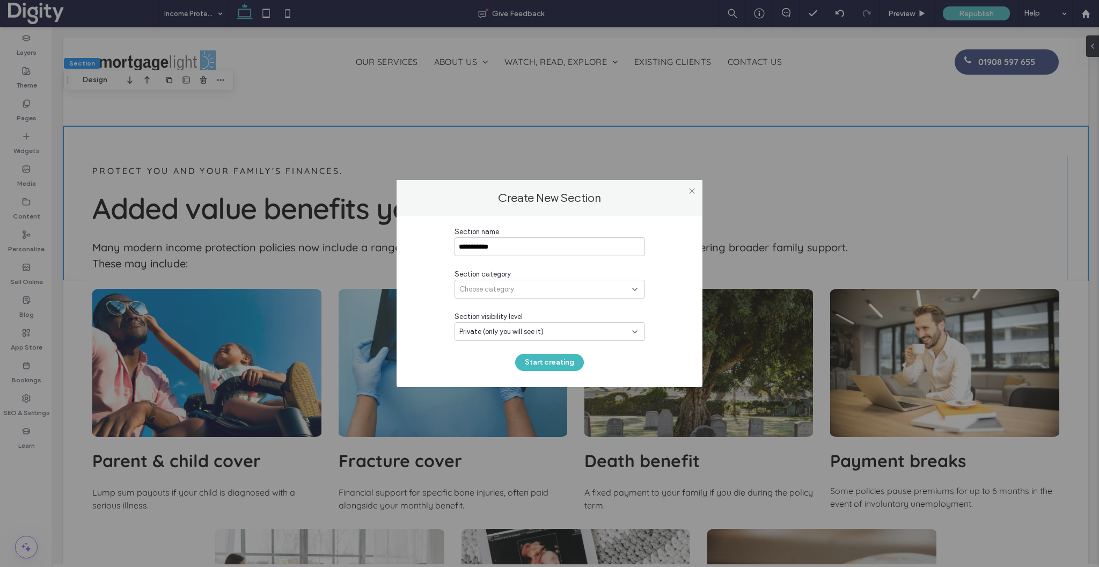
type input "**********"
click at [499, 331] on span "Private (only you will see it)" at bounding box center [501, 331] width 84 height 11
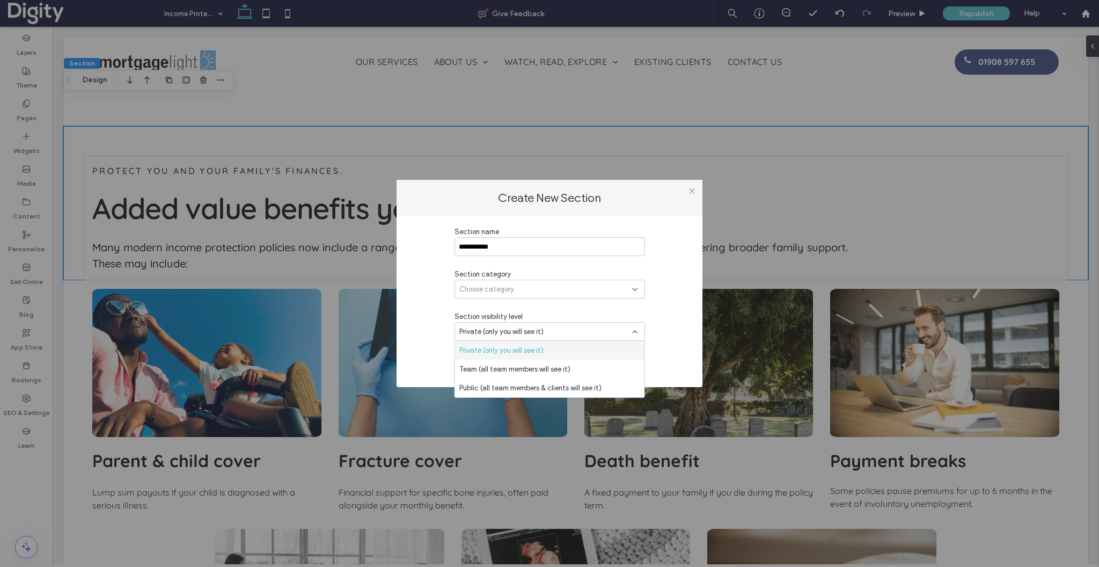
scroll to position [0, 1878]
click at [480, 355] on span "Private (only you will see it)" at bounding box center [501, 350] width 84 height 11
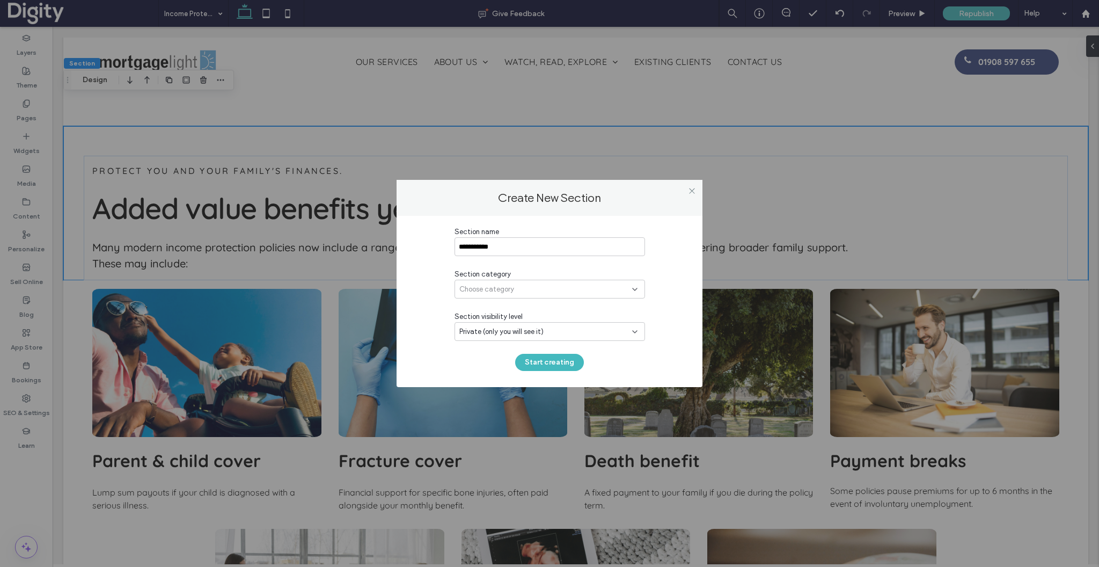
click at [495, 288] on span "Choose category" at bounding box center [486, 289] width 55 height 11
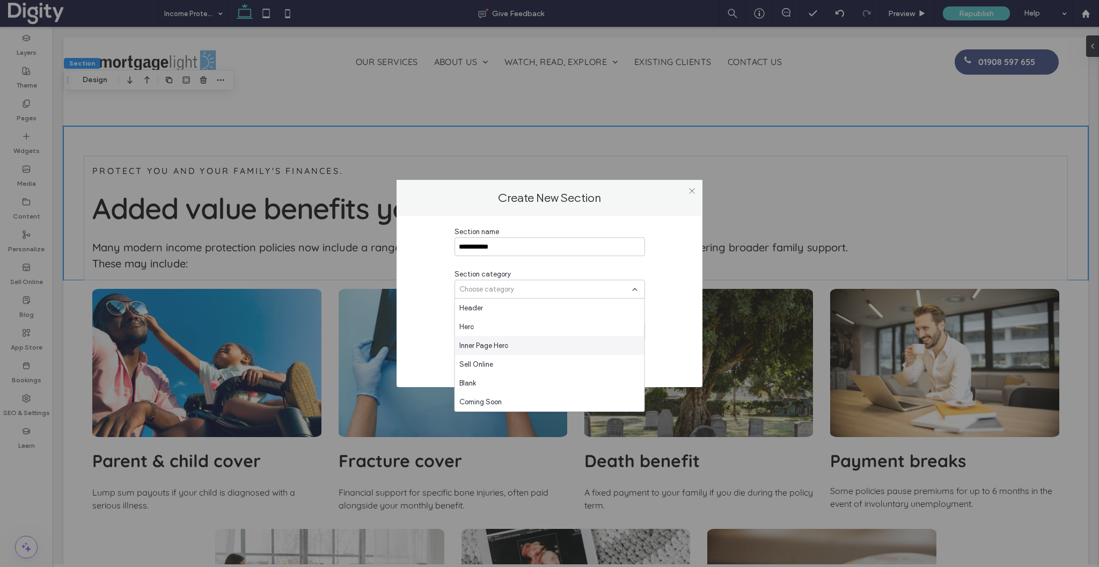
click at [489, 346] on span "Inner Page Hero" at bounding box center [483, 345] width 49 height 11
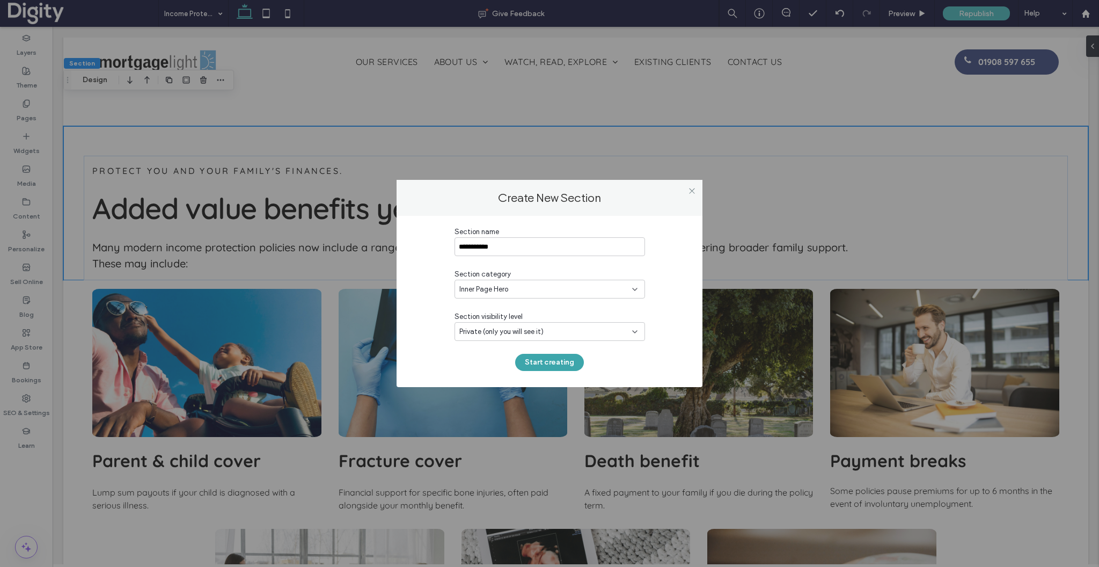
click at [551, 362] on button "Start creating" at bounding box center [549, 362] width 69 height 17
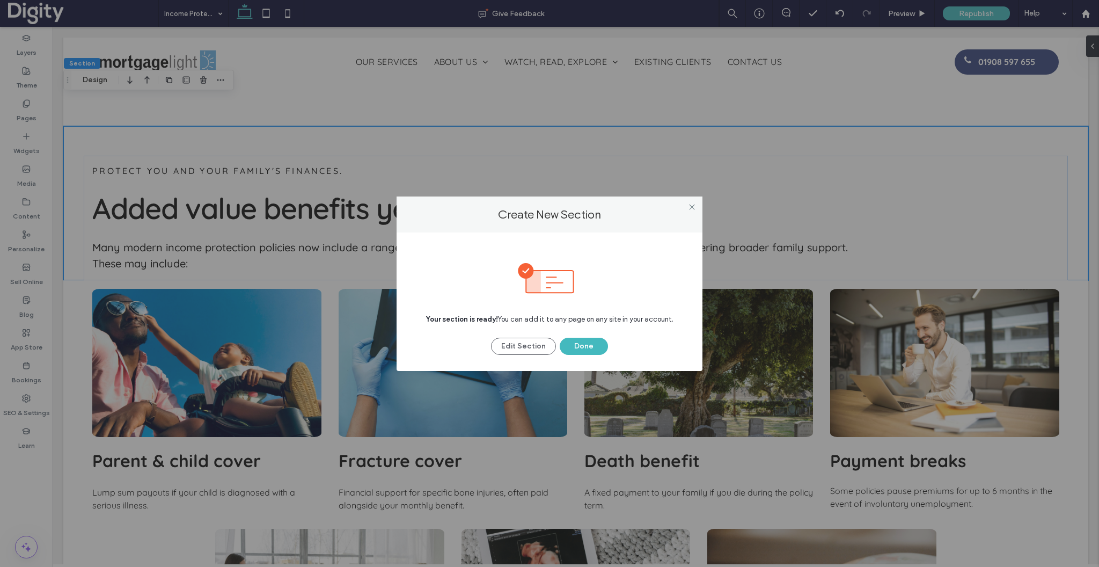
scroll to position [0, 0]
click at [585, 343] on button "Done" at bounding box center [584, 346] width 48 height 17
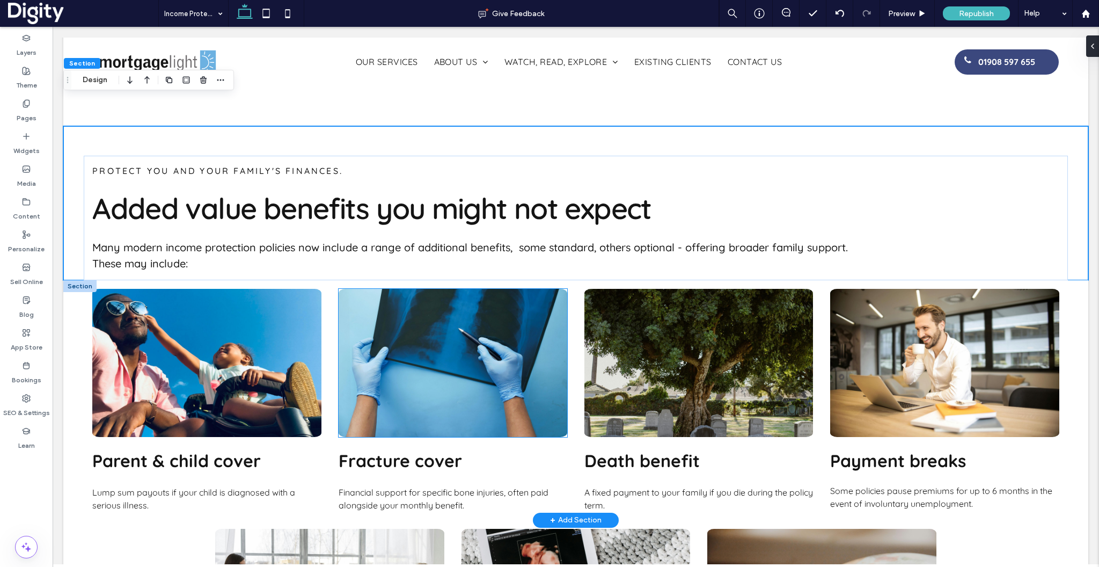
scroll to position [0, 171]
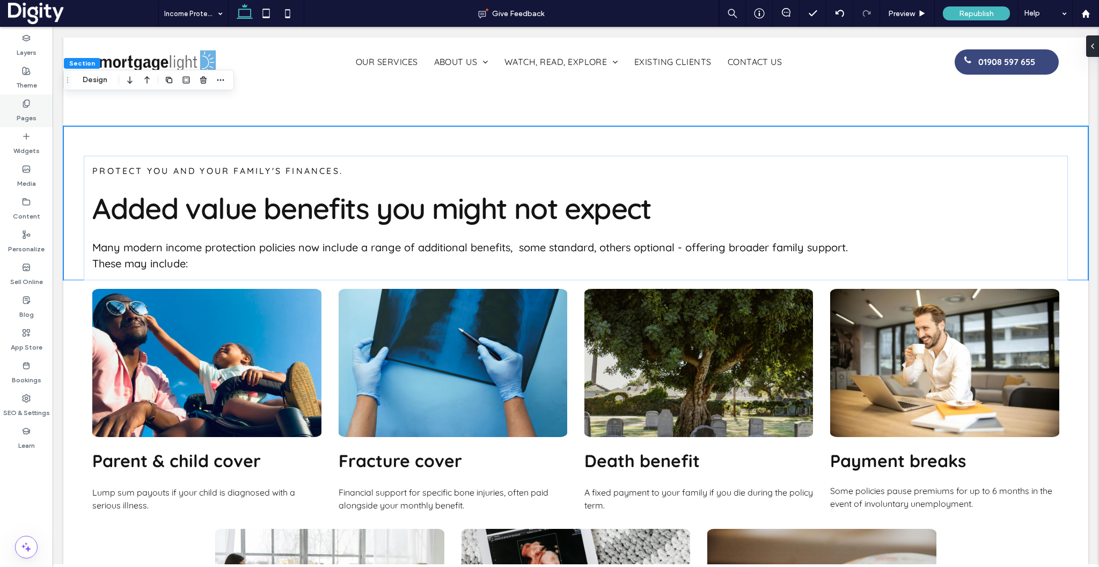
click at [26, 104] on icon at bounding box center [26, 103] width 9 height 9
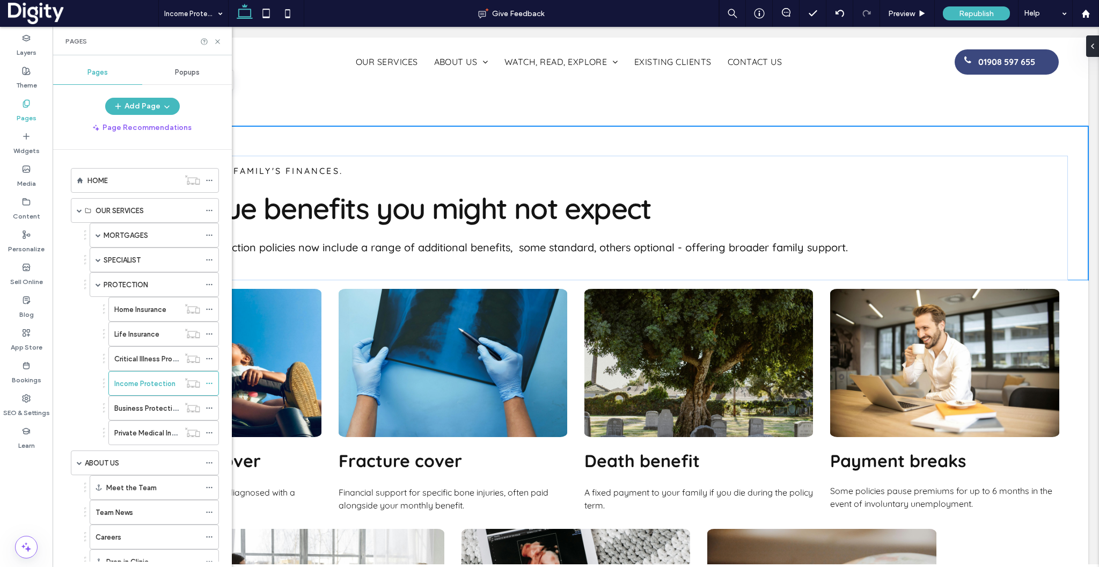
scroll to position [0, 341]
click at [138, 356] on label "Critical Illness Protection" at bounding box center [155, 358] width 83 height 19
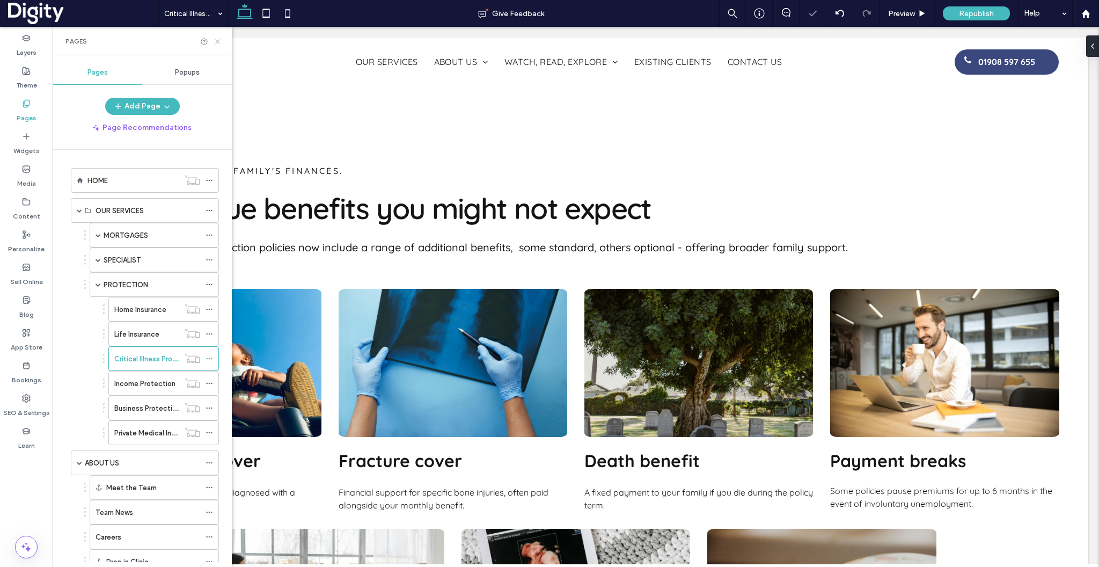
click at [219, 43] on icon at bounding box center [218, 42] width 8 height 8
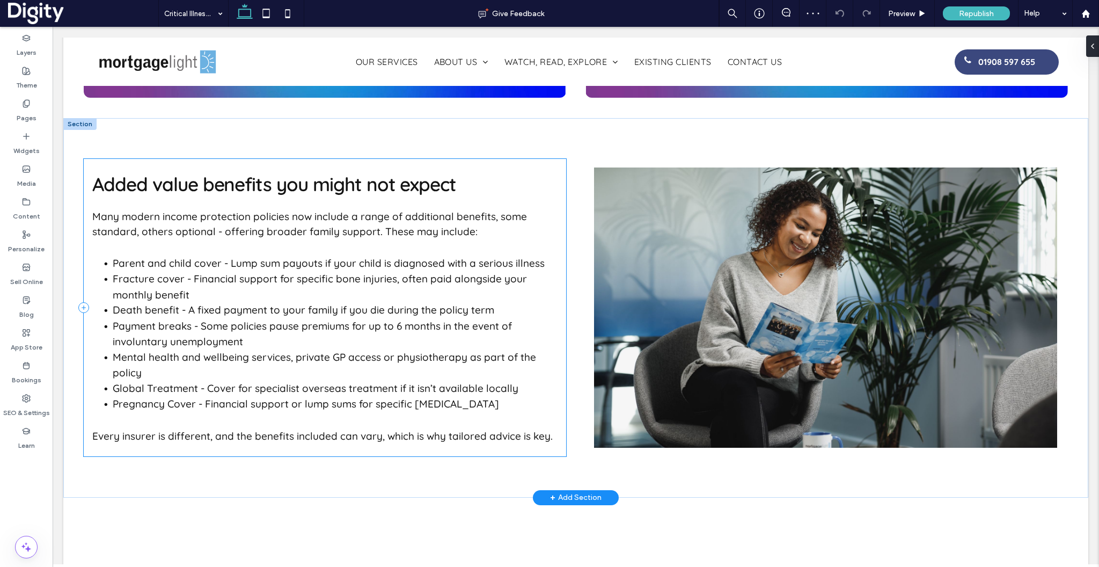
scroll to position [1203, 0]
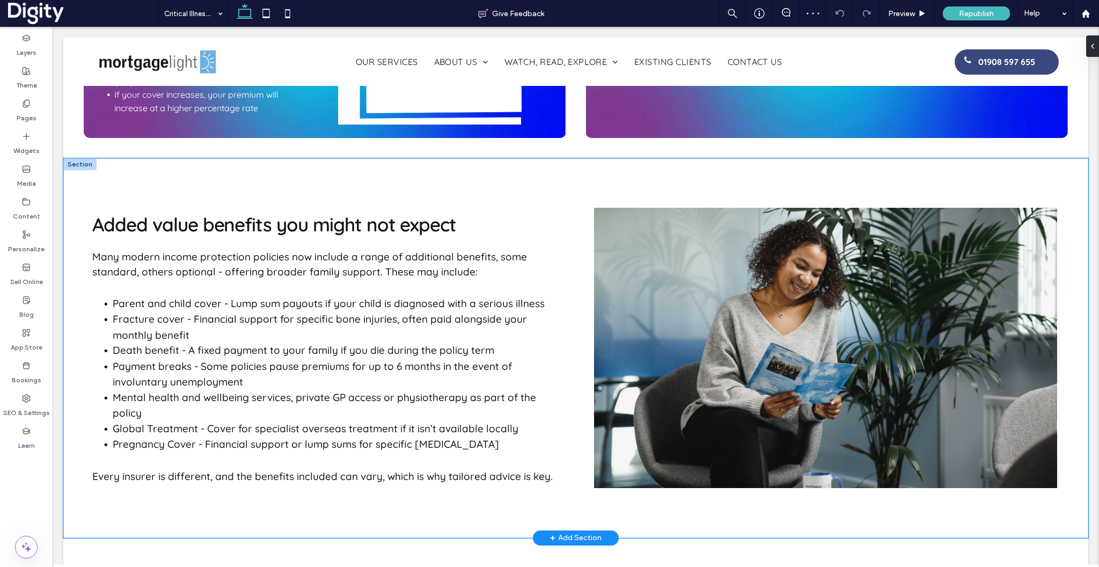
click at [105, 158] on div "Added value benefits you might not expect Many modern income protection policie…" at bounding box center [575, 347] width 1025 height 379
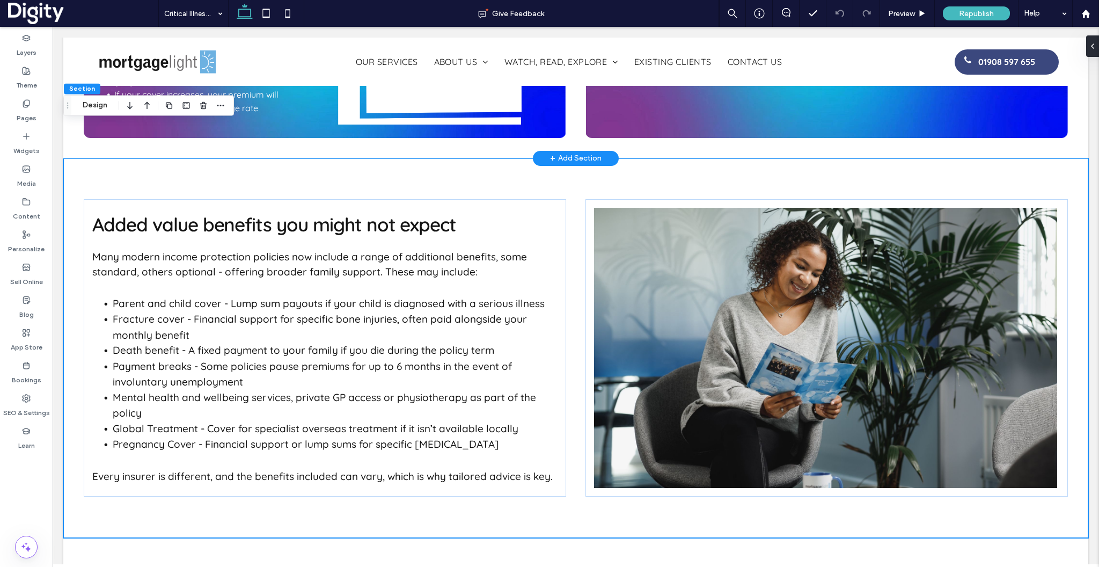
click at [577, 152] on div "+ Add Section" at bounding box center [576, 158] width 52 height 12
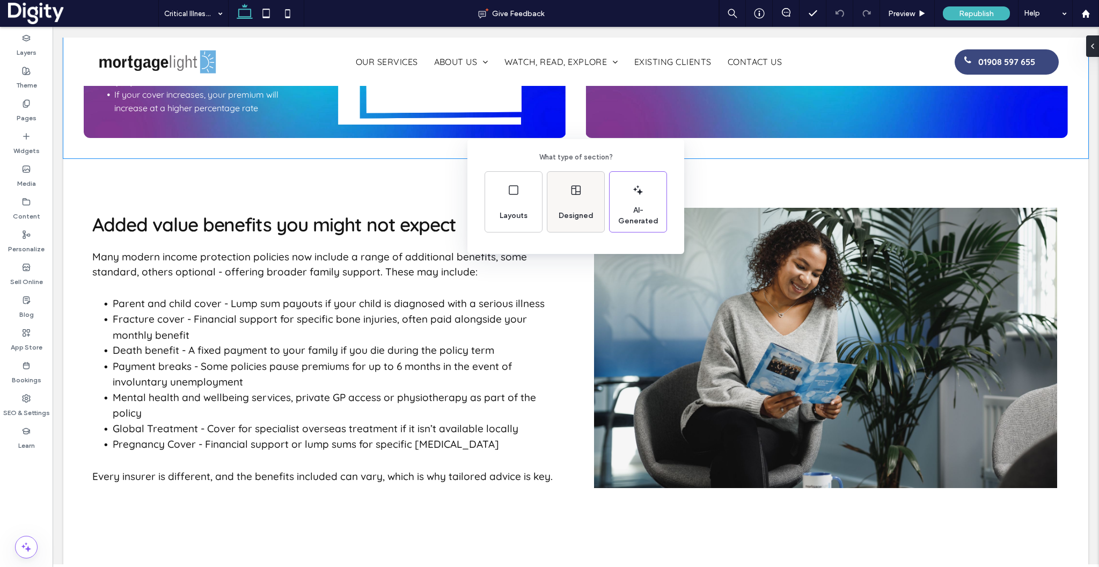
click at [571, 199] on div "Designed" at bounding box center [575, 202] width 57 height 60
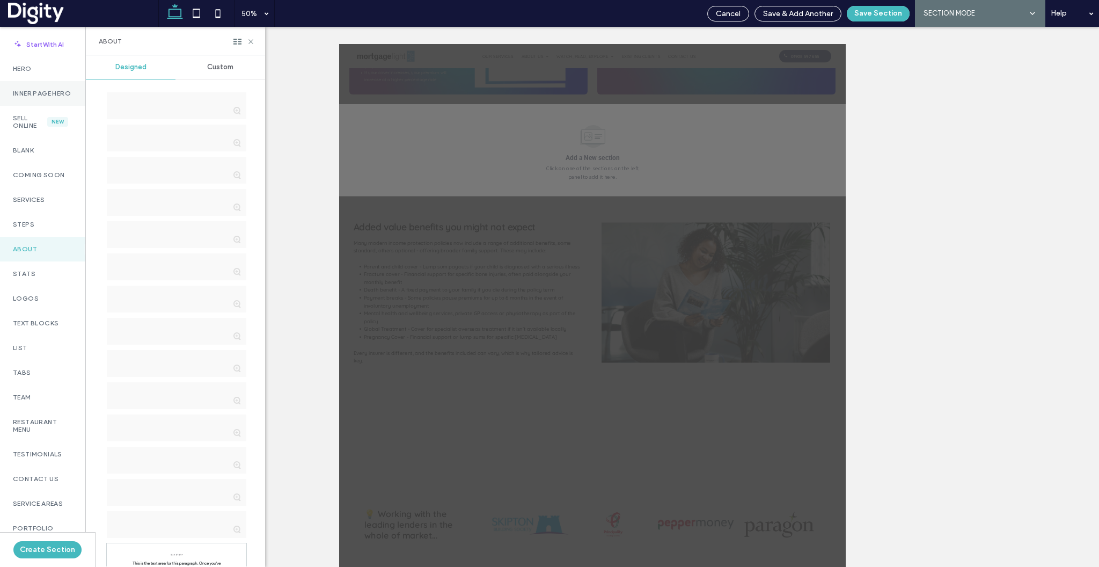
scroll to position [0, 168]
click at [33, 97] on label "Inner Page Hero" at bounding box center [43, 94] width 60 height 8
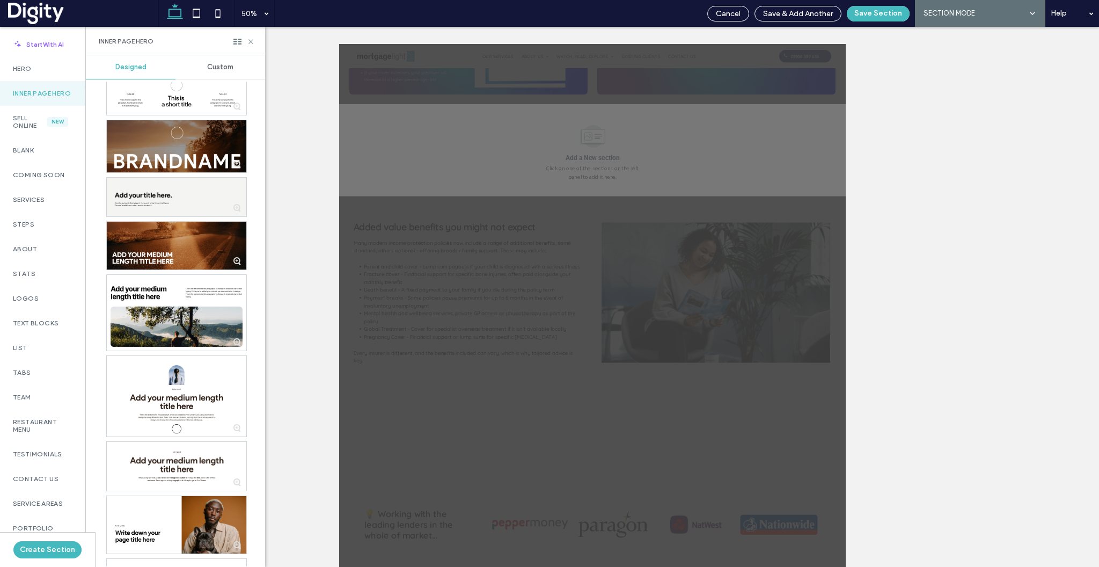
scroll to position [720, 0]
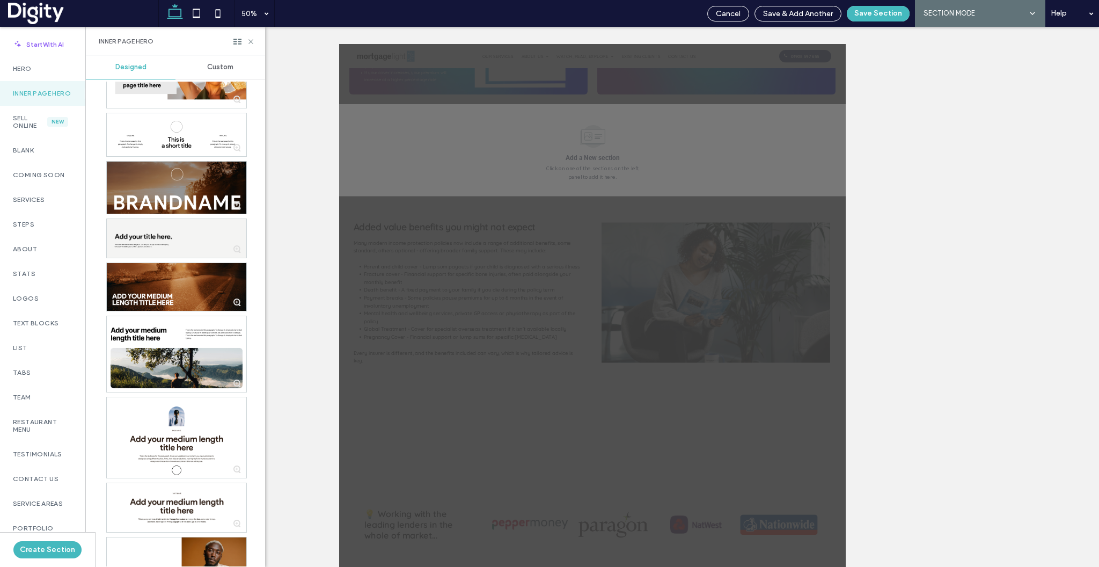
click at [212, 64] on span "Custom" at bounding box center [220, 67] width 26 height 9
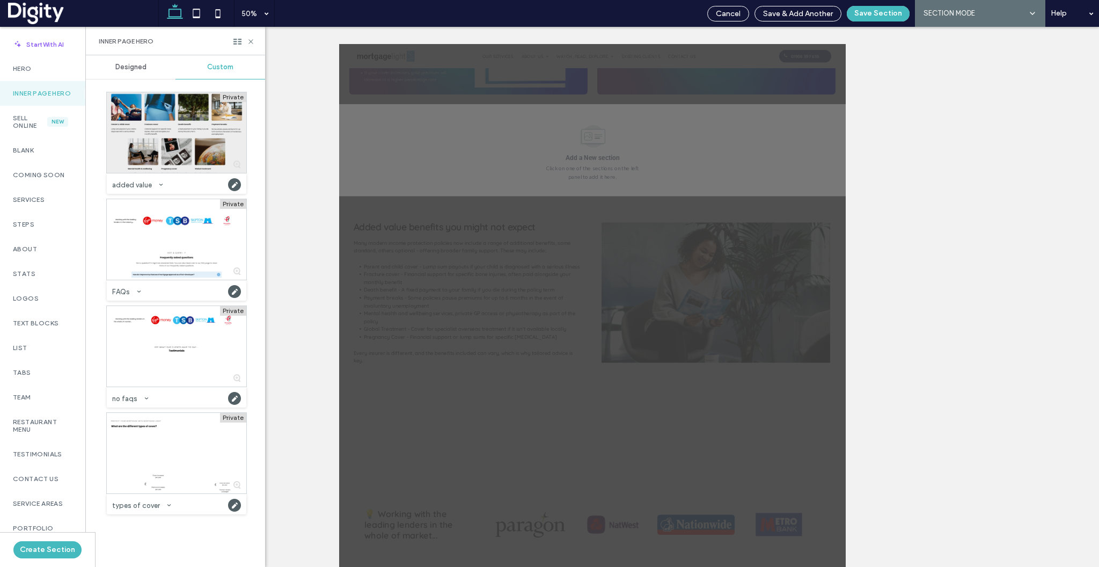
click at [175, 147] on div at bounding box center [177, 132] width 140 height 81
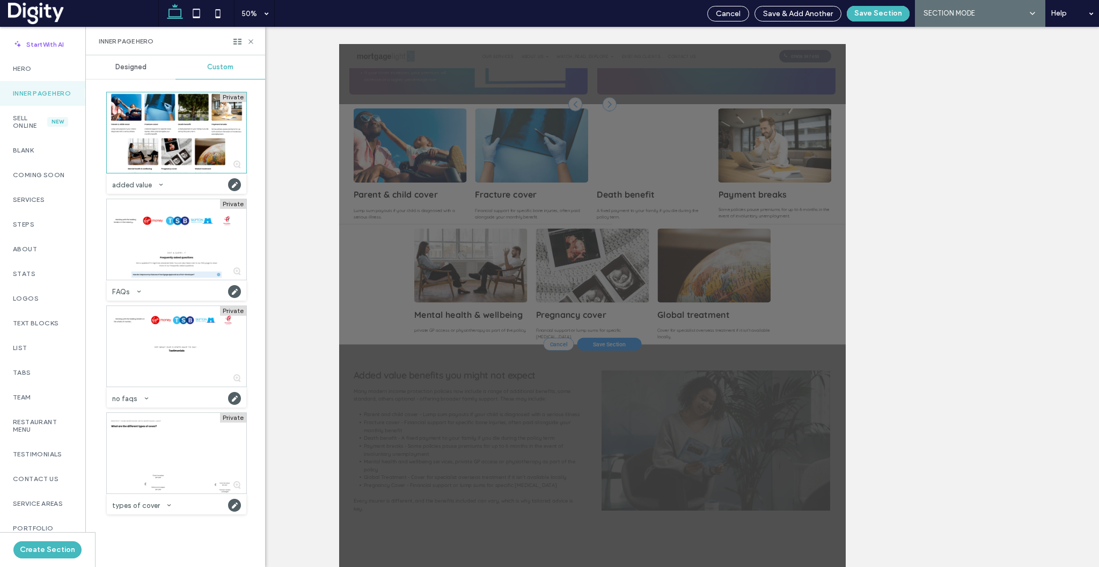
scroll to position [0, 336]
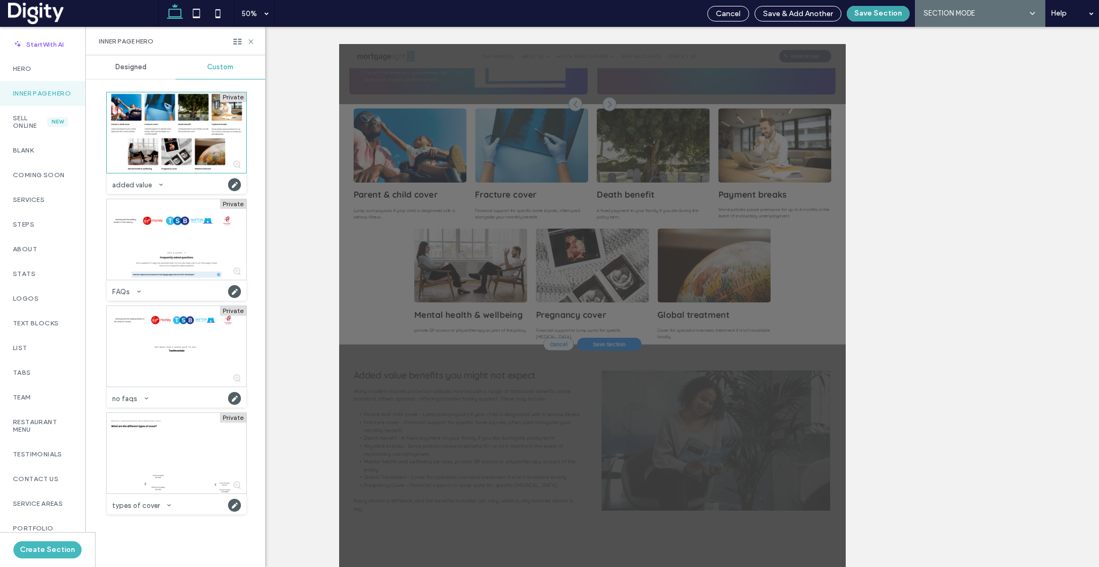
click at [877, 13] on button "Save Section" at bounding box center [878, 14] width 63 height 16
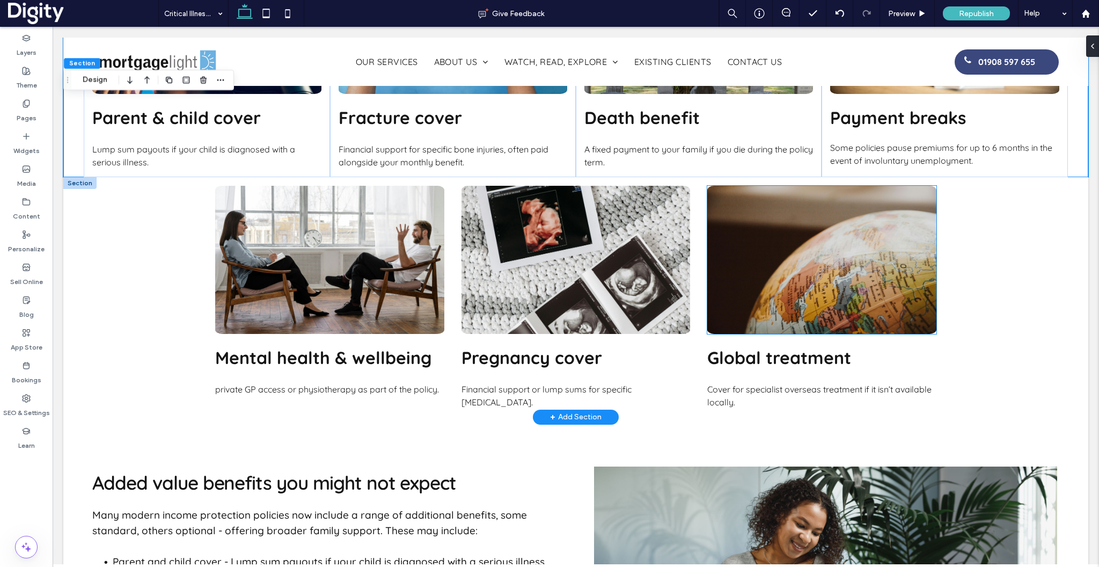
scroll to position [1432, 0]
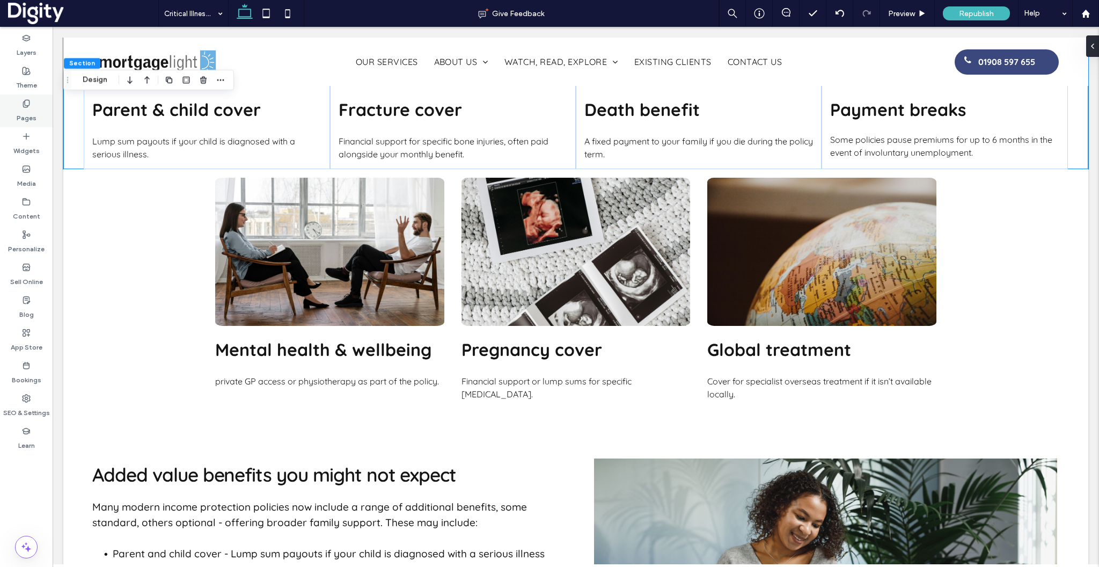
click at [24, 111] on label "Pages" at bounding box center [27, 115] width 20 height 15
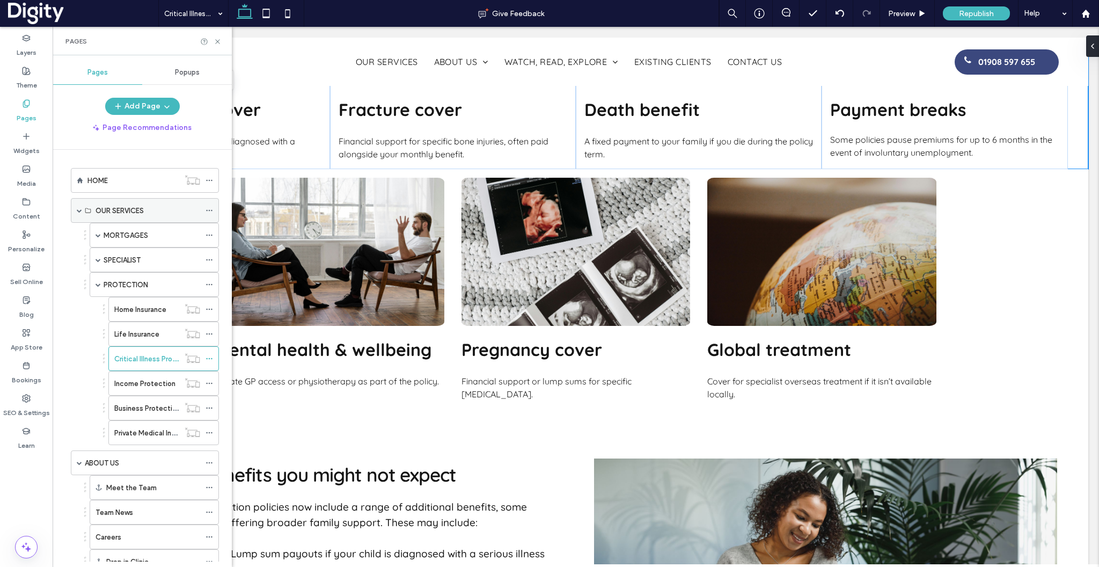
scroll to position [0, 512]
click at [121, 385] on label "Income Protection" at bounding box center [144, 383] width 61 height 19
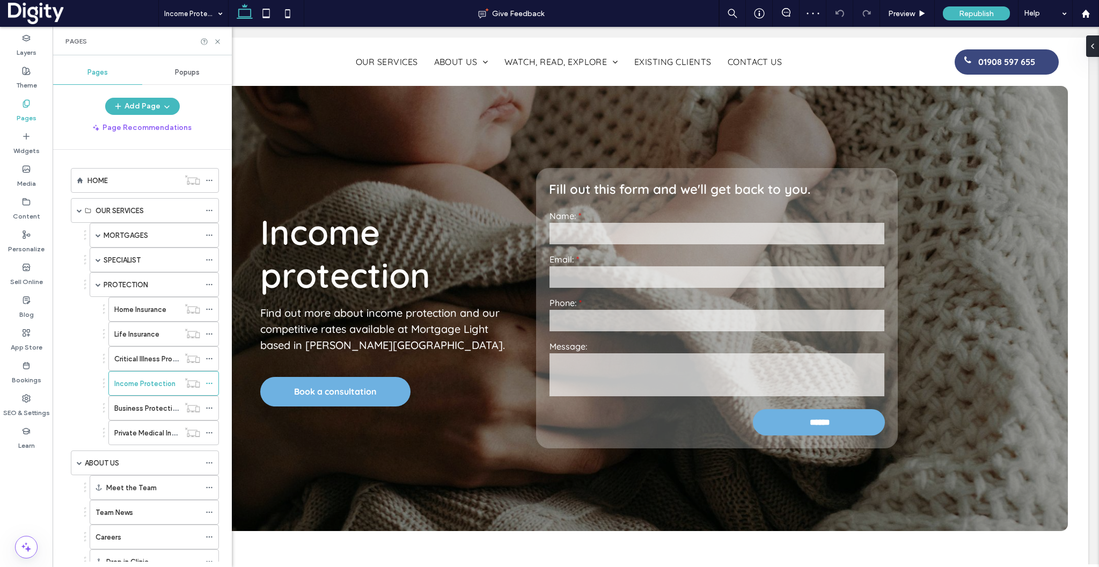
scroll to position [637, 0]
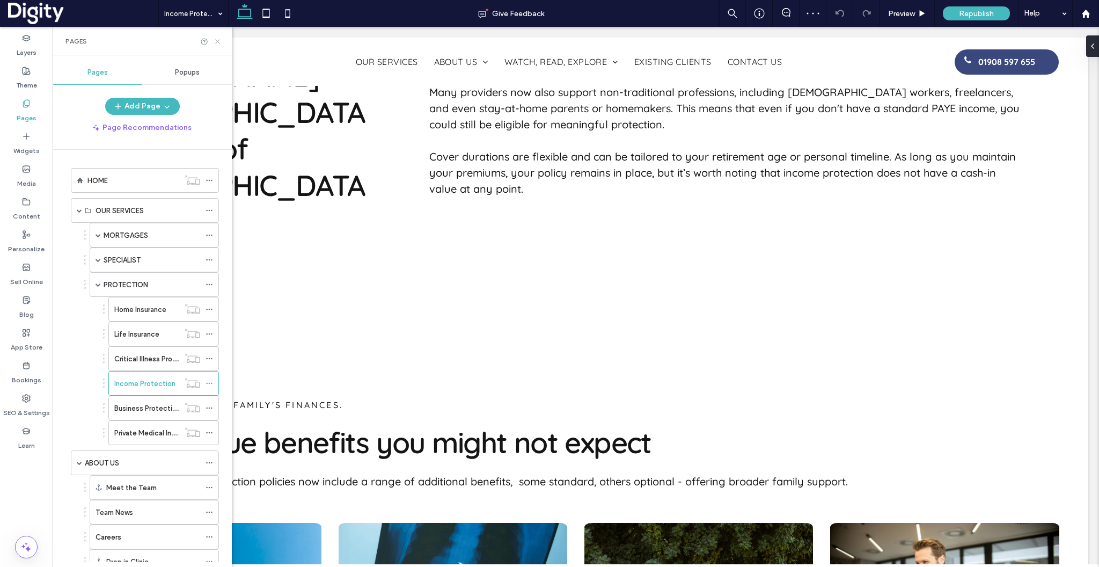
click at [218, 42] on icon at bounding box center [218, 42] width 8 height 8
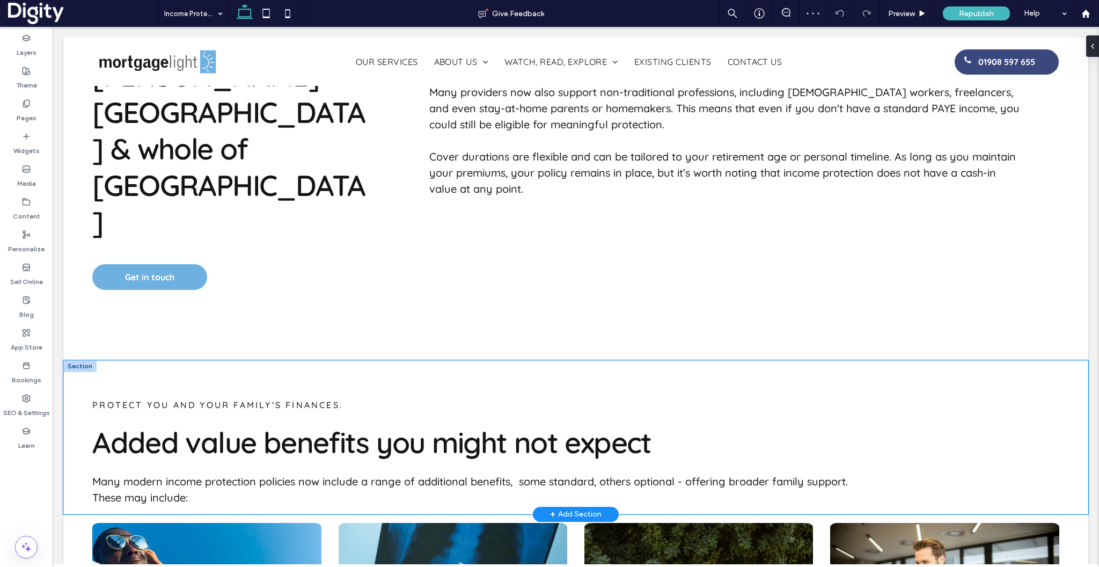
click at [68, 360] on div "PROTECT YOU AND YOUR FAMILY's FINANCes. Added value benefits you might not expe…" at bounding box center [575, 437] width 1025 height 154
click at [223, 248] on icon "button" at bounding box center [220, 249] width 9 height 9
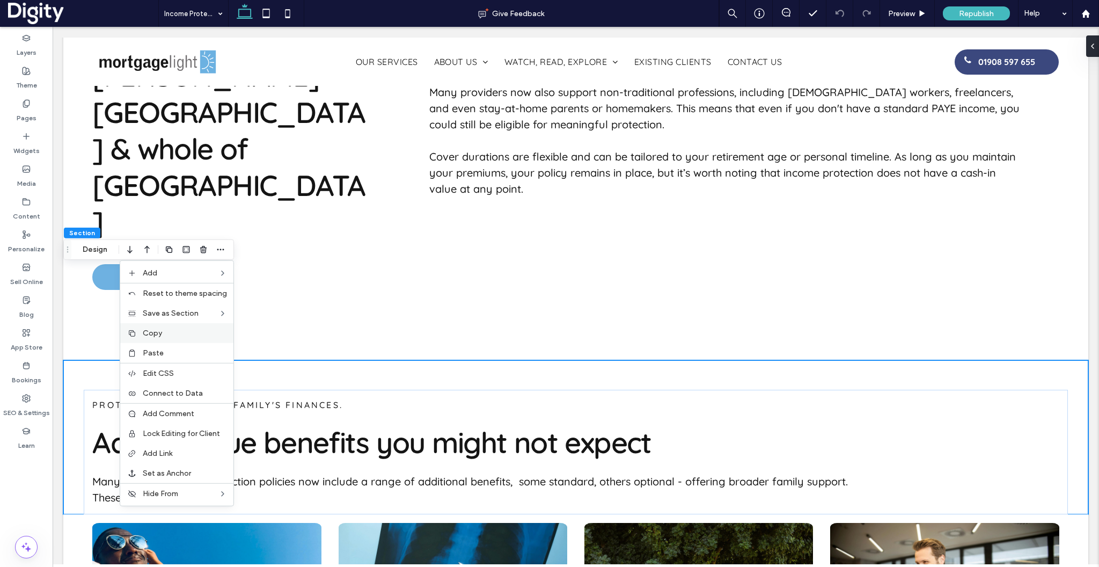
click at [162, 329] on span "Copy" at bounding box center [152, 332] width 19 height 9
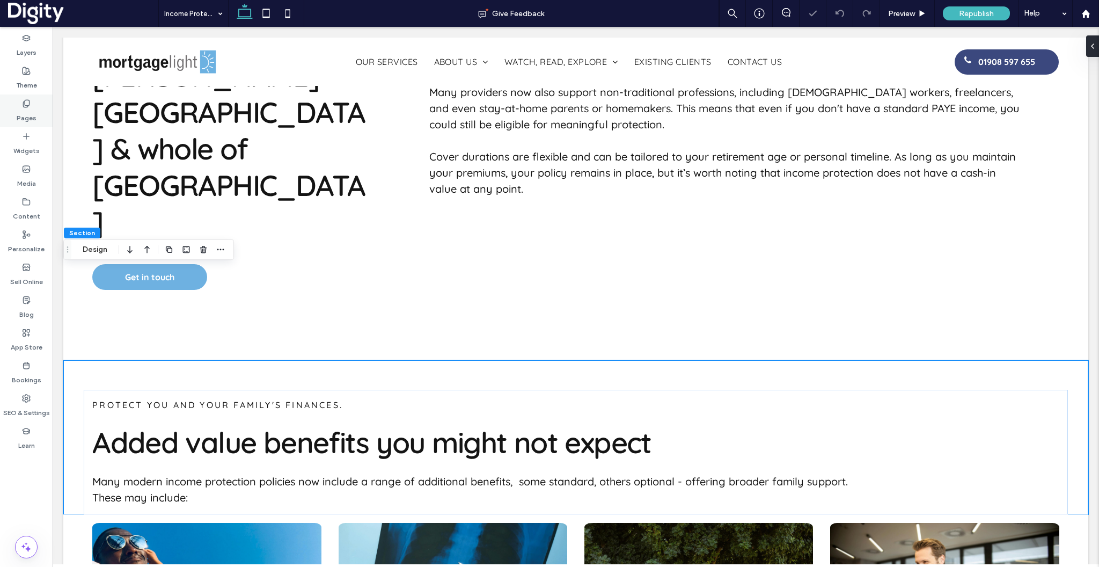
click at [21, 97] on div "Pages" at bounding box center [26, 110] width 53 height 33
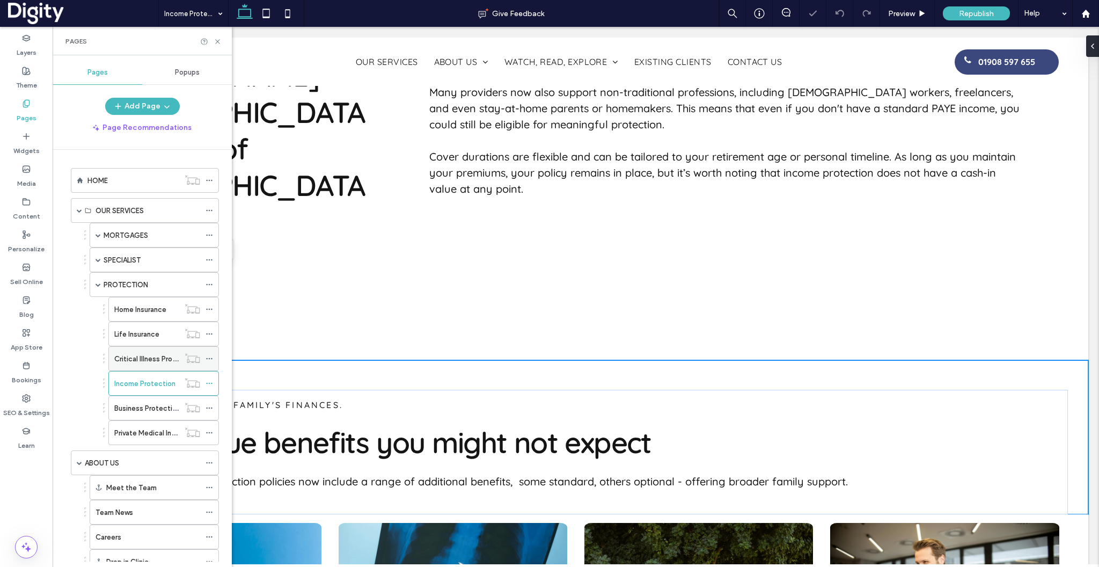
click at [148, 354] on label "Critical Illness Protection" at bounding box center [155, 358] width 83 height 19
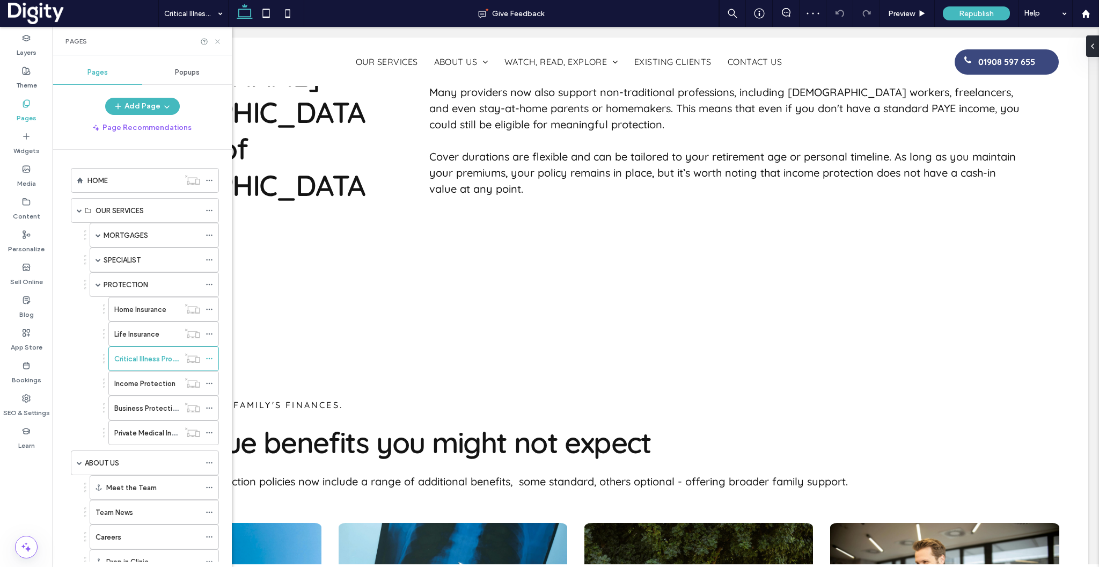
click at [217, 40] on icon at bounding box center [218, 42] width 8 height 8
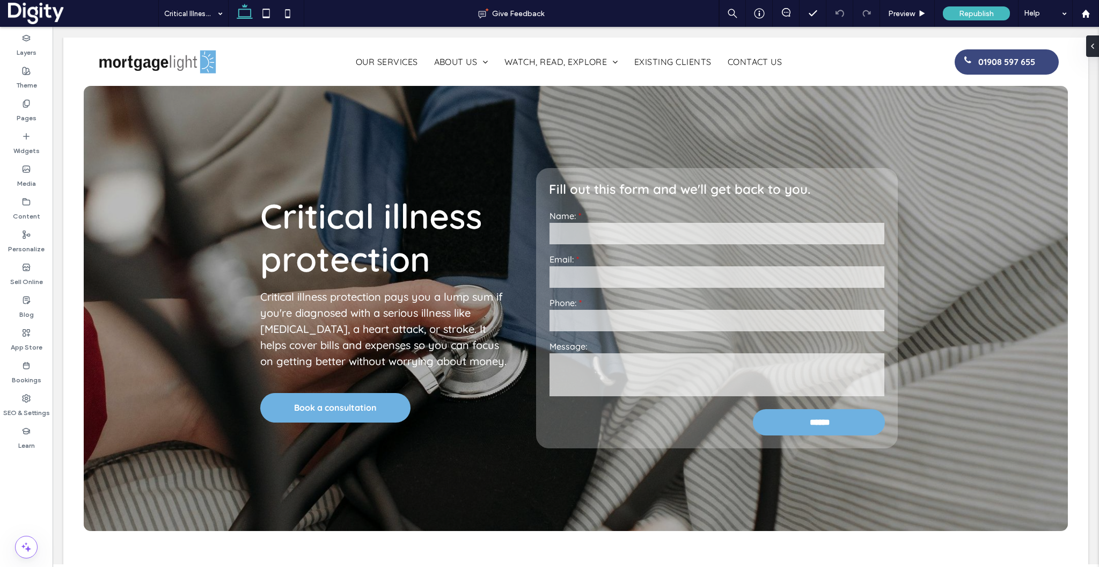
drag, startPoint x: 270, startPoint y: 67, endPoint x: 78, endPoint y: 123, distance: 199.6
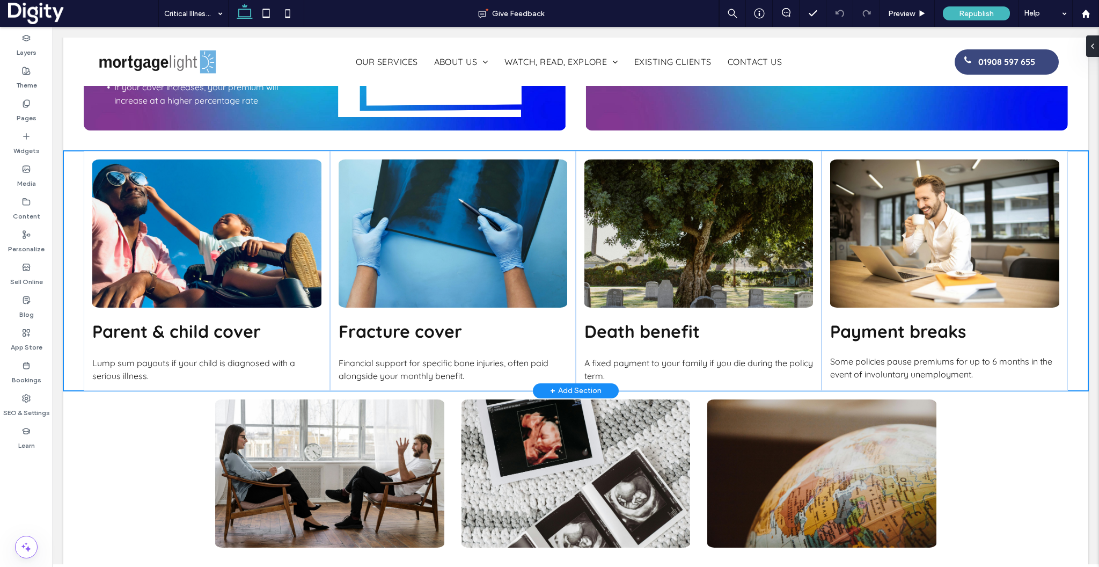
scroll to position [1210, 0]
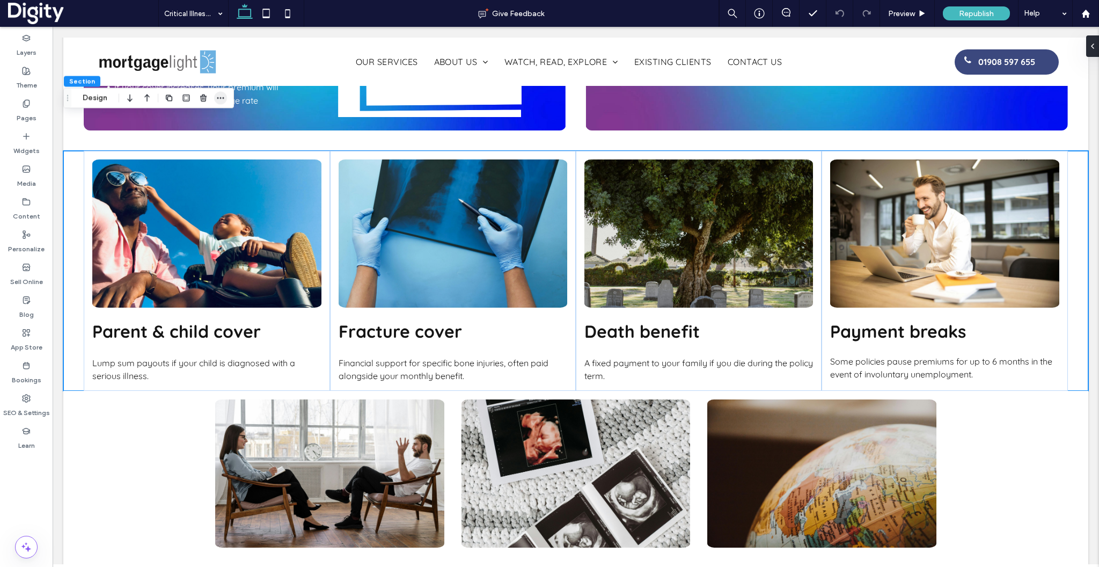
click at [215, 97] on span "button" at bounding box center [220, 97] width 13 height 13
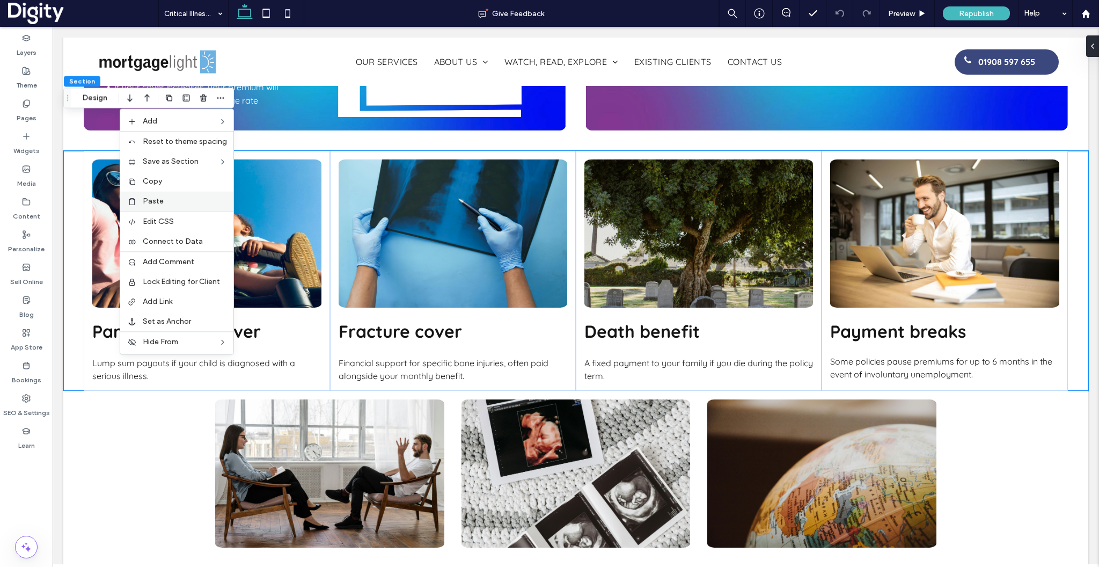
click at [163, 196] on span "Paste" at bounding box center [153, 200] width 21 height 9
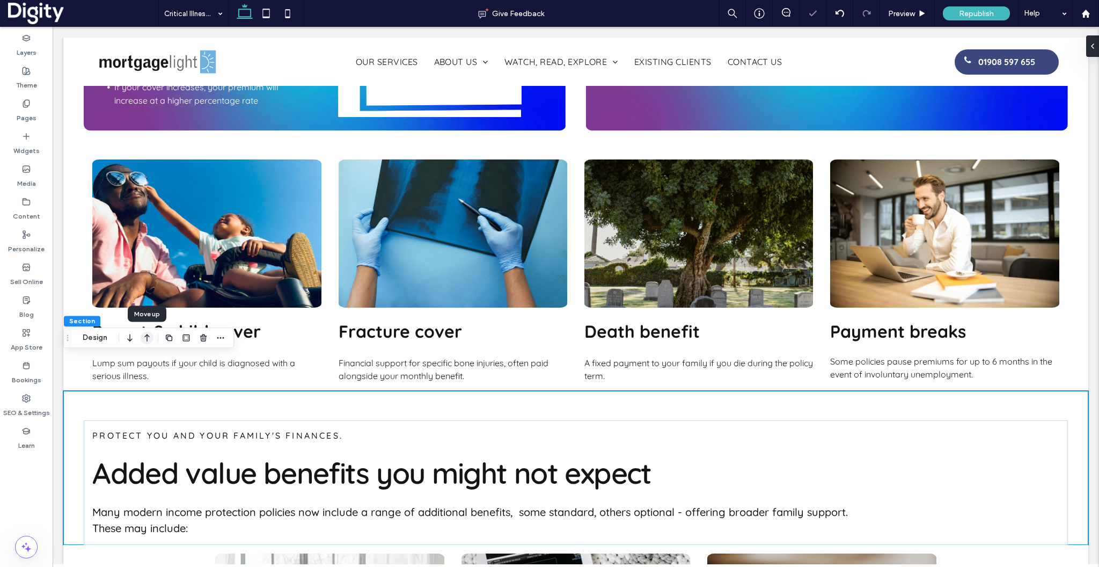
click at [147, 336] on use "button" at bounding box center [146, 338] width 5 height 8
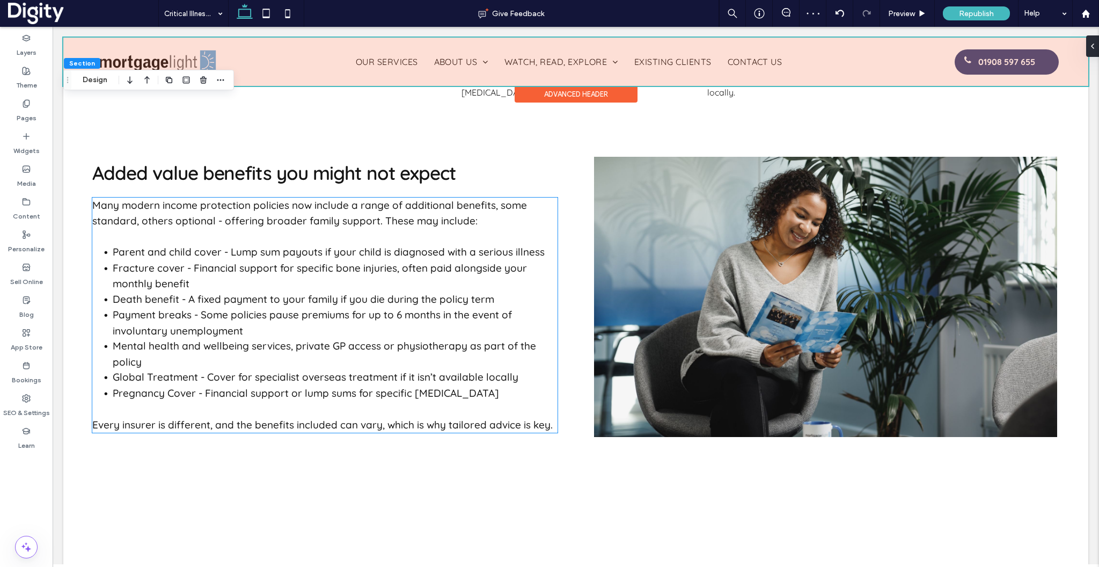
scroll to position [0, 171]
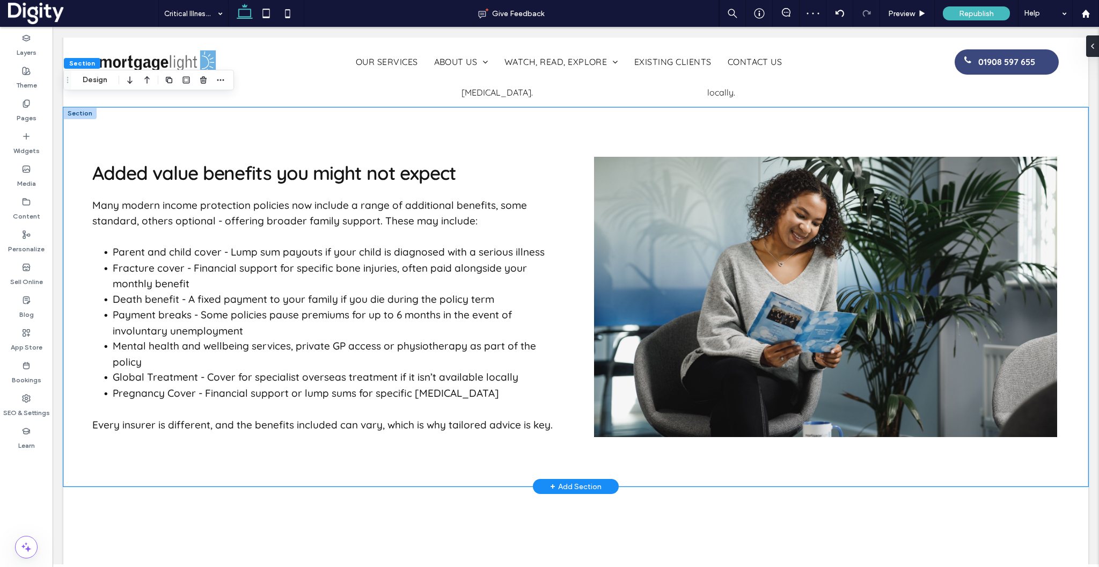
click at [75, 120] on div "Added value benefits you might not expect Many modern income protection policie…" at bounding box center [575, 296] width 1025 height 379
click at [203, 81] on icon "button" at bounding box center [203, 80] width 9 height 9
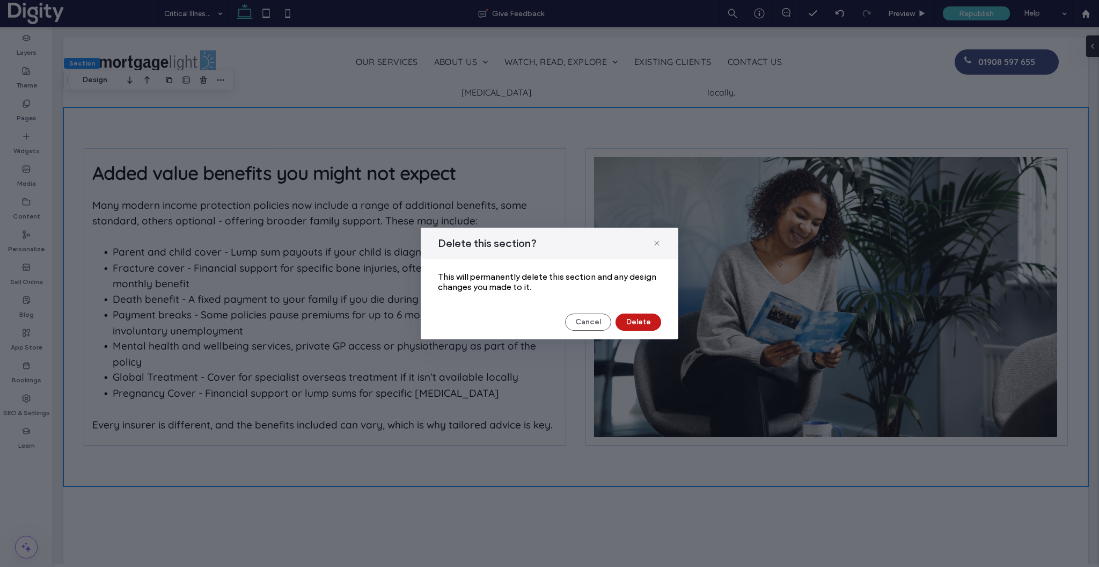
click at [638, 326] on button "Delete" at bounding box center [639, 321] width 46 height 17
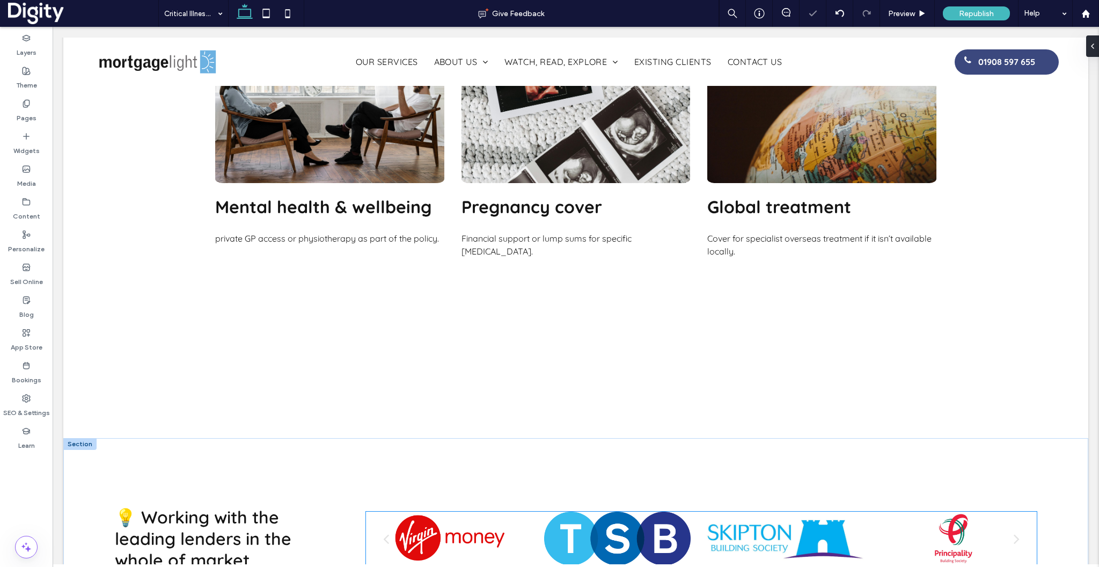
scroll to position [1670, 0]
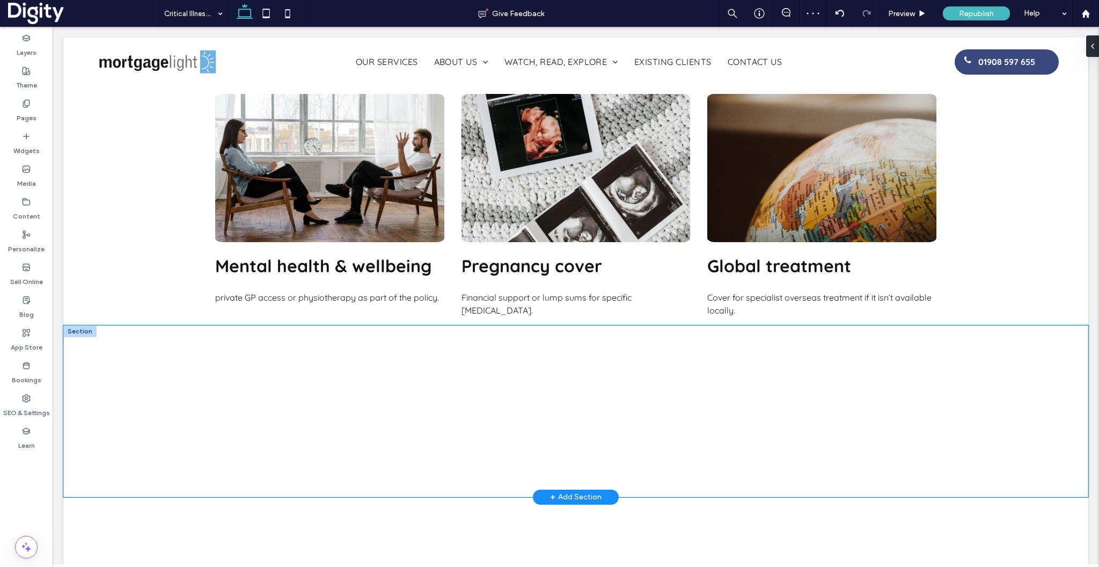
click at [418, 325] on div at bounding box center [575, 411] width 1025 height 172
click at [203, 268] on icon "button" at bounding box center [203, 272] width 9 height 9
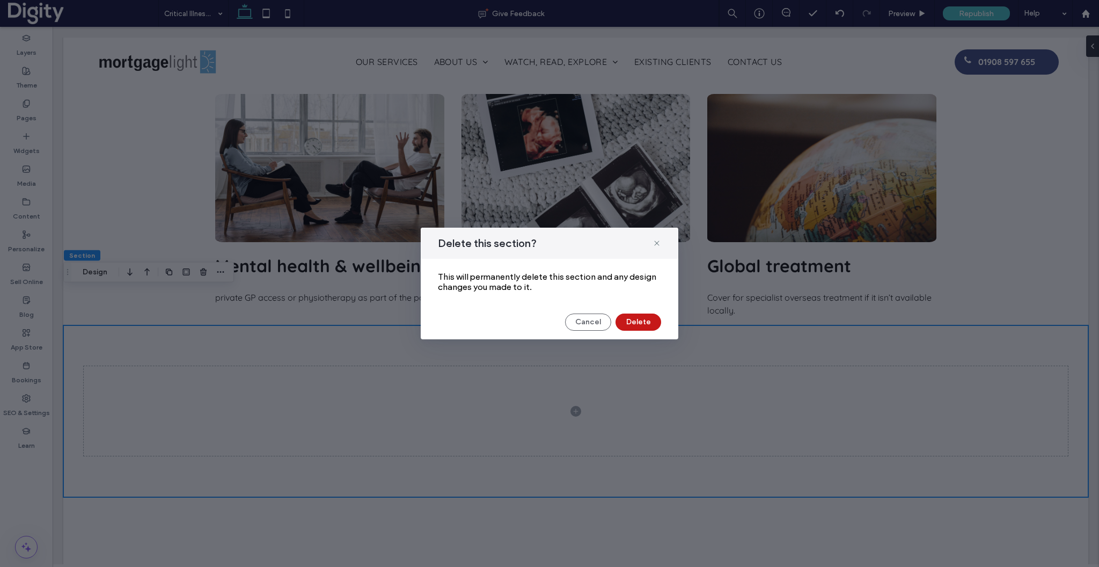
click at [635, 321] on button "Delete" at bounding box center [639, 321] width 46 height 17
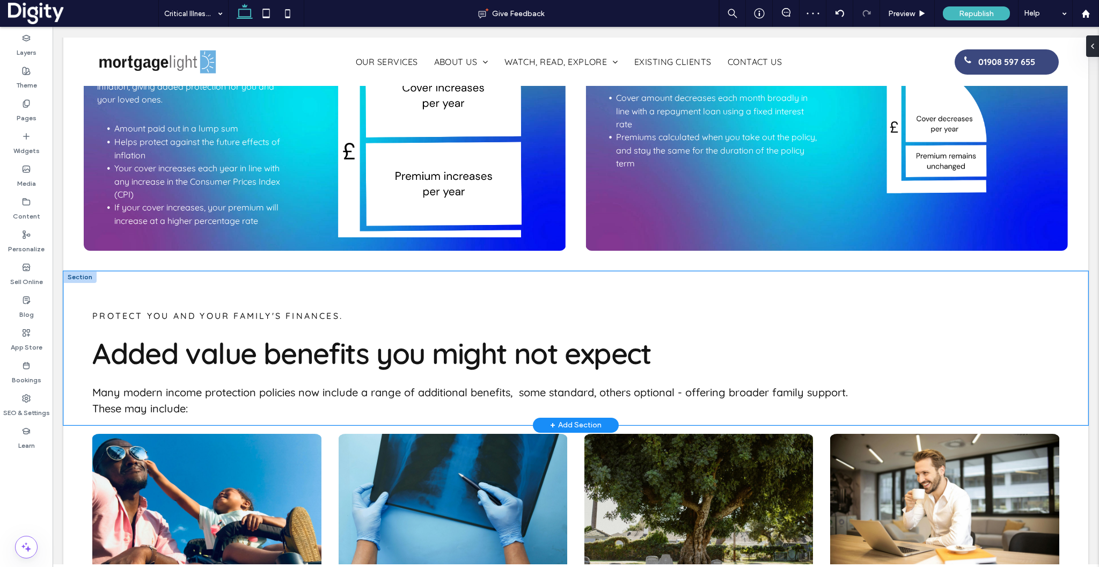
scroll to position [0, 341]
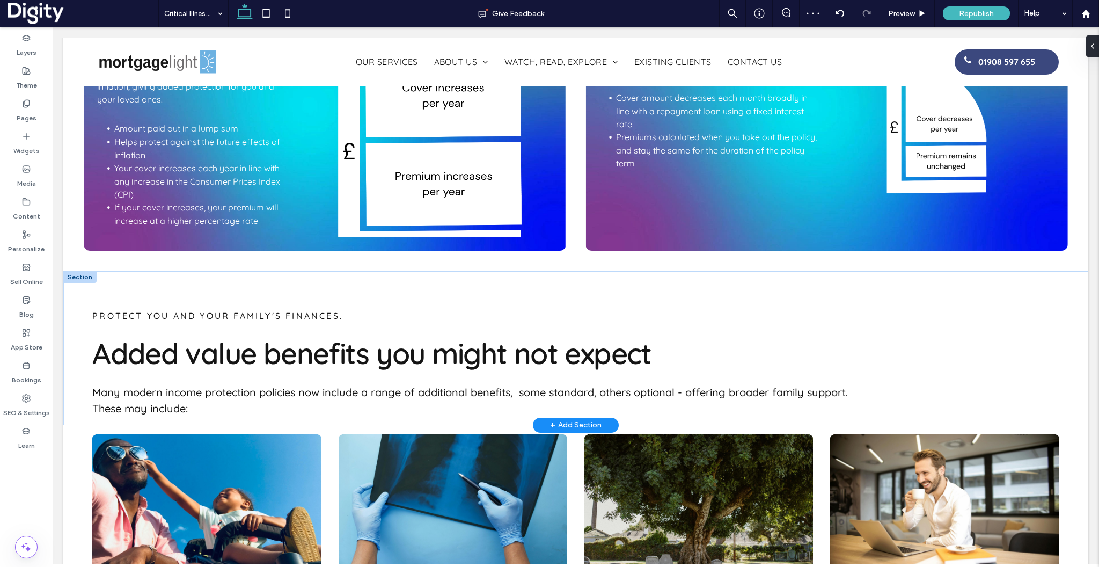
click at [78, 271] on div at bounding box center [79, 277] width 33 height 12
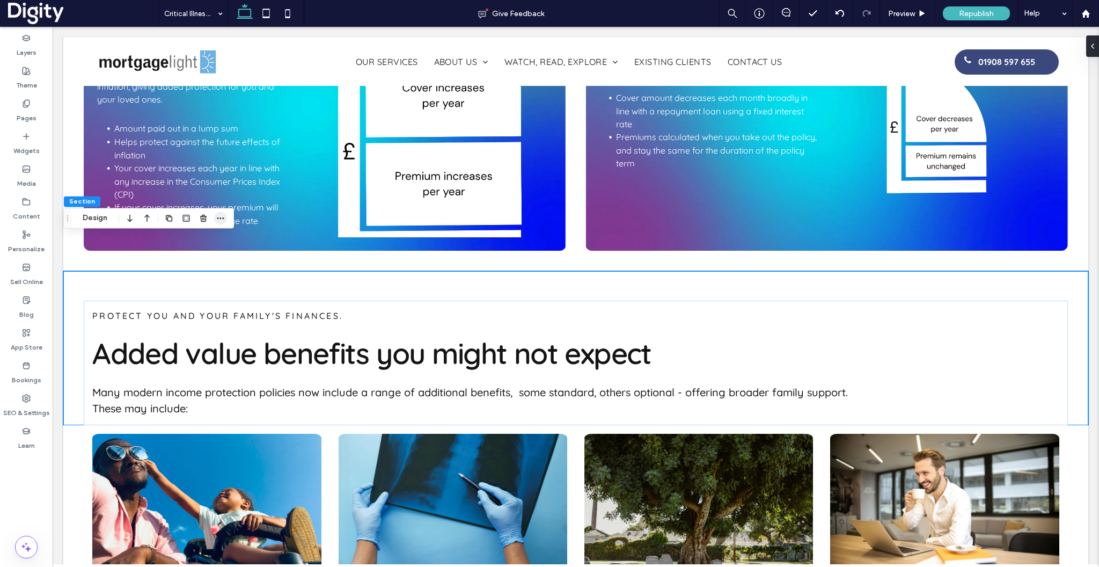
click at [221, 219] on icon "button" at bounding box center [220, 218] width 9 height 9
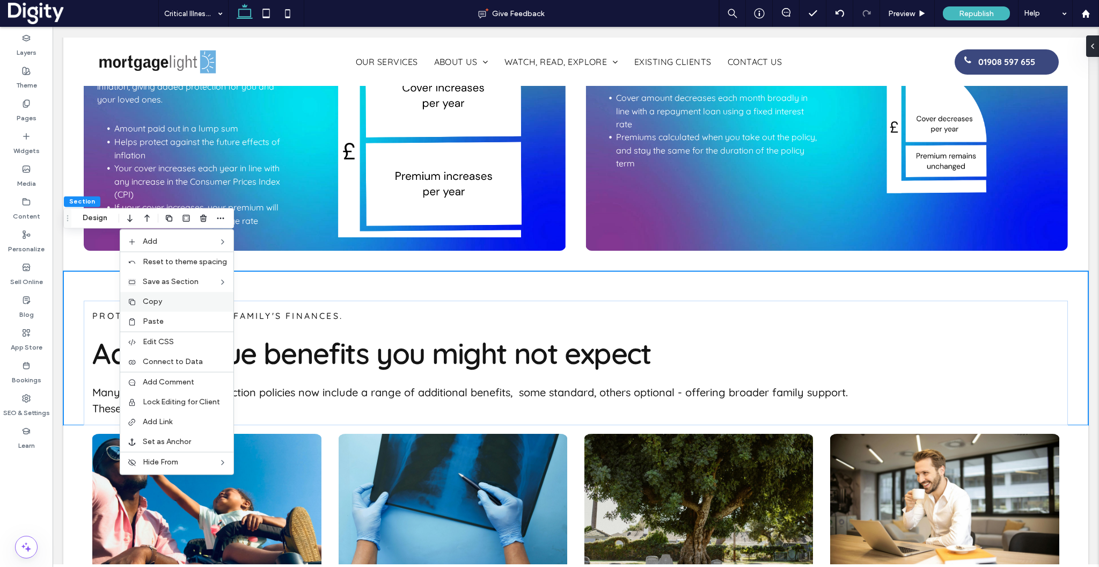
click at [154, 300] on span "Copy" at bounding box center [152, 301] width 19 height 9
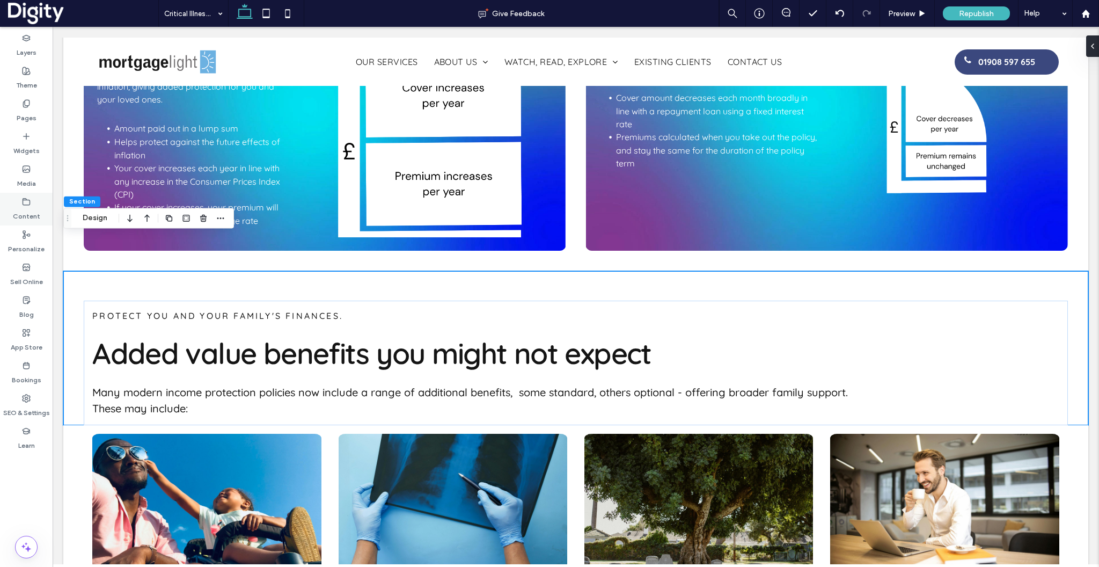
click at [14, 107] on div "Pages" at bounding box center [26, 110] width 53 height 33
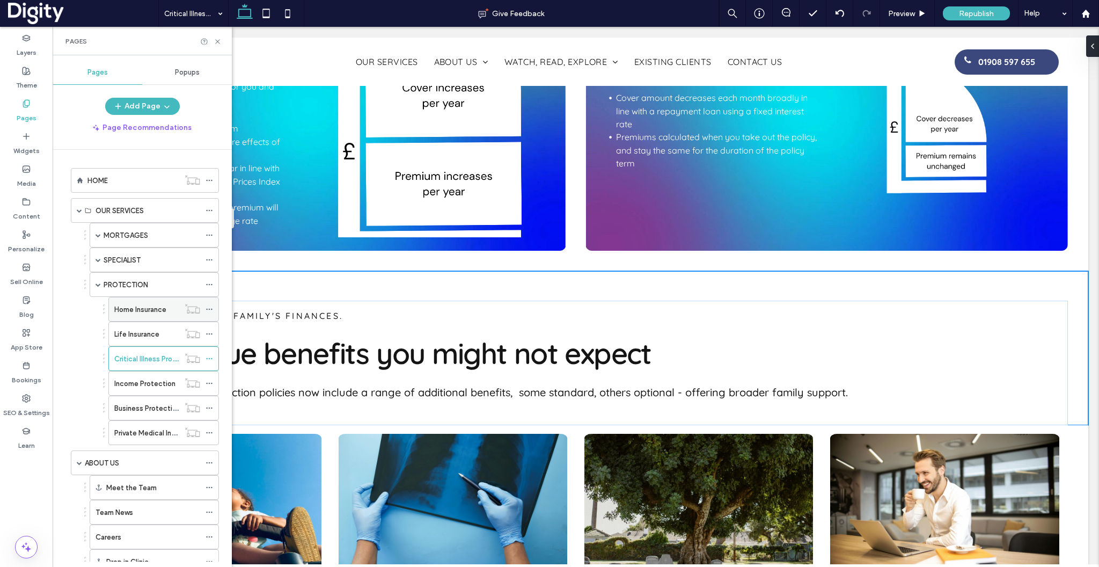
scroll to position [0, 512]
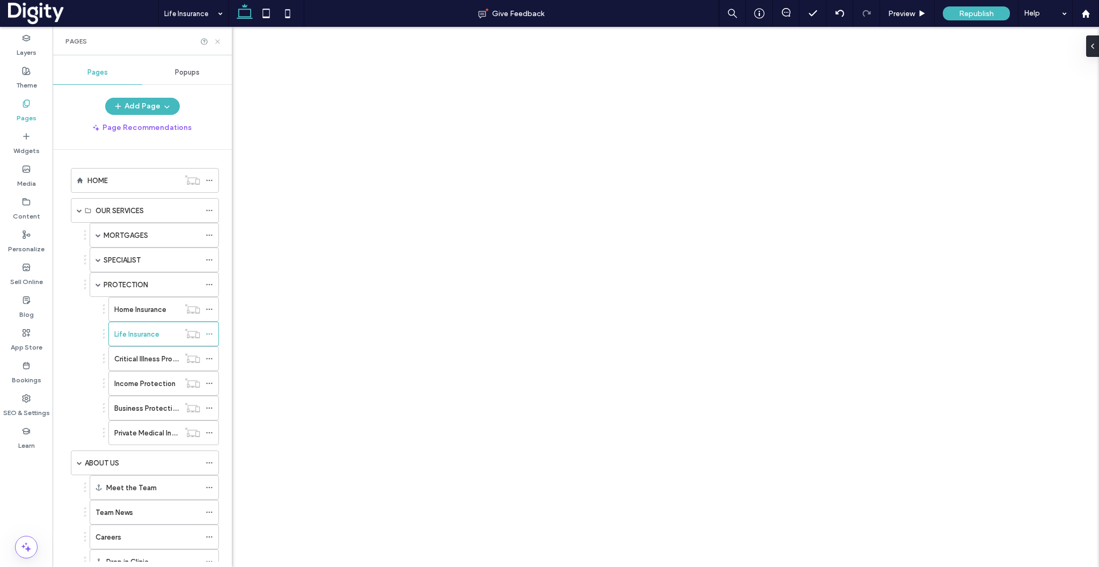
click at [218, 40] on icon at bounding box center [218, 42] width 8 height 8
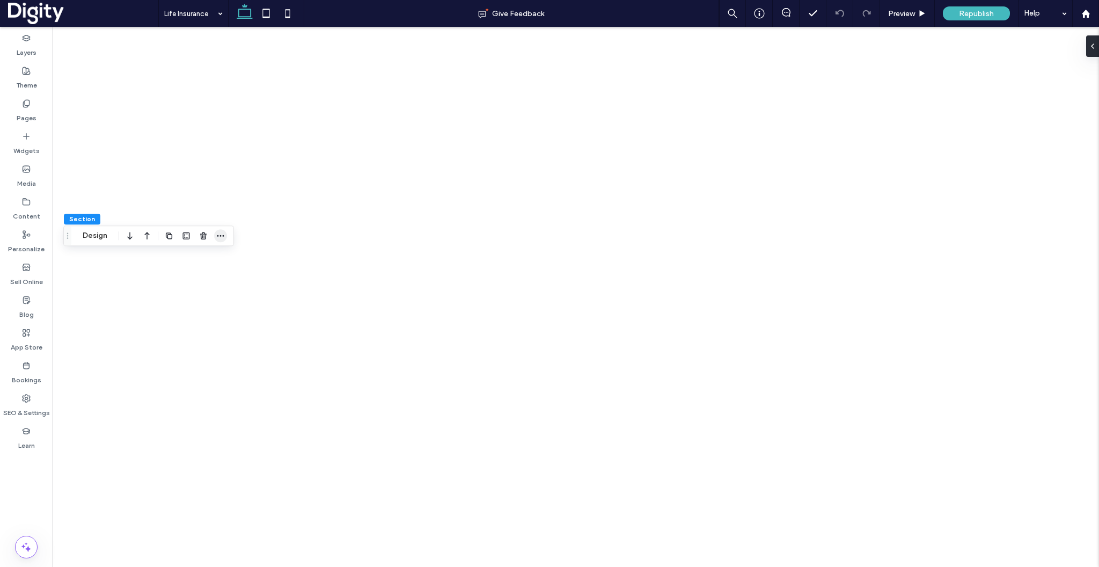
click at [221, 236] on use "button" at bounding box center [220, 236] width 7 height 2
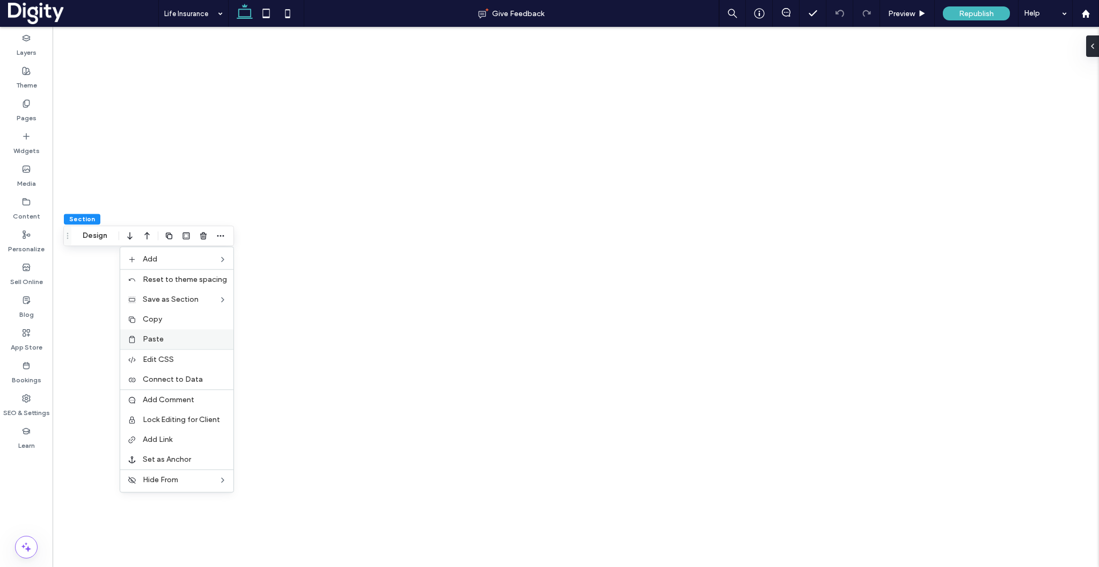
click at [156, 337] on span "Paste" at bounding box center [153, 338] width 21 height 9
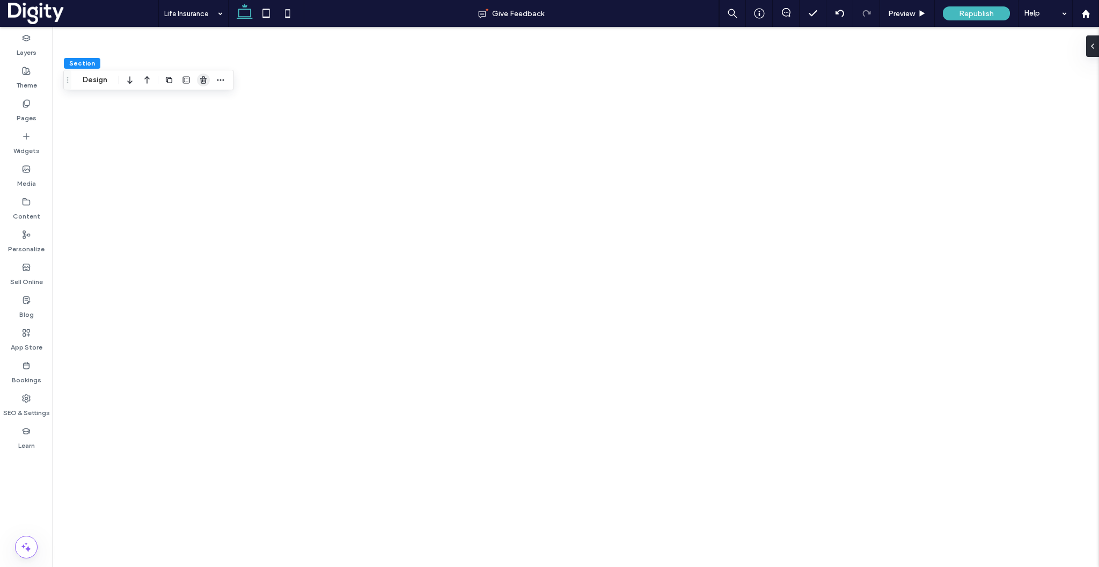
click at [202, 83] on use "button" at bounding box center [203, 79] width 6 height 7
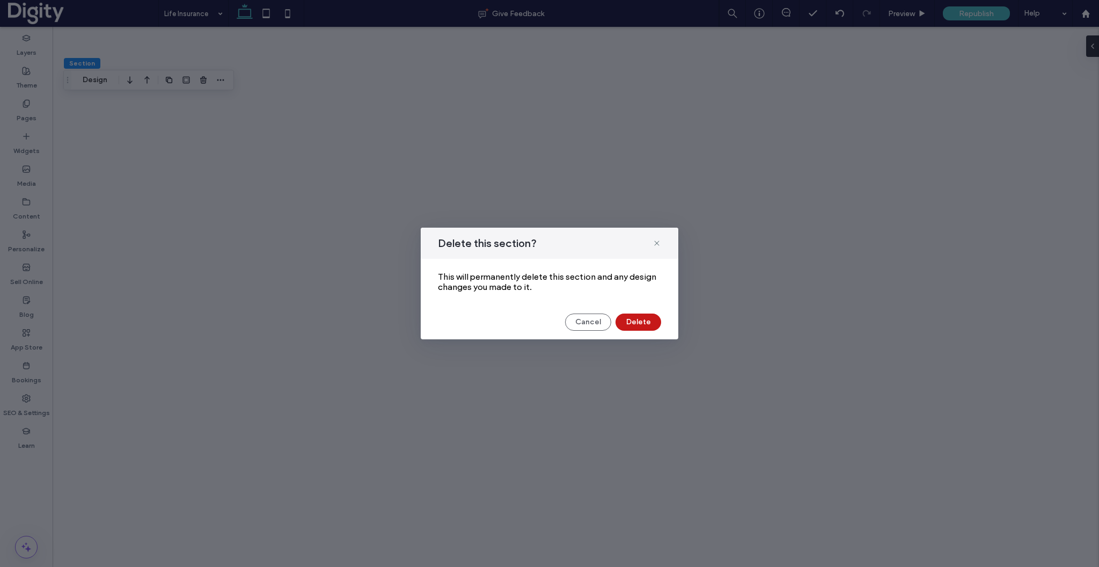
click at [639, 318] on button "Delete" at bounding box center [639, 321] width 46 height 17
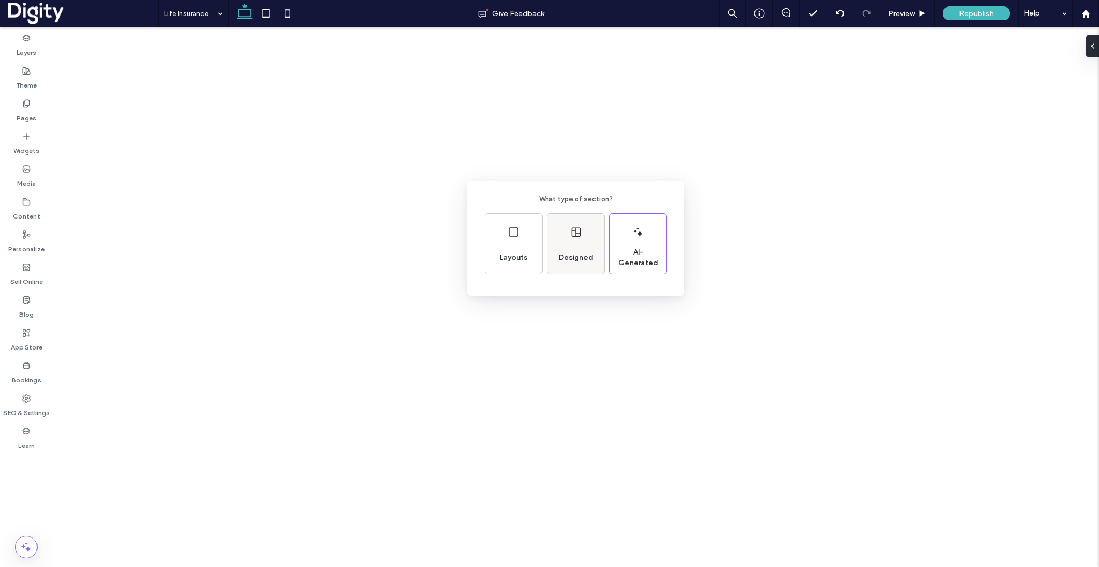
click at [581, 246] on div "Designed" at bounding box center [575, 258] width 43 height 24
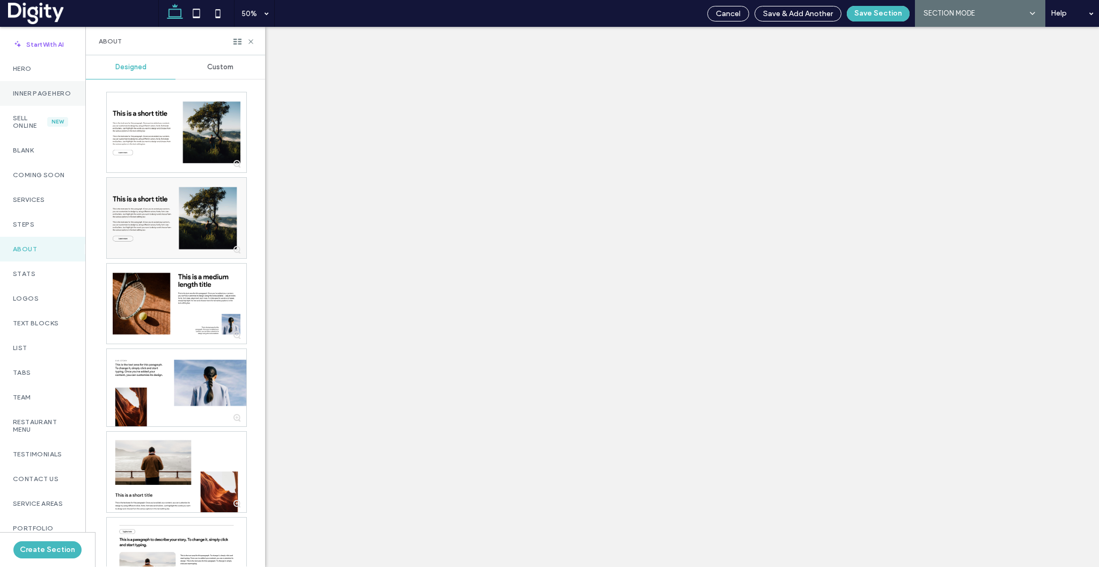
click at [40, 96] on label "Inner Page Hero" at bounding box center [43, 94] width 60 height 8
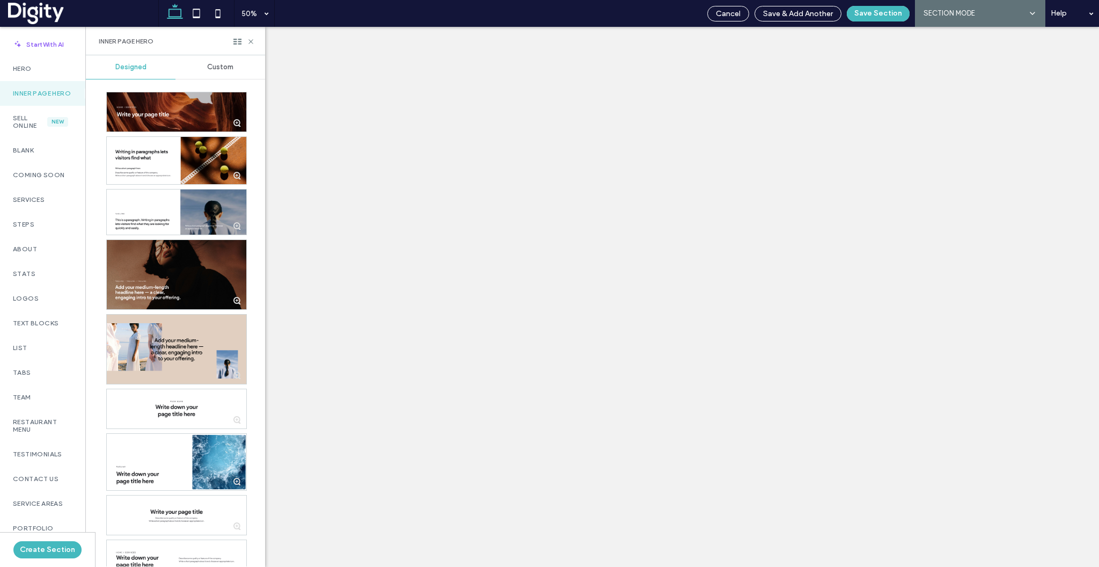
click at [204, 70] on div "Custom" at bounding box center [220, 67] width 90 height 24
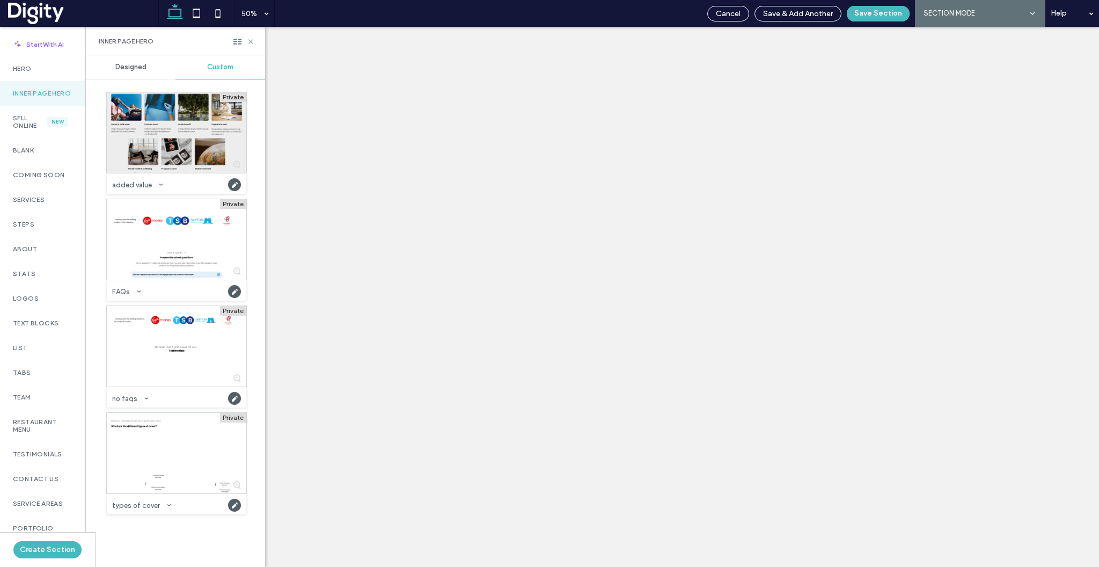
click at [164, 140] on div at bounding box center [177, 132] width 140 height 81
click at [871, 11] on button "Save Section" at bounding box center [878, 14] width 63 height 16
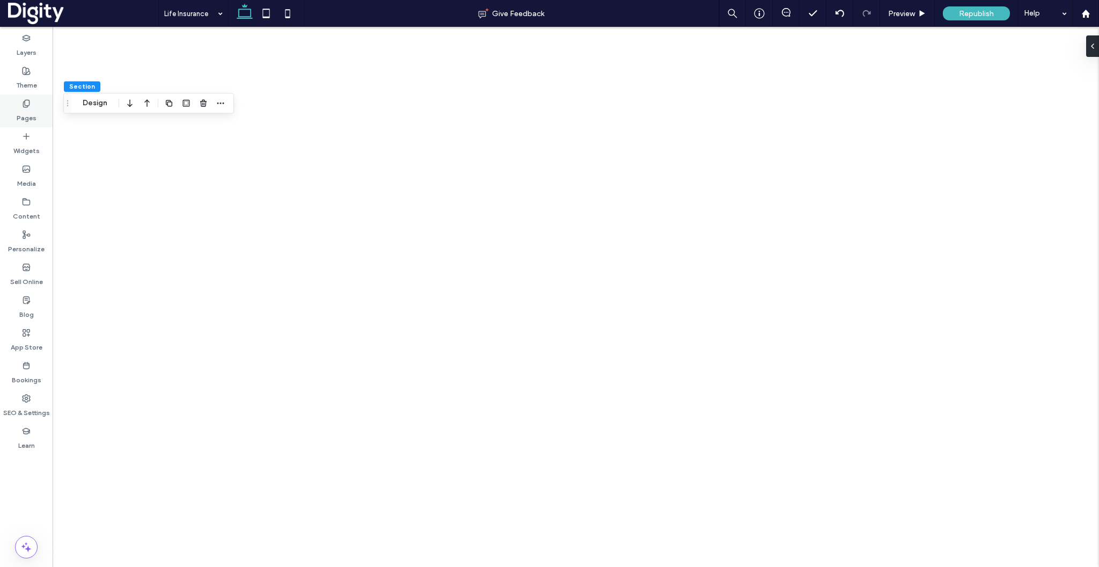
click at [27, 111] on label "Pages" at bounding box center [27, 115] width 20 height 15
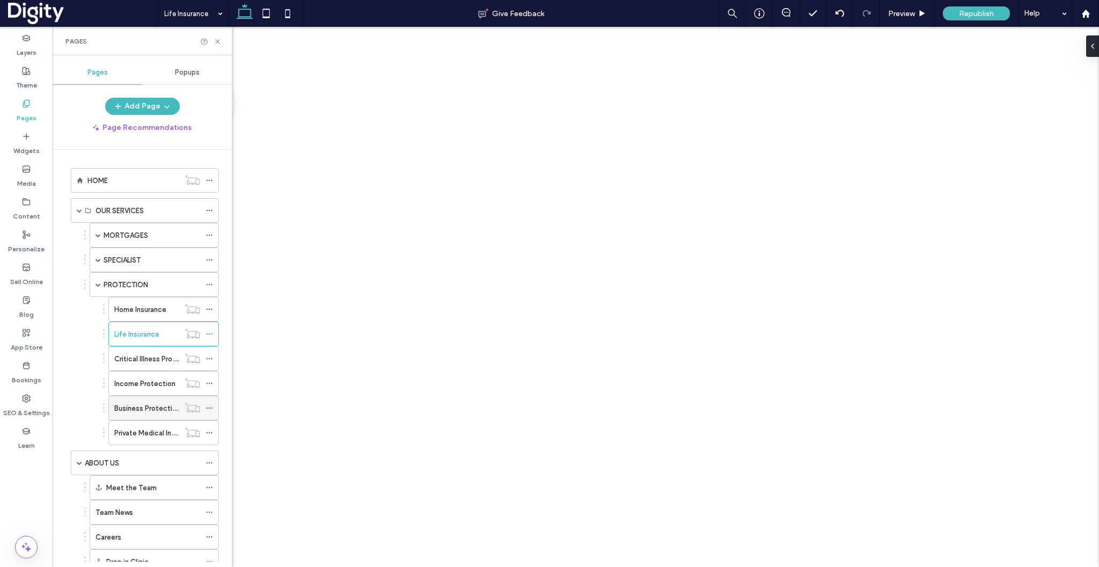
click at [153, 408] on label "Business Protection" at bounding box center [147, 408] width 66 height 19
click at [220, 41] on icon at bounding box center [218, 42] width 8 height 8
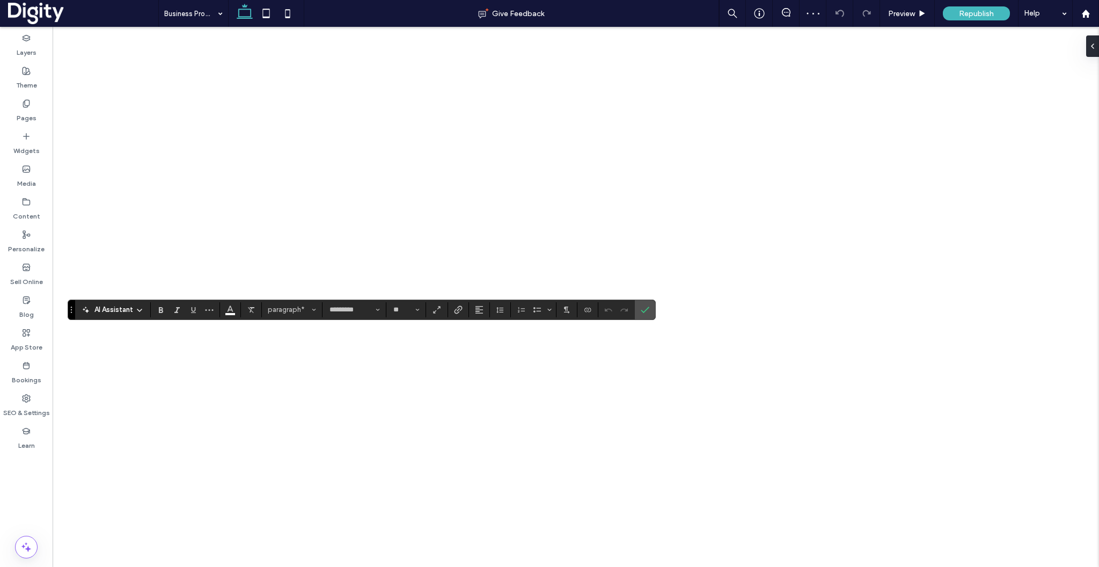
type input "**"
click at [643, 312] on icon "Confirm" at bounding box center [645, 309] width 9 height 9
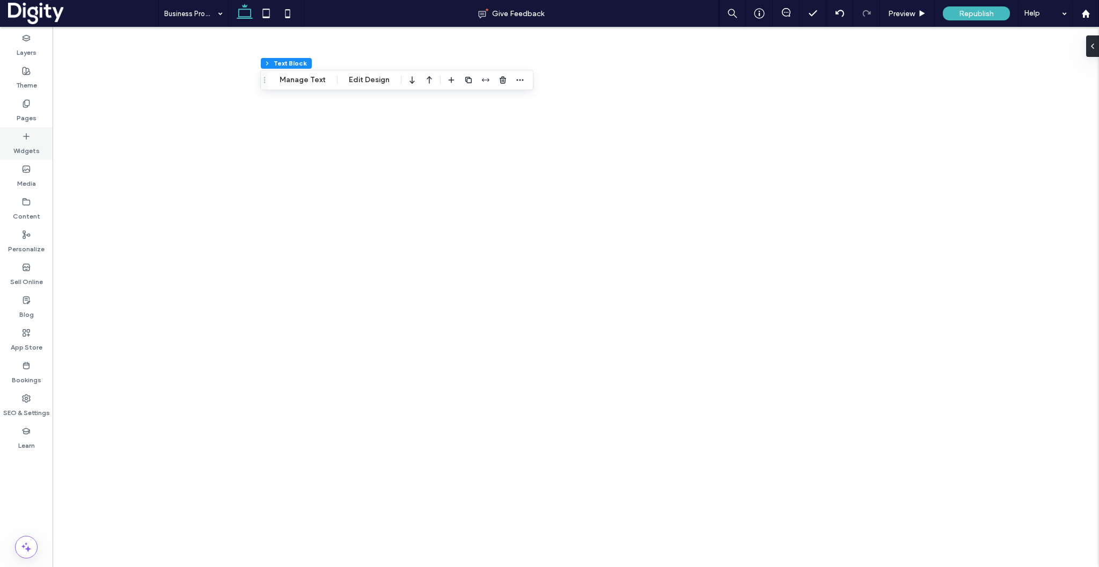
click at [26, 142] on label "Widgets" at bounding box center [26, 148] width 26 height 15
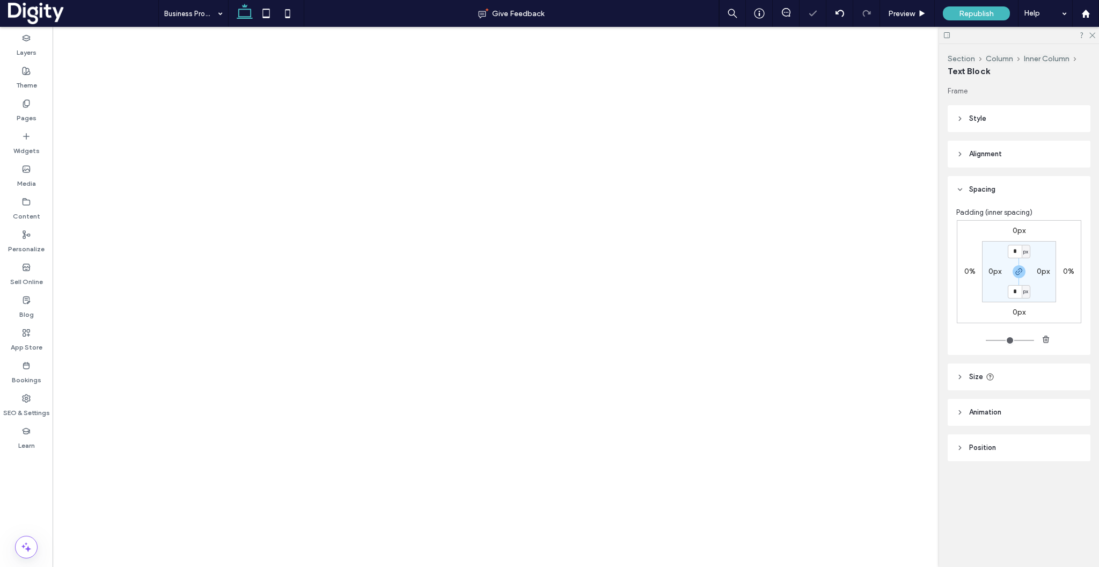
type input "*********"
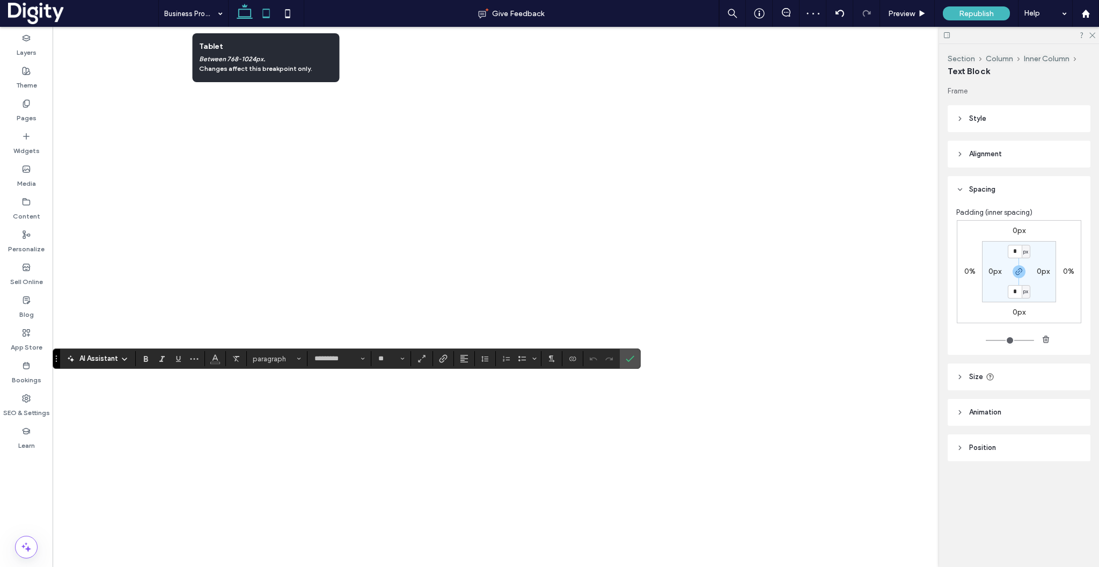
drag, startPoint x: 93, startPoint y: 155, endPoint x: 273, endPoint y: 13, distance: 228.9
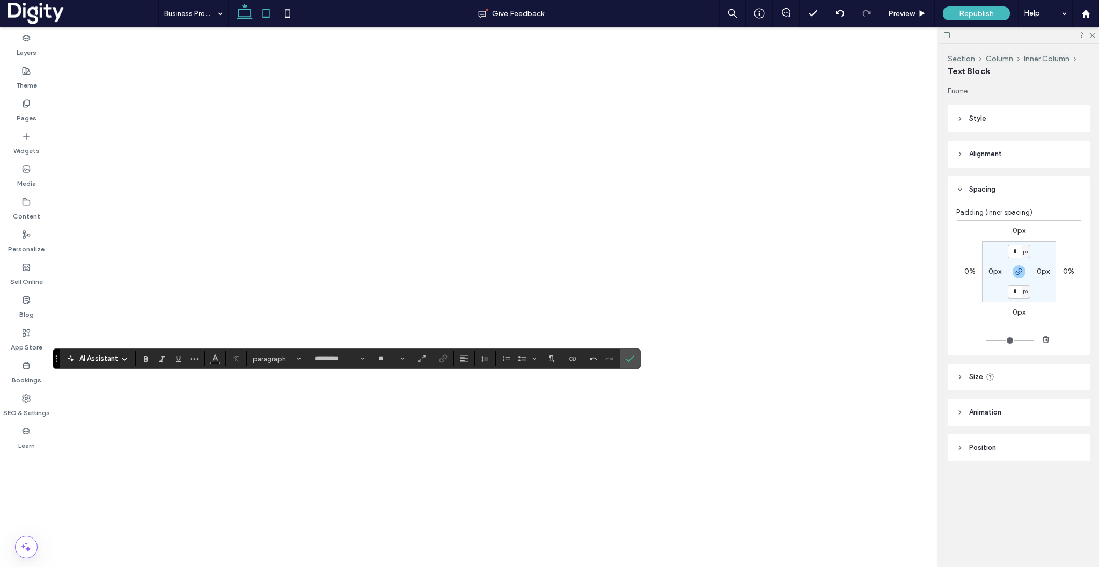
type input "**"
click at [385, 361] on input "**" at bounding box center [387, 358] width 21 height 9
type input "**"
click at [634, 360] on icon "Confirm" at bounding box center [630, 358] width 9 height 9
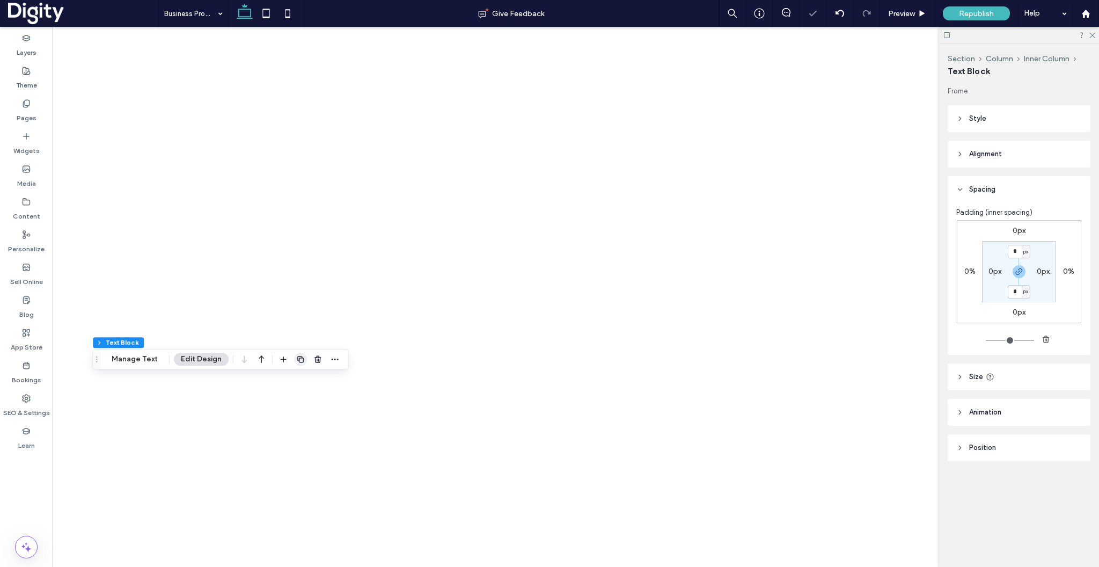
click at [302, 358] on use "button" at bounding box center [300, 359] width 6 height 6
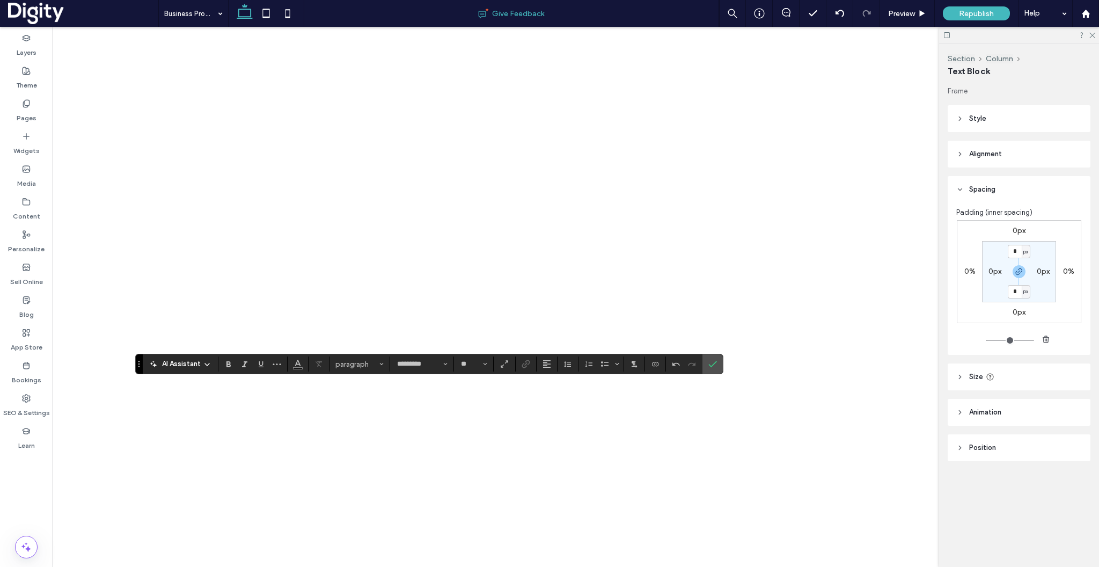
type input "**"
click at [718, 370] on label "Confirm" at bounding box center [713, 363] width 16 height 19
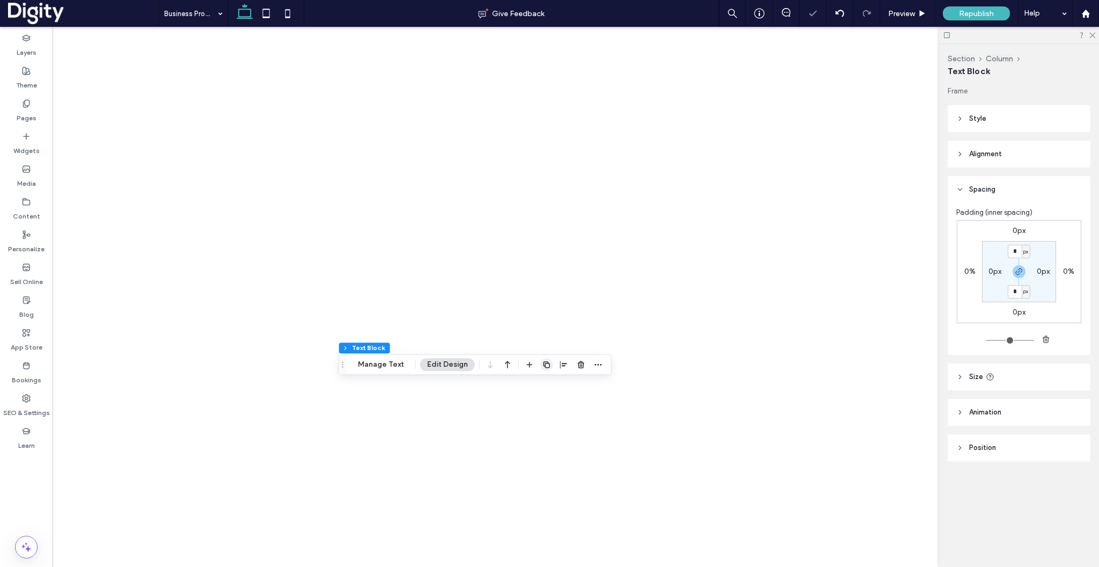
click at [546, 367] on use "button" at bounding box center [547, 364] width 6 height 6
type input "*********"
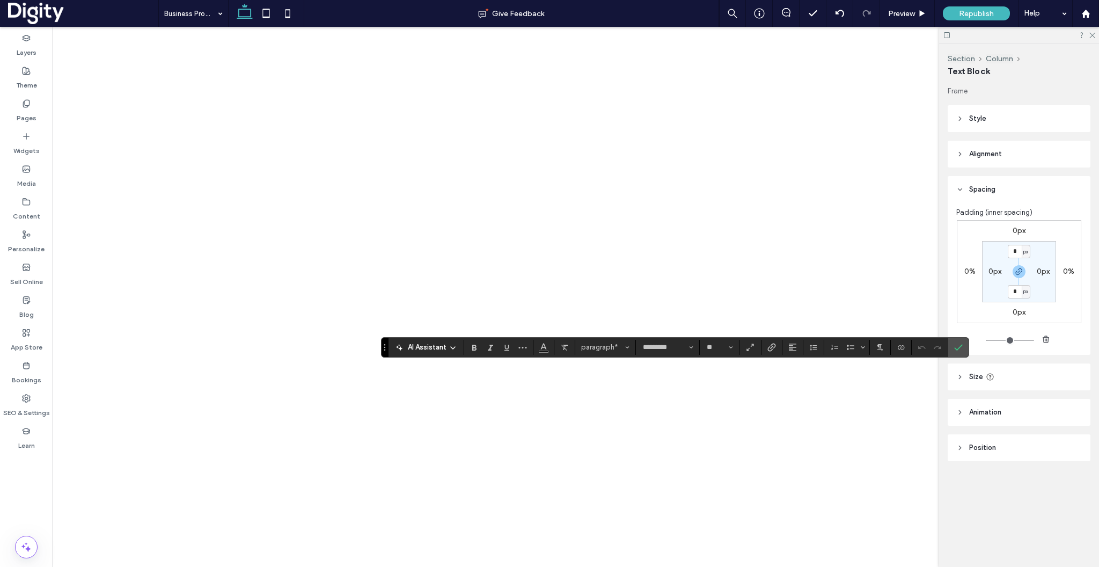
type input "**"
click at [959, 348] on use "Confirm" at bounding box center [959, 347] width 9 height 6
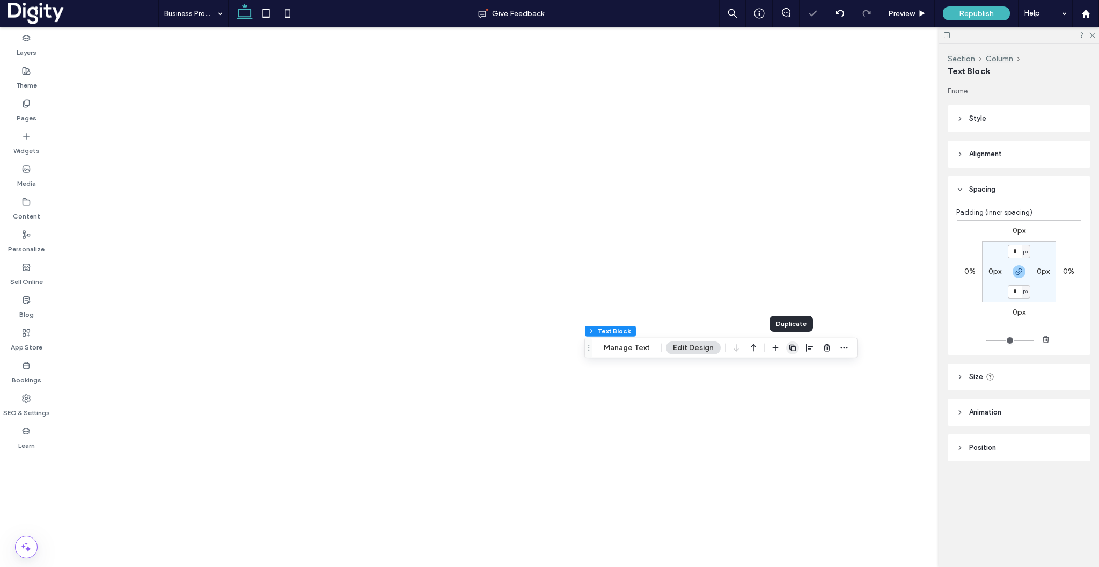
click at [789, 347] on use "button" at bounding box center [792, 348] width 6 height 6
click at [1095, 36] on icon at bounding box center [1091, 34] width 7 height 7
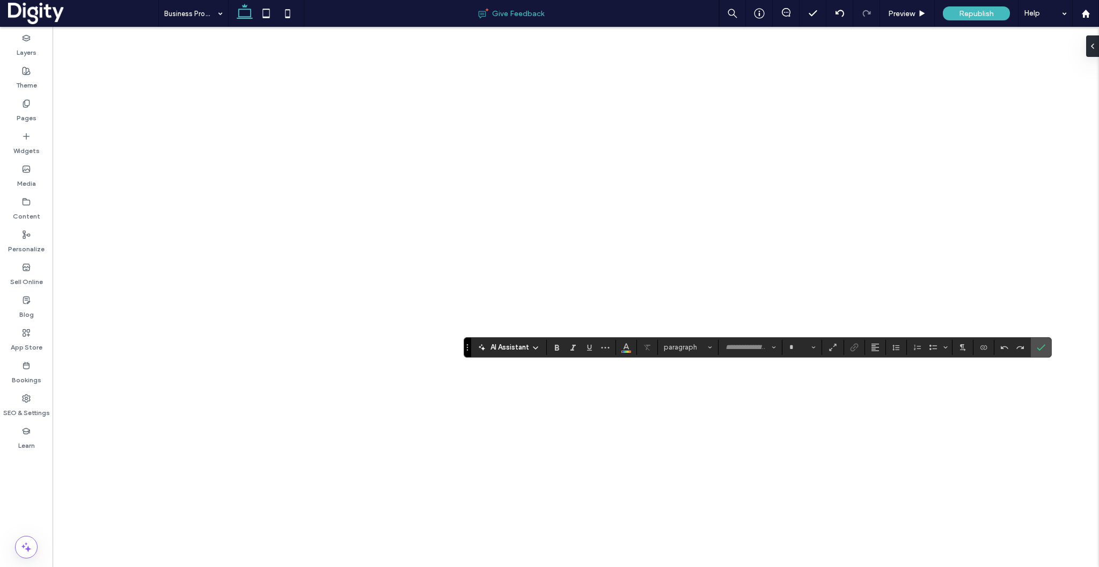
type input "*********"
type input "**"
click at [1039, 347] on icon "Confirm" at bounding box center [1041, 347] width 9 height 9
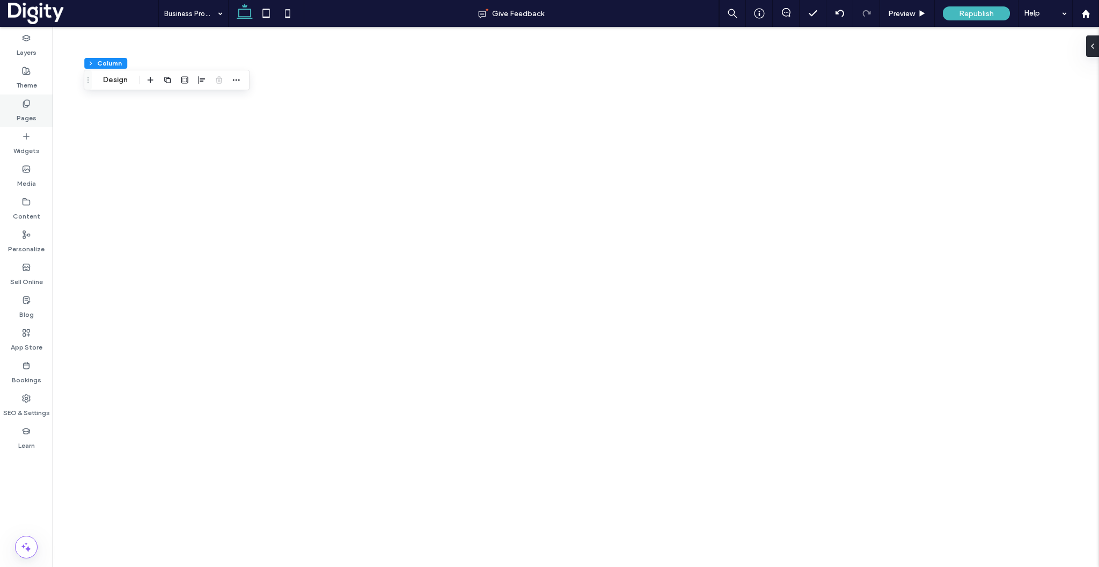
click at [25, 120] on label "Pages" at bounding box center [27, 115] width 20 height 15
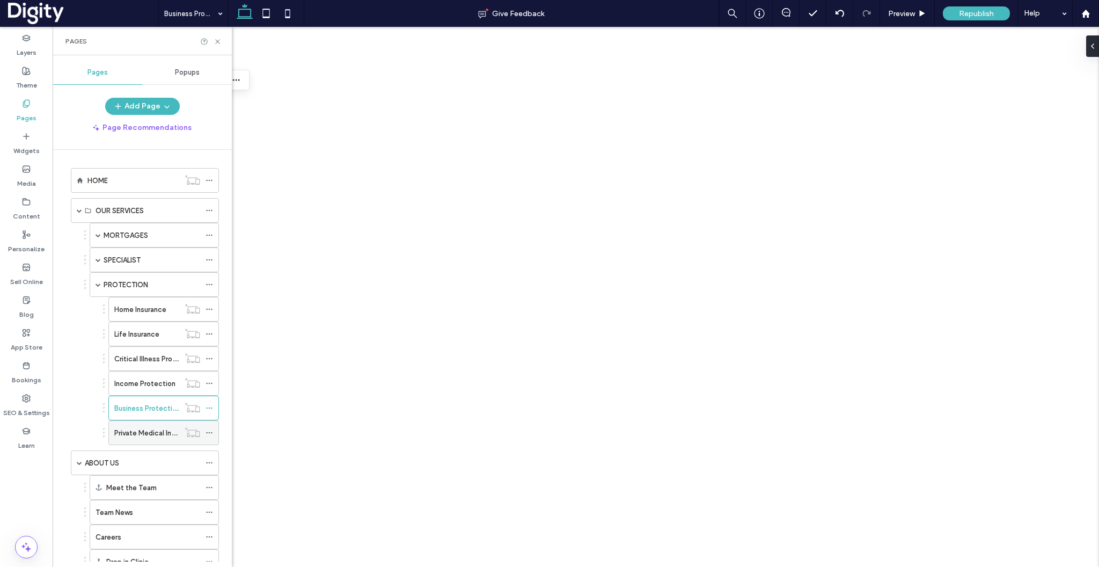
click at [149, 433] on label "Private Medical Insurance" at bounding box center [155, 432] width 83 height 19
click at [217, 43] on icon at bounding box center [218, 42] width 8 height 8
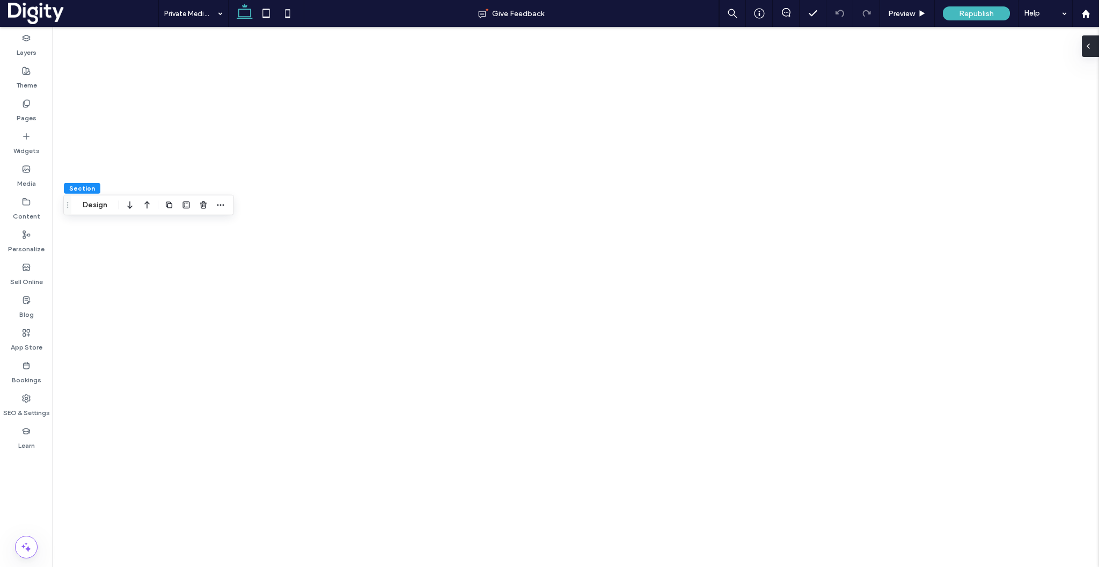
click at [1095, 46] on div at bounding box center [1090, 45] width 17 height 21
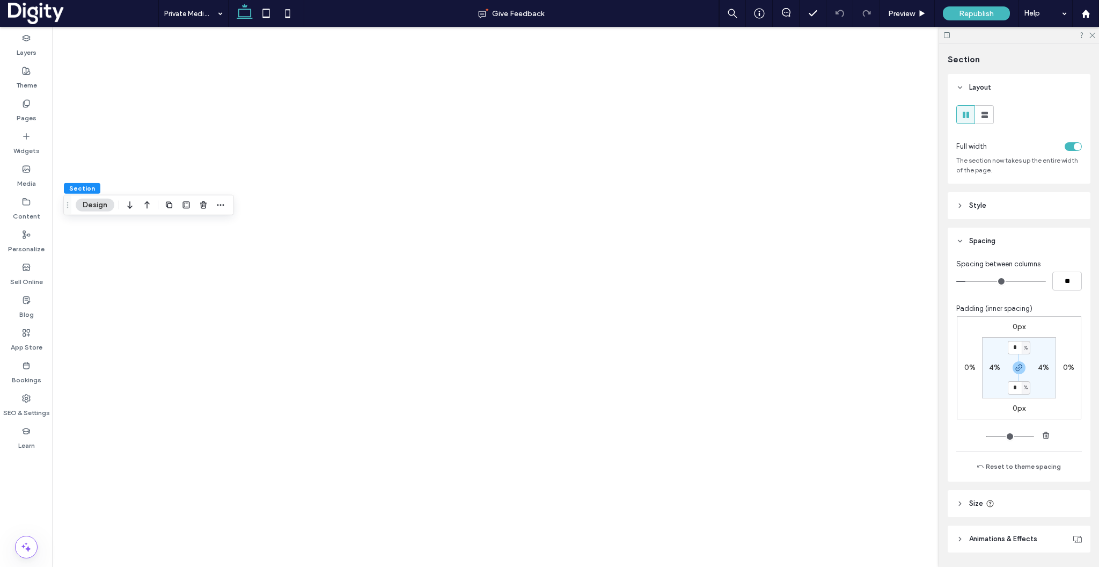
click at [995, 367] on label "4%" at bounding box center [994, 367] width 11 height 9
type input "*"
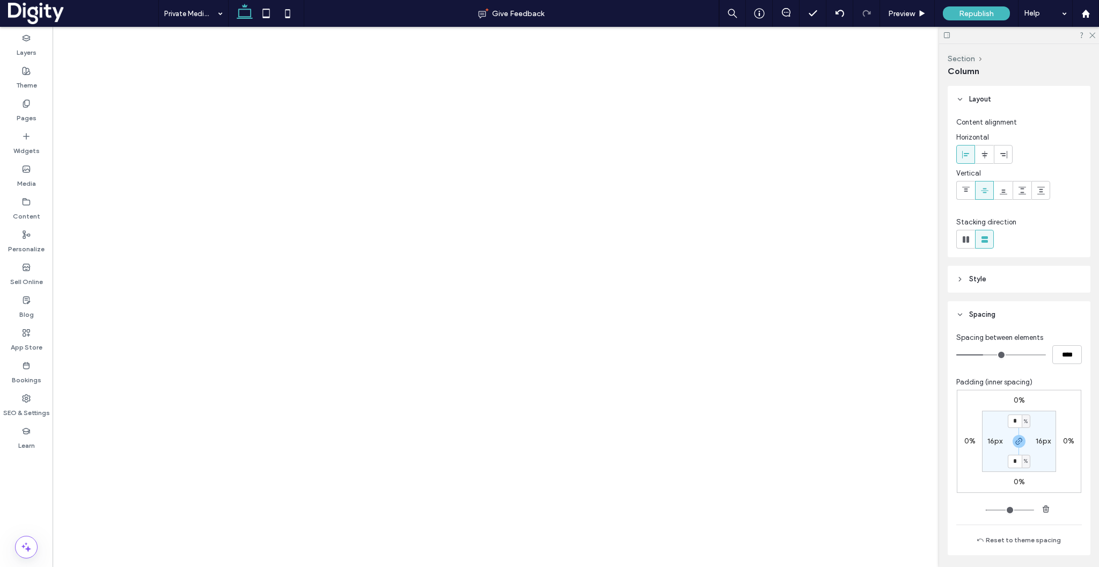
type input "**"
type input "***"
click at [630, 226] on use "button" at bounding box center [632, 225] width 8 height 5
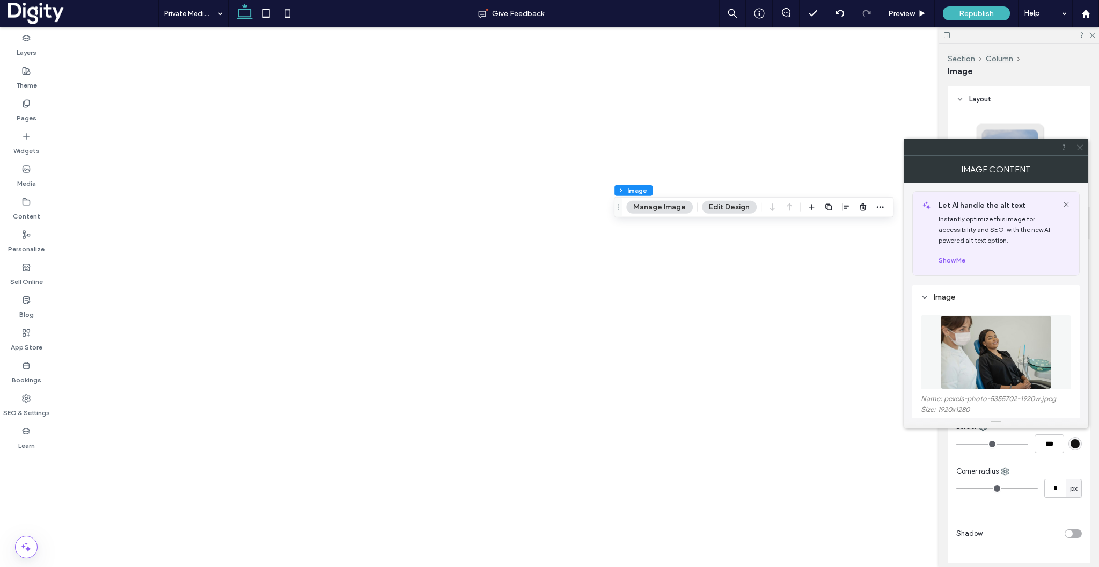
click at [963, 359] on figure at bounding box center [996, 352] width 150 height 74
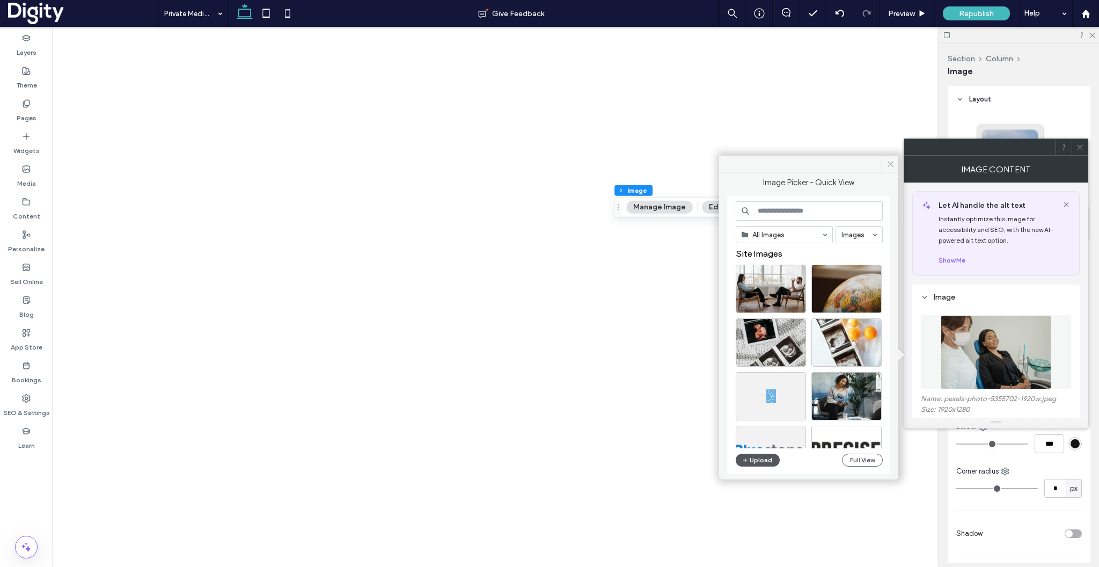
click at [770, 465] on button "Upload" at bounding box center [758, 459] width 44 height 13
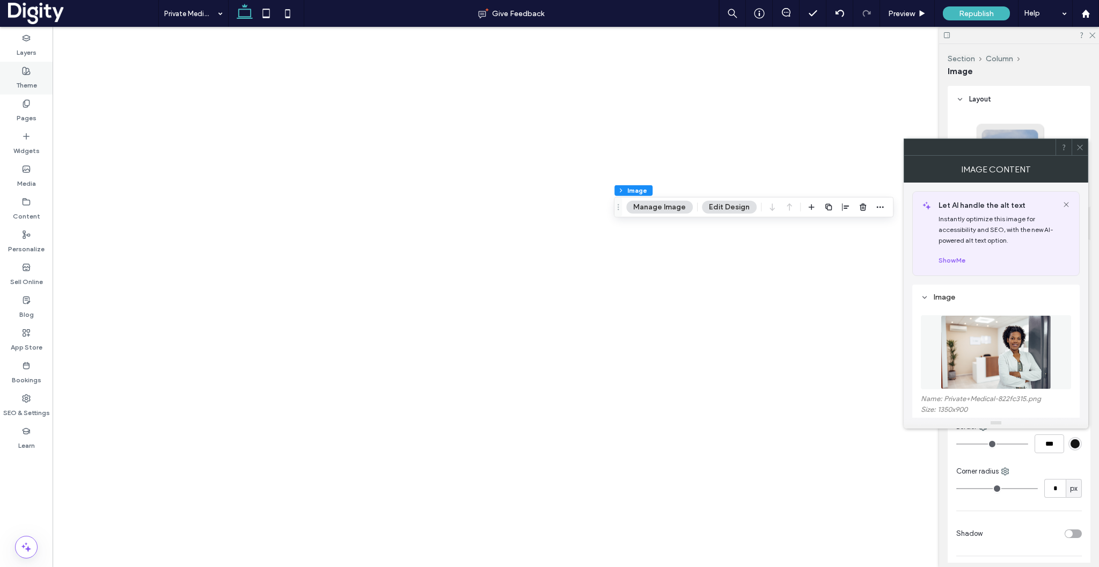
click at [13, 94] on div "Theme" at bounding box center [26, 78] width 53 height 33
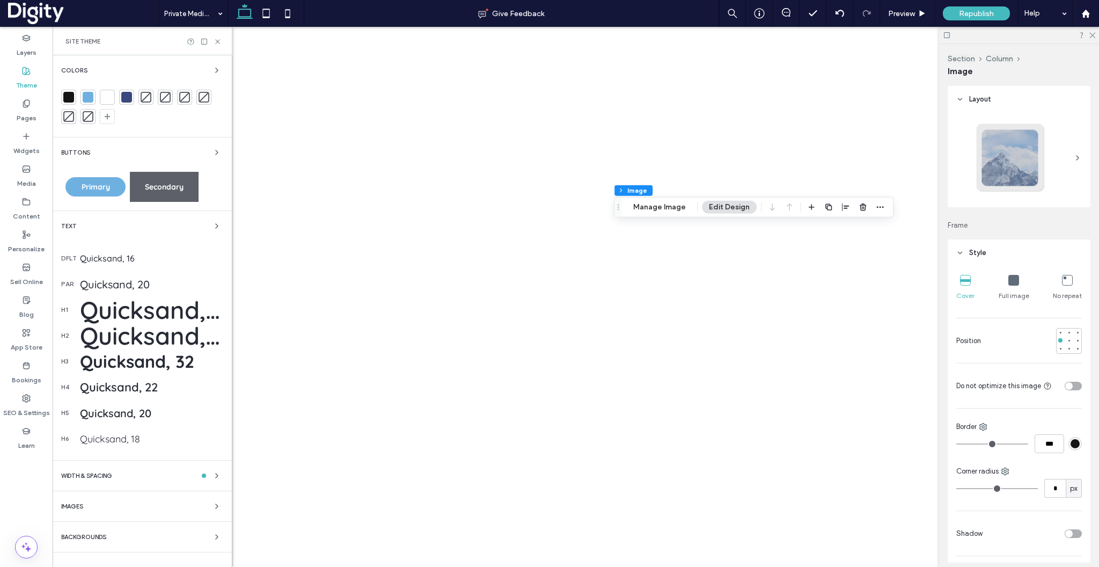
click at [20, 109] on label "Pages" at bounding box center [27, 115] width 20 height 15
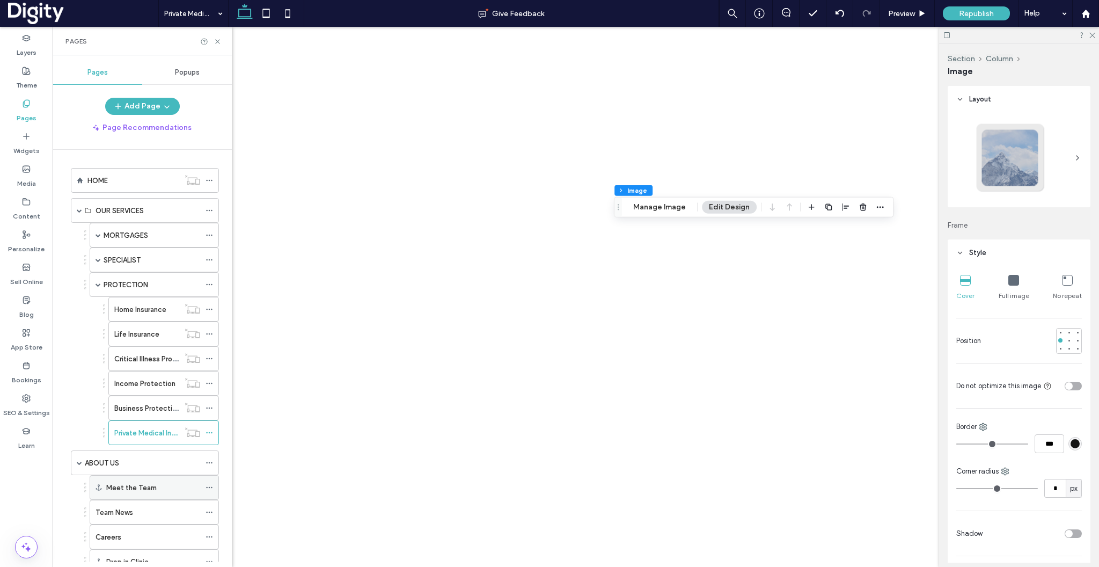
click at [132, 490] on label "Meet the Team" at bounding box center [131, 487] width 50 height 19
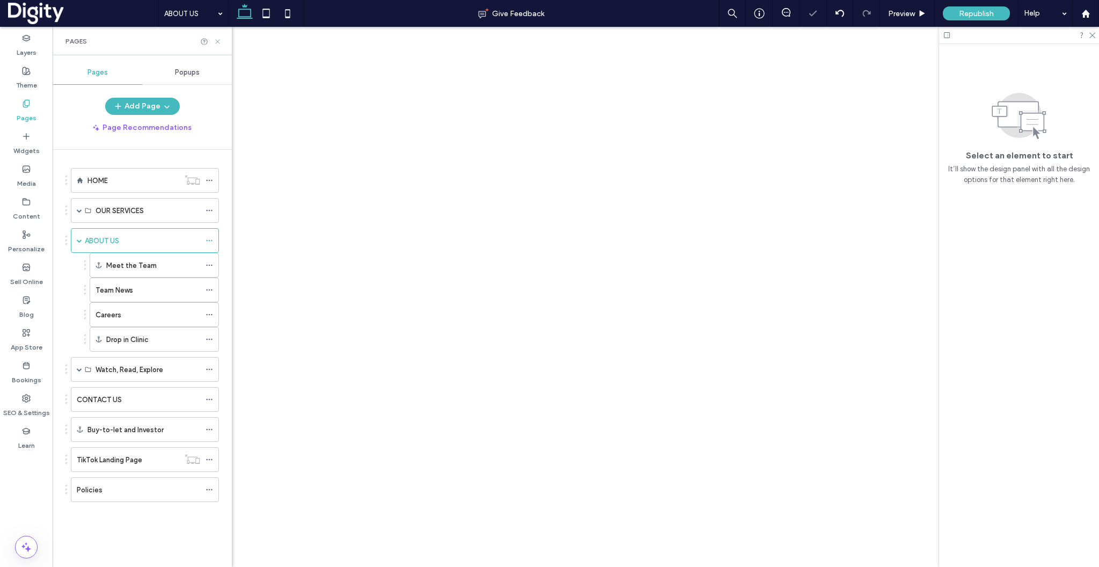
click at [221, 41] on icon at bounding box center [218, 42] width 8 height 8
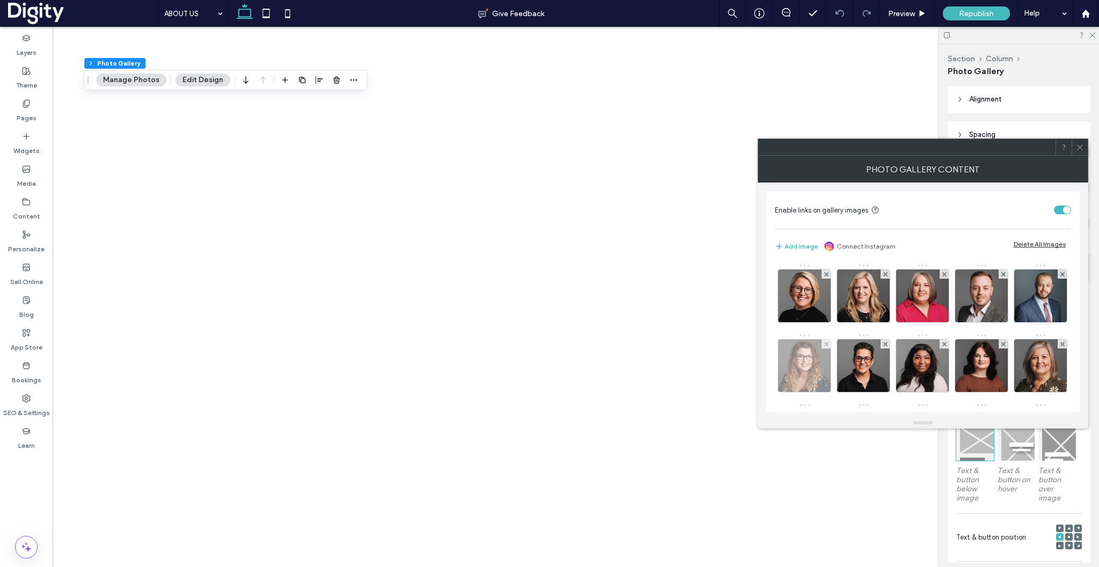
click at [831, 358] on img at bounding box center [804, 365] width 53 height 53
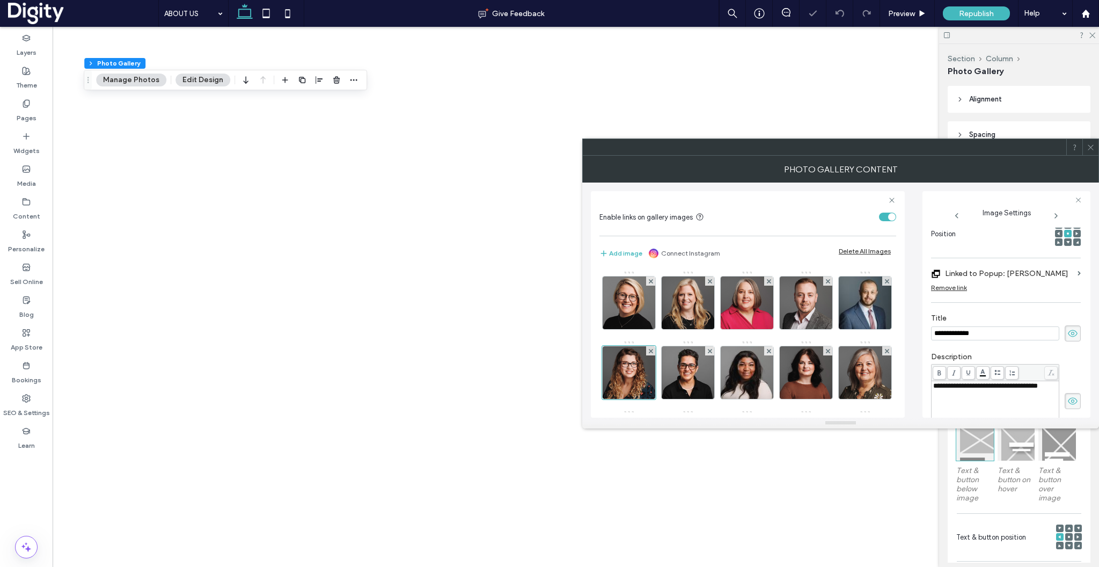
click at [1032, 270] on label "Linked to Popup: [PERSON_NAME]" at bounding box center [1009, 274] width 128 height 20
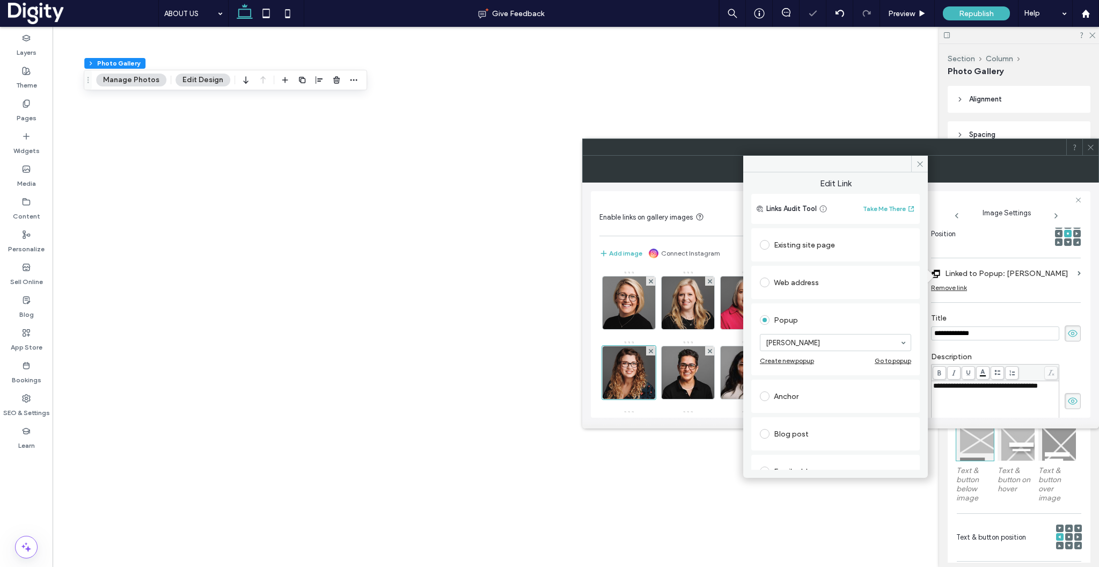
click at [890, 361] on div "Go to popup" at bounding box center [893, 360] width 36 height 8
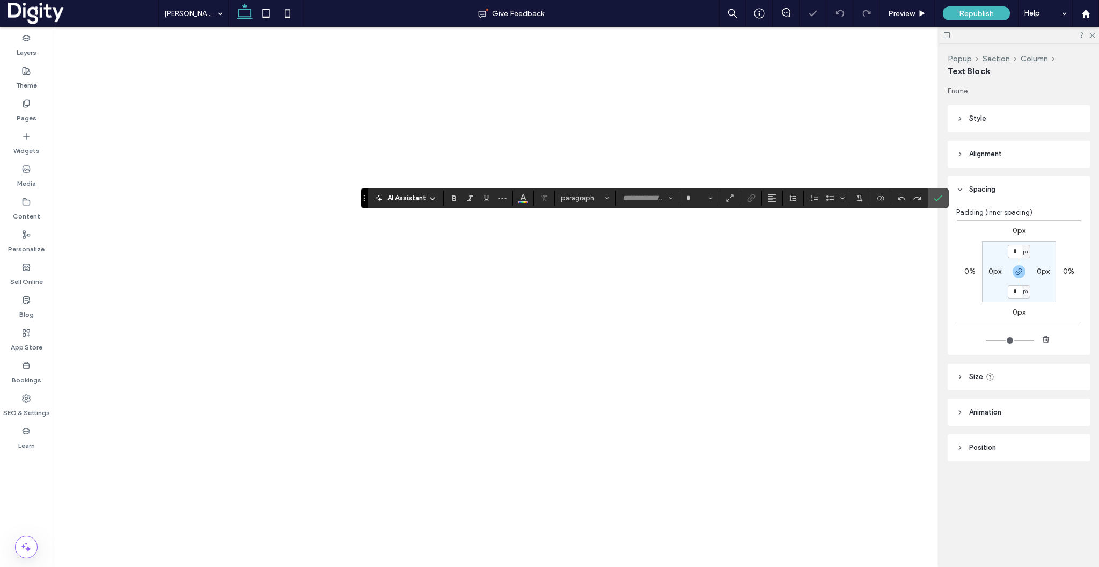
type input "*********"
type input "**"
click at [941, 200] on icon "Confirm" at bounding box center [938, 198] width 9 height 9
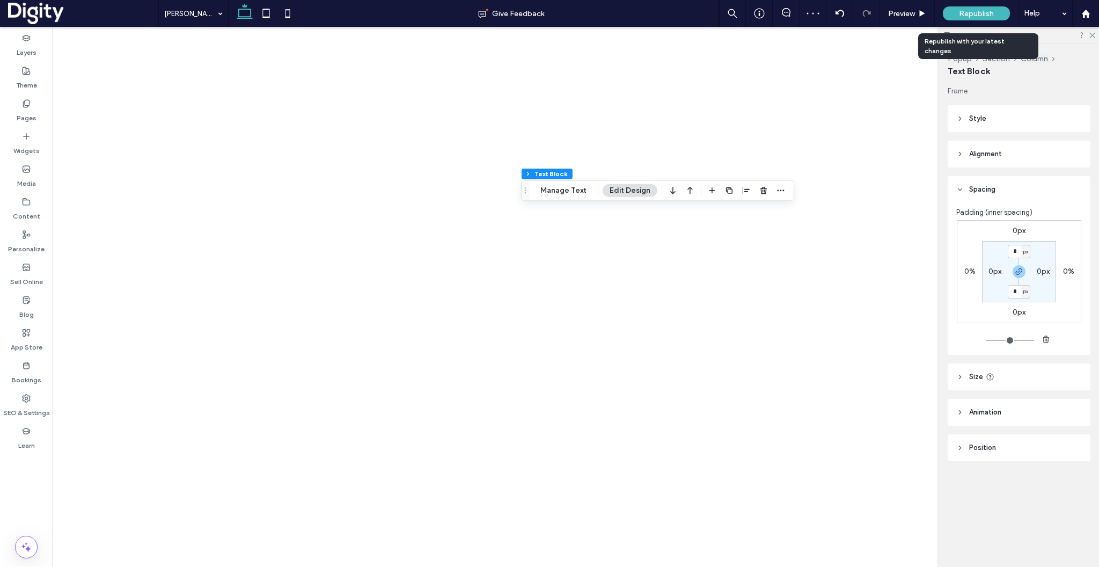
click at [998, 9] on div "Republish" at bounding box center [976, 13] width 67 height 14
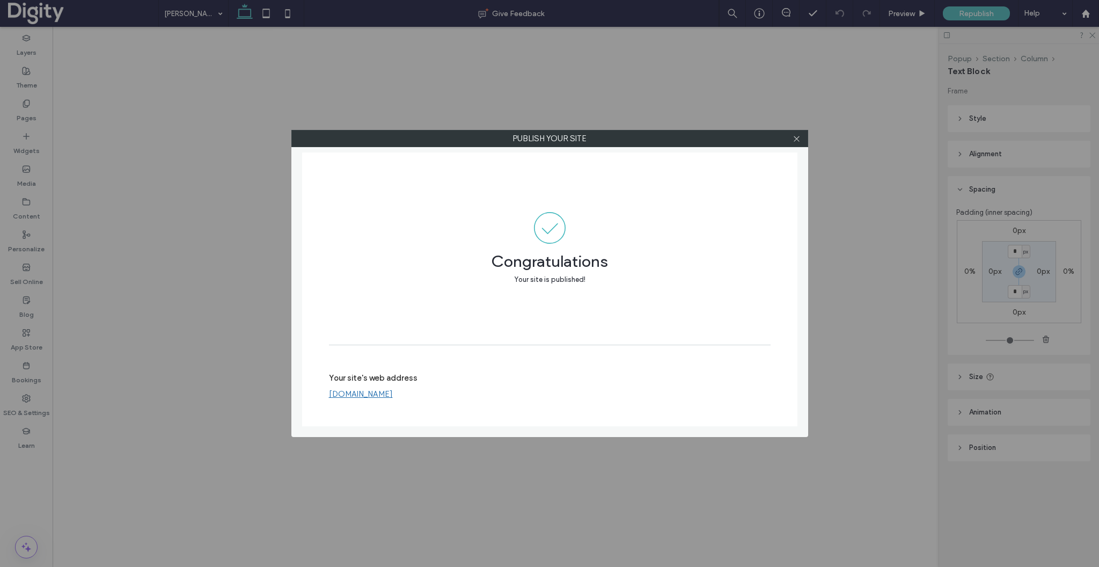
click at [175, 261] on div "Publish your site Congratulations Your site is published! Your site's web addre…" at bounding box center [549, 283] width 1099 height 567
click at [793, 141] on icon at bounding box center [797, 139] width 8 height 8
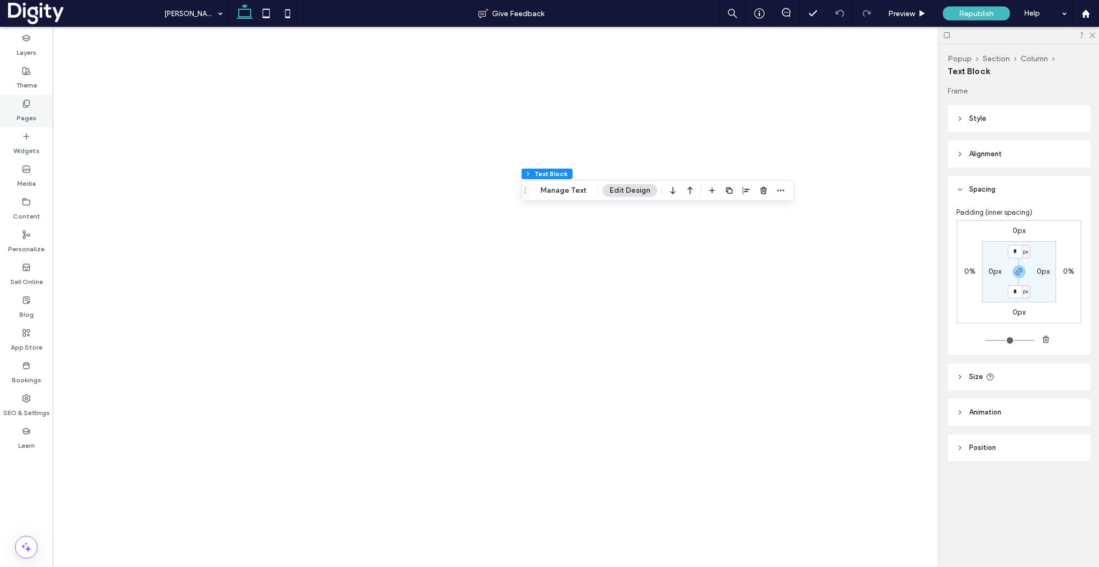
click at [16, 115] on div "Pages" at bounding box center [26, 110] width 53 height 33
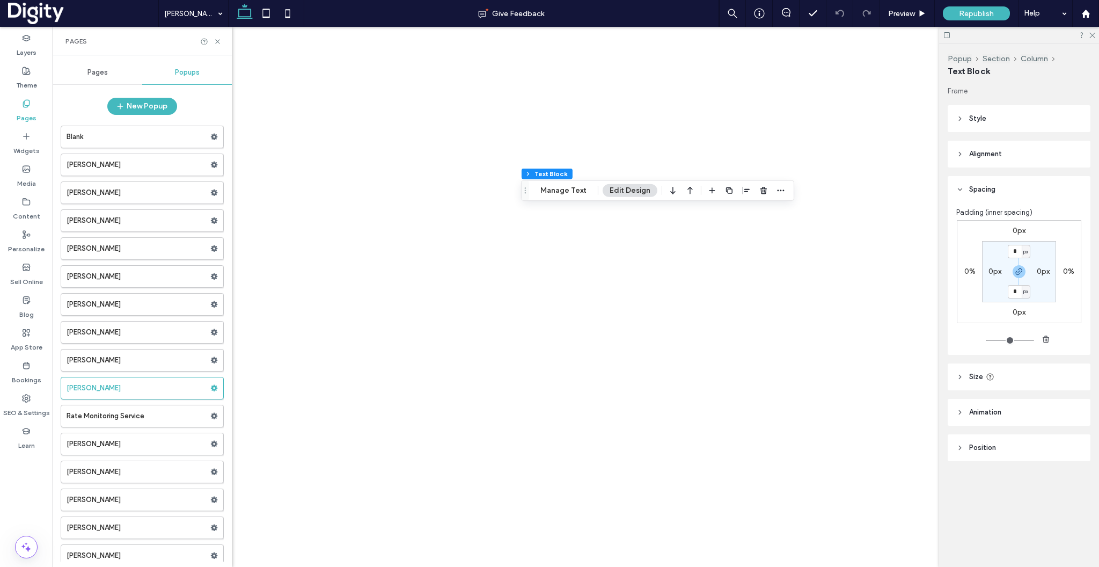
click at [89, 72] on span "Pages" at bounding box center [97, 72] width 20 height 9
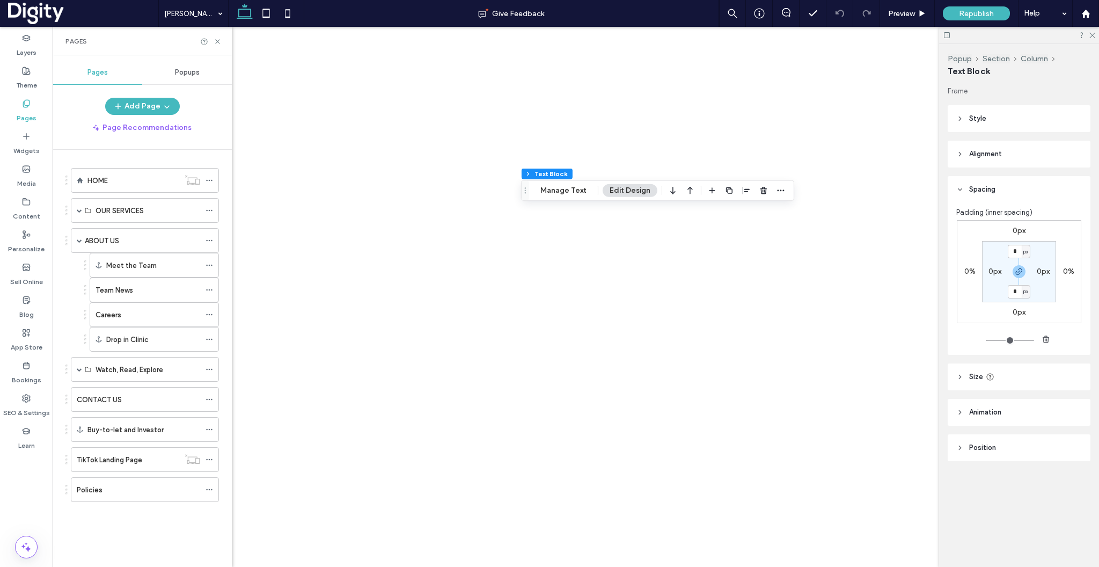
click at [114, 179] on div "HOME" at bounding box center [133, 180] width 92 height 11
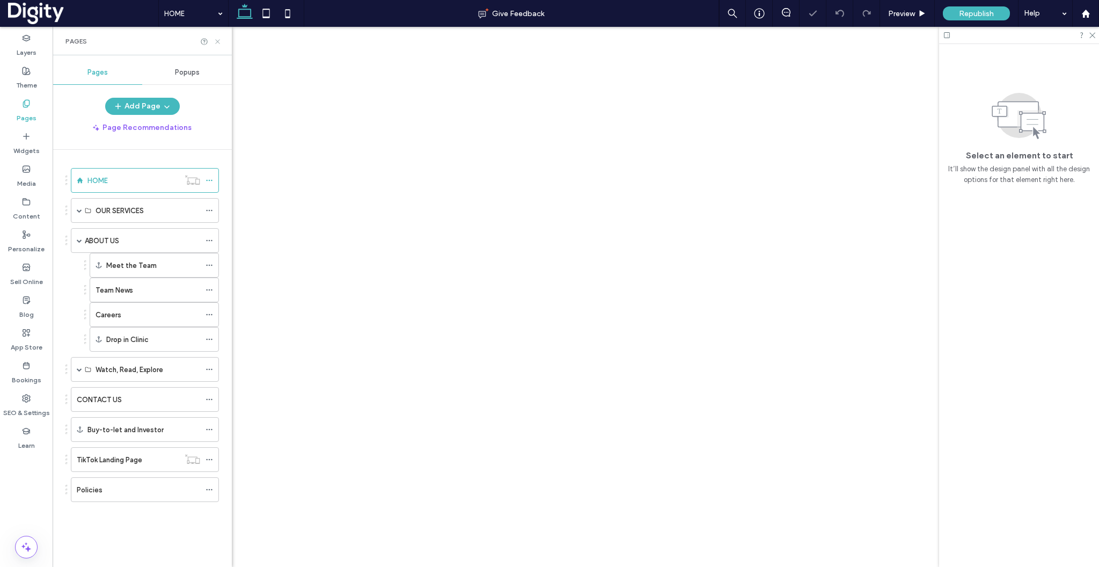
click at [220, 42] on icon at bounding box center [218, 42] width 8 height 8
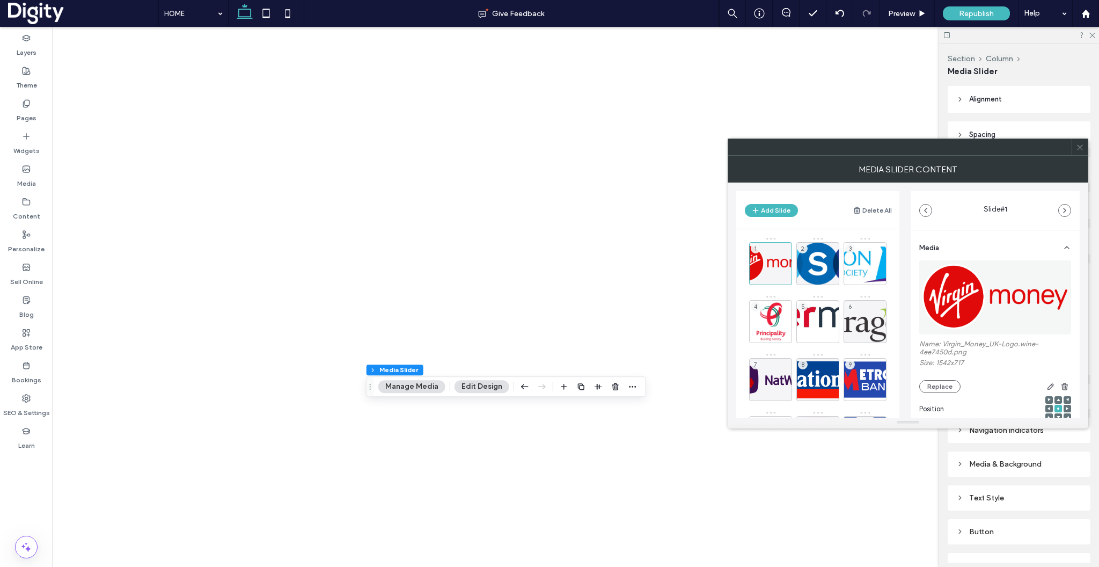
click at [1079, 147] on icon at bounding box center [1080, 147] width 8 height 8
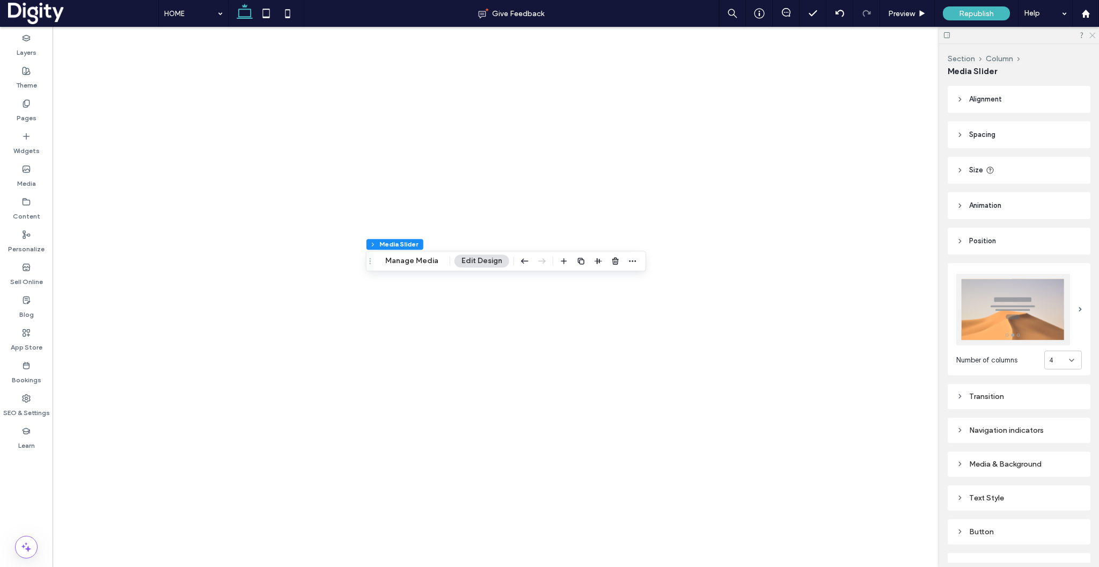
click at [1093, 36] on icon at bounding box center [1091, 34] width 7 height 7
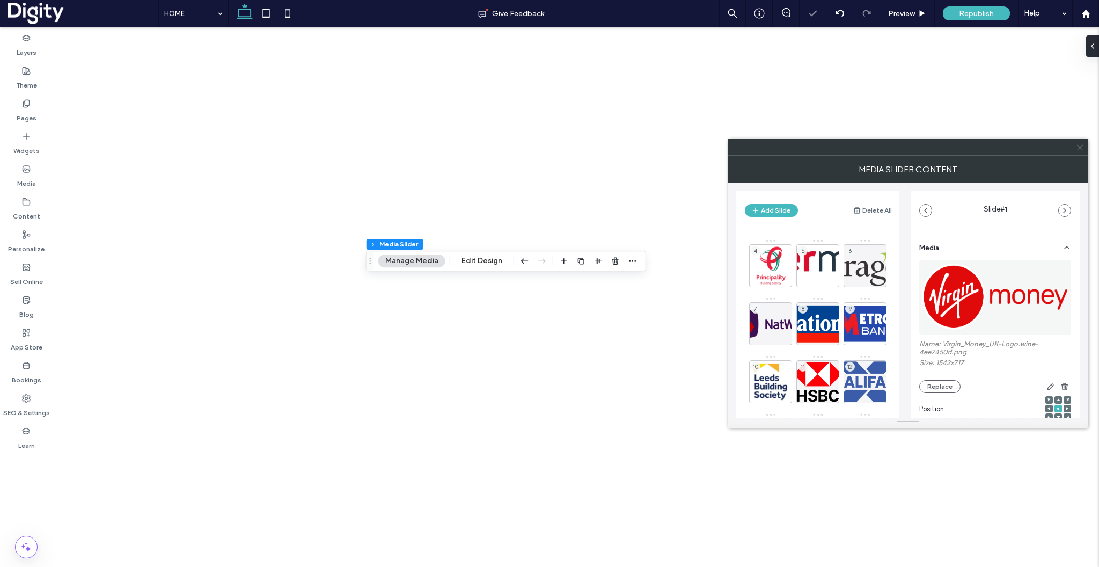
scroll to position [181, 0]
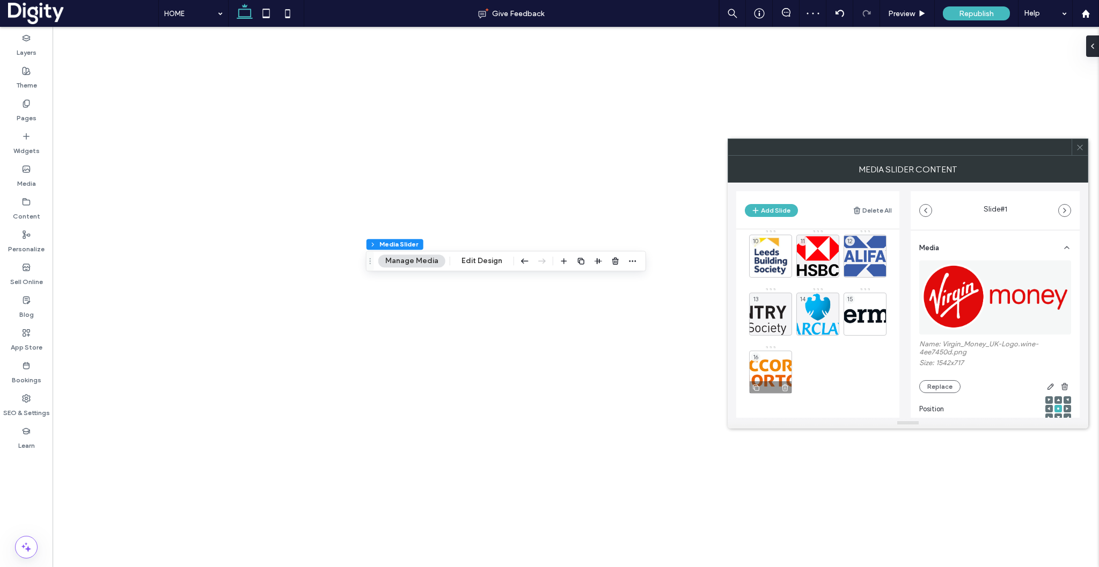
click at [755, 387] on use at bounding box center [756, 387] width 6 height 6
click at [819, 373] on div "17" at bounding box center [817, 371] width 43 height 43
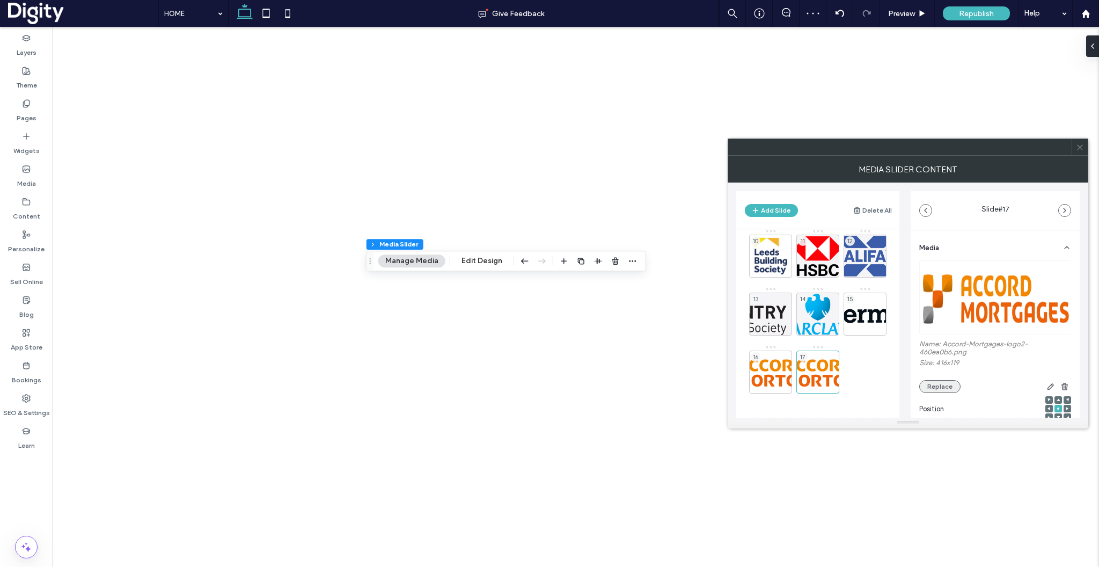
click at [951, 388] on button "Replace" at bounding box center [939, 386] width 41 height 13
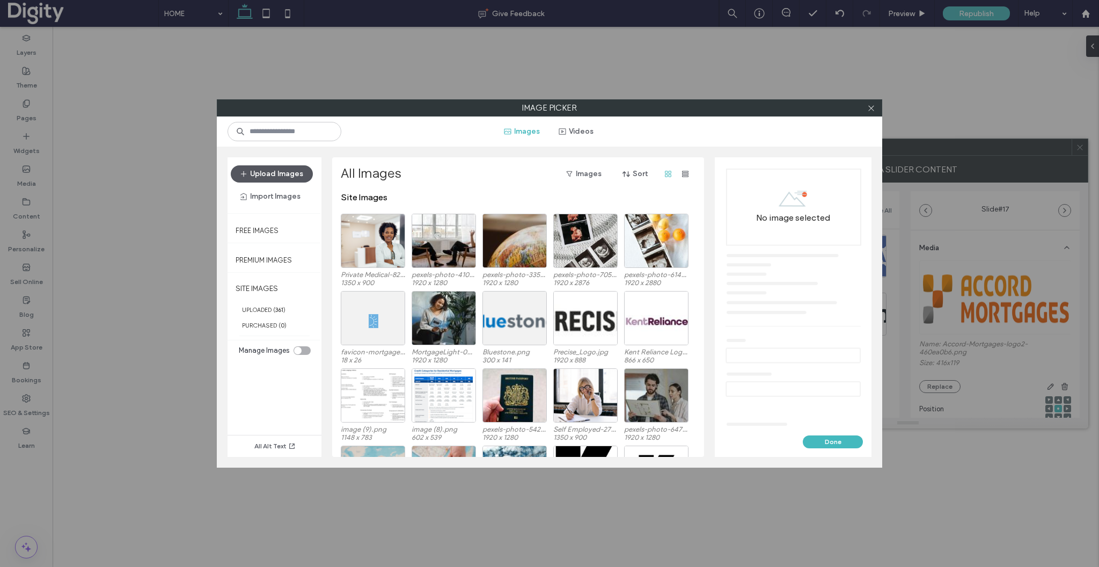
click at [272, 181] on button "Upload Images" at bounding box center [272, 173] width 82 height 17
click at [281, 173] on button "Upload Images" at bounding box center [272, 173] width 82 height 17
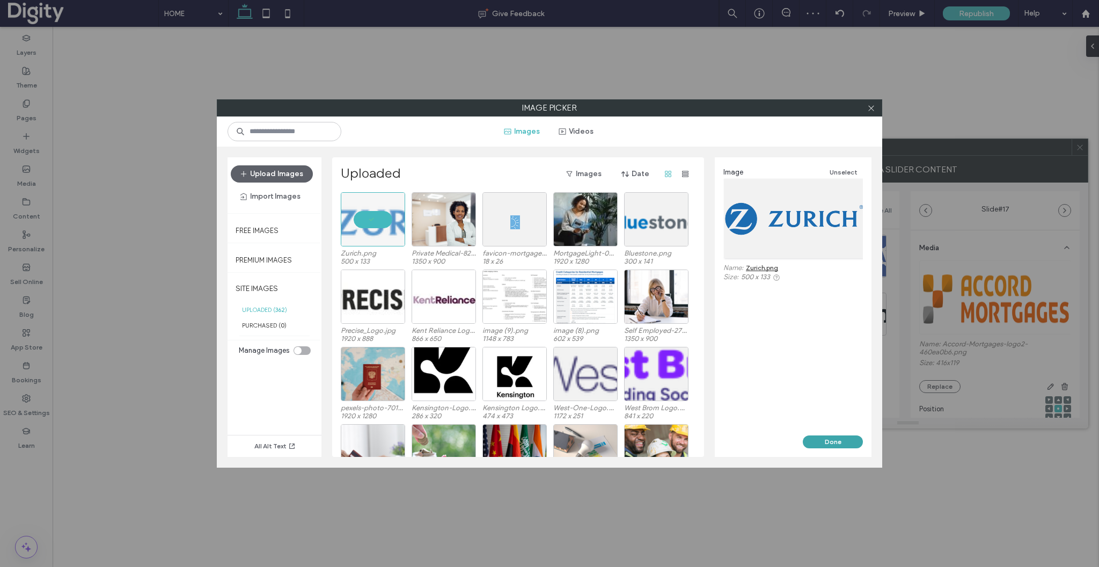
click at [823, 443] on button "Done" at bounding box center [833, 441] width 60 height 13
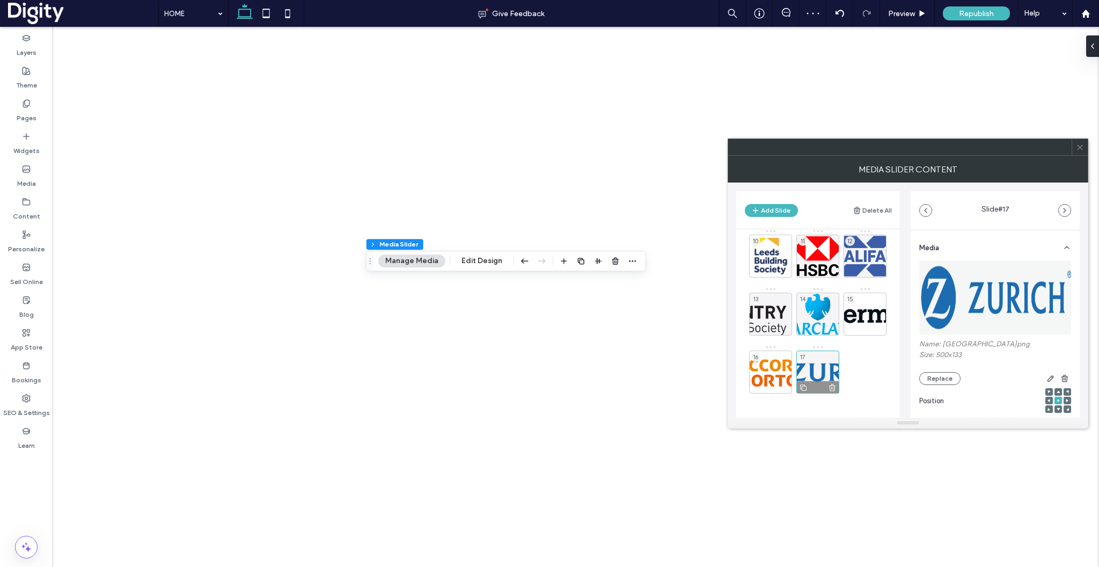
click at [803, 387] on icon at bounding box center [803, 388] width 9 height 10
click at [869, 379] on div "18" at bounding box center [865, 371] width 43 height 43
click at [939, 382] on button "Replace" at bounding box center [939, 378] width 41 height 13
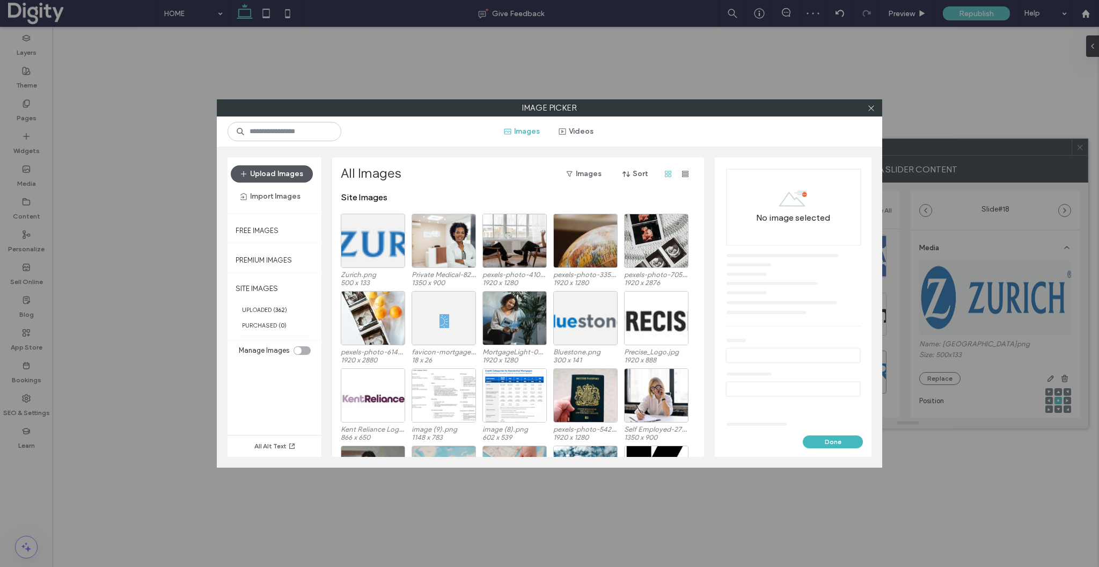
click at [265, 176] on button "Upload Images" at bounding box center [272, 173] width 82 height 17
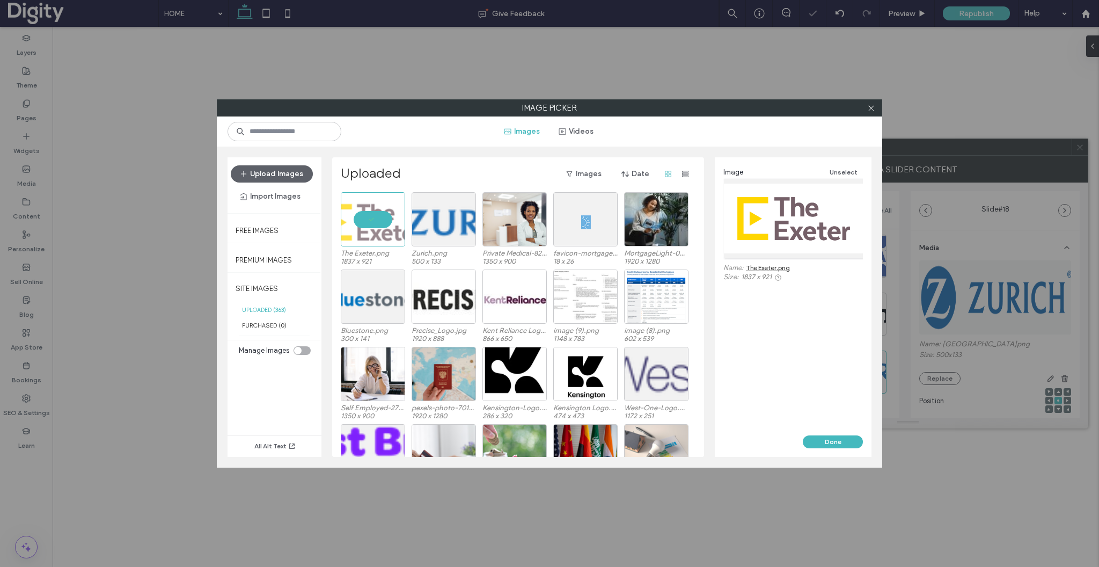
click at [838, 434] on div "Image Unselect Name: The Exeter.png Size: 1837 x 921" at bounding box center [793, 296] width 157 height 278
click at [840, 442] on button "Done" at bounding box center [833, 441] width 60 height 13
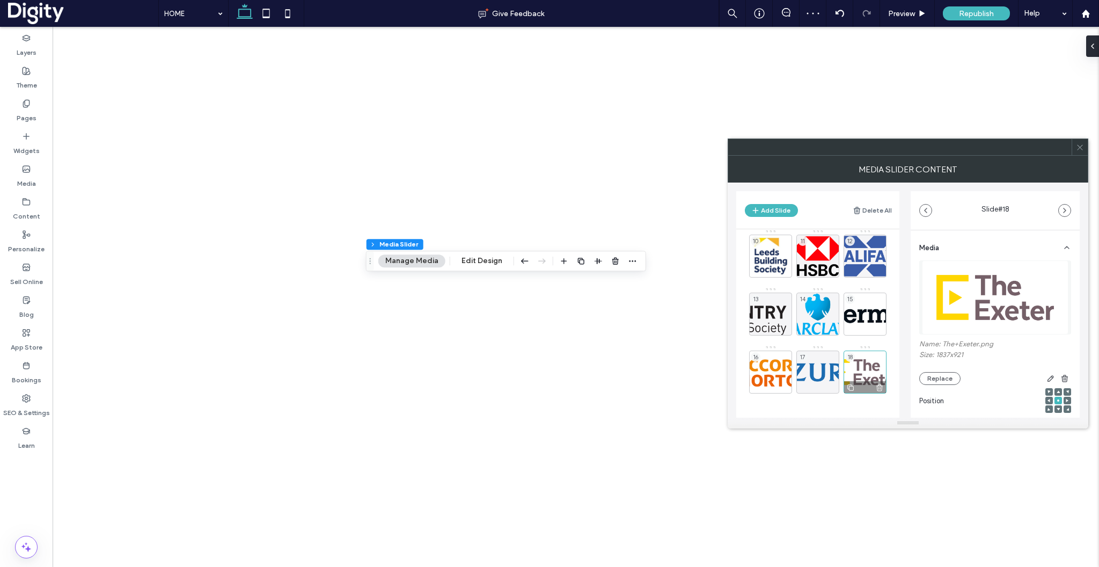
click at [851, 387] on icon at bounding box center [850, 388] width 9 height 10
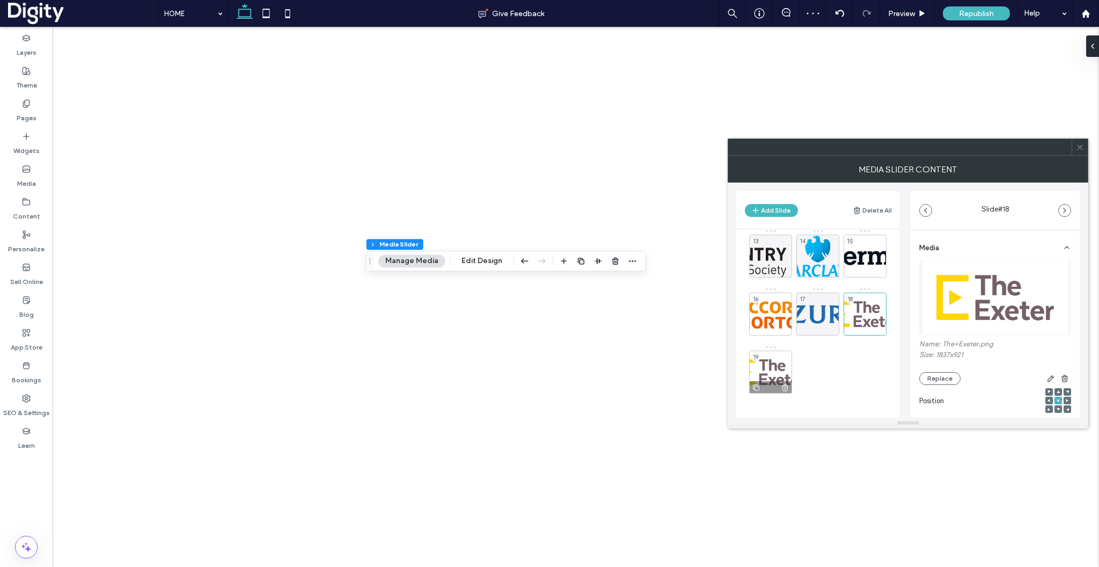
click at [755, 388] on icon at bounding box center [756, 388] width 9 height 10
click at [805, 387] on icon at bounding box center [803, 388] width 9 height 10
click at [773, 374] on div "19" at bounding box center [770, 371] width 43 height 43
click at [927, 378] on button "Replace" at bounding box center [939, 378] width 41 height 13
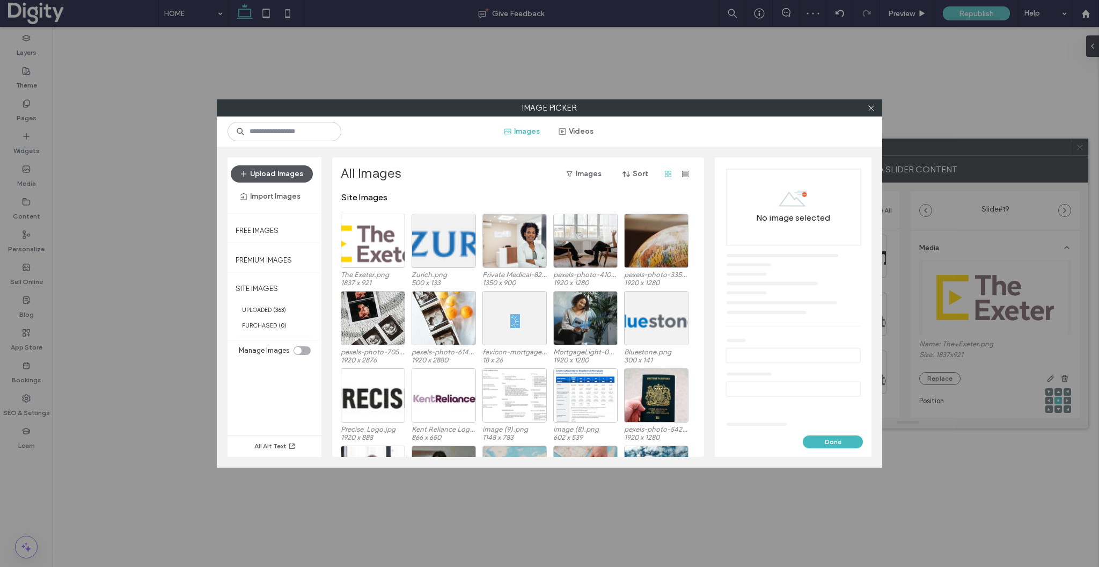
click at [272, 170] on button "Upload Images" at bounding box center [272, 173] width 82 height 17
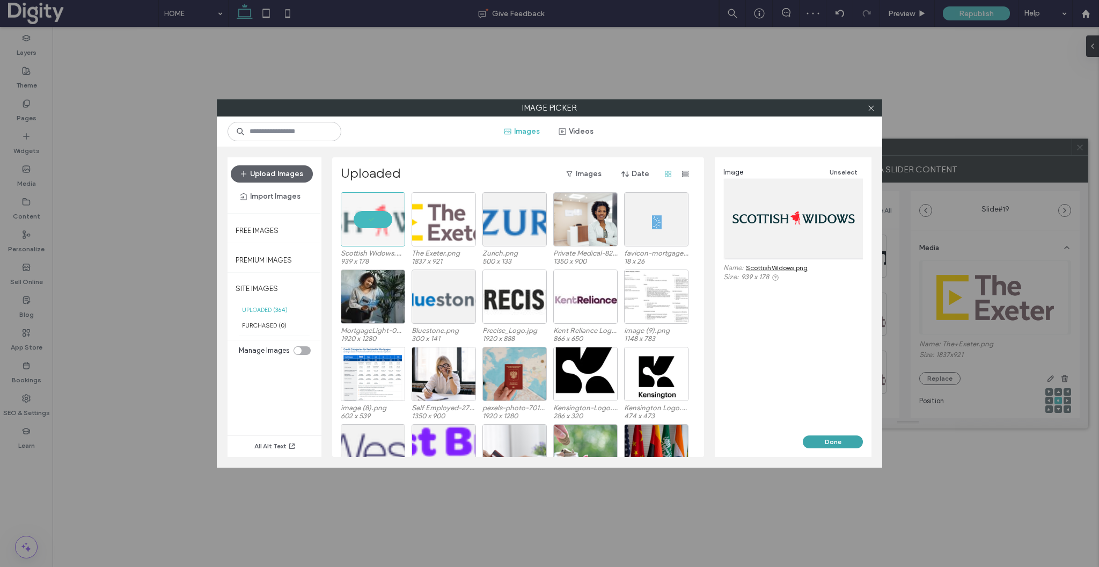
click at [824, 447] on button "Done" at bounding box center [833, 441] width 60 height 13
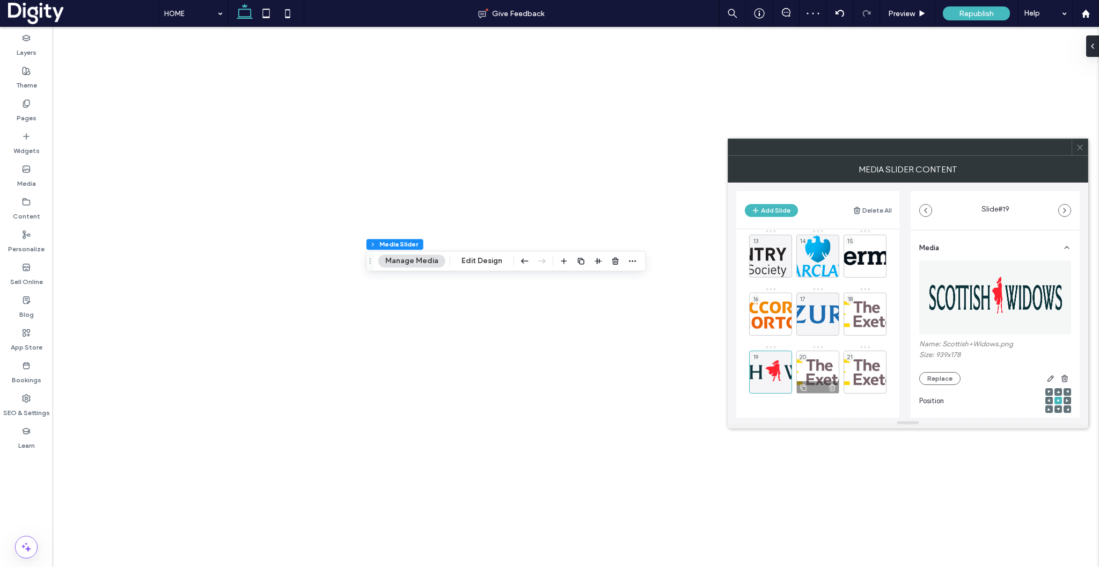
click at [818, 372] on div "20" at bounding box center [817, 371] width 43 height 43
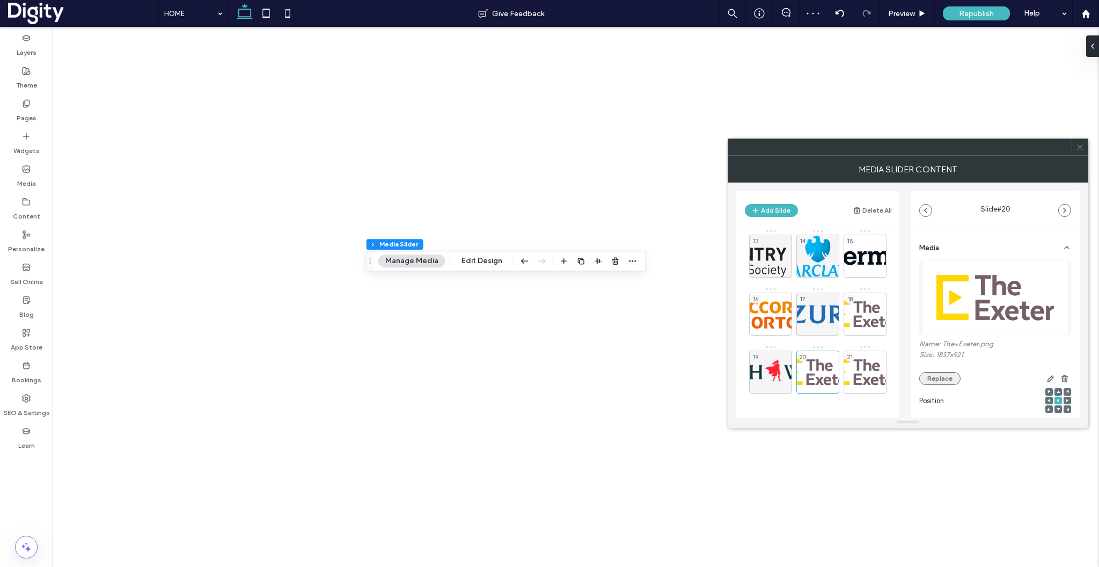
click at [933, 379] on button "Replace" at bounding box center [939, 378] width 41 height 13
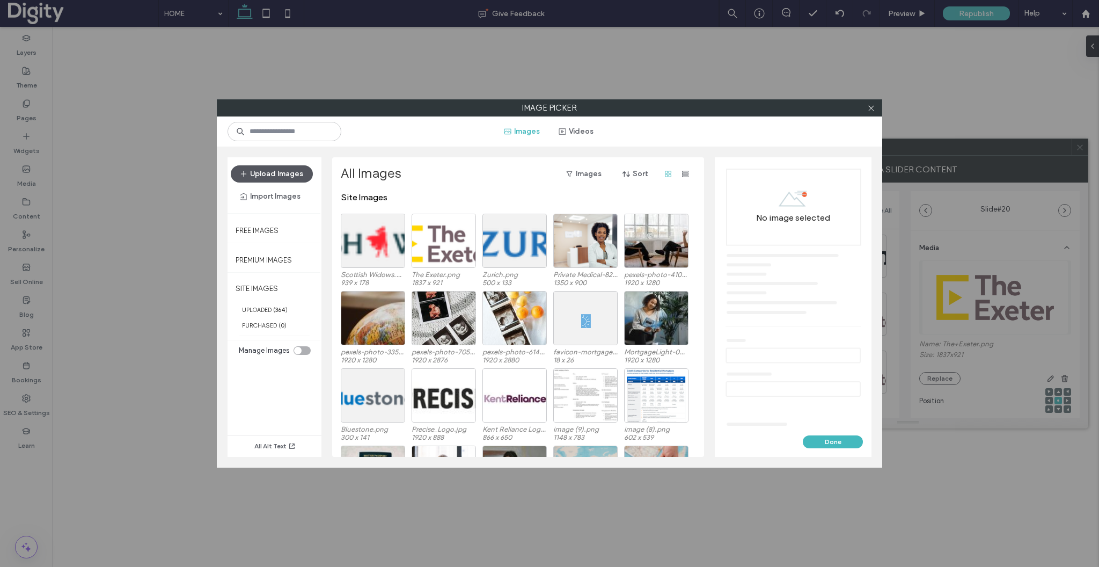
click at [276, 170] on button "Upload Images" at bounding box center [272, 173] width 82 height 17
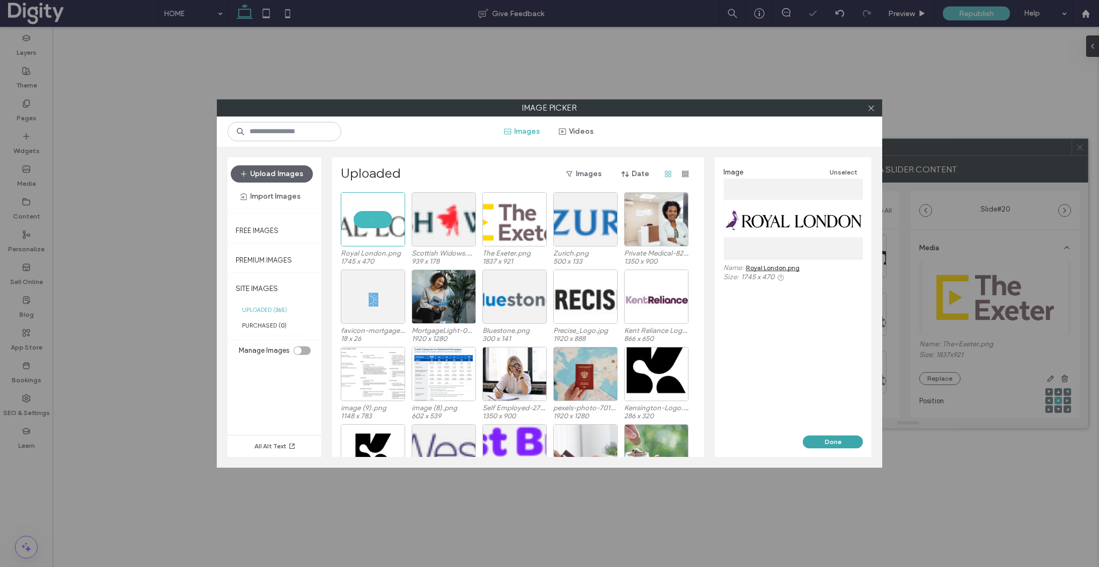
click at [828, 436] on button "Done" at bounding box center [833, 441] width 60 height 13
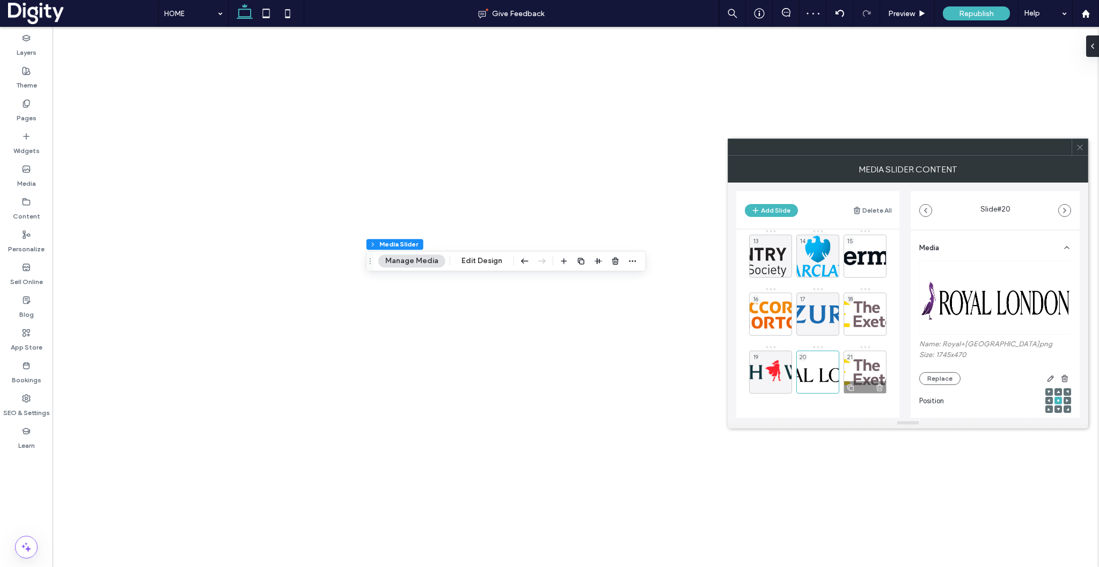
click at [860, 365] on div "21" at bounding box center [865, 371] width 43 height 43
click at [950, 378] on button "Replace" at bounding box center [939, 378] width 41 height 13
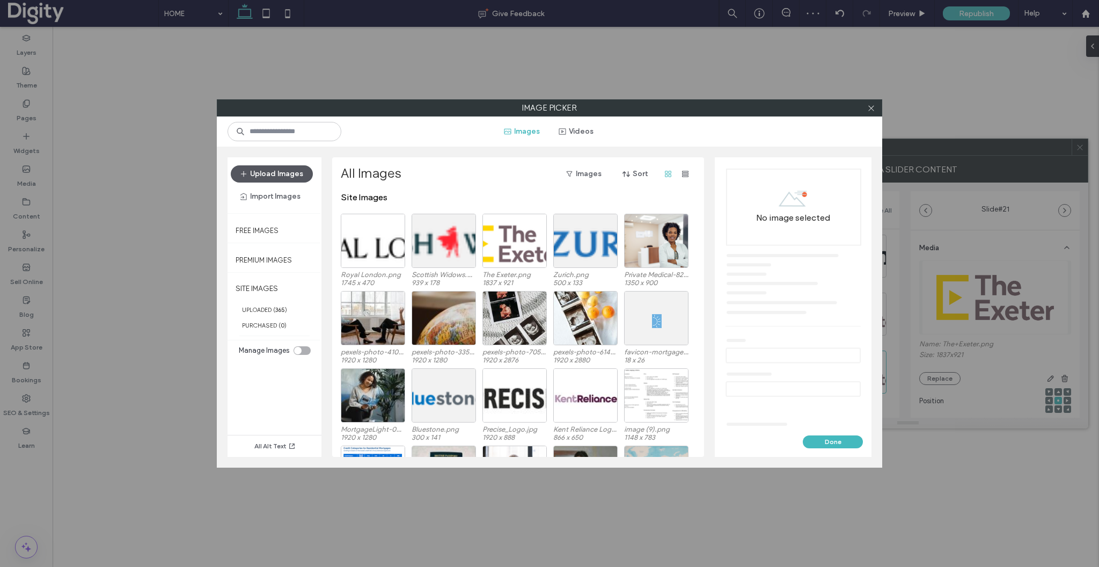
click at [299, 174] on button "Upload Images" at bounding box center [272, 173] width 82 height 17
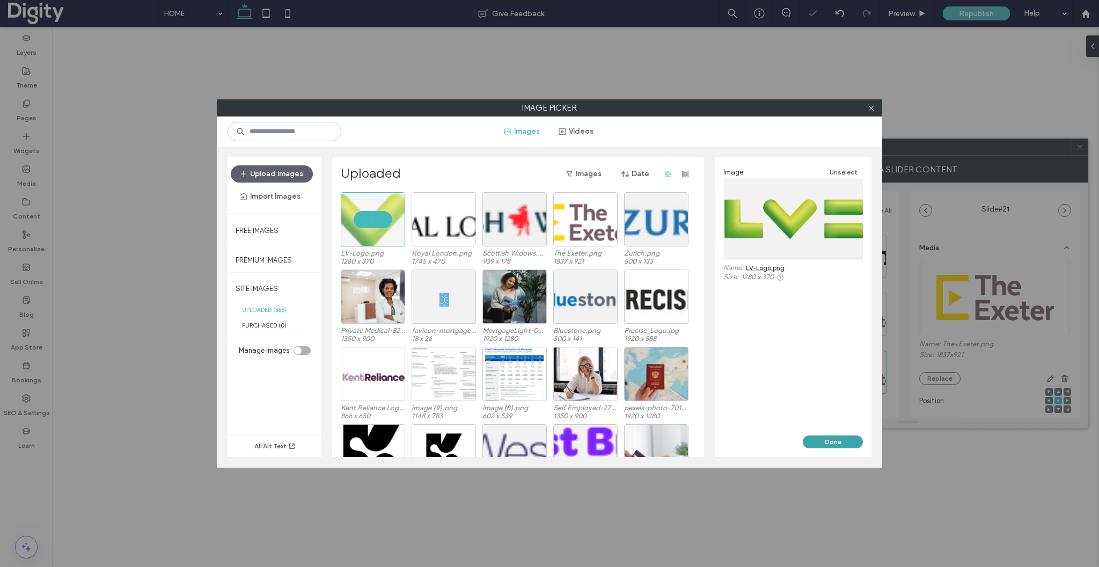
click at [823, 443] on button "Done" at bounding box center [833, 441] width 60 height 13
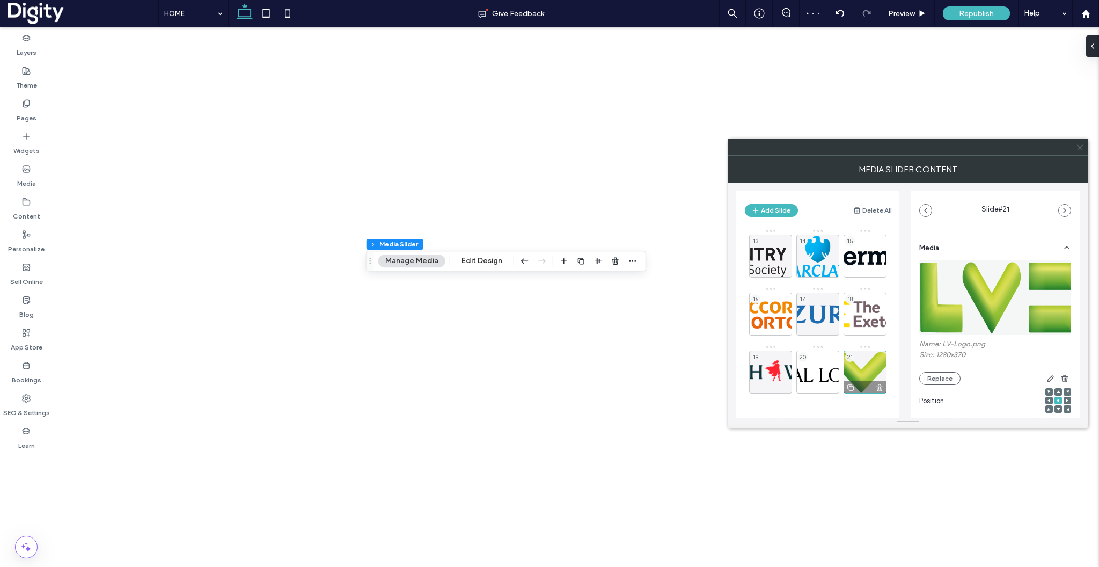
click at [850, 388] on icon at bounding box center [850, 388] width 9 height 10
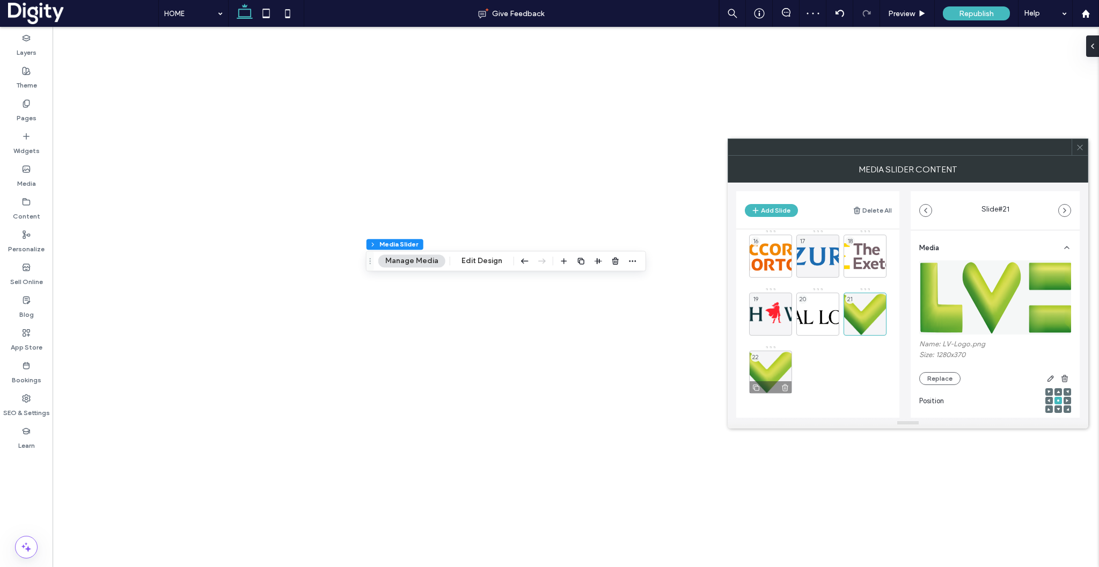
click at [774, 369] on div "22" at bounding box center [770, 371] width 43 height 43
click at [939, 385] on button "Replace" at bounding box center [939, 378] width 41 height 13
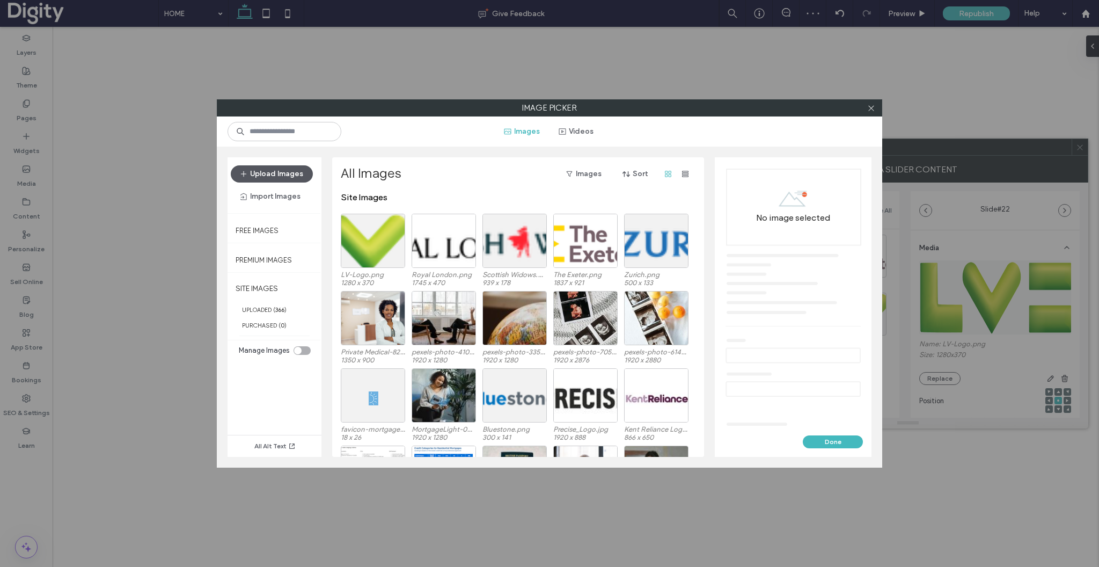
click at [274, 172] on button "Upload Images" at bounding box center [272, 173] width 82 height 17
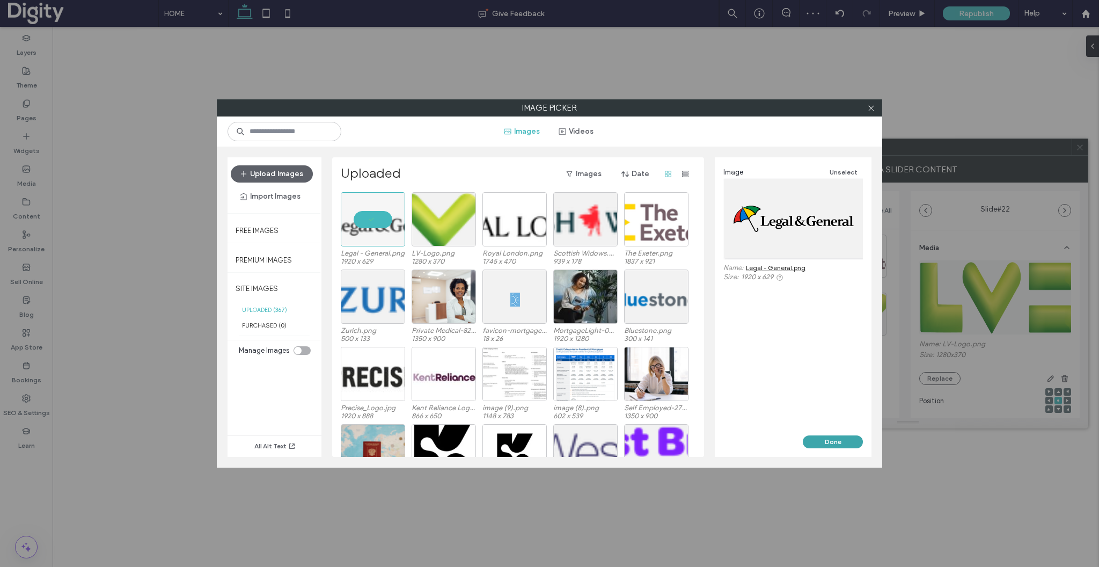
click at [823, 441] on button "Done" at bounding box center [833, 441] width 60 height 13
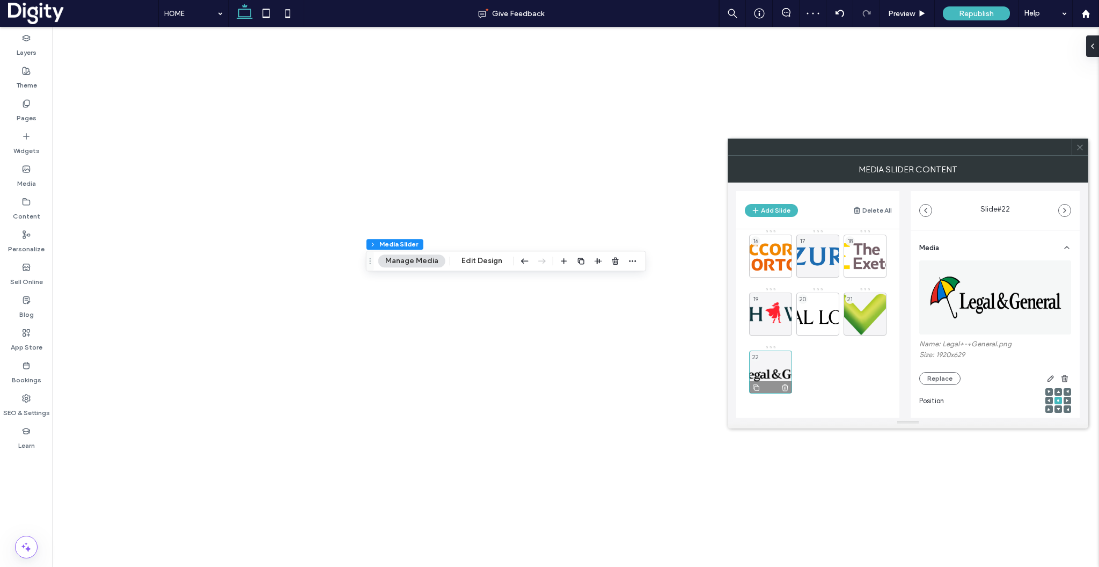
click at [754, 388] on icon at bounding box center [756, 388] width 9 height 10
click at [812, 378] on div "23" at bounding box center [817, 371] width 43 height 43
click at [949, 378] on button "Replace" at bounding box center [939, 378] width 41 height 13
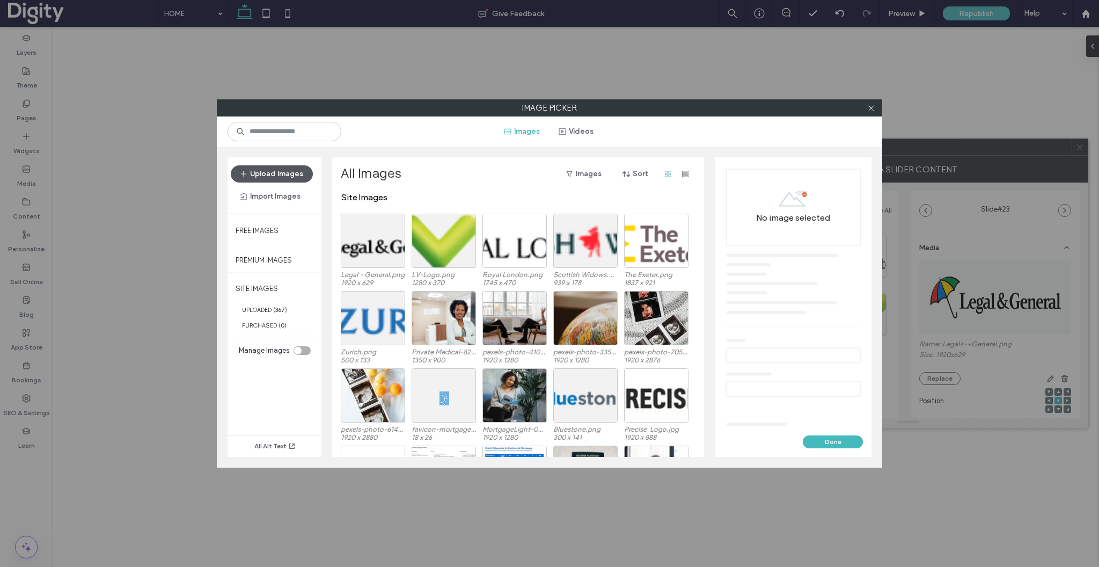
click at [303, 173] on button "Upload Images" at bounding box center [272, 173] width 82 height 17
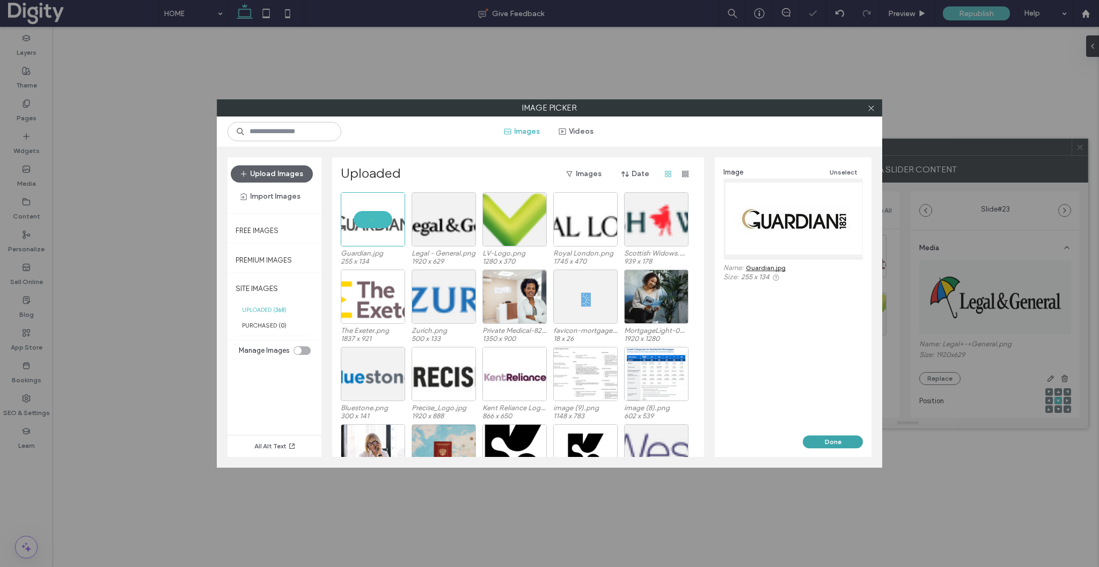
click at [838, 439] on button "Done" at bounding box center [833, 441] width 60 height 13
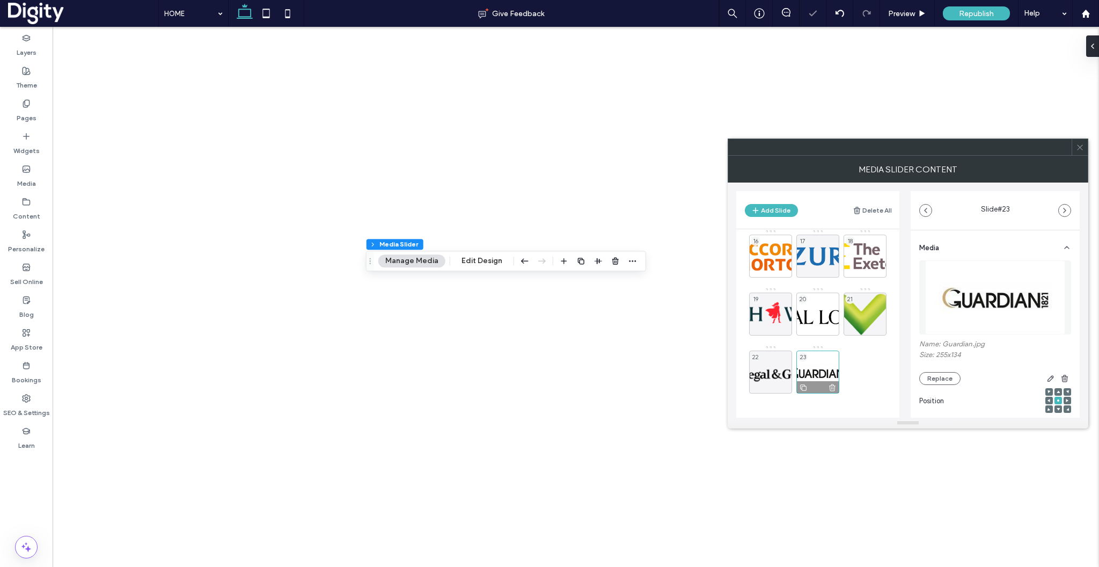
click at [804, 389] on icon at bounding box center [803, 388] width 9 height 10
click at [865, 363] on div "24" at bounding box center [865, 371] width 43 height 43
click at [930, 380] on button "Replace" at bounding box center [939, 378] width 41 height 13
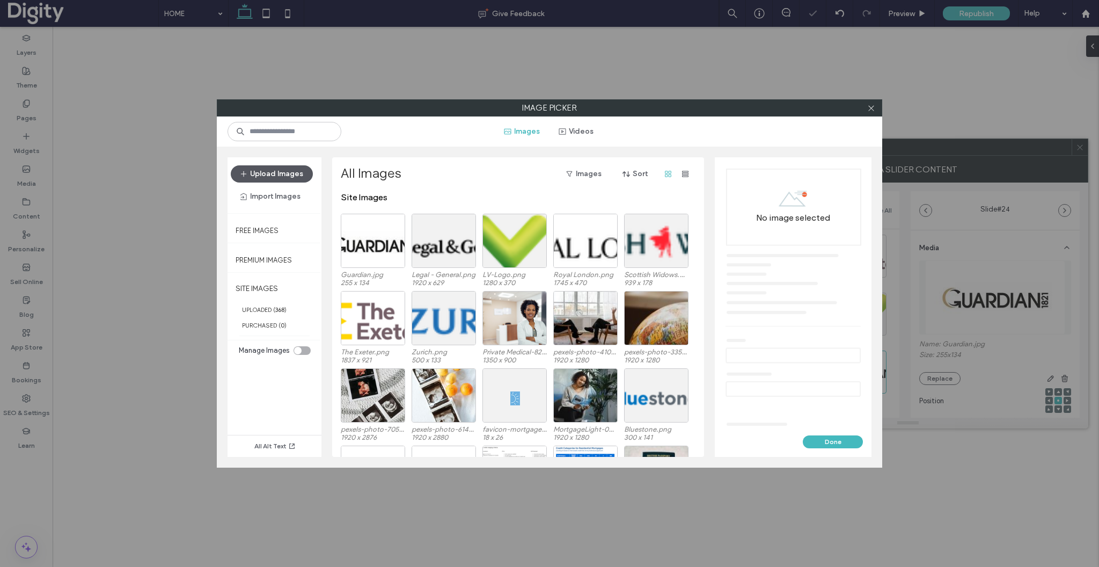
click at [265, 174] on button "Upload Images" at bounding box center [272, 173] width 82 height 17
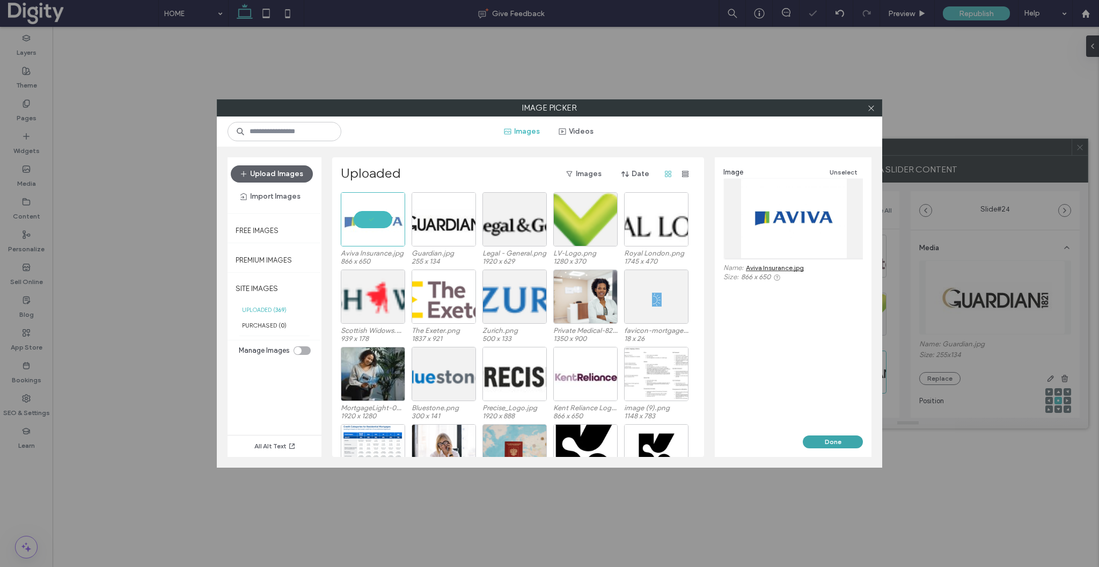
click at [834, 437] on button "Done" at bounding box center [833, 441] width 60 height 13
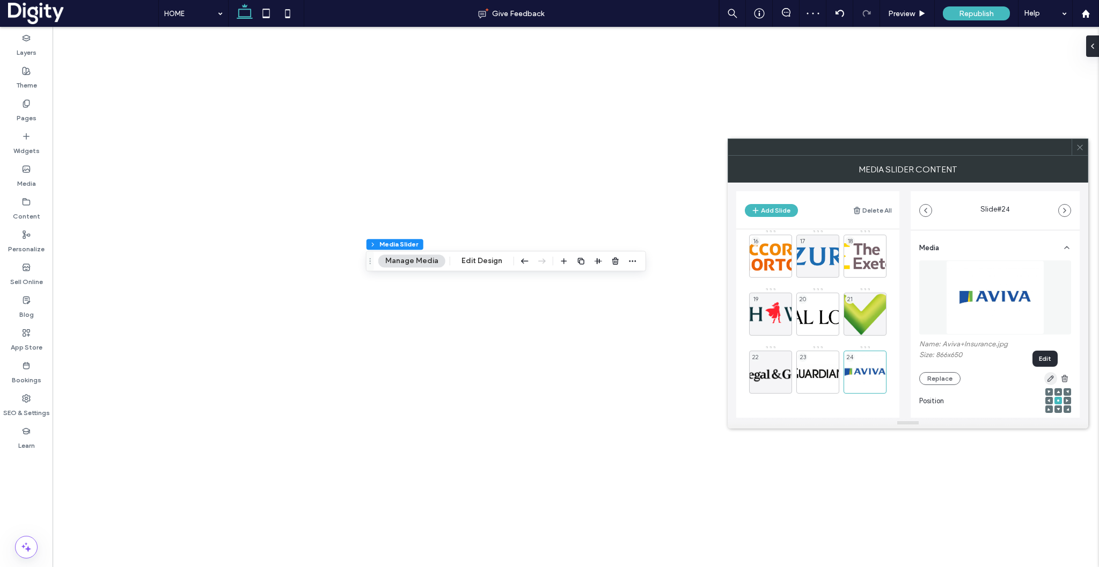
click at [1047, 379] on icon "button" at bounding box center [1051, 378] width 9 height 9
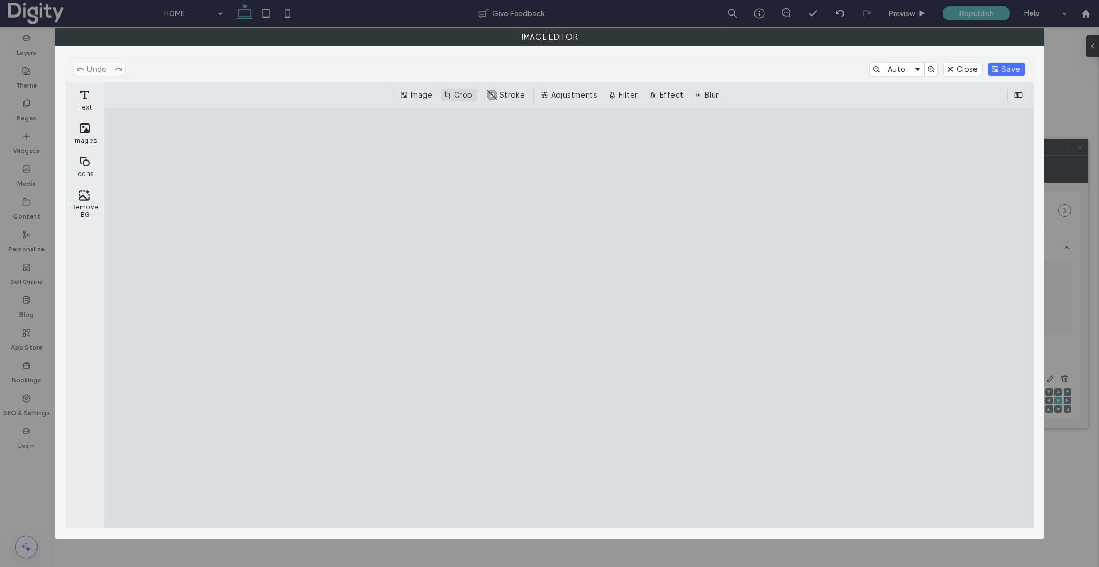
click at [449, 93] on button "Crop" at bounding box center [458, 95] width 35 height 13
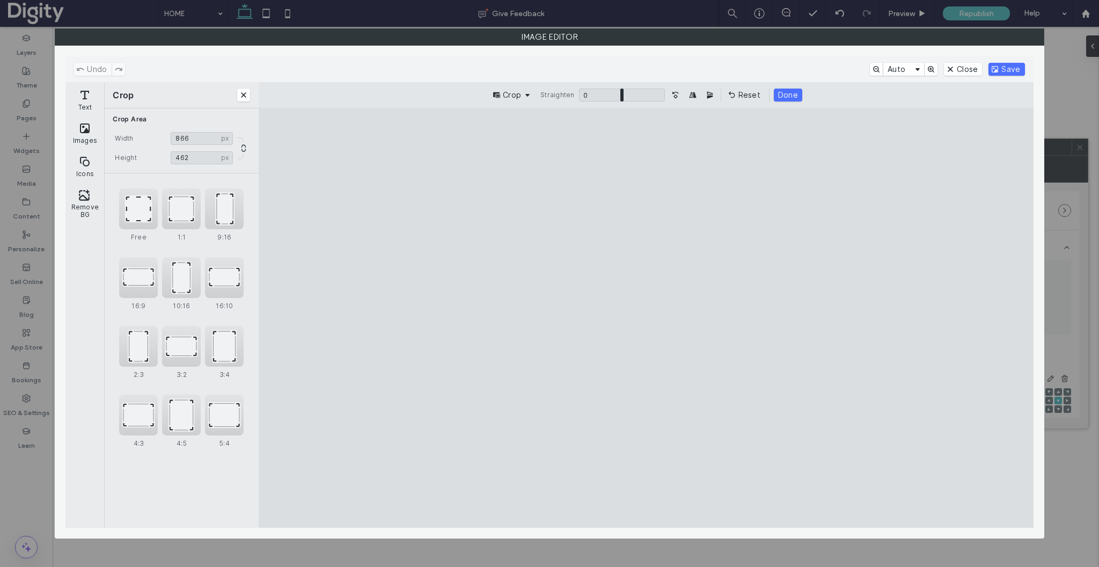
type input "***"
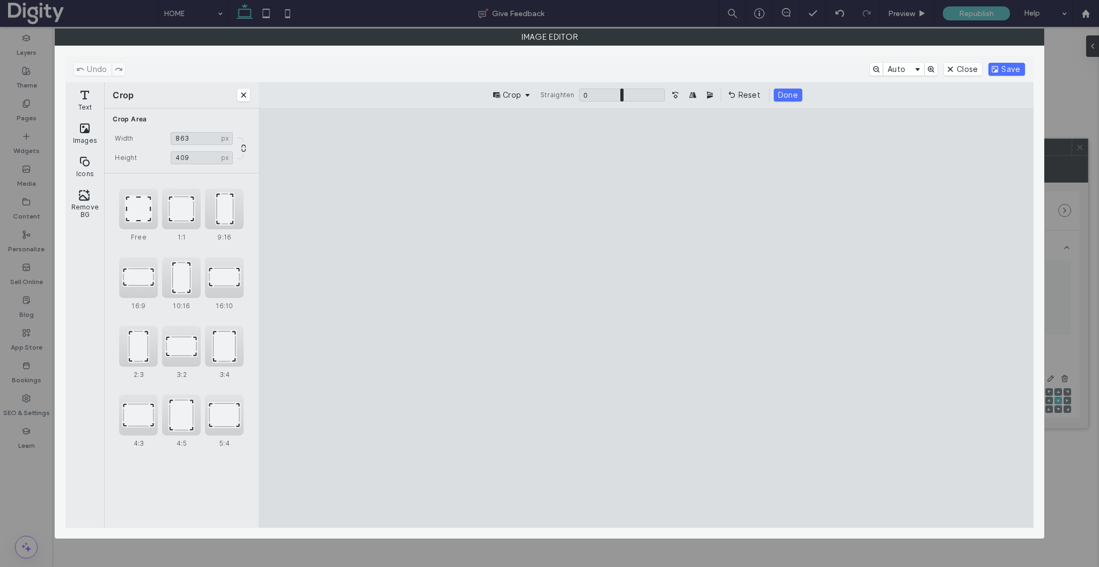
drag, startPoint x: 423, startPoint y: 485, endPoint x: 423, endPoint y: 360, distance: 125.0
click at [646, 318] on cesdk-canvas "Editor canvas" at bounding box center [646, 318] width 0 height 0
type input "***"
drag, startPoint x: 648, startPoint y: 156, endPoint x: 643, endPoint y: 344, distance: 188.4
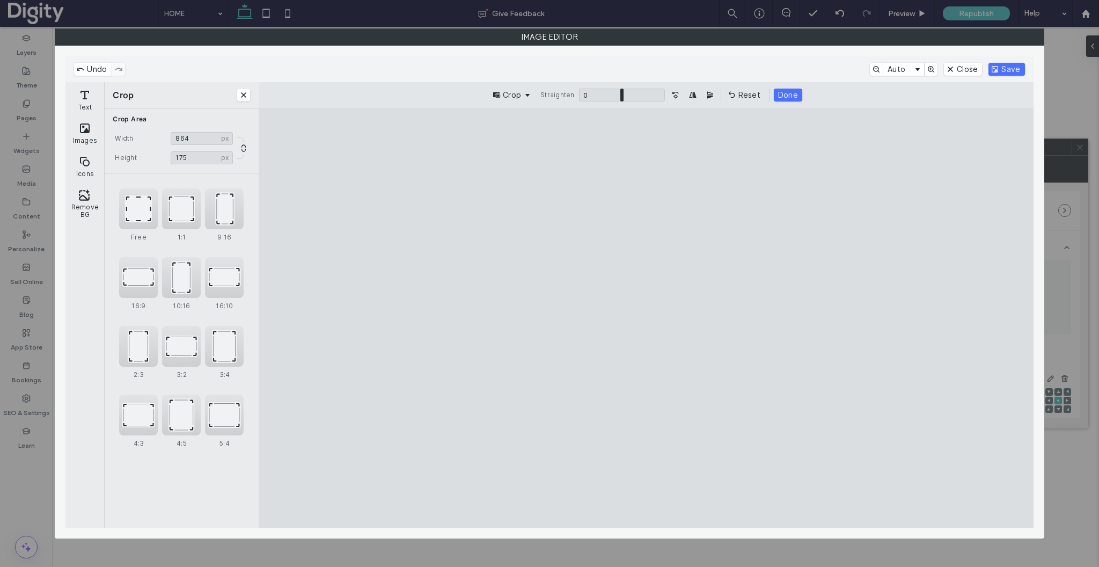
click at [646, 318] on cesdk-canvas "Editor canvas" at bounding box center [646, 318] width 0 height 0
click at [997, 65] on button "Save" at bounding box center [1007, 69] width 36 height 13
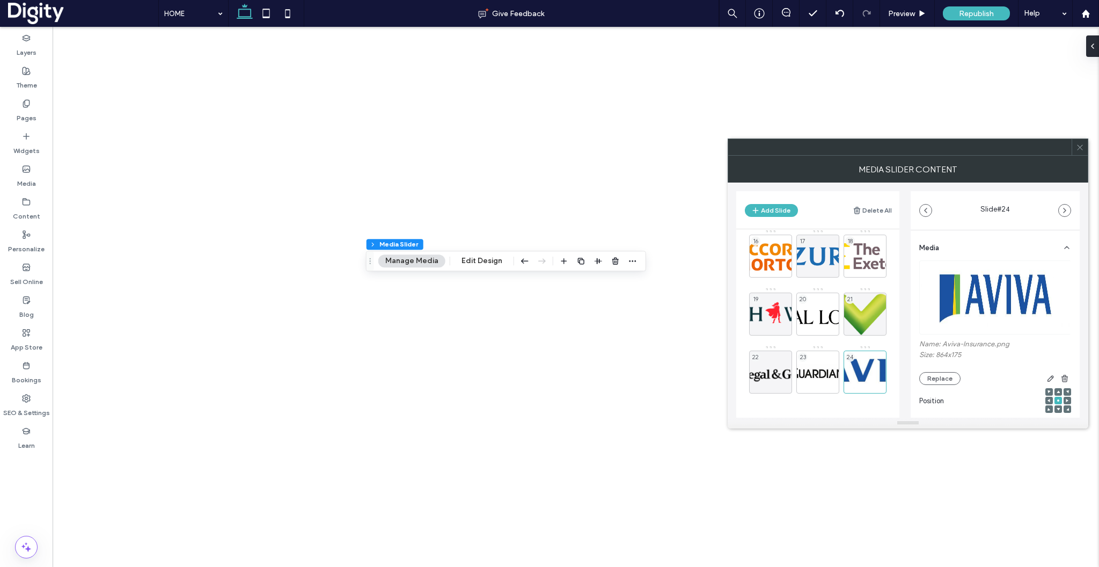
click at [1080, 147] on use at bounding box center [1079, 146] width 5 height 5
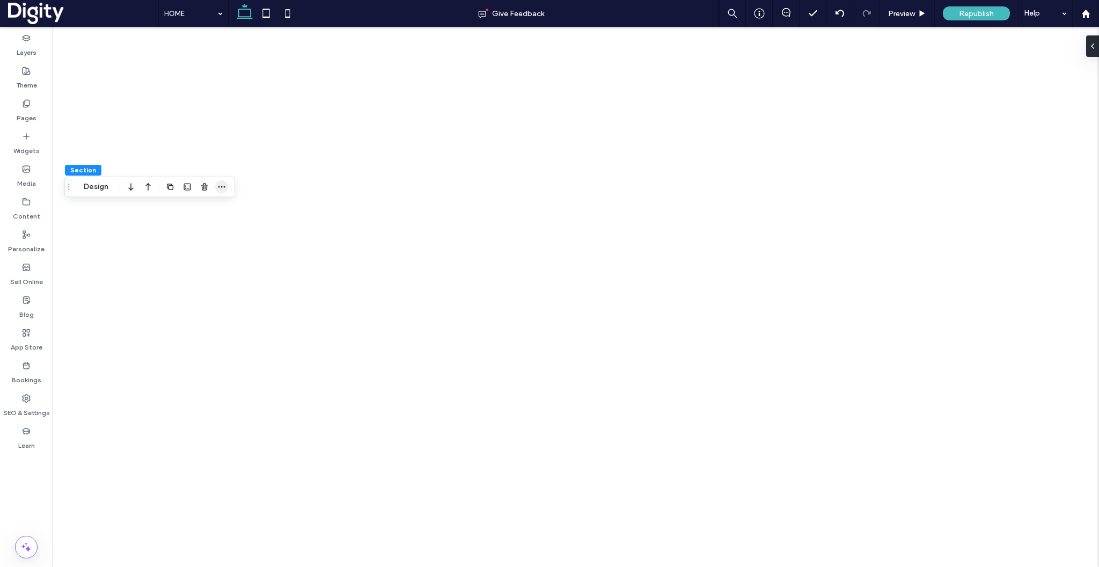
click at [227, 186] on span "button" at bounding box center [221, 186] width 13 height 13
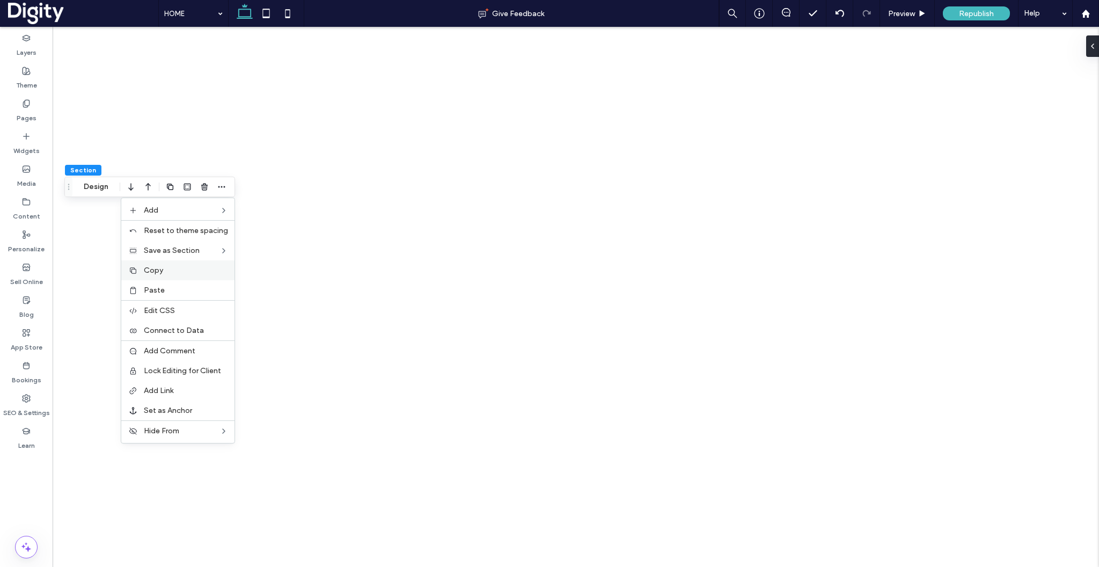
click at [151, 269] on span "Copy" at bounding box center [153, 270] width 19 height 9
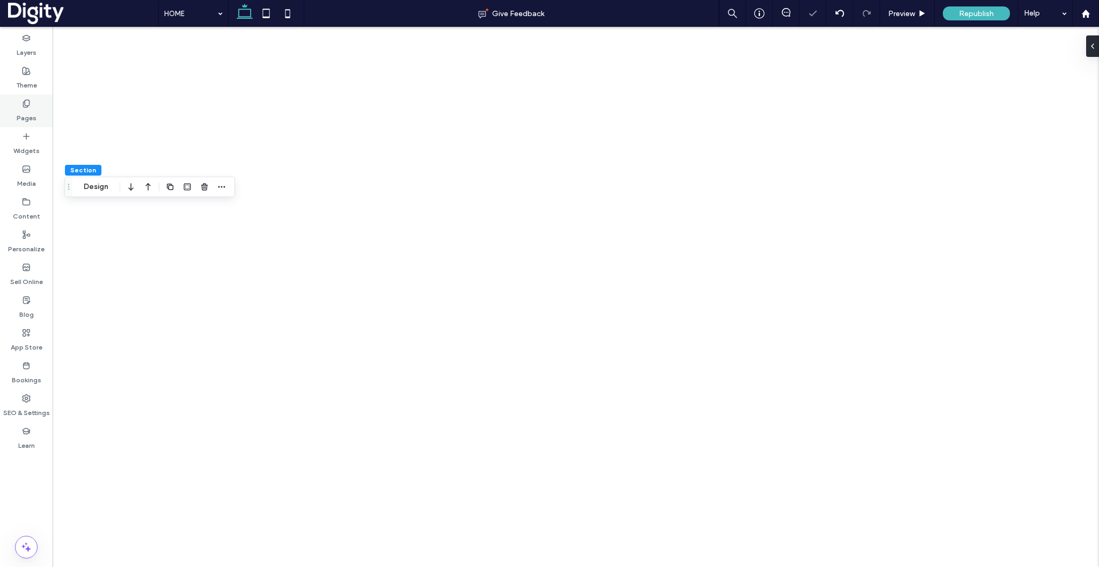
click at [21, 114] on label "Pages" at bounding box center [27, 115] width 20 height 15
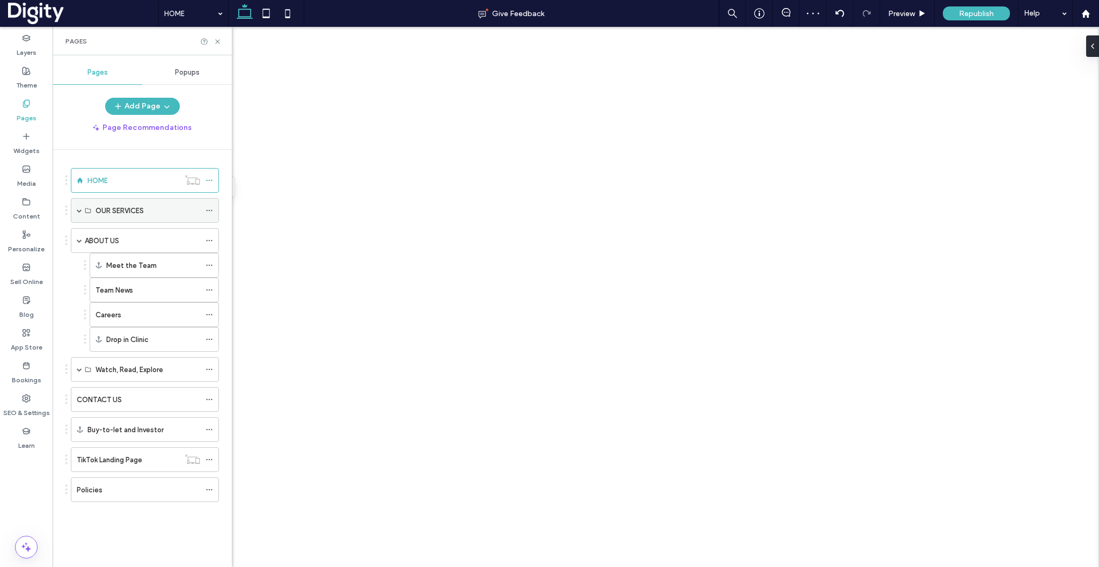
click at [79, 209] on span at bounding box center [79, 210] width 5 height 5
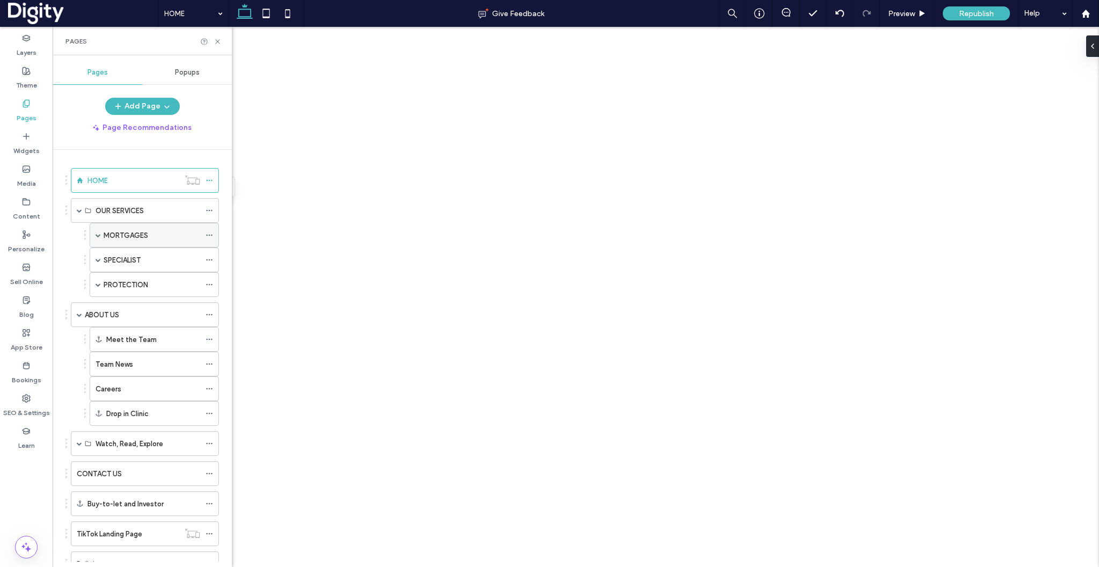
click at [118, 236] on label "MORTGAGES" at bounding box center [126, 235] width 45 height 19
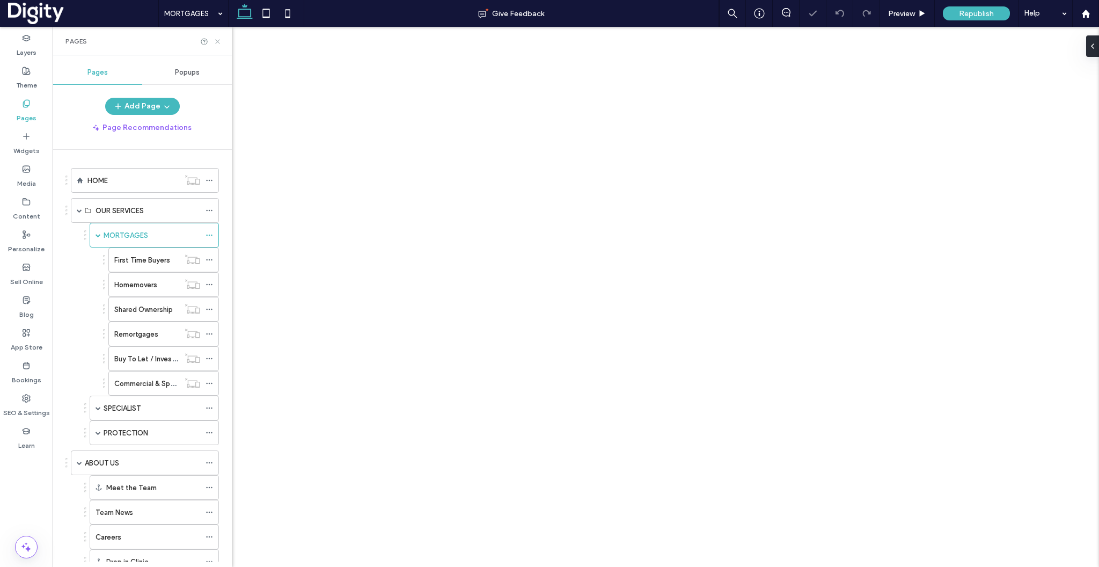
click at [218, 39] on icon at bounding box center [218, 42] width 8 height 8
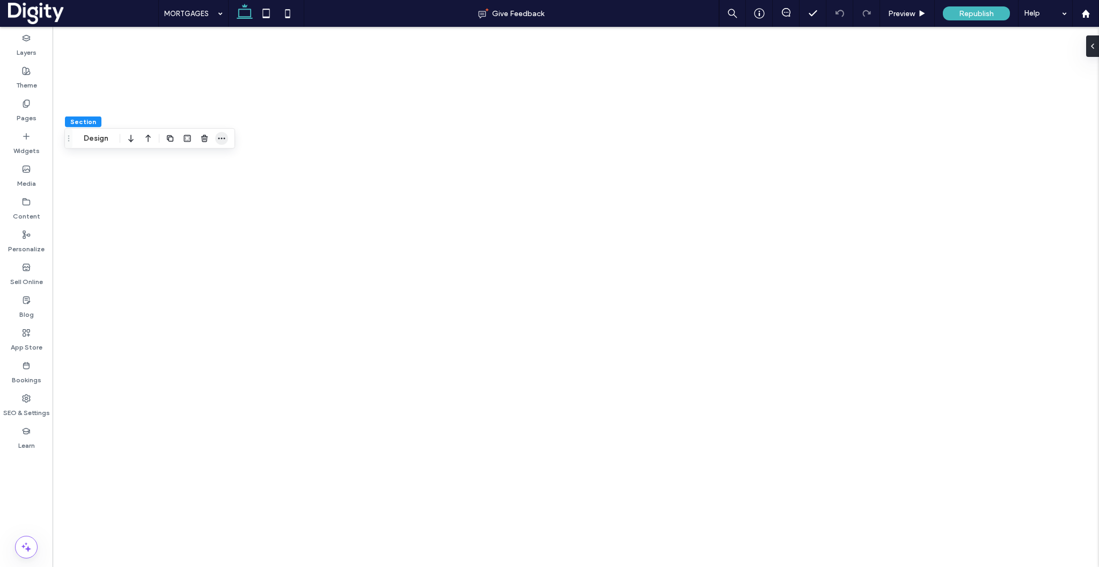
click at [224, 136] on icon "button" at bounding box center [221, 138] width 9 height 9
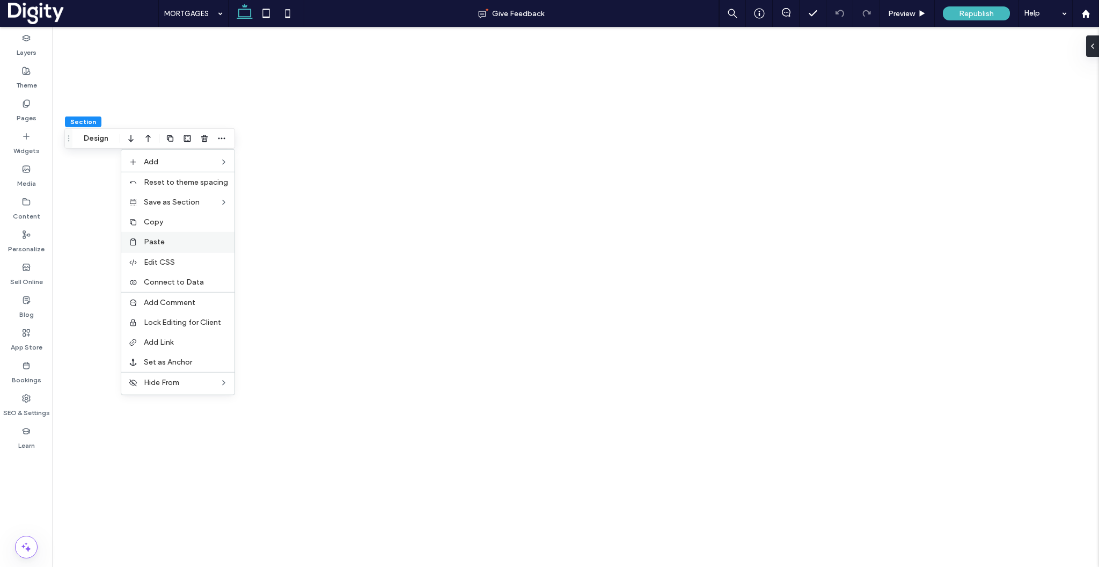
click at [155, 239] on span "Paste" at bounding box center [154, 241] width 21 height 9
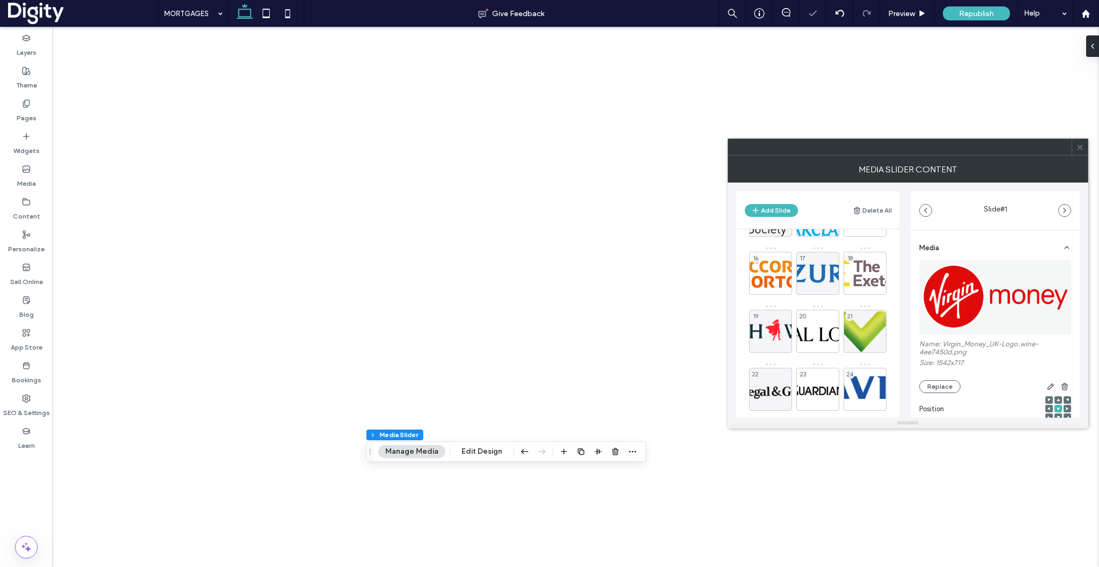
scroll to position [297, 0]
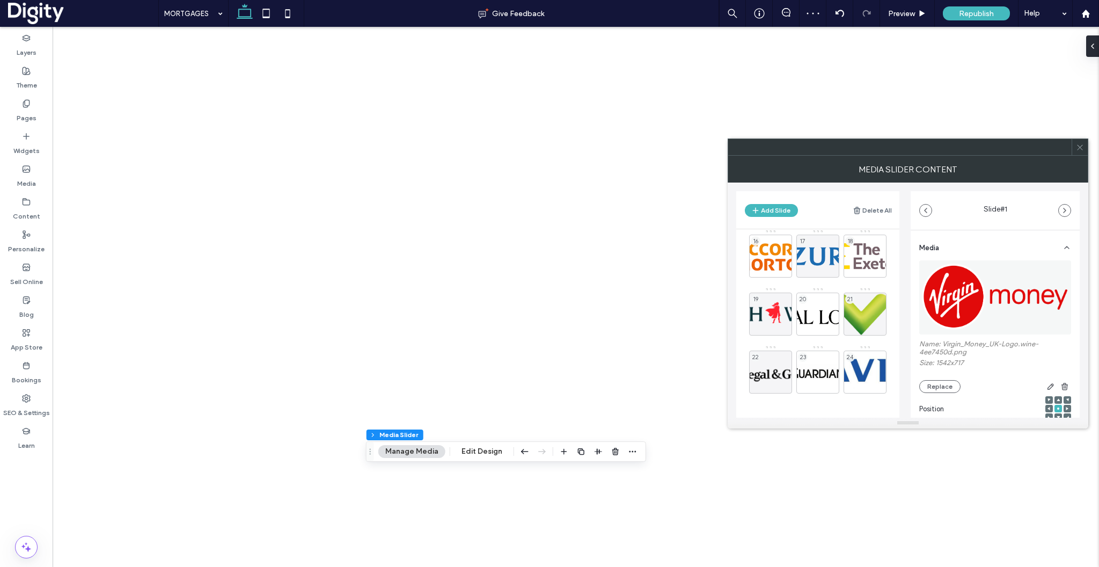
click at [1081, 148] on icon at bounding box center [1080, 147] width 8 height 8
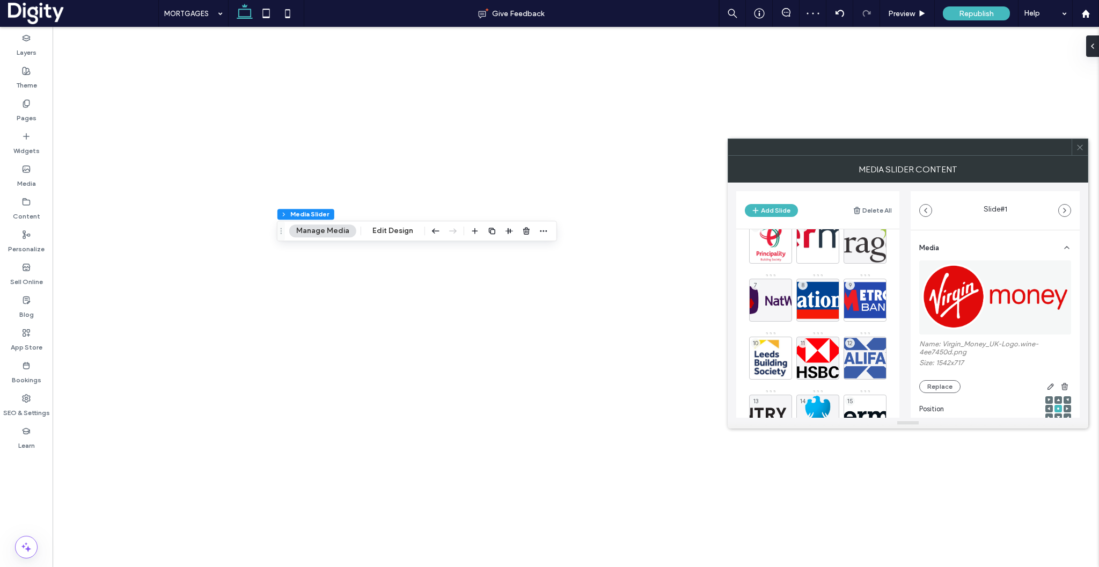
scroll to position [181, 0]
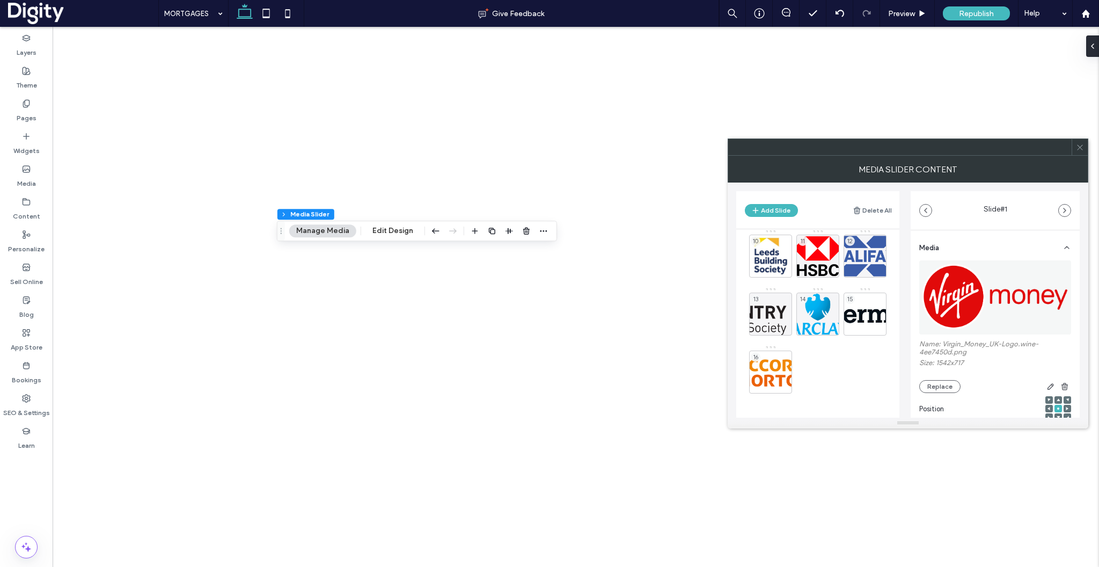
click at [1084, 146] on div at bounding box center [1080, 147] width 16 height 16
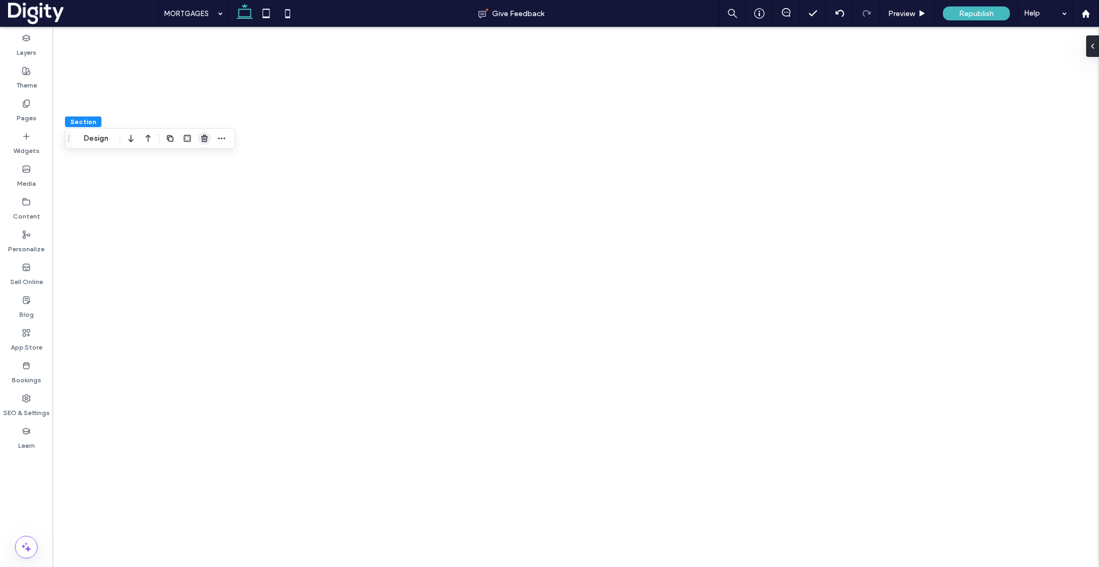
click at [203, 136] on use "button" at bounding box center [204, 138] width 6 height 7
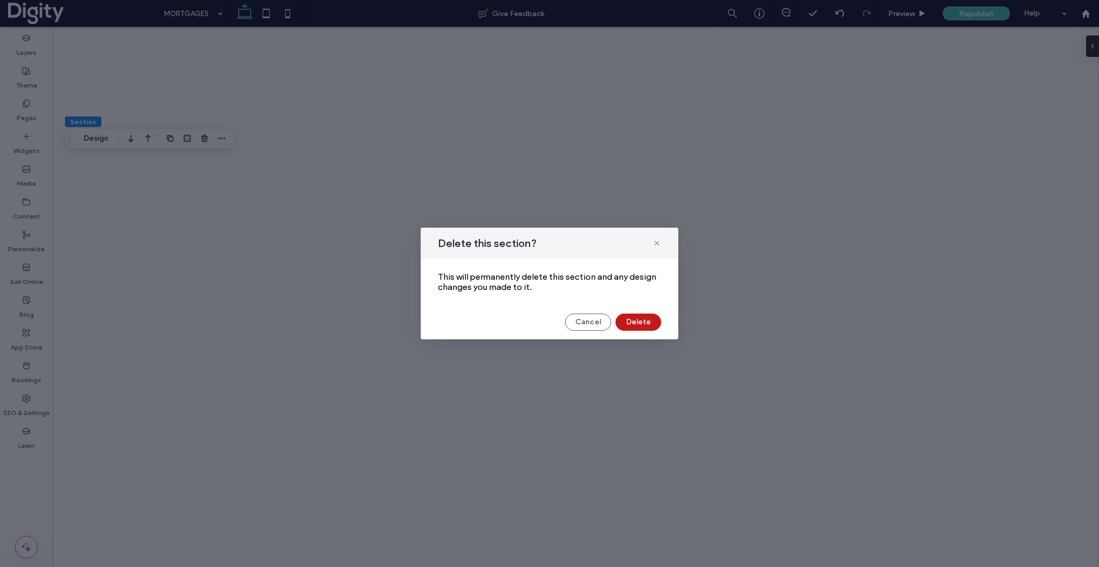
click at [638, 325] on button "Delete" at bounding box center [639, 321] width 46 height 17
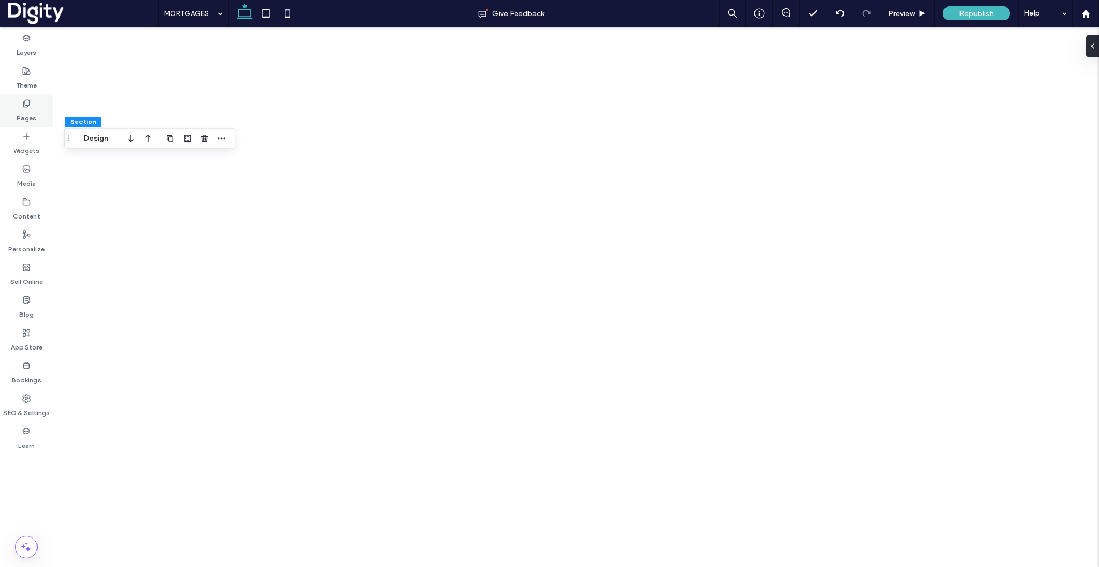
click at [31, 120] on label "Pages" at bounding box center [27, 115] width 20 height 15
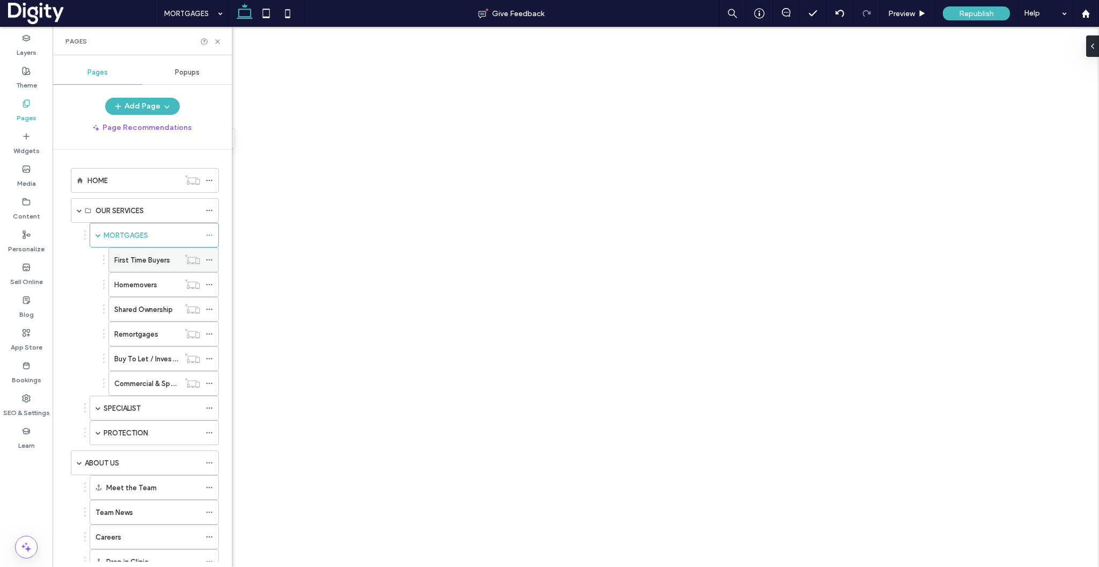
click at [133, 257] on label "First Time Buyers" at bounding box center [142, 260] width 56 height 19
click at [219, 41] on icon at bounding box center [218, 42] width 8 height 8
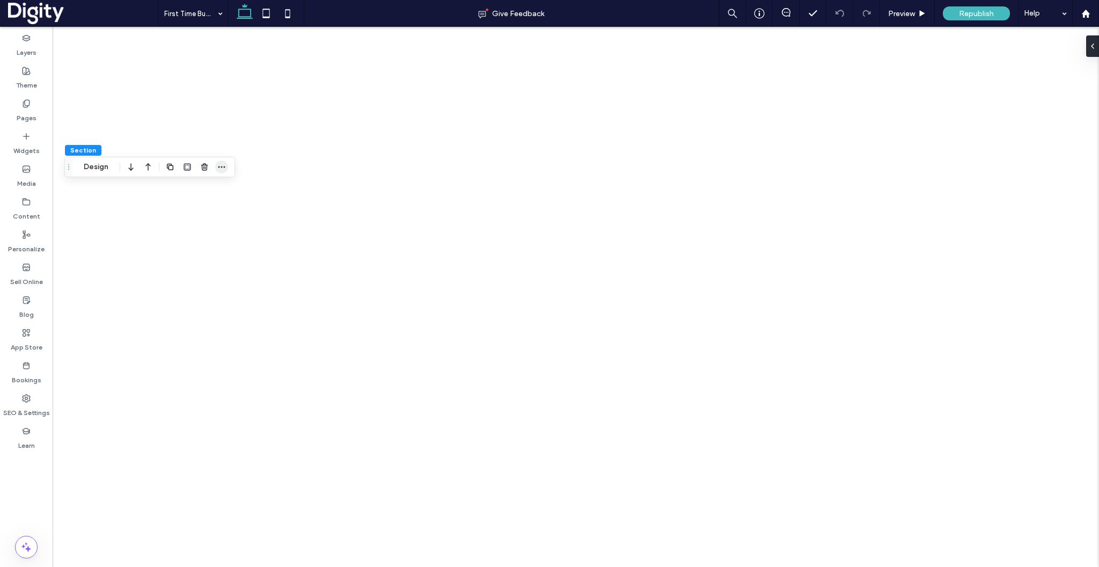
click at [224, 164] on icon "button" at bounding box center [221, 167] width 9 height 9
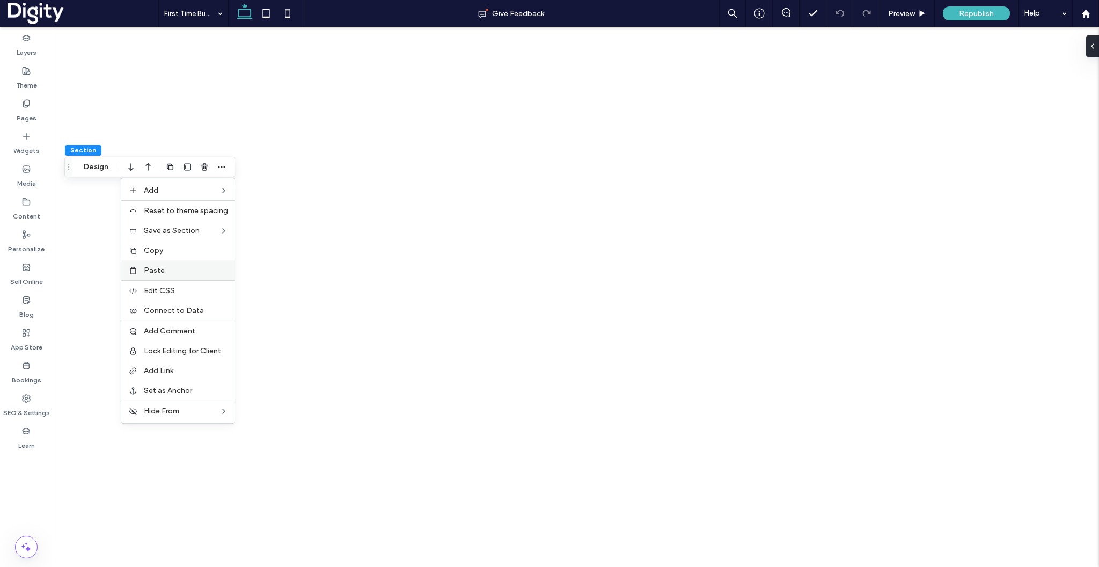
click at [164, 274] on div "Paste" at bounding box center [177, 270] width 113 height 20
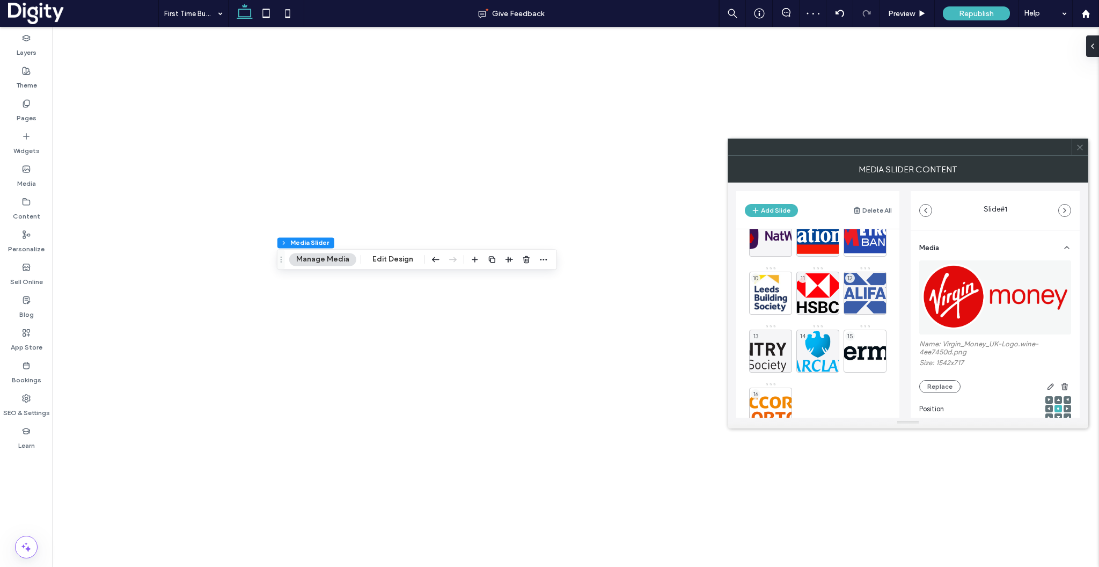
scroll to position [181, 0]
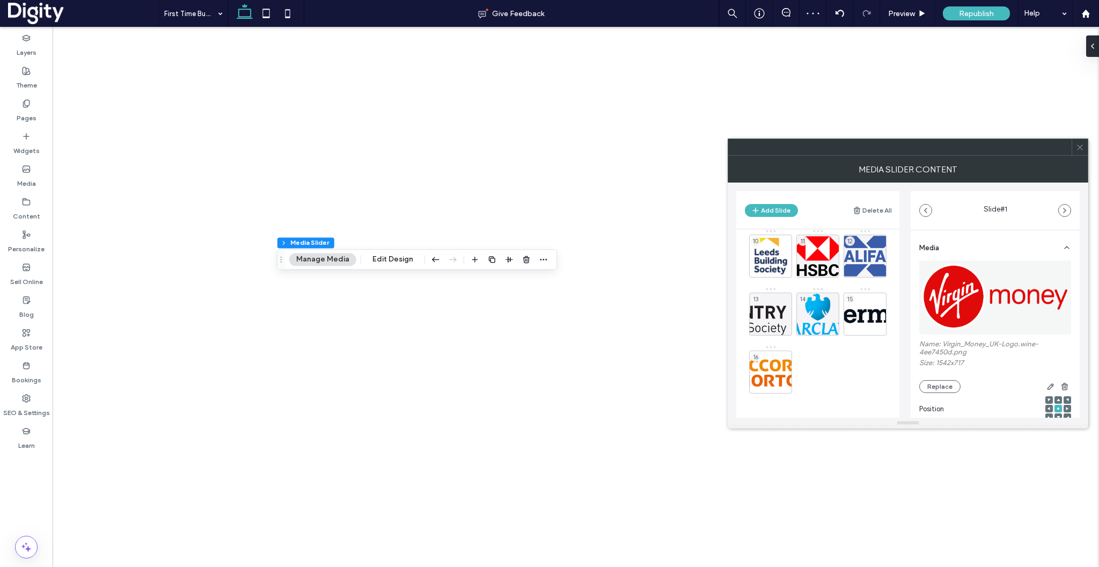
click at [1081, 143] on icon at bounding box center [1080, 147] width 8 height 8
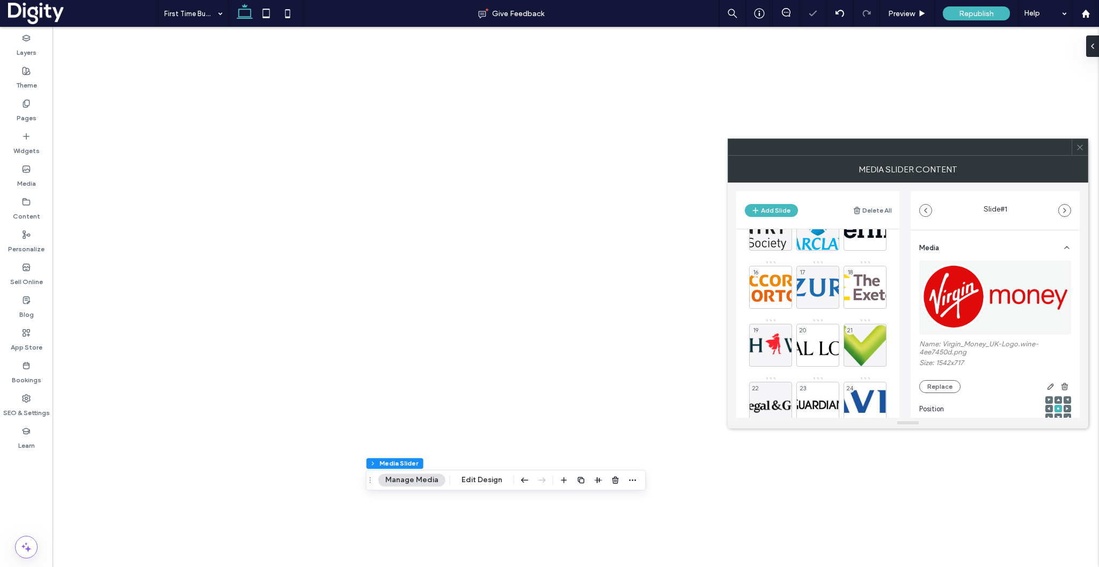
scroll to position [297, 0]
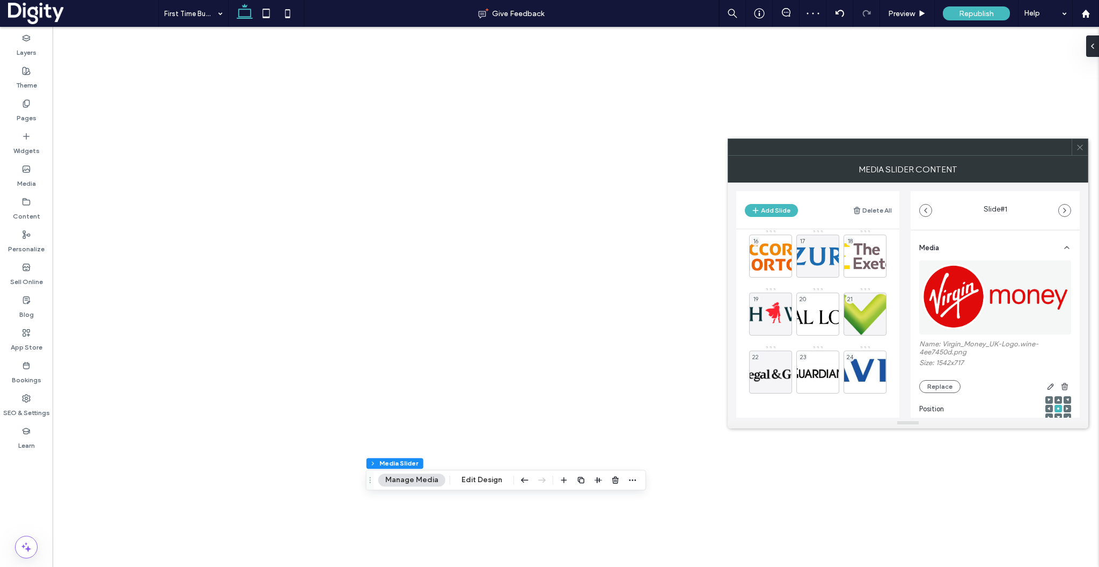
click at [1077, 143] on icon at bounding box center [1080, 147] width 8 height 8
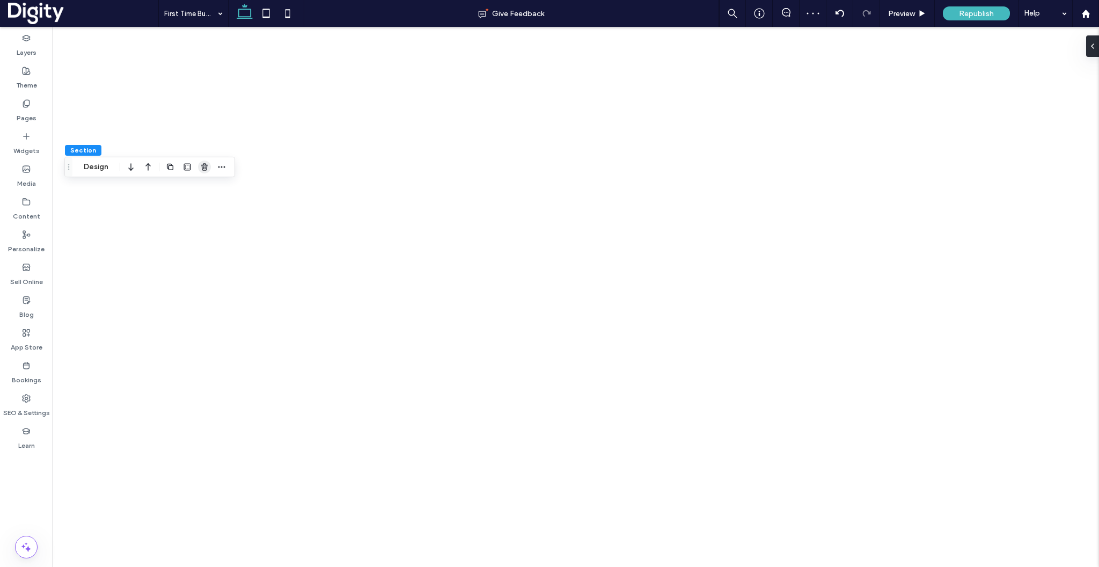
click at [208, 164] on icon "button" at bounding box center [204, 167] width 9 height 9
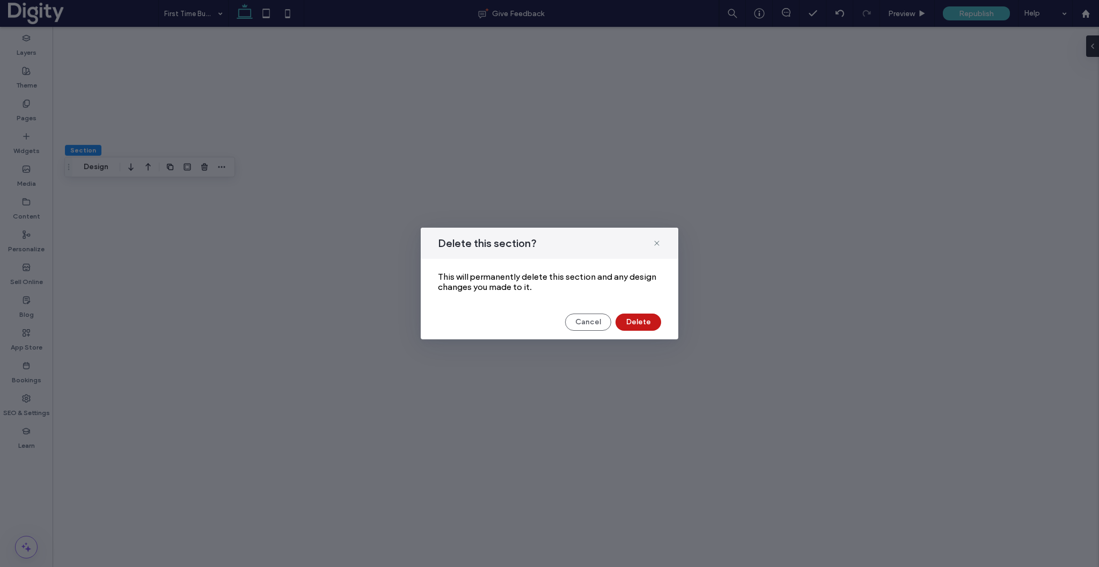
click at [646, 326] on button "Delete" at bounding box center [639, 321] width 46 height 17
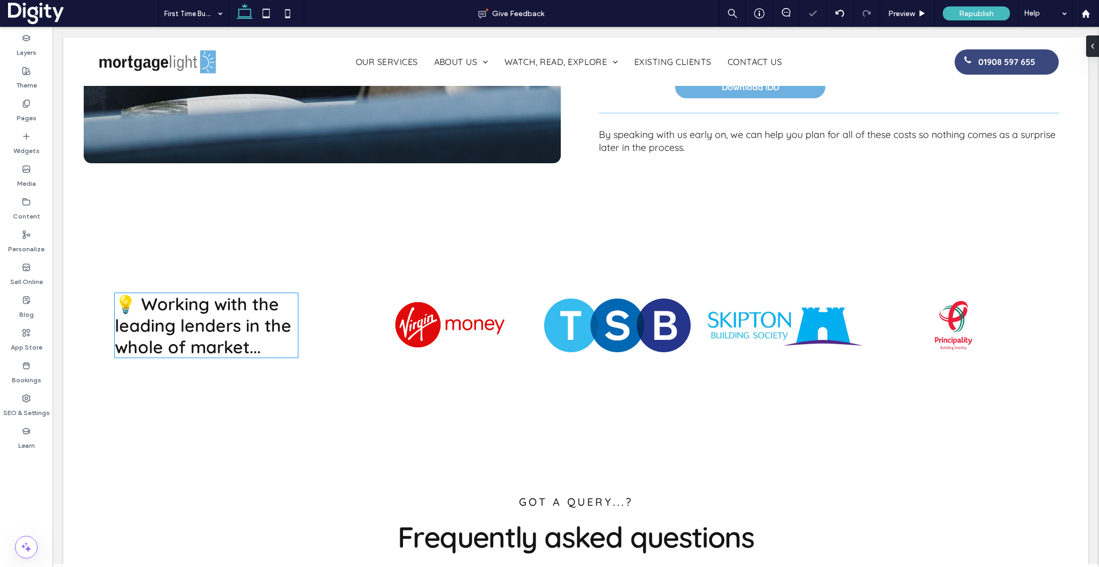
scroll to position [0, 347]
click at [25, 108] on label "Pages" at bounding box center [27, 115] width 20 height 15
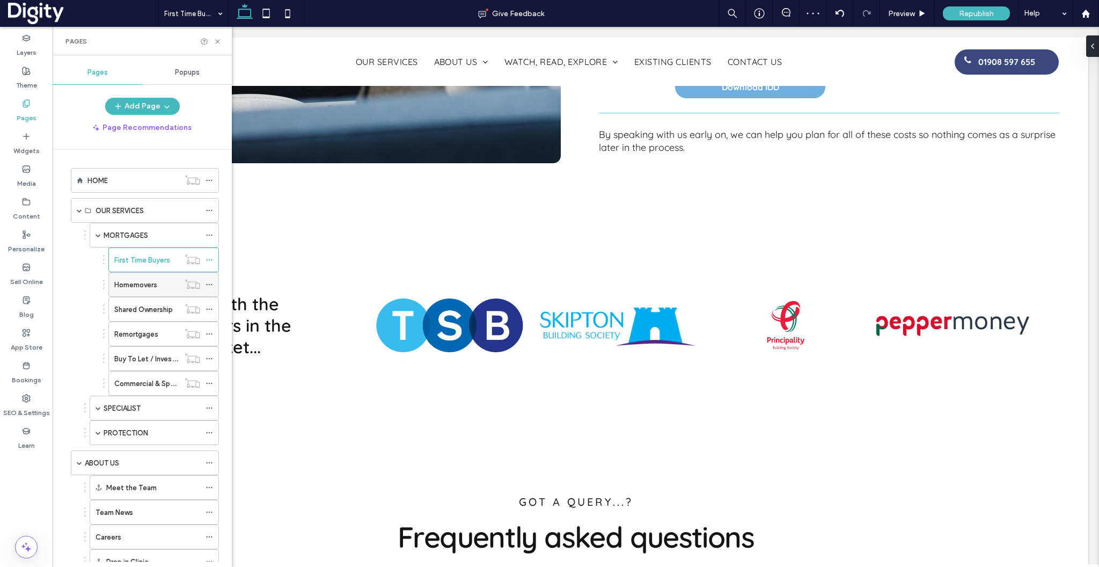
click at [134, 287] on label "Homemovers" at bounding box center [135, 284] width 43 height 19
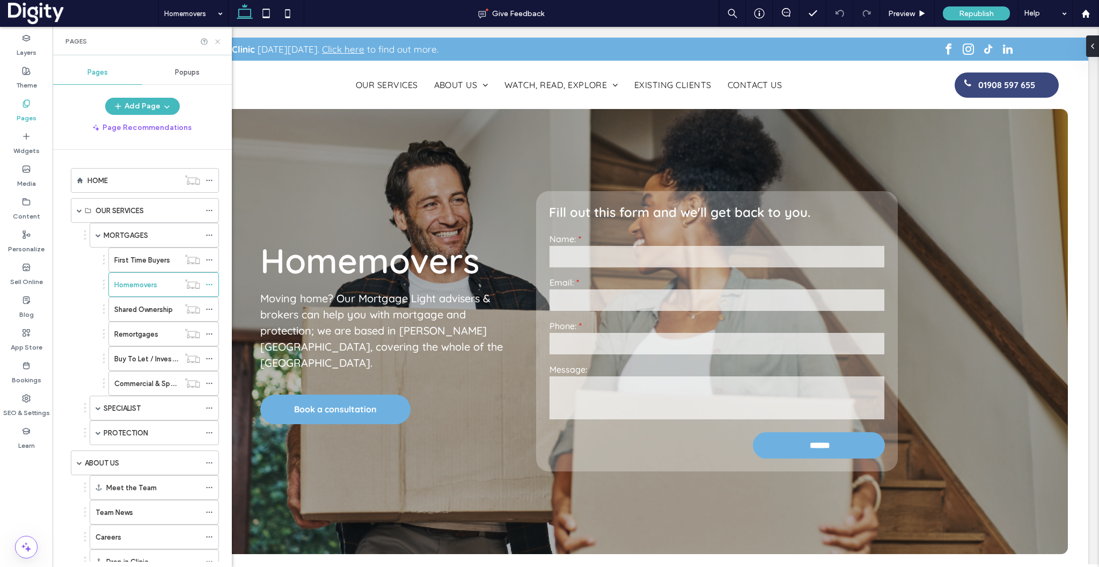
click at [219, 39] on icon at bounding box center [218, 42] width 8 height 8
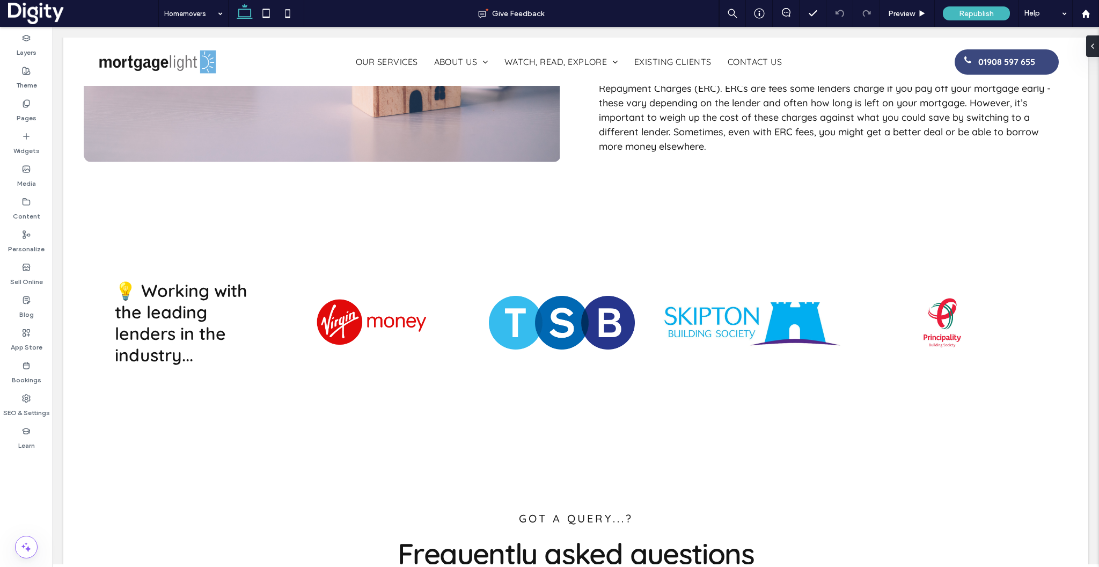
scroll to position [1389, 0]
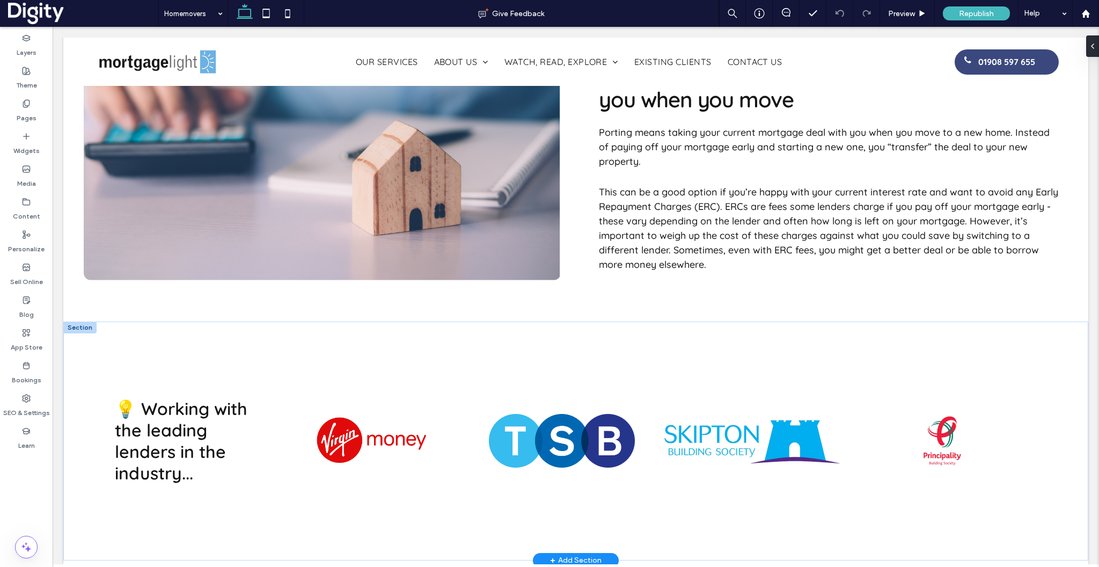
click at [77, 321] on div at bounding box center [79, 327] width 33 height 12
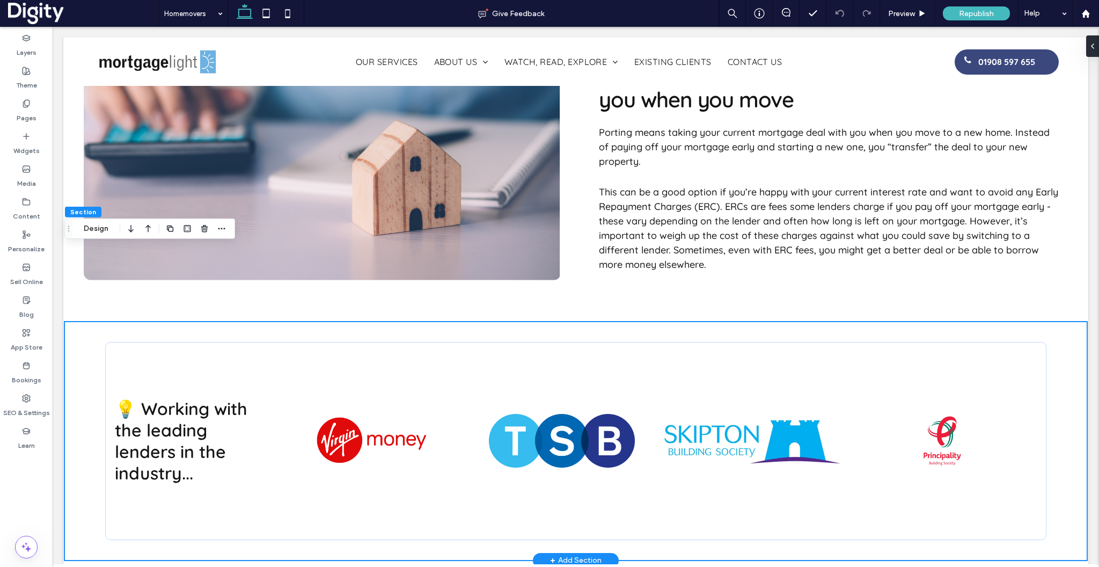
scroll to position [0, 167]
click at [260, 226] on div "Mortgage porting - take your mortgage with you when you move Porting means taki…" at bounding box center [575, 166] width 1025 height 312
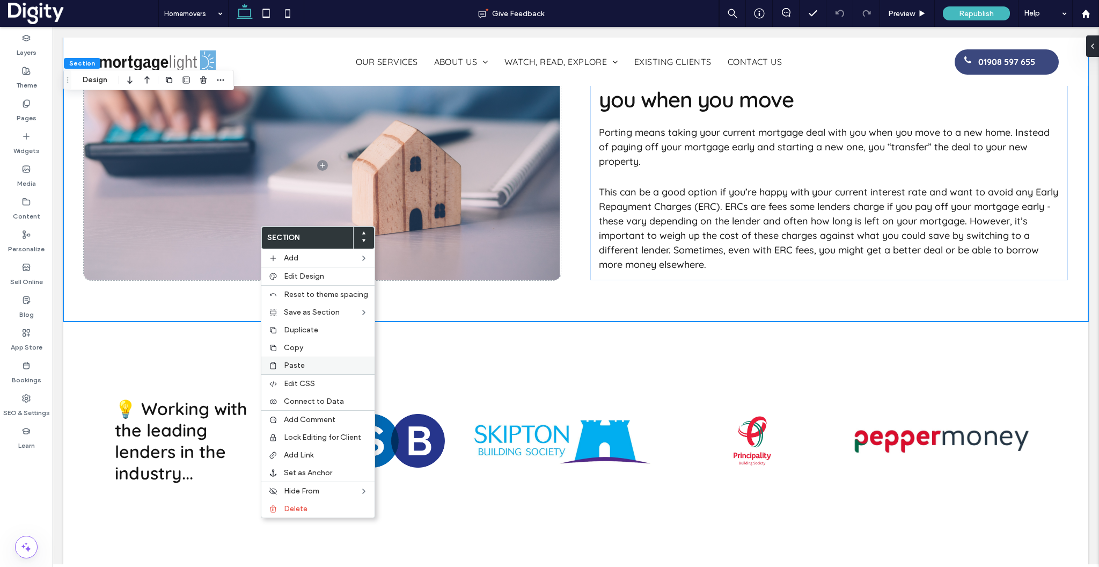
click at [289, 368] on span "Paste" at bounding box center [294, 365] width 21 height 9
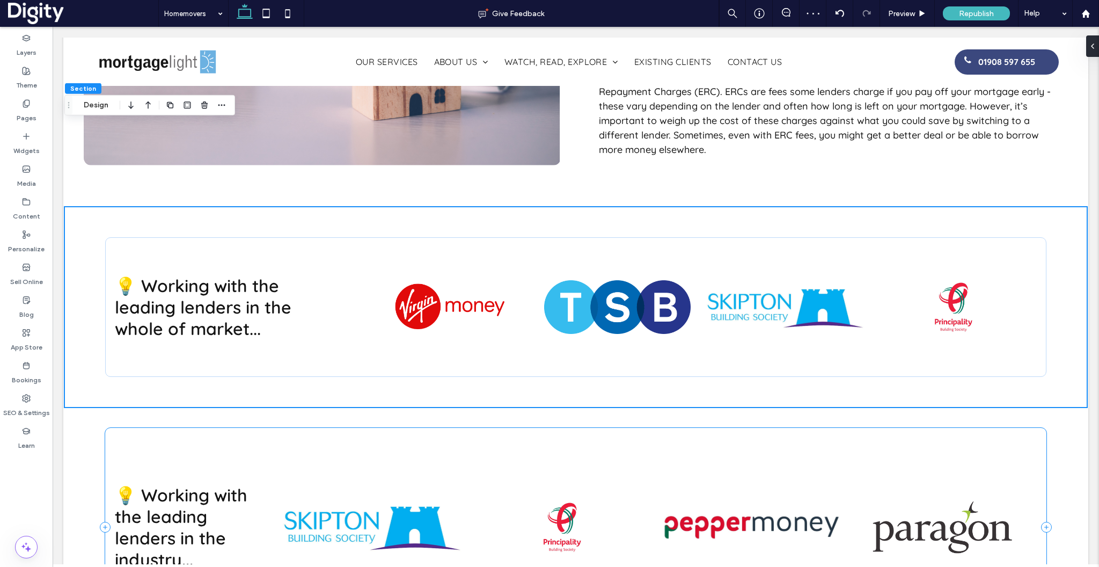
scroll to position [1516, 0]
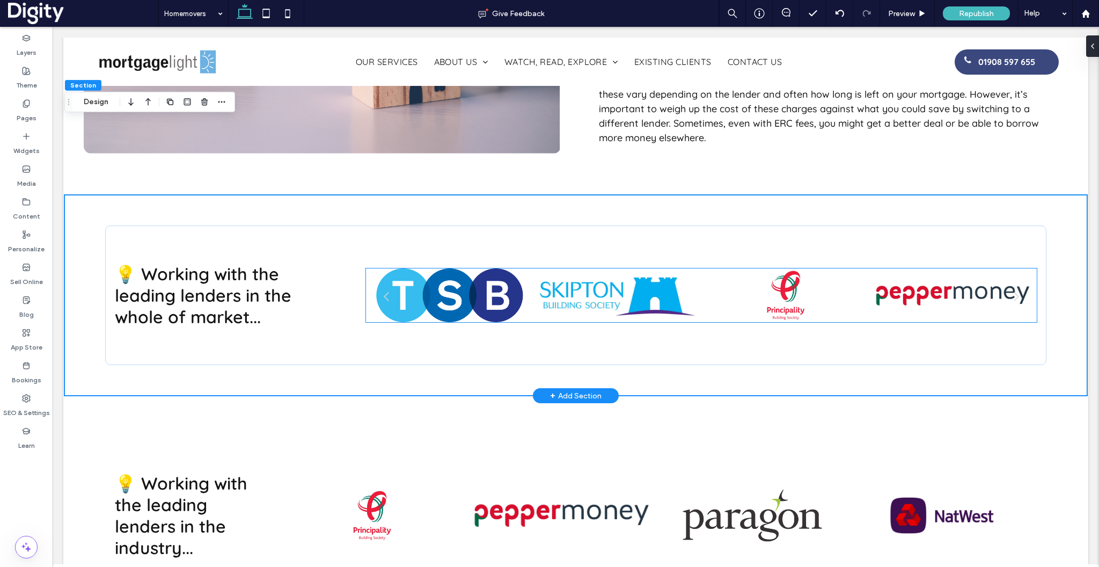
click at [445, 301] on div at bounding box center [450, 310] width 158 height 19
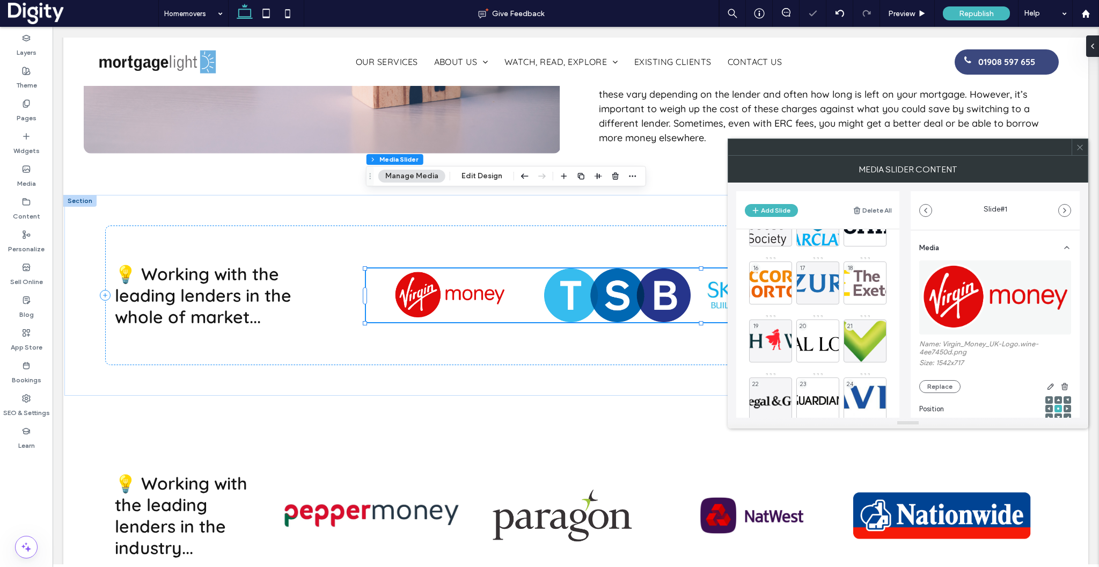
scroll to position [297, 0]
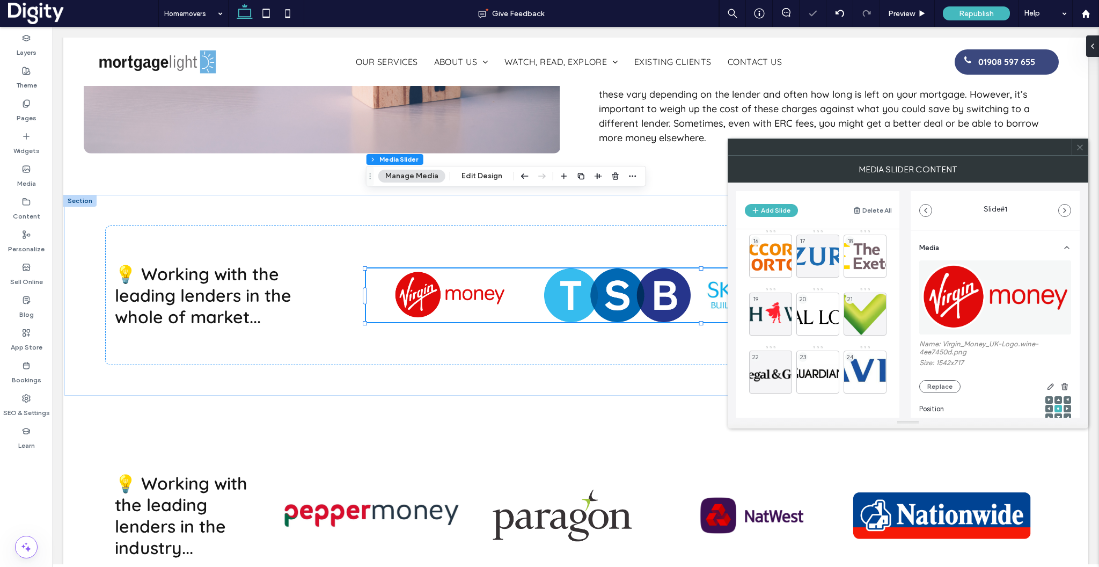
click at [1083, 144] on icon at bounding box center [1080, 147] width 8 height 8
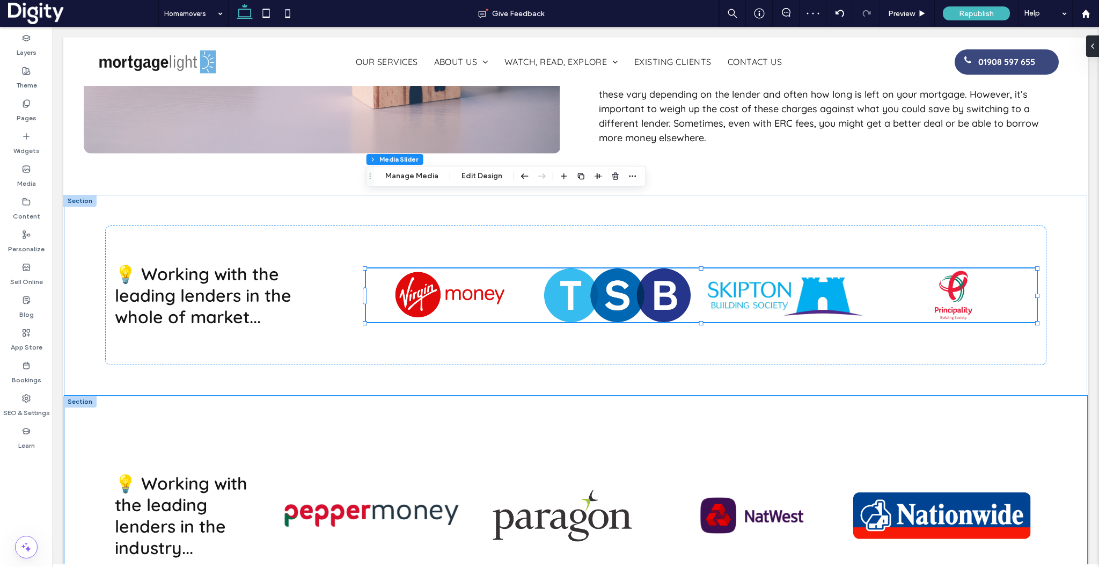
click at [72, 396] on div "💡 Working with the leading lenders in the industry... a a a a" at bounding box center [575, 515] width 1023 height 239
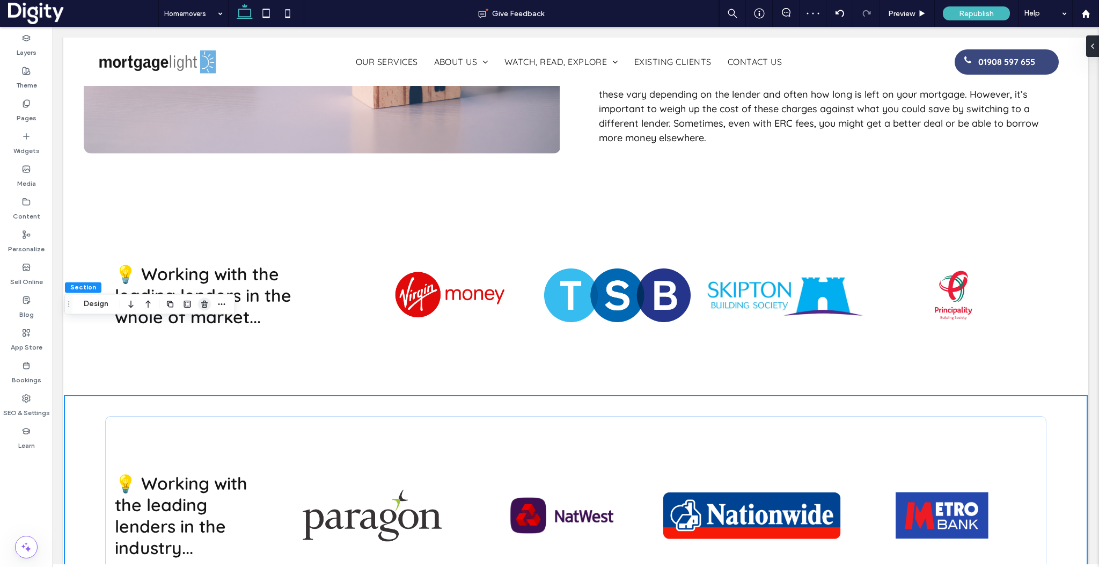
click at [206, 303] on icon "button" at bounding box center [204, 303] width 9 height 9
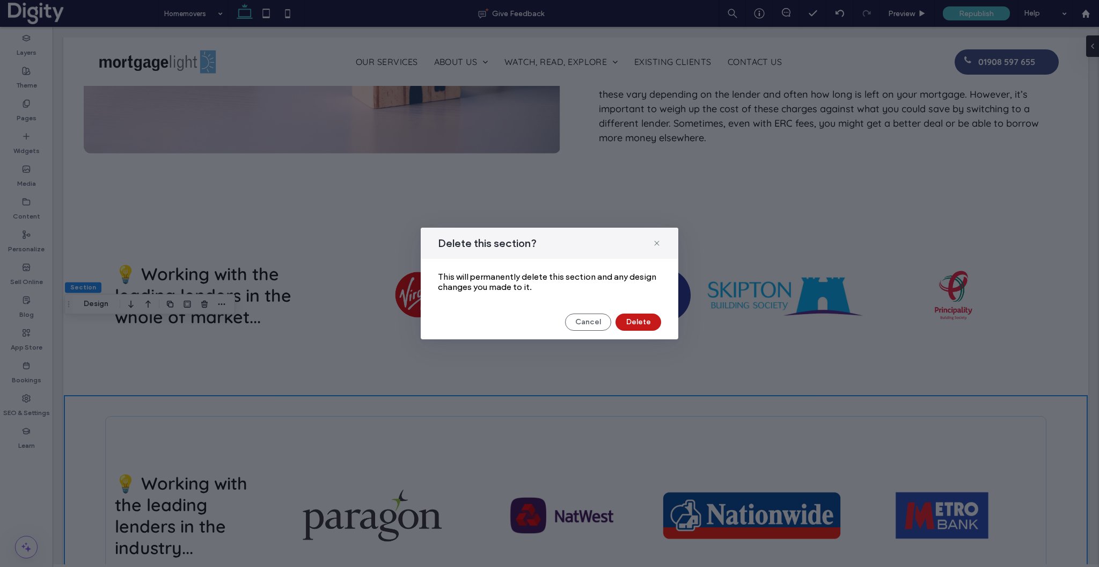
click at [626, 322] on button "Delete" at bounding box center [639, 321] width 46 height 17
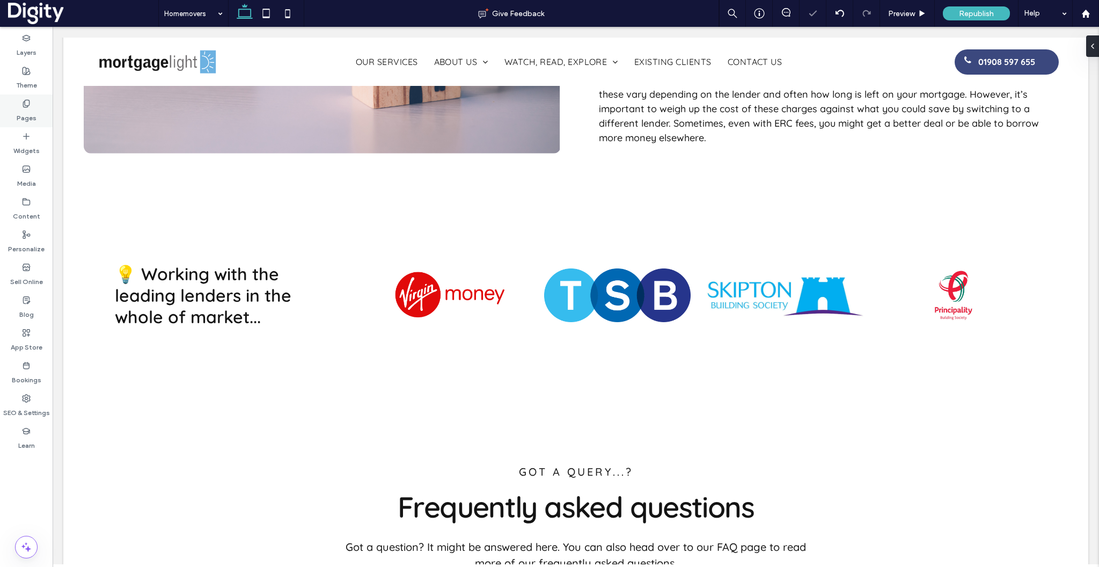
click at [8, 108] on div "Pages" at bounding box center [26, 110] width 53 height 33
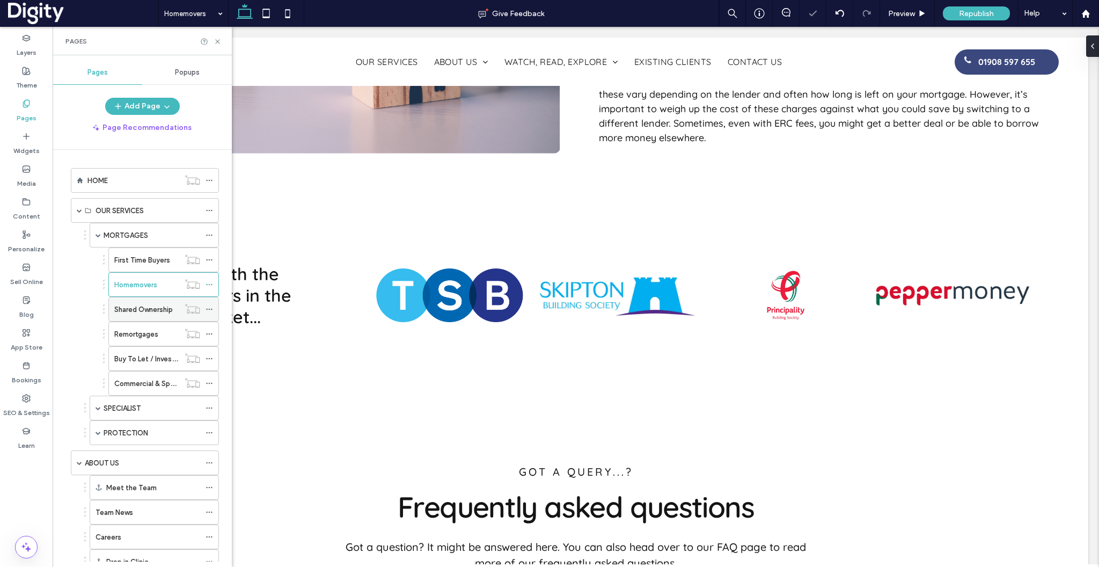
click at [135, 316] on div "Shared Ownership" at bounding box center [146, 309] width 65 height 24
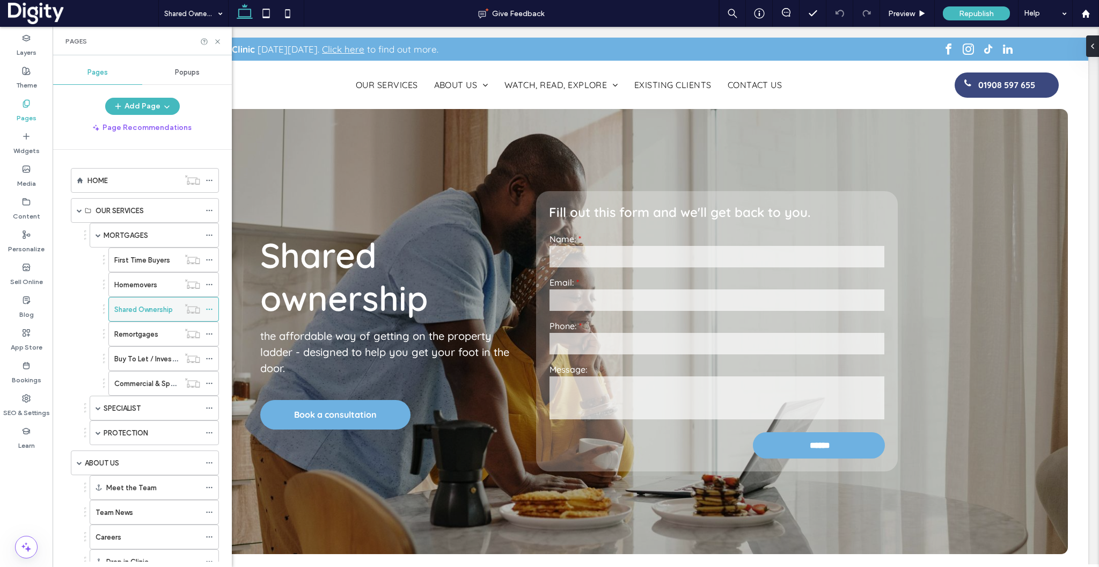
scroll to position [0, 173]
click at [218, 42] on icon at bounding box center [218, 42] width 8 height 8
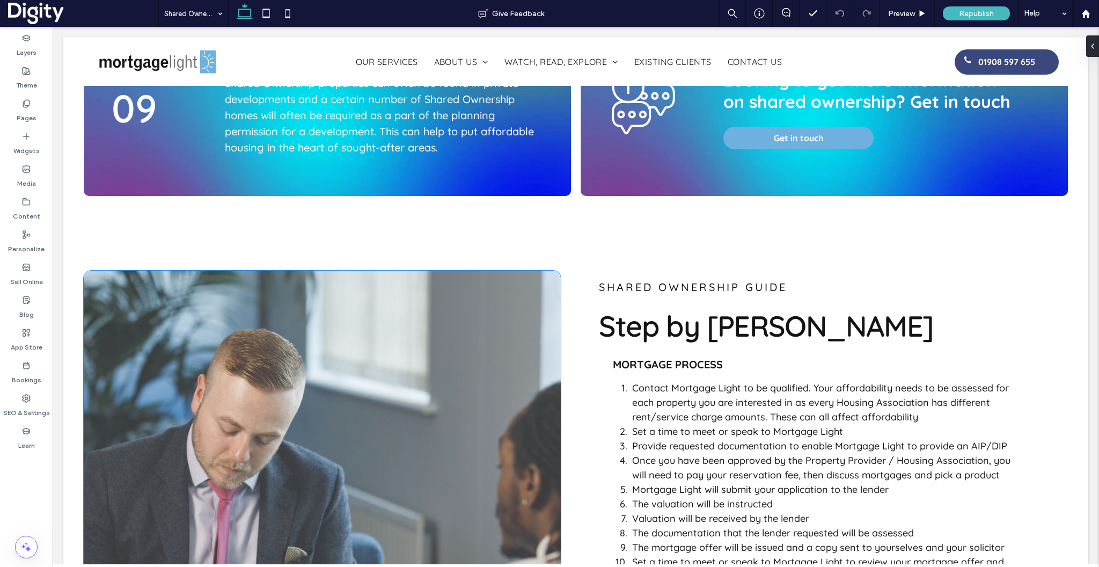
scroll to position [2057, 0]
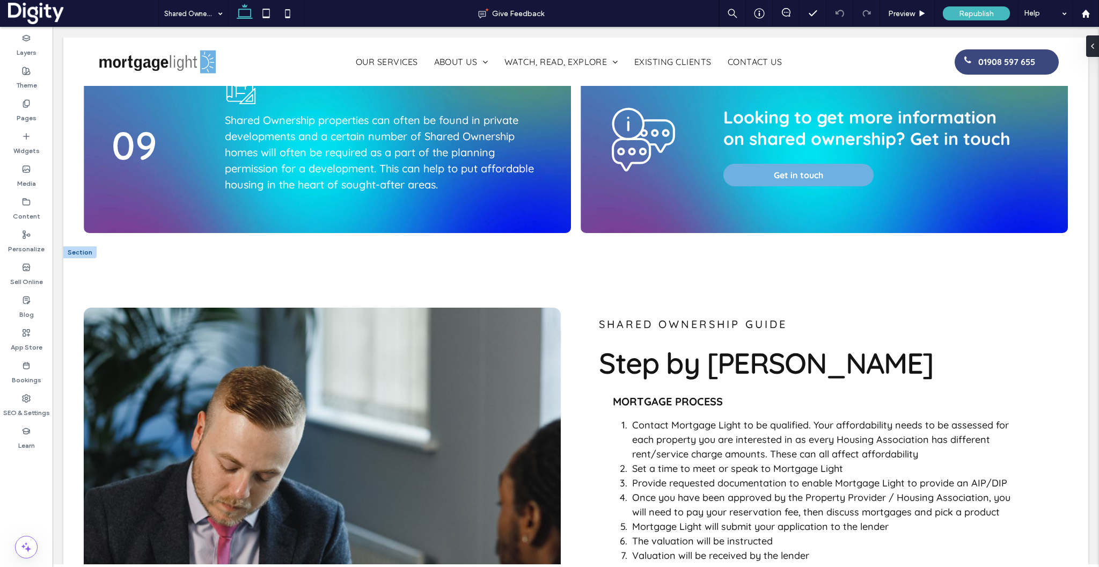
click at [83, 246] on div at bounding box center [79, 252] width 33 height 12
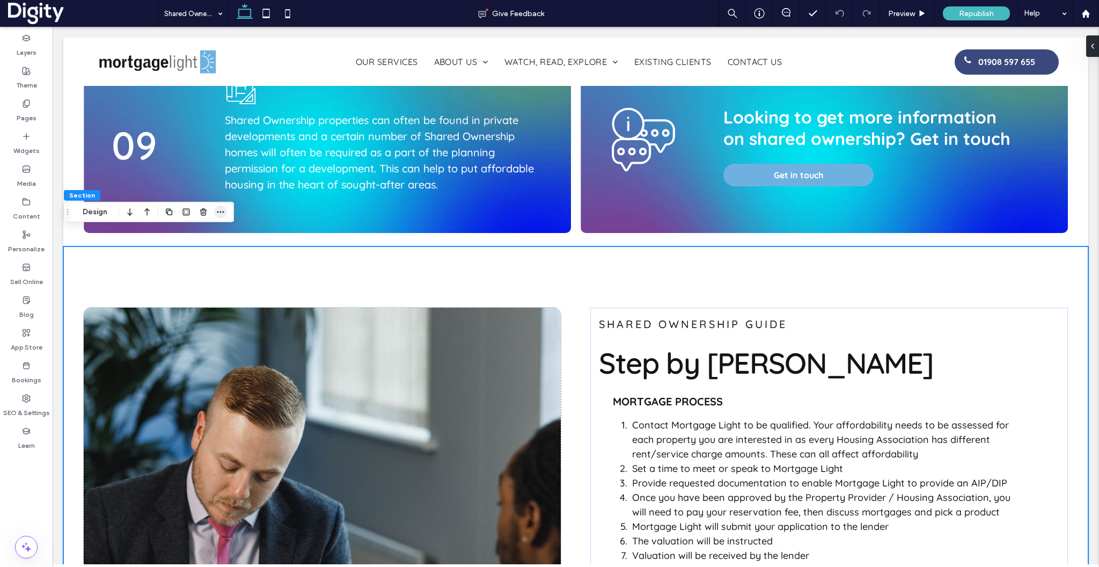
click at [223, 212] on use "button" at bounding box center [220, 212] width 7 height 2
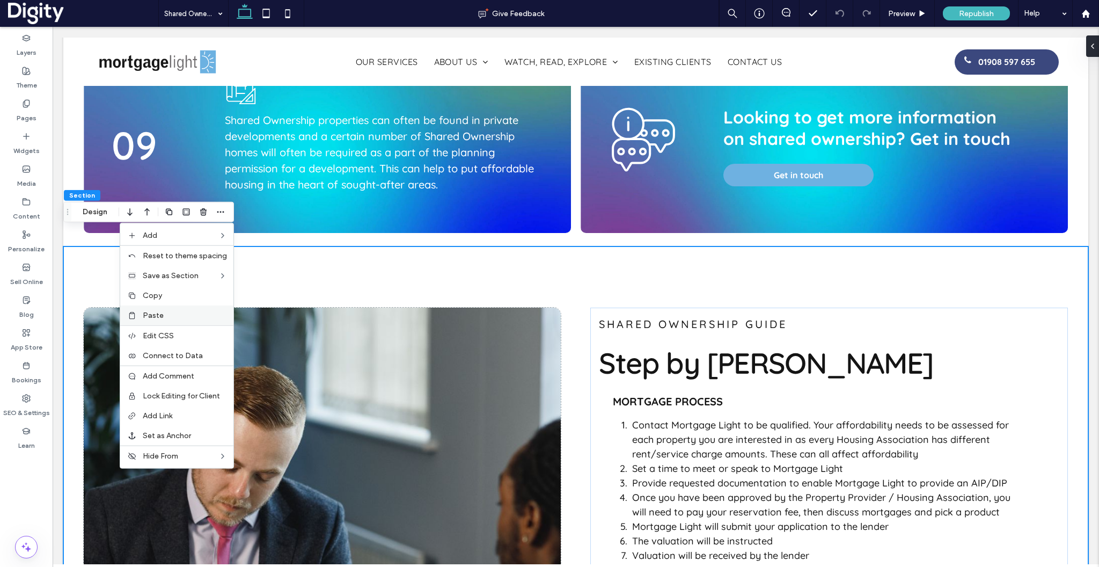
click at [157, 313] on span "Paste" at bounding box center [153, 315] width 21 height 9
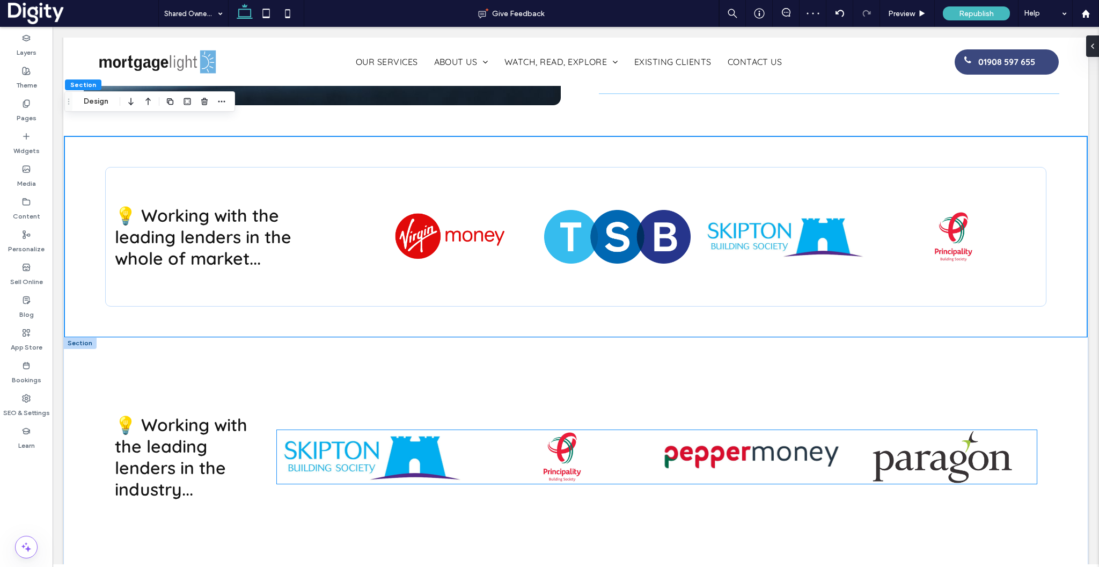
scroll to position [0, 519]
click at [94, 390] on div "💡 Working with the leading lenders in the industry... a a a a" at bounding box center [575, 456] width 1023 height 239
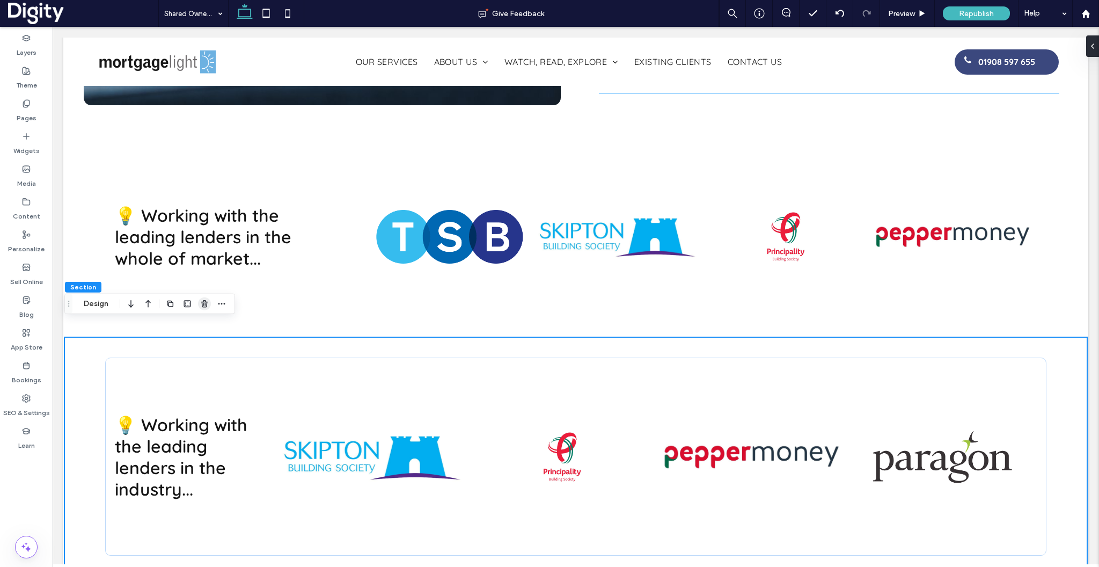
click at [202, 303] on use "button" at bounding box center [204, 303] width 6 height 7
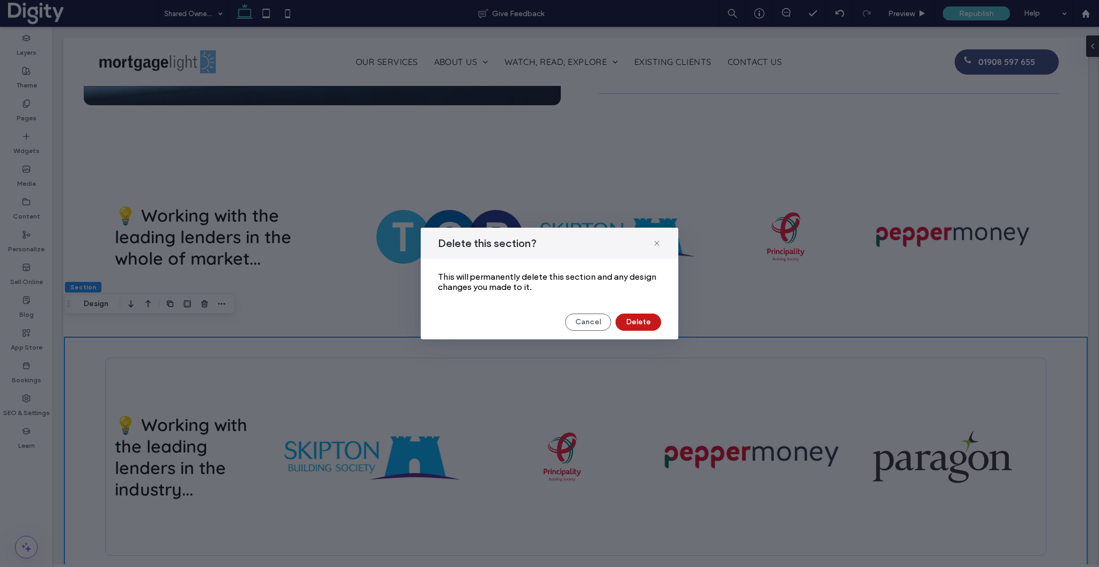
click at [642, 323] on button "Delete" at bounding box center [639, 321] width 46 height 17
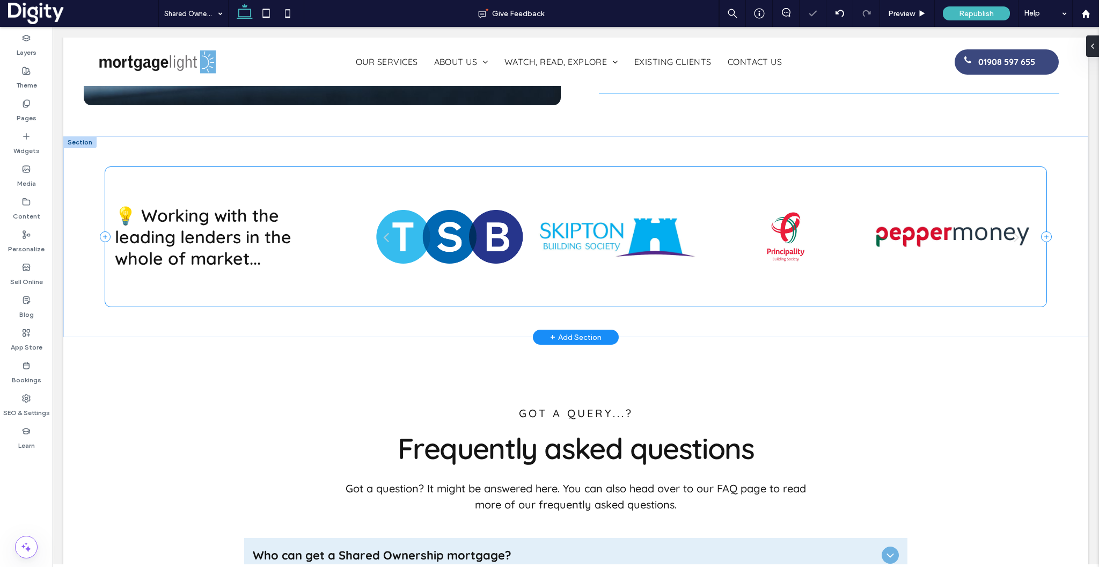
click at [545, 246] on div at bounding box center [618, 237] width 158 height 54
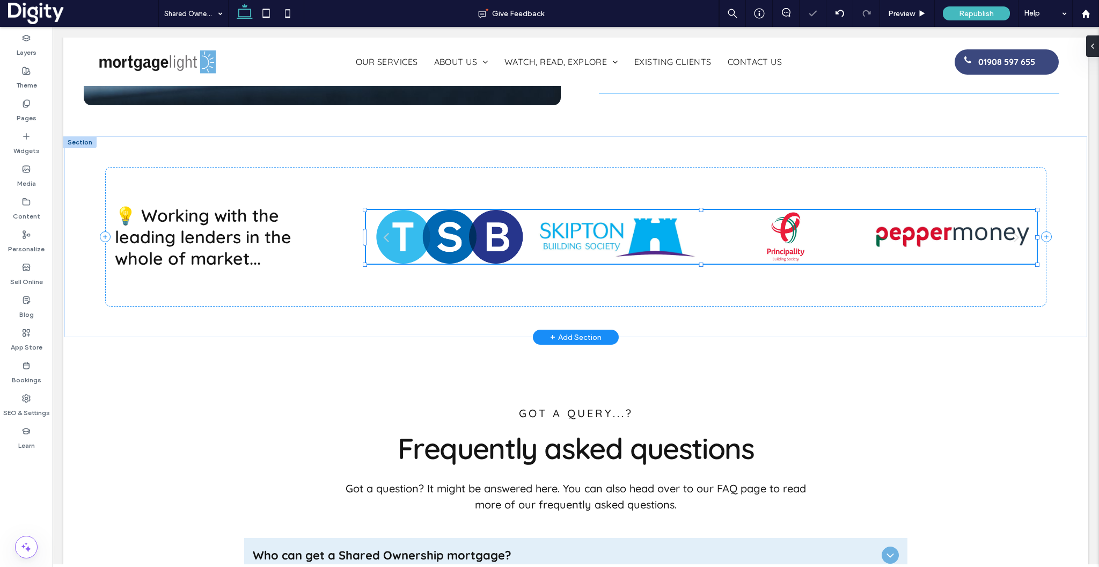
click at [545, 264] on div at bounding box center [700, 264] width 671 height 1
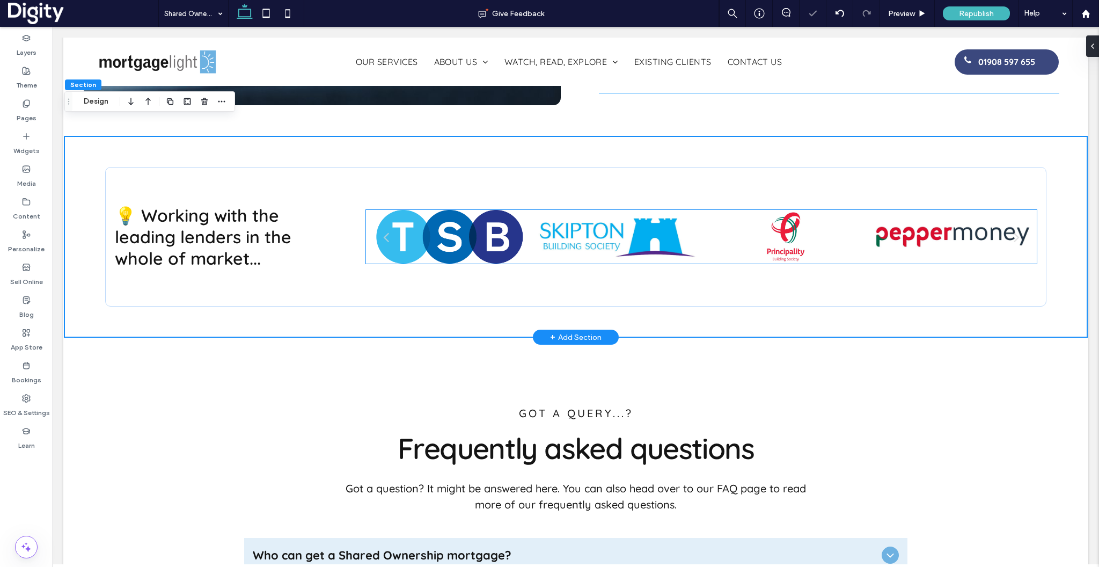
click at [580, 242] on div at bounding box center [618, 251] width 158 height 19
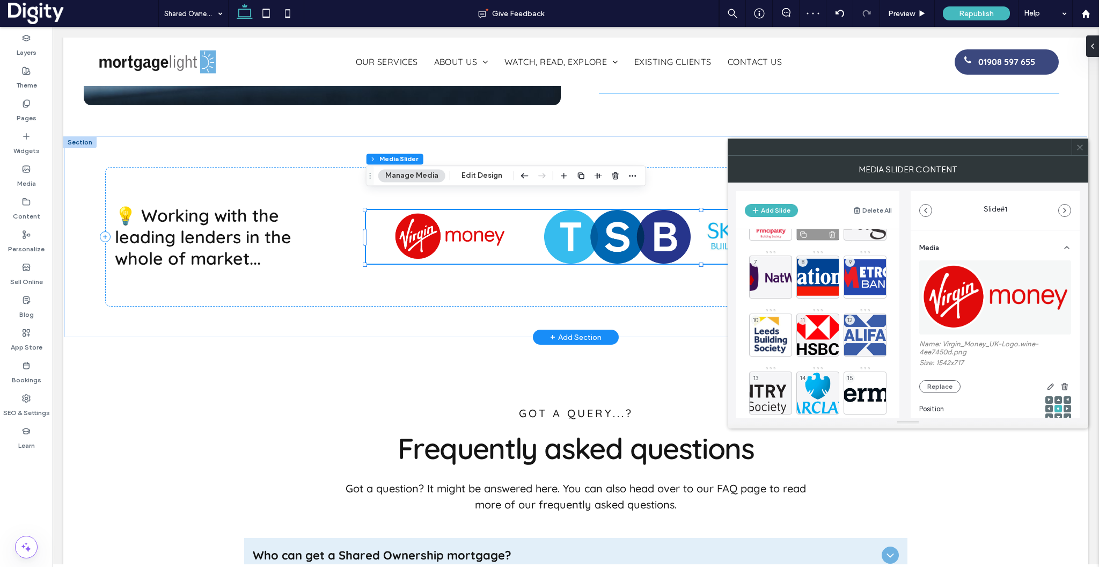
scroll to position [297, 0]
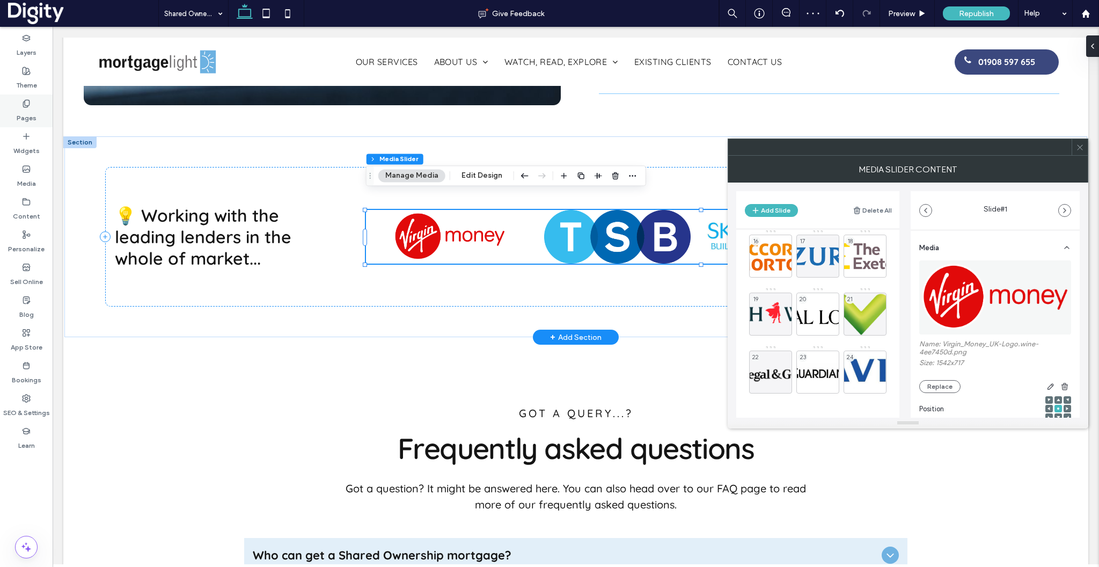
click at [9, 108] on div "Pages" at bounding box center [26, 110] width 53 height 33
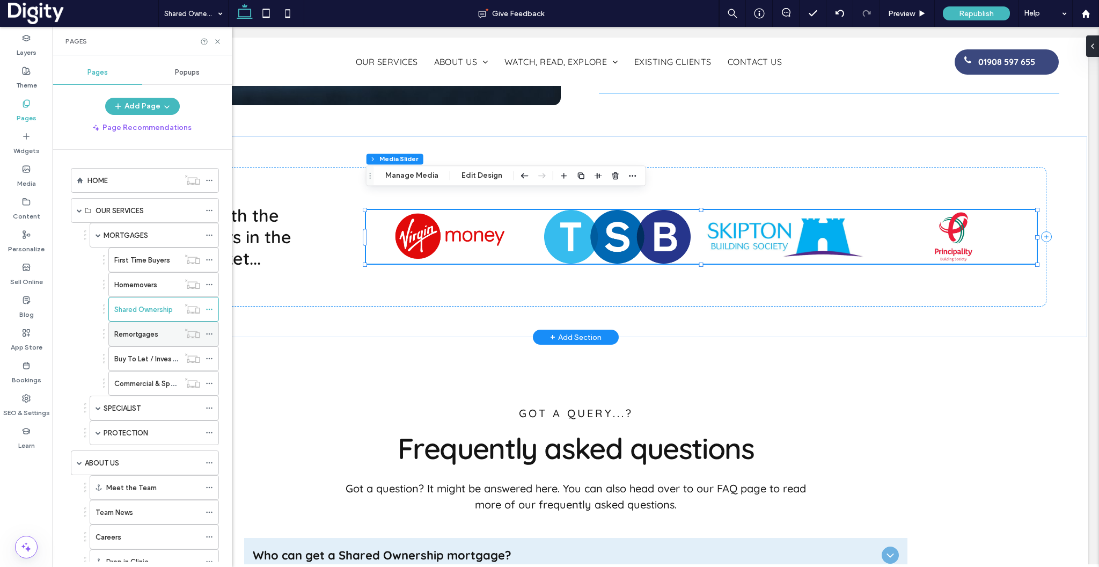
click at [137, 331] on label "Remortgages" at bounding box center [136, 334] width 44 height 19
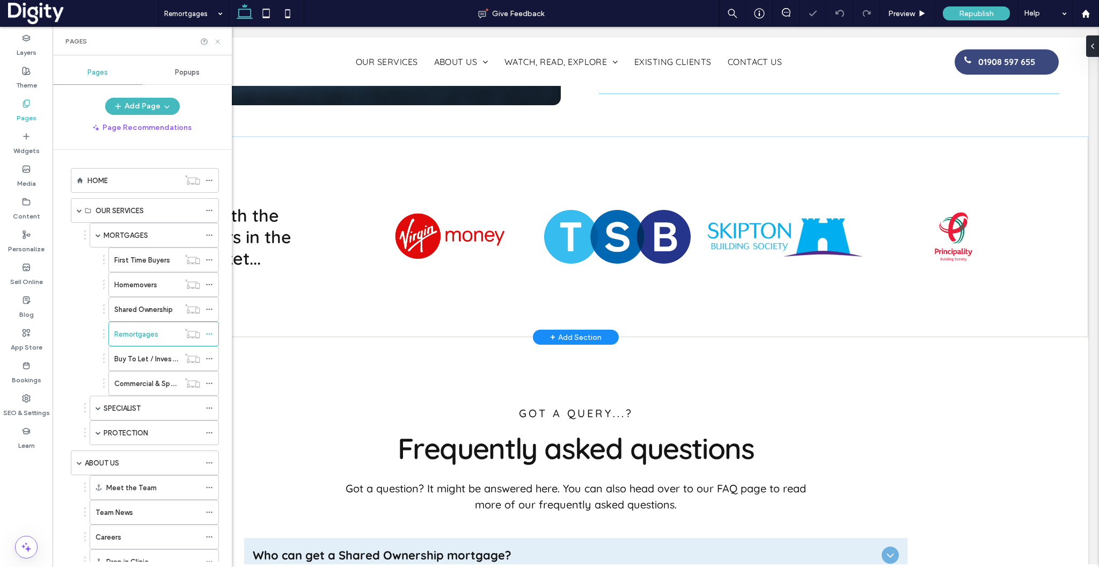
click at [218, 38] on icon at bounding box center [218, 42] width 8 height 8
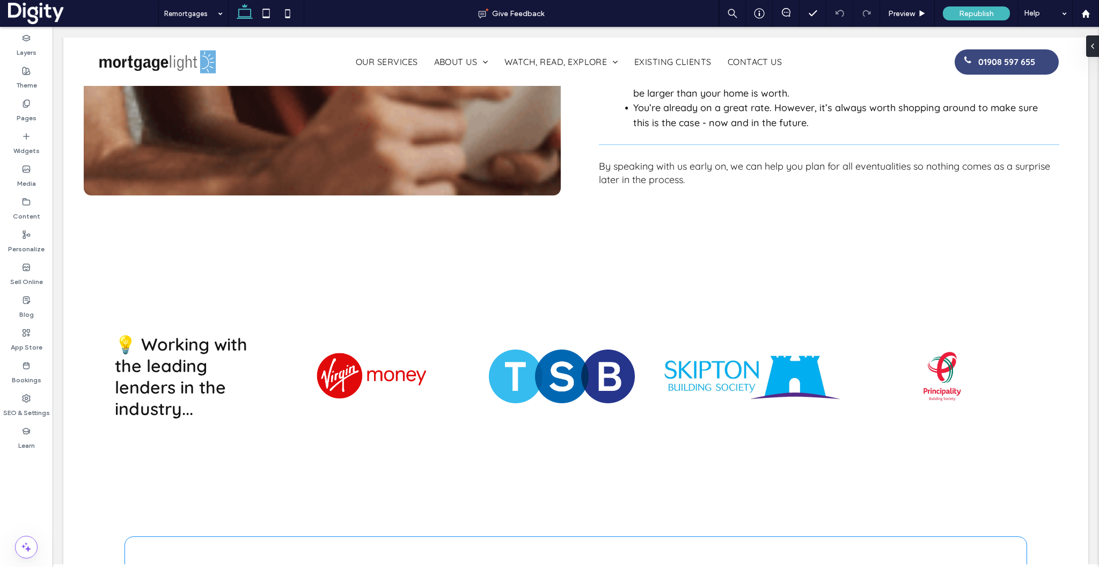
scroll to position [3068, 0]
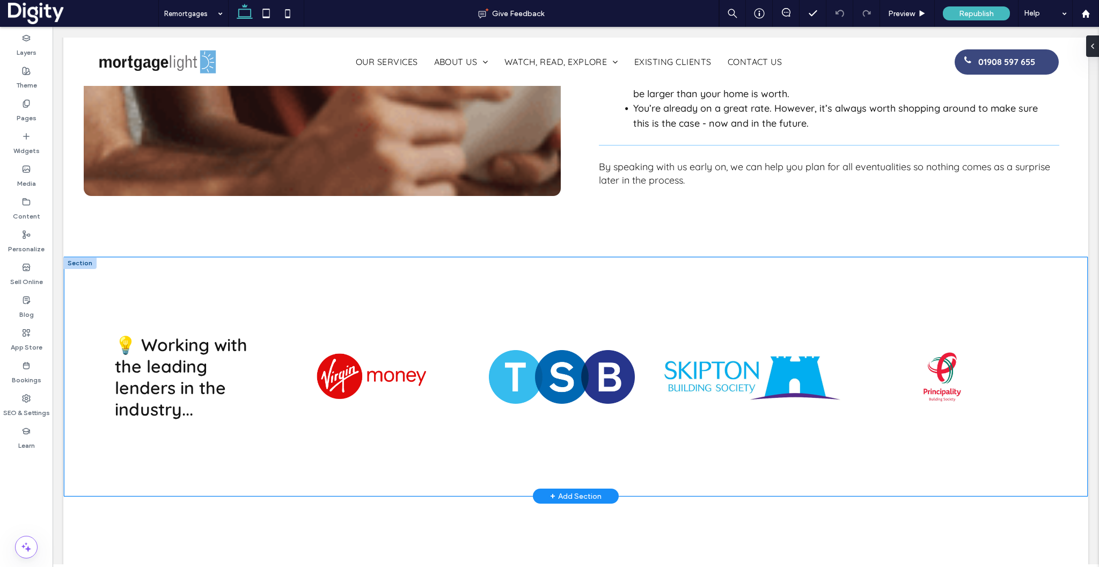
click at [89, 257] on div "💡 Working with the leading lenders in the industry... a a a a" at bounding box center [575, 376] width 1023 height 239
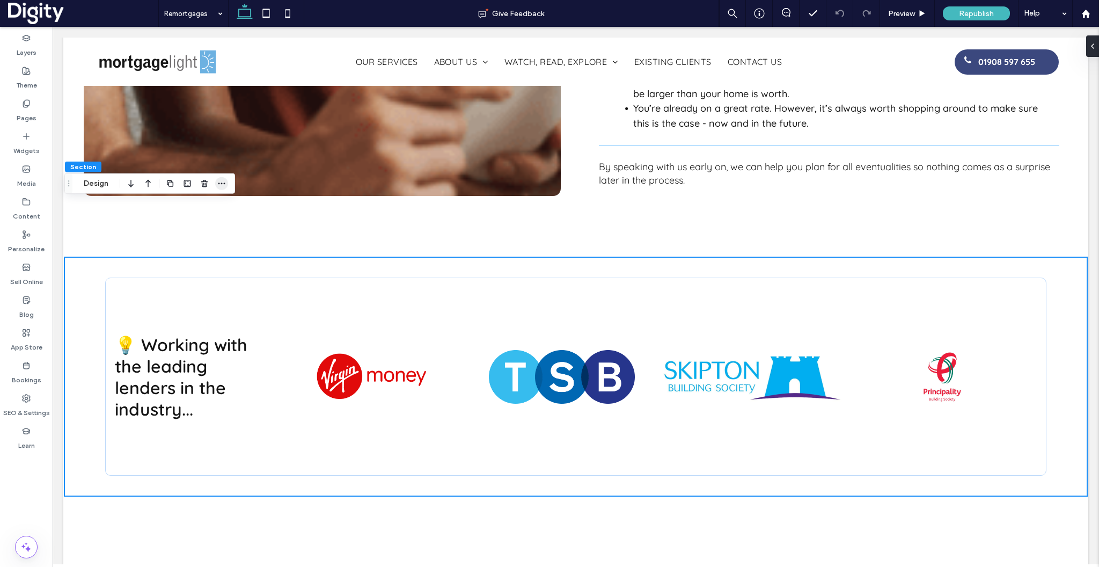
click at [224, 186] on icon "button" at bounding box center [221, 183] width 9 height 9
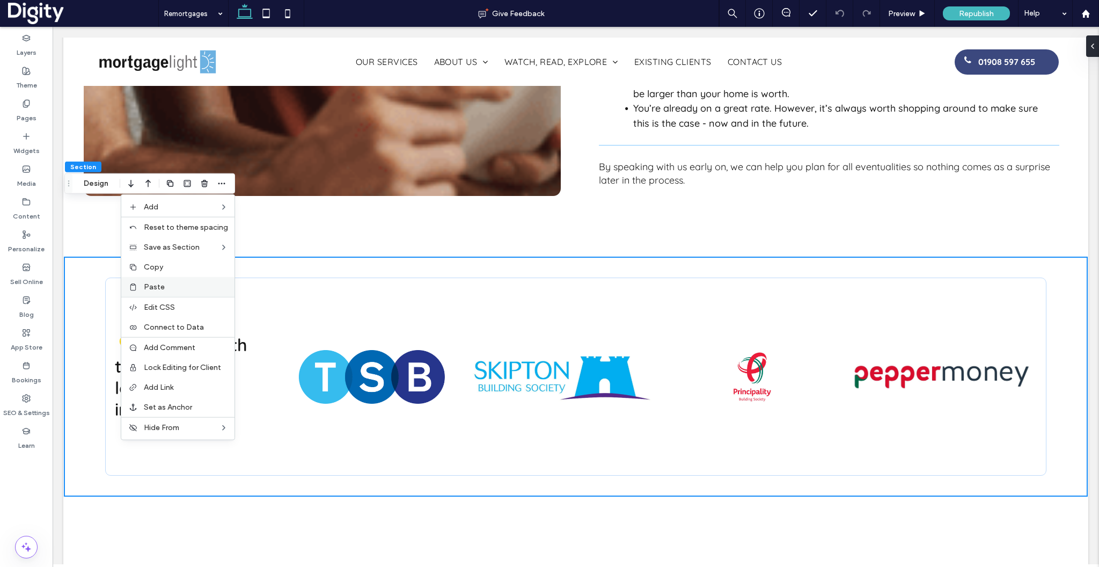
click at [148, 283] on span "Paste" at bounding box center [154, 286] width 21 height 9
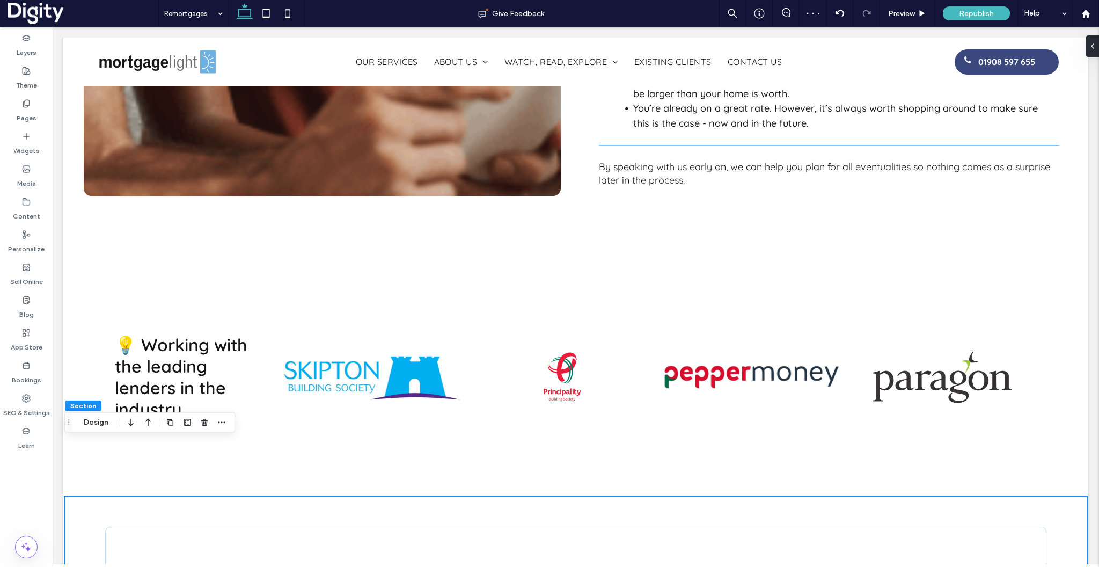
scroll to position [0, 173]
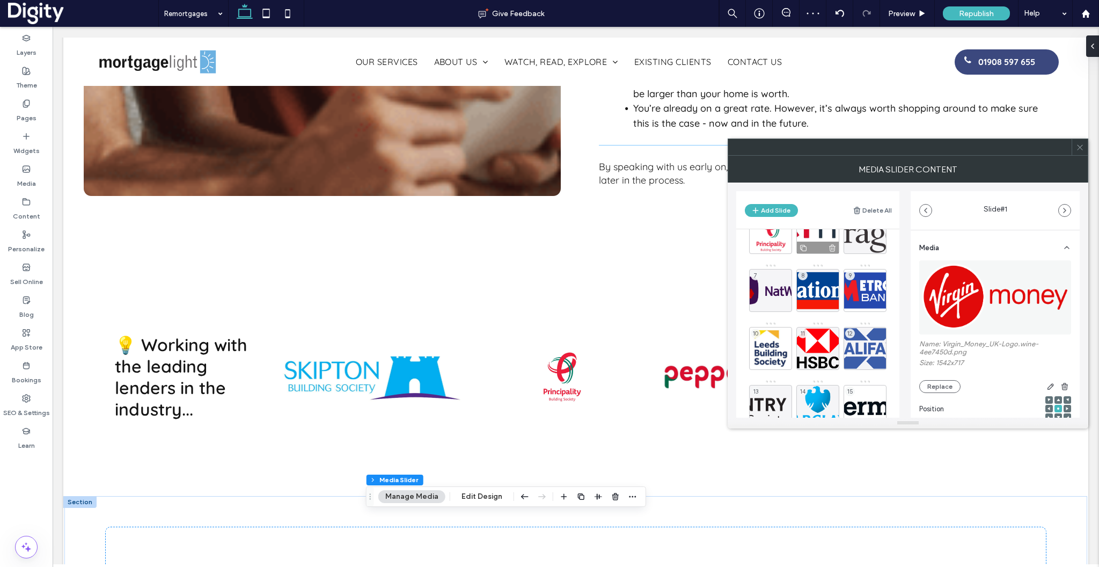
scroll to position [297, 0]
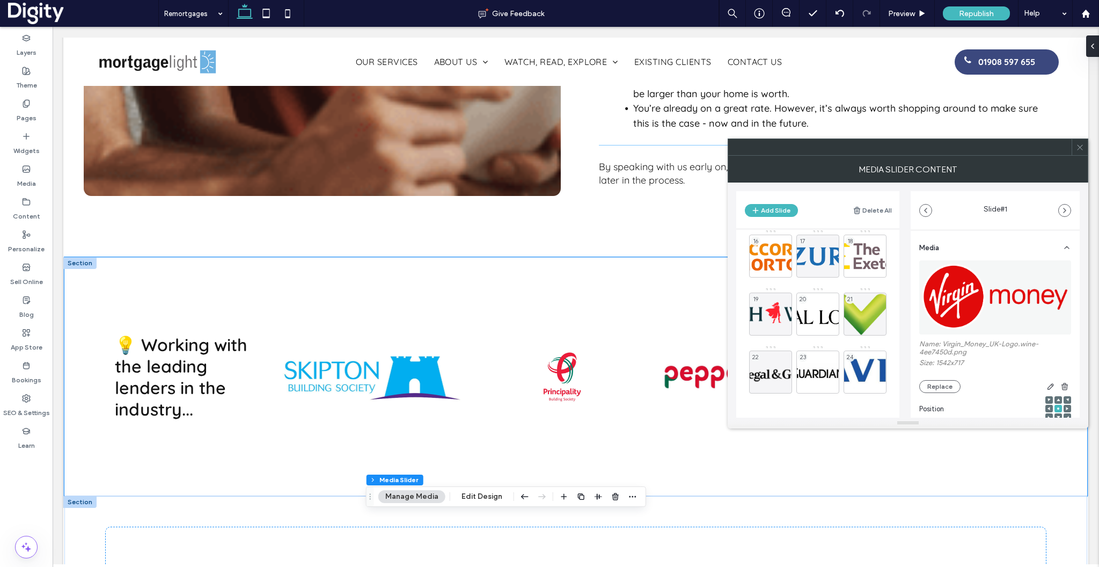
click at [84, 257] on div "💡 Working with the leading lenders in the industry... a a a a" at bounding box center [575, 376] width 1023 height 239
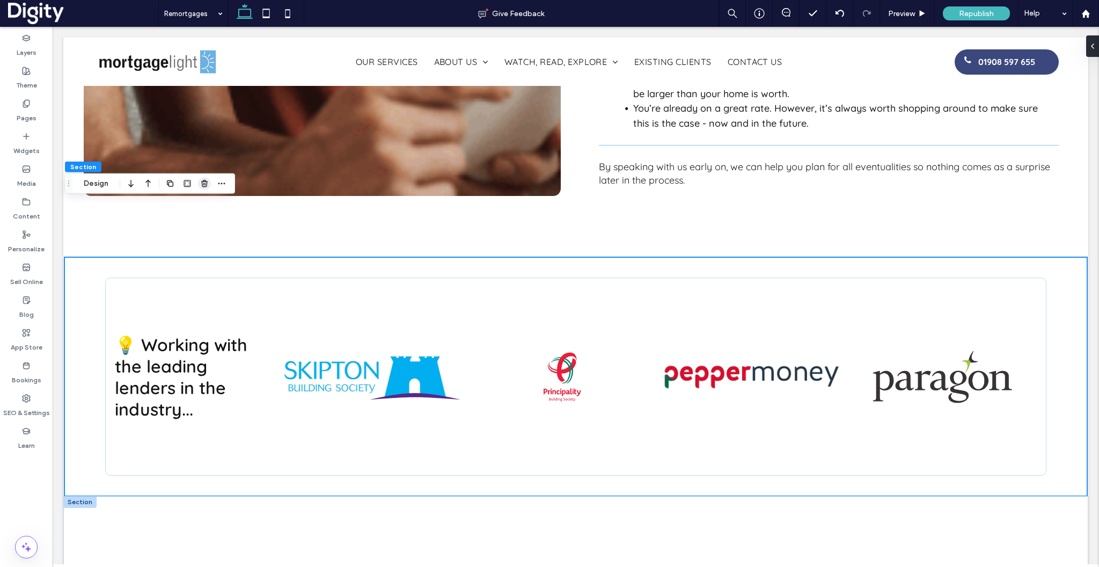
click at [202, 184] on use "button" at bounding box center [204, 183] width 6 height 7
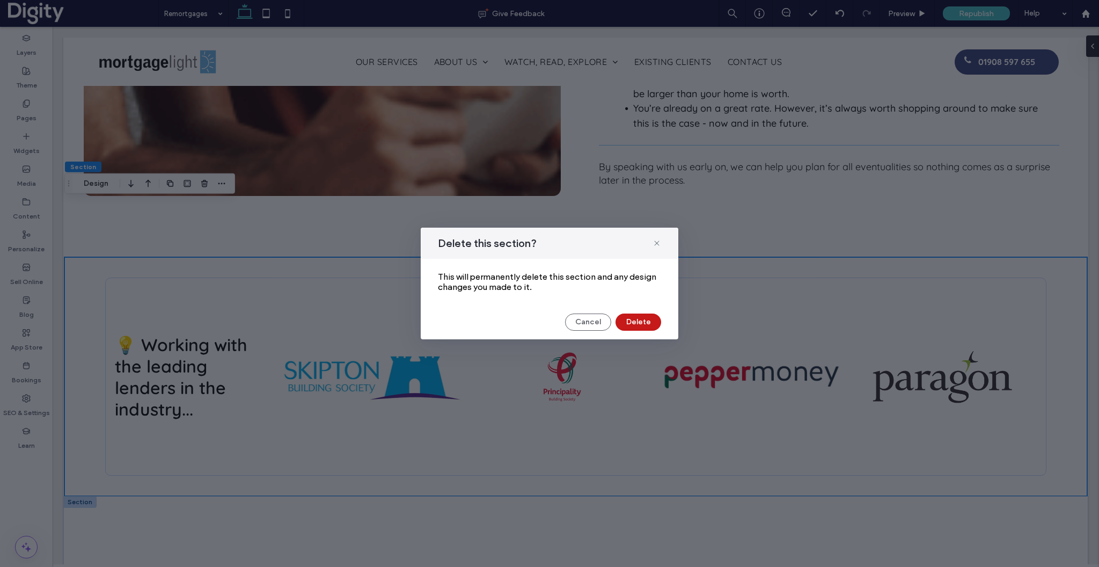
click at [649, 326] on button "Delete" at bounding box center [639, 321] width 46 height 17
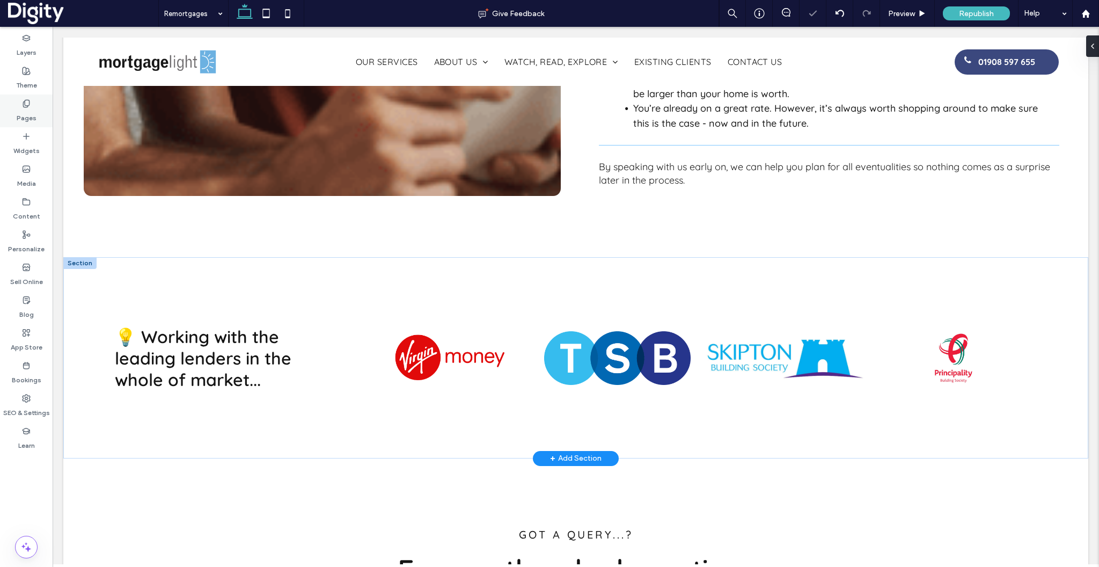
click at [27, 120] on label "Pages" at bounding box center [27, 115] width 20 height 15
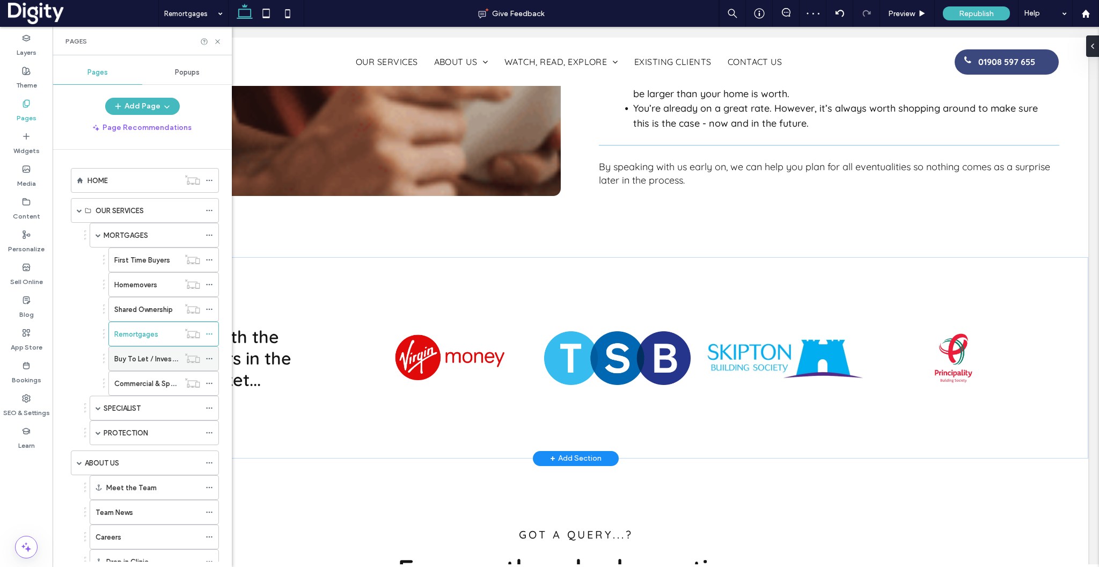
click at [147, 363] on label "Buy To Let / Investors" at bounding box center [149, 358] width 71 height 19
click at [219, 40] on use at bounding box center [217, 41] width 4 height 4
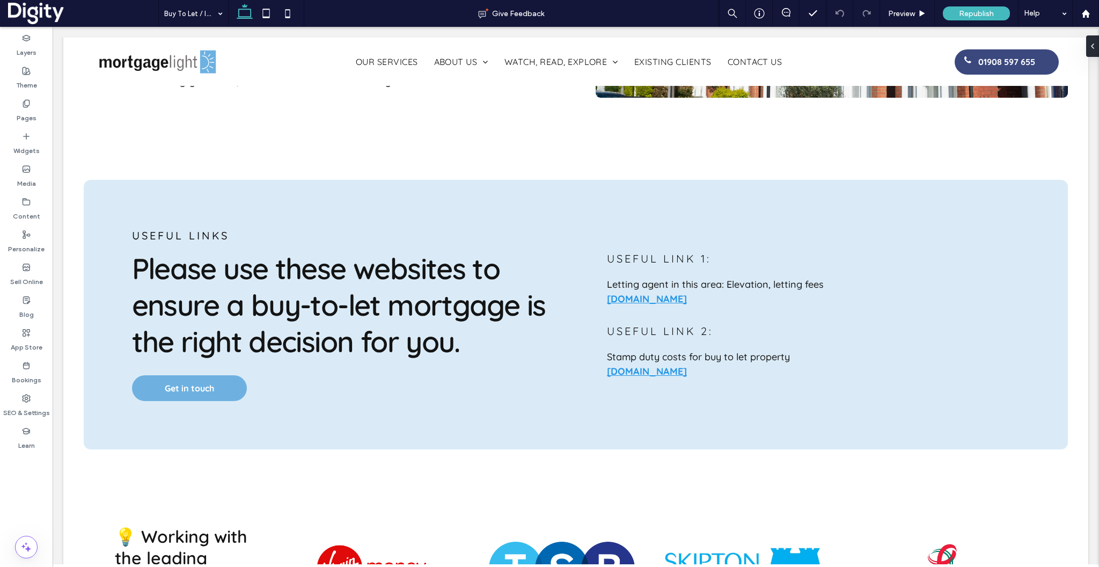
click at [77, 180] on div at bounding box center [79, 186] width 33 height 12
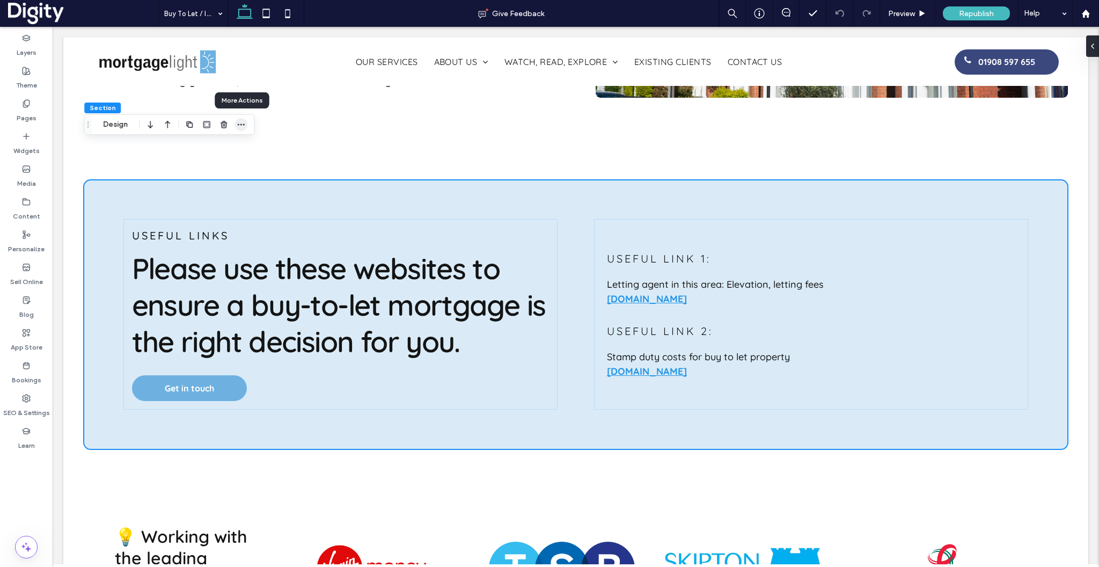
click at [240, 127] on icon "button" at bounding box center [241, 124] width 9 height 9
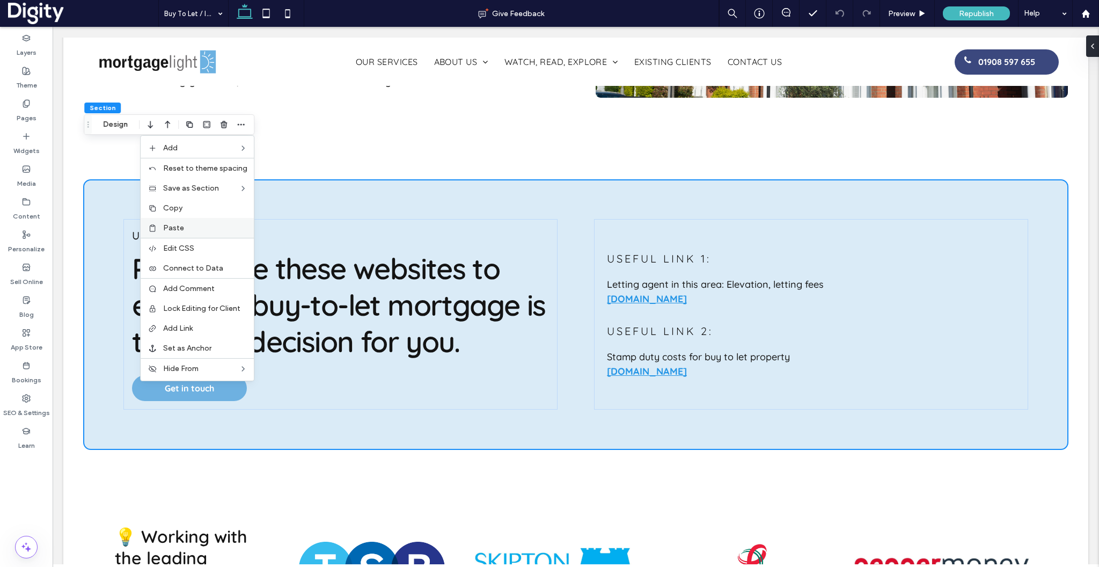
click at [186, 224] on label "Paste" at bounding box center [205, 227] width 84 height 9
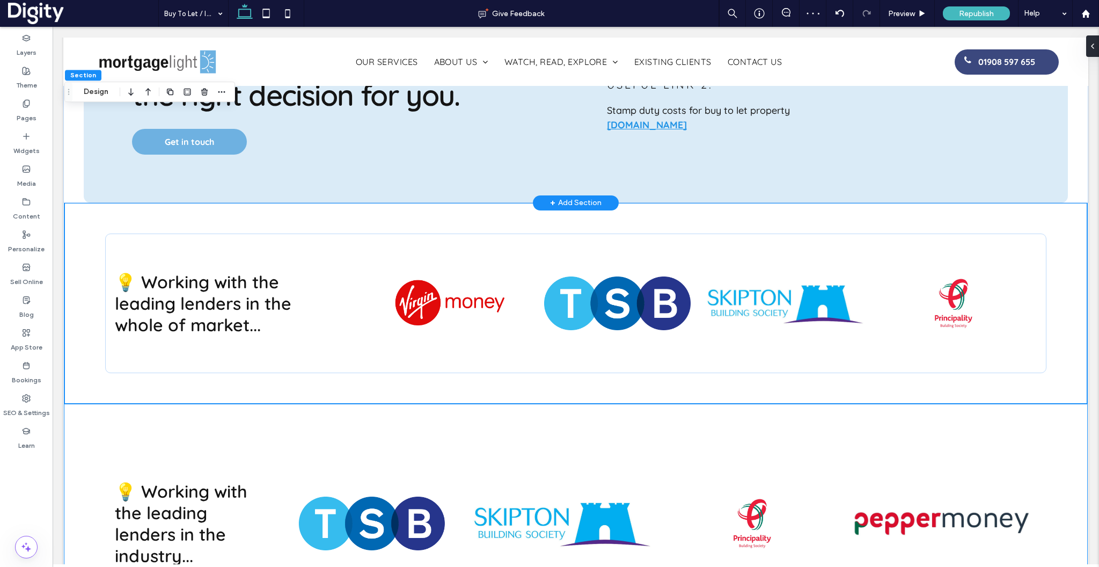
scroll to position [2141, 0]
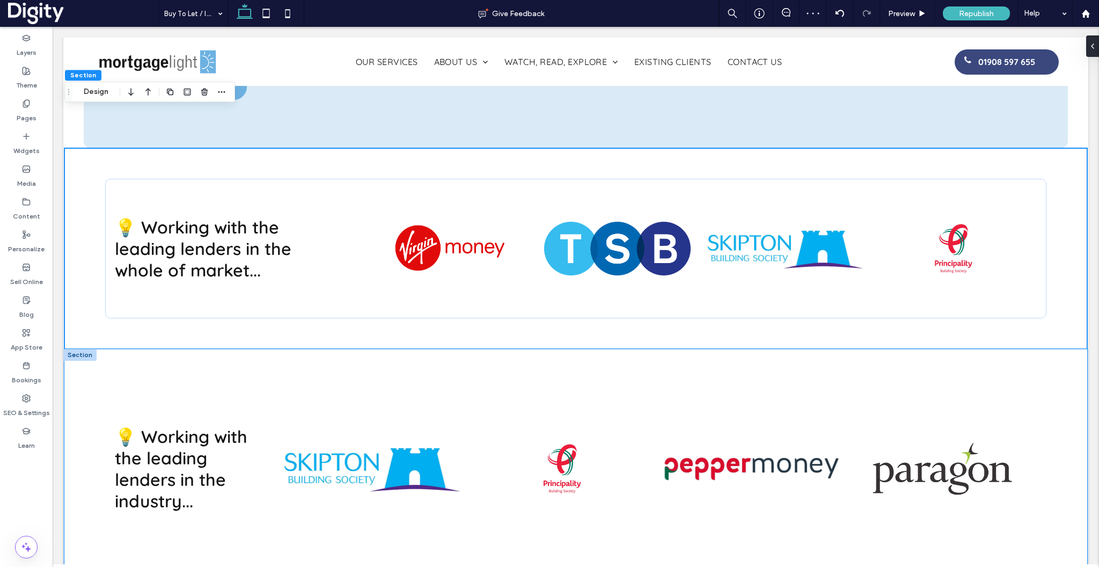
drag, startPoint x: 90, startPoint y: 336, endPoint x: 101, endPoint y: 321, distance: 19.1
click at [90, 349] on div "💡 Working with the leading lenders in the industry... a a a a" at bounding box center [575, 468] width 1023 height 239
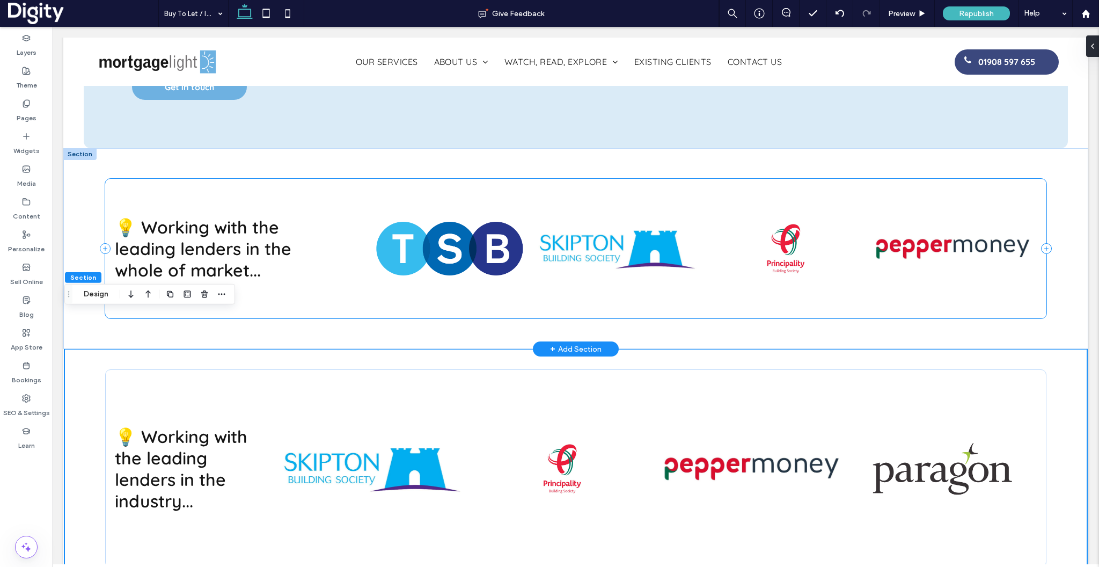
scroll to position [0, 173]
click at [205, 294] on use "button" at bounding box center [204, 293] width 6 height 7
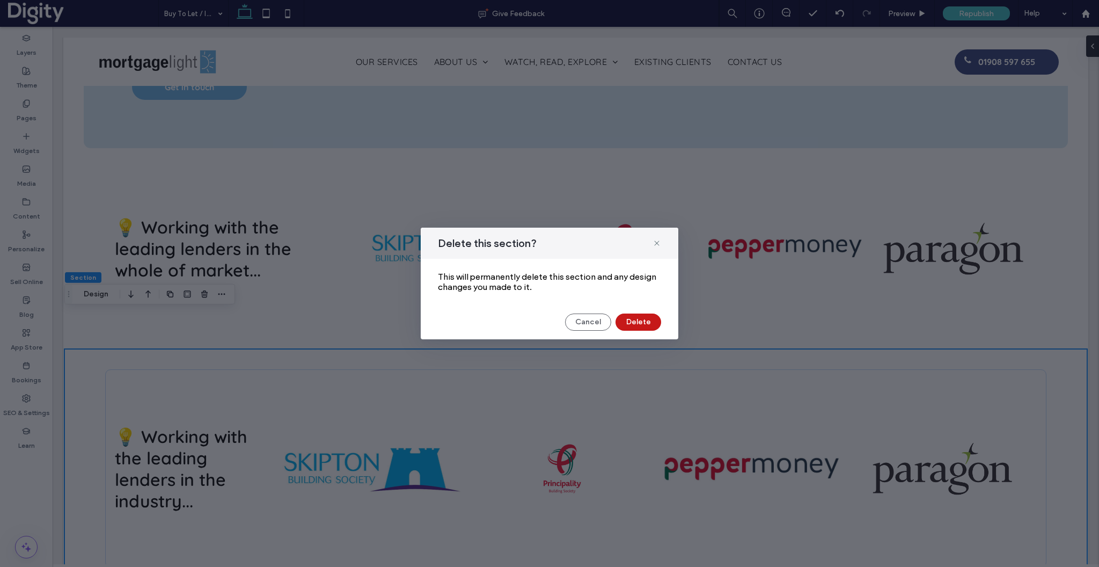
drag, startPoint x: 626, startPoint y: 322, endPoint x: 573, endPoint y: 295, distance: 59.0
click at [626, 322] on button "Delete" at bounding box center [639, 321] width 46 height 17
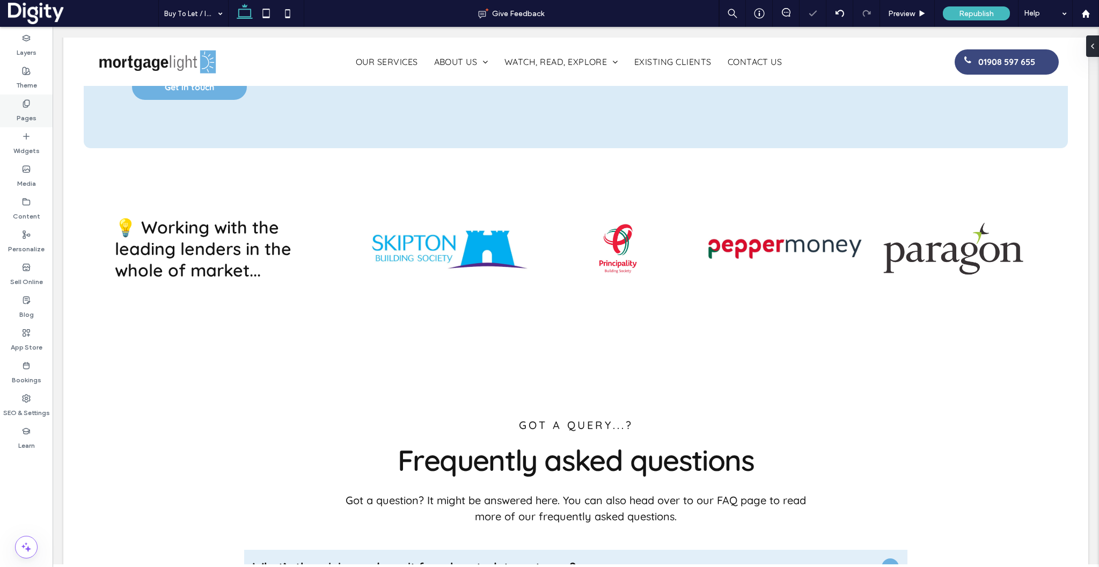
click at [25, 96] on div "Pages" at bounding box center [26, 110] width 53 height 33
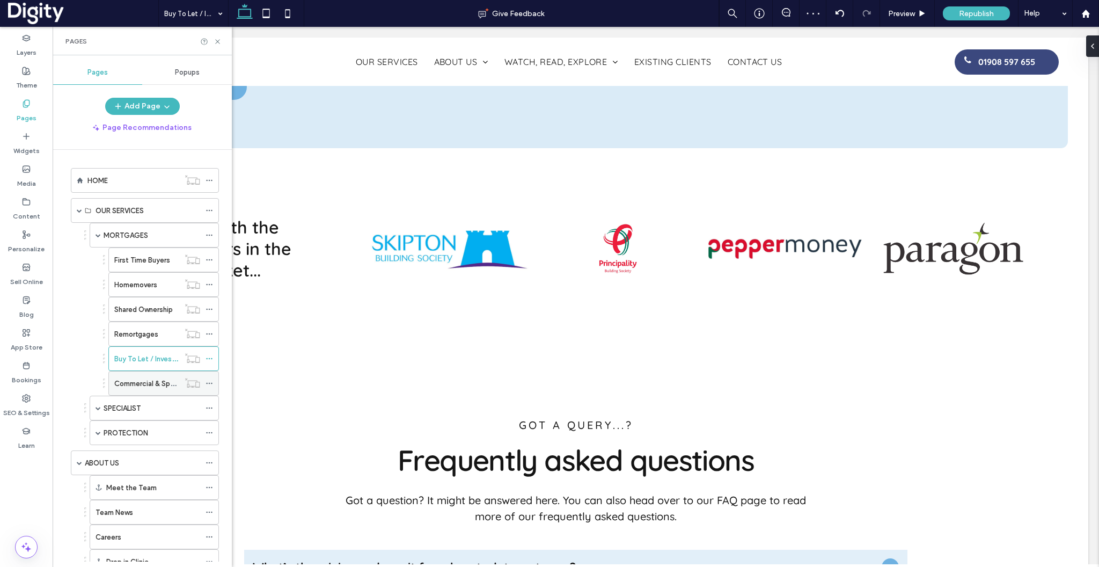
click at [150, 381] on label "Commercial & Specialist Lending" at bounding box center [167, 383] width 107 height 19
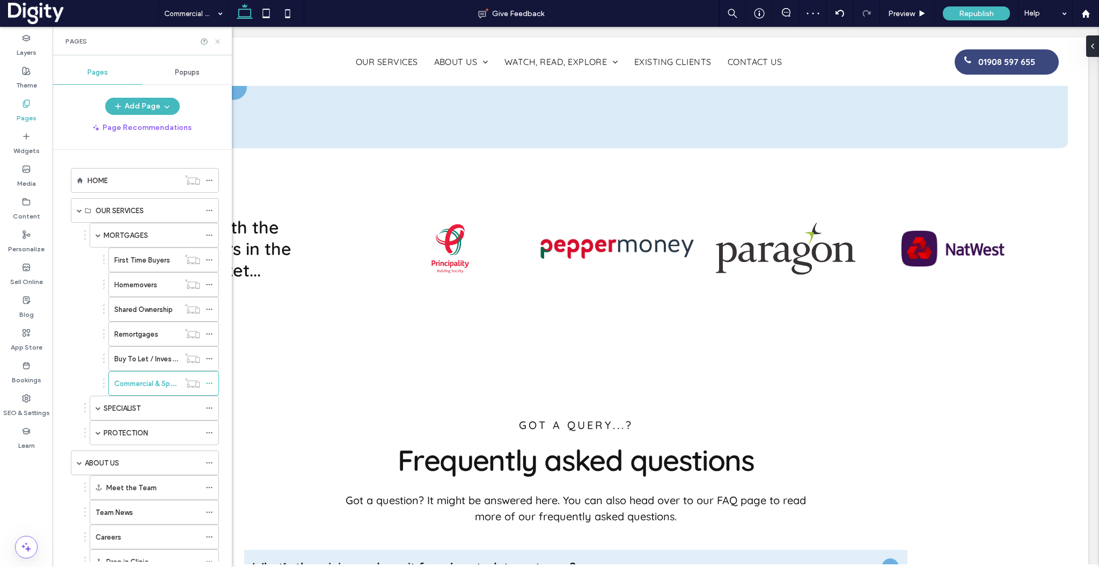
click at [217, 42] on icon at bounding box center [218, 42] width 8 height 8
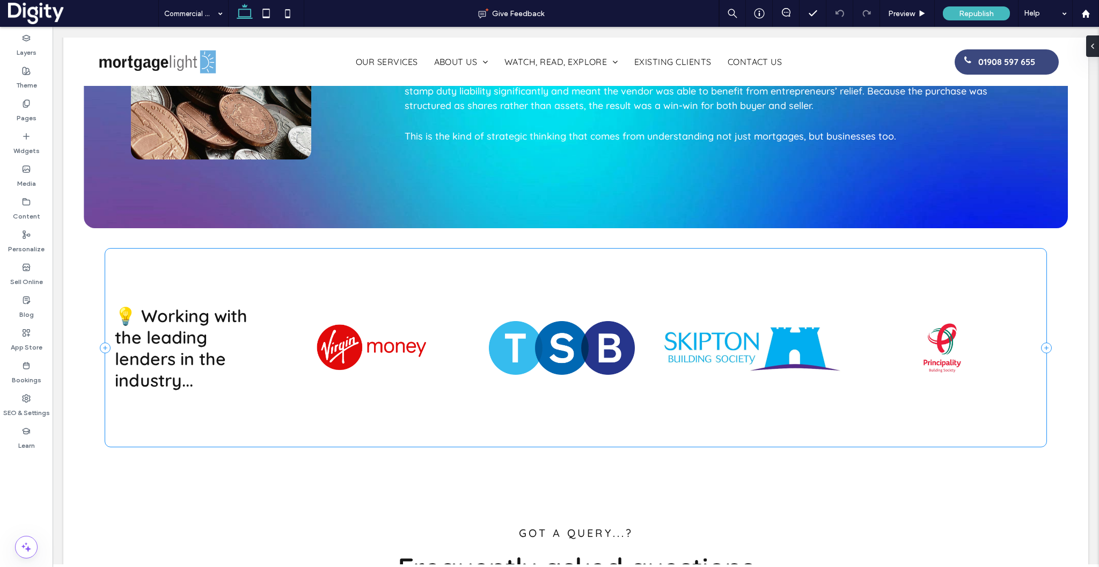
scroll to position [1788, 0]
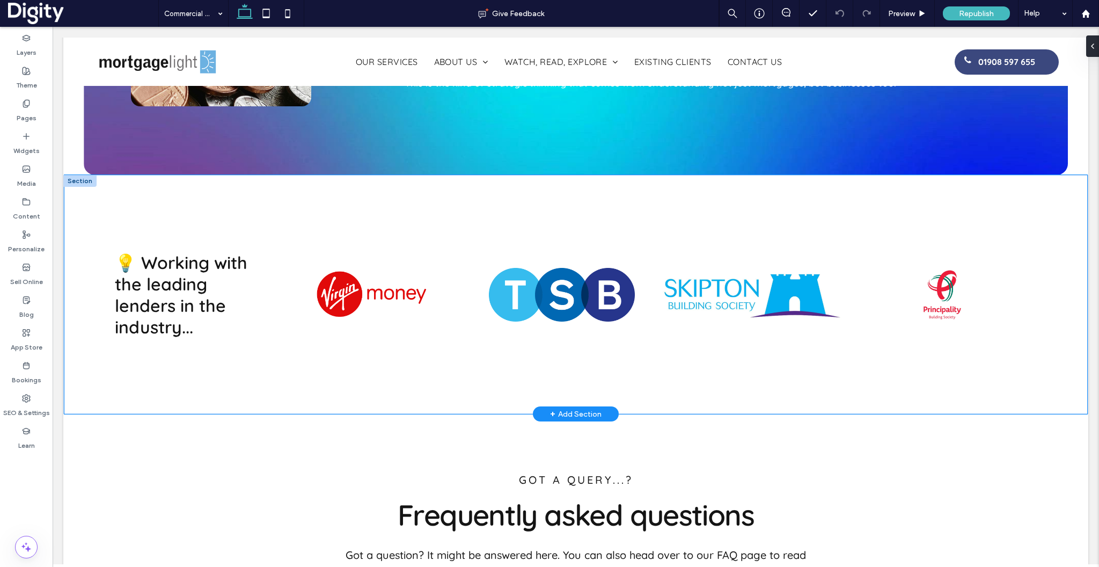
click at [78, 175] on div "💡 Working with the leading lenders in the industry... a a a a" at bounding box center [575, 294] width 1023 height 239
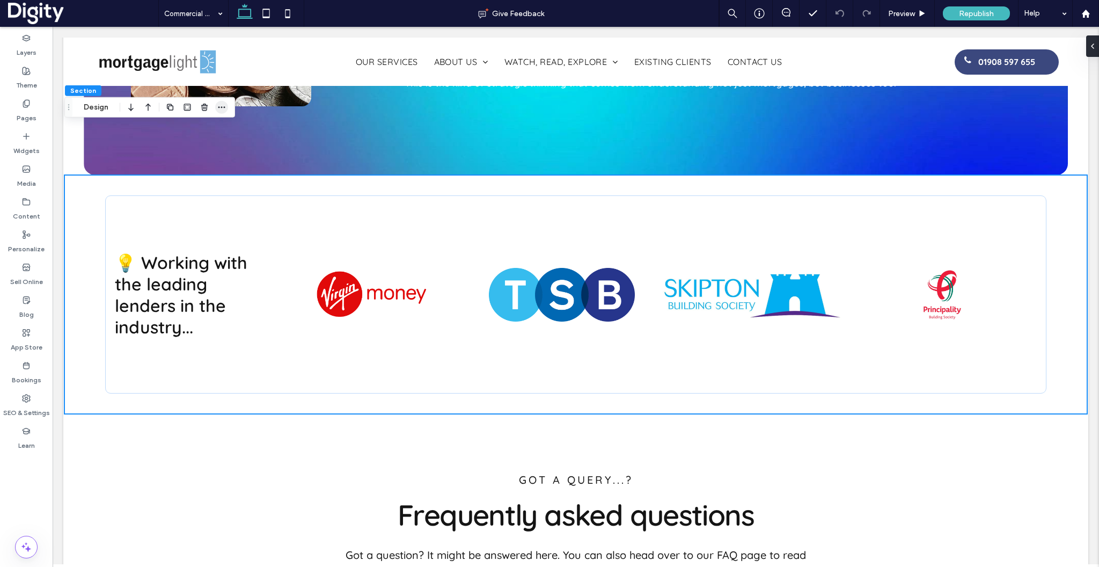
click at [221, 109] on icon "button" at bounding box center [221, 107] width 9 height 9
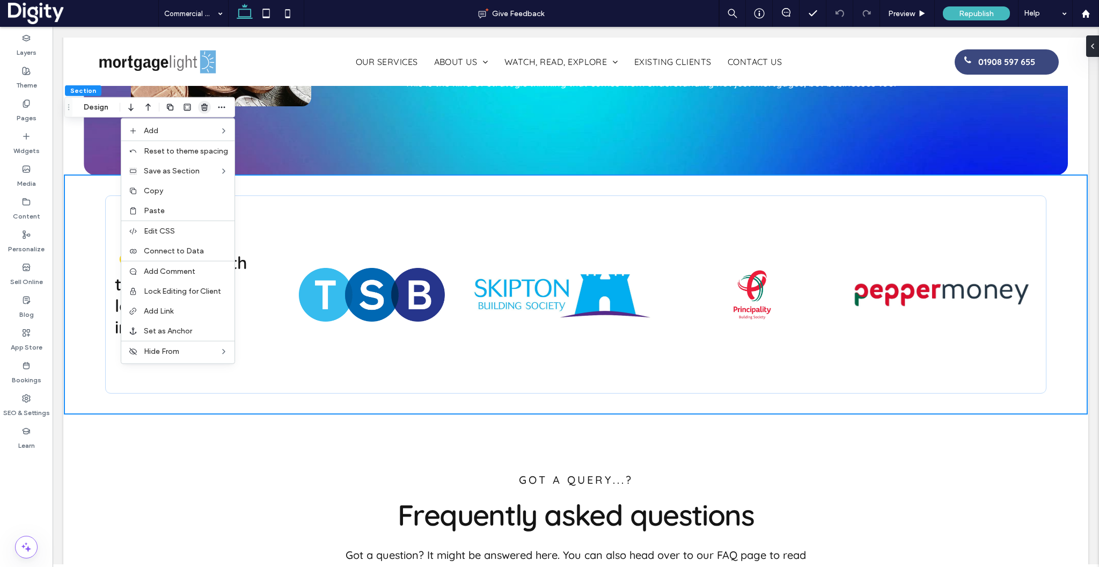
click at [206, 108] on icon "button" at bounding box center [204, 107] width 9 height 9
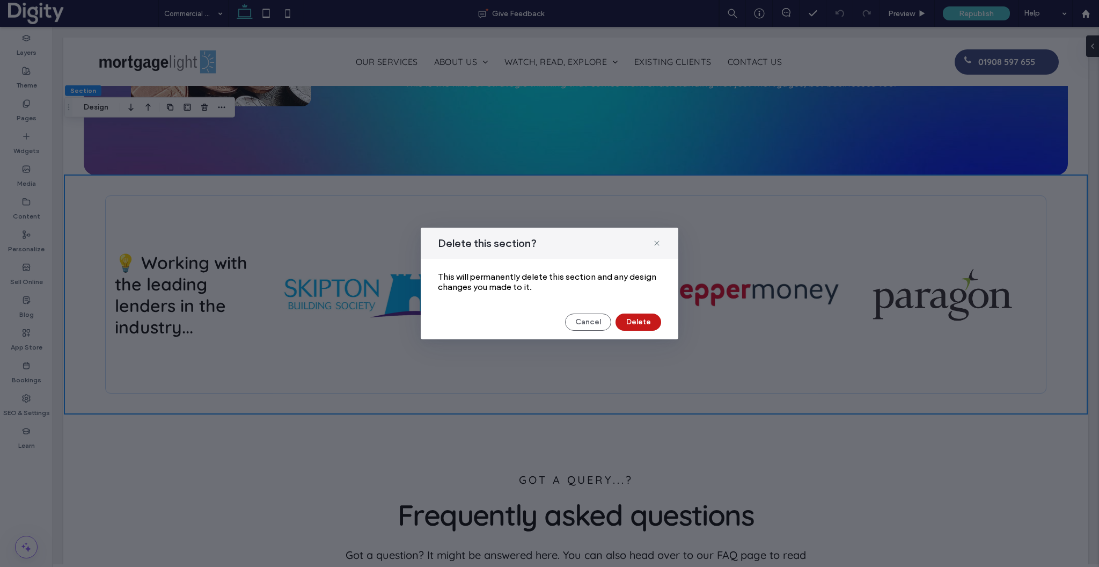
click at [634, 326] on button "Delete" at bounding box center [639, 321] width 46 height 17
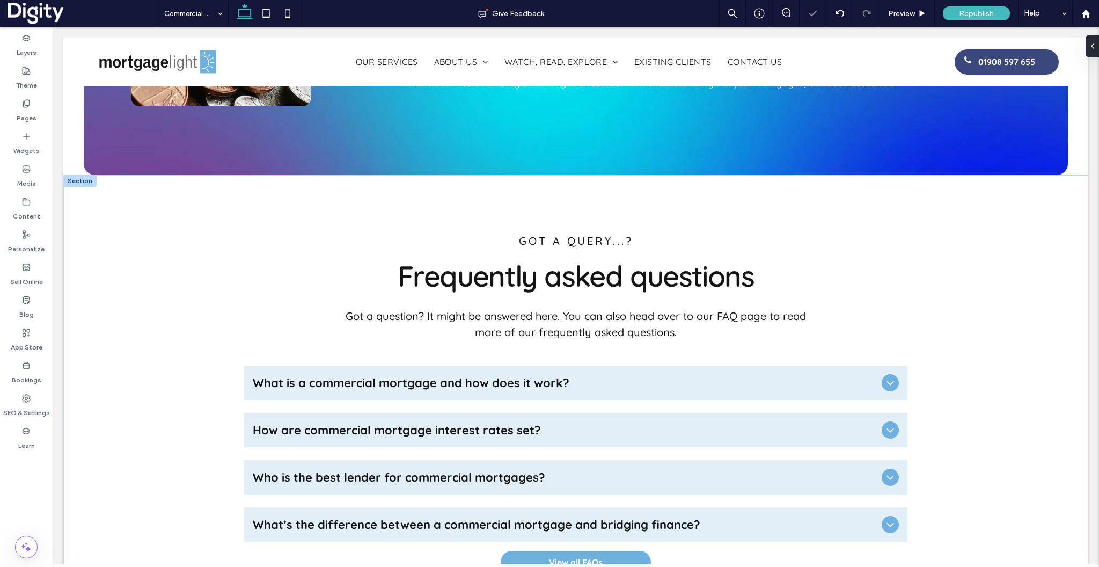
click at [78, 175] on div at bounding box center [79, 181] width 33 height 12
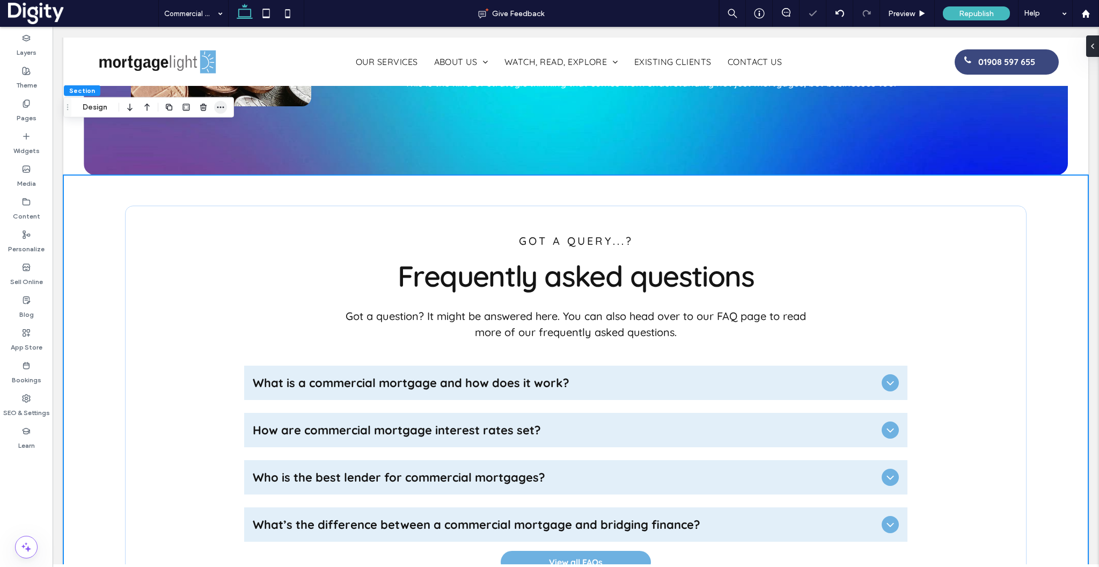
click at [224, 107] on icon "button" at bounding box center [220, 107] width 9 height 9
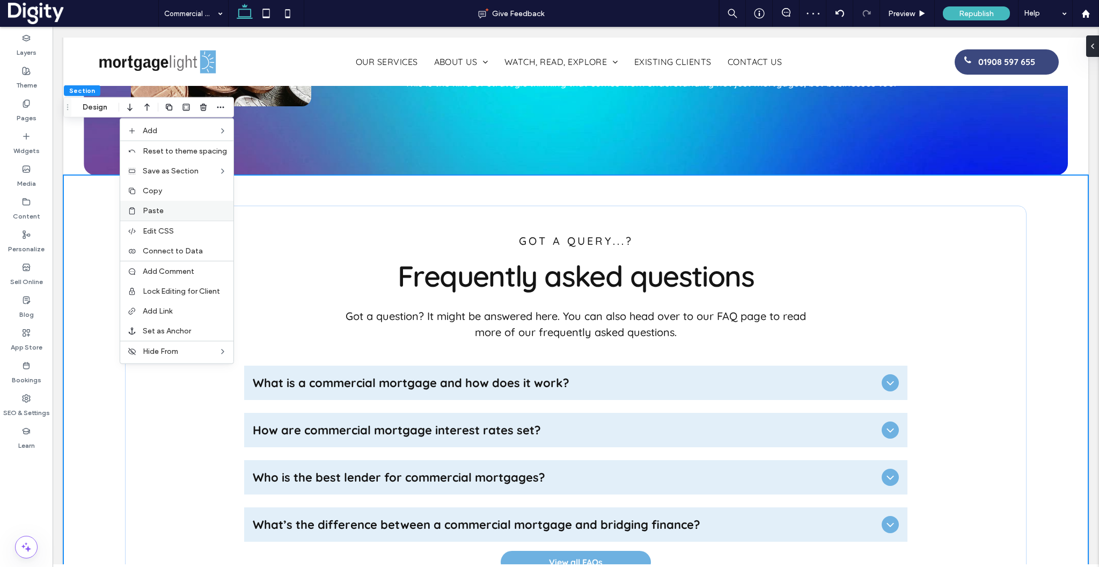
click at [156, 211] on span "Paste" at bounding box center [153, 210] width 21 height 9
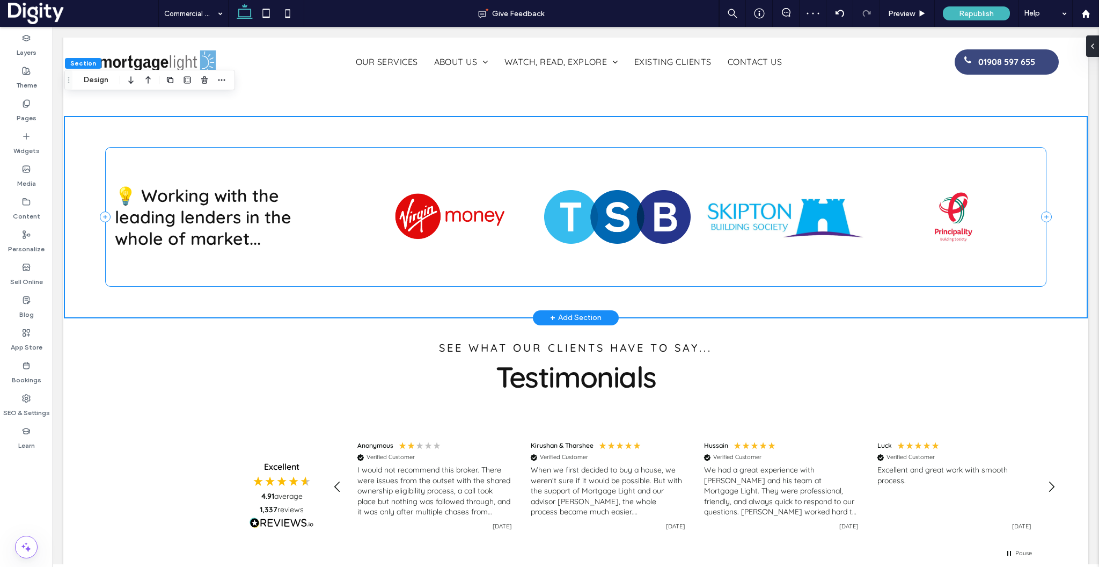
scroll to position [2331, 0]
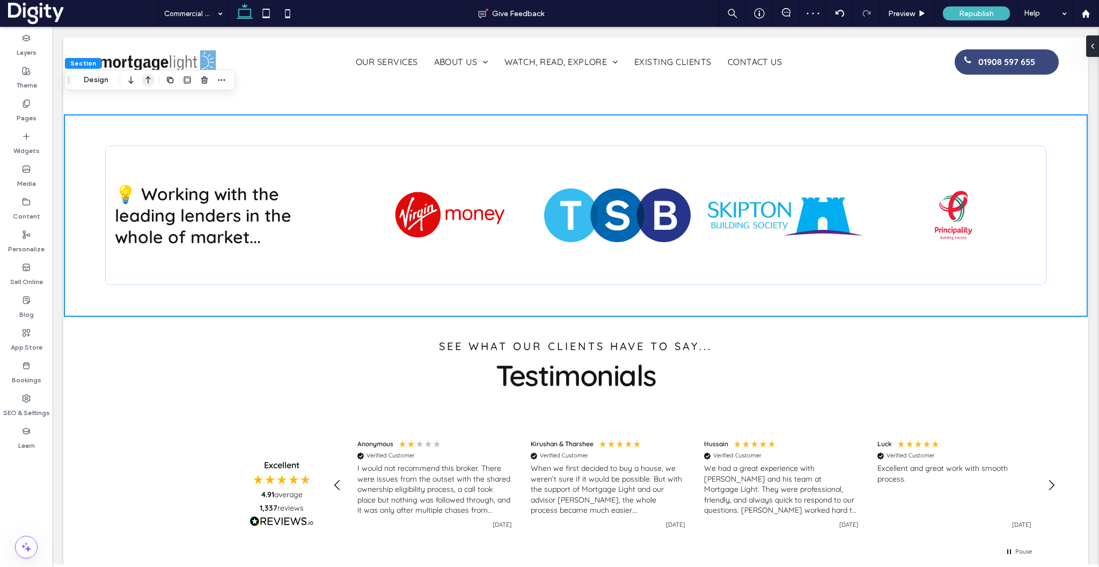
click at [147, 82] on icon "button" at bounding box center [148, 79] width 13 height 19
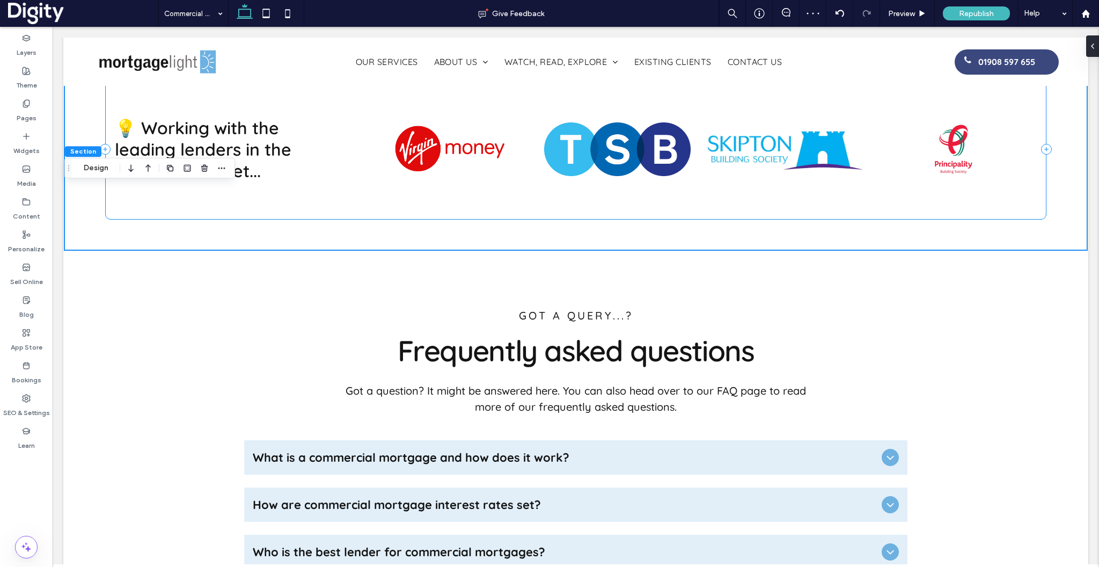
scroll to position [1714, 0]
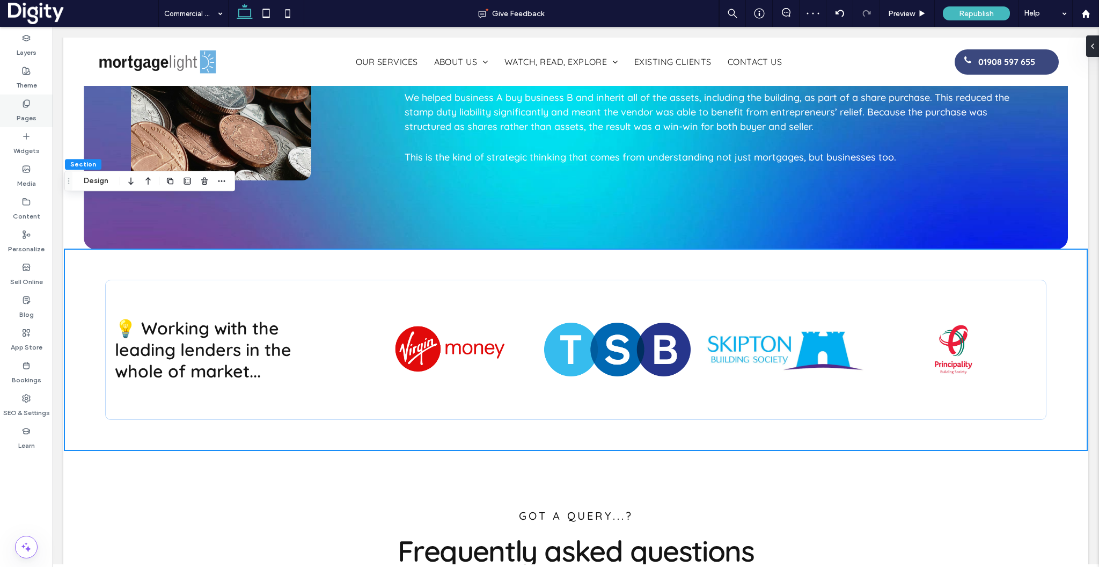
click at [30, 121] on label "Pages" at bounding box center [27, 115] width 20 height 15
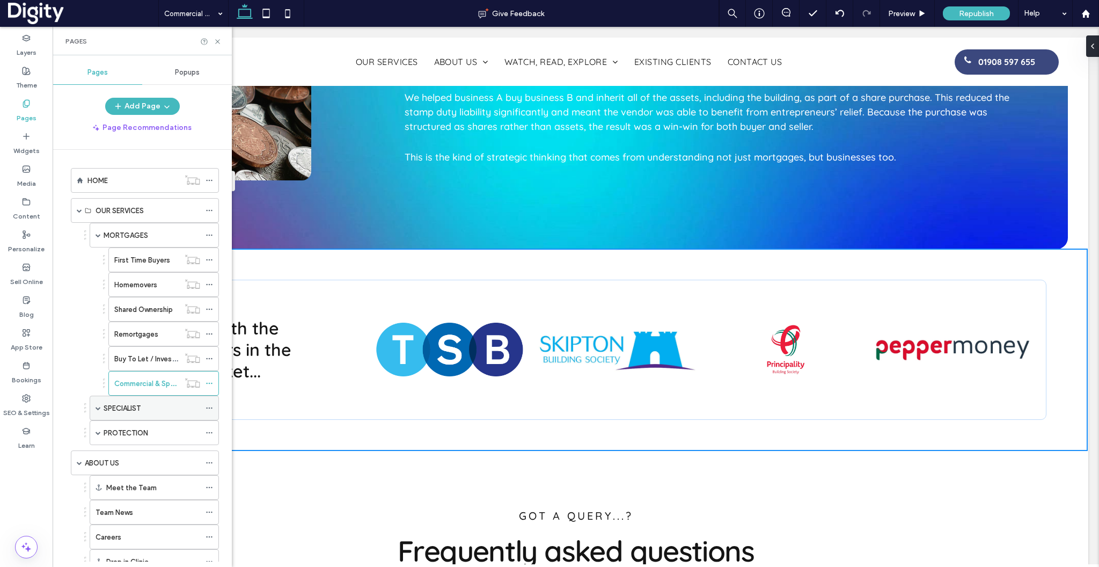
click at [100, 403] on span at bounding box center [98, 408] width 5 height 24
click at [120, 409] on label "SPECIALIST" at bounding box center [122, 408] width 37 height 19
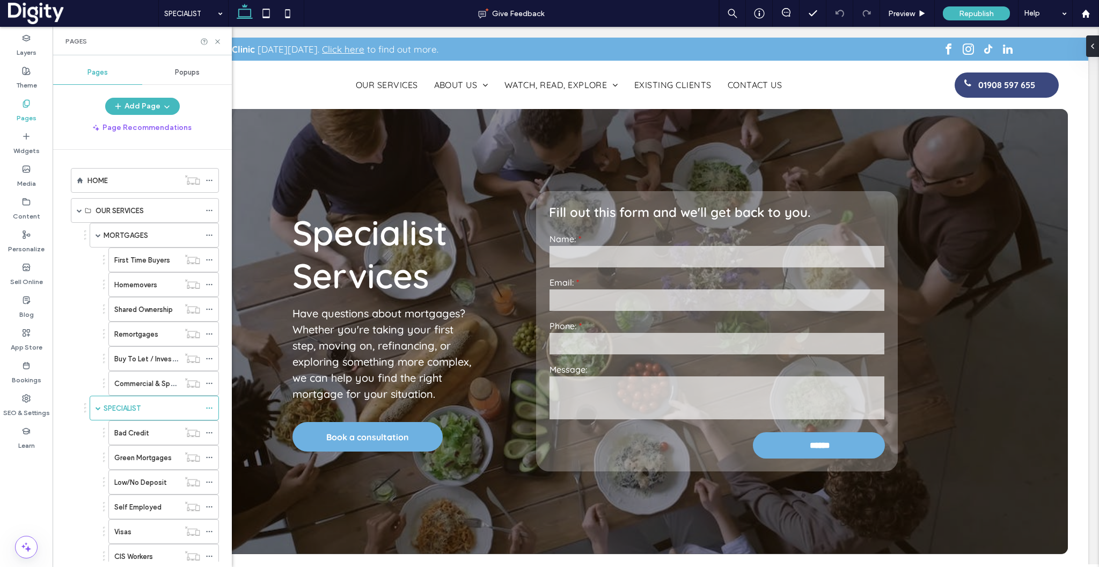
scroll to position [0, 347]
click at [217, 41] on use at bounding box center [217, 41] width 4 height 4
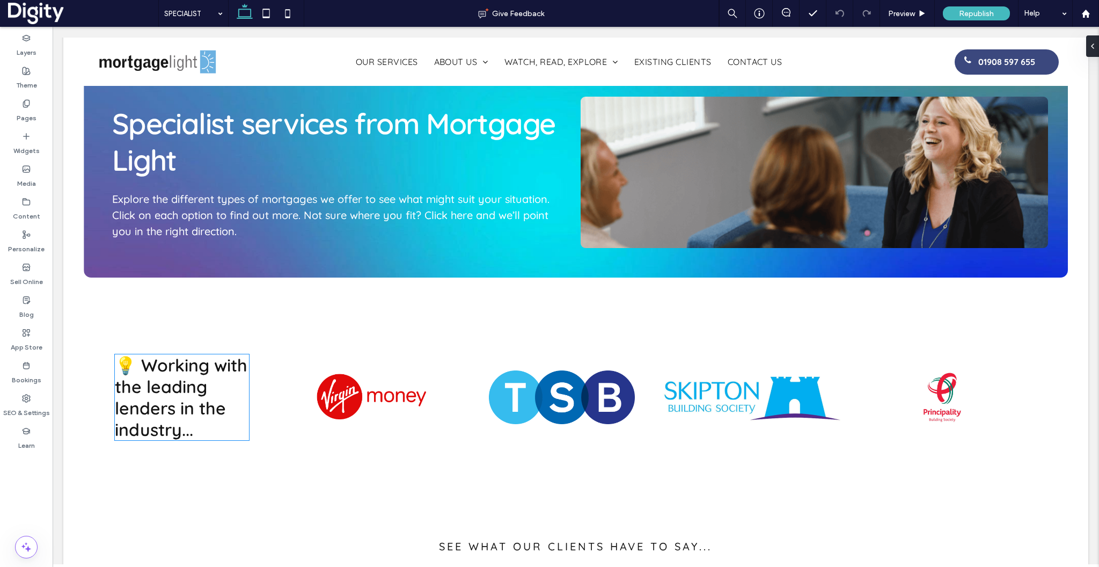
scroll to position [2130, 0]
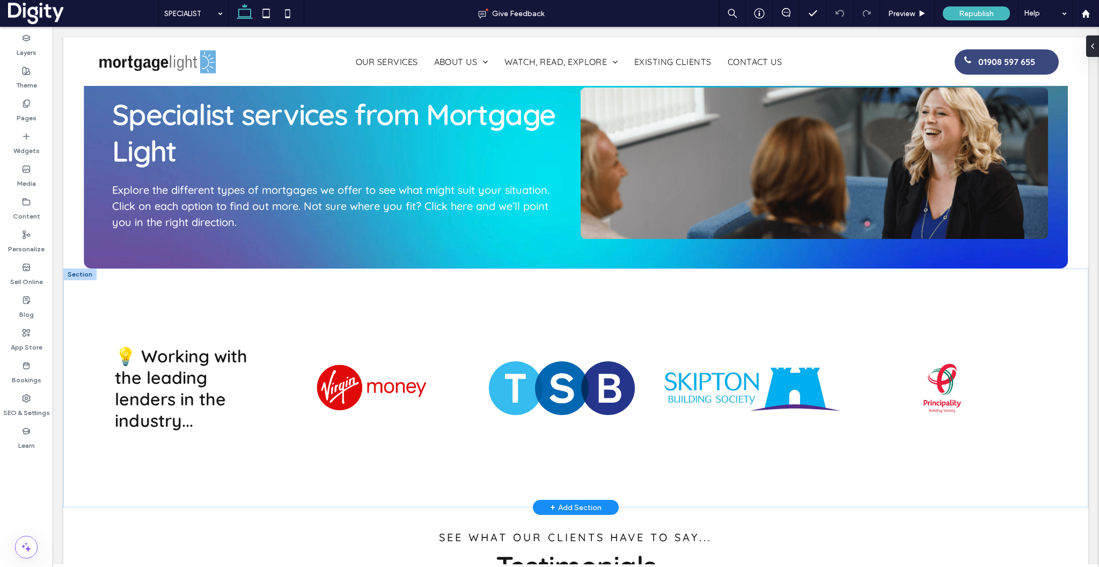
click at [74, 268] on div at bounding box center [79, 274] width 33 height 12
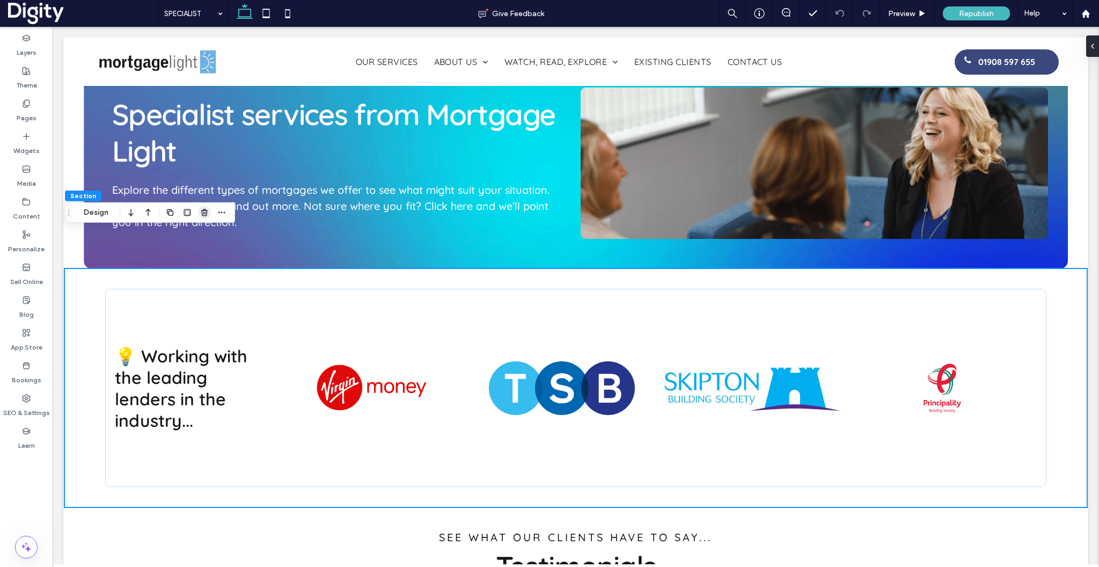
click at [207, 213] on icon "button" at bounding box center [204, 212] width 9 height 9
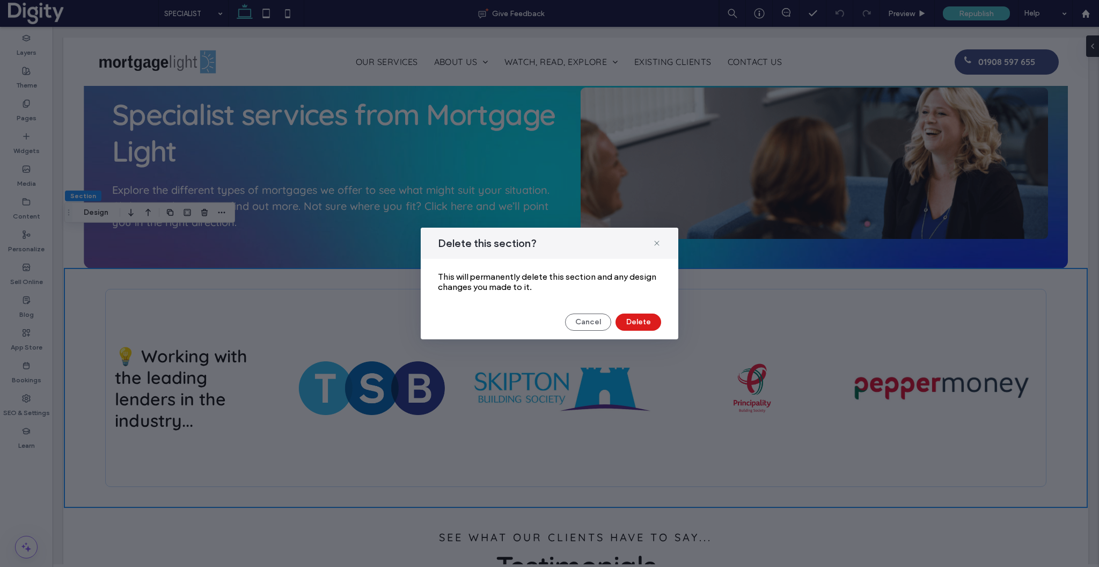
scroll to position [0, 521]
click at [630, 318] on button "Delete" at bounding box center [639, 321] width 46 height 17
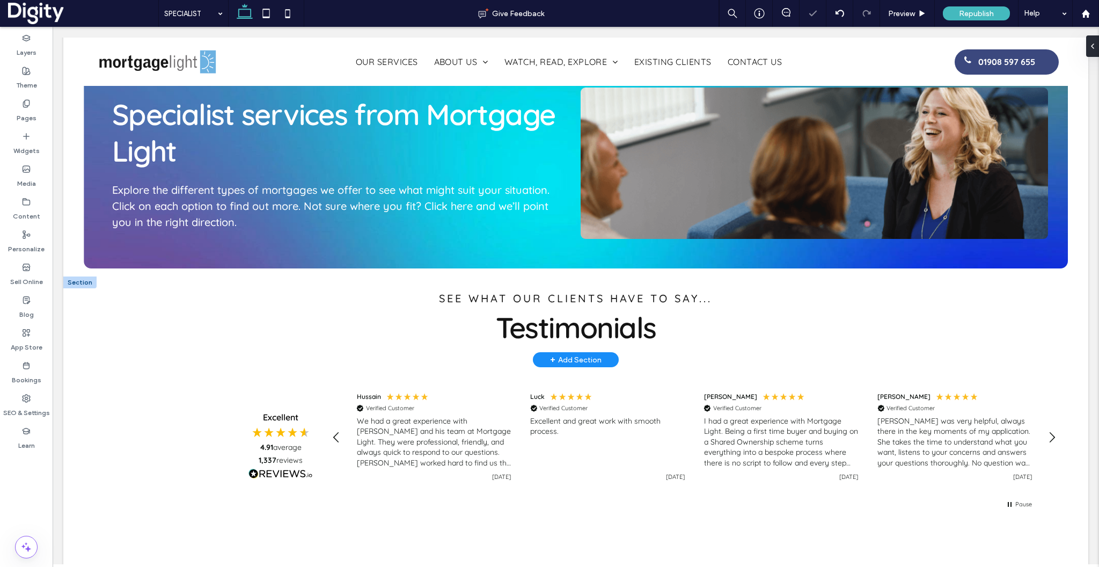
click at [71, 276] on div at bounding box center [79, 282] width 33 height 12
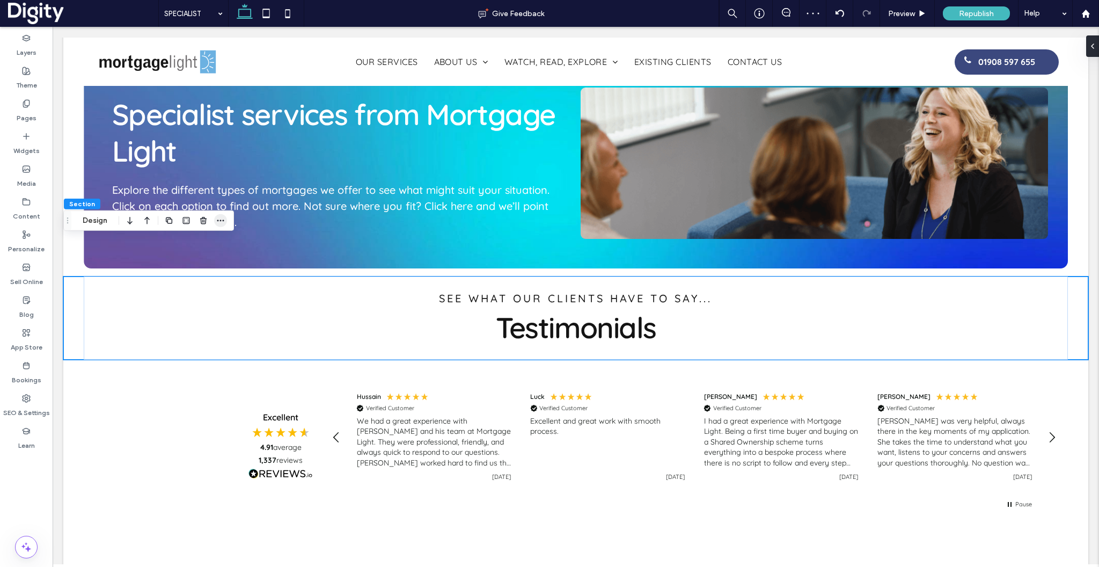
click at [222, 219] on icon "button" at bounding box center [220, 220] width 9 height 9
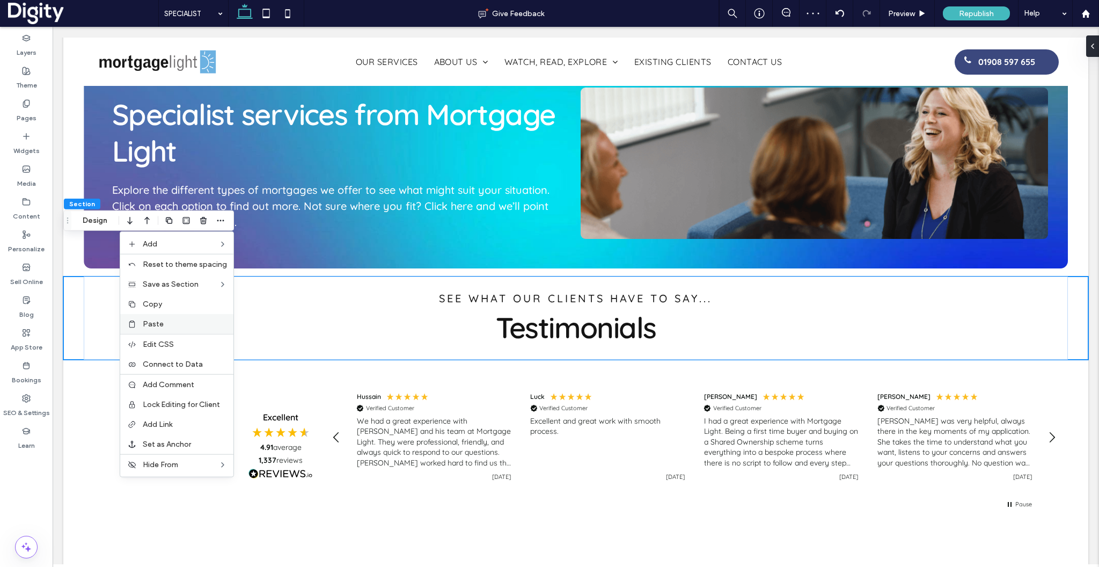
click at [153, 326] on span "Paste" at bounding box center [153, 323] width 21 height 9
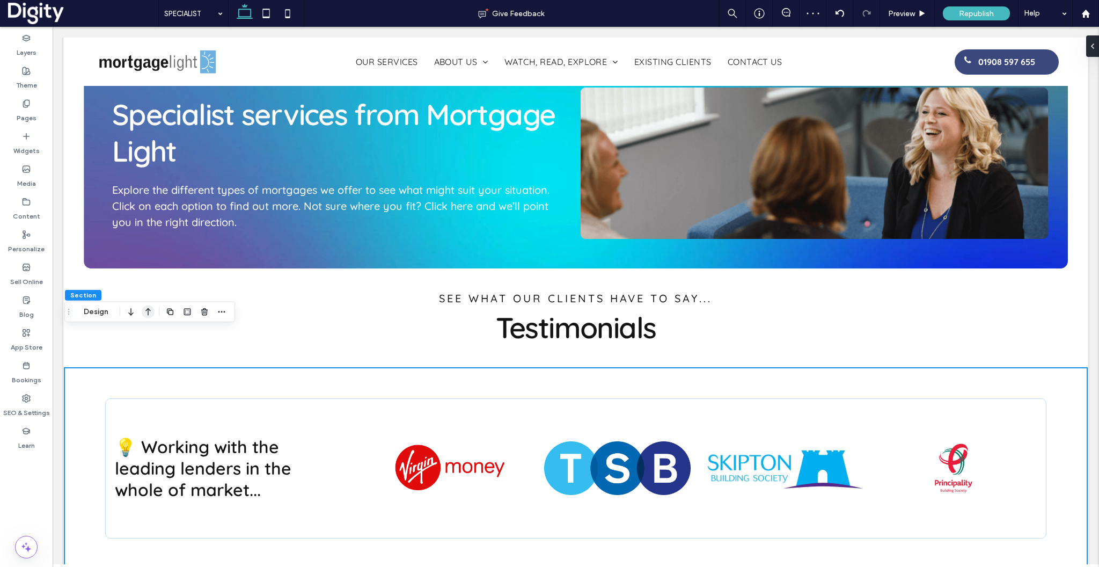
click at [144, 312] on icon "button" at bounding box center [148, 311] width 13 height 19
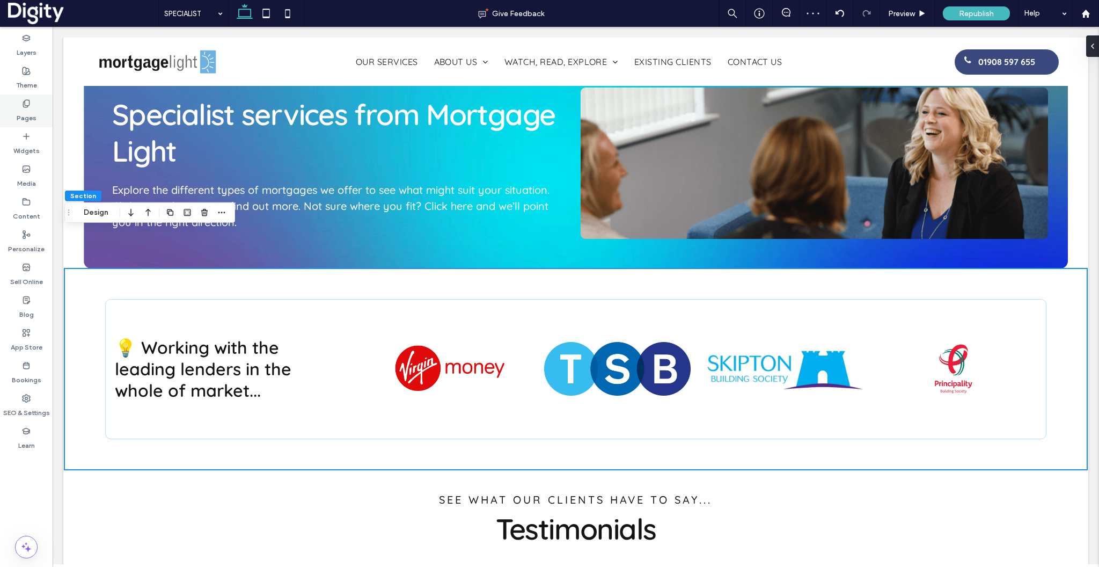
click at [33, 116] on label "Pages" at bounding box center [27, 115] width 20 height 15
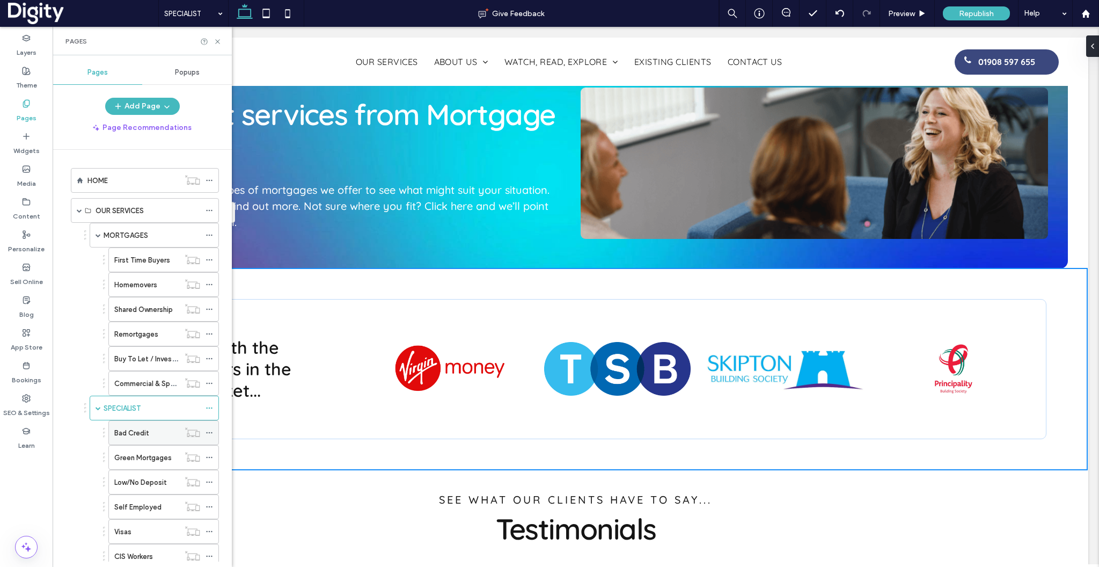
click at [123, 434] on label "Bad Credit" at bounding box center [131, 432] width 35 height 19
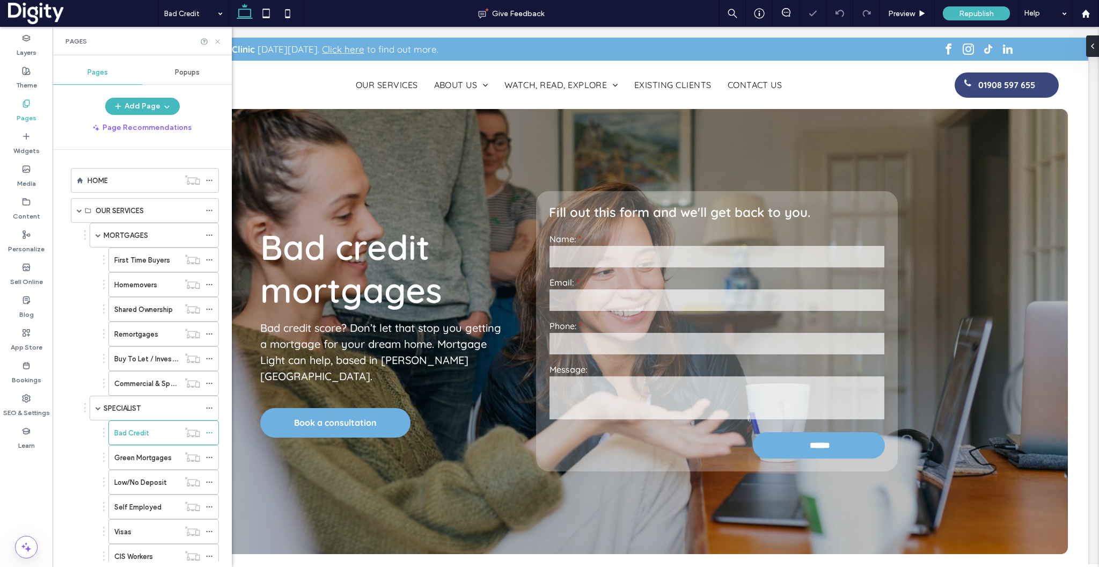
click at [218, 40] on use at bounding box center [217, 41] width 4 height 4
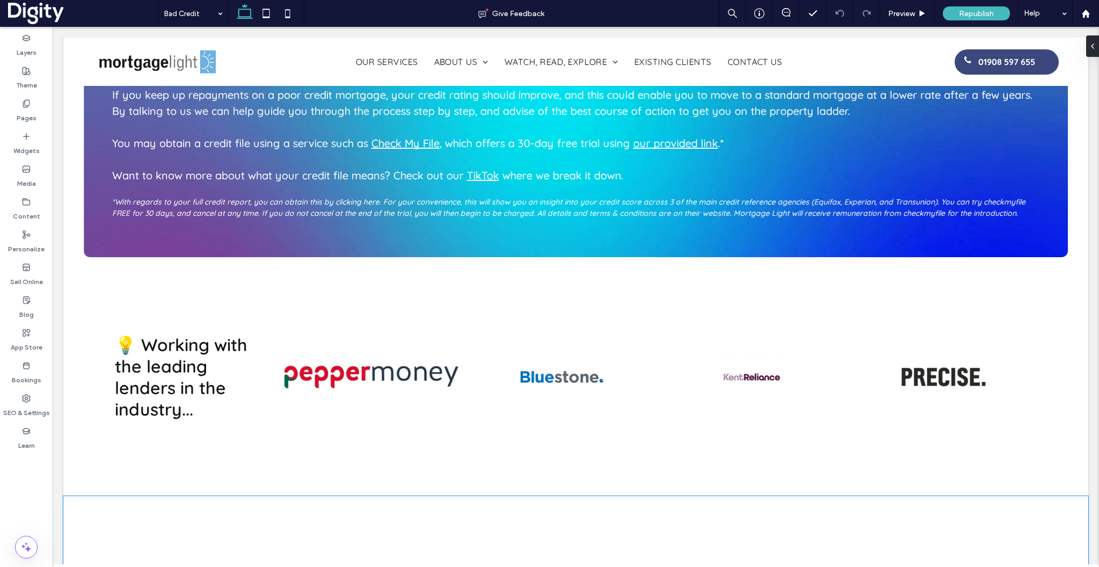
scroll to position [2168, 0]
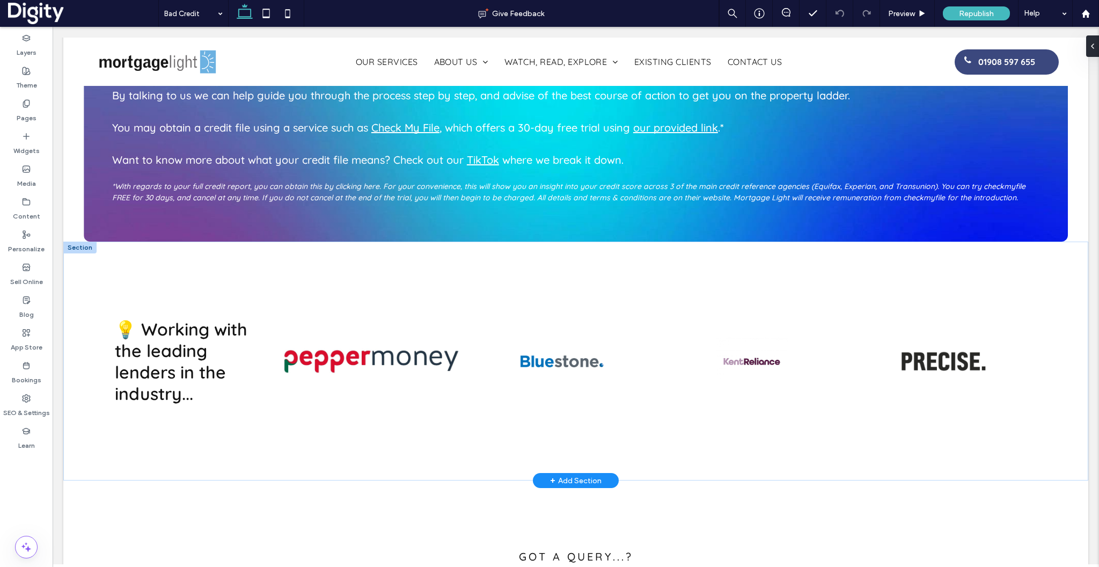
click at [88, 242] on div at bounding box center [79, 248] width 33 height 12
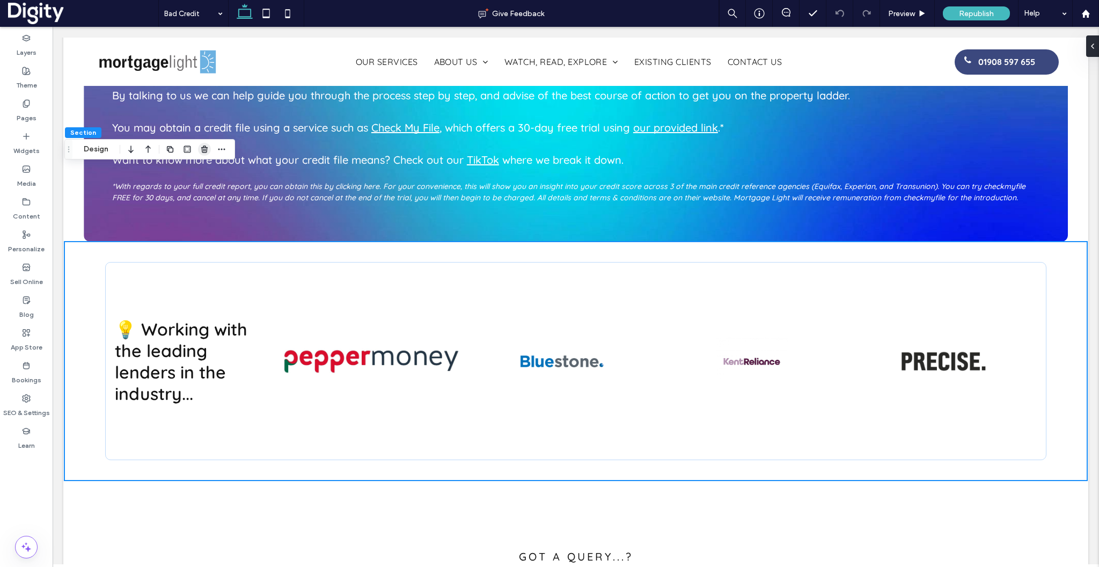
click at [208, 152] on icon "button" at bounding box center [204, 149] width 9 height 9
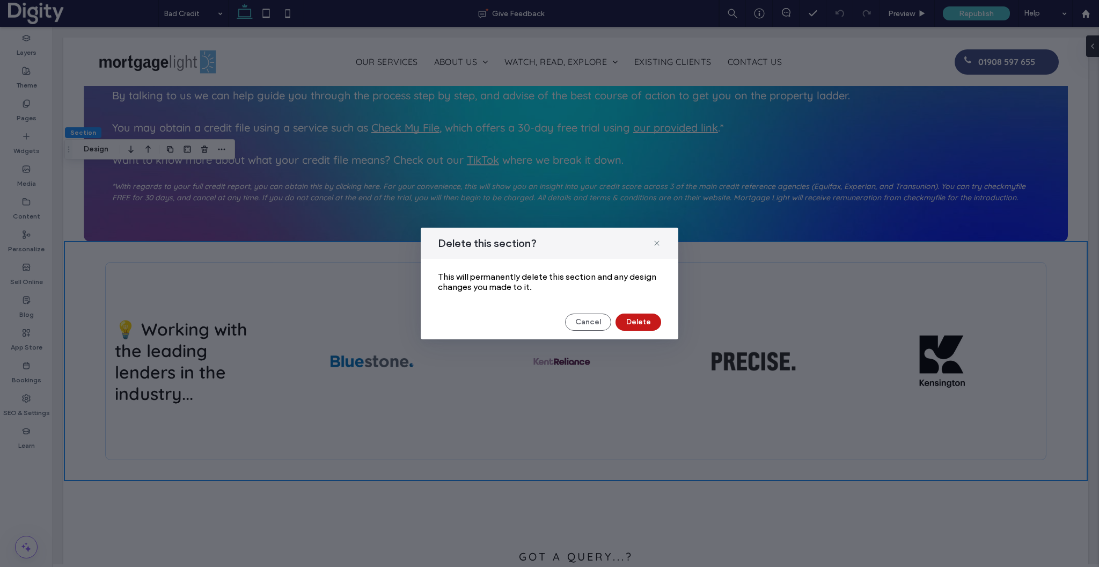
click at [642, 326] on button "Delete" at bounding box center [639, 321] width 46 height 17
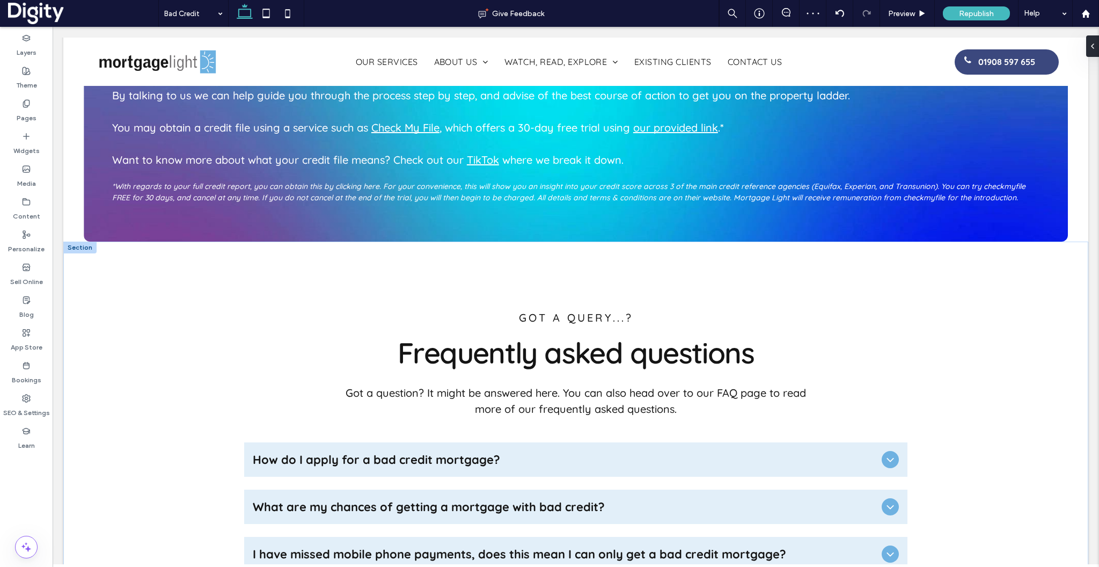
click at [79, 242] on div at bounding box center [79, 248] width 33 height 12
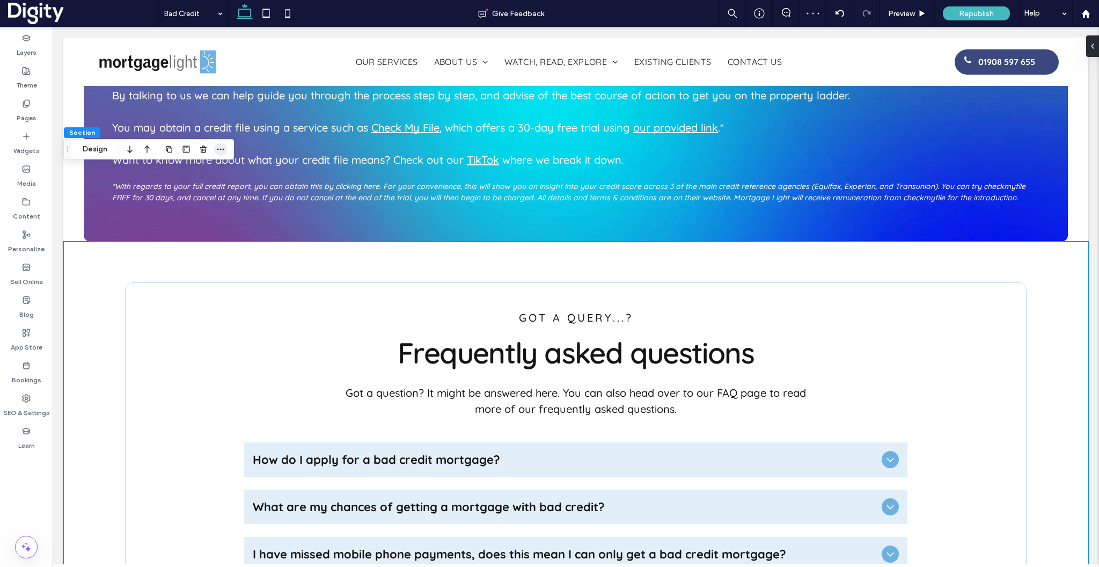
click at [221, 149] on use "button" at bounding box center [220, 150] width 7 height 2
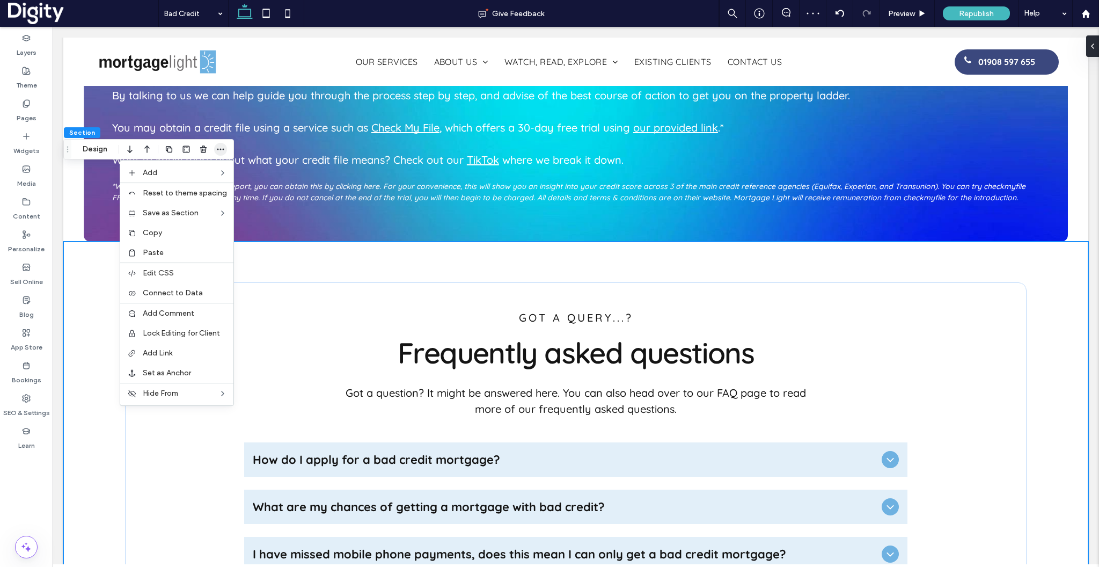
scroll to position [0, 173]
click at [151, 249] on span "Paste" at bounding box center [153, 252] width 21 height 9
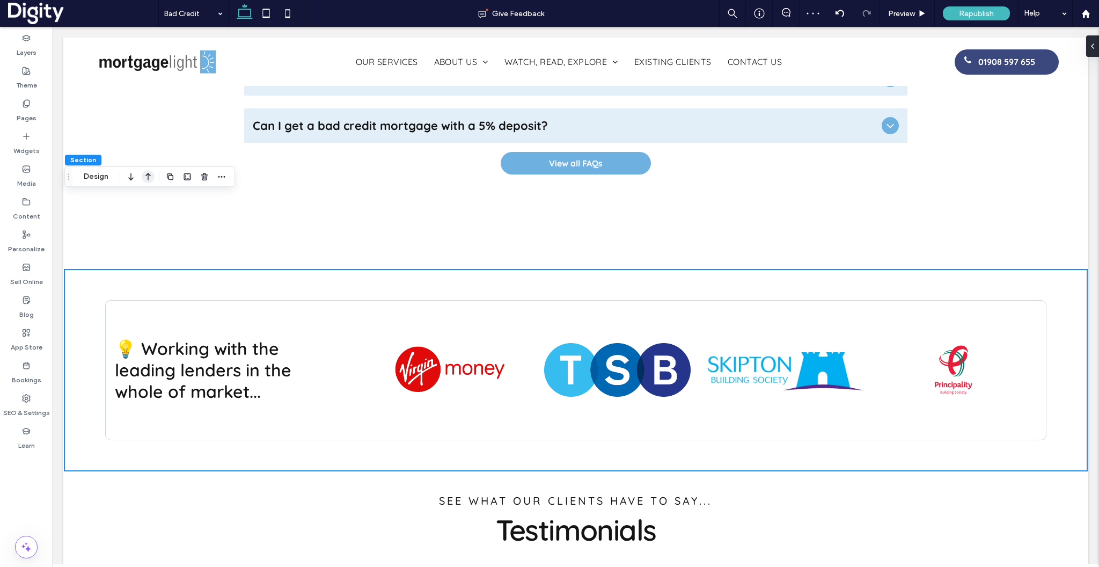
click at [147, 170] on icon "button" at bounding box center [148, 176] width 13 height 19
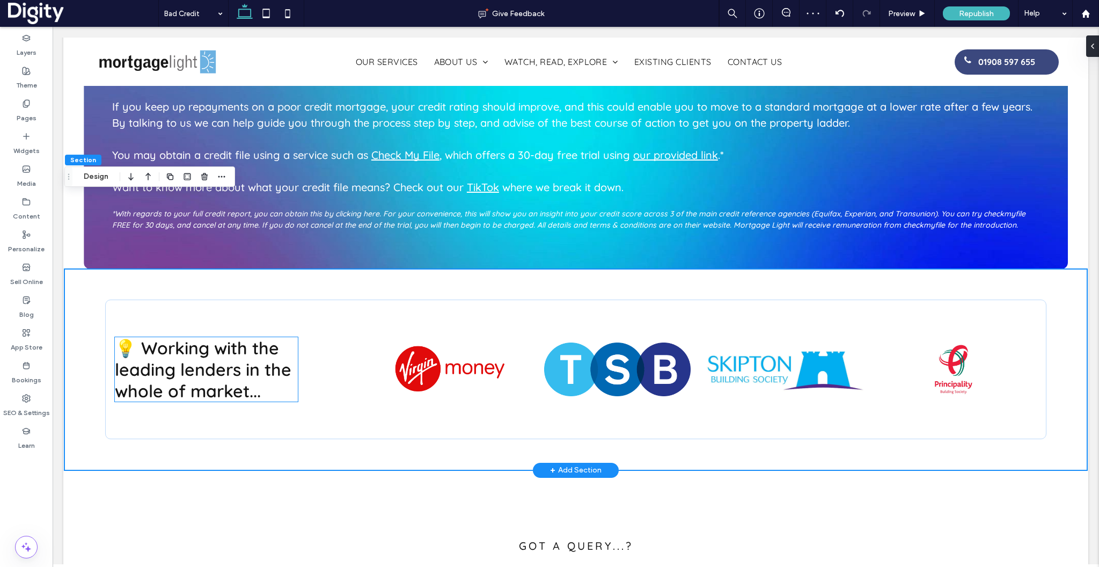
scroll to position [2140, 0]
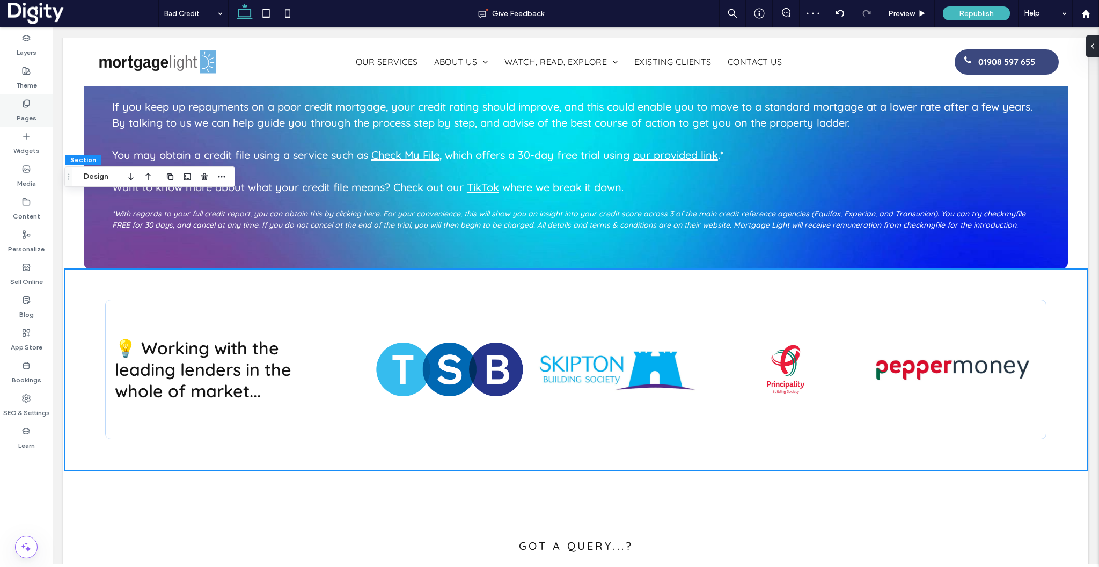
click at [19, 111] on label "Pages" at bounding box center [27, 115] width 20 height 15
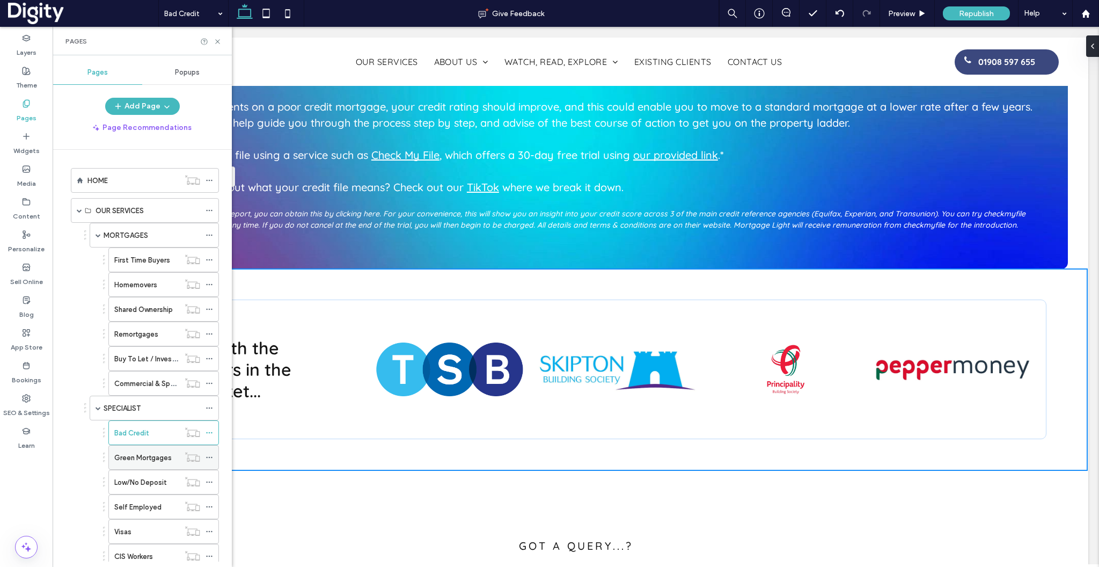
click at [138, 451] on label "Green Mortgages" at bounding box center [142, 457] width 57 height 19
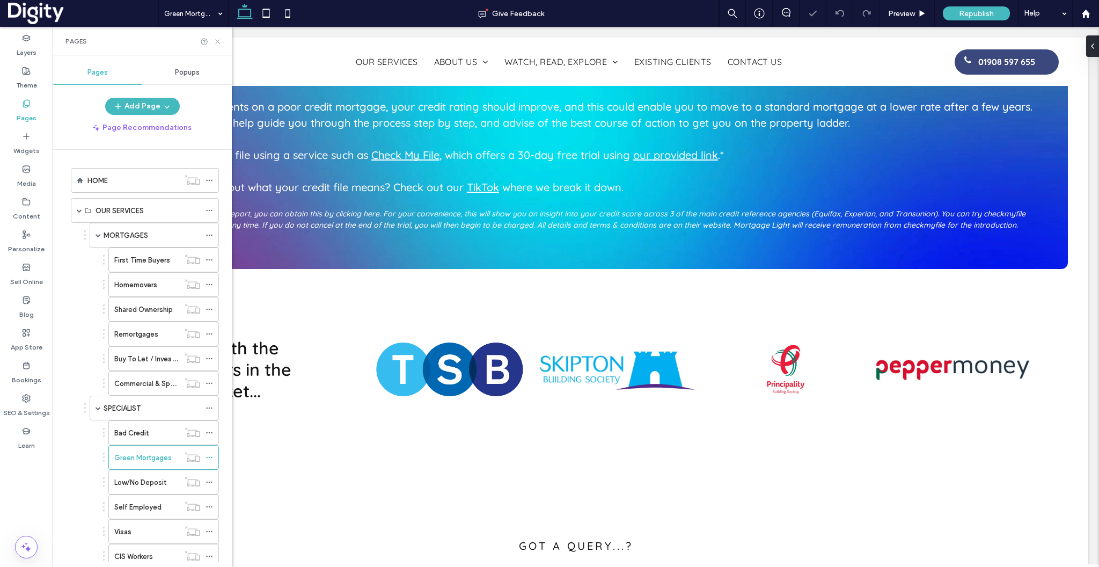
click at [215, 40] on icon at bounding box center [218, 42] width 8 height 8
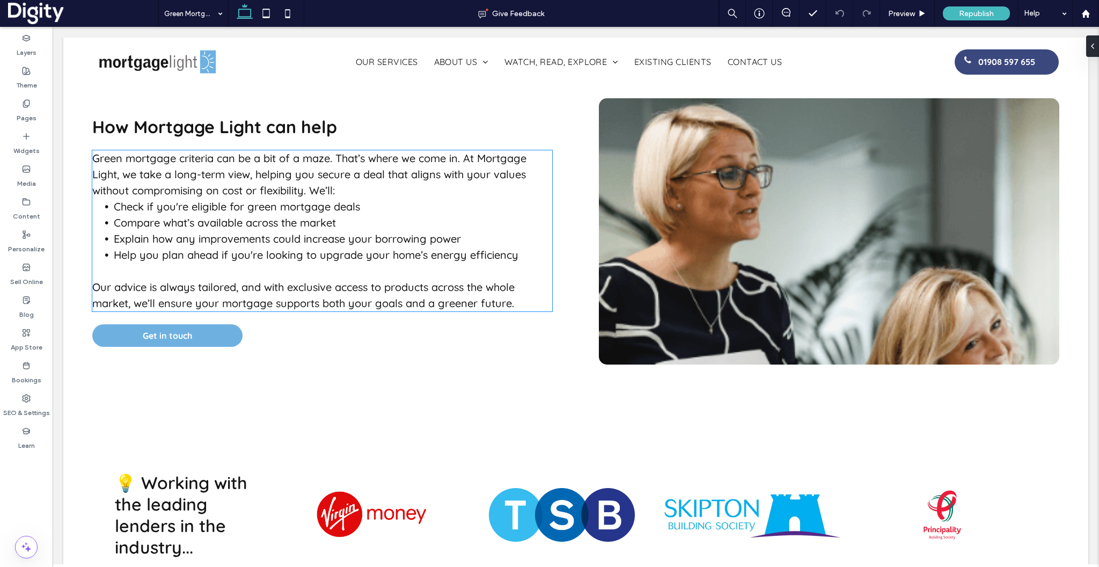
scroll to position [1938, 0]
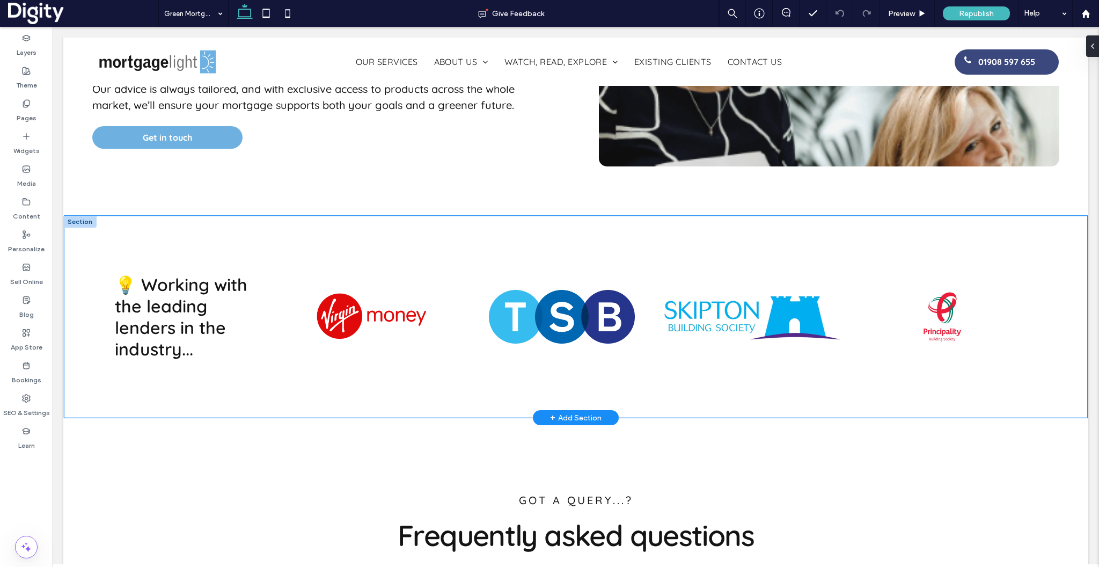
click at [97, 230] on div "💡 Working with the leading lenders in the industry... a a a a" at bounding box center [575, 317] width 1023 height 202
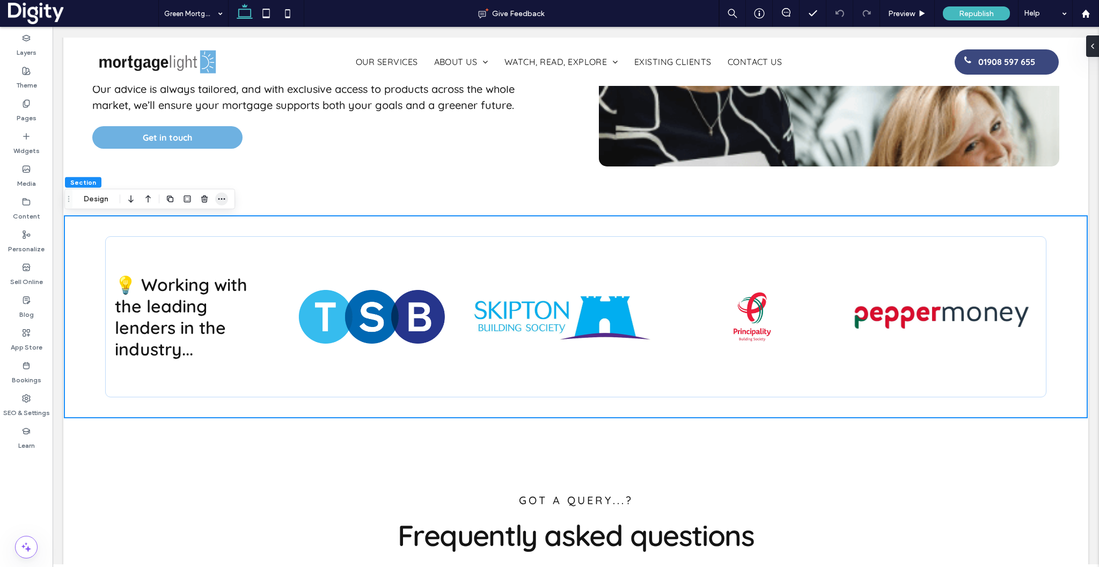
click at [218, 199] on icon "button" at bounding box center [221, 199] width 9 height 9
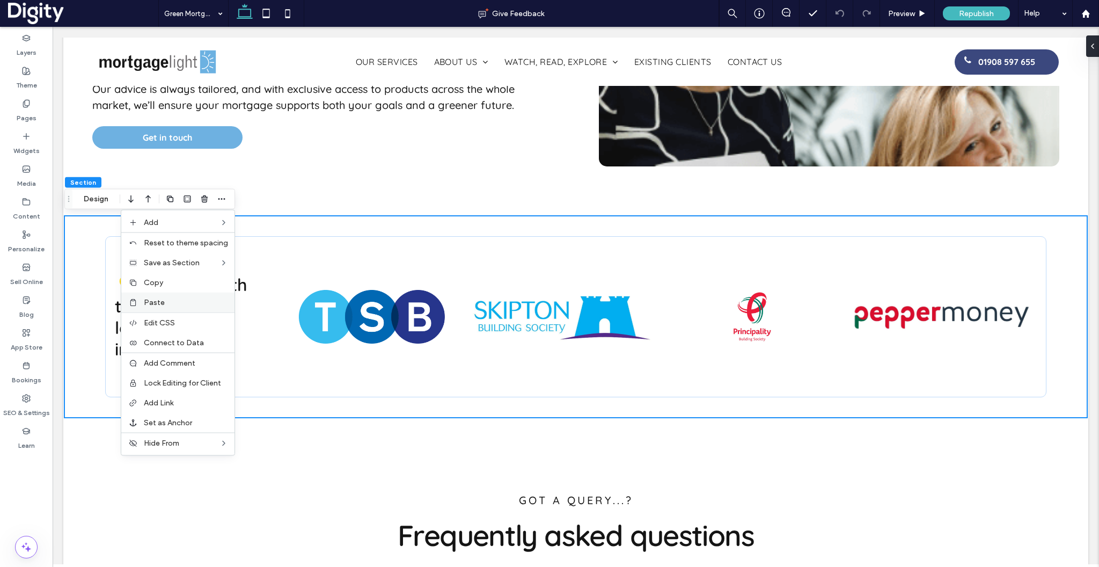
click at [152, 304] on span "Paste" at bounding box center [154, 302] width 21 height 9
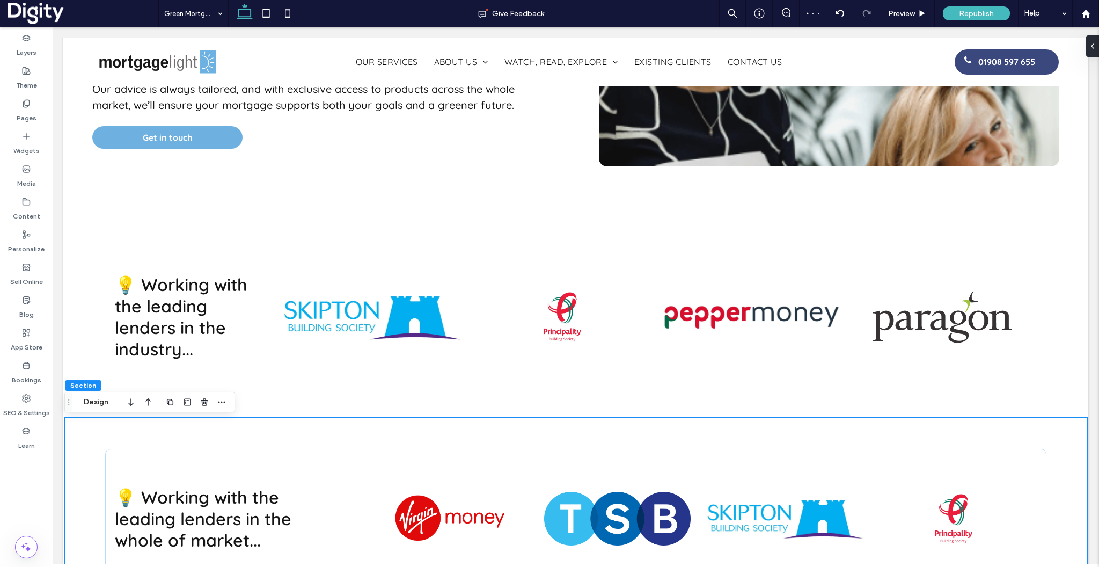
scroll to position [0, 164]
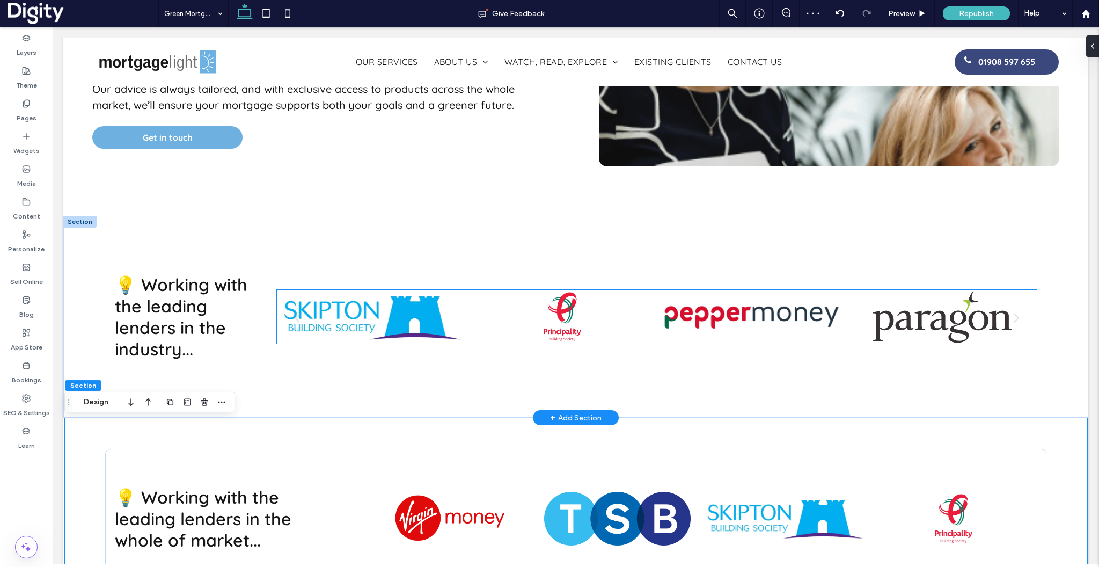
click at [455, 323] on div at bounding box center [371, 317] width 179 height 54
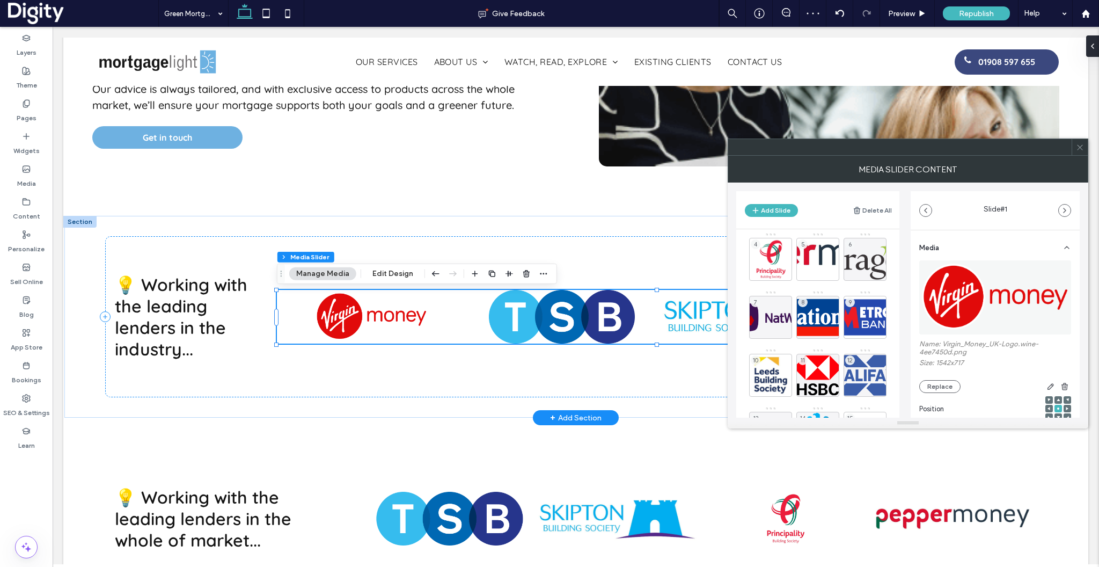
scroll to position [181, 0]
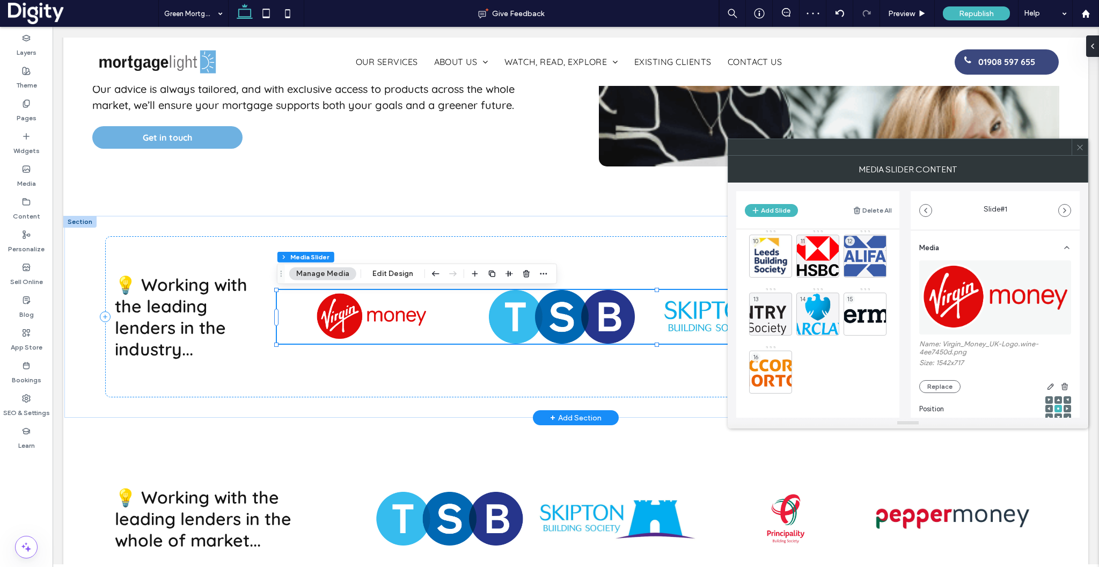
click at [1073, 149] on div at bounding box center [1080, 147] width 16 height 16
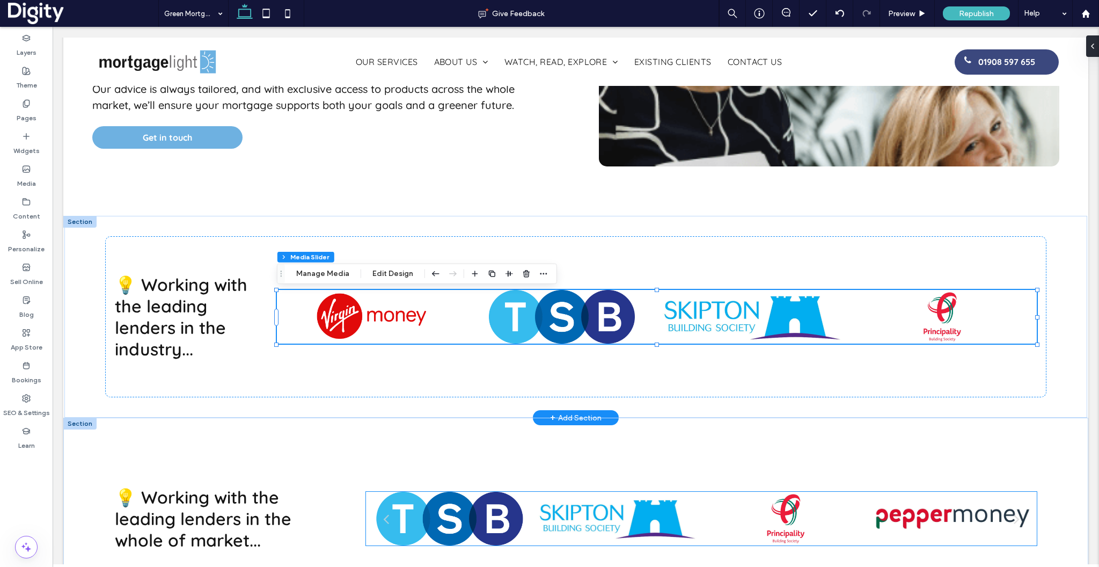
click at [652, 515] on div at bounding box center [618, 519] width 158 height 54
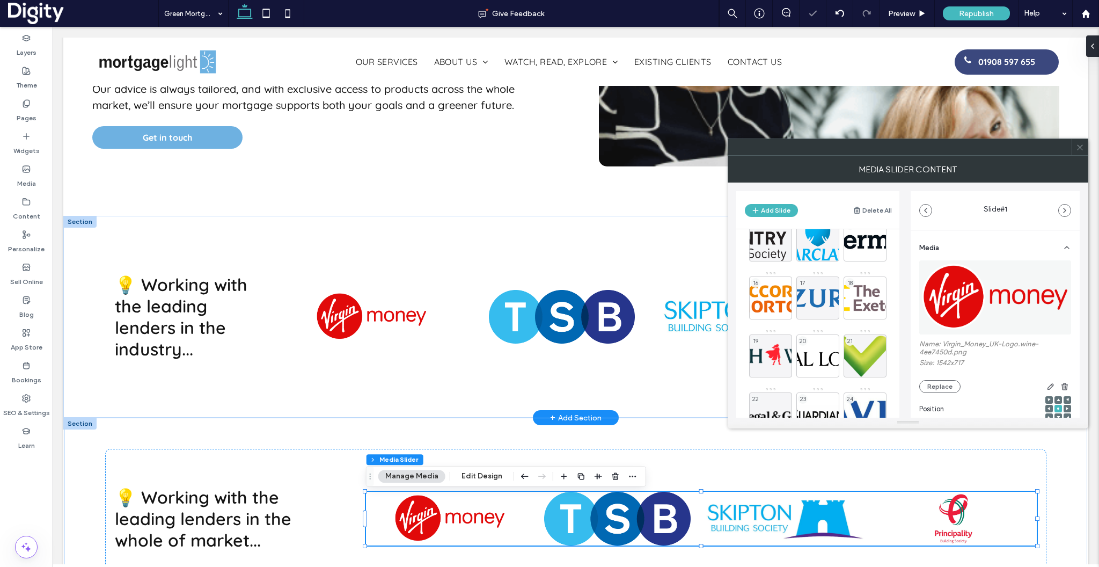
scroll to position [297, 0]
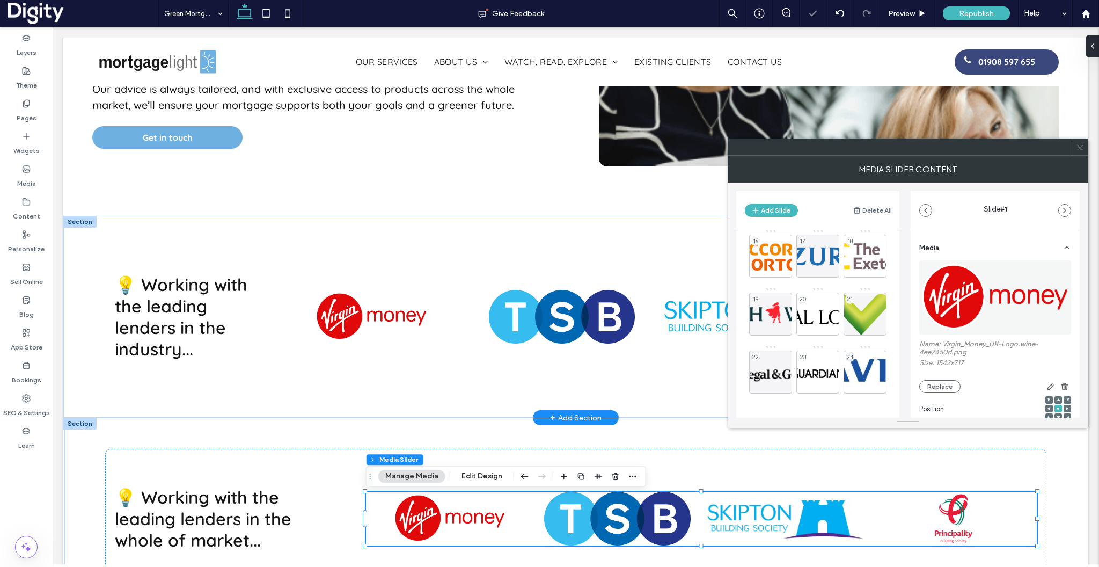
click at [1080, 147] on use at bounding box center [1079, 146] width 5 height 5
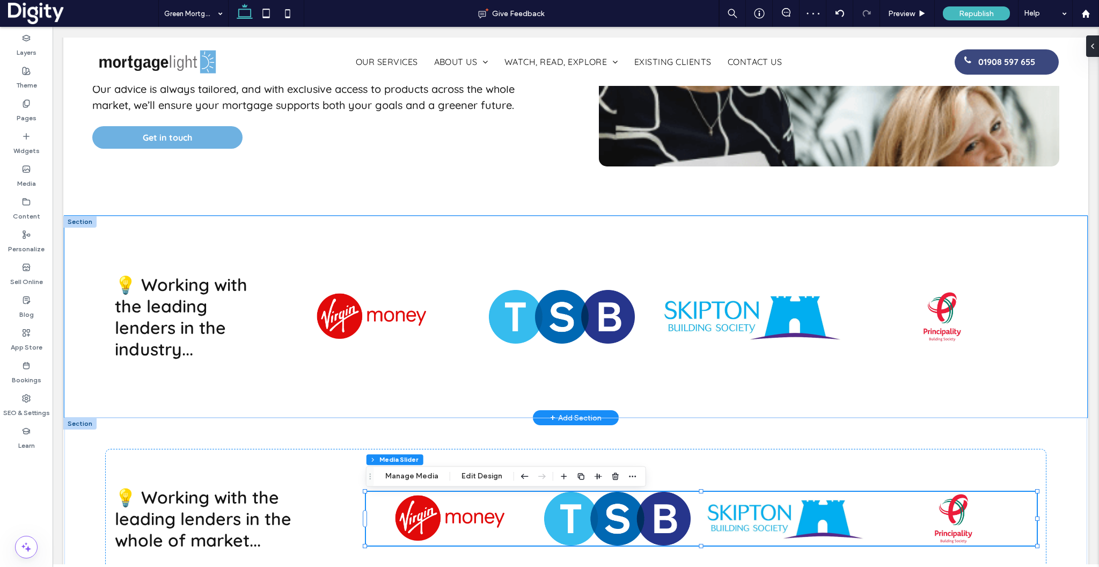
click at [86, 242] on div "💡 Working with the leading lenders in the industry... a a a a" at bounding box center [575, 317] width 1023 height 202
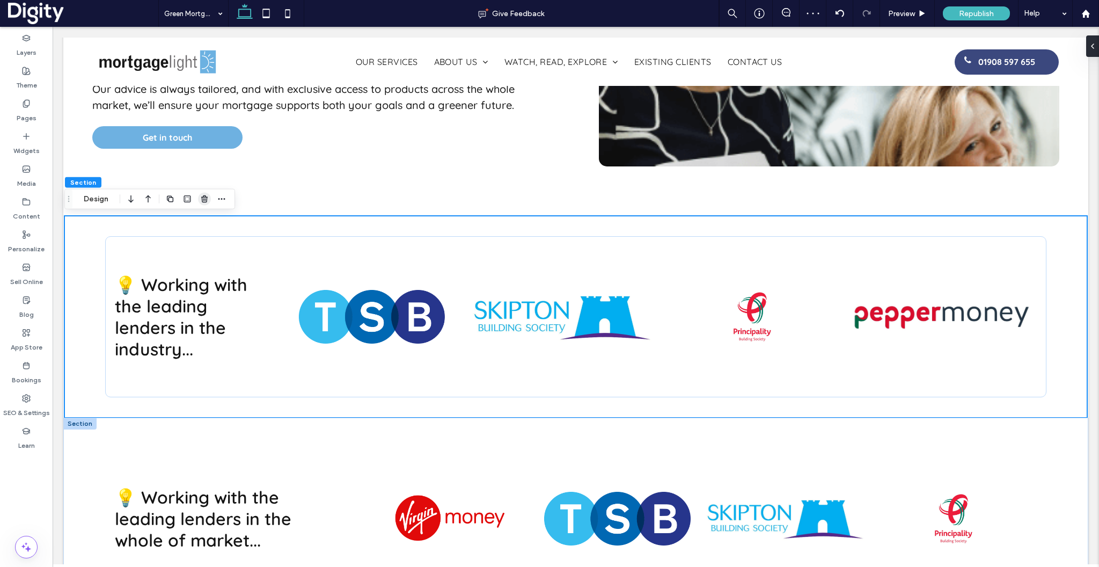
click at [203, 199] on icon "button" at bounding box center [204, 199] width 9 height 9
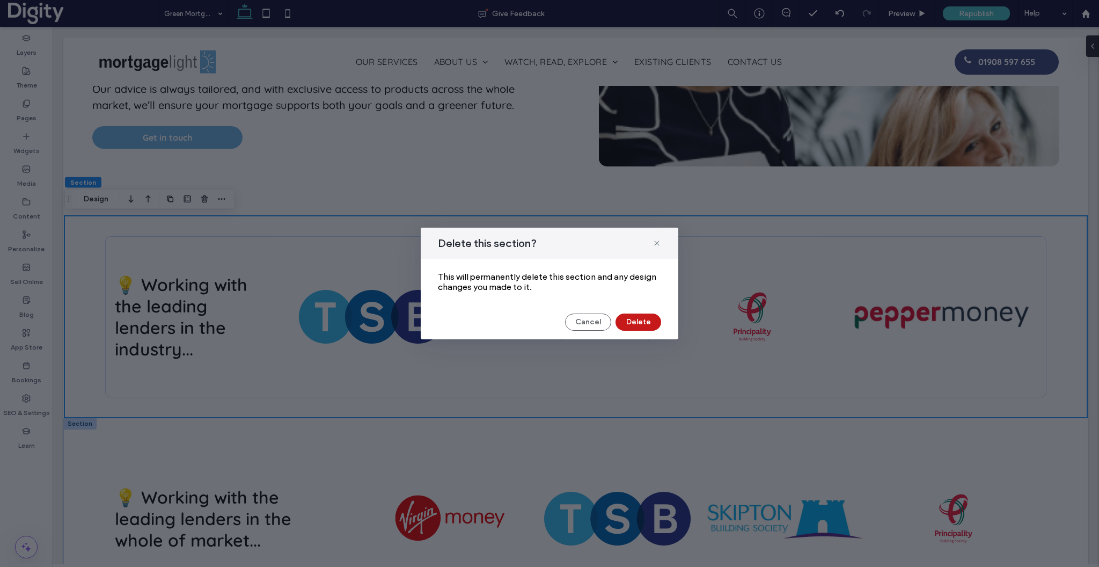
scroll to position [0, 328]
click at [645, 317] on button "Delete" at bounding box center [639, 321] width 46 height 17
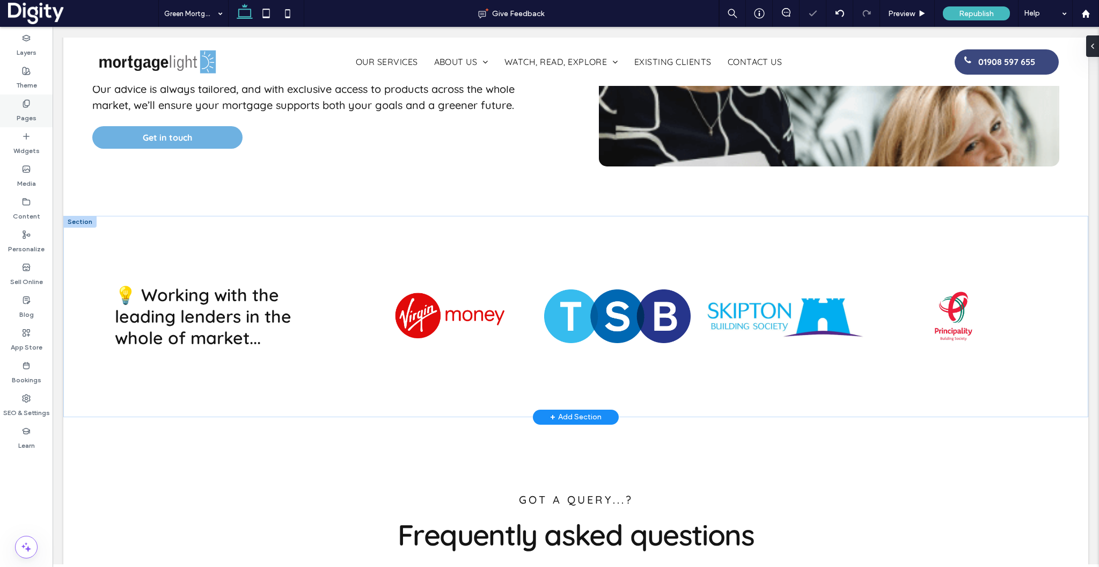
click at [25, 109] on label "Pages" at bounding box center [27, 115] width 20 height 15
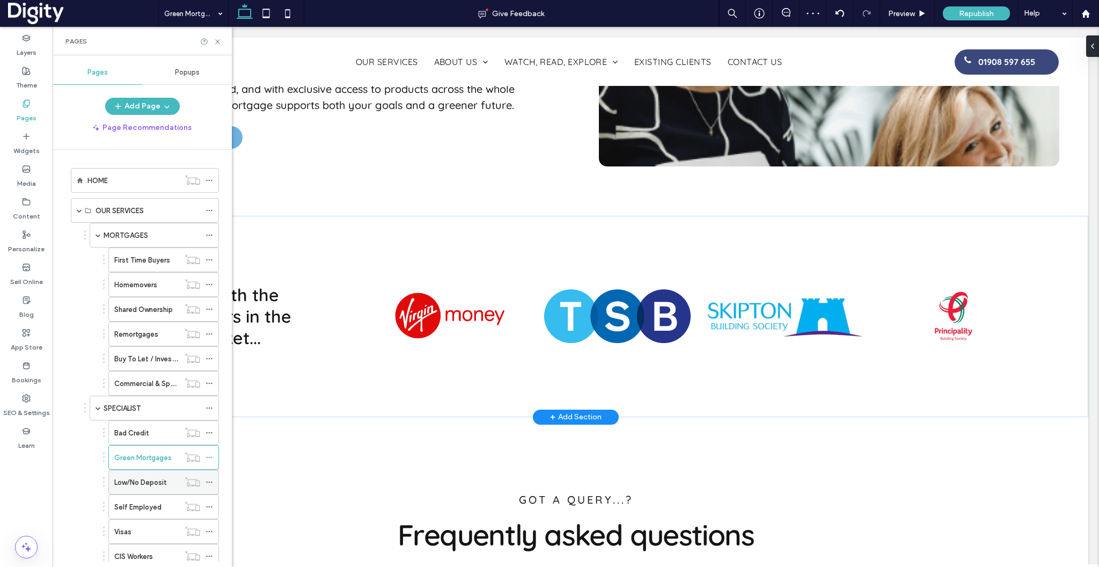
click at [131, 489] on div "Low/No Deposit" at bounding box center [146, 482] width 65 height 24
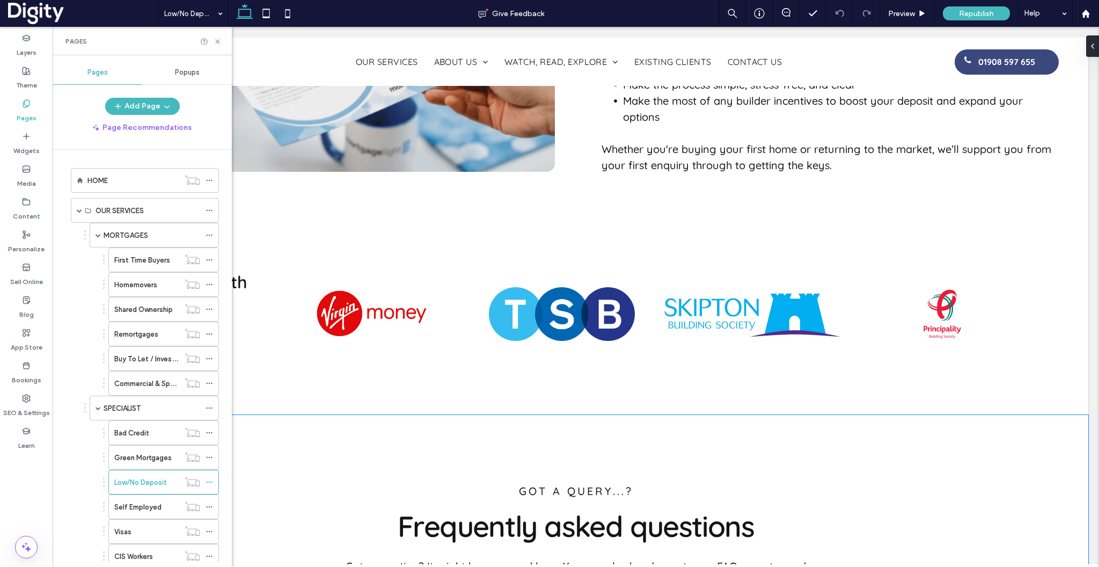
scroll to position [1992, 0]
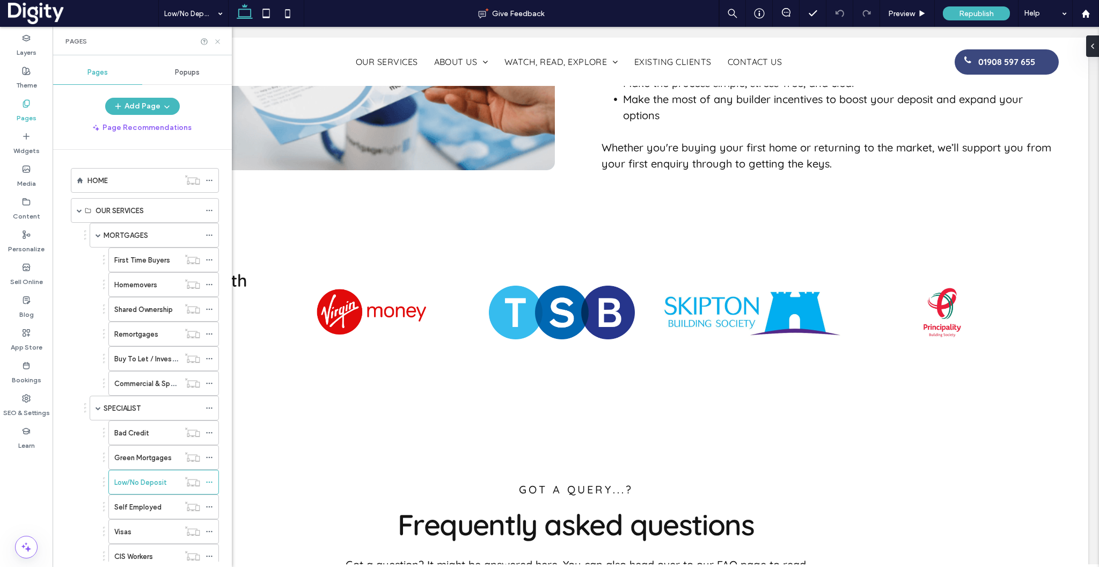
click at [218, 43] on icon at bounding box center [218, 42] width 8 height 8
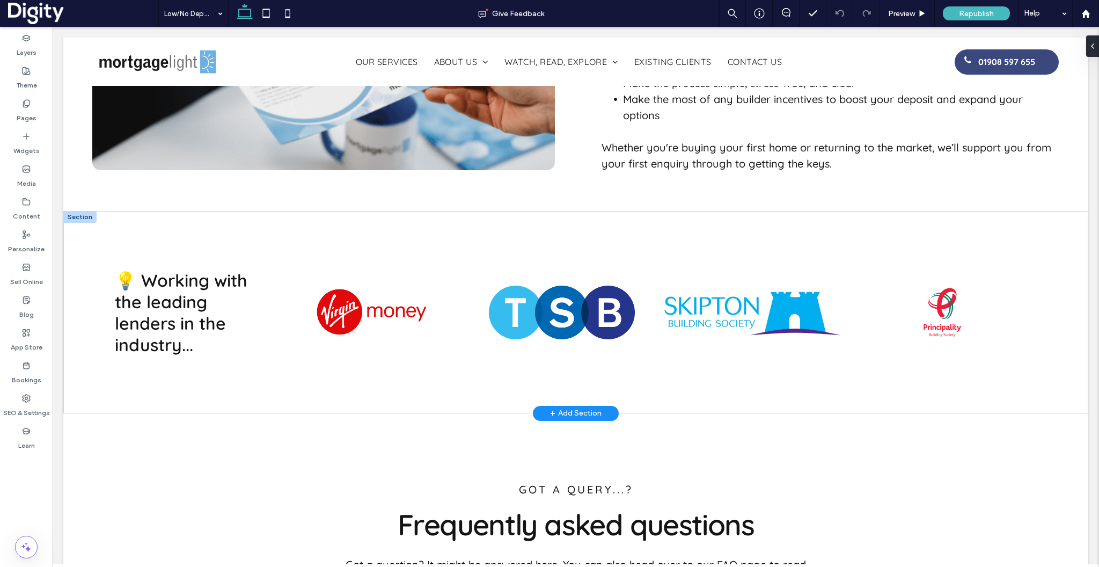
click at [79, 211] on div at bounding box center [79, 217] width 33 height 12
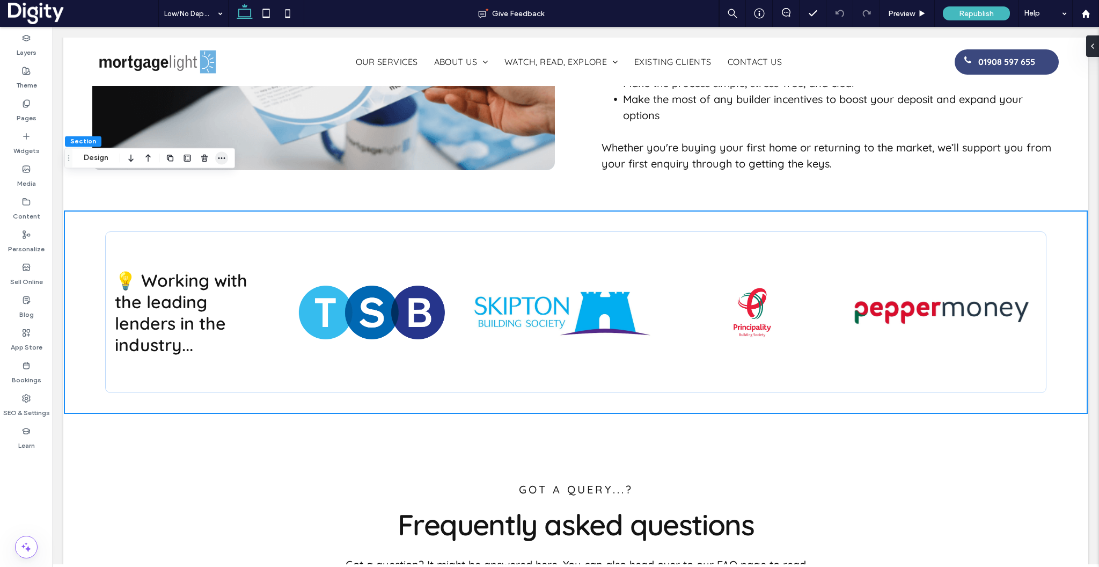
click at [219, 157] on icon "button" at bounding box center [221, 157] width 9 height 9
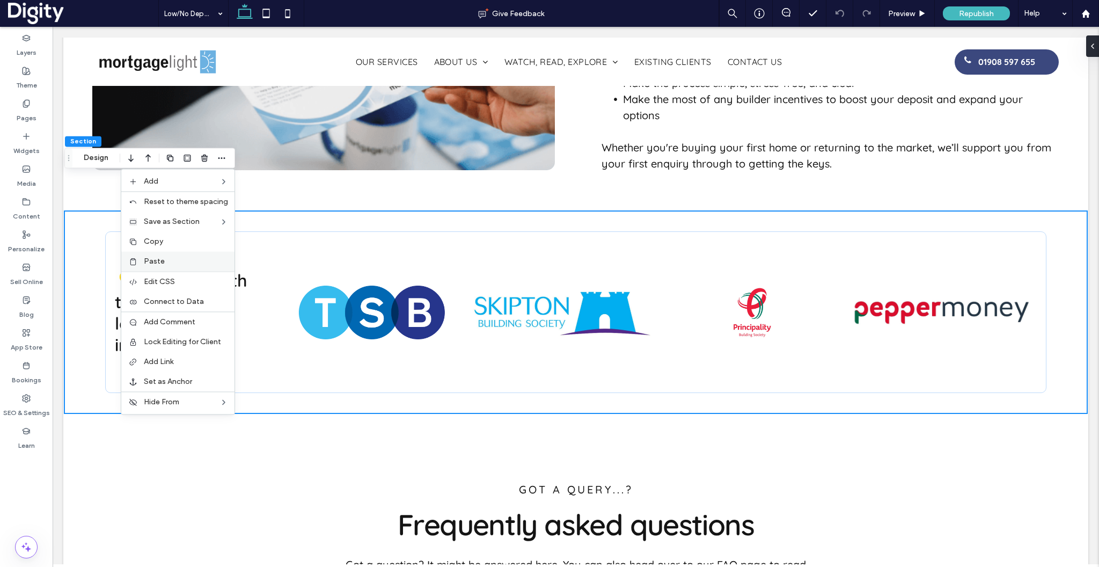
click at [155, 259] on span "Paste" at bounding box center [154, 261] width 21 height 9
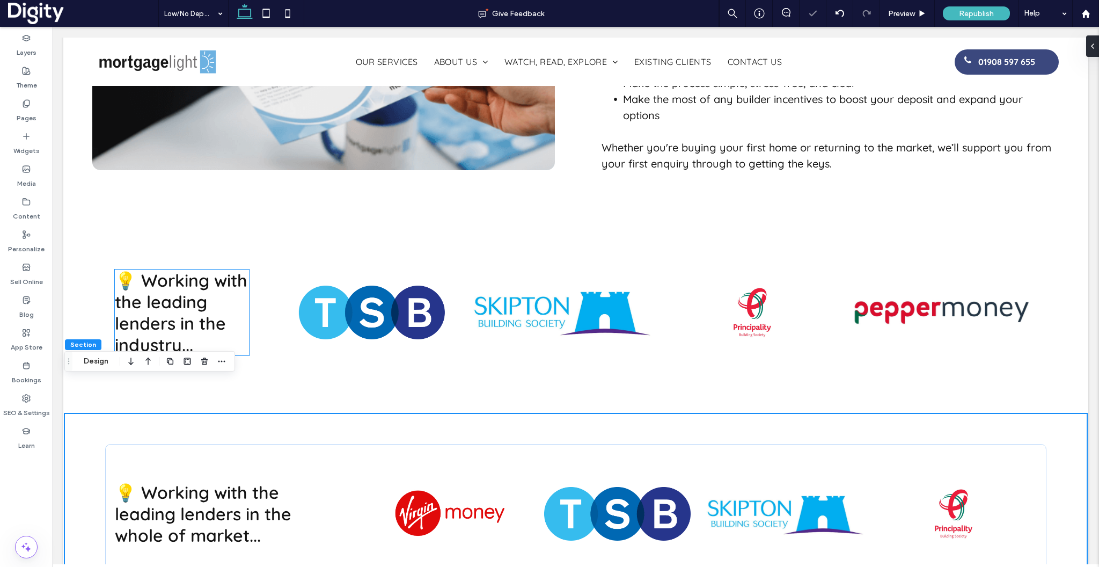
scroll to position [0, 653]
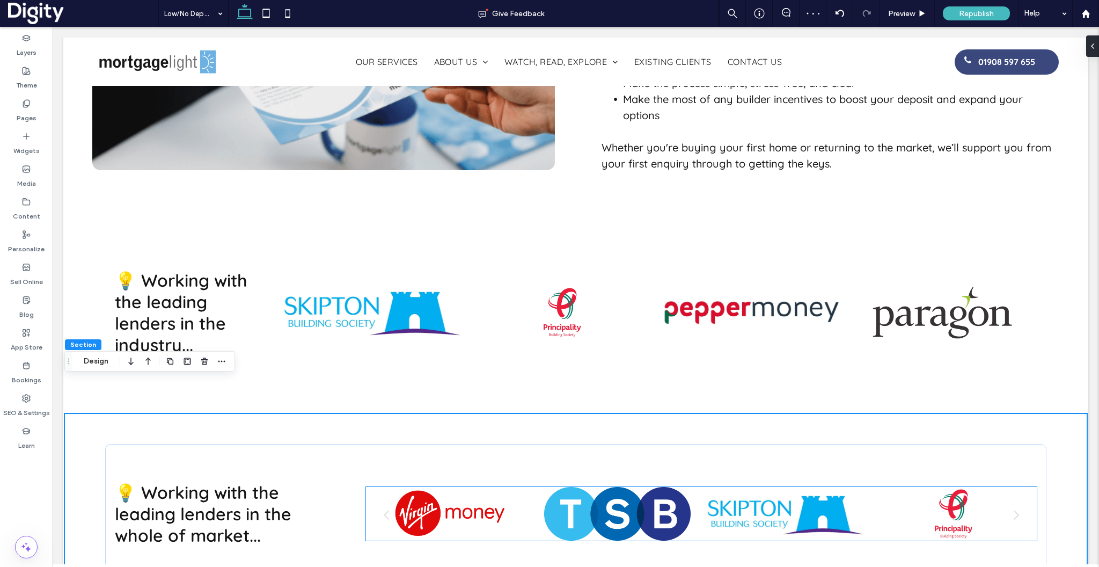
click at [418, 487] on div at bounding box center [450, 514] width 158 height 54
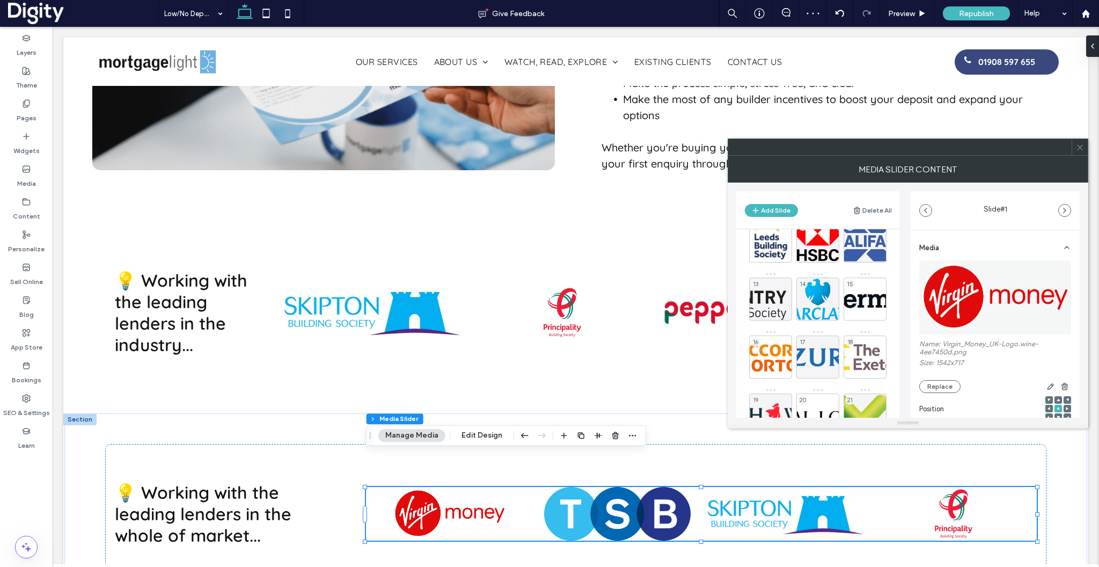
scroll to position [297, 0]
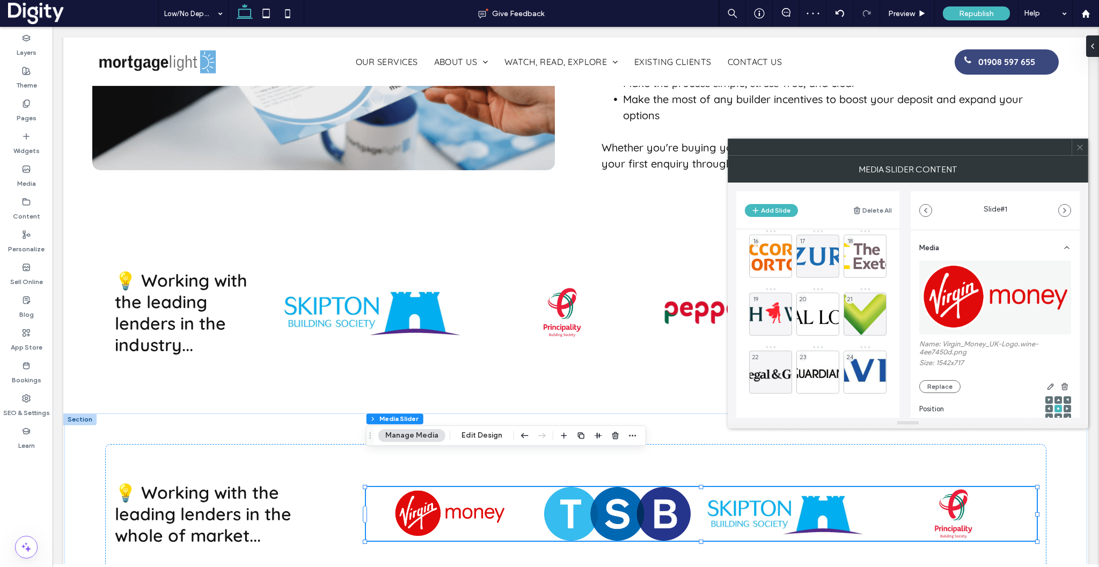
click at [1077, 150] on icon at bounding box center [1080, 147] width 8 height 8
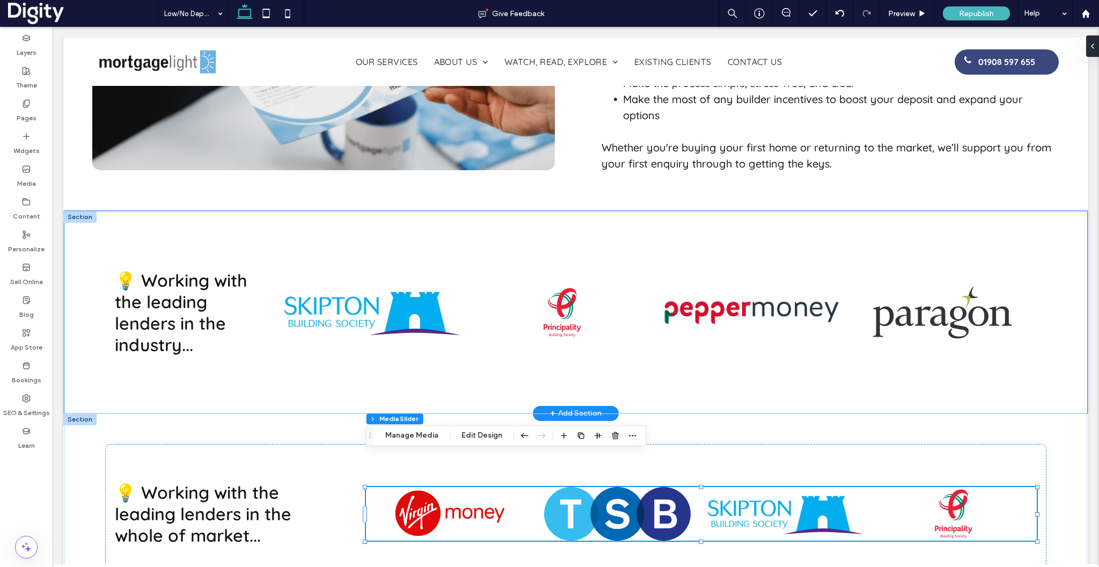
click at [122, 211] on div "💡 Working with the leading lenders in the industry... a a a a" at bounding box center [575, 312] width 1023 height 202
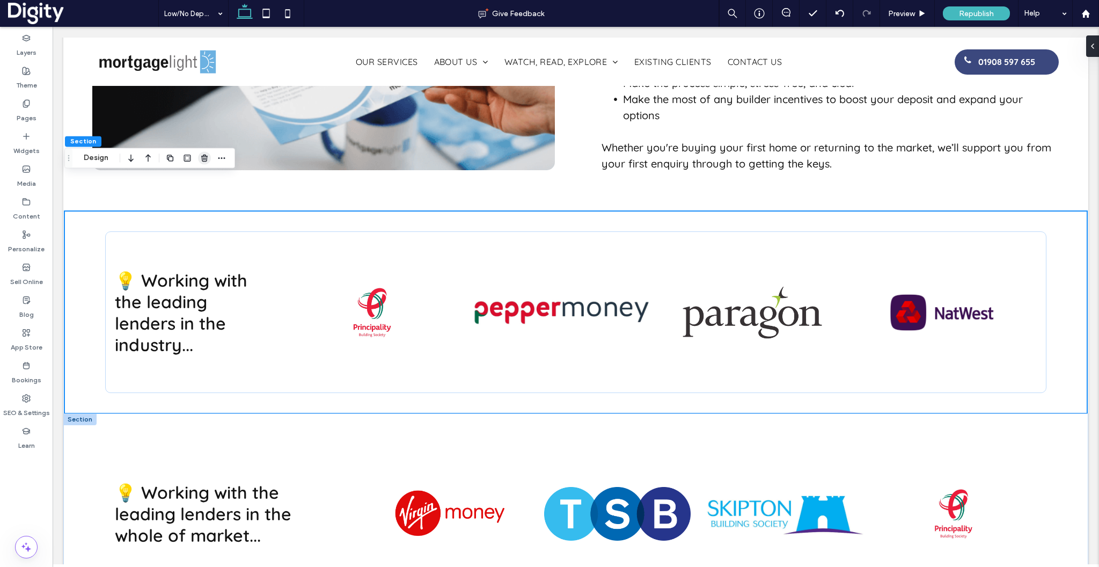
click at [203, 160] on icon "button" at bounding box center [204, 157] width 9 height 9
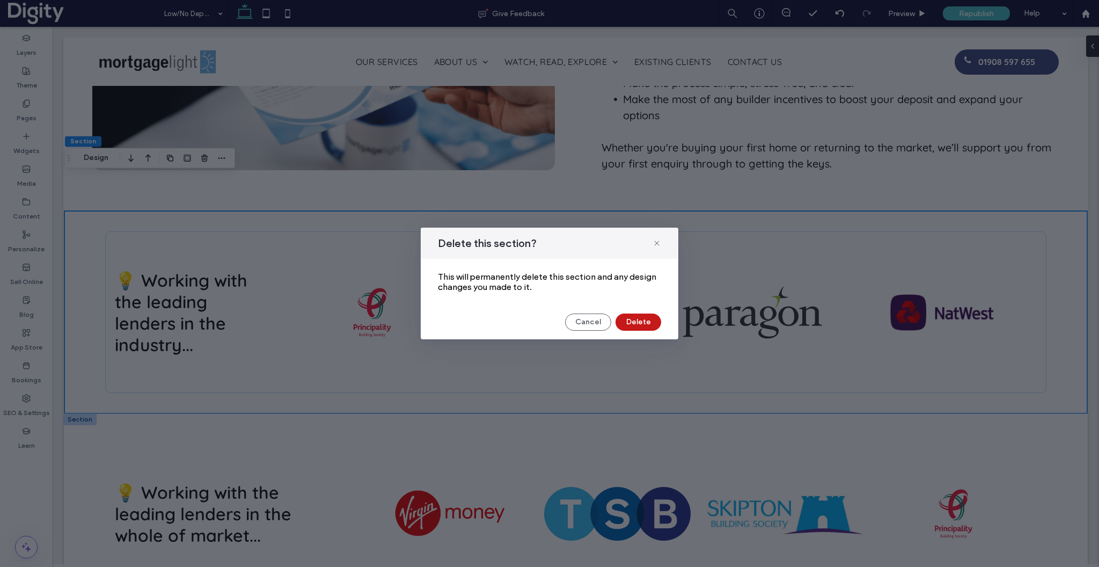
click at [633, 317] on button "Delete" at bounding box center [639, 321] width 46 height 17
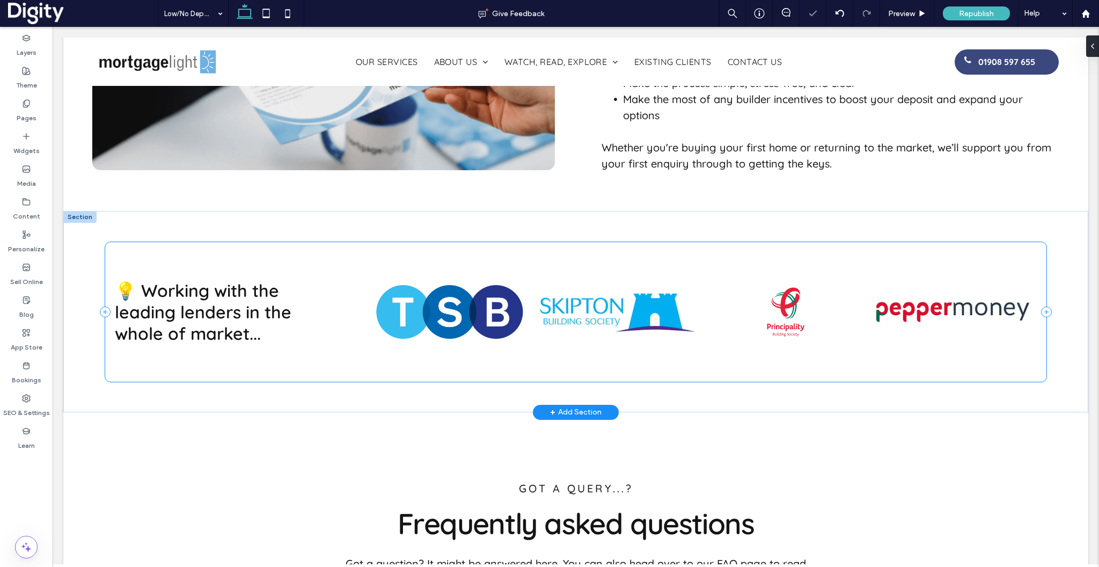
scroll to position [0, 816]
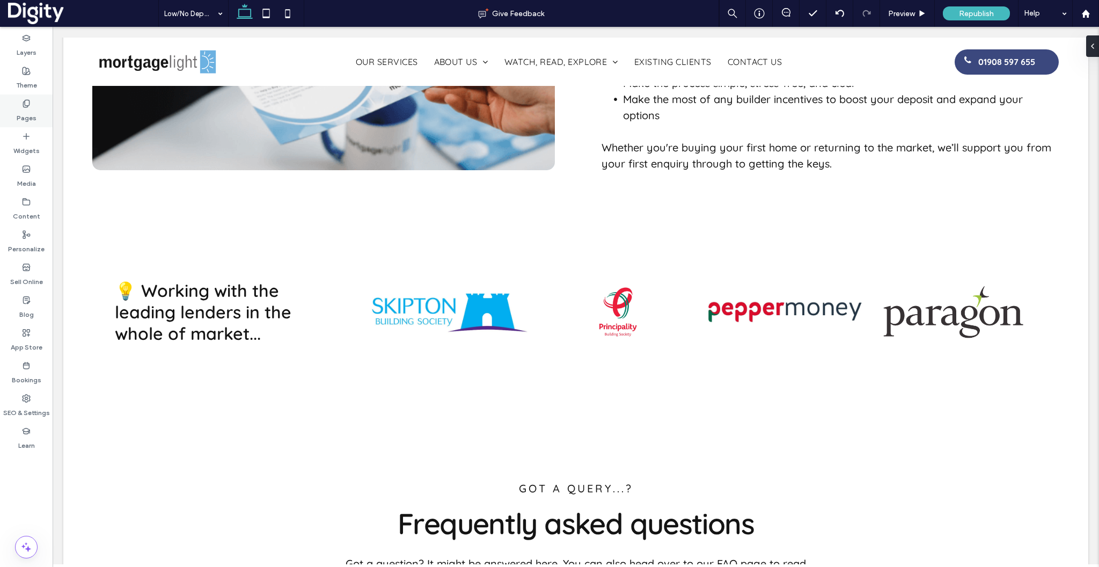
click at [24, 99] on icon at bounding box center [26, 103] width 9 height 9
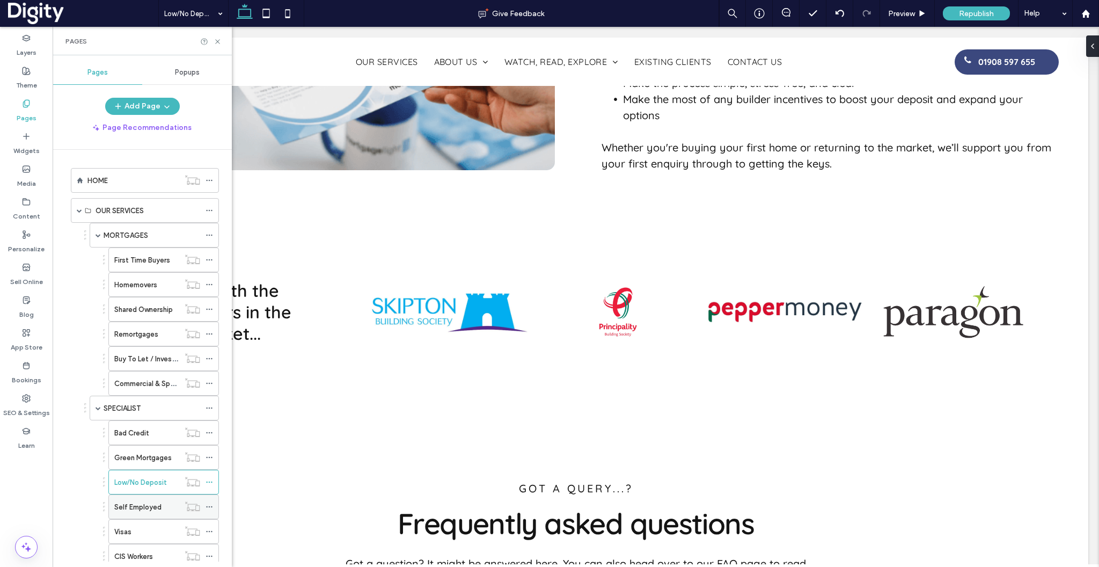
click at [144, 510] on label "Self Employed" at bounding box center [137, 506] width 47 height 19
click at [218, 41] on icon at bounding box center [218, 42] width 8 height 8
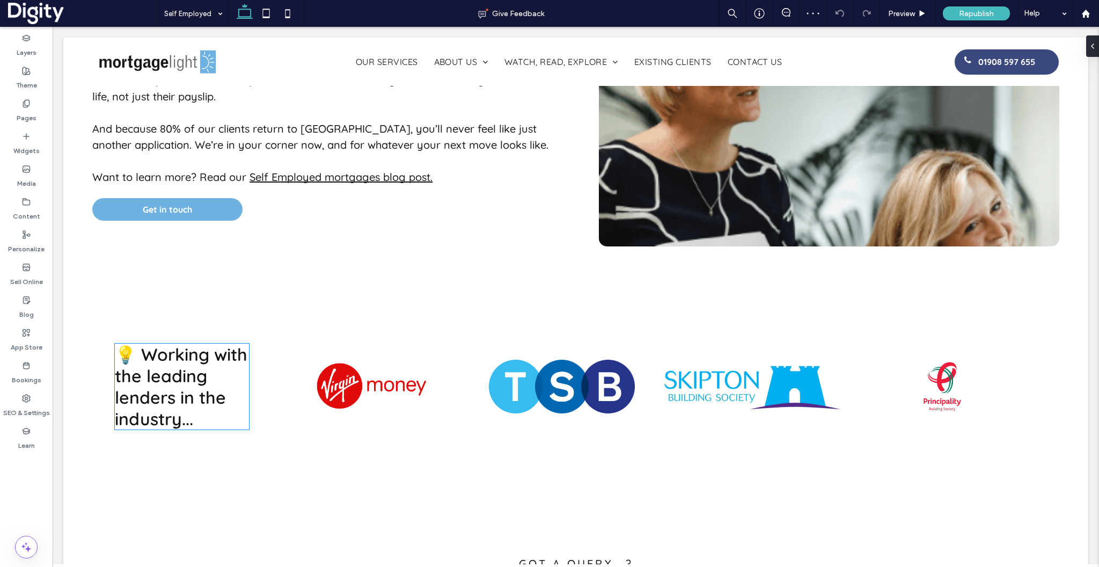
scroll to position [1894, 0]
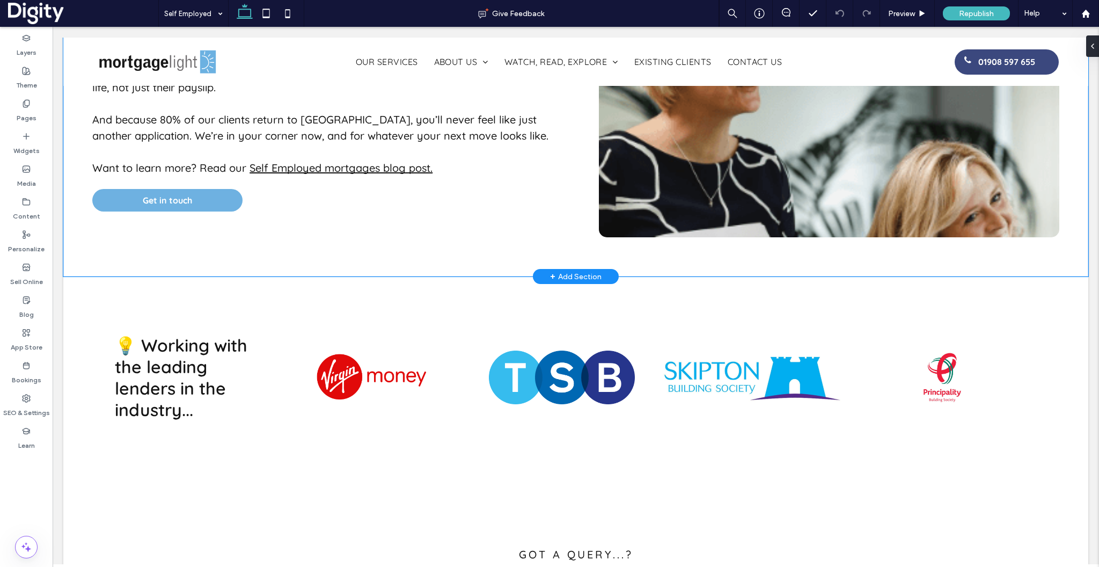
click at [99, 189] on div "Why Mortgage Light? We don’t just understand mortgages - we understand how self…" at bounding box center [575, 104] width 1025 height 345
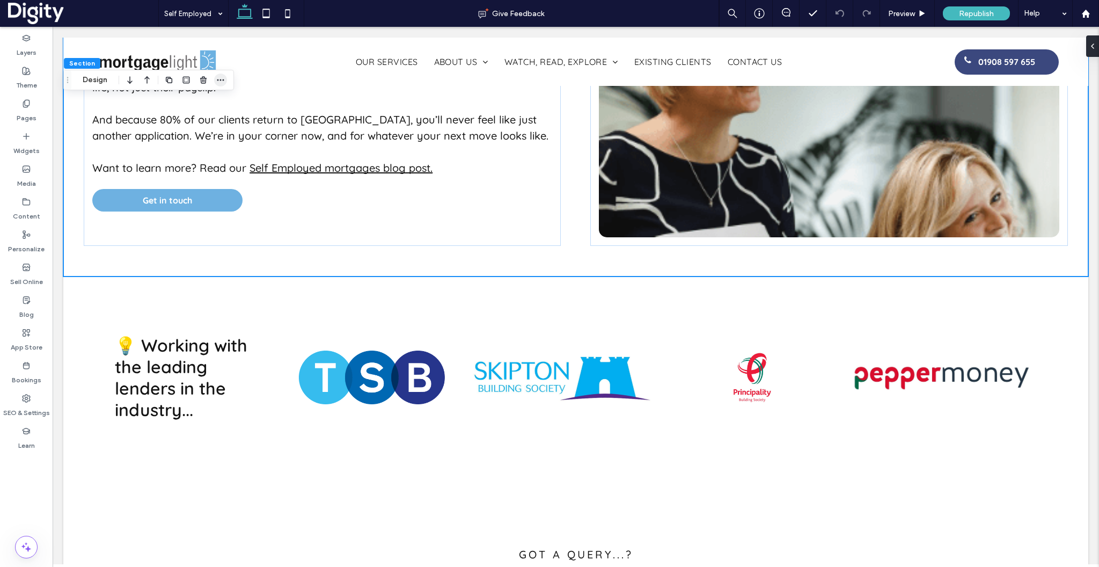
click at [221, 82] on icon "button" at bounding box center [220, 80] width 9 height 9
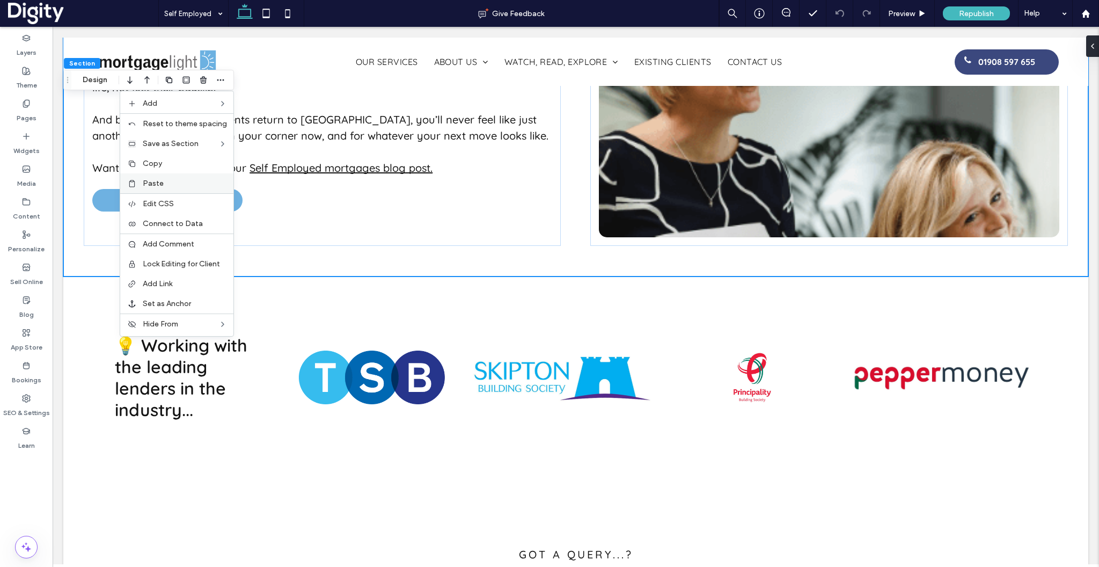
click at [162, 179] on span "Paste" at bounding box center [153, 183] width 21 height 9
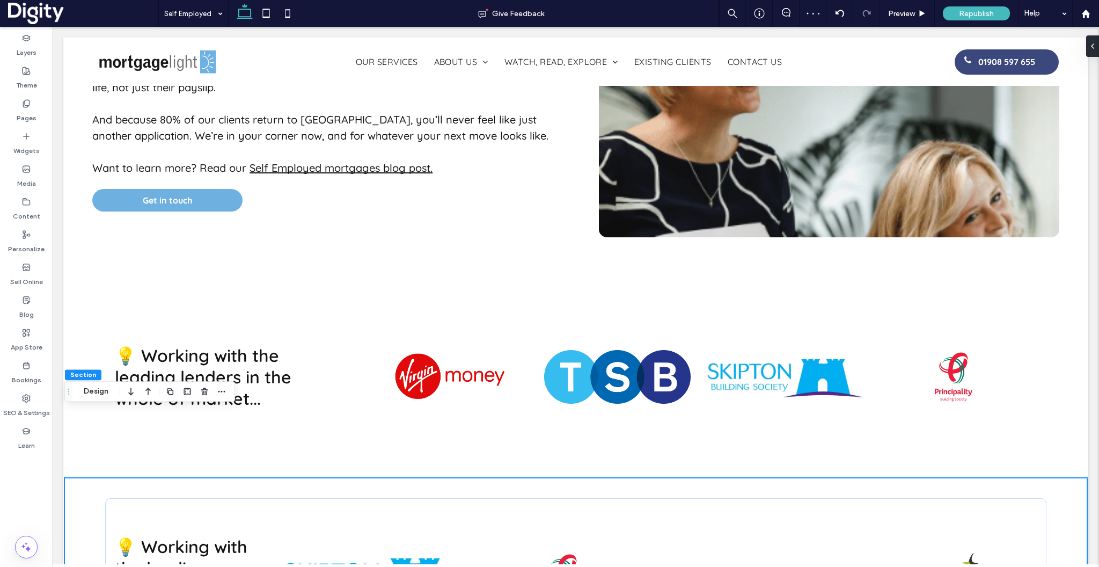
scroll to position [0, 167]
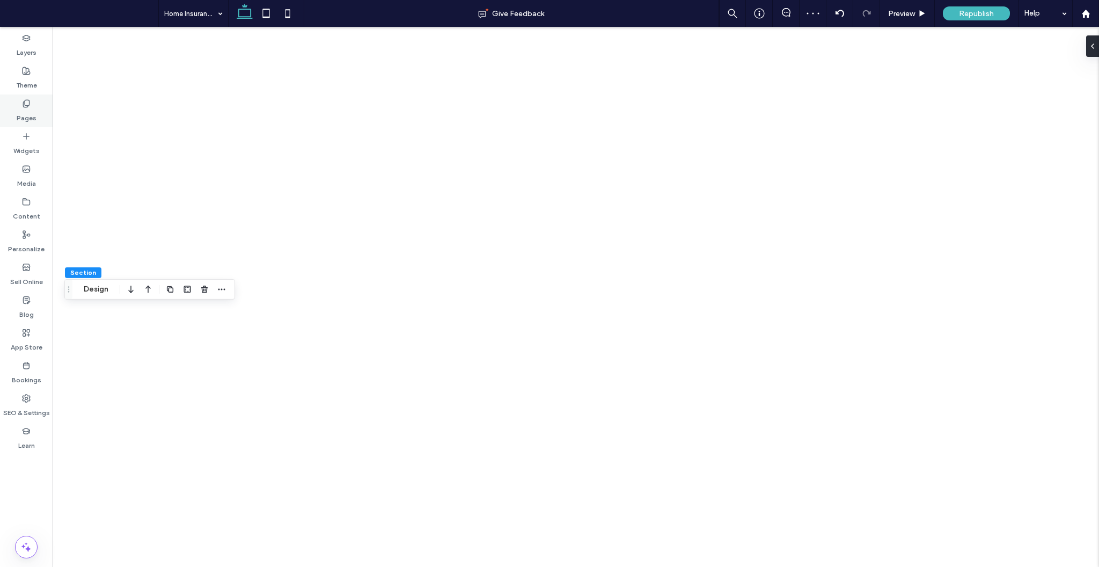
click at [19, 116] on label "Pages" at bounding box center [27, 115] width 20 height 15
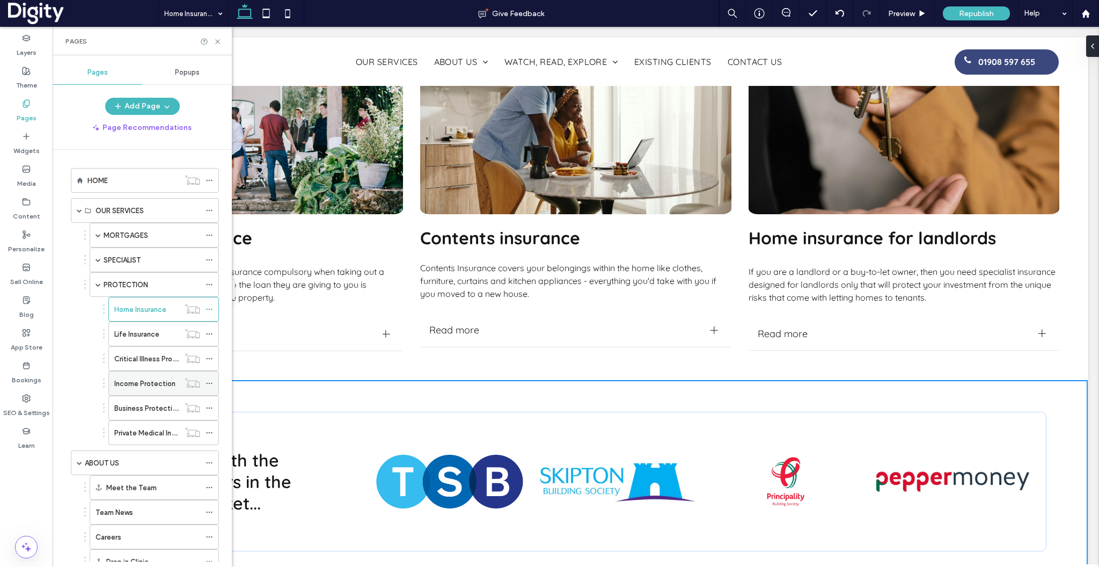
scroll to position [0, 346]
click at [136, 332] on label "Life Insurance" at bounding box center [136, 334] width 45 height 19
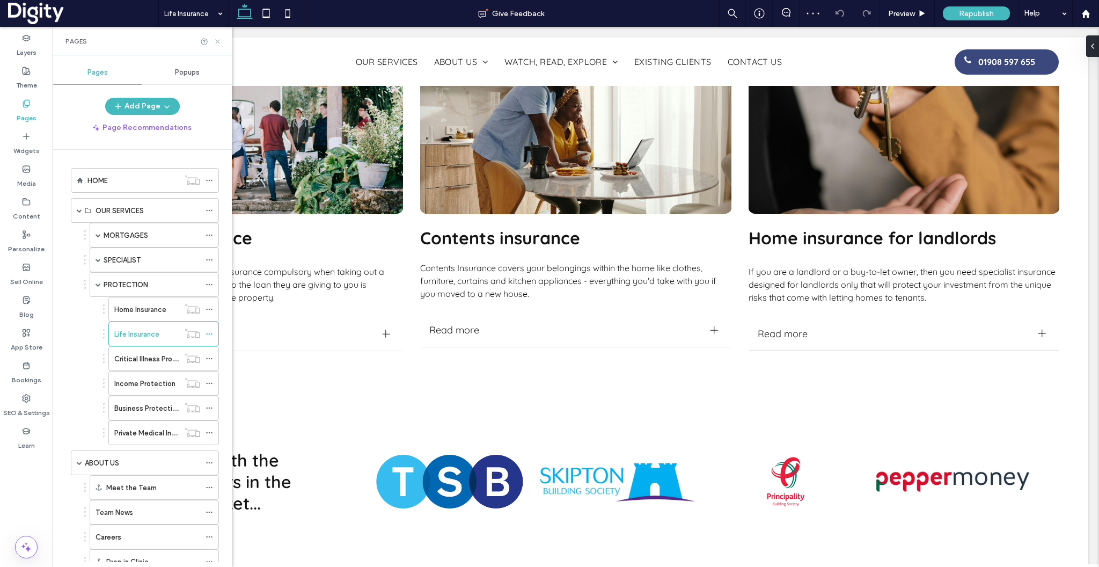
click at [219, 42] on icon at bounding box center [218, 42] width 8 height 8
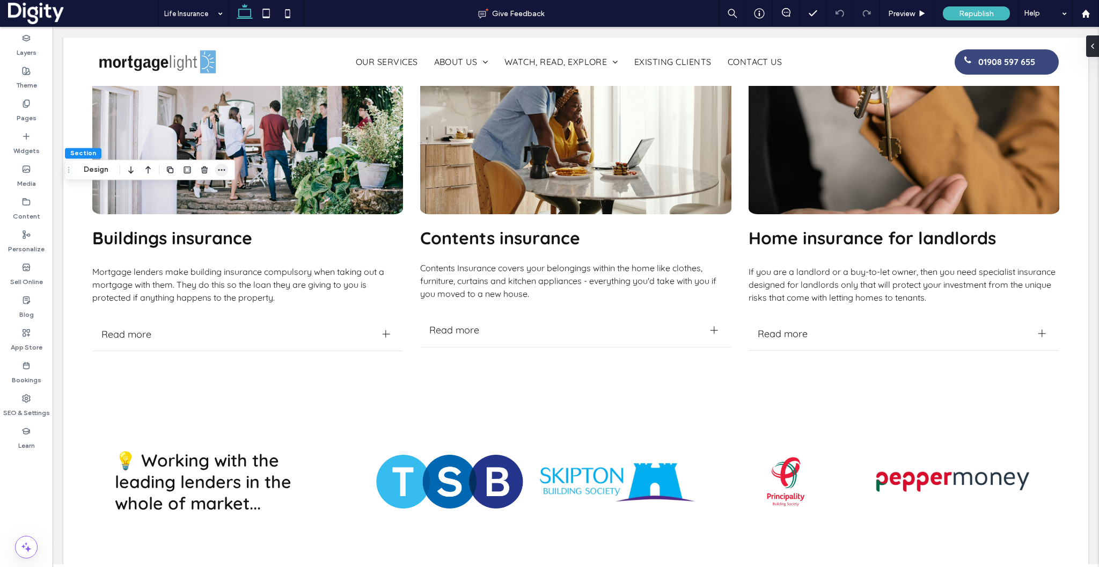
click at [217, 167] on icon "button" at bounding box center [221, 169] width 9 height 9
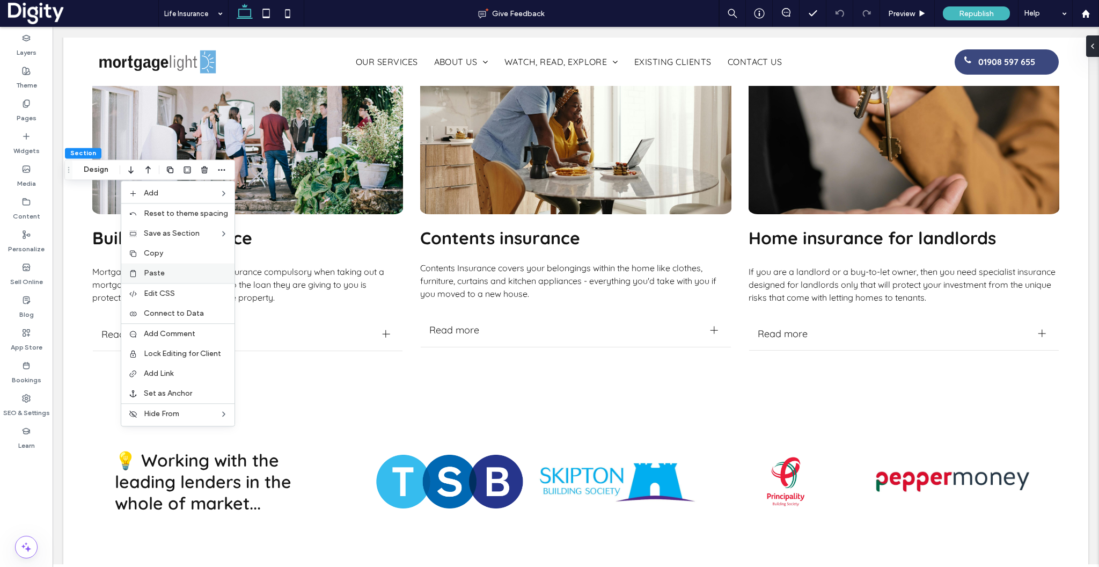
click at [155, 272] on span "Paste" at bounding box center [154, 272] width 21 height 9
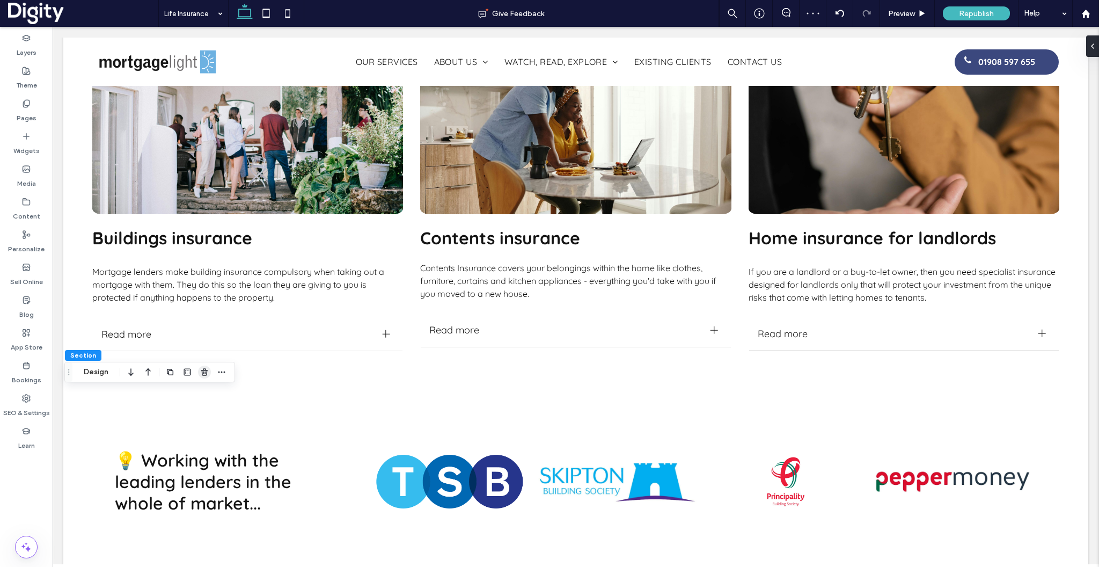
click at [206, 371] on icon "button" at bounding box center [204, 372] width 9 height 9
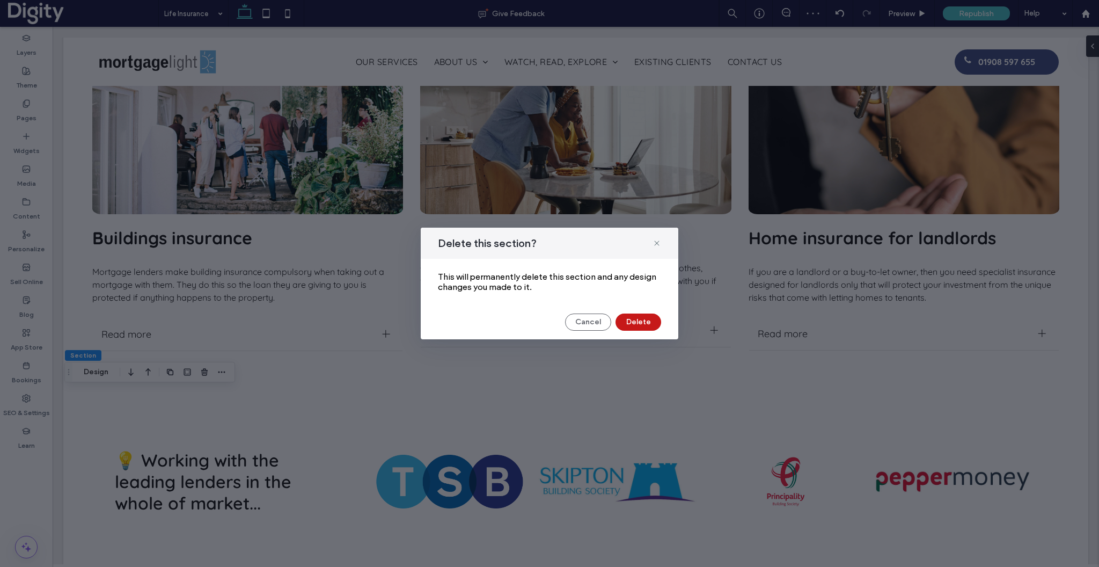
click at [644, 329] on button "Delete" at bounding box center [639, 321] width 46 height 17
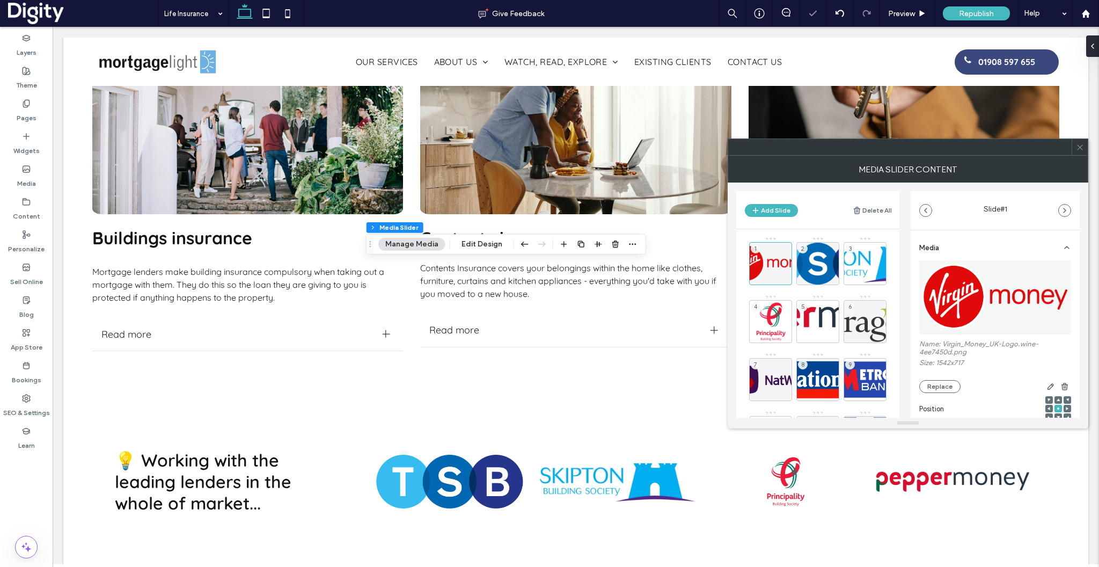
scroll to position [181, 0]
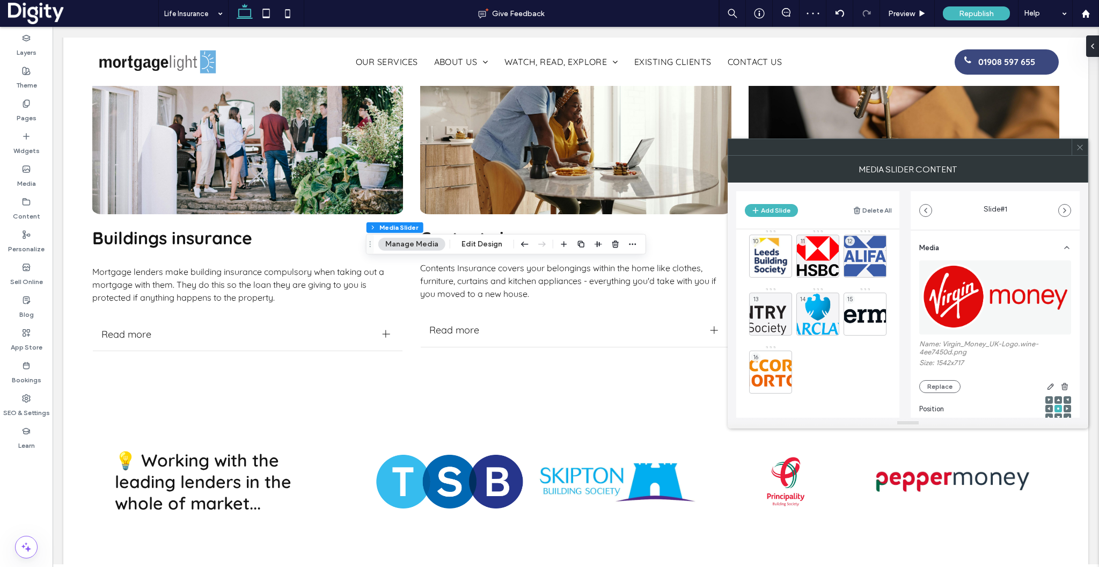
click at [1080, 151] on icon at bounding box center [1080, 147] width 8 height 8
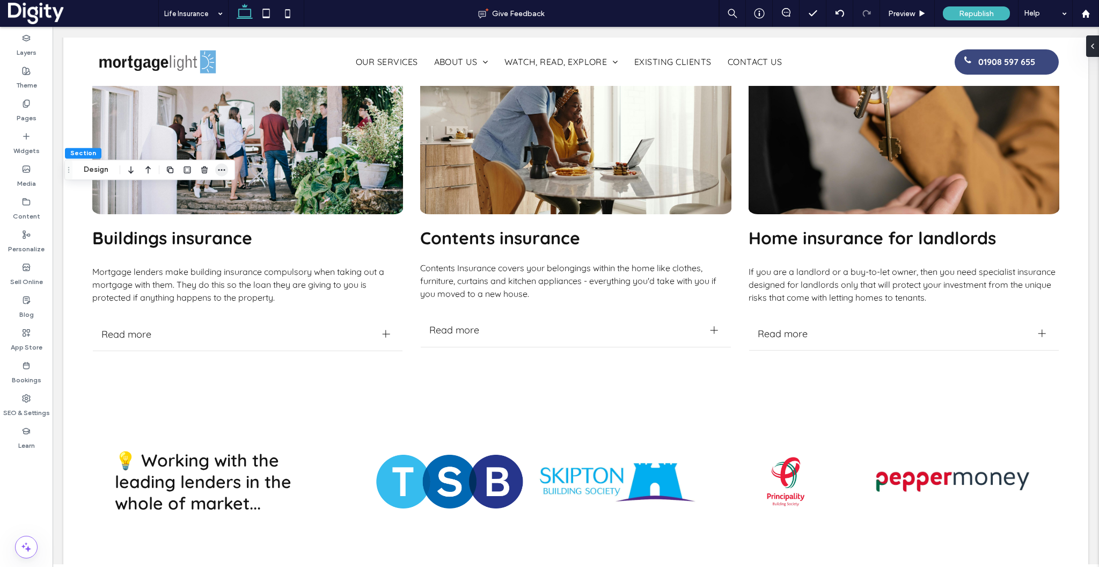
click at [224, 168] on icon "button" at bounding box center [221, 169] width 9 height 9
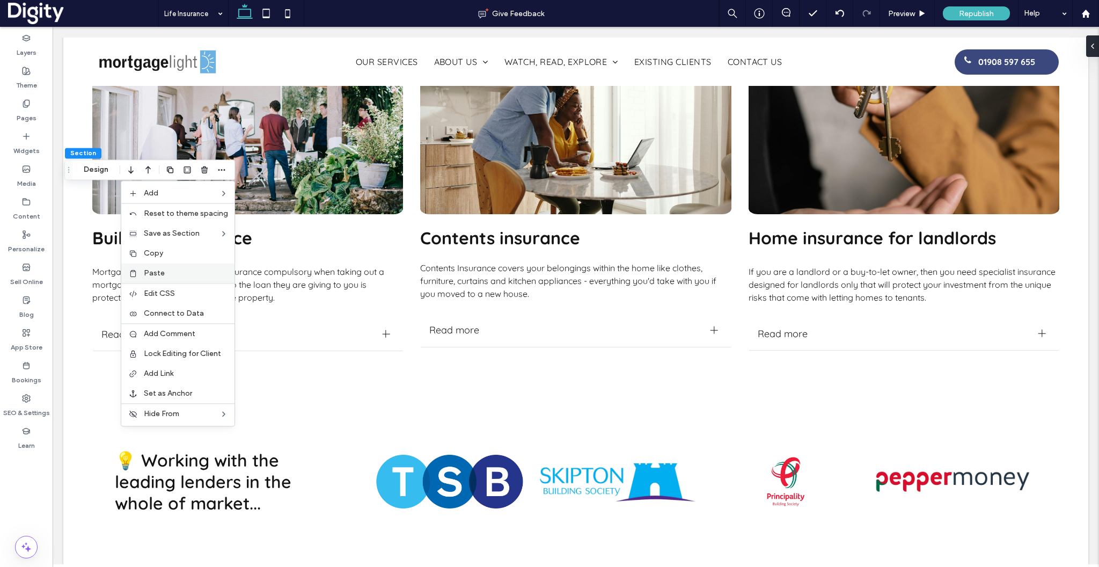
click at [159, 275] on span "Paste" at bounding box center [154, 272] width 21 height 9
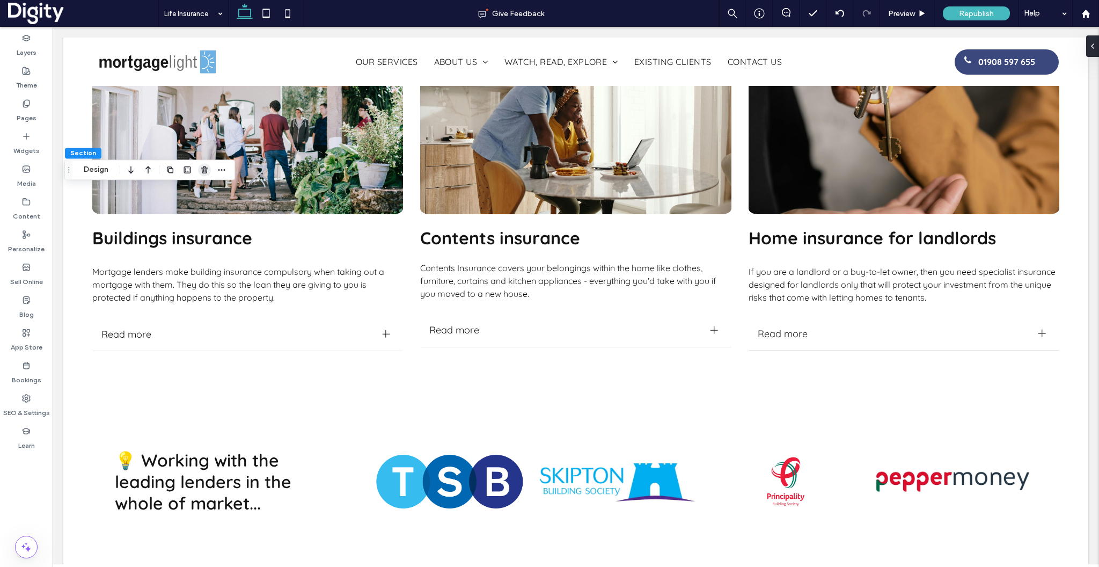
click at [207, 170] on use "button" at bounding box center [204, 169] width 6 height 7
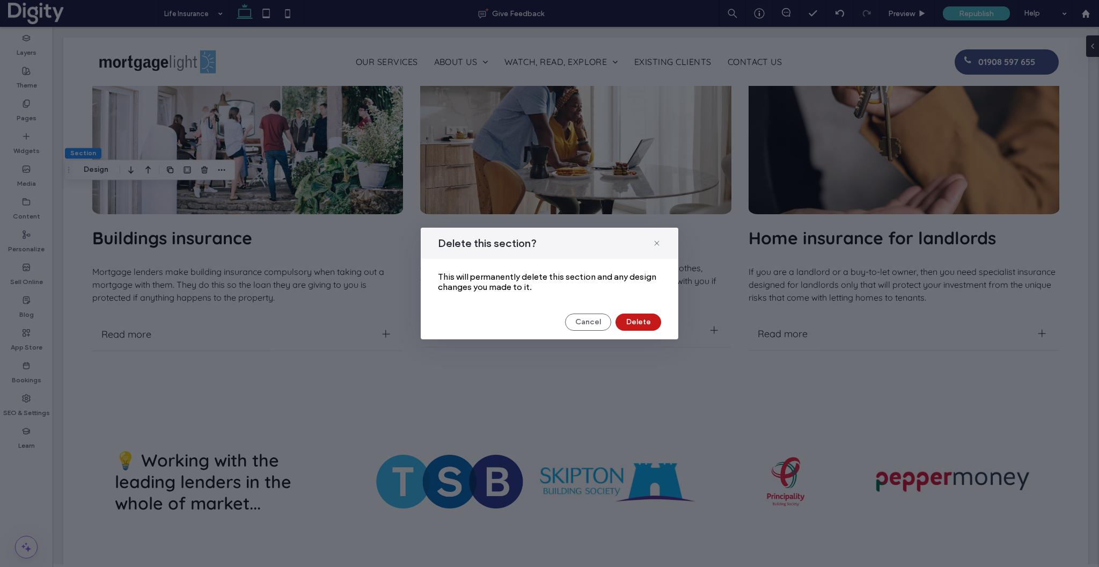
click at [639, 323] on button "Delete" at bounding box center [639, 321] width 46 height 17
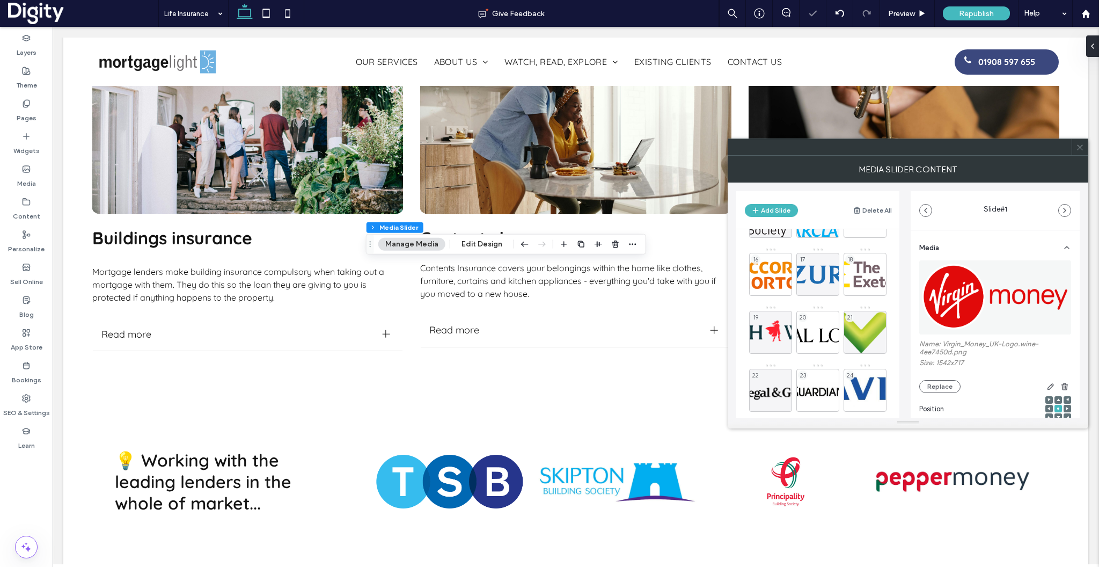
scroll to position [297, 0]
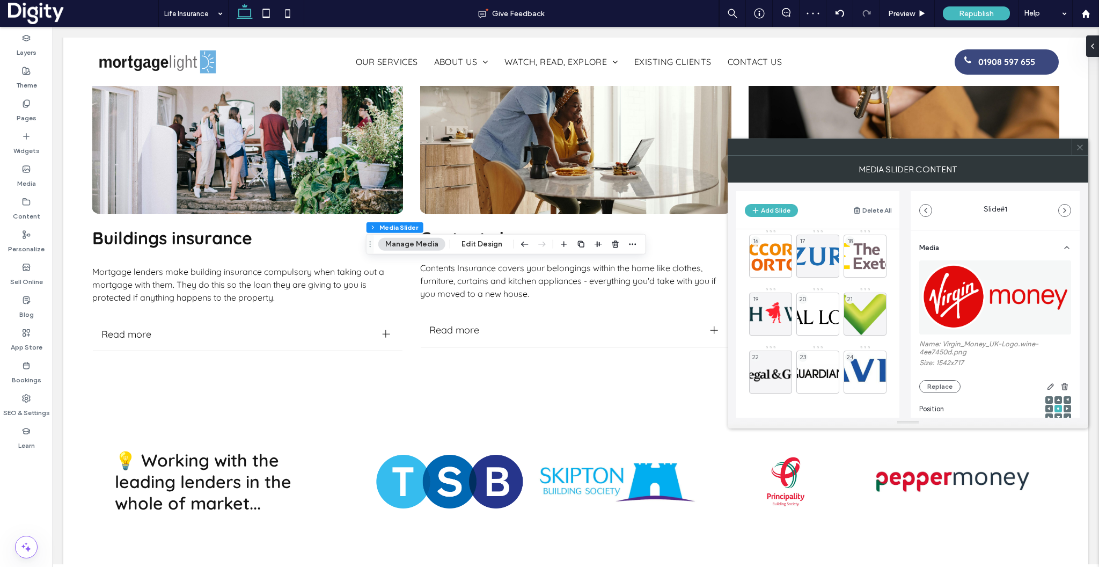
click at [1078, 146] on icon at bounding box center [1080, 147] width 8 height 8
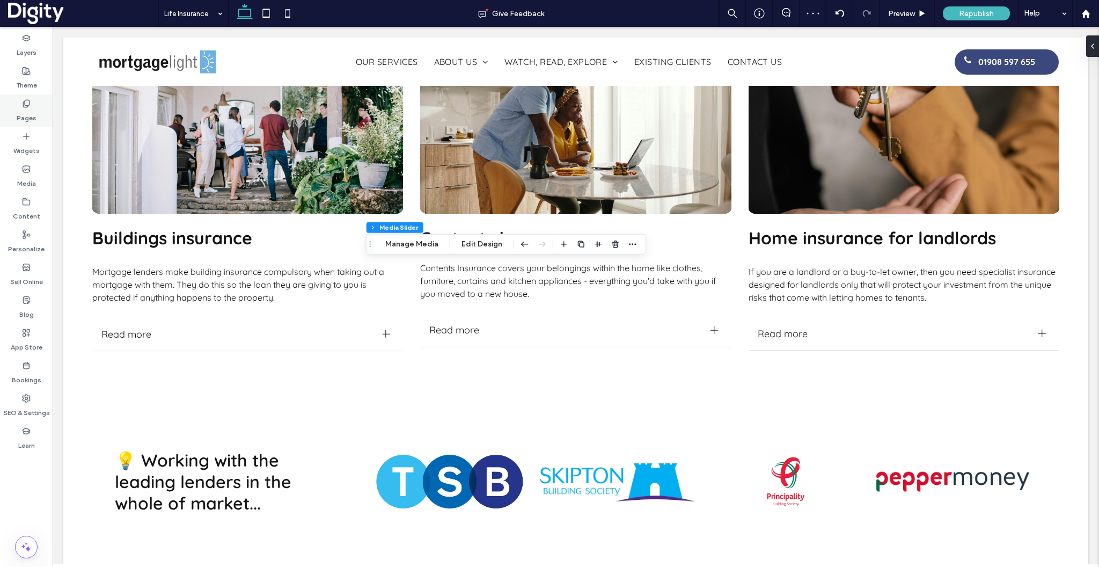
click at [14, 111] on div "Pages" at bounding box center [26, 110] width 53 height 33
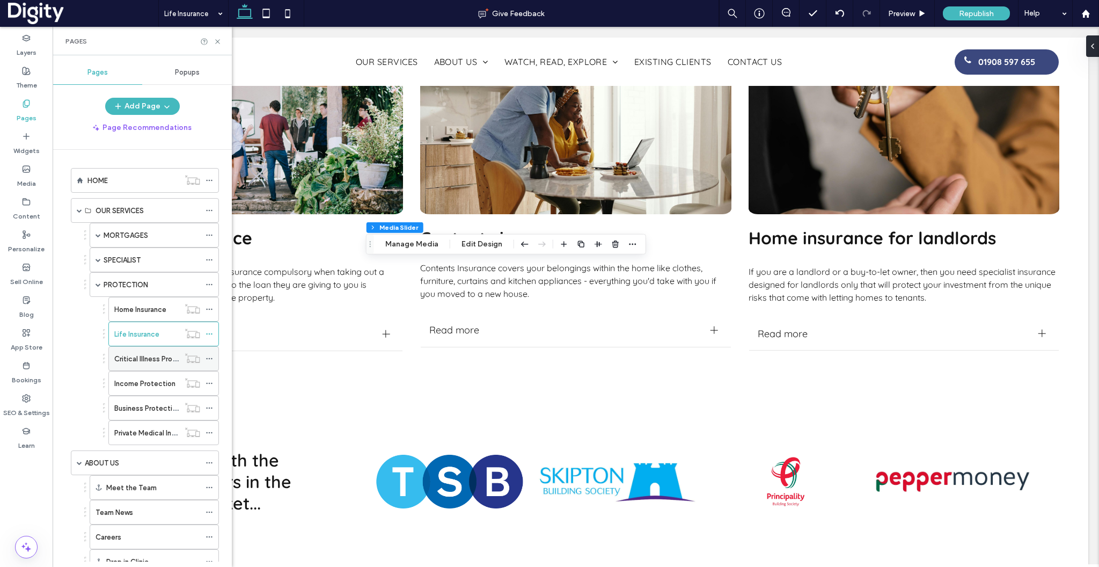
click at [137, 364] on div "Critical Illness Protection" at bounding box center [146, 359] width 65 height 24
click at [220, 41] on icon at bounding box center [218, 42] width 8 height 8
click at [218, 41] on use at bounding box center [217, 41] width 4 height 4
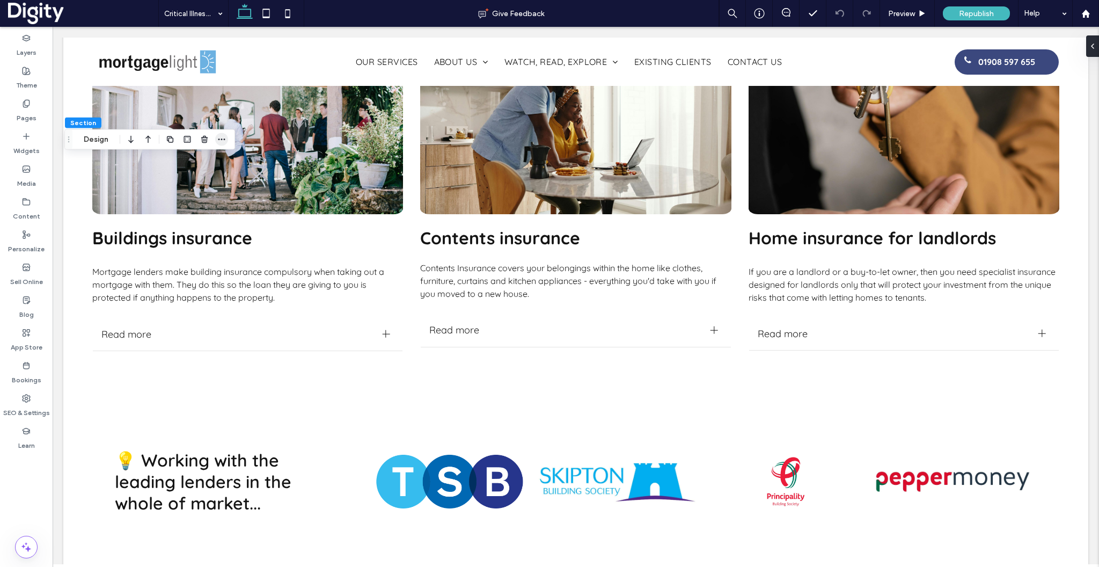
click at [222, 138] on icon "button" at bounding box center [221, 139] width 9 height 9
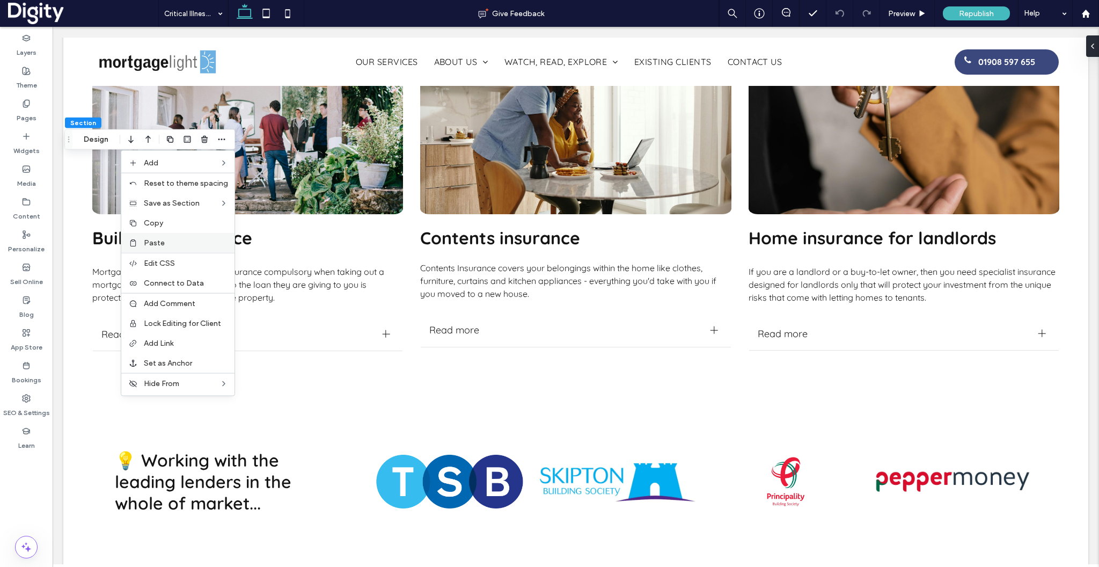
click at [156, 245] on span "Paste" at bounding box center [154, 242] width 21 height 9
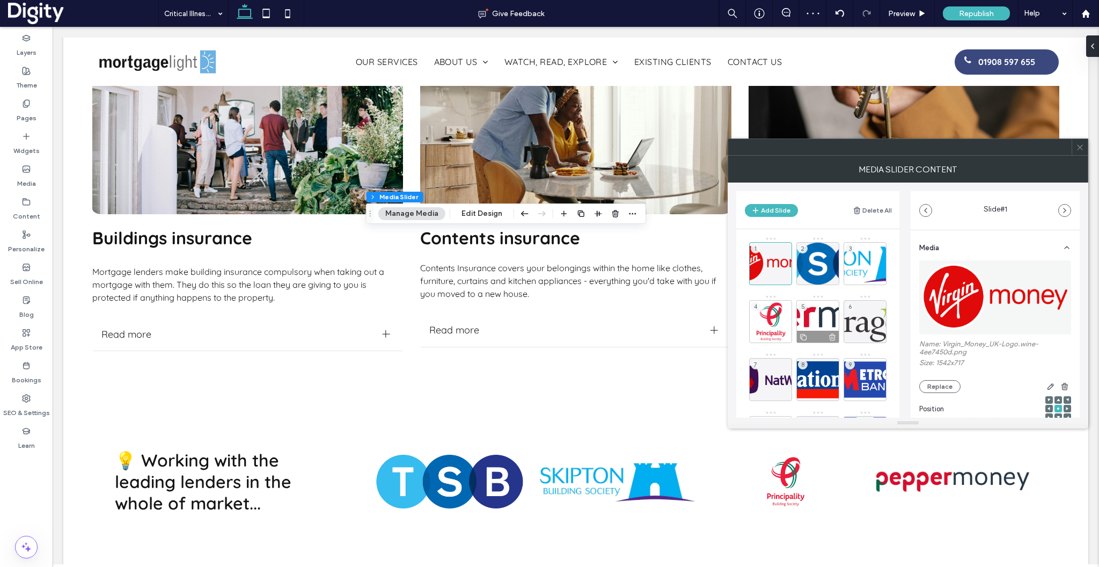
scroll to position [181, 0]
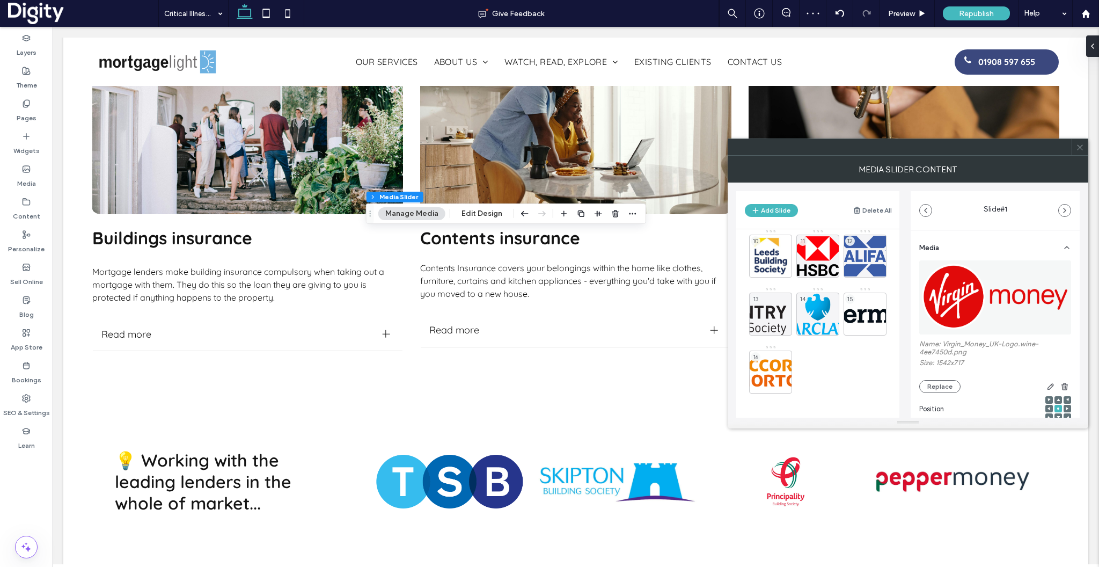
click at [1078, 147] on icon at bounding box center [1080, 147] width 8 height 8
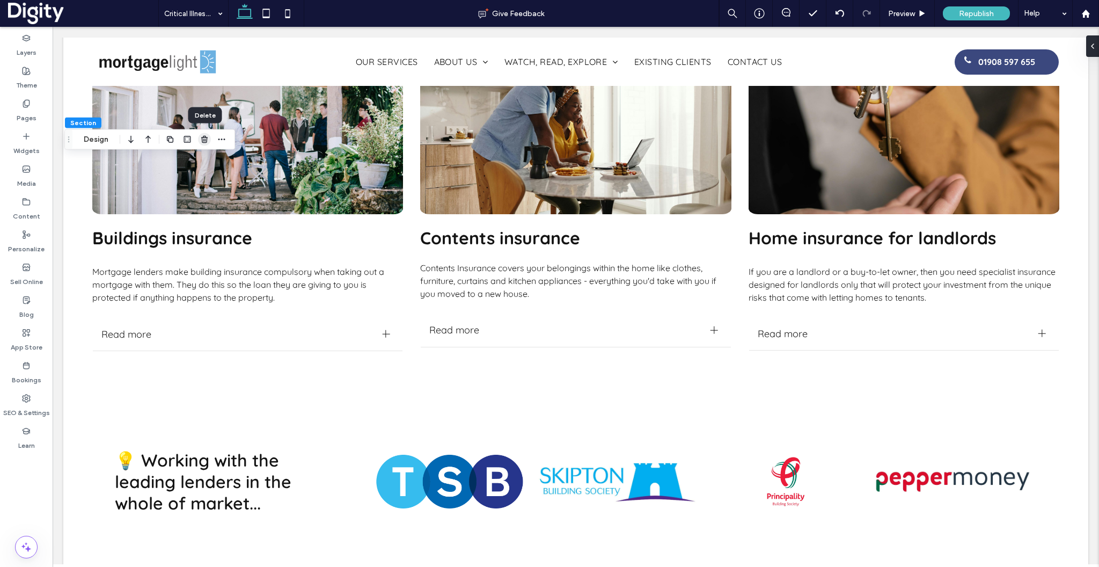
click at [206, 141] on icon "button" at bounding box center [204, 139] width 9 height 9
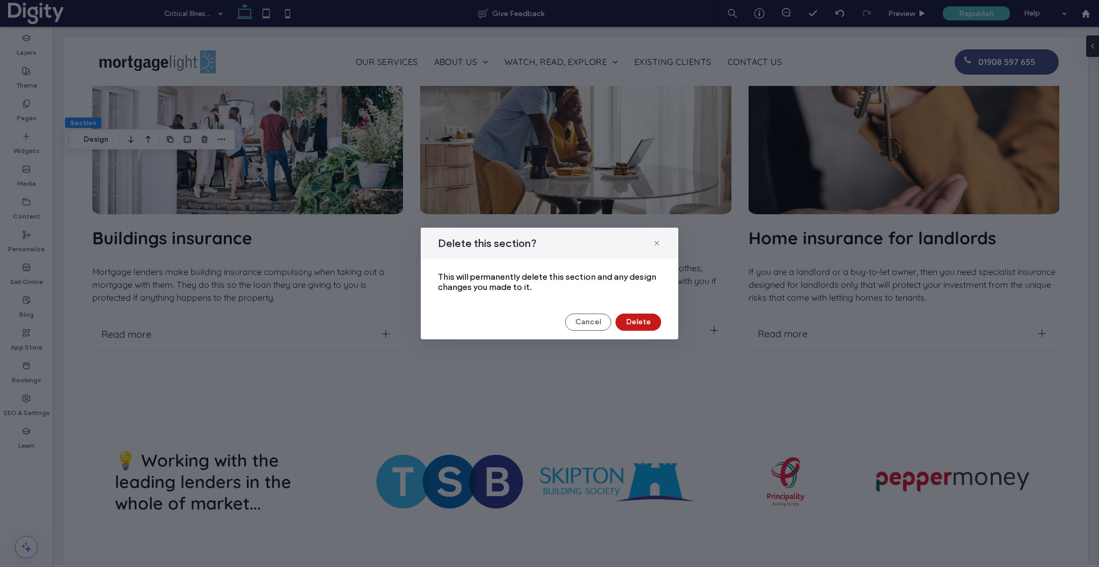
click at [630, 320] on button "Delete" at bounding box center [639, 321] width 46 height 17
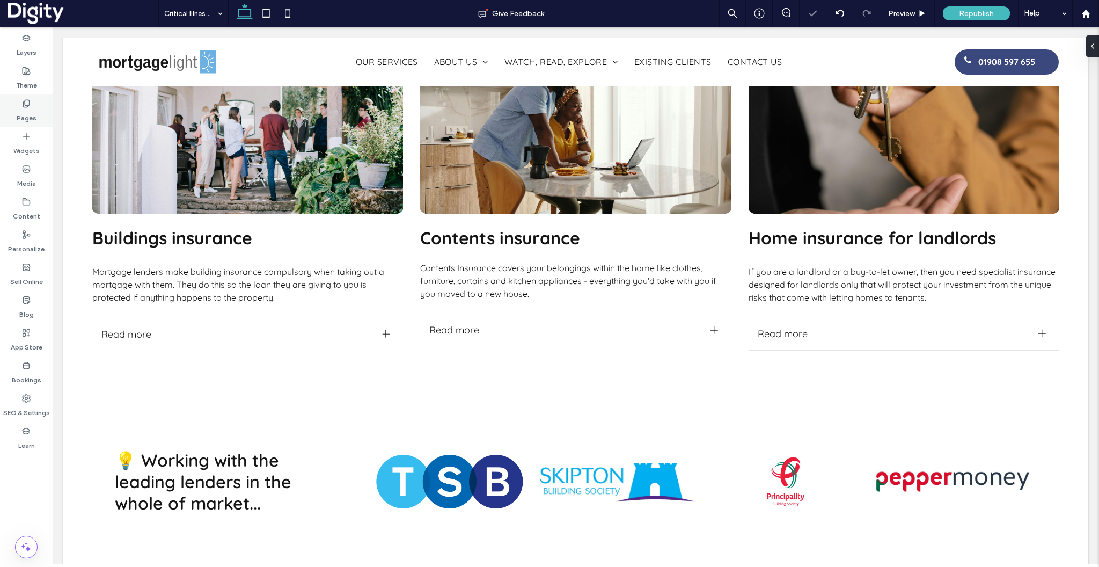
click at [25, 111] on label "Pages" at bounding box center [27, 115] width 20 height 15
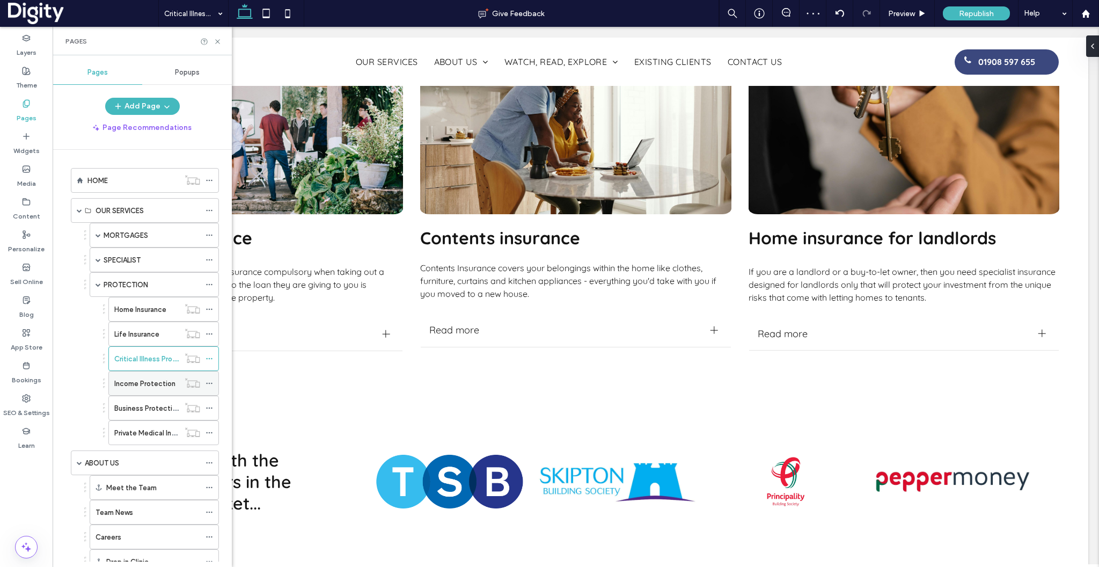
click at [150, 385] on label "Income Protection" at bounding box center [144, 383] width 61 height 19
click at [217, 41] on icon at bounding box center [218, 42] width 8 height 8
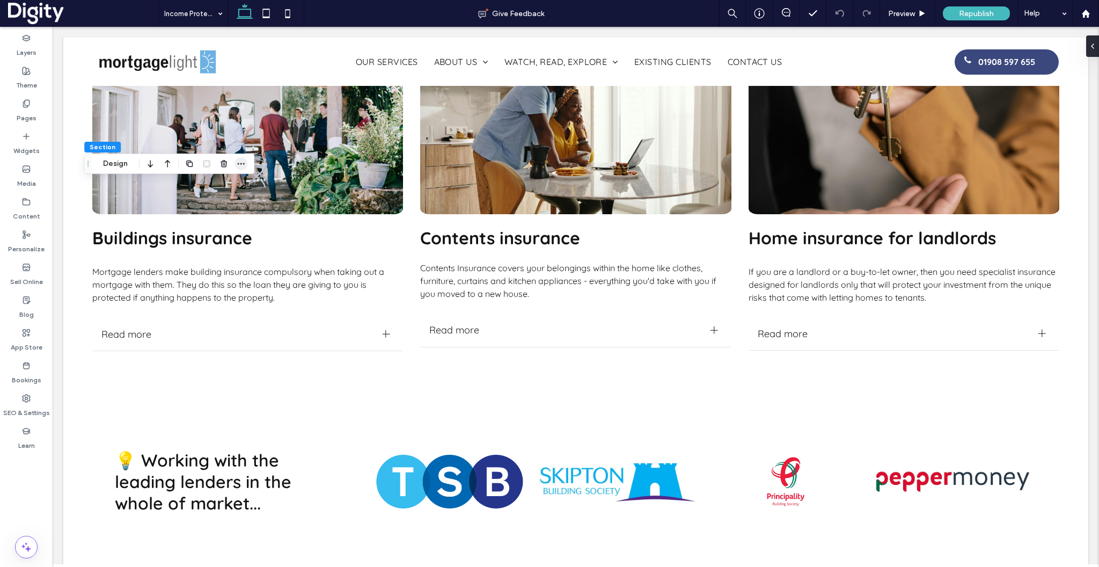
click at [239, 165] on icon "button" at bounding box center [241, 163] width 9 height 9
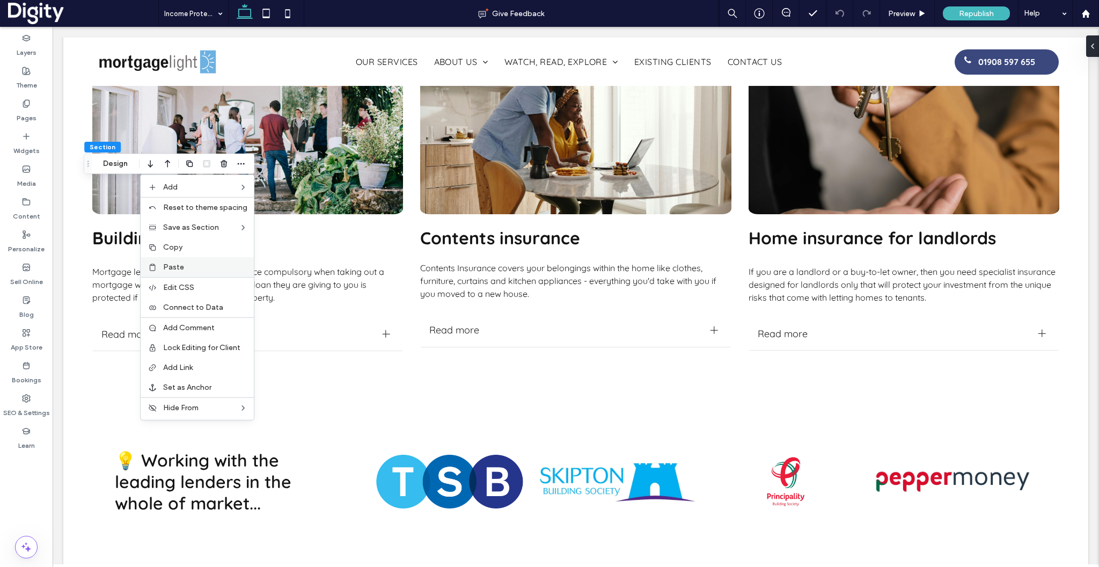
click at [171, 267] on span "Paste" at bounding box center [173, 266] width 21 height 9
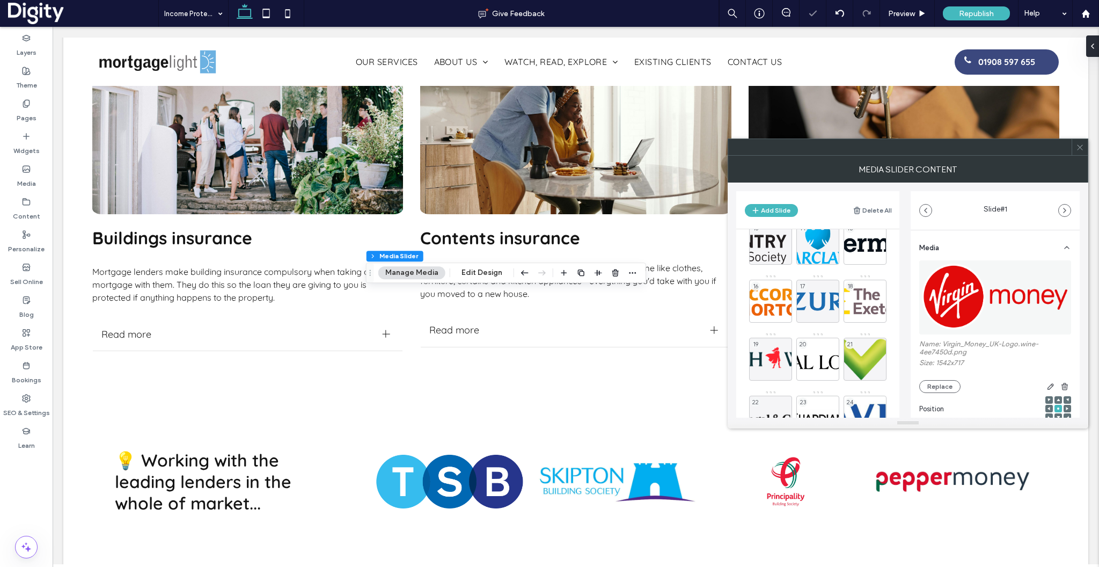
scroll to position [297, 0]
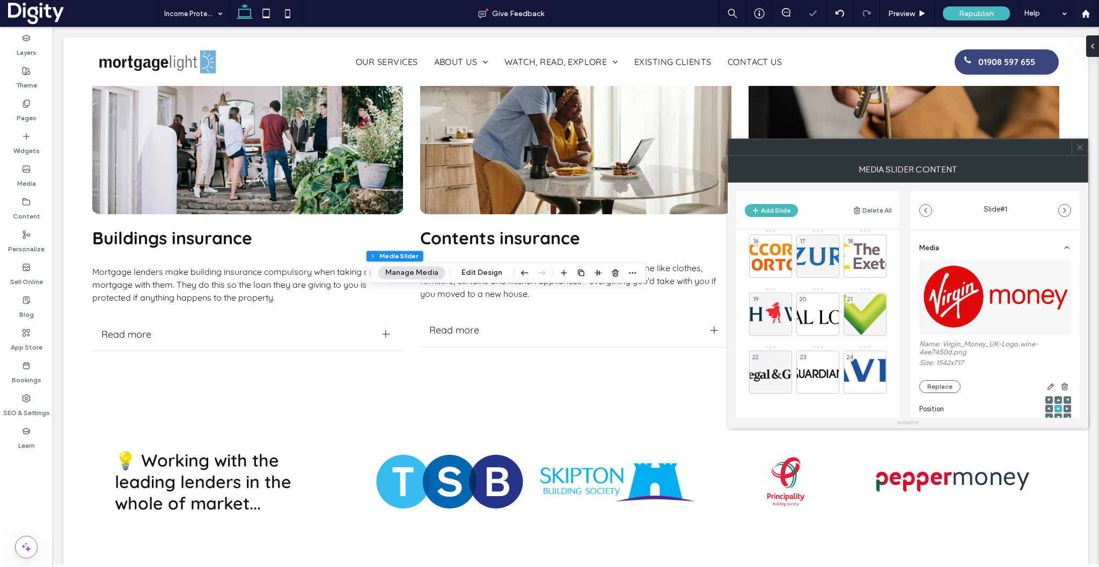
click at [1078, 149] on icon at bounding box center [1080, 147] width 8 height 8
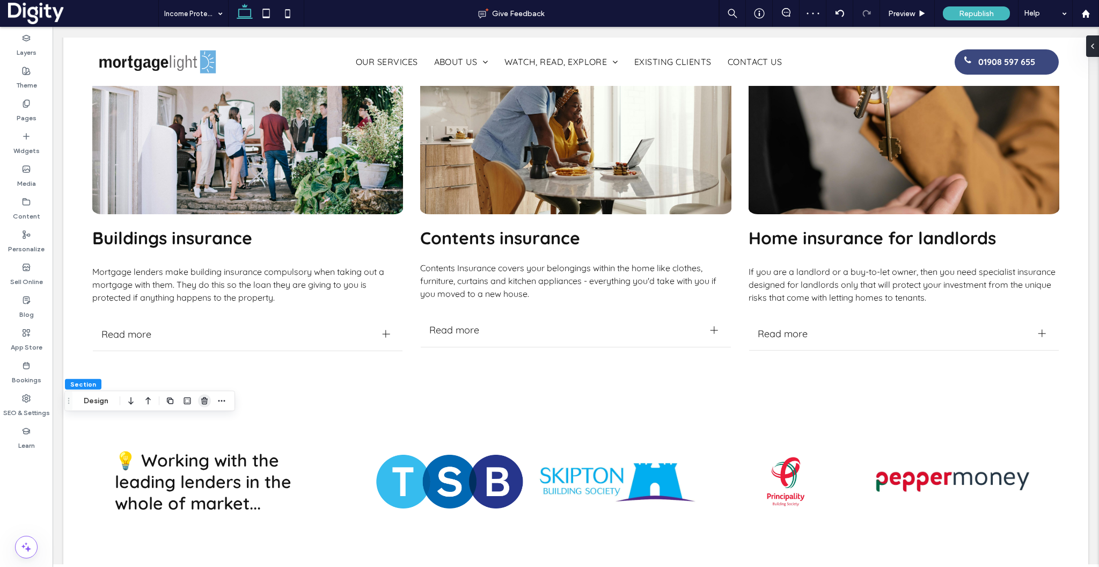
click at [205, 400] on use "button" at bounding box center [204, 400] width 6 height 7
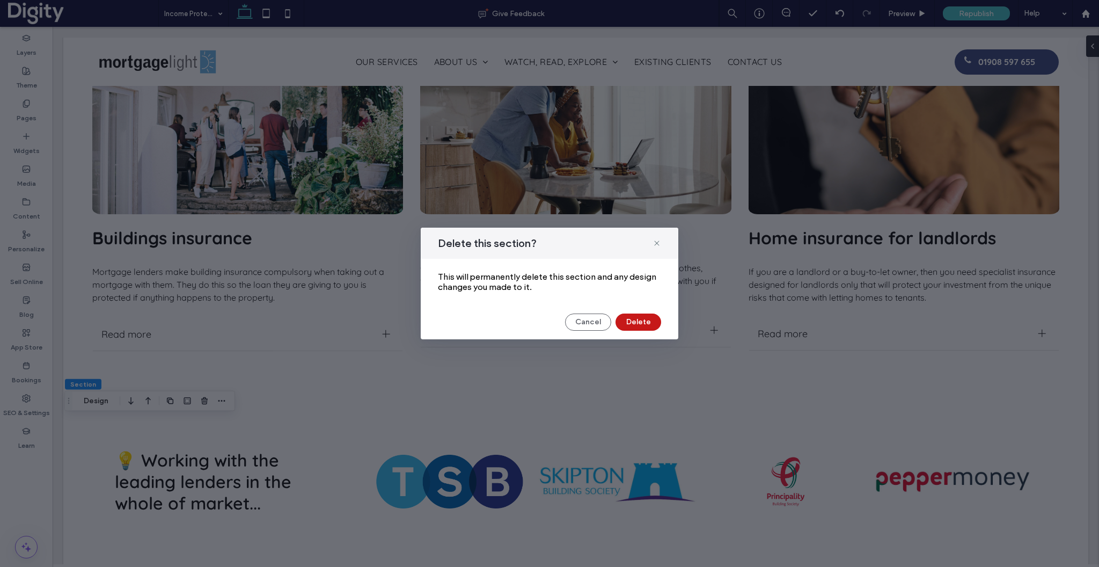
click at [619, 325] on button "Delete" at bounding box center [639, 321] width 46 height 17
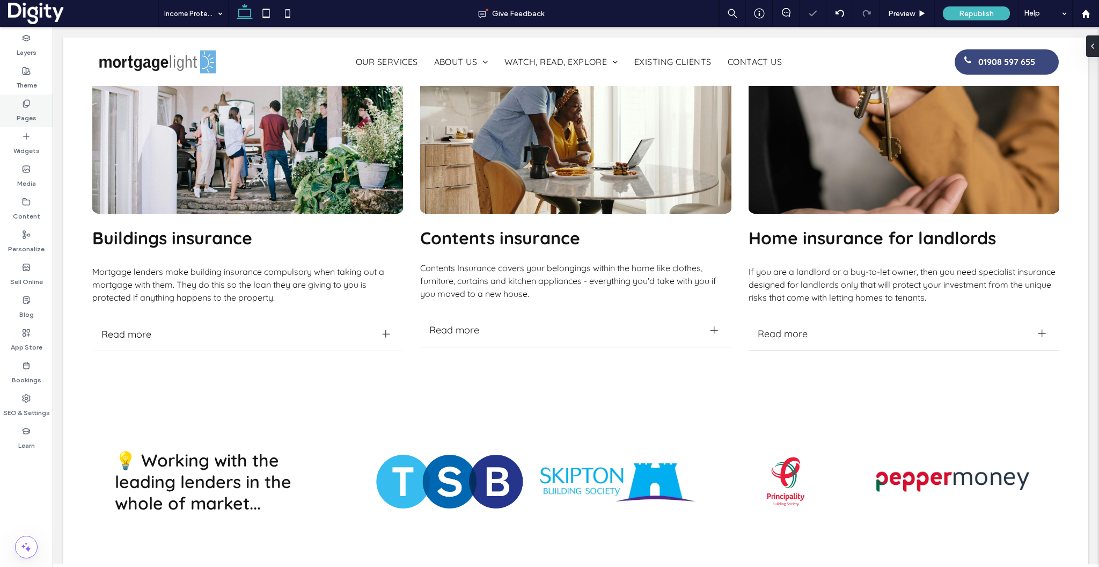
click at [25, 111] on label "Pages" at bounding box center [27, 115] width 20 height 15
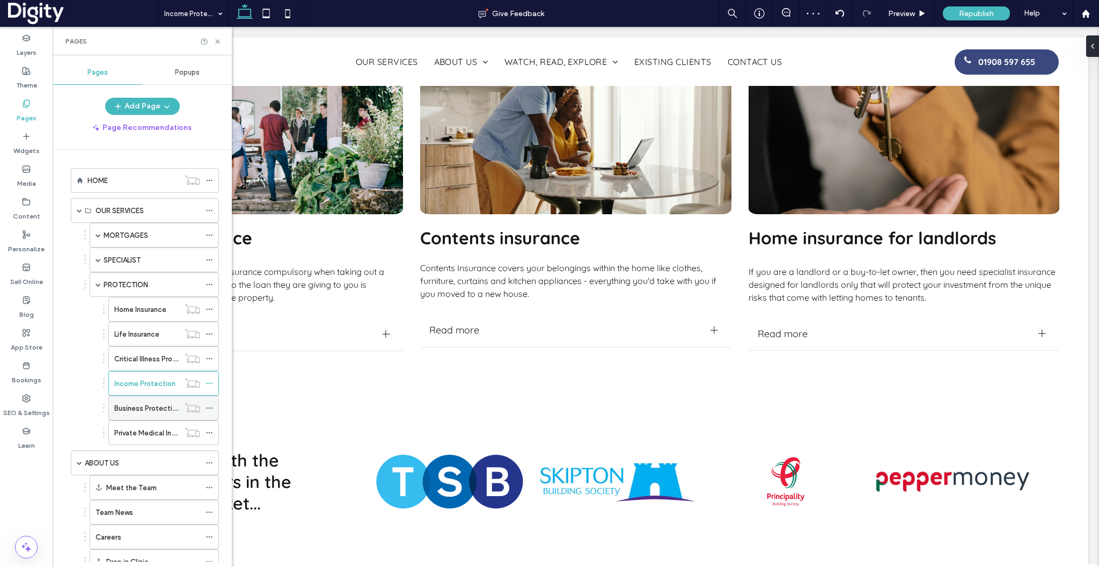
click at [131, 409] on label "Business Protection" at bounding box center [147, 408] width 66 height 19
click at [218, 41] on icon at bounding box center [218, 42] width 8 height 8
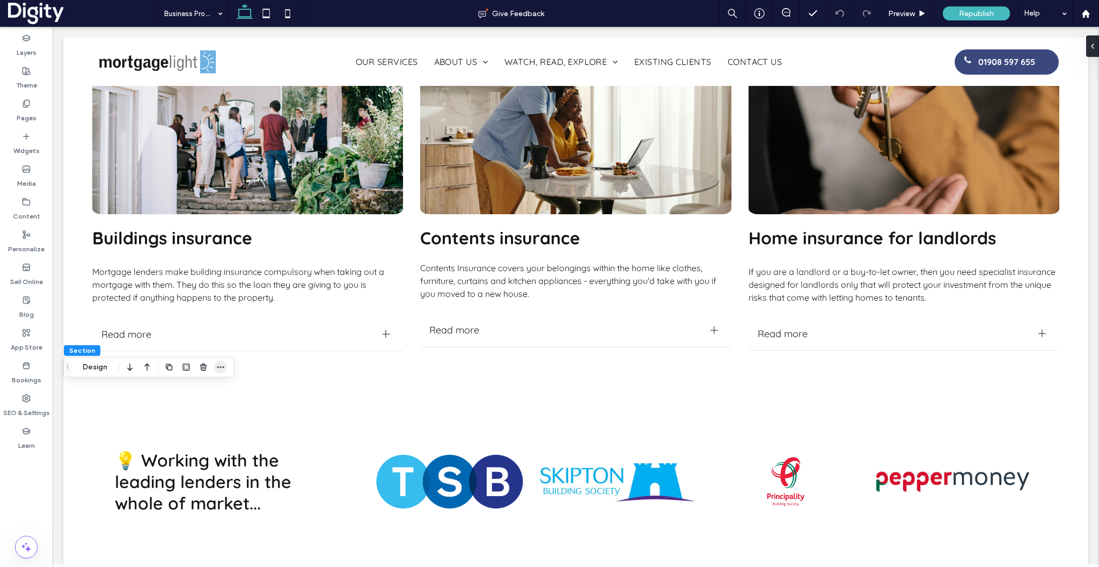
click at [220, 369] on icon "button" at bounding box center [220, 367] width 9 height 9
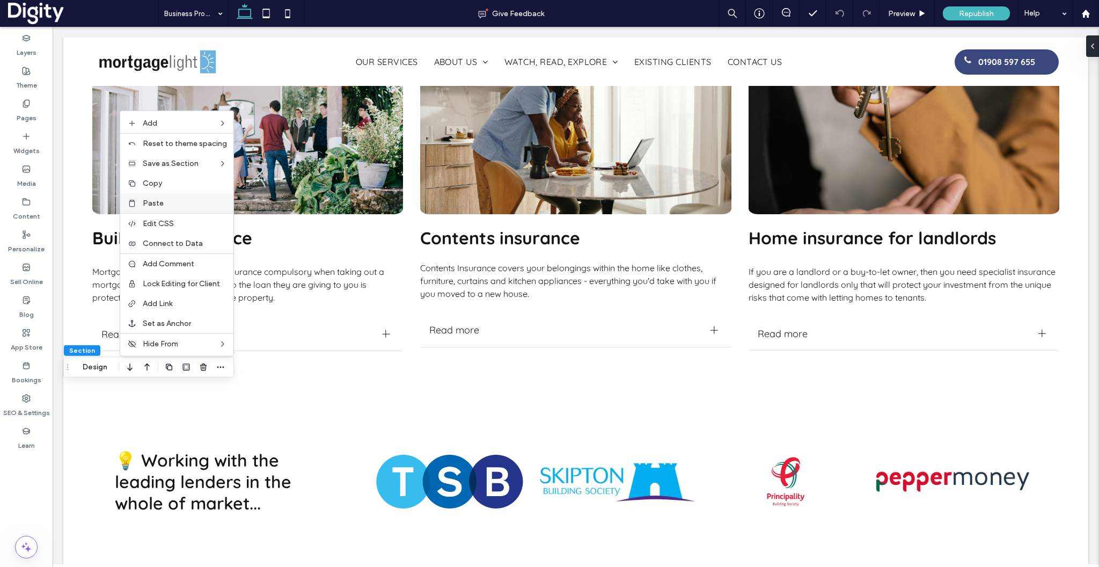
click at [165, 199] on label "Paste" at bounding box center [185, 203] width 84 height 9
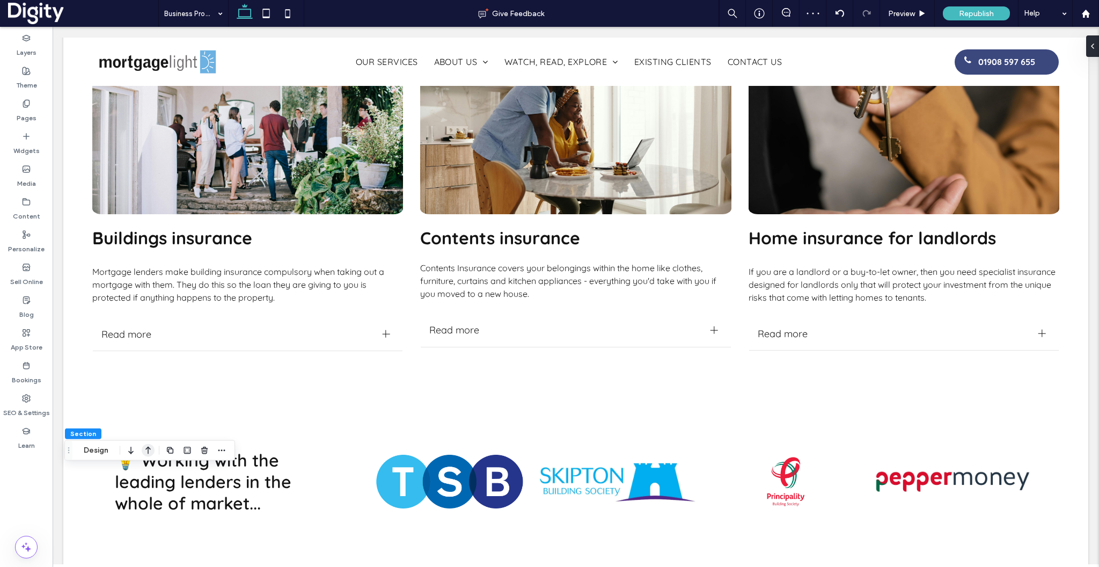
click at [147, 449] on icon "button" at bounding box center [148, 450] width 13 height 19
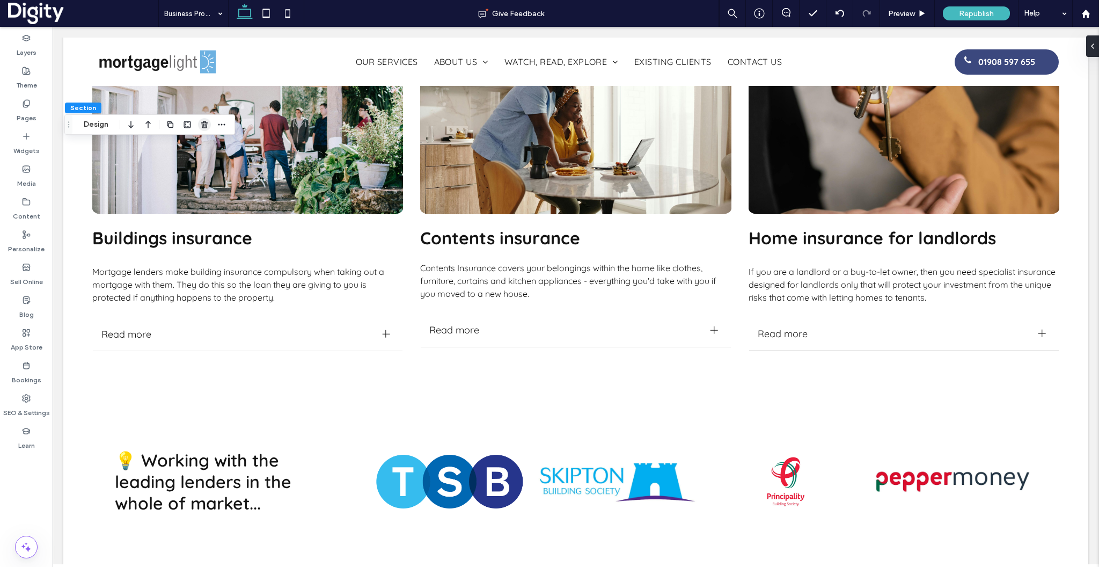
click at [207, 118] on span "button" at bounding box center [204, 124] width 13 height 13
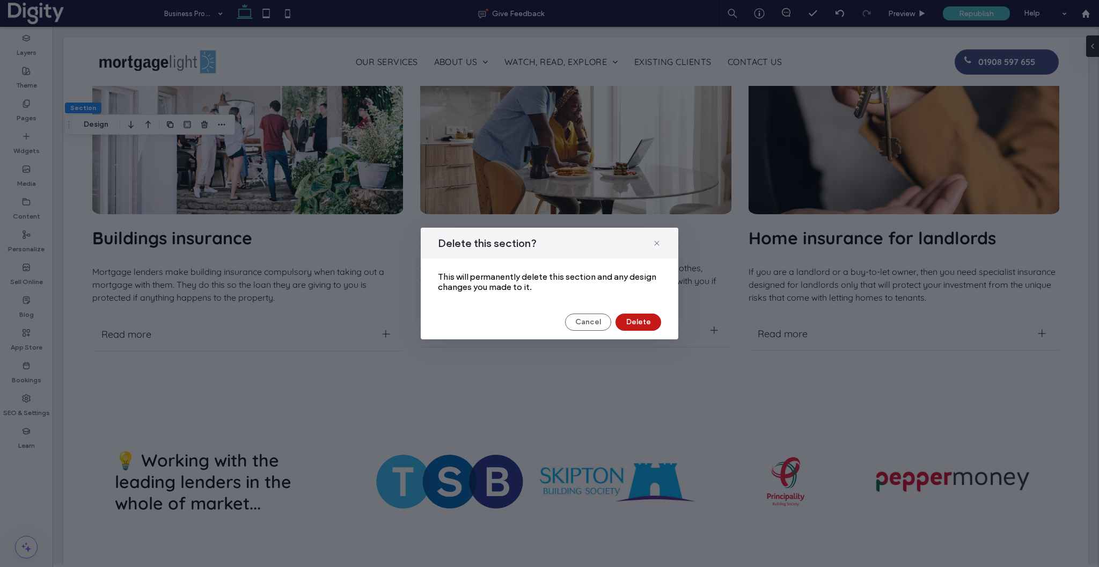
click at [631, 321] on button "Delete" at bounding box center [639, 321] width 46 height 17
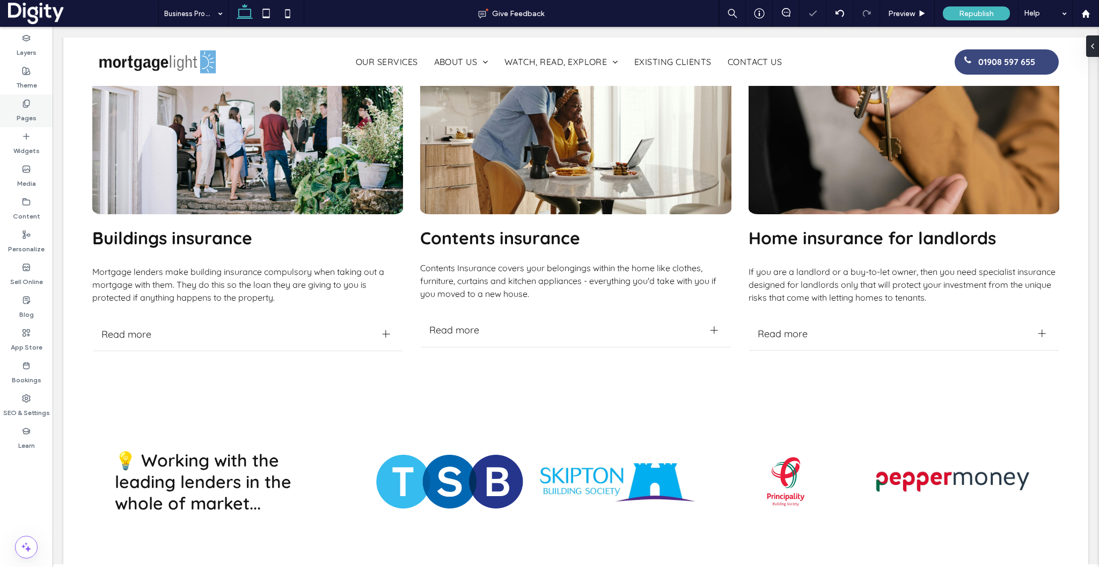
click at [23, 115] on label "Pages" at bounding box center [27, 115] width 20 height 15
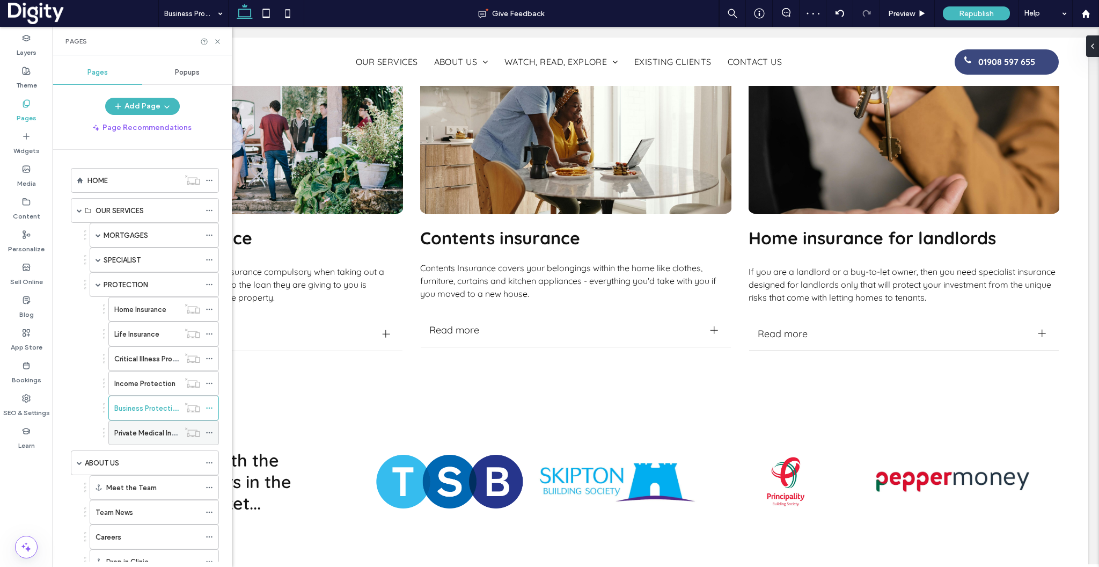
click at [138, 442] on div "Private Medical Insurance" at bounding box center [146, 433] width 65 height 24
click at [220, 41] on icon at bounding box center [218, 42] width 8 height 8
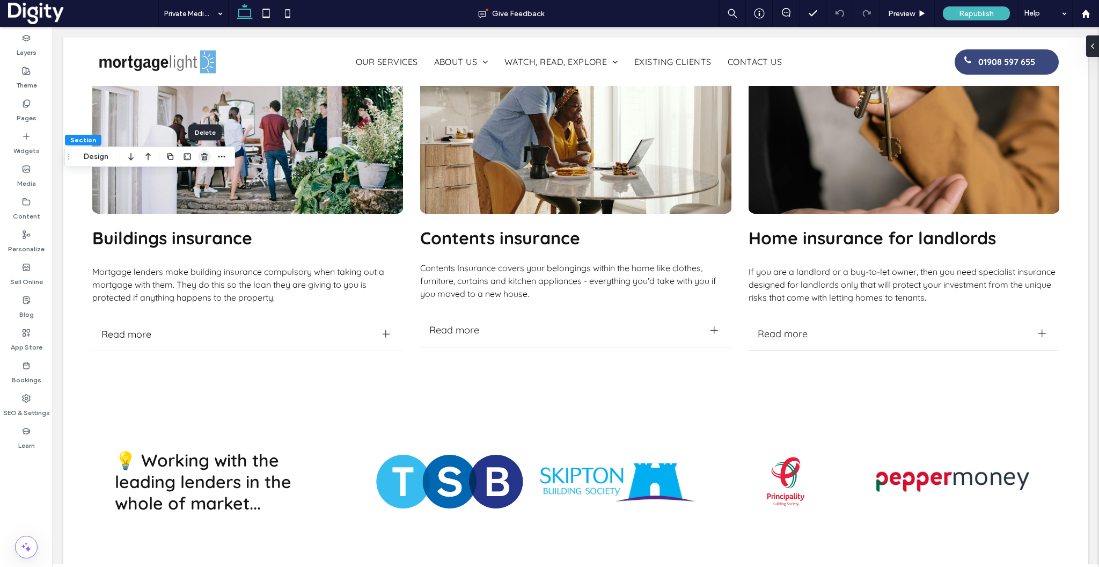
click at [206, 158] on use "button" at bounding box center [204, 156] width 6 height 7
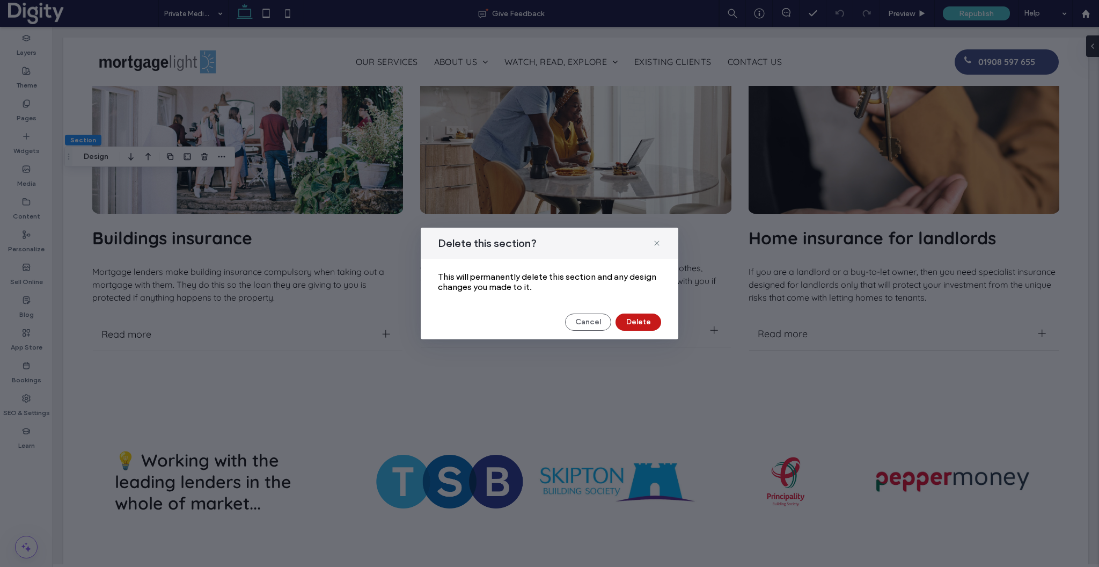
click at [626, 321] on button "Delete" at bounding box center [639, 321] width 46 height 17
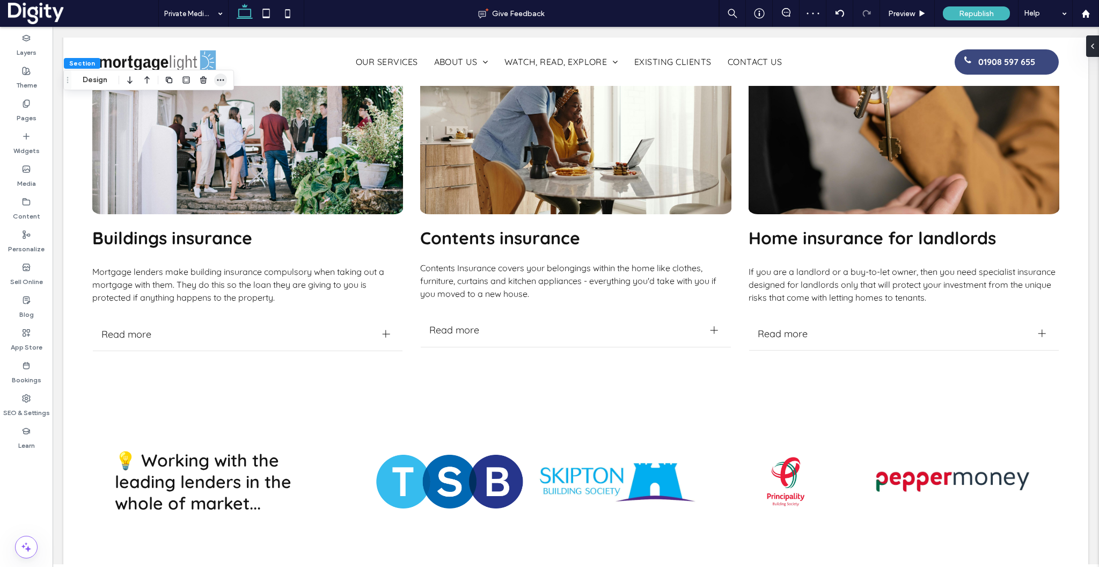
click at [221, 82] on icon "button" at bounding box center [220, 80] width 9 height 9
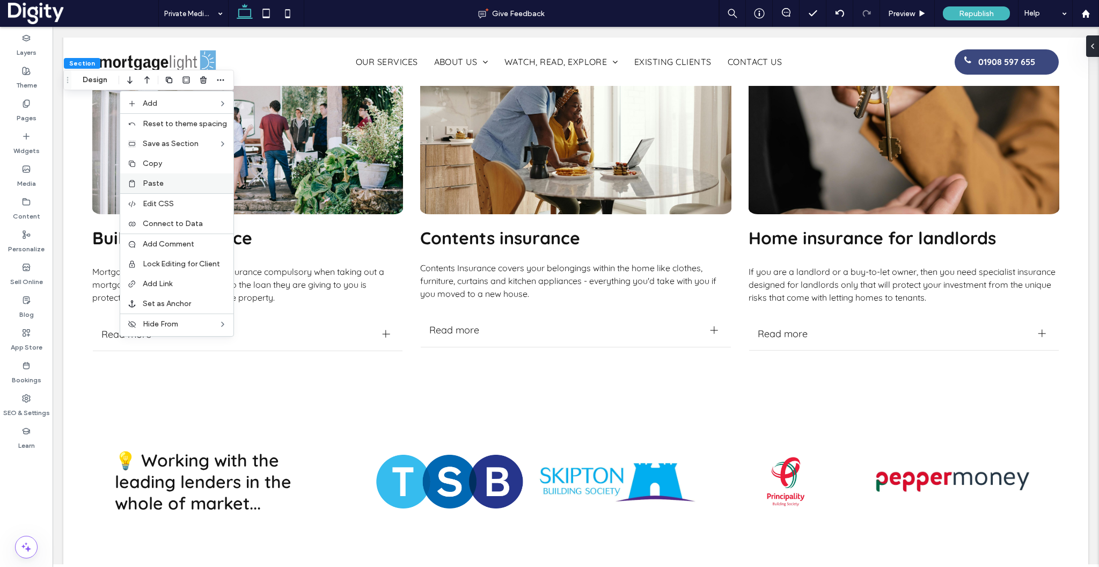
click at [172, 182] on label "Paste" at bounding box center [185, 183] width 84 height 9
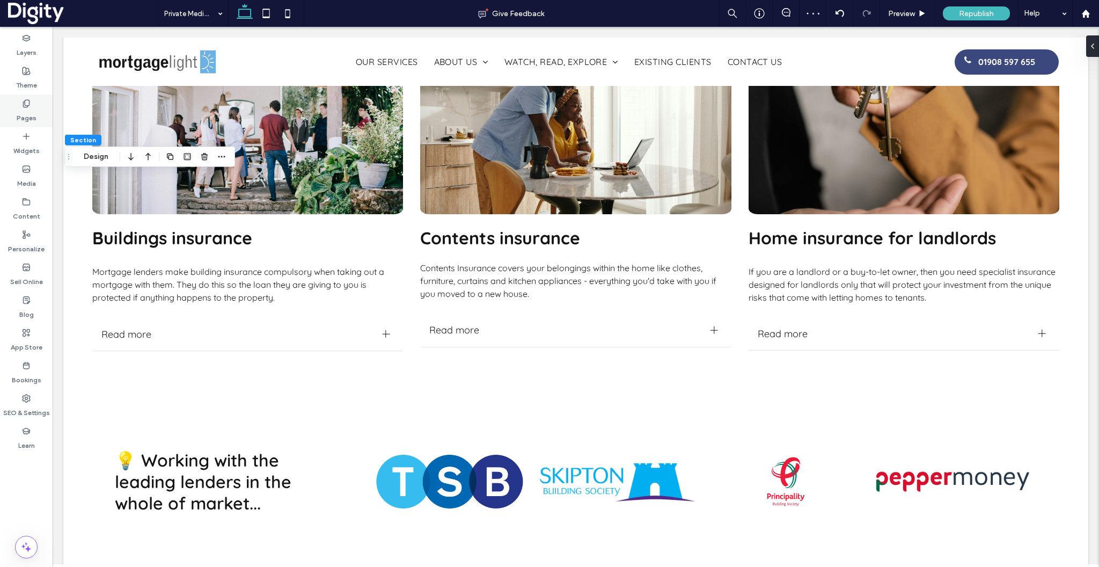
click at [24, 109] on label "Pages" at bounding box center [27, 115] width 20 height 15
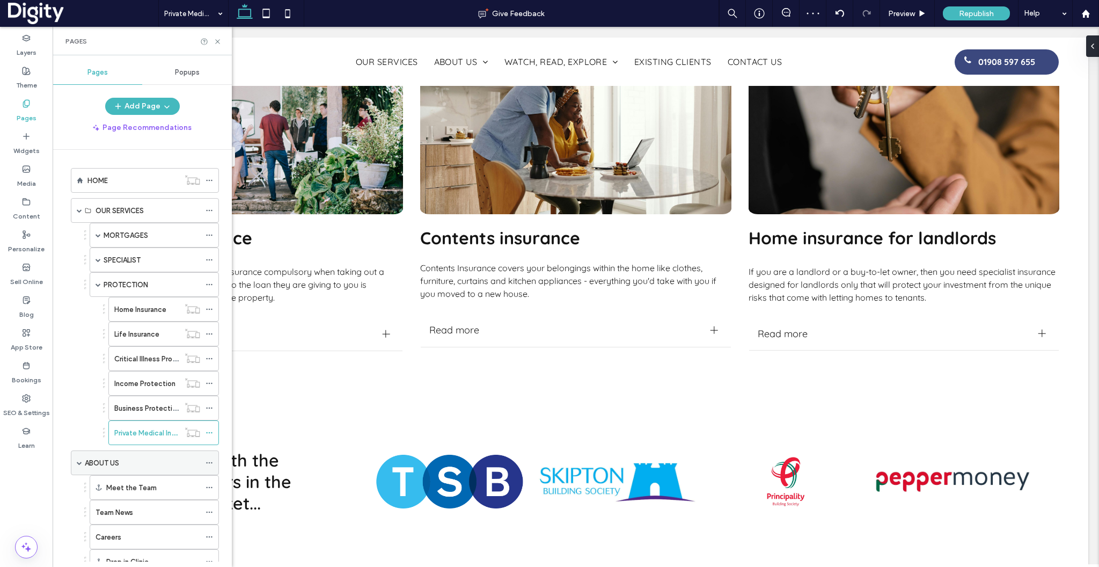
click at [129, 464] on div "ABOUT US" at bounding box center [142, 462] width 115 height 11
click at [218, 42] on icon at bounding box center [218, 42] width 8 height 8
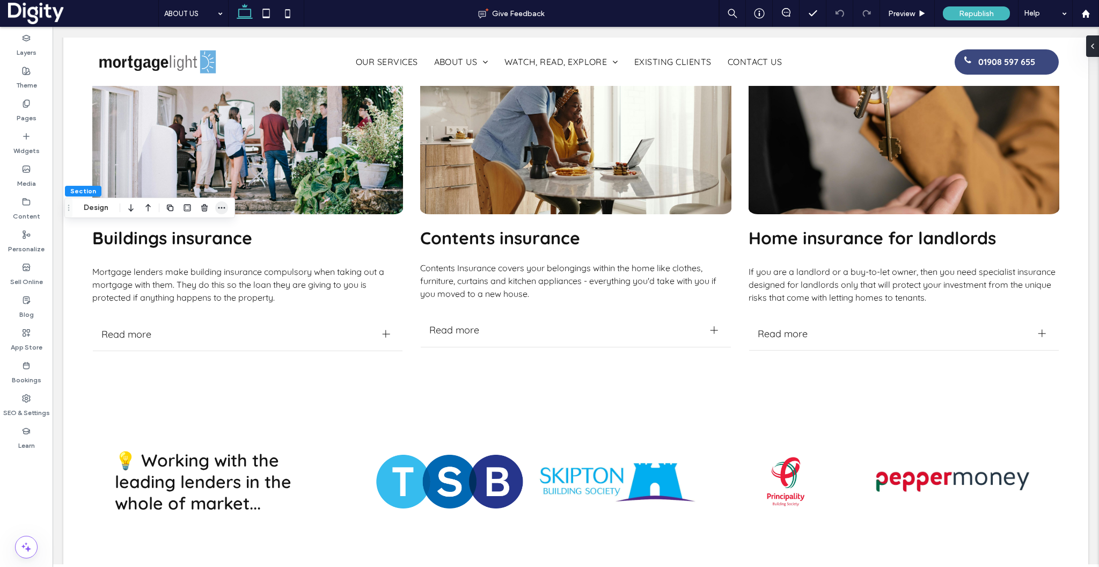
click at [217, 207] on icon "button" at bounding box center [221, 207] width 9 height 9
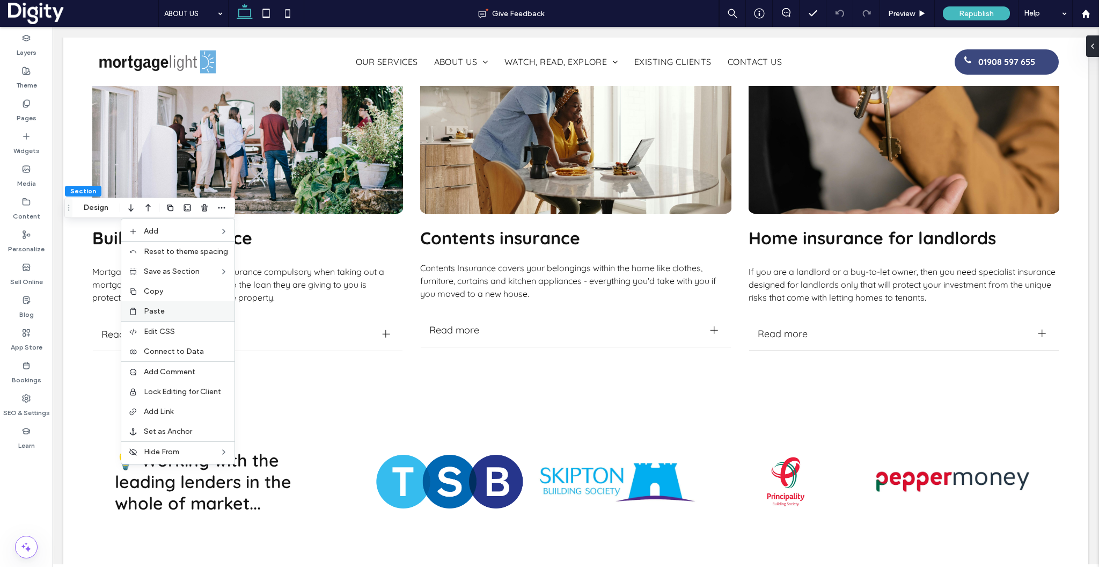
click at [160, 312] on span "Paste" at bounding box center [154, 310] width 21 height 9
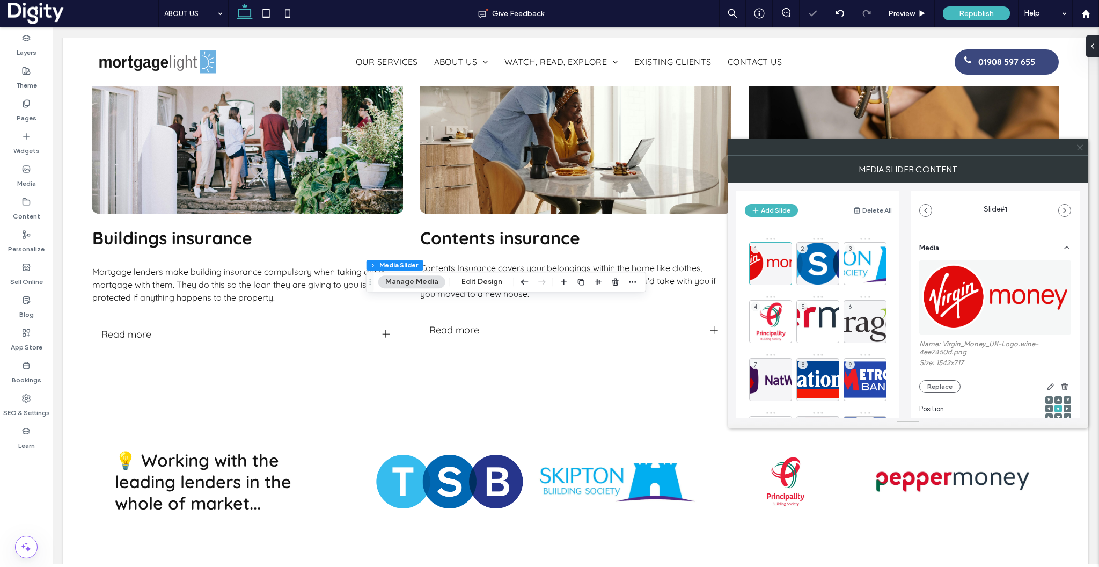
scroll to position [181, 0]
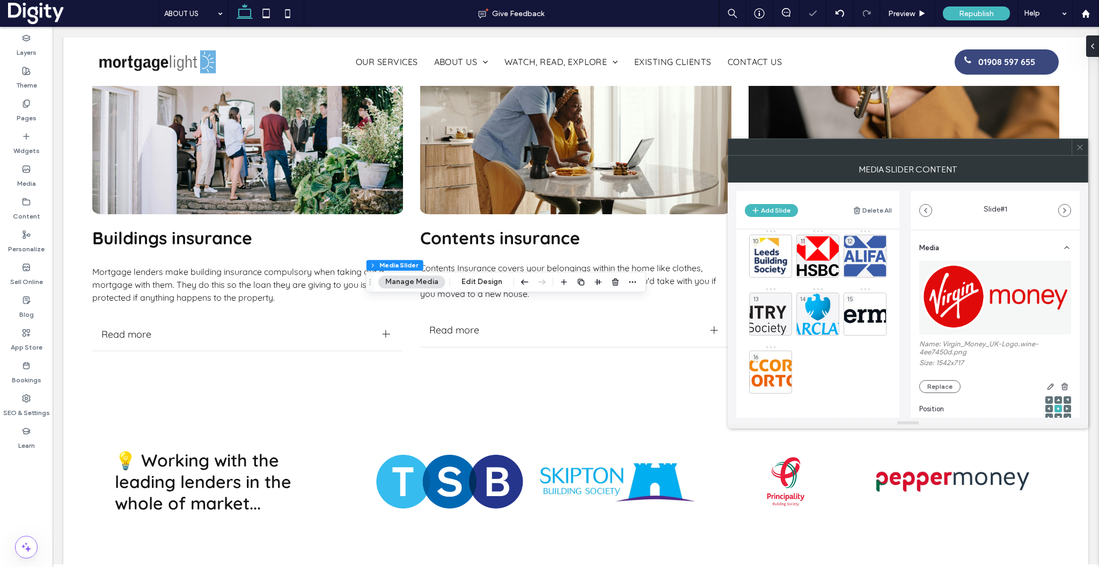
click at [1076, 147] on icon at bounding box center [1080, 147] width 8 height 8
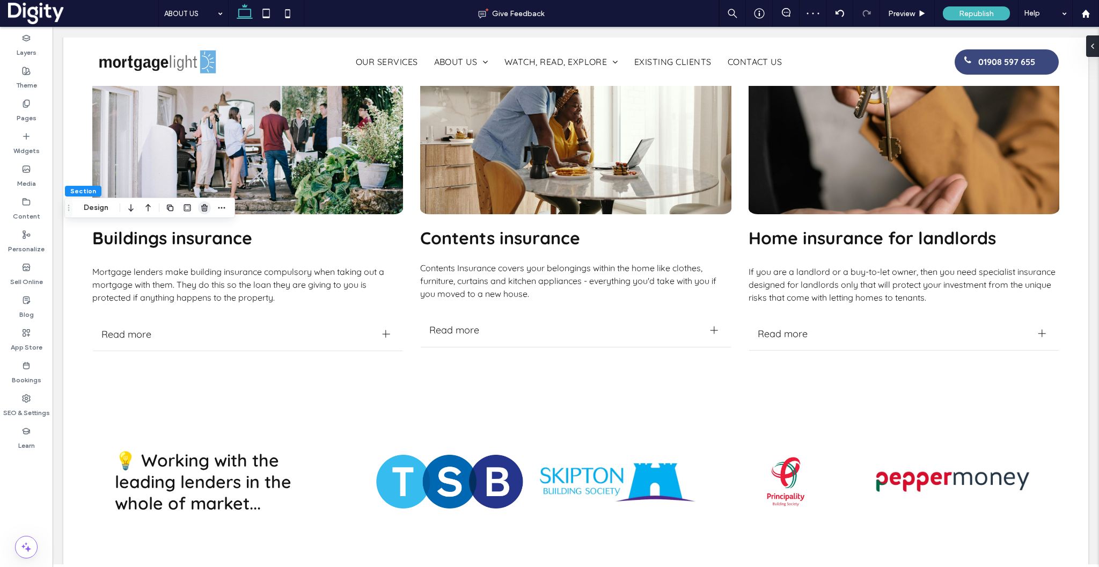
click at [202, 210] on icon "button" at bounding box center [204, 207] width 9 height 9
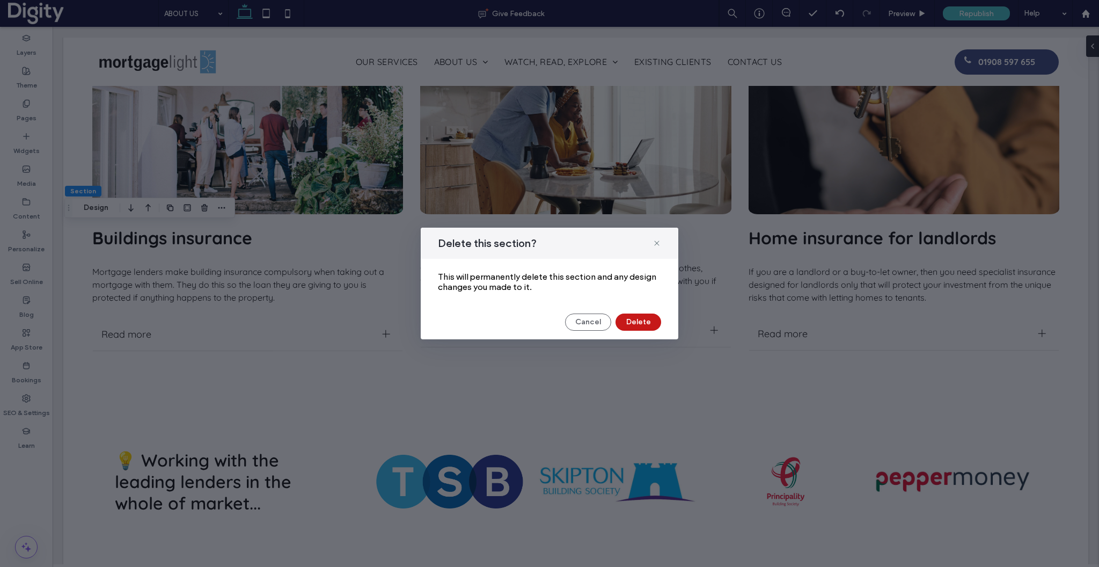
click at [639, 322] on button "Delete" at bounding box center [639, 321] width 46 height 17
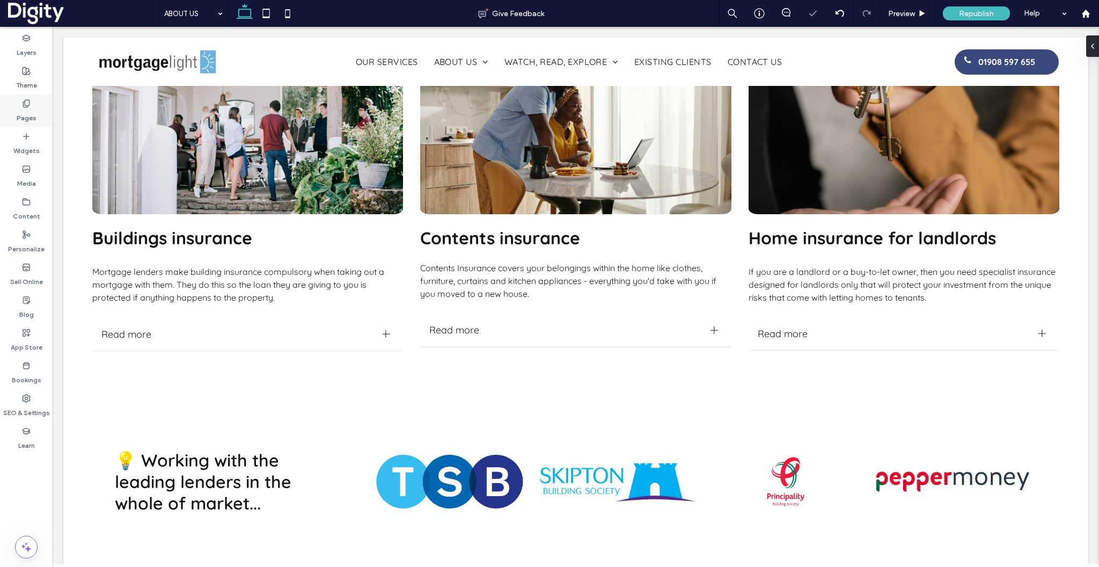
click at [27, 103] on icon at bounding box center [26, 103] width 9 height 9
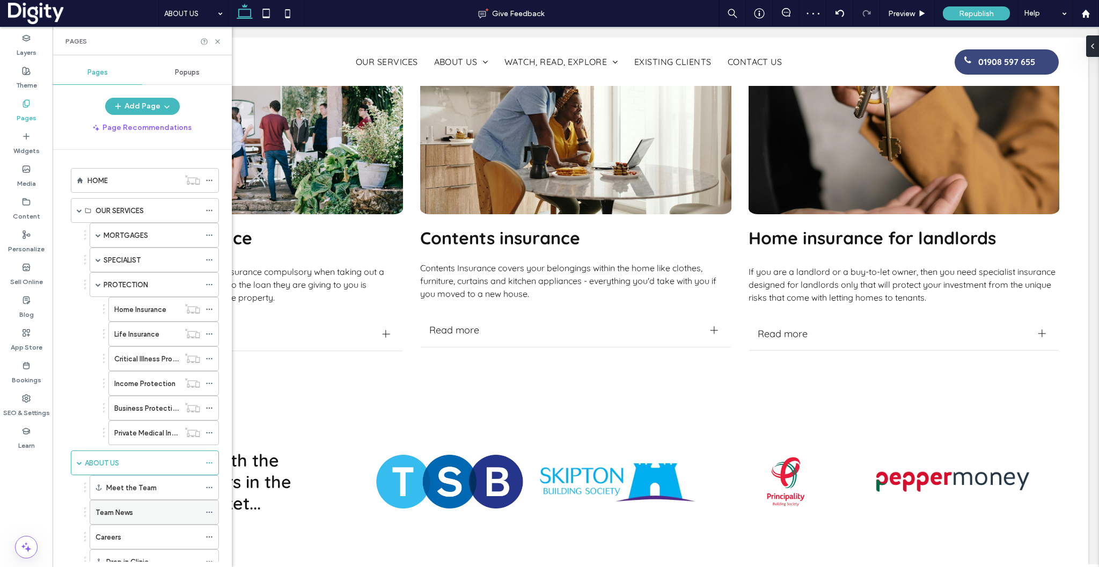
click at [122, 512] on label "Team News" at bounding box center [115, 512] width 38 height 19
click at [127, 532] on div "Careers" at bounding box center [148, 536] width 105 height 11
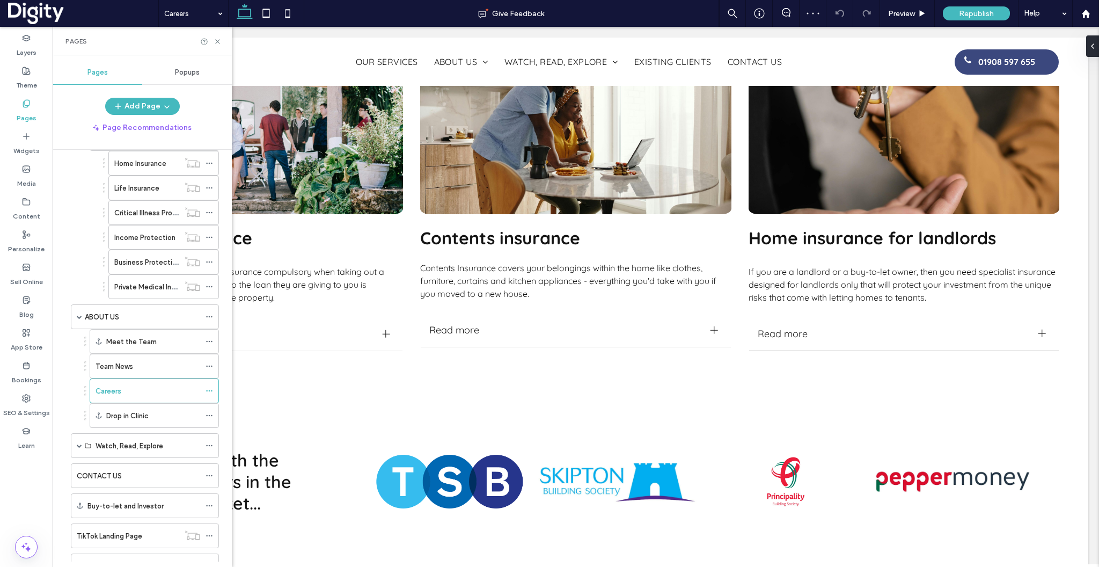
scroll to position [148, 0]
click at [80, 443] on span at bounding box center [79, 443] width 5 height 5
click at [134, 472] on div "Videos" at bounding box center [148, 468] width 105 height 11
click at [110, 500] on div "Client Stories" at bounding box center [148, 493] width 105 height 24
click at [122, 522] on label "Jargon Buster Glossary" at bounding box center [134, 517] width 76 height 19
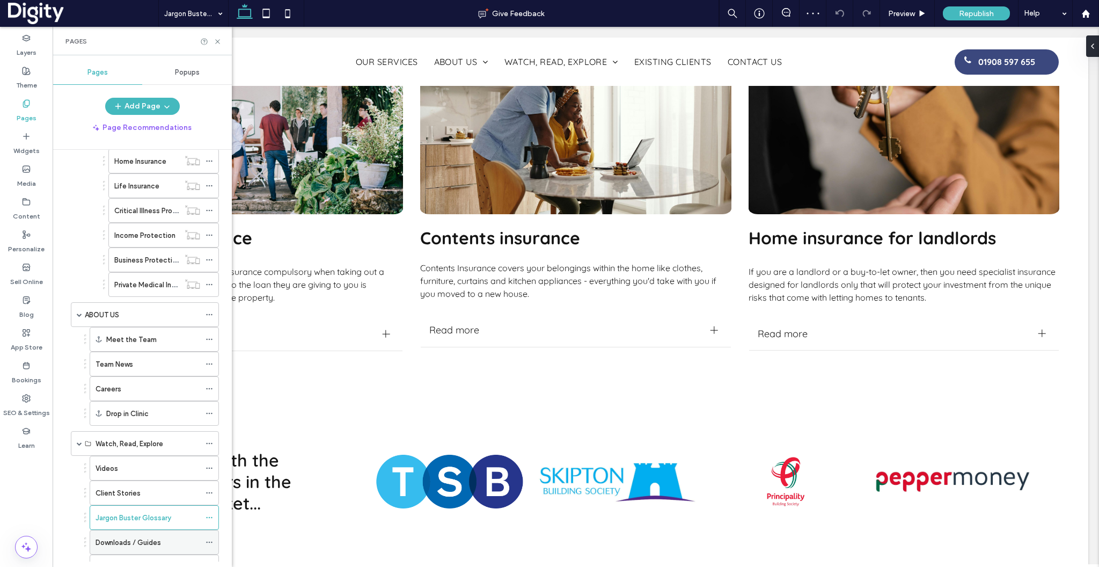
click at [118, 542] on label "Downloads / Guides" at bounding box center [128, 542] width 65 height 19
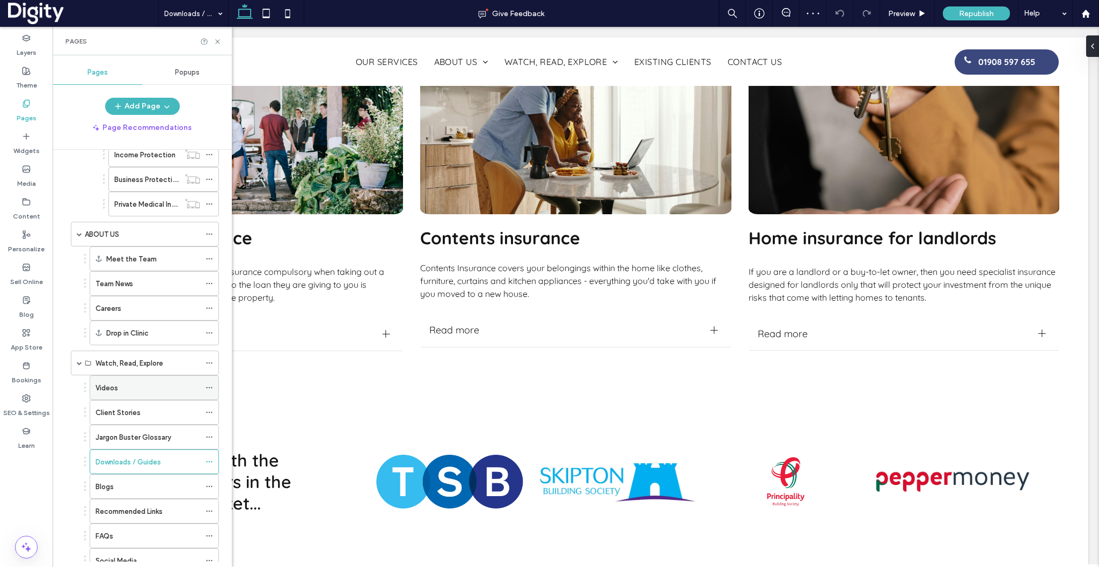
scroll to position [387, 0]
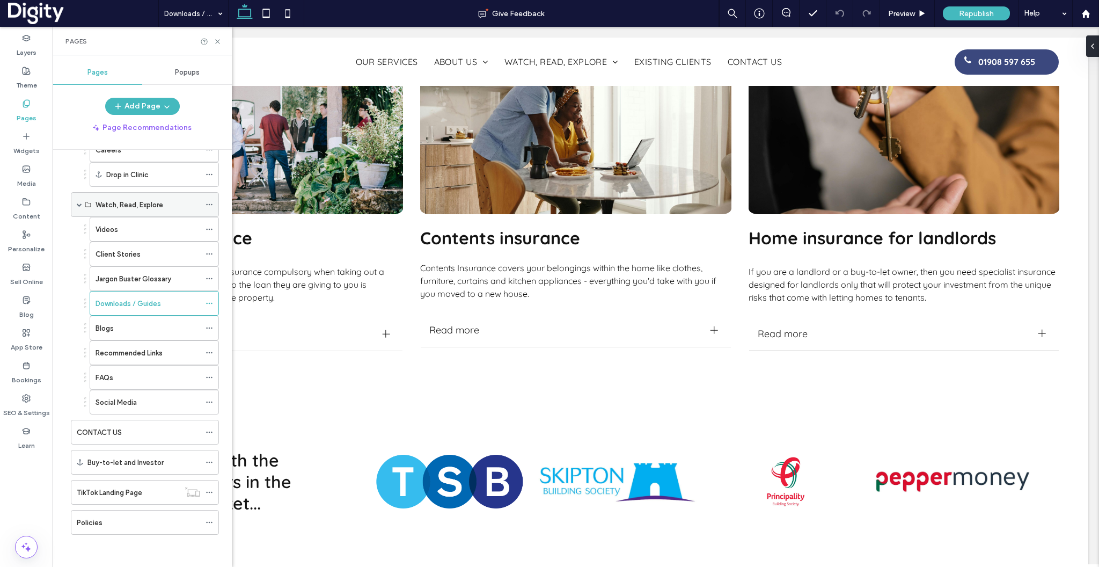
click at [79, 205] on span at bounding box center [79, 204] width 5 height 5
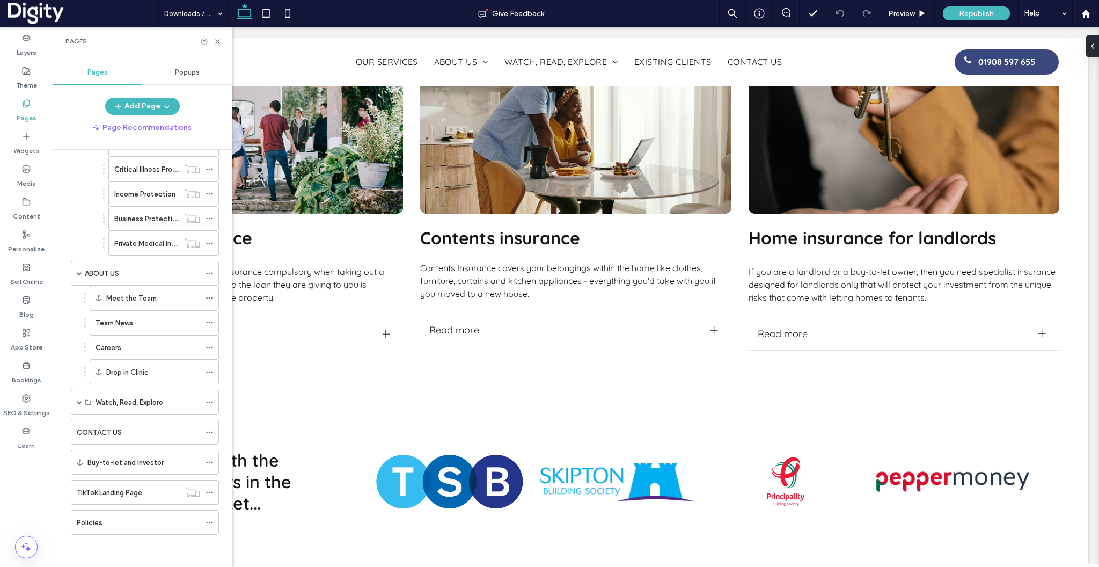
scroll to position [0, 0]
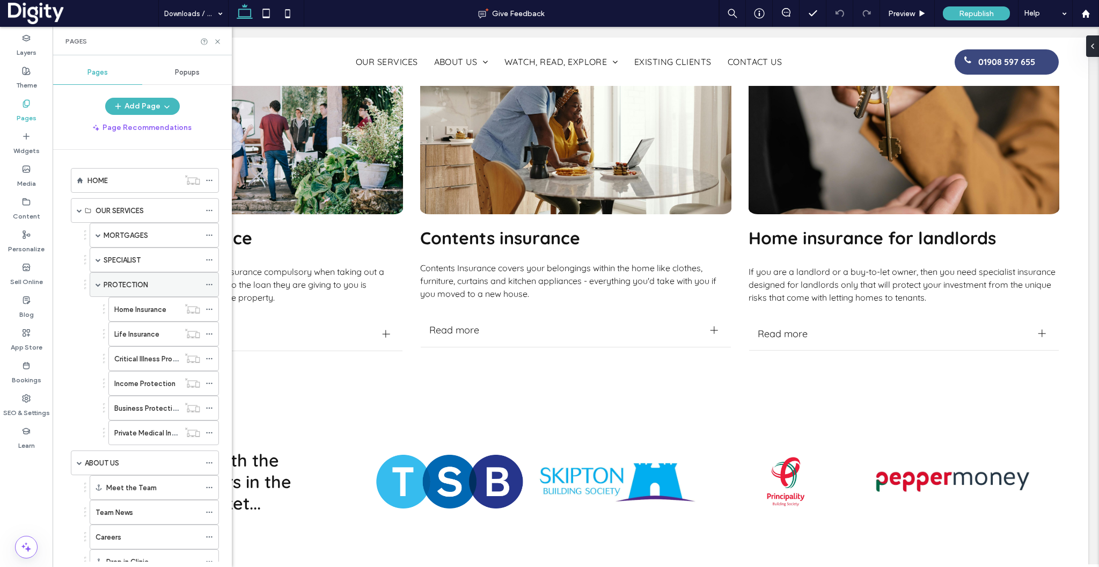
click at [99, 285] on span at bounding box center [98, 284] width 5 height 5
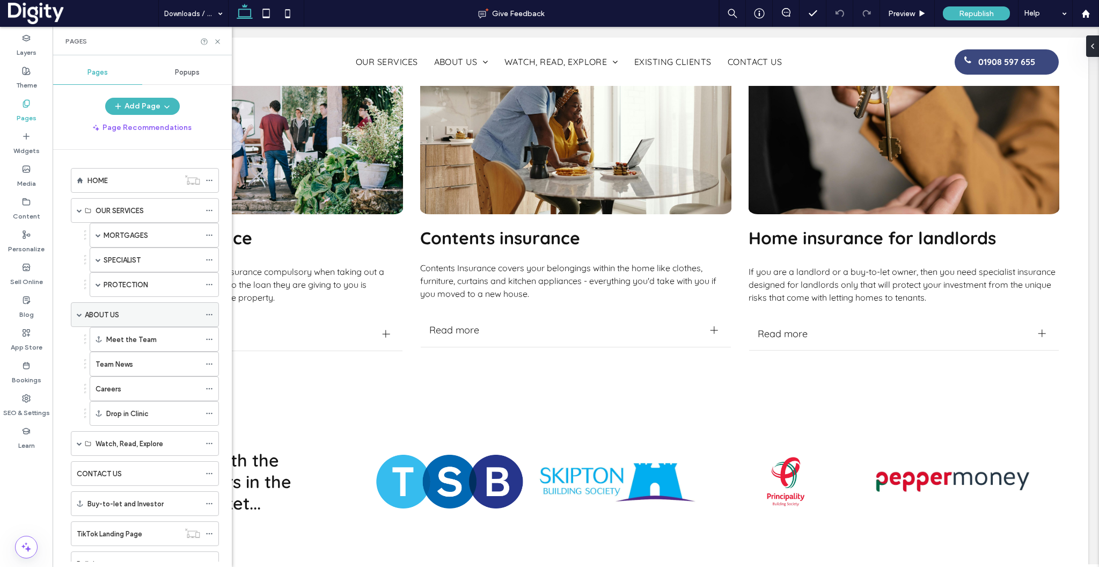
click at [79, 211] on span at bounding box center [79, 210] width 5 height 5
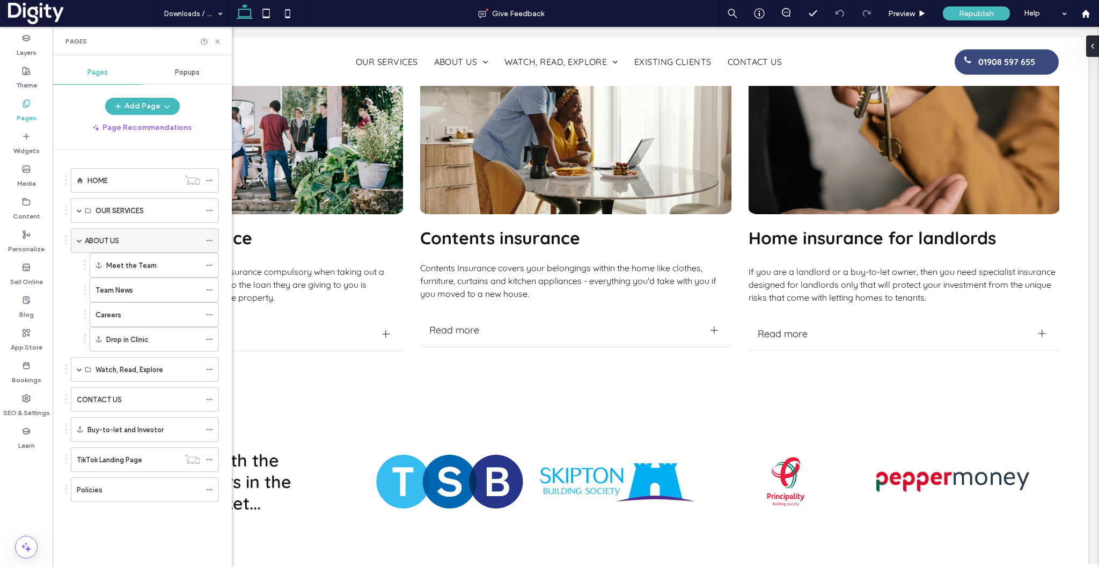
click at [79, 238] on span at bounding box center [79, 240] width 5 height 5
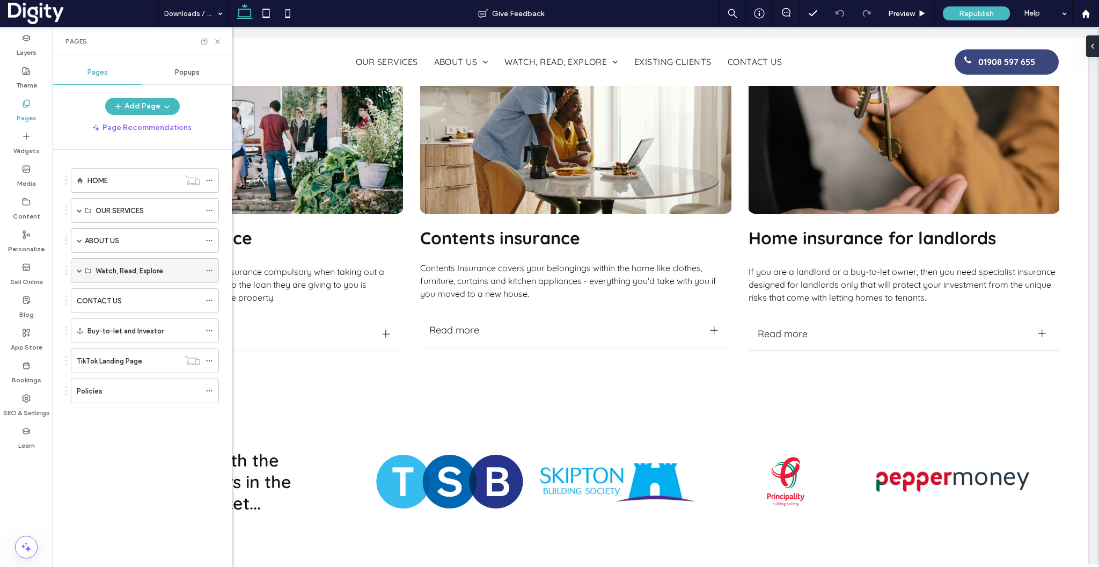
click at [79, 270] on span at bounding box center [79, 270] width 5 height 5
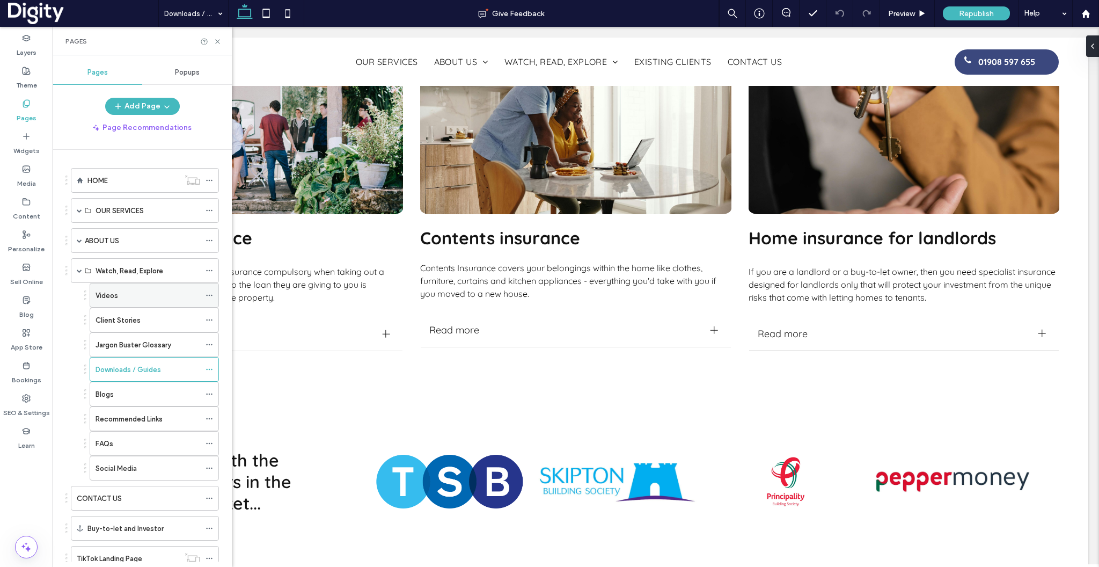
click at [135, 295] on div "Videos" at bounding box center [148, 295] width 105 height 11
click at [127, 321] on label "Client Stories" at bounding box center [118, 320] width 45 height 19
click at [129, 374] on label "Downloads / Guides" at bounding box center [128, 369] width 65 height 19
click at [125, 396] on div "Blogs" at bounding box center [148, 394] width 105 height 11
click at [143, 422] on label "Recommended Links" at bounding box center [129, 418] width 67 height 19
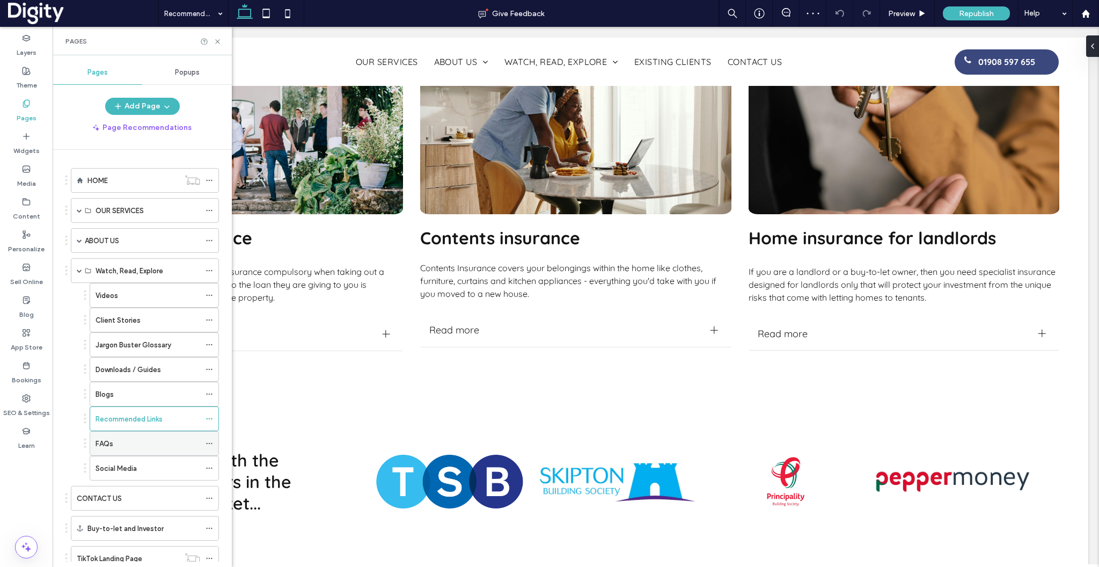
click at [130, 452] on div "FAQs" at bounding box center [148, 443] width 105 height 24
click at [145, 467] on div "Social Media" at bounding box center [148, 468] width 105 height 11
click at [81, 269] on span at bounding box center [79, 270] width 5 height 5
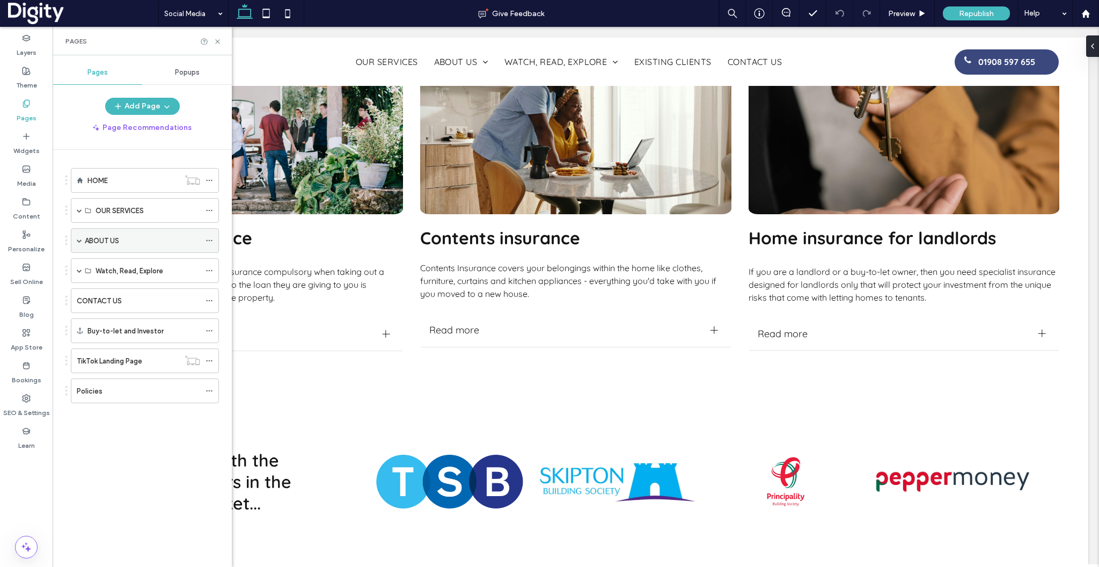
click at [80, 242] on span at bounding box center [79, 240] width 5 height 5
